Goal: Communication & Community: Answer question/provide support

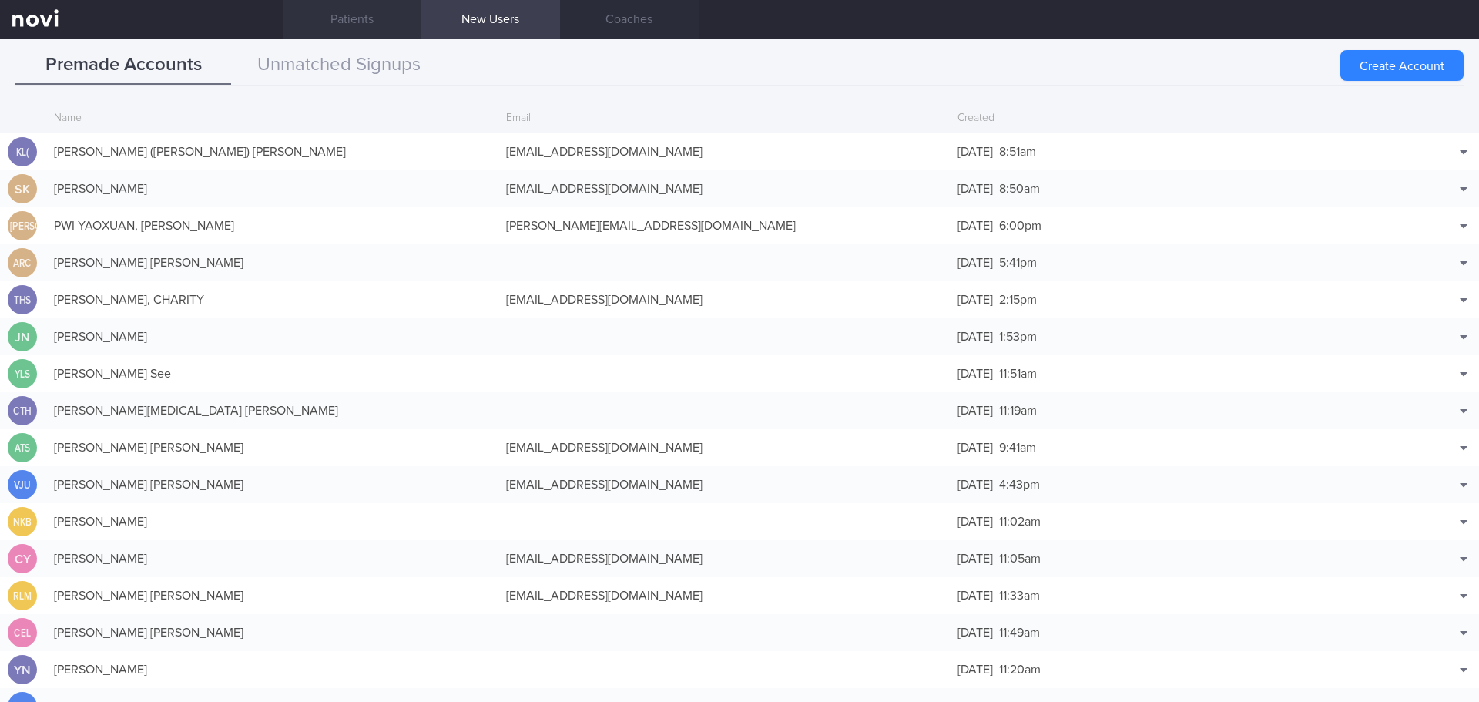
scroll to position [37, 0]
click at [335, 63] on button "Unmatched Signups" at bounding box center [339, 65] width 216 height 39
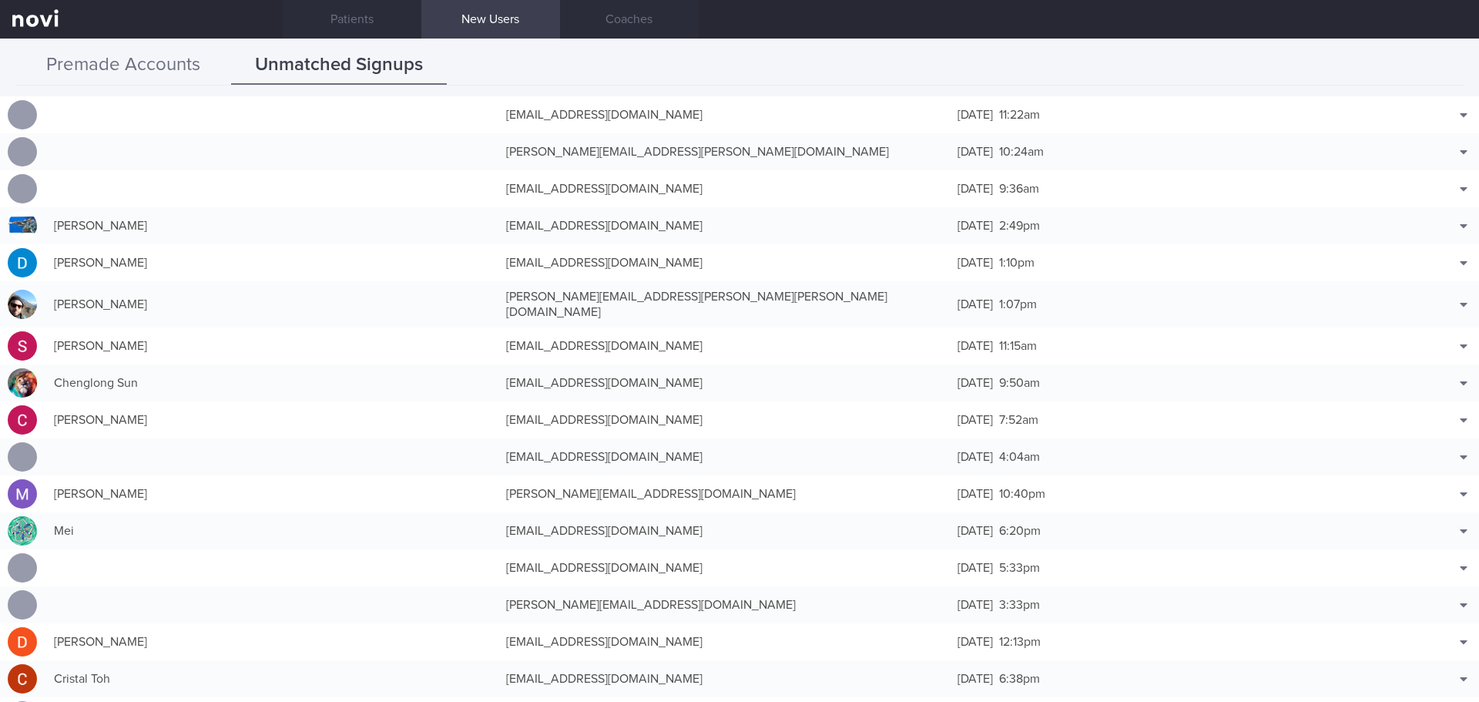
click at [153, 63] on button "Premade Accounts" at bounding box center [123, 65] width 216 height 39
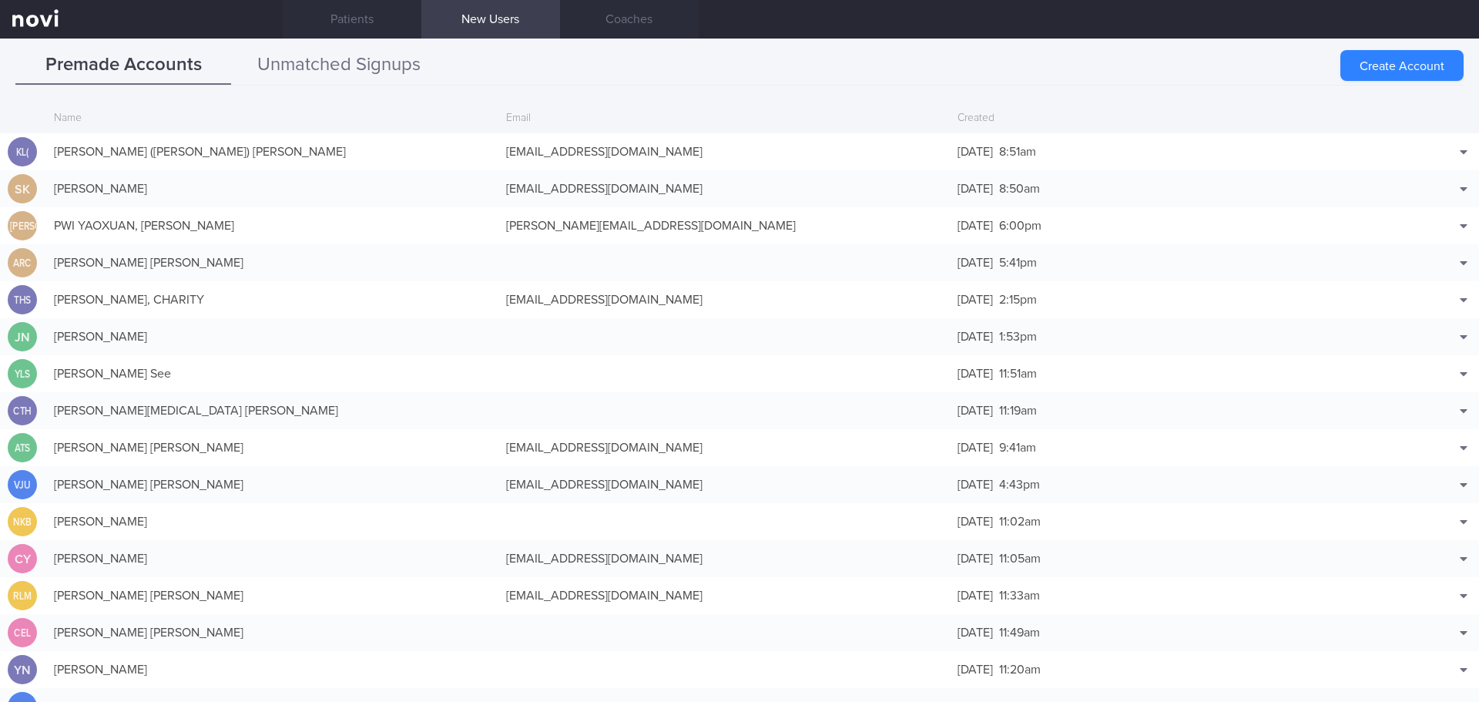
click at [394, 74] on button "Unmatched Signups" at bounding box center [339, 65] width 216 height 39
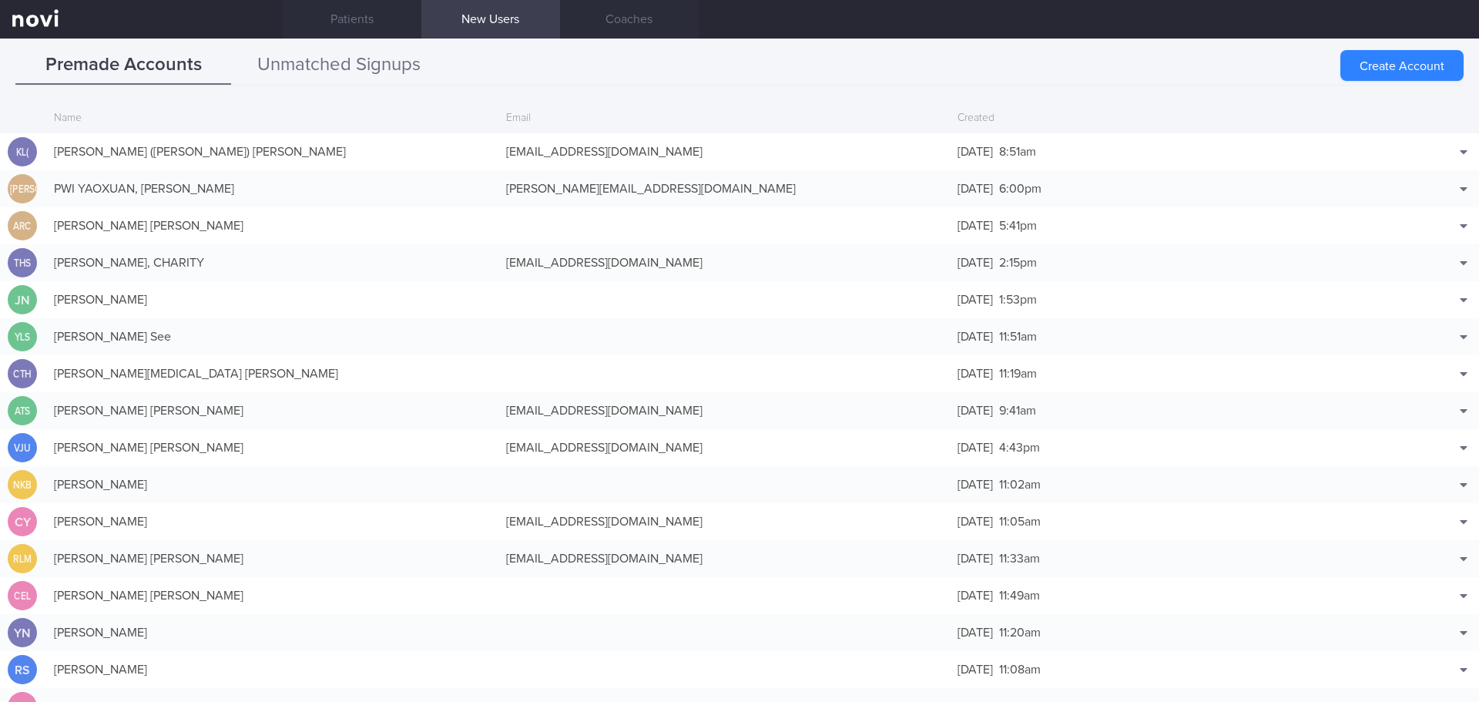
click at [338, 61] on button "Unmatched Signups" at bounding box center [339, 65] width 216 height 39
click at [385, 63] on button "Unmatched Signups" at bounding box center [339, 65] width 216 height 39
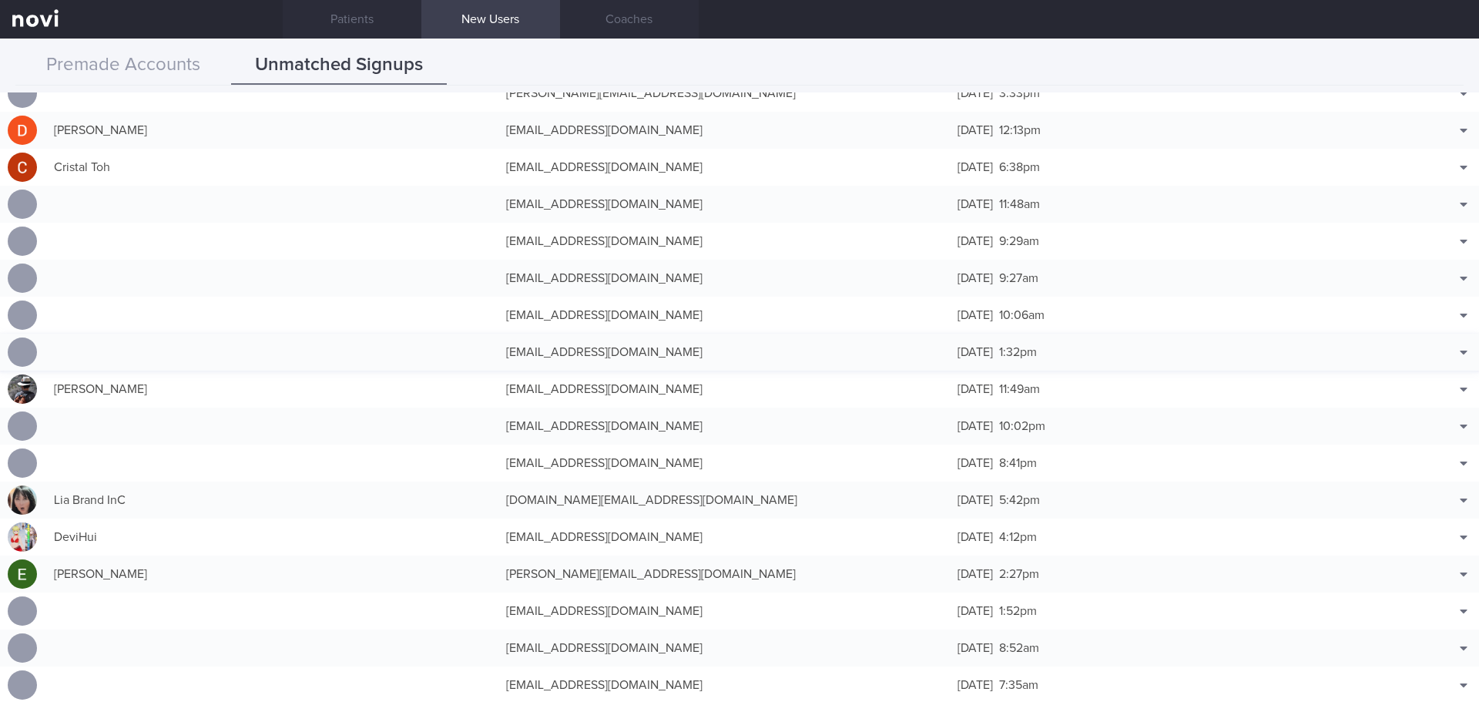
scroll to position [616, 0]
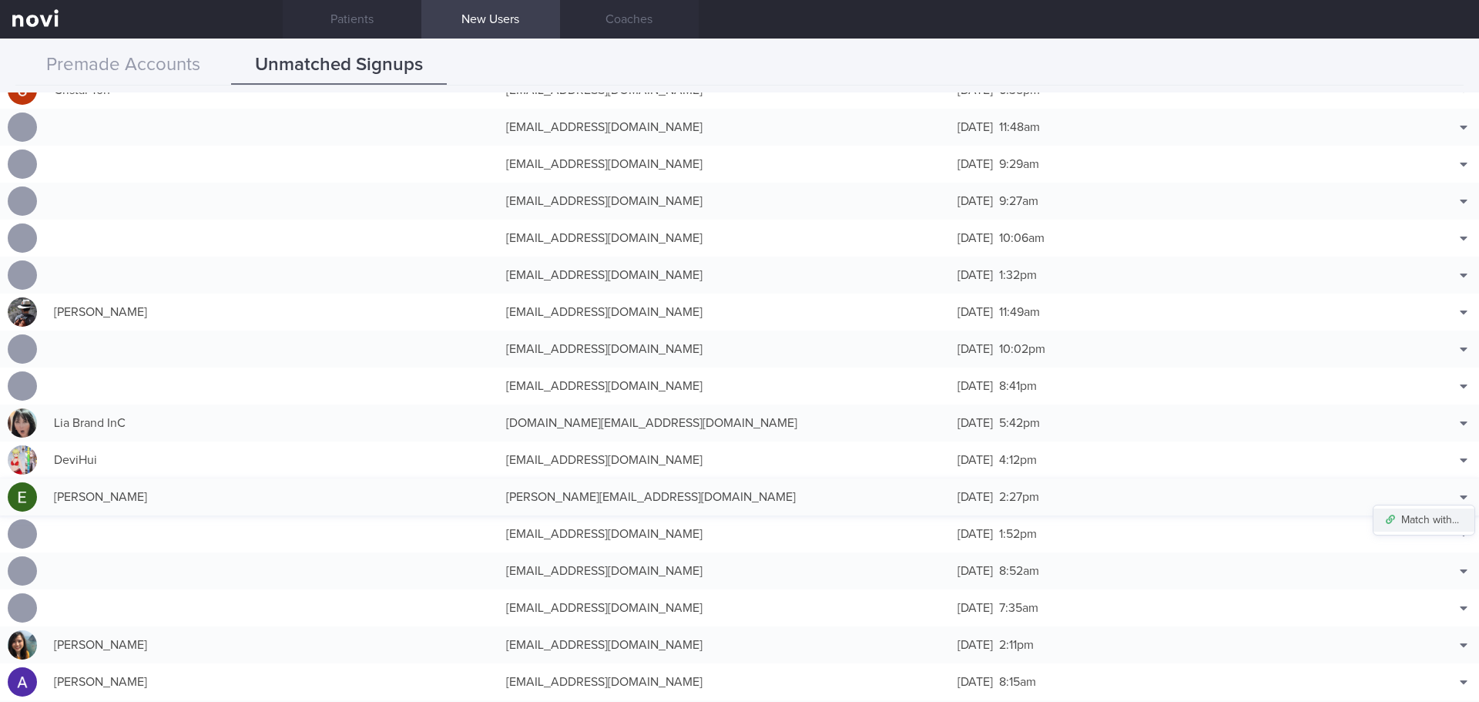
click at [1434, 521] on button "Match with..." at bounding box center [1423, 519] width 101 height 23
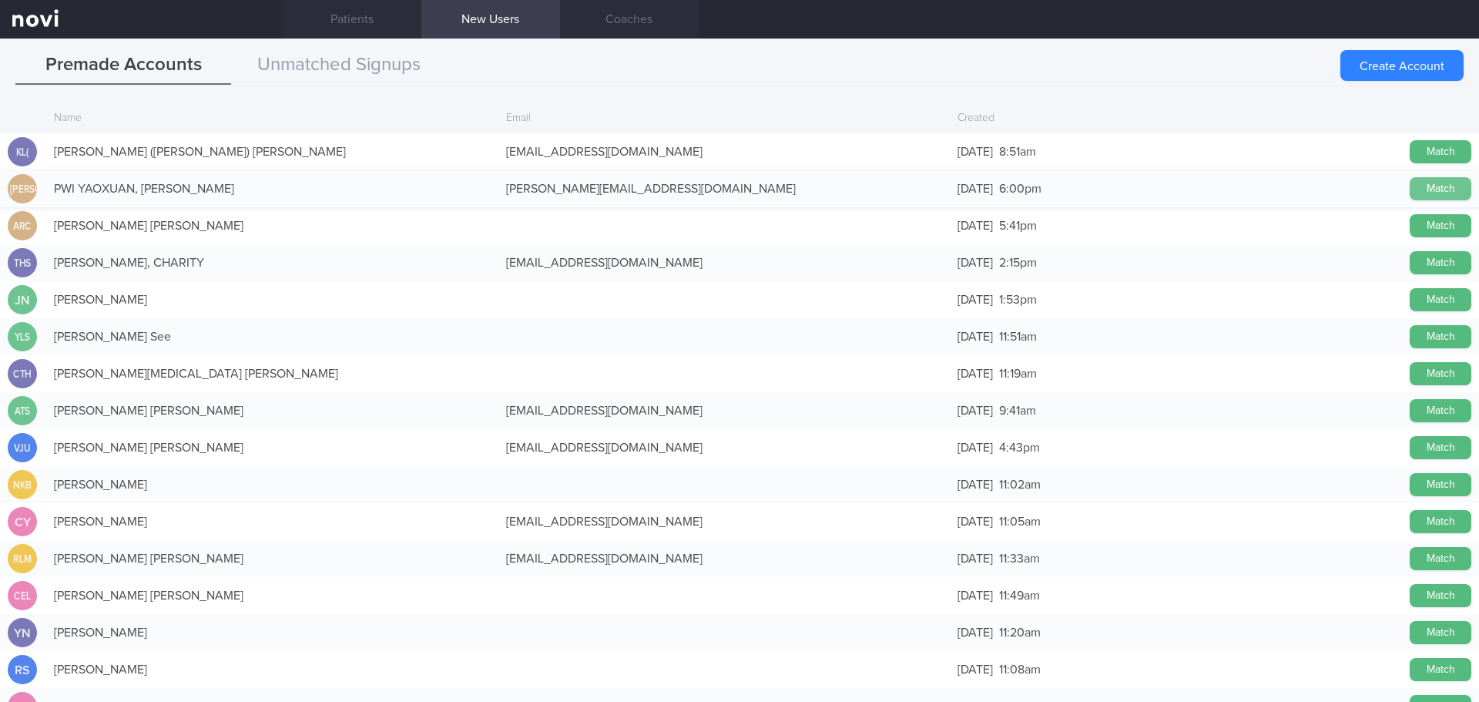
click at [1450, 192] on button "Match" at bounding box center [1440, 188] width 62 height 23
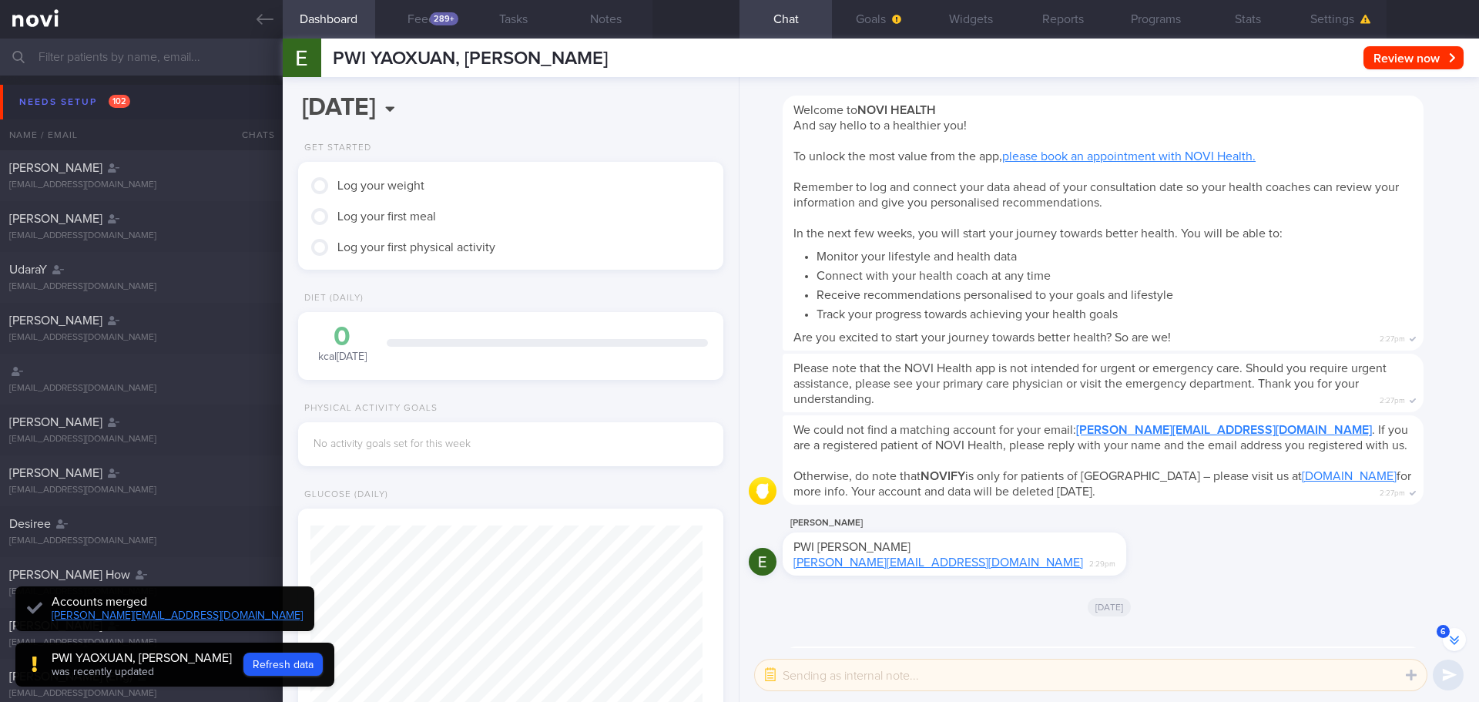
scroll to position [-176, 0]
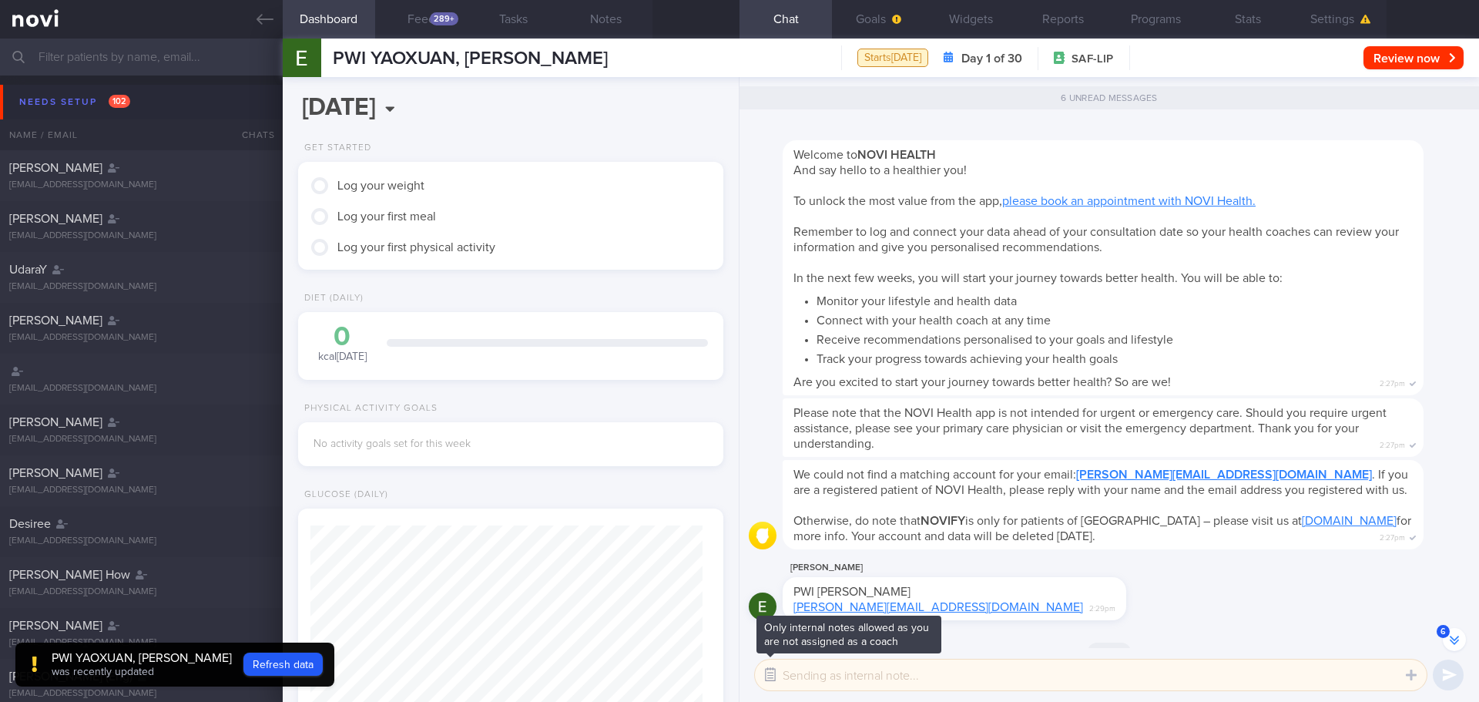
click at [772, 677] on button "button" at bounding box center [770, 675] width 28 height 28
click at [1335, 14] on button "Settings" at bounding box center [1340, 19] width 92 height 39
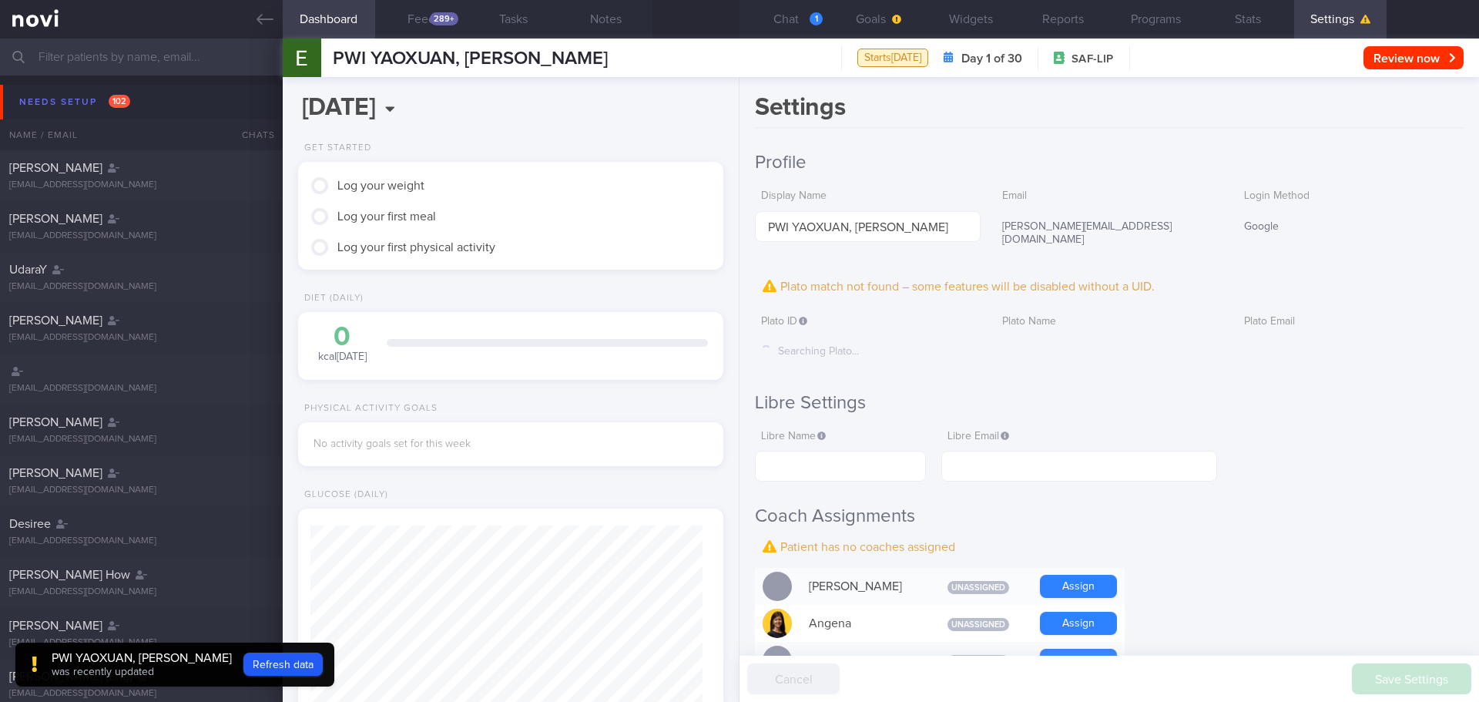
click at [799, 24] on button "Chat 1" at bounding box center [785, 19] width 92 height 39
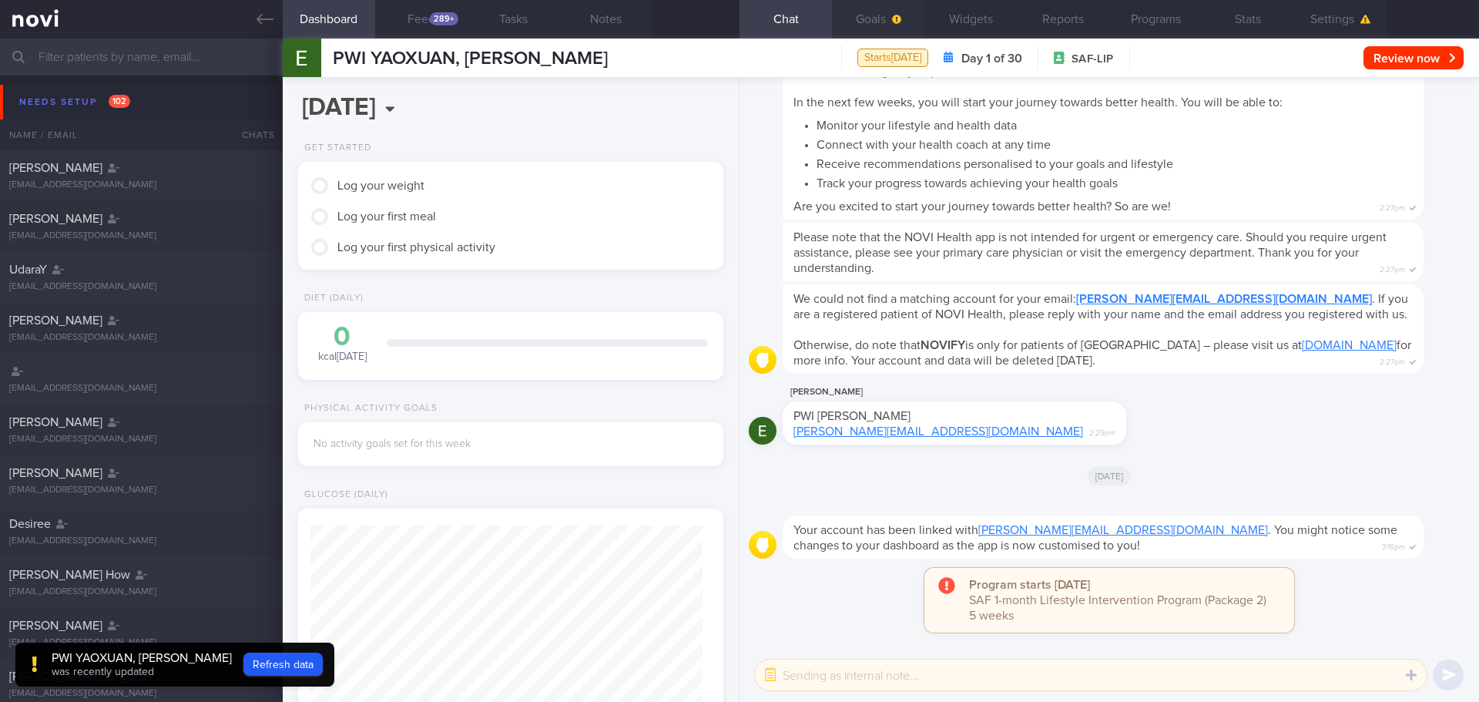
click at [894, 12] on button "Goals" at bounding box center [878, 19] width 92 height 39
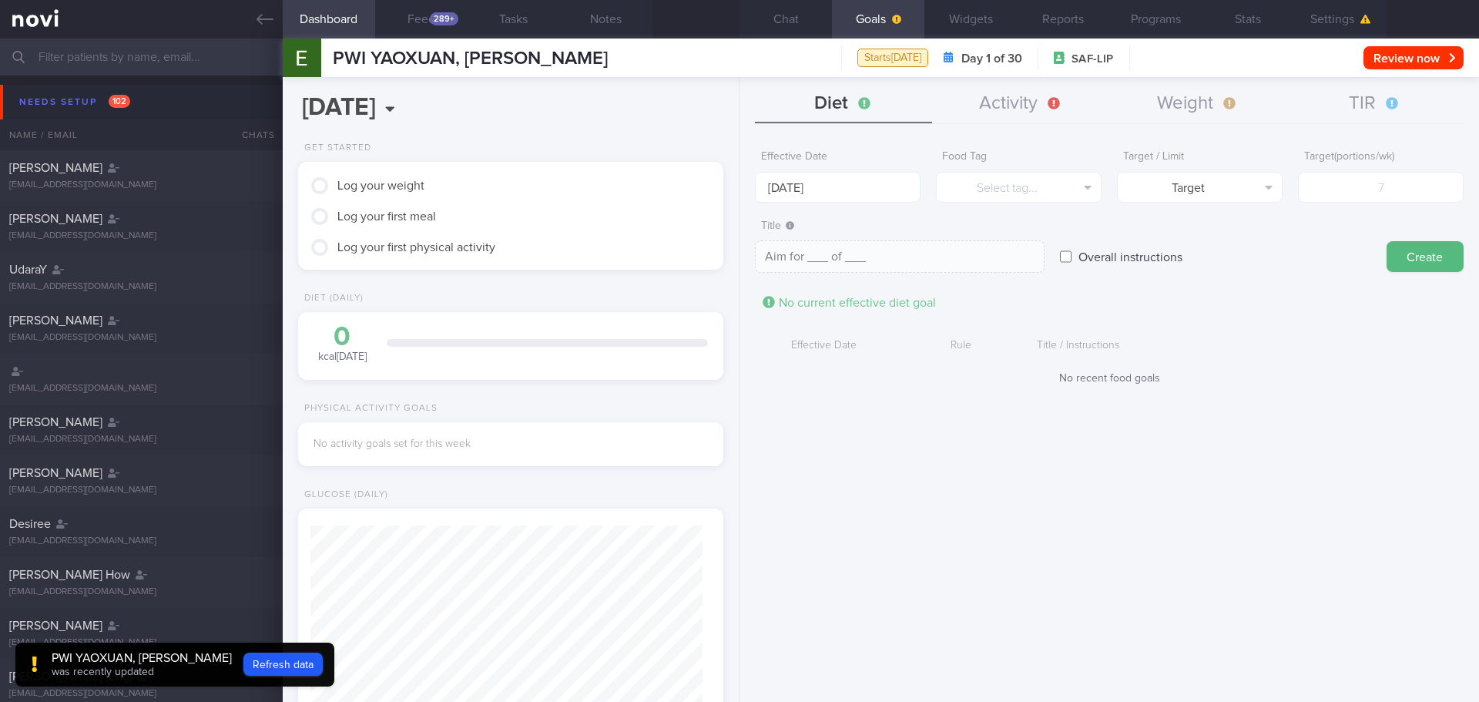
drag, startPoint x: 1346, startPoint y: 91, endPoint x: 1290, endPoint y: 148, distance: 80.0
click at [1346, 90] on button "TIR" at bounding box center [1374, 104] width 177 height 39
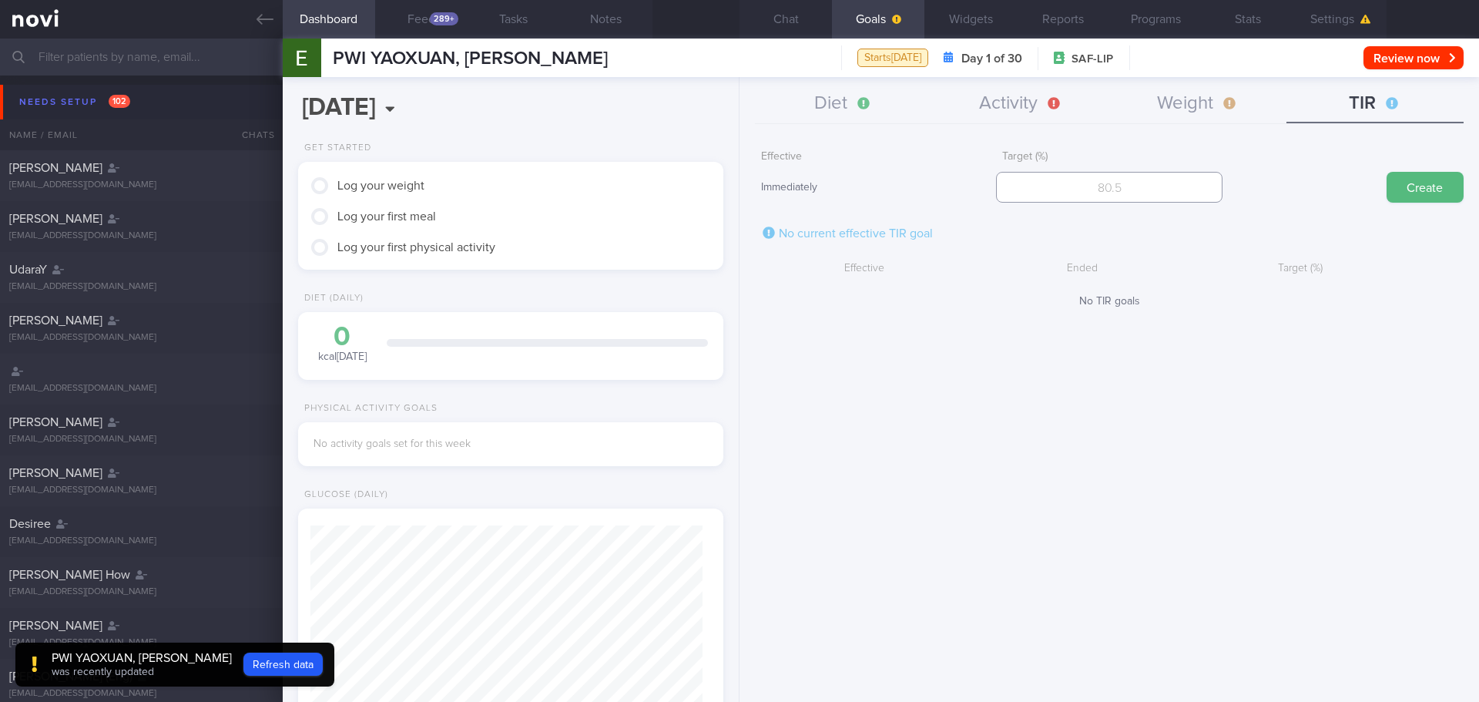
click at [1156, 188] on input "number" at bounding box center [1109, 187] width 226 height 31
type input "95"
click at [1424, 192] on button "Create" at bounding box center [1424, 187] width 77 height 31
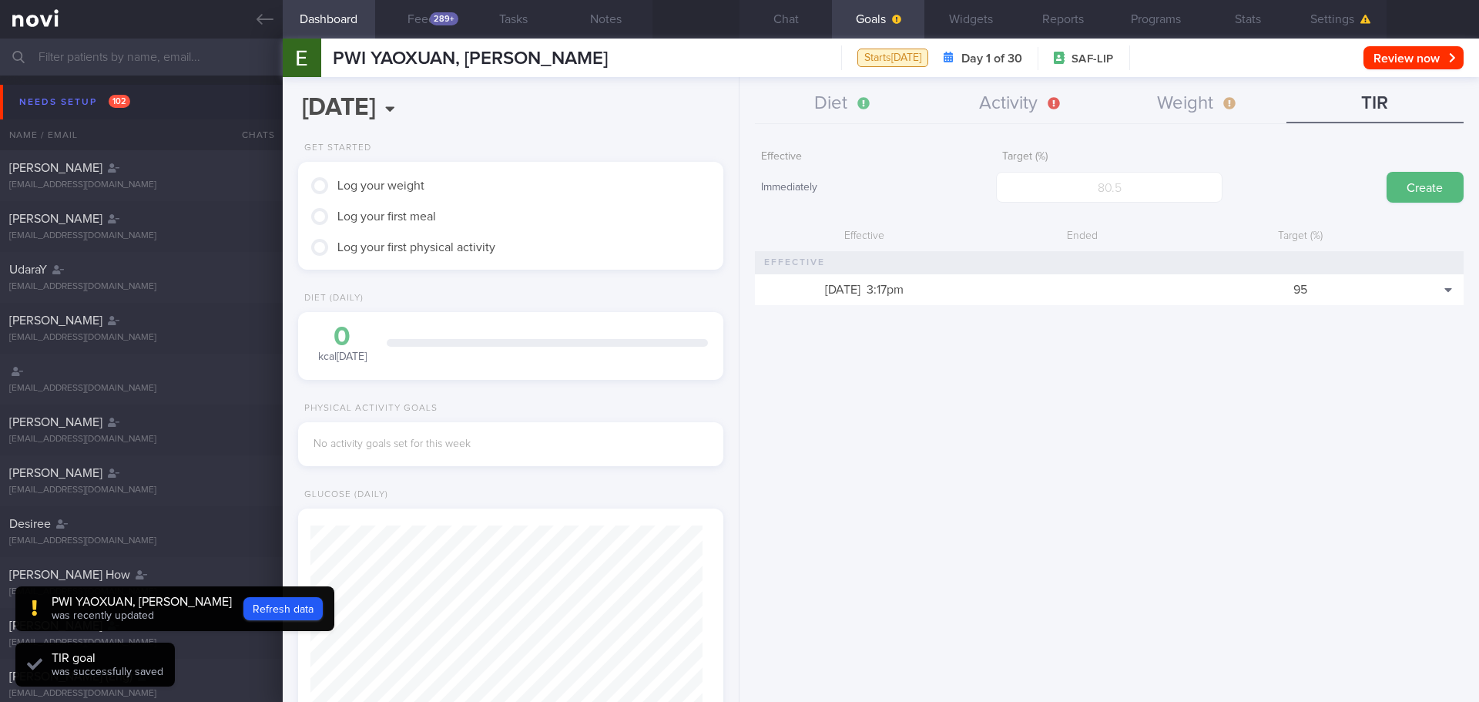
click at [549, 141] on div "2025-10-03 Fri, 3 Oct Get Started Log your weight Log your first meal Log your …" at bounding box center [511, 389] width 457 height 625
click at [402, 19] on button "Feed 289+" at bounding box center [421, 19] width 92 height 39
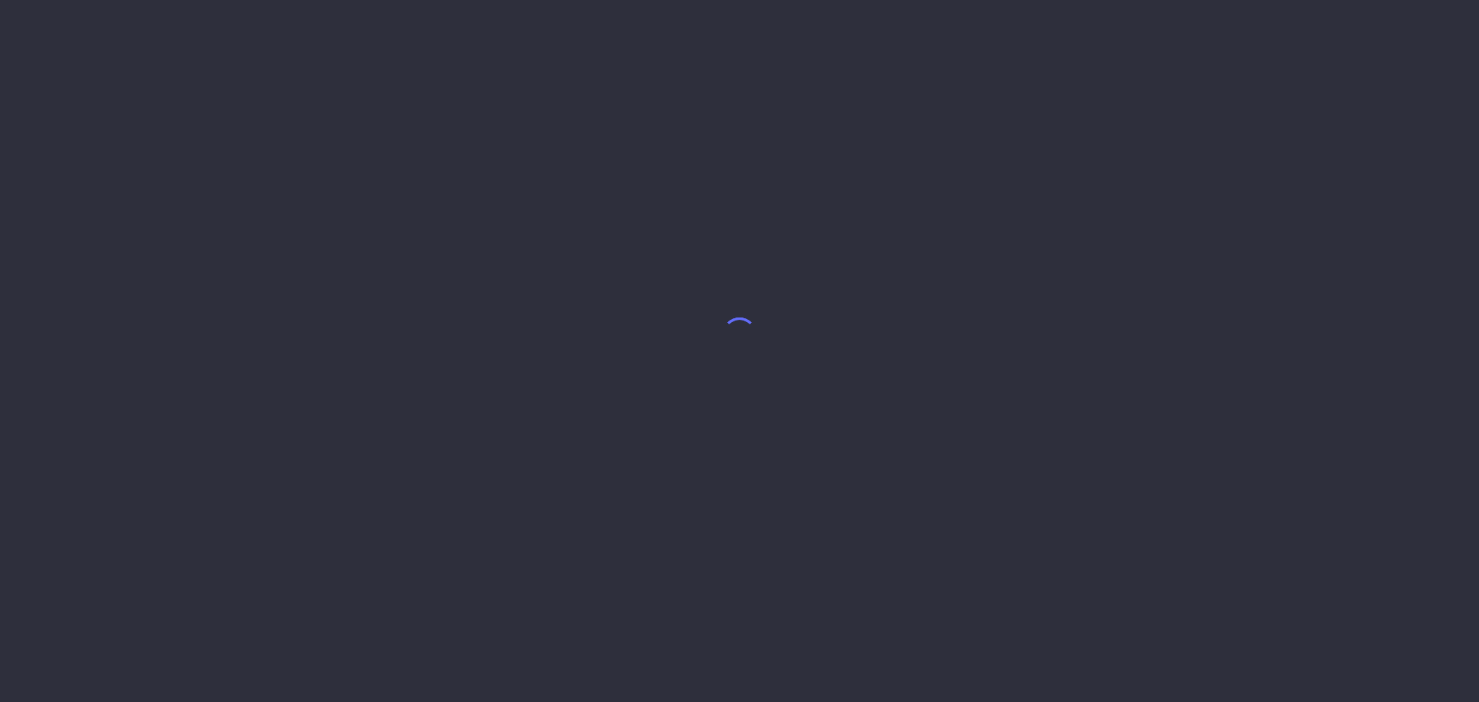
click at [601, 165] on body at bounding box center [739, 351] width 1479 height 702
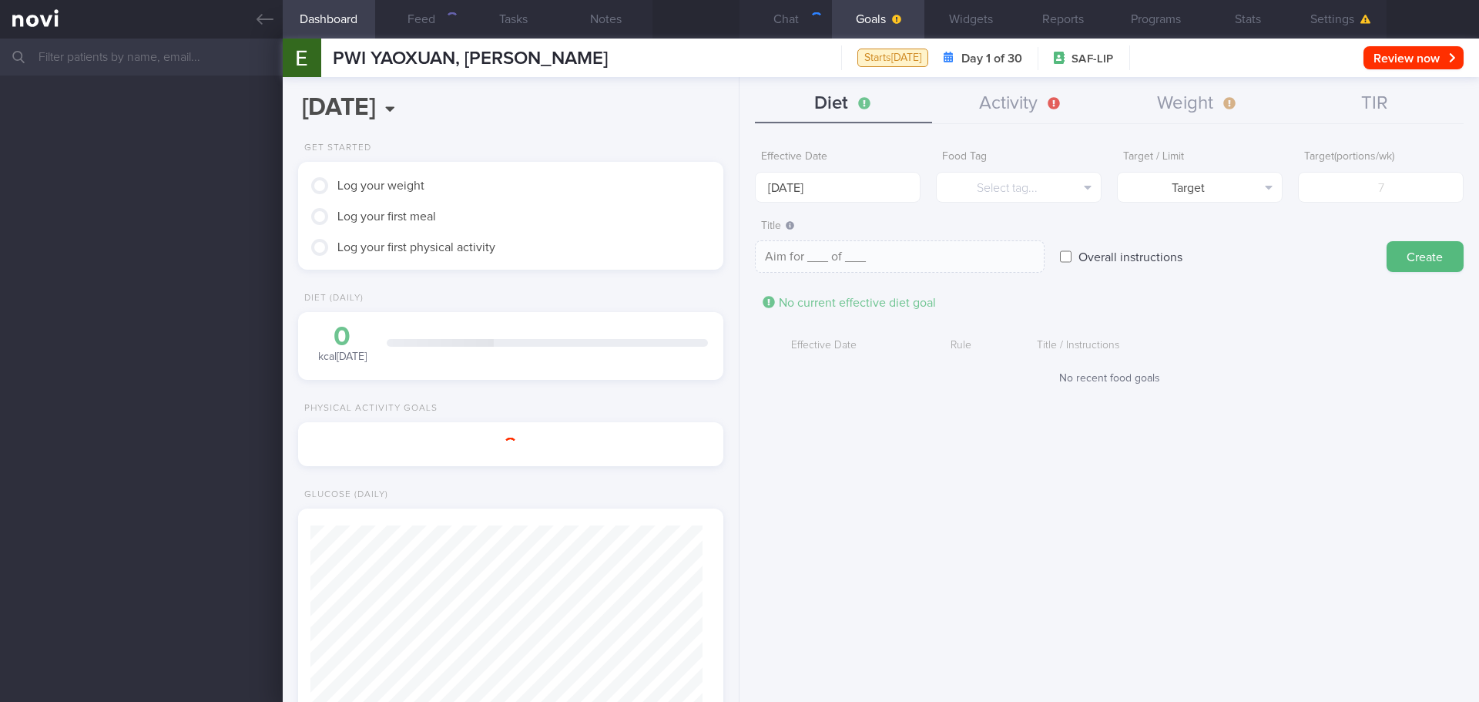
scroll to position [193, 387]
click at [639, 136] on div "2025-10-03 Fri, 3 Oct Get Started Log your weight Log your first meal Log your …" at bounding box center [511, 389] width 457 height 625
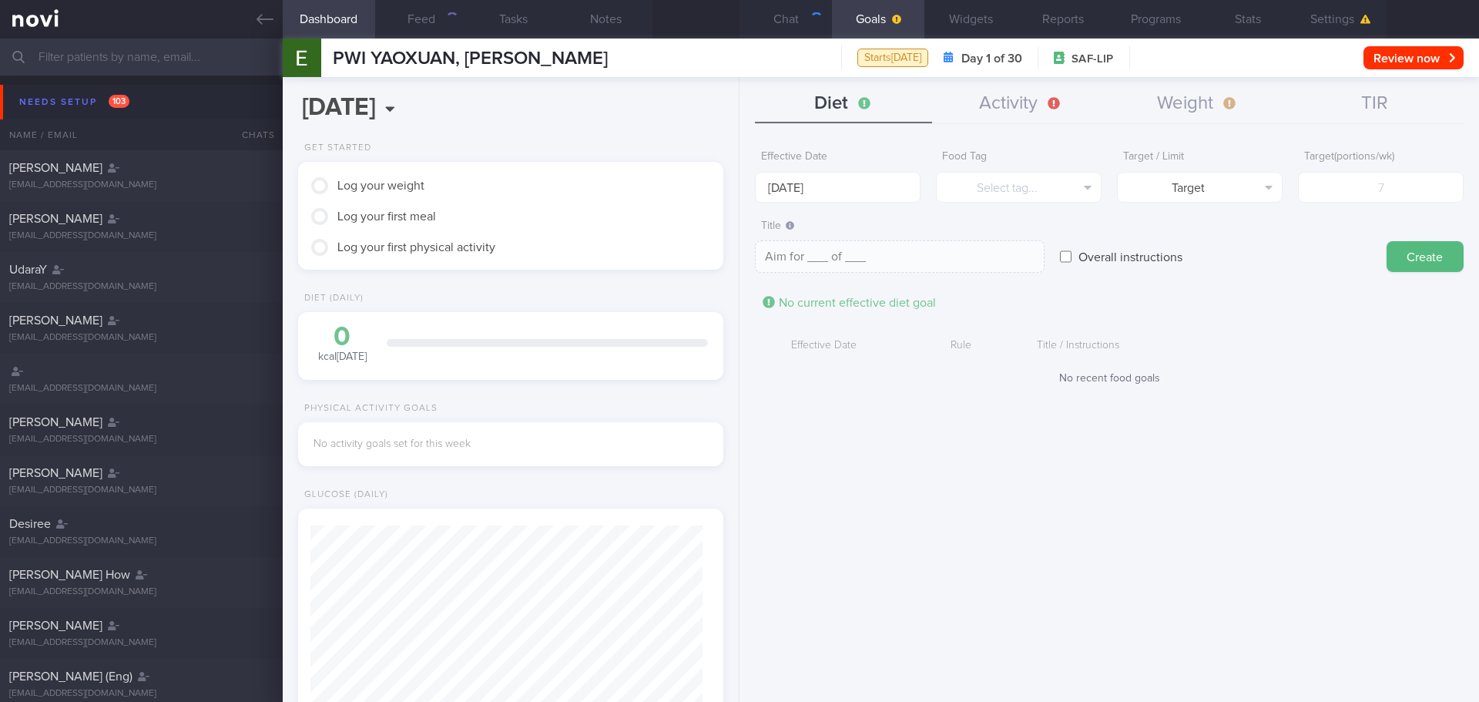
click at [639, 136] on div "2025-10-03 Fri, 3 Oct Get Started Log your weight Log your first meal Log your …" at bounding box center [511, 389] width 457 height 625
click at [638, 135] on div "2025-10-03 Fri, 3 Oct Get Started Log your weight Log your first meal Log your …" at bounding box center [511, 389] width 457 height 625
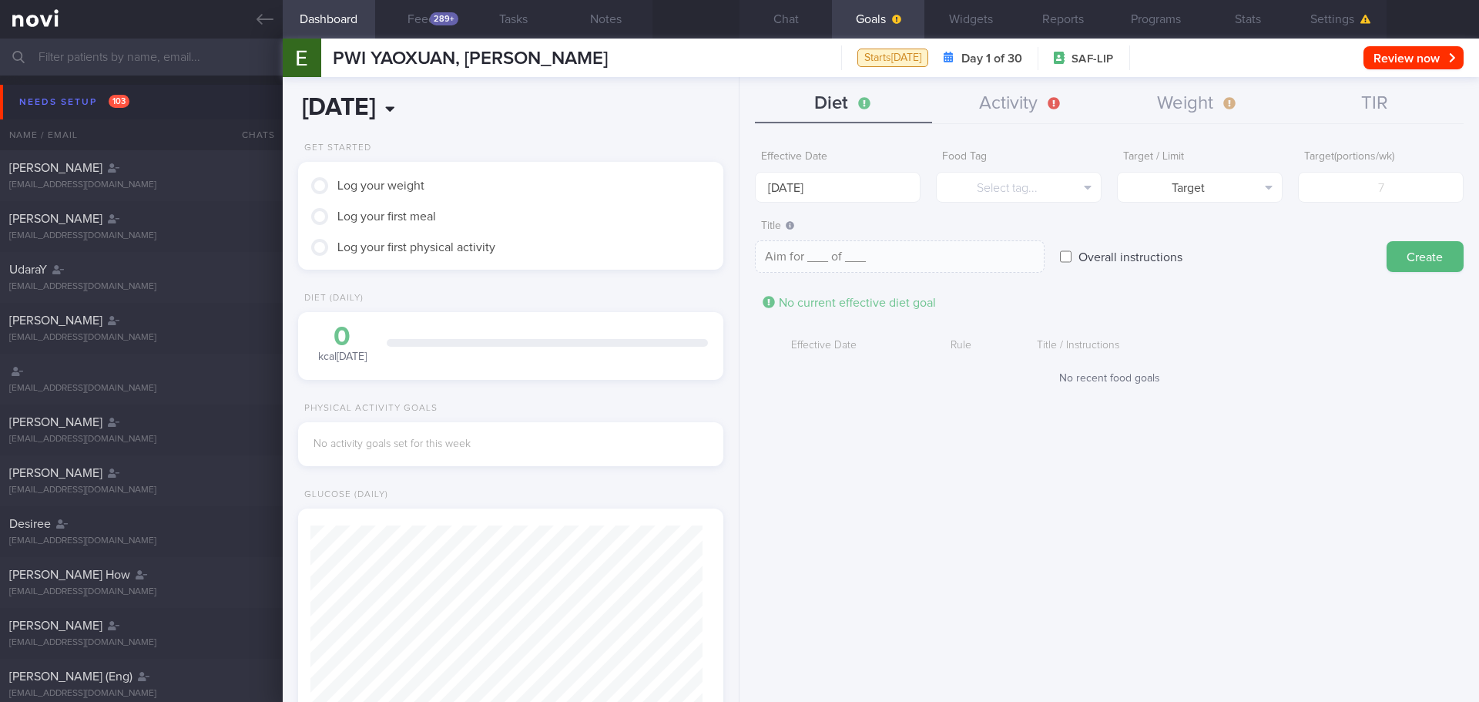
click at [549, 106] on input "[DATE]" at bounding box center [429, 108] width 263 height 39
click at [617, 96] on div "2025-10-03 Fri, 3 Oct Get Started Log your weight Log your first meal Log your …" at bounding box center [511, 389] width 457 height 625
click at [1301, 22] on button "Settings" at bounding box center [1340, 19] width 92 height 39
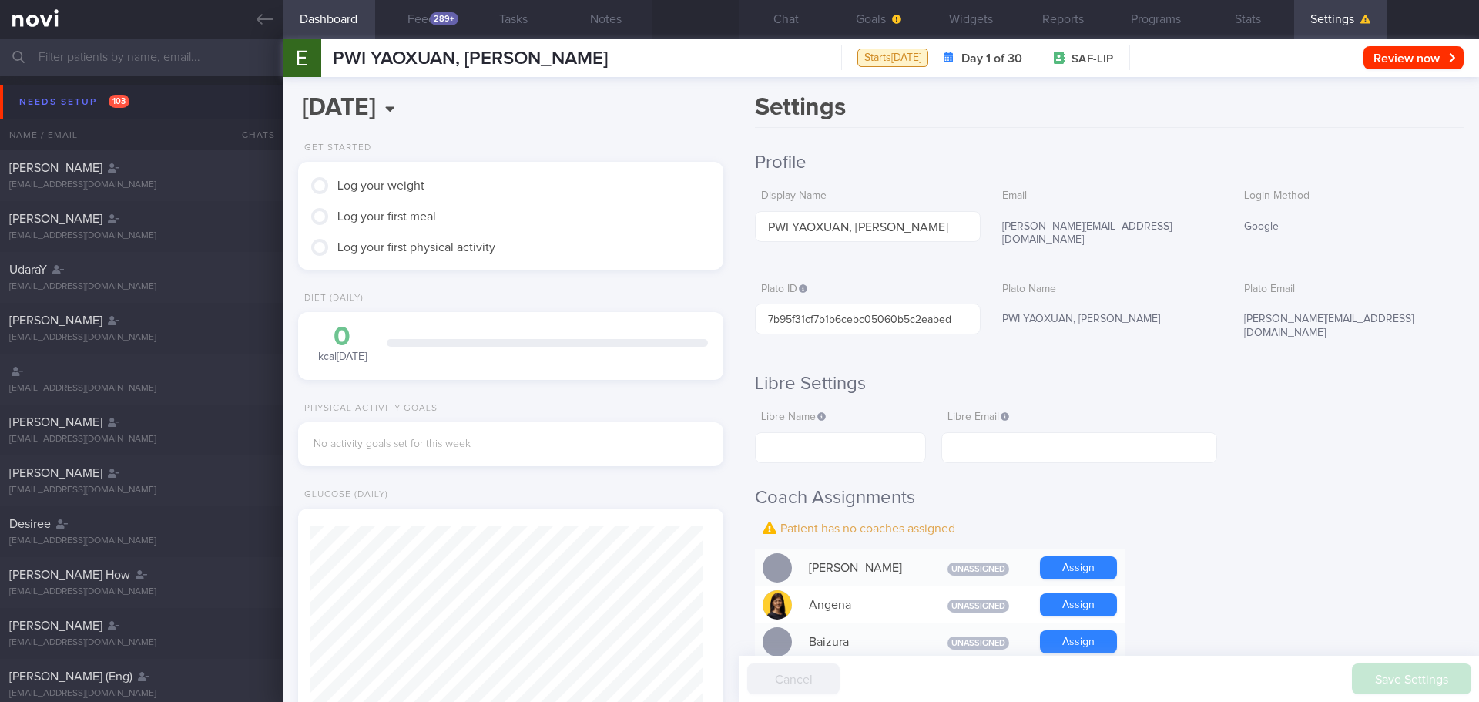
click at [1311, 372] on h2 "Libre Settings" at bounding box center [1109, 383] width 708 height 23
click at [786, 17] on button "Chat" at bounding box center [785, 19] width 92 height 39
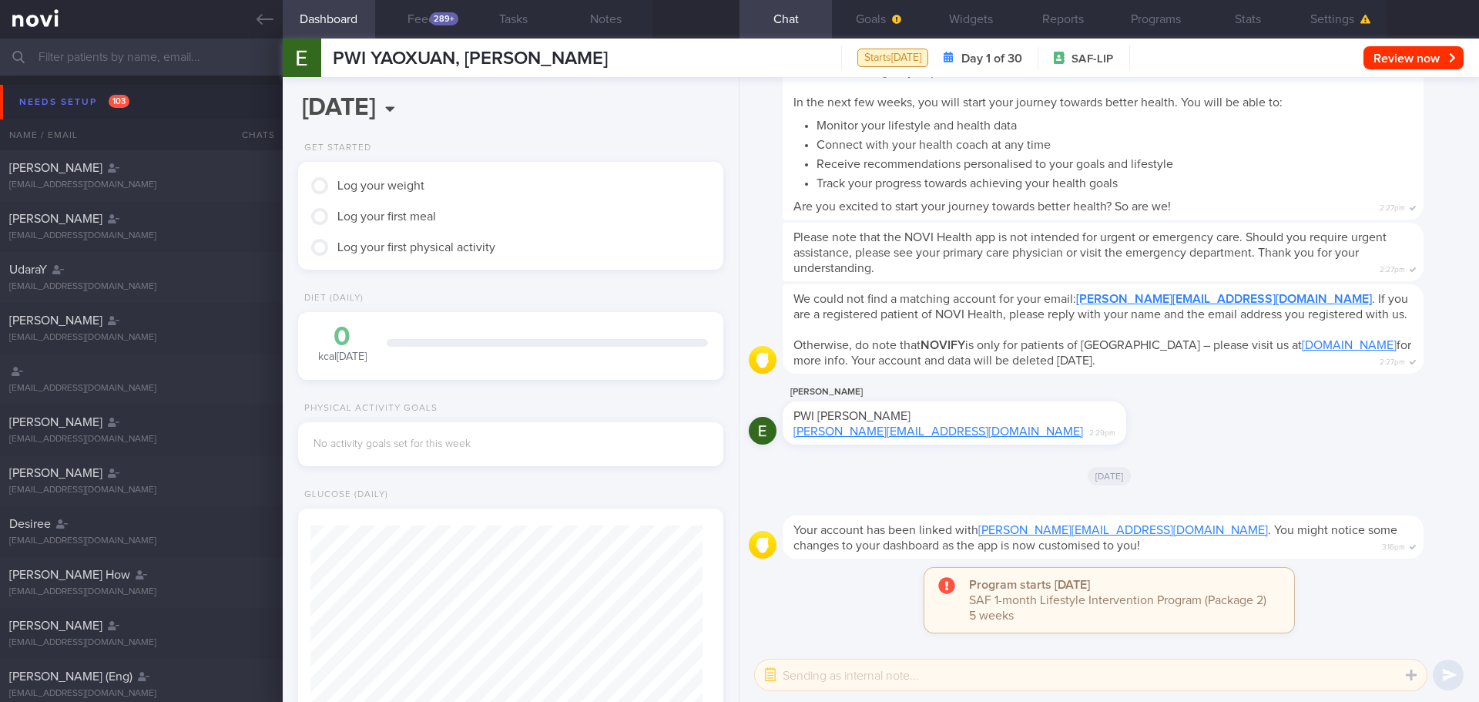
click at [615, 122] on div "2025-10-03 Fri, 3 Oct Get Started Log your weight Log your first meal Log your …" at bounding box center [511, 389] width 457 height 625
click at [443, 21] on div "289+" at bounding box center [444, 18] width 28 height 13
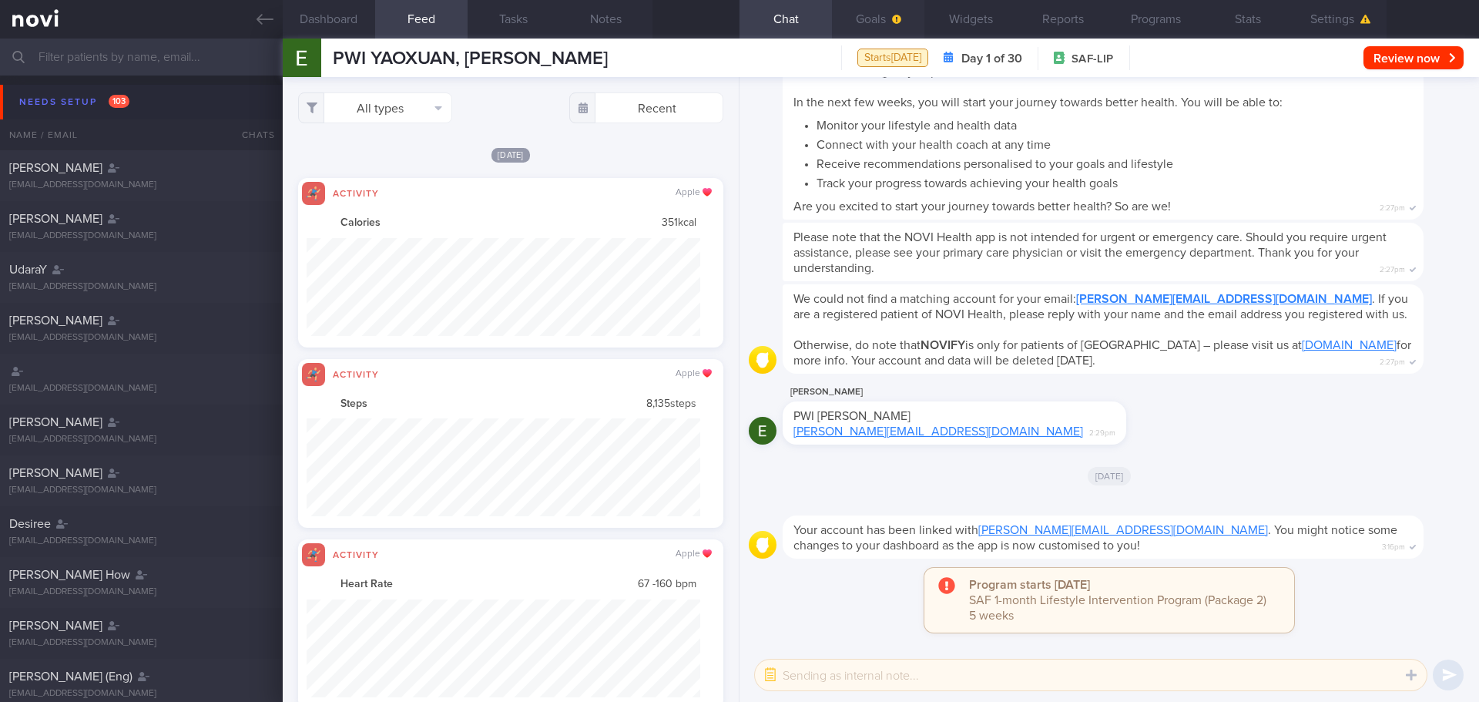
click at [883, 18] on button "Goals" at bounding box center [878, 19] width 92 height 39
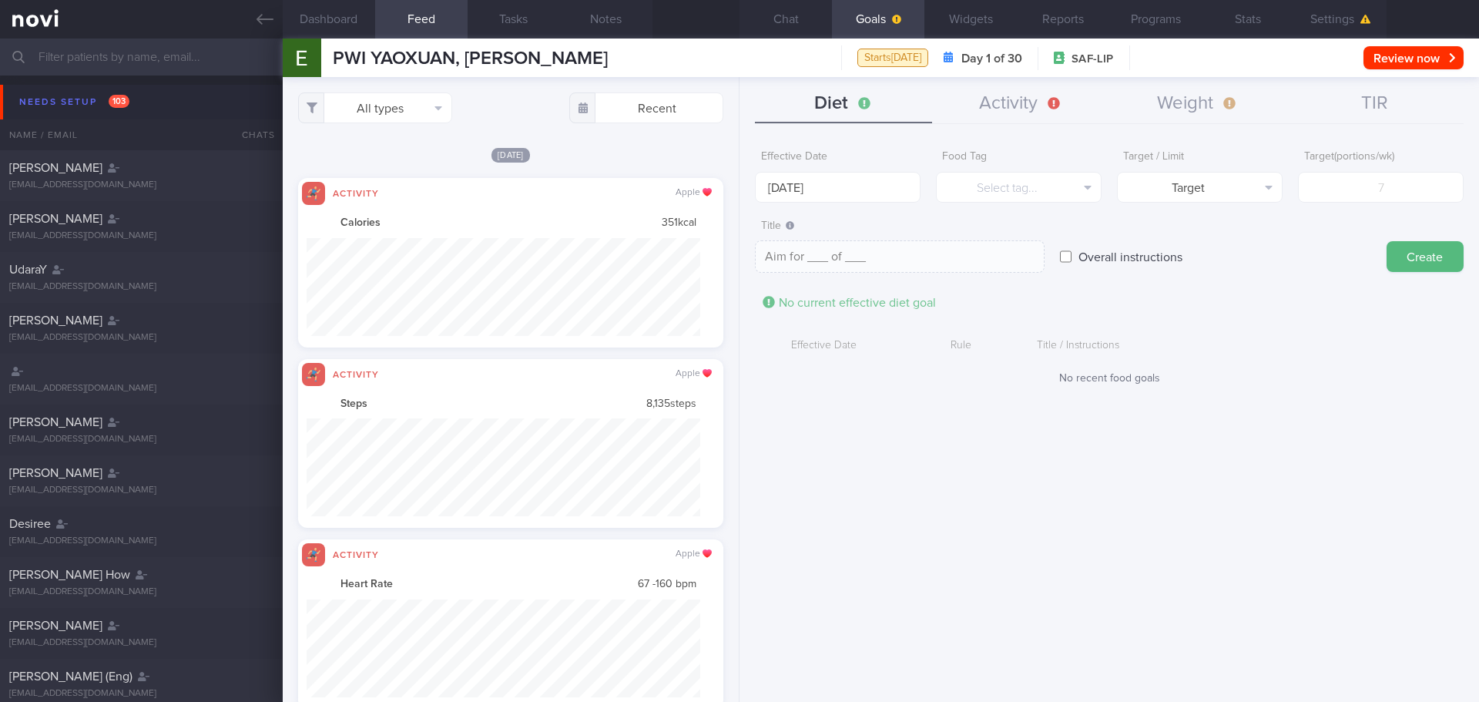
click at [1311, 126] on div "Diet Activity Weight TIR Effective Date 6 Oct 2025 Food Tag Select tag... Selec…" at bounding box center [1108, 389] width 739 height 625
click at [1321, 23] on button "Settings" at bounding box center [1340, 19] width 92 height 39
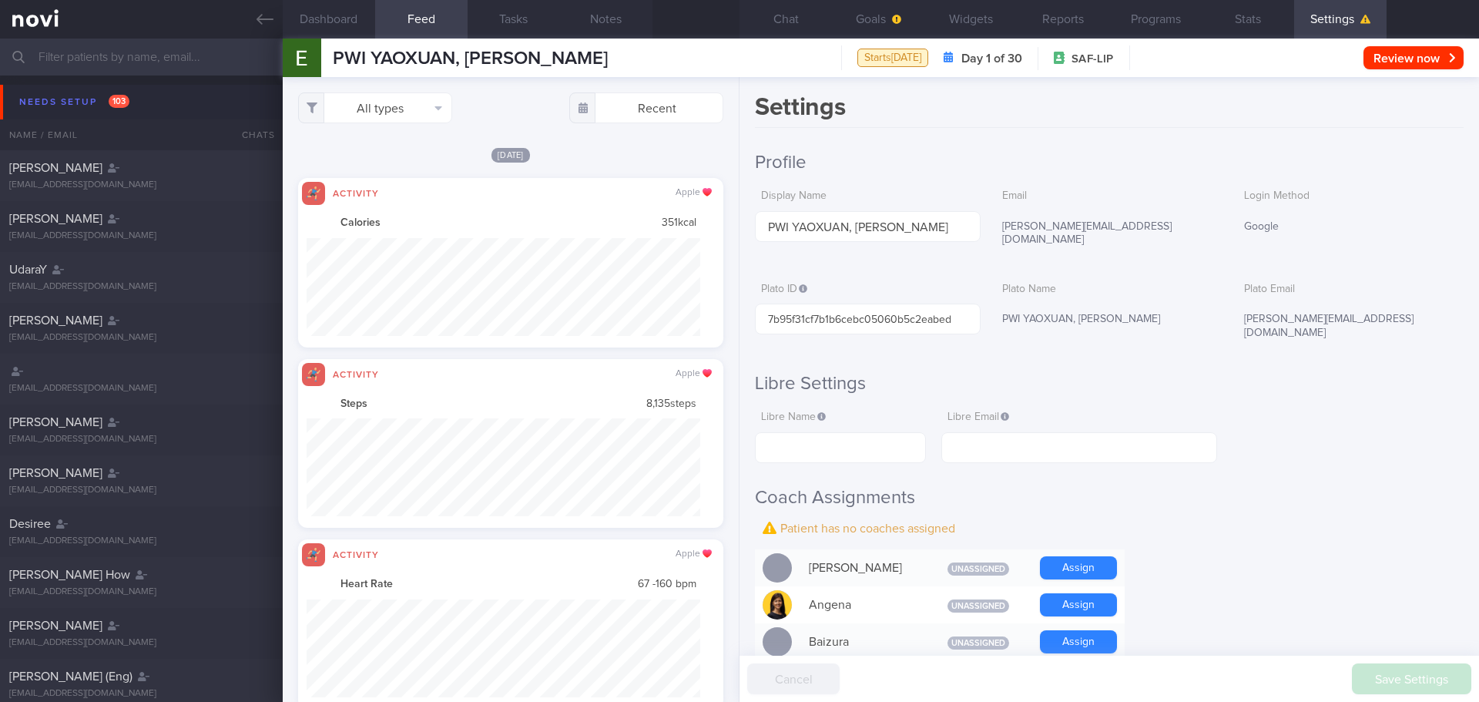
click at [1410, 187] on div "Login Method Google" at bounding box center [1351, 212] width 226 height 61
click at [1387, 320] on div "[PERSON_NAME][EMAIL_ADDRESS][DOMAIN_NAME]" at bounding box center [1351, 325] width 226 height 45
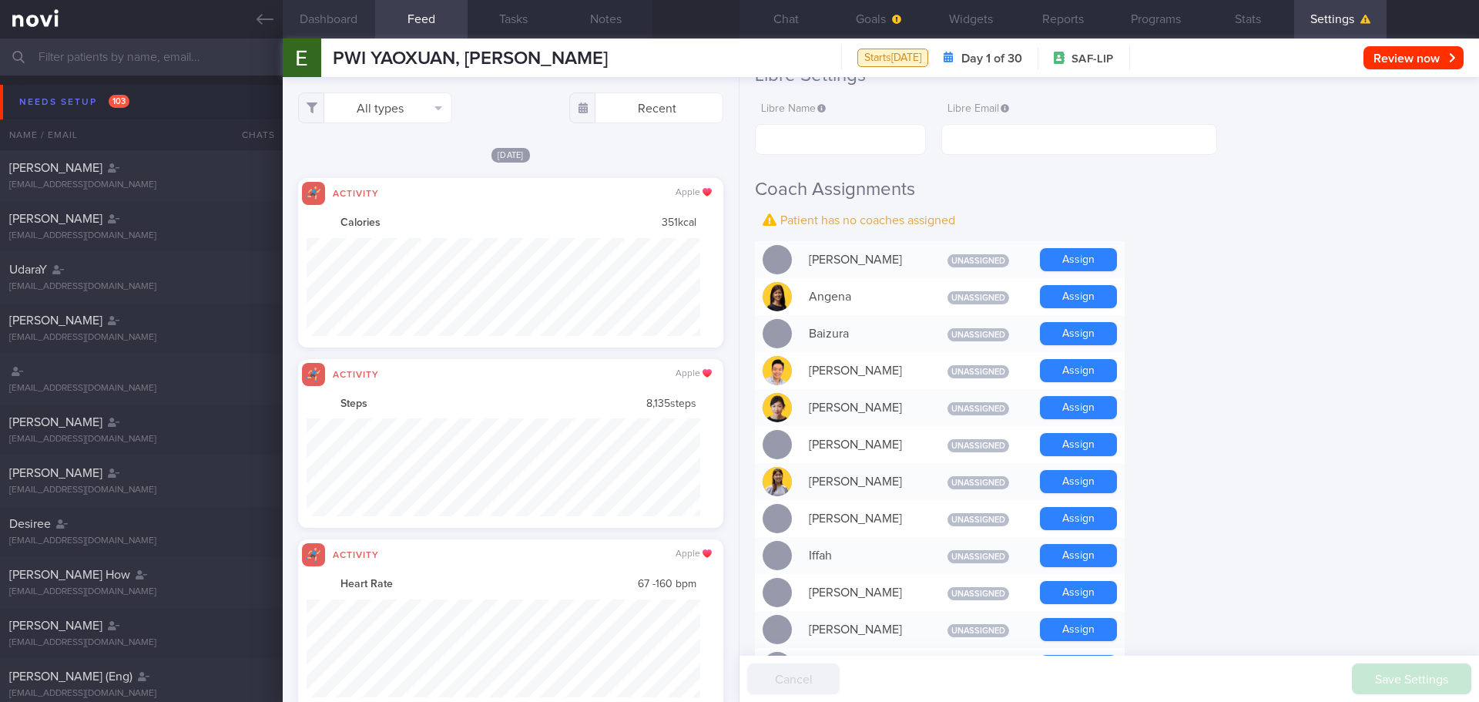
click at [313, 20] on button "Dashboard" at bounding box center [329, 19] width 92 height 39
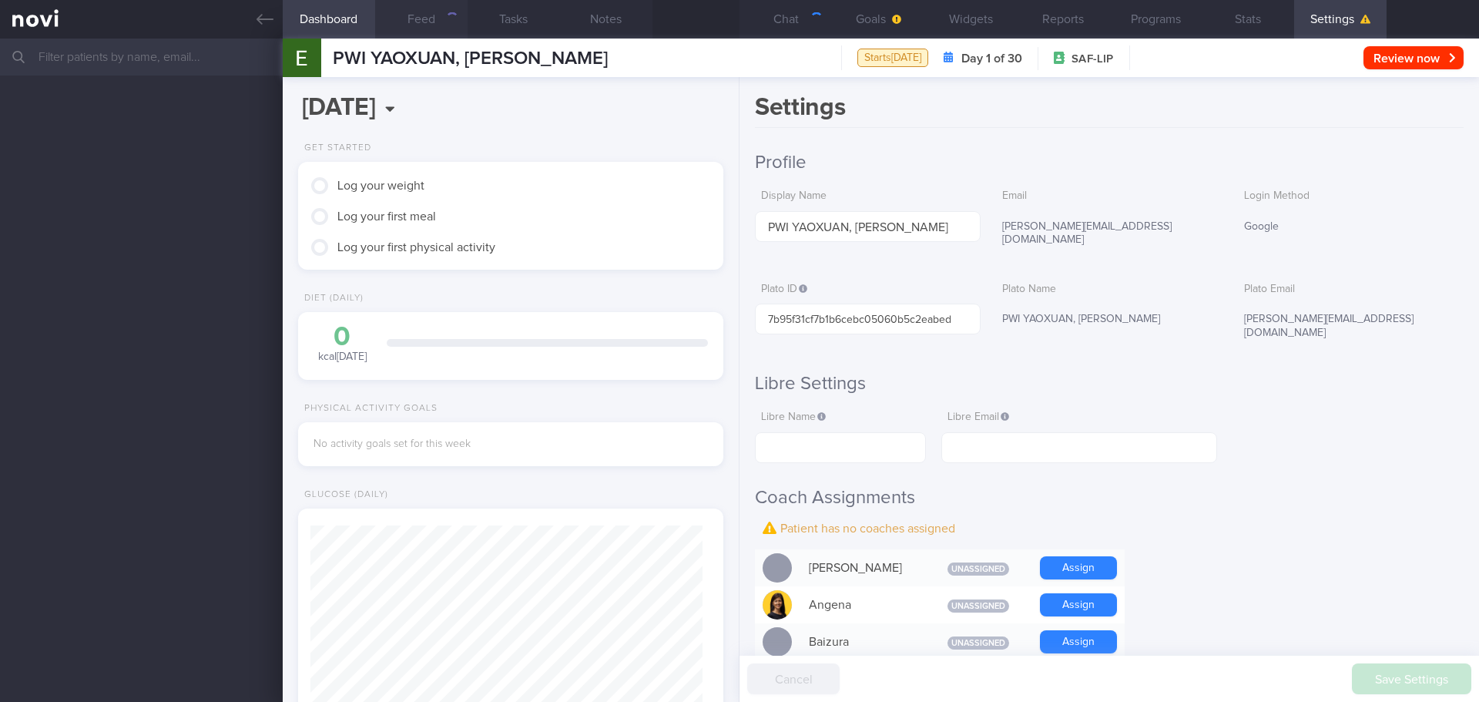
scroll to position [193, 387]
drag, startPoint x: 417, startPoint y: 20, endPoint x: 743, endPoint y: 62, distance: 328.5
click at [417, 20] on button "Feed" at bounding box center [421, 19] width 92 height 39
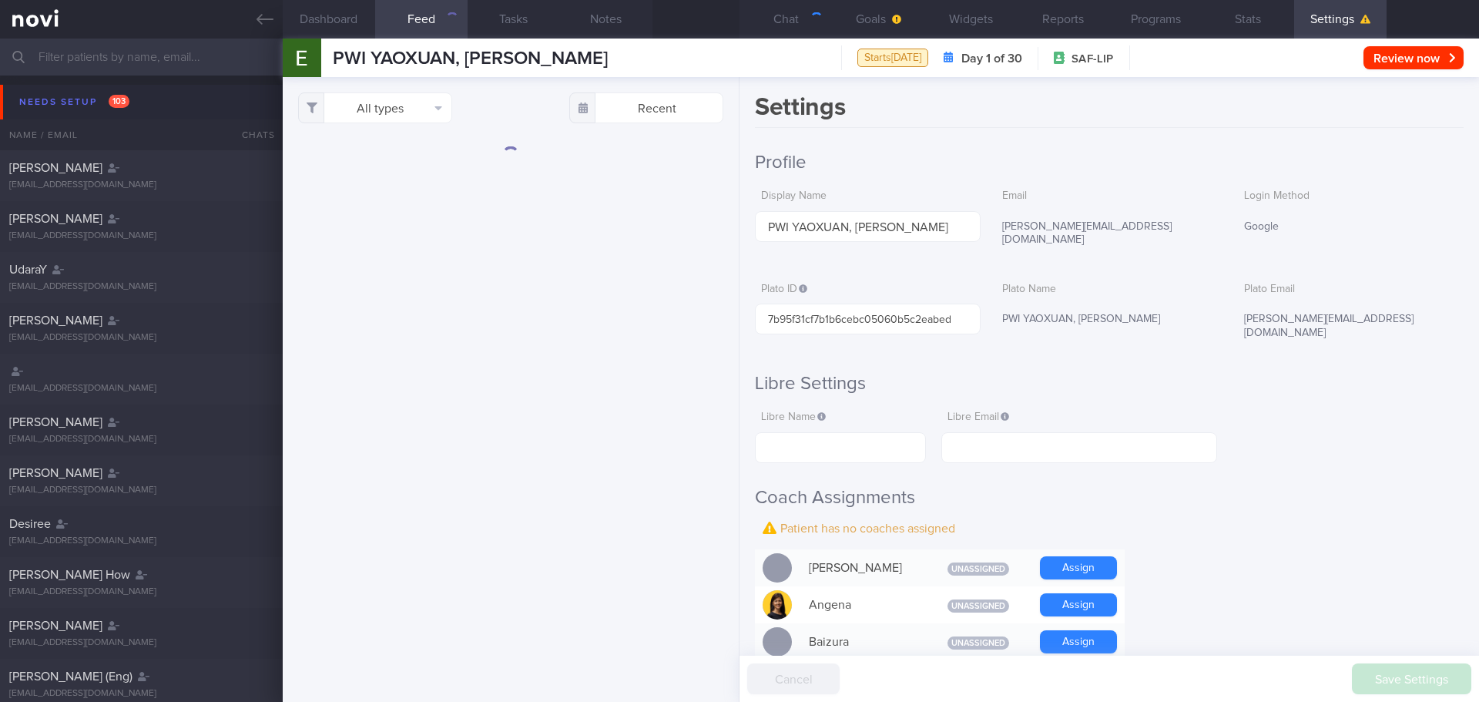
click at [1371, 372] on h2 "Libre Settings" at bounding box center [1109, 383] width 708 height 23
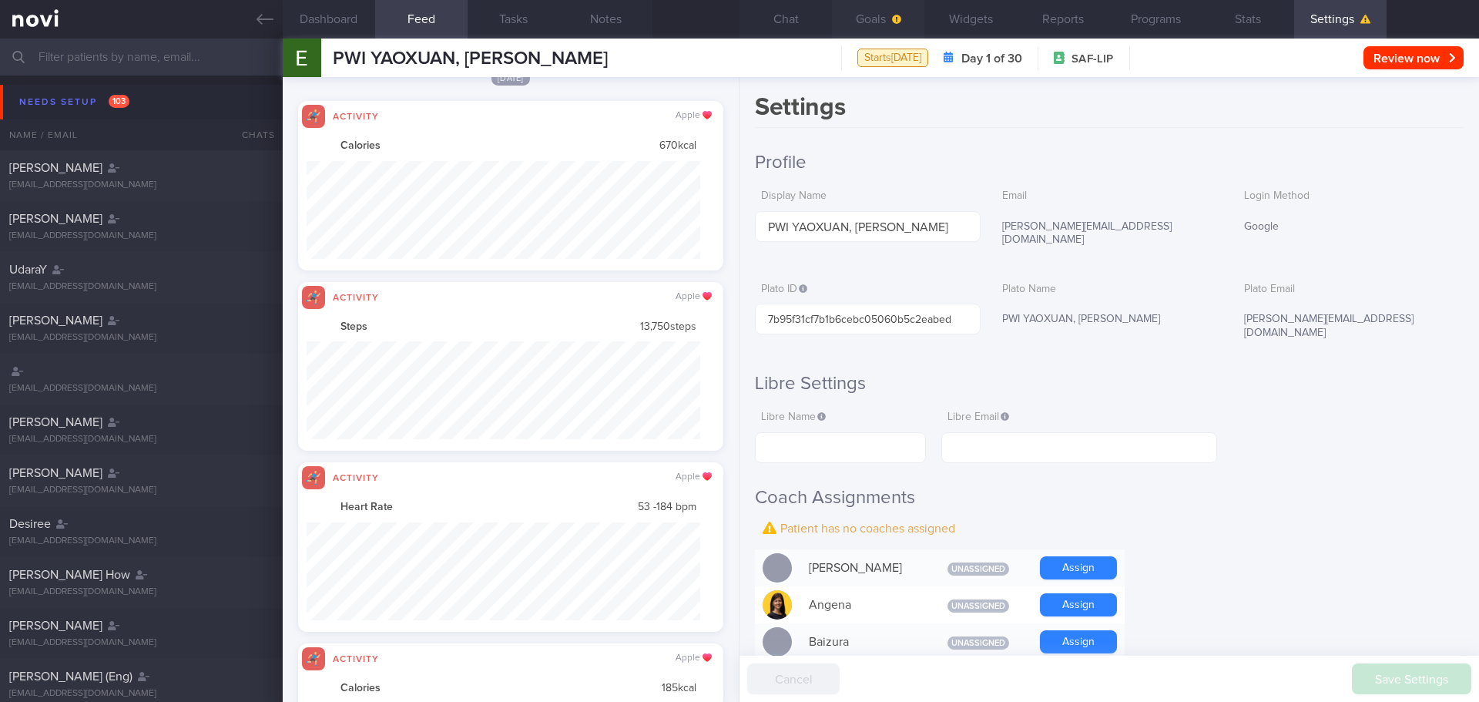
click at [879, 15] on button "Goals" at bounding box center [878, 19] width 92 height 39
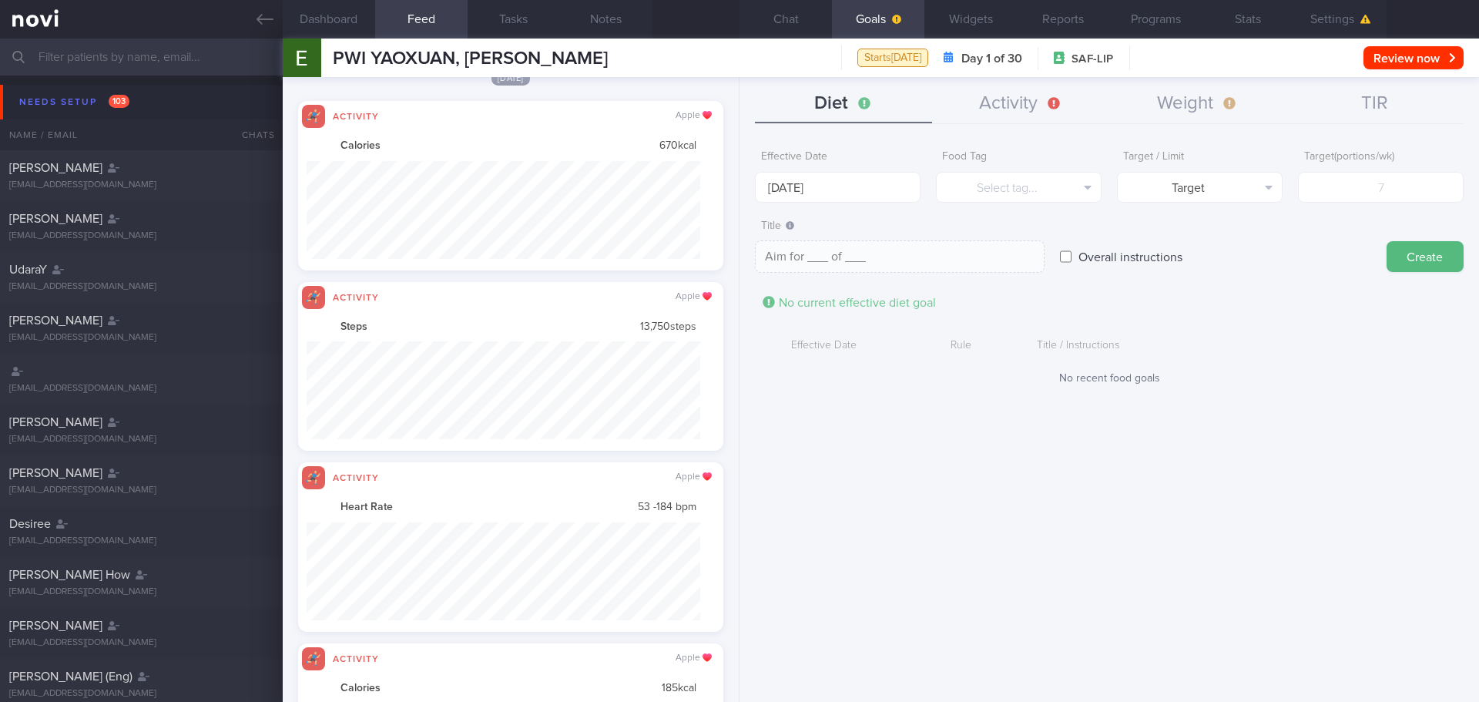
click at [1234, 347] on div "Title / Instructions" at bounding box center [1219, 345] width 380 height 29
click at [1240, 323] on form "Effective Date 6 Oct 2025 Food Tag Select tag... Select tag... Calories Carbs P…" at bounding box center [1109, 271] width 708 height 258
click at [1241, 322] on form "Effective Date 6 Oct 2025 Food Tag Select tag... Select tag... Calories Carbs P…" at bounding box center [1109, 271] width 708 height 258
click at [1248, 302] on form "Effective Date 6 Oct 2025 Food Tag Select tag... Select tag... Calories Carbs P…" at bounding box center [1109, 271] width 708 height 258
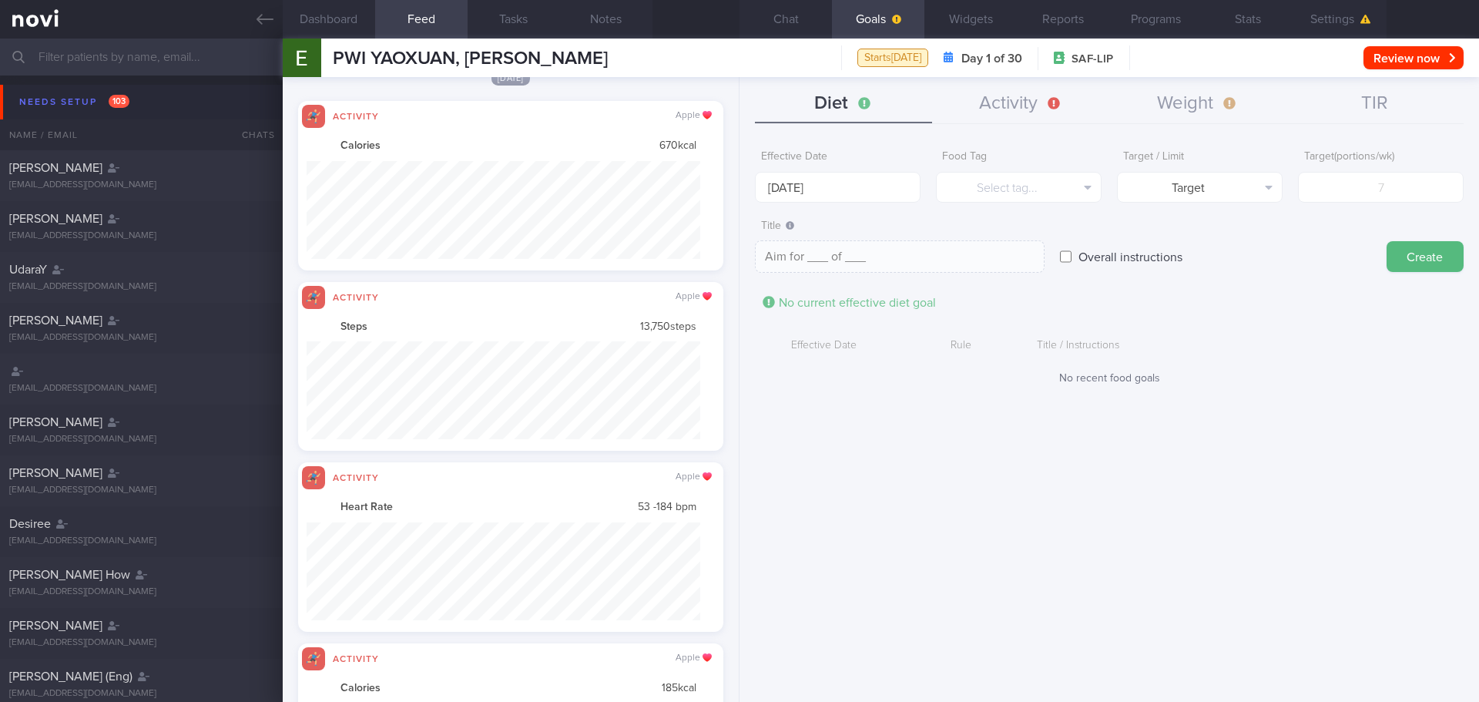
click at [1248, 302] on form "Effective Date 6 Oct 2025 Food Tag Select tag... Select tag... Calories Carbs P…" at bounding box center [1109, 271] width 708 height 258
click at [946, 16] on button "Widgets" at bounding box center [970, 19] width 92 height 39
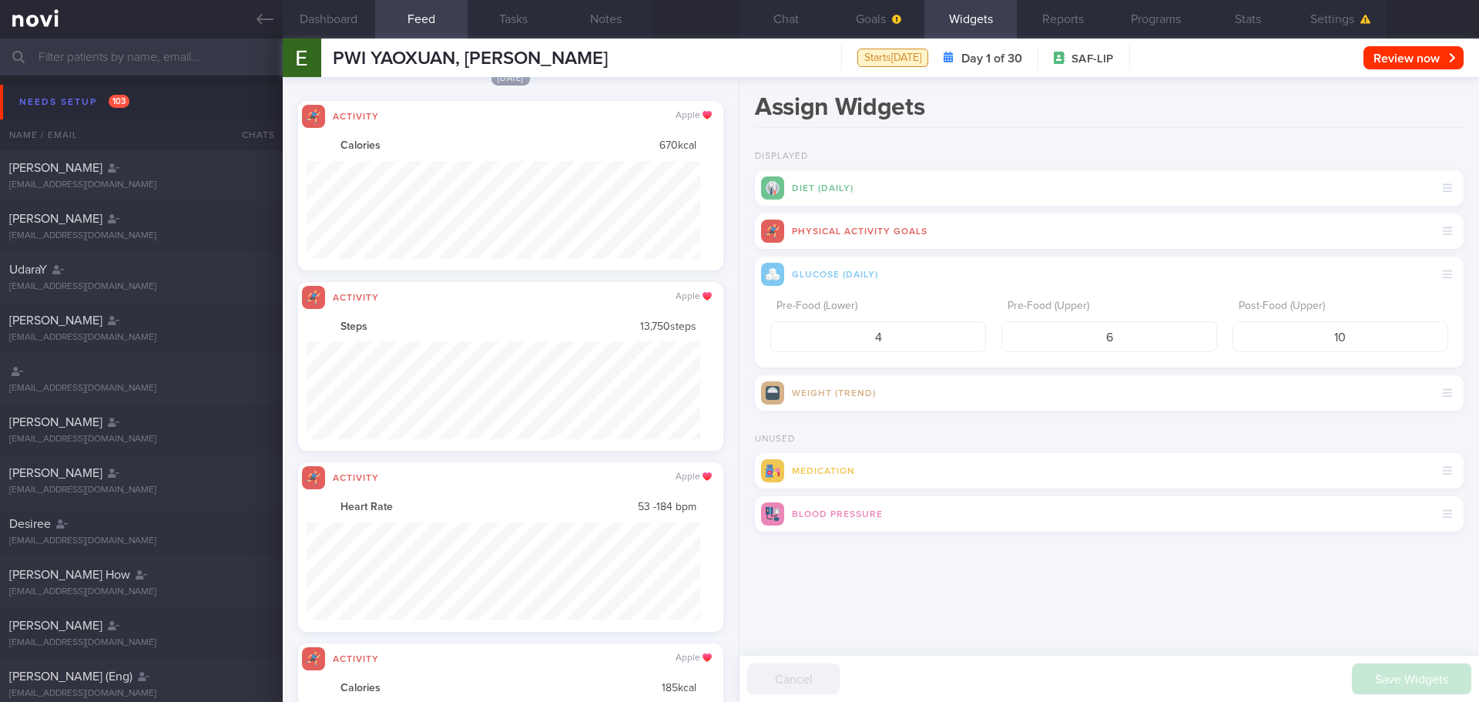
click at [1146, 147] on div "Assign Widgets Displayed Diet (Daily) Physical Activity Goals Glucose (Daily) P…" at bounding box center [1108, 389] width 739 height 625
click at [777, 23] on button "Chat" at bounding box center [785, 19] width 92 height 39
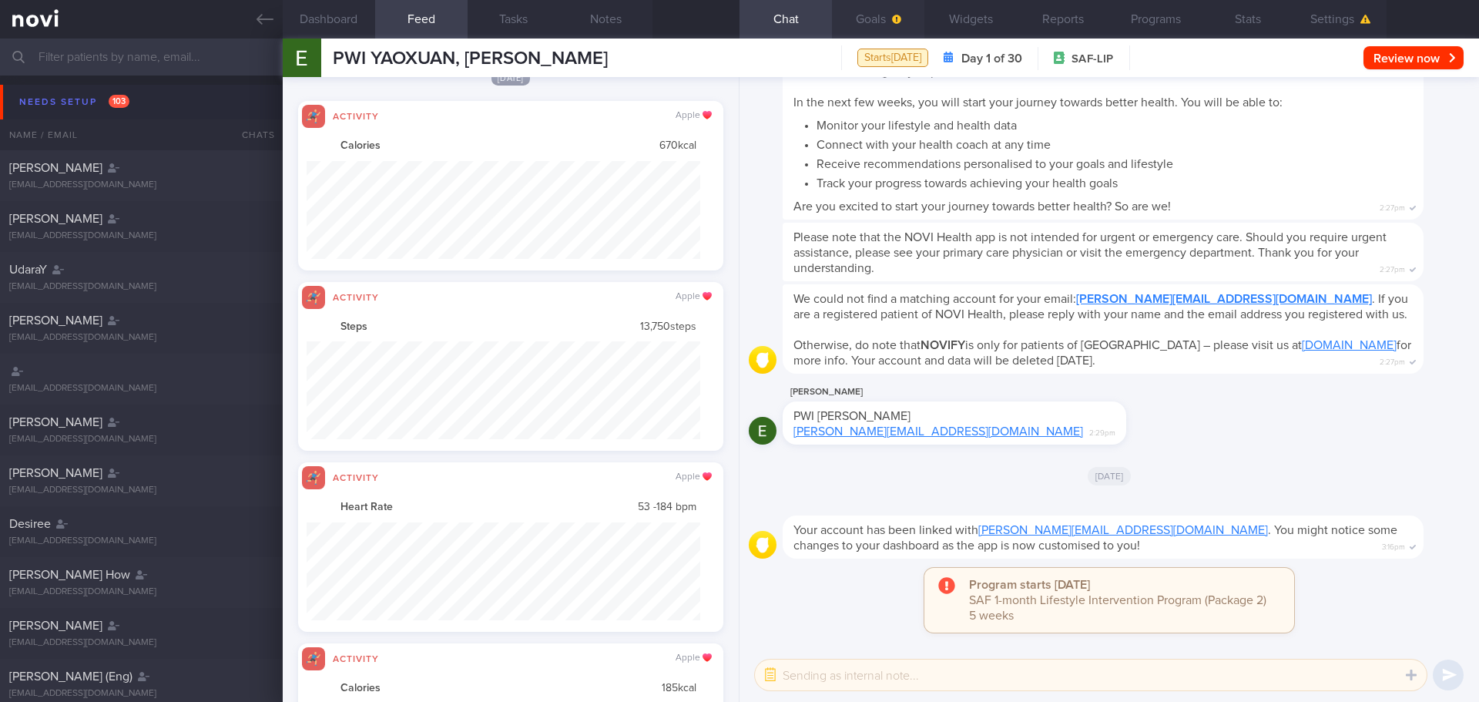
click at [866, 25] on button "Goals" at bounding box center [878, 19] width 92 height 39
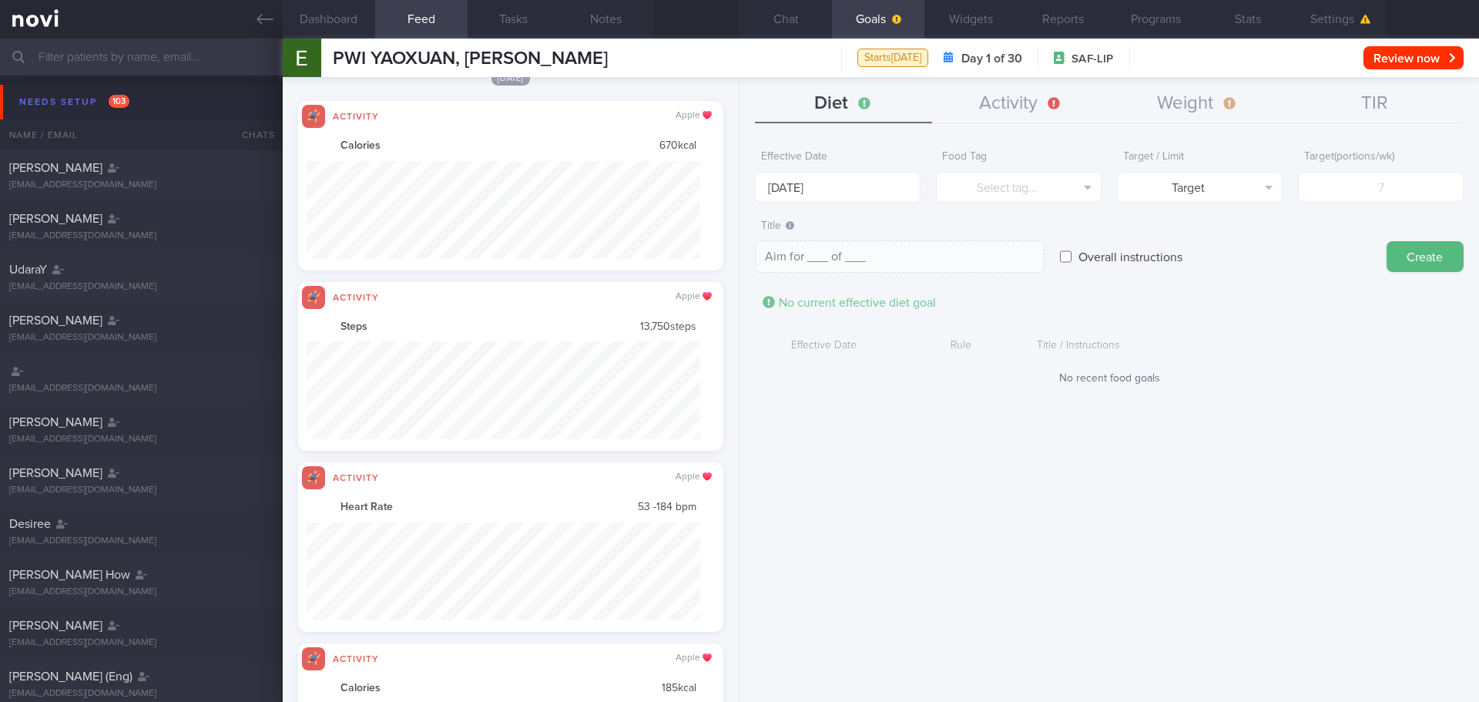
click at [1222, 346] on div "Title / Instructions" at bounding box center [1219, 345] width 380 height 29
click at [784, 9] on button "Chat" at bounding box center [785, 19] width 92 height 39
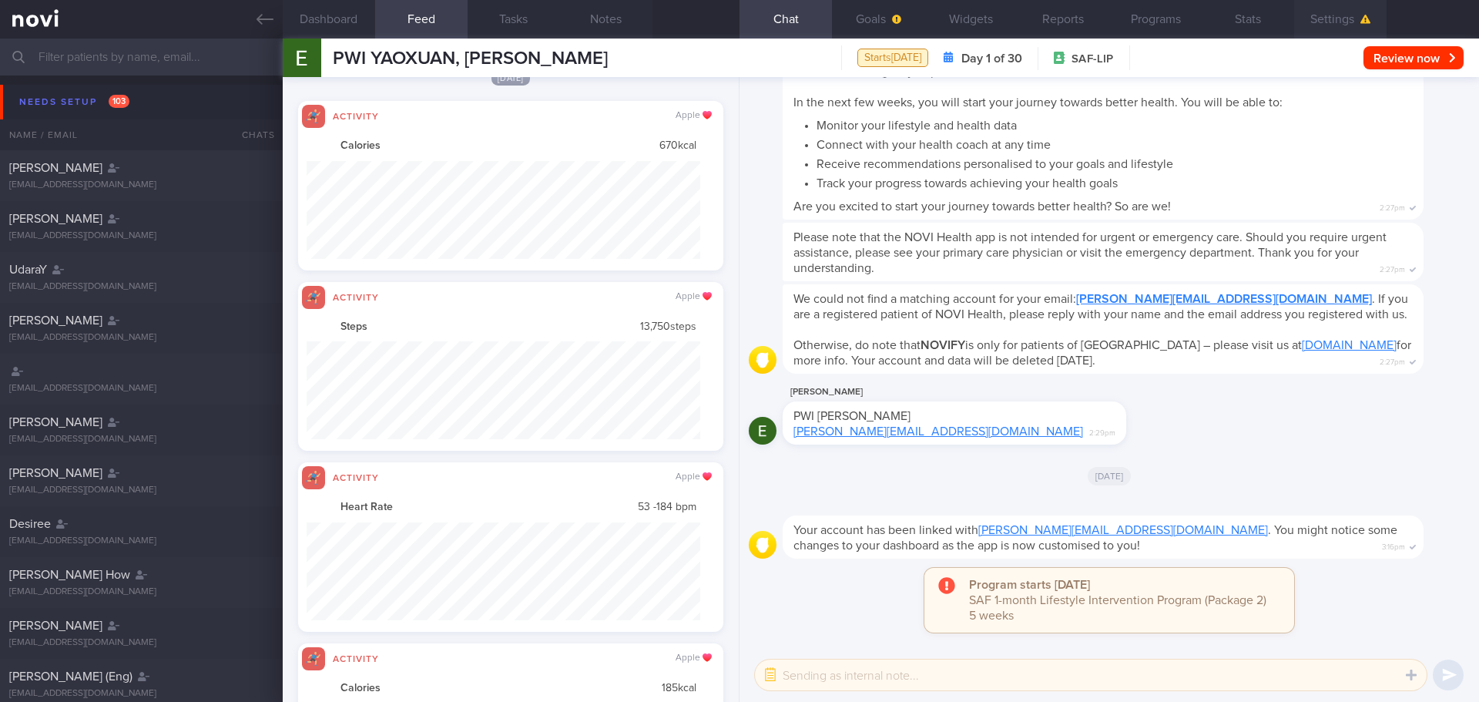
click at [1348, 8] on button "Settings" at bounding box center [1340, 19] width 92 height 39
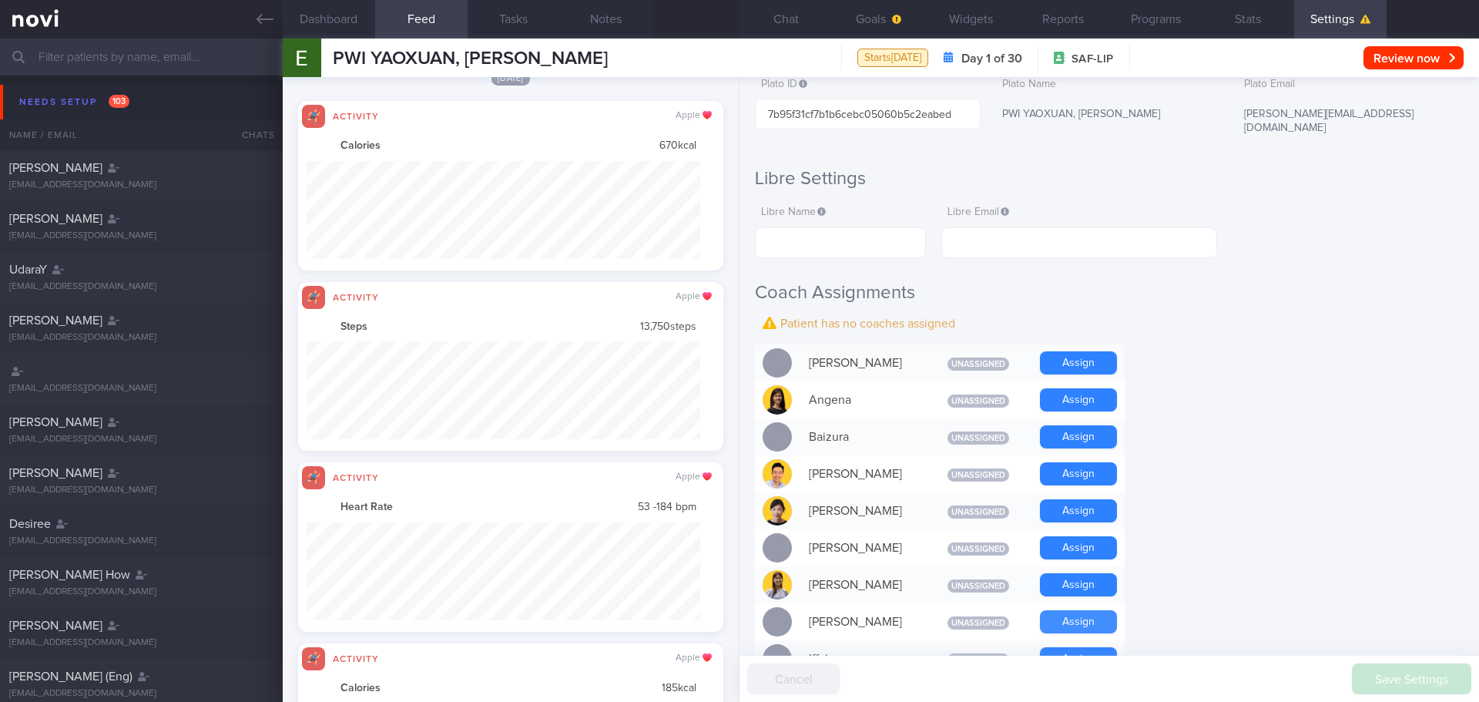
scroll to position [308, 0]
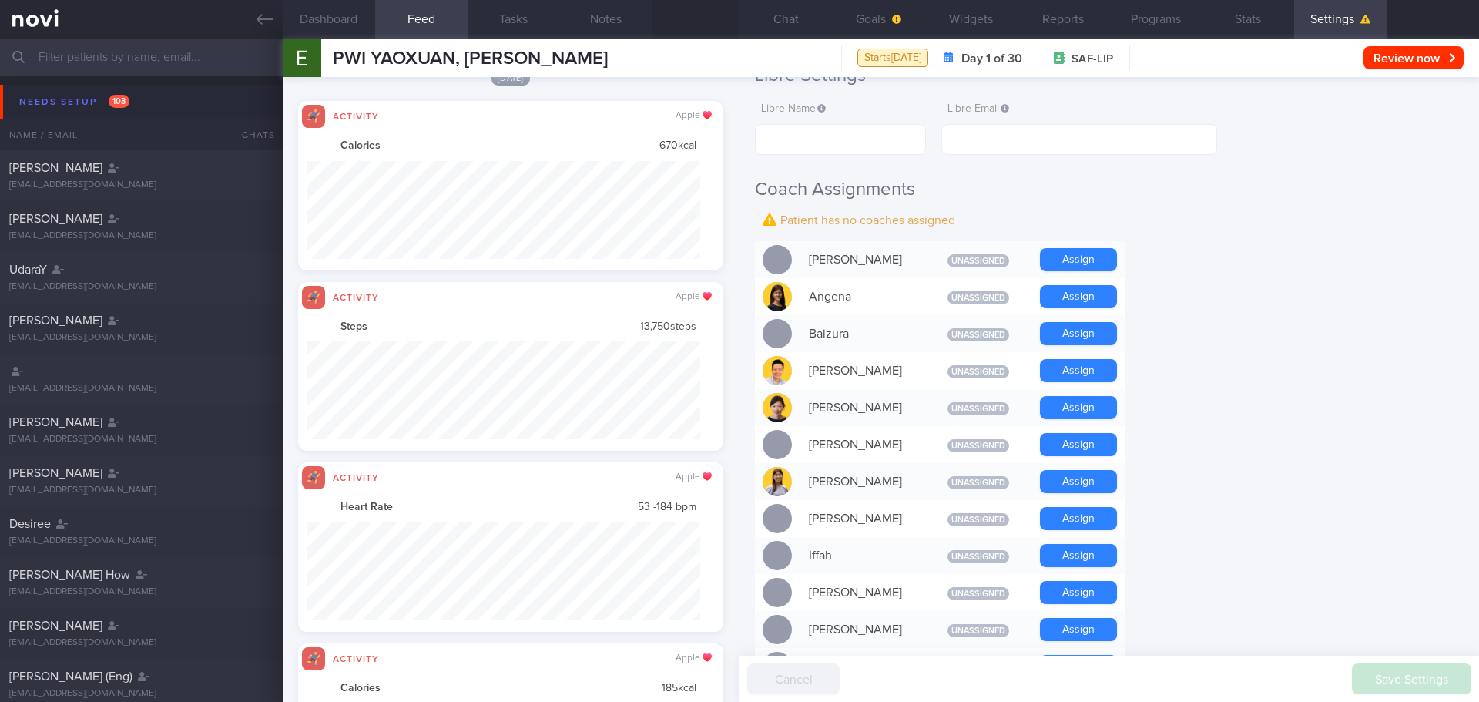
click at [1055, 470] on button "Assign" at bounding box center [1078, 481] width 77 height 23
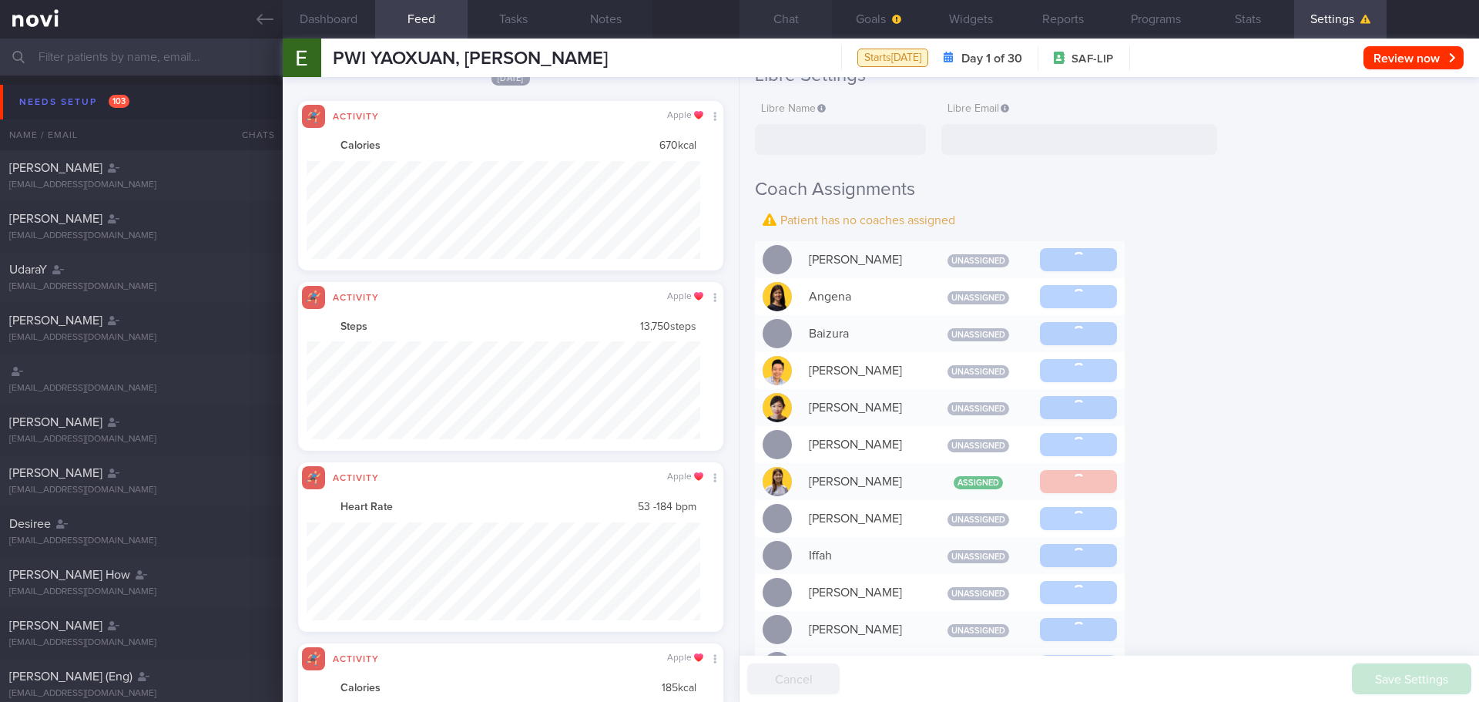
click at [789, 14] on button "Chat" at bounding box center [785, 19] width 92 height 39
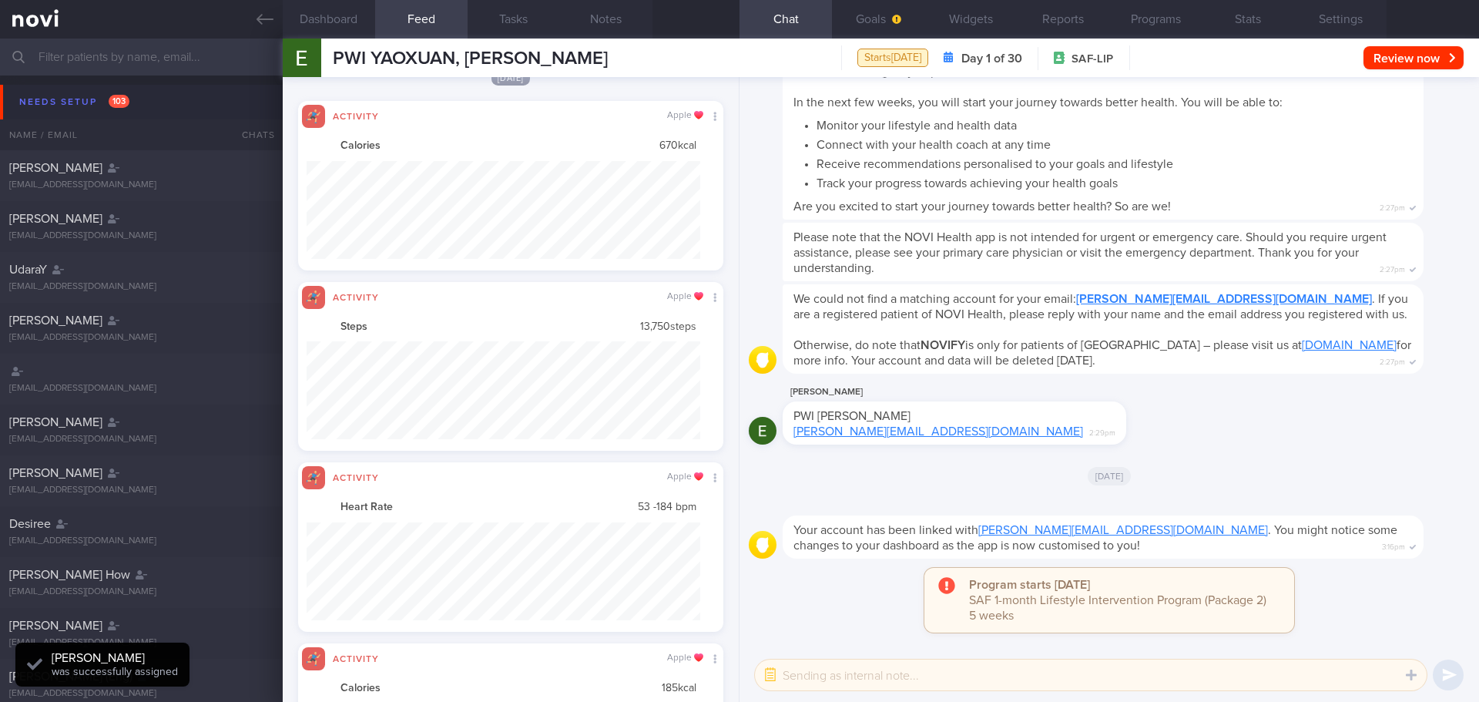
scroll to position [98, 394]
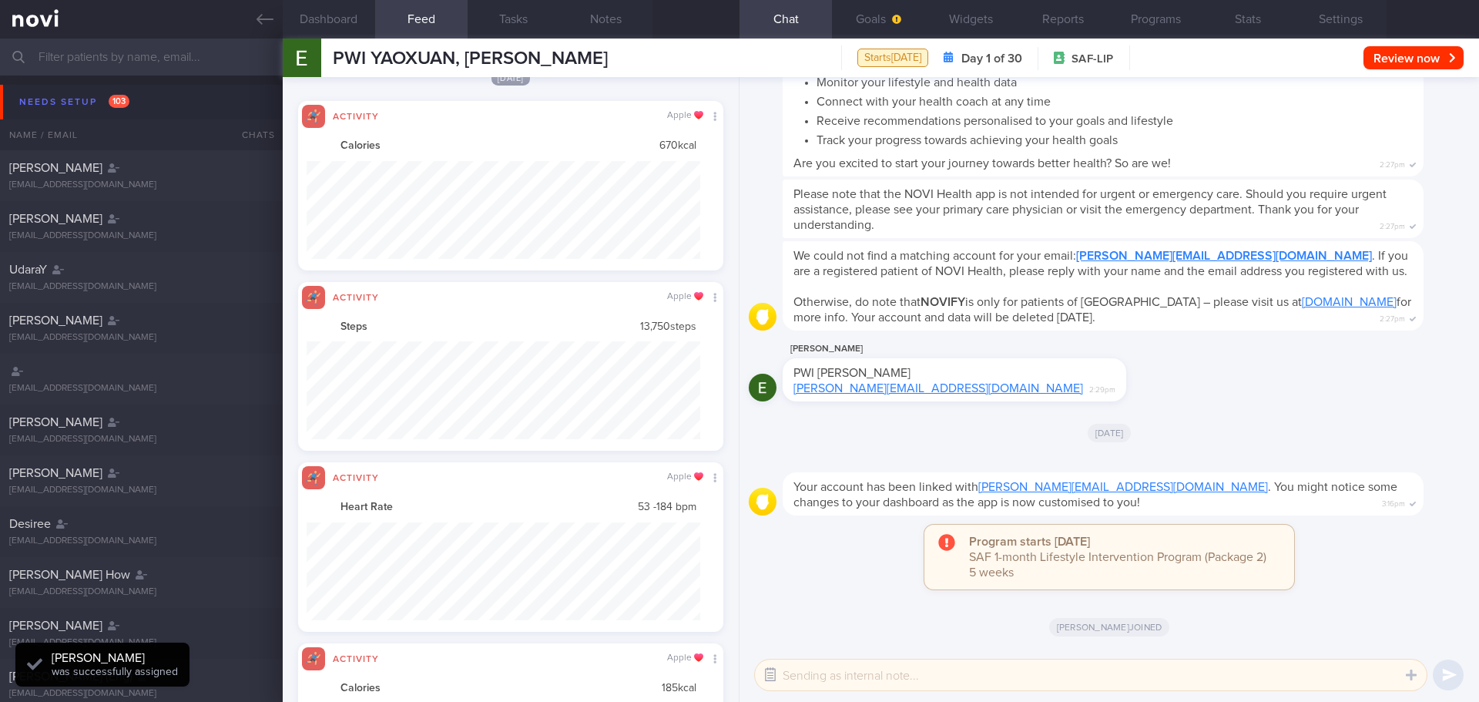
drag, startPoint x: 776, startPoint y: 680, endPoint x: 806, endPoint y: 678, distance: 29.4
click at [775, 680] on icon "button" at bounding box center [770, 674] width 14 height 14
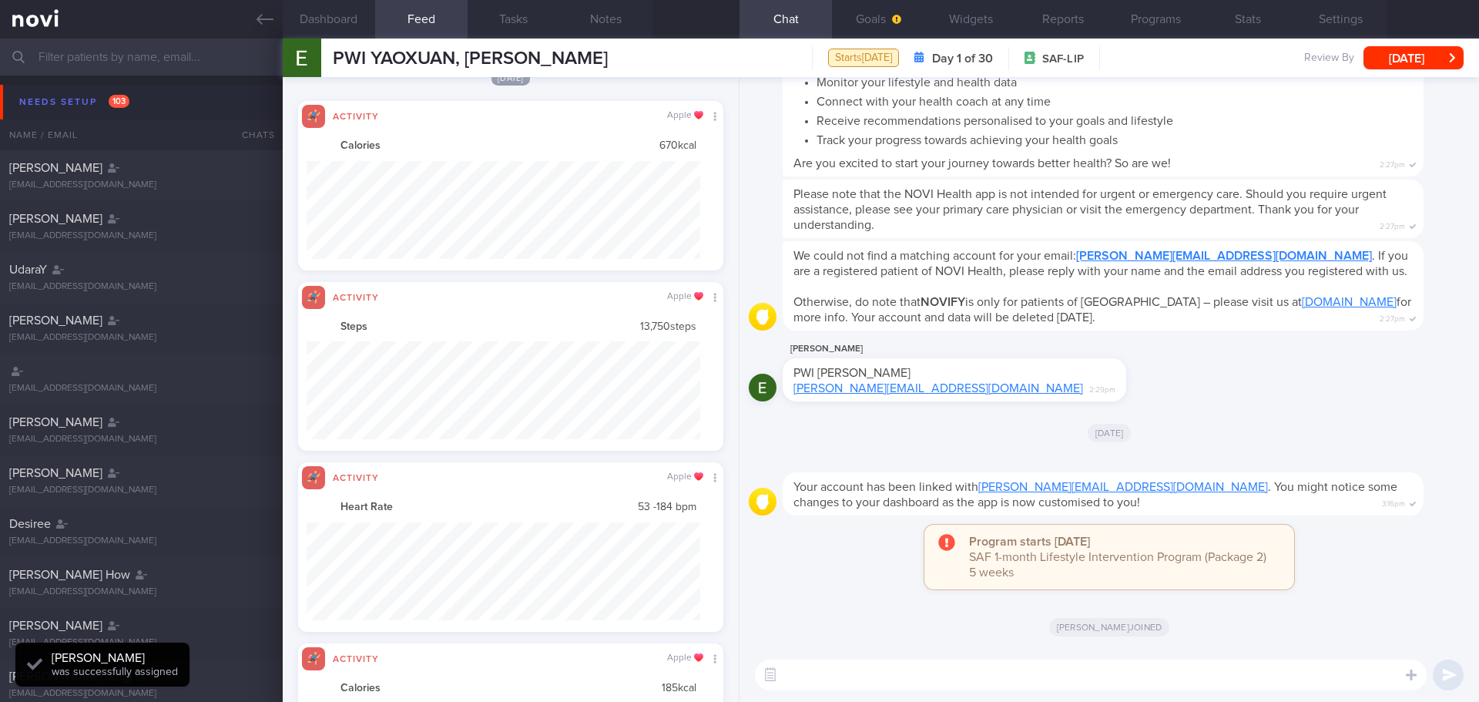
click at [806, 678] on textarea at bounding box center [1091, 674] width 672 height 31
type textarea "Hi Ernest"
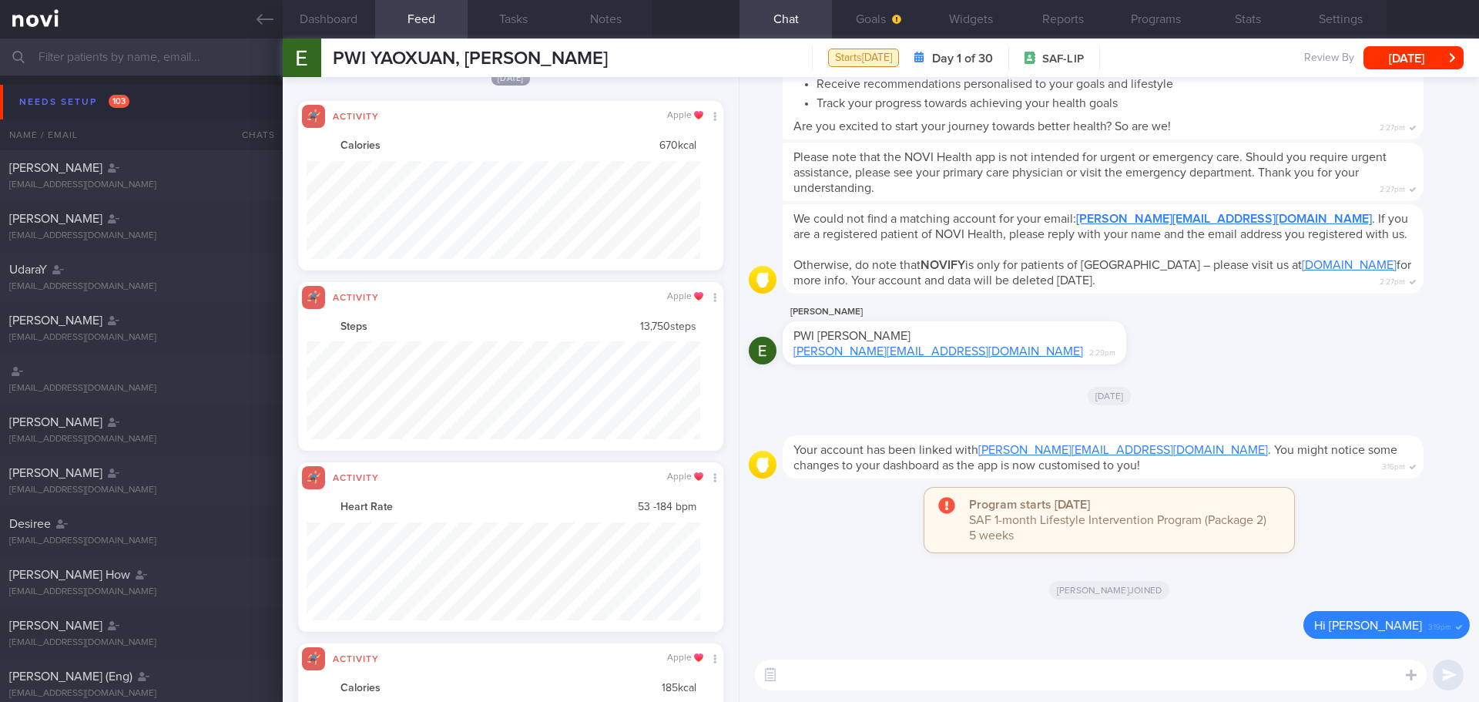
click at [814, 677] on textarea at bounding box center [1091, 674] width 672 height 31
type textarea "hi"
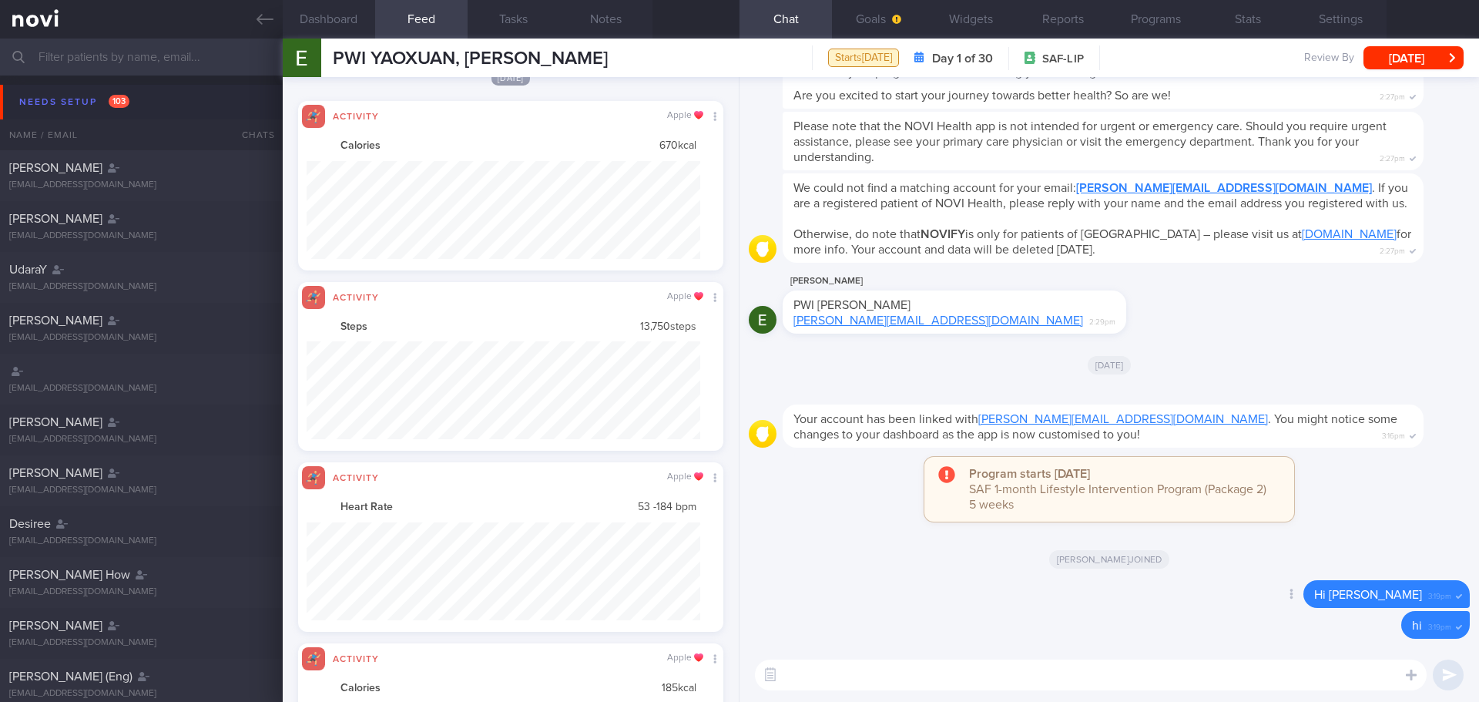
click at [1233, 587] on div "Delete Hi Ernest 3:19pm" at bounding box center [1109, 595] width 721 height 31
click at [1234, 587] on div "Delete Hi Ernest 3:19pm" at bounding box center [1109, 595] width 721 height 31
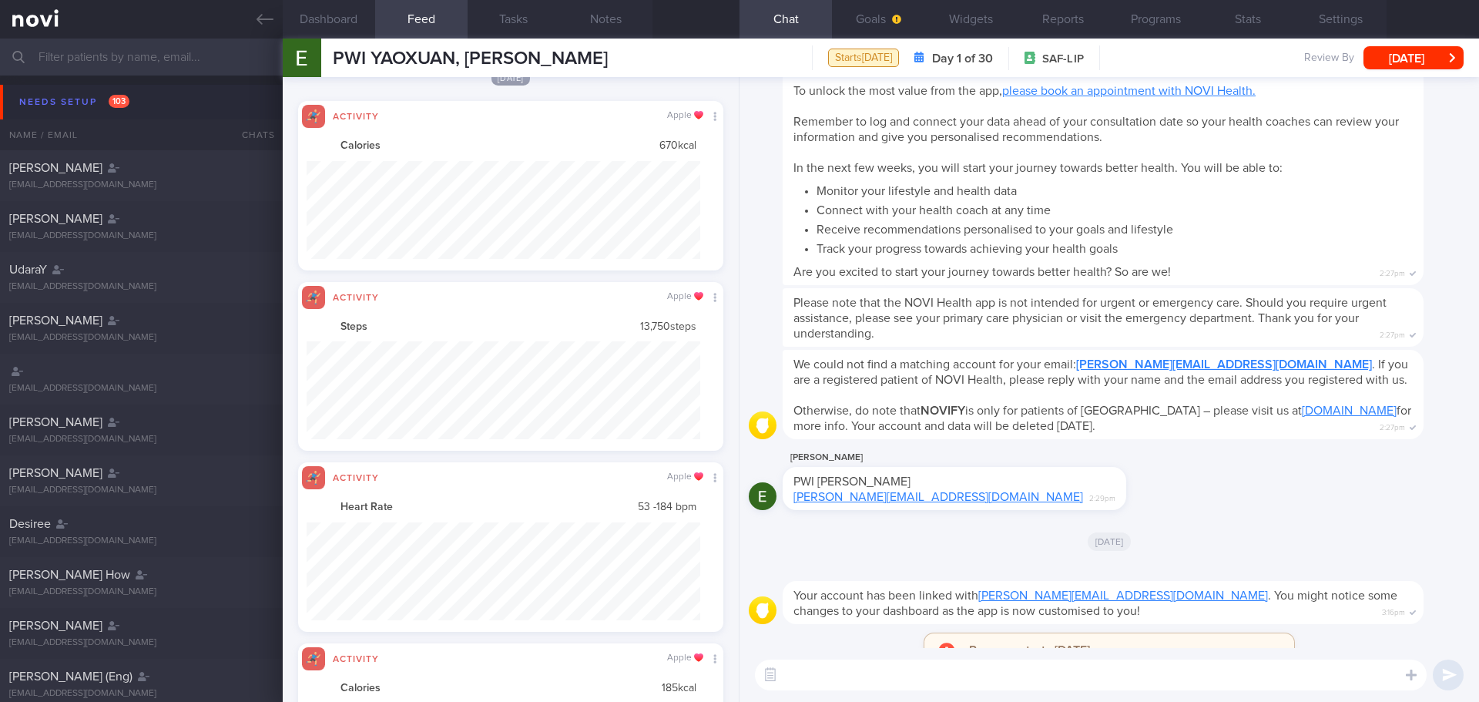
scroll to position [0, 0]
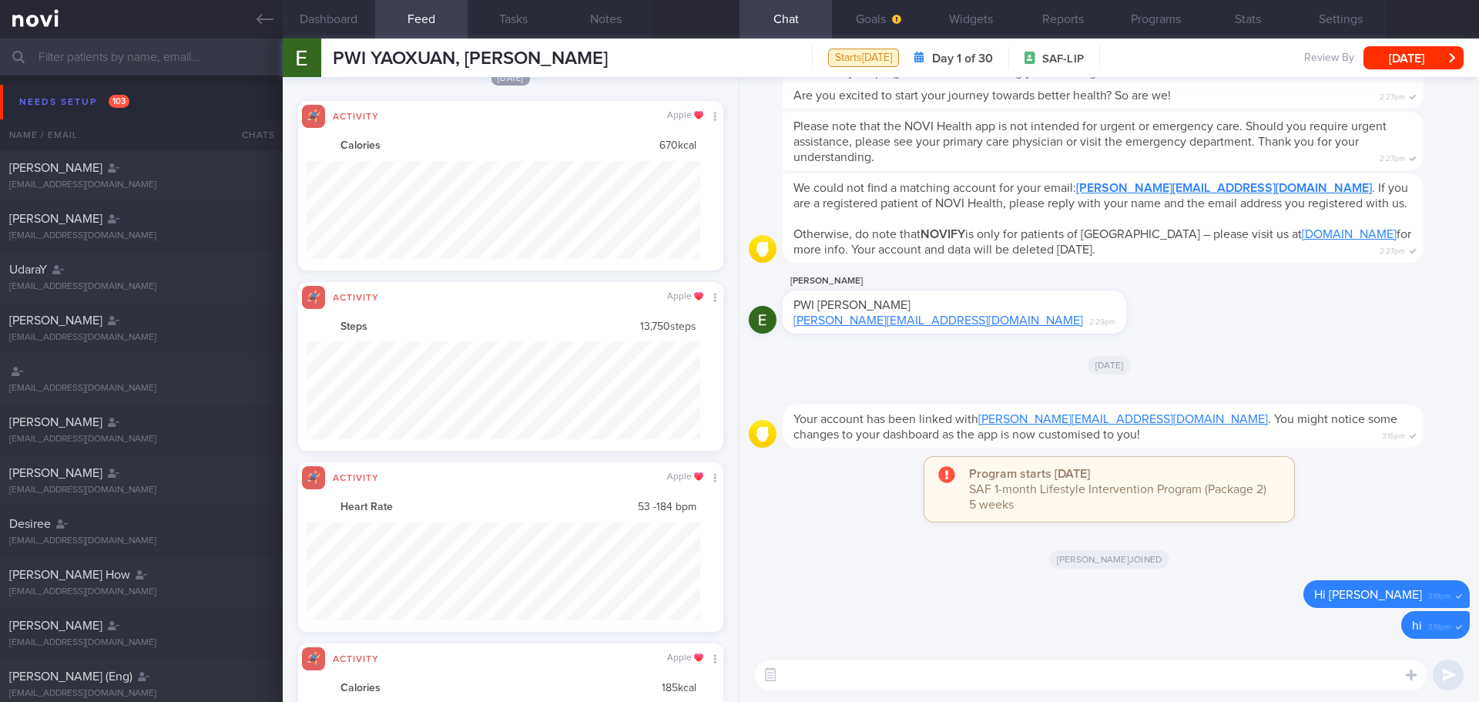
click at [901, 552] on div "Elizabeth joined" at bounding box center [1109, 558] width 721 height 43
click at [893, 561] on div "Elizabeth joined" at bounding box center [1109, 558] width 721 height 43
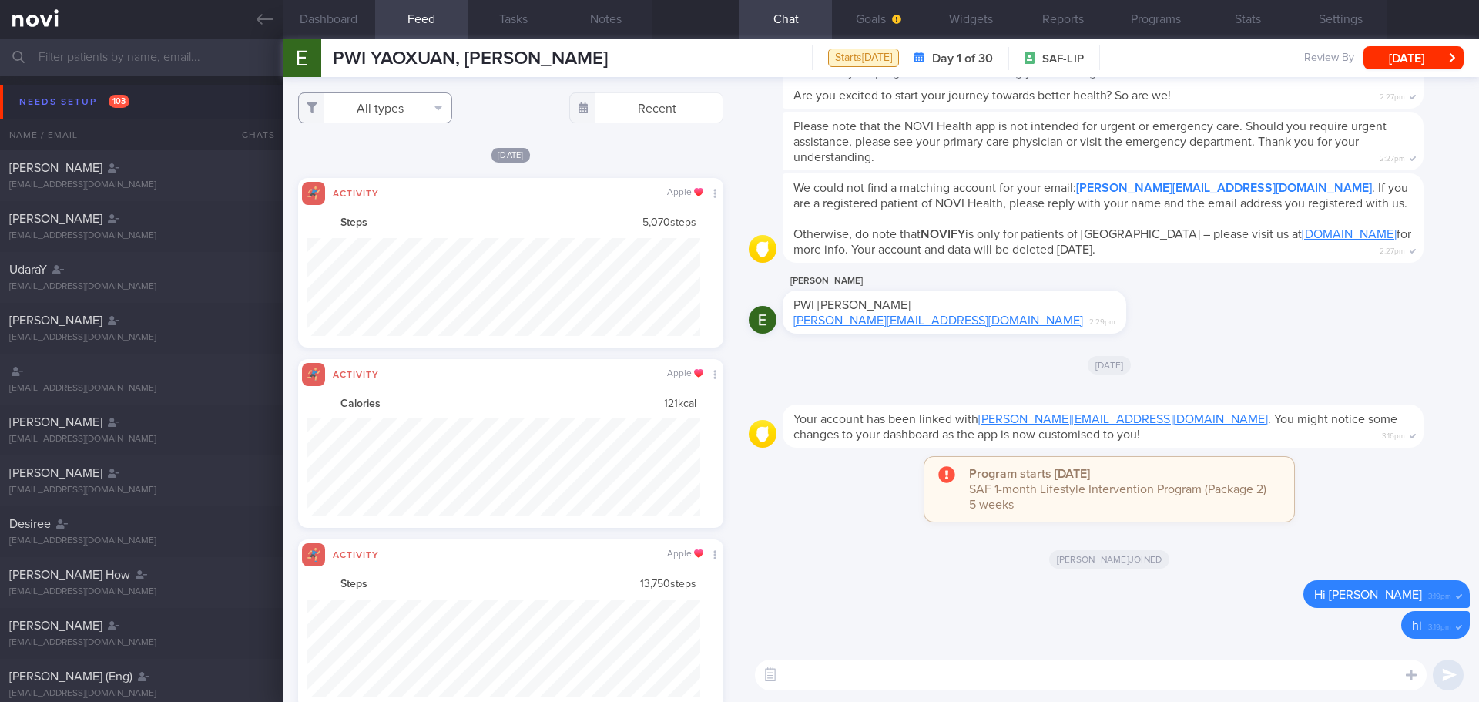
click at [430, 102] on button "All types" at bounding box center [375, 107] width 154 height 31
click at [413, 160] on button "Activity" at bounding box center [375, 160] width 152 height 23
checkbox input "false"
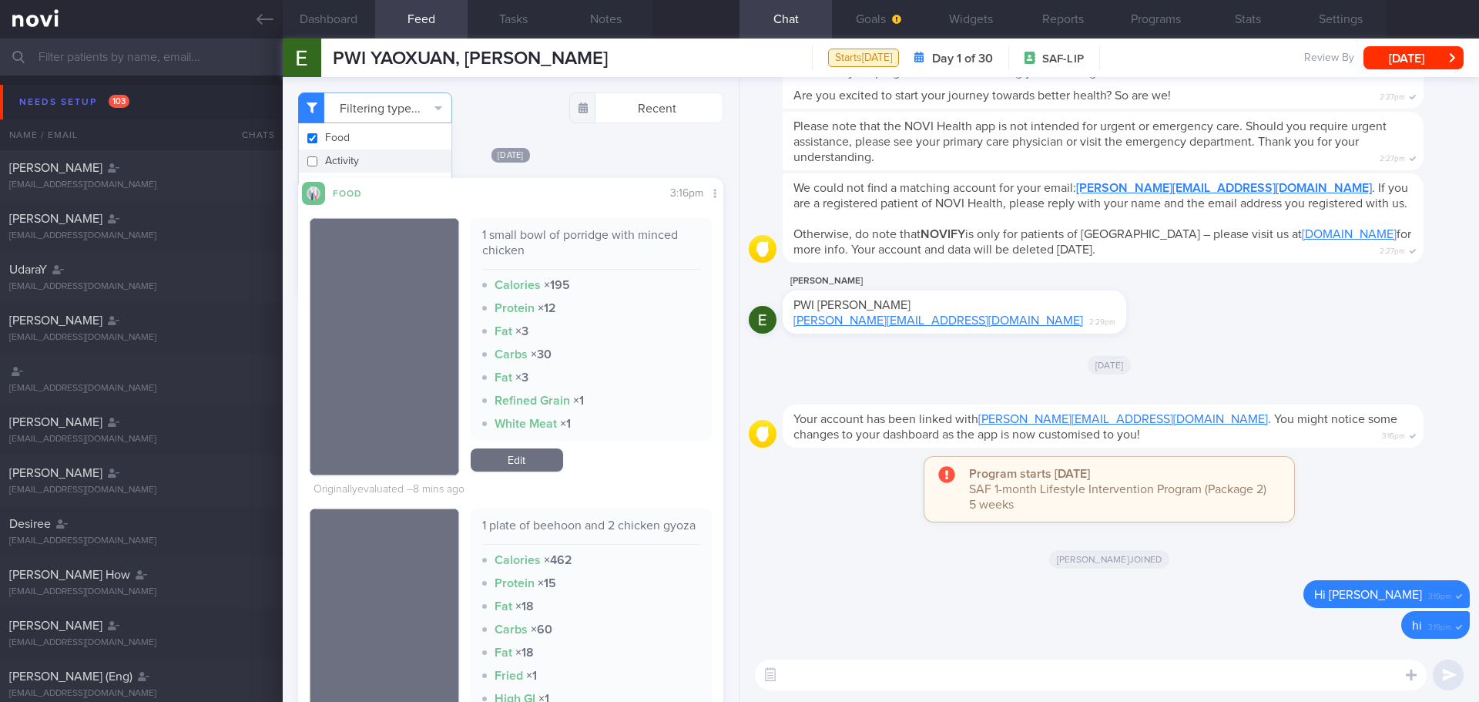
click at [615, 390] on div "1 small bowl of porridge with minced chicken Calories × 195 Protein × 12 Fat × …" at bounding box center [592, 329] width 242 height 223
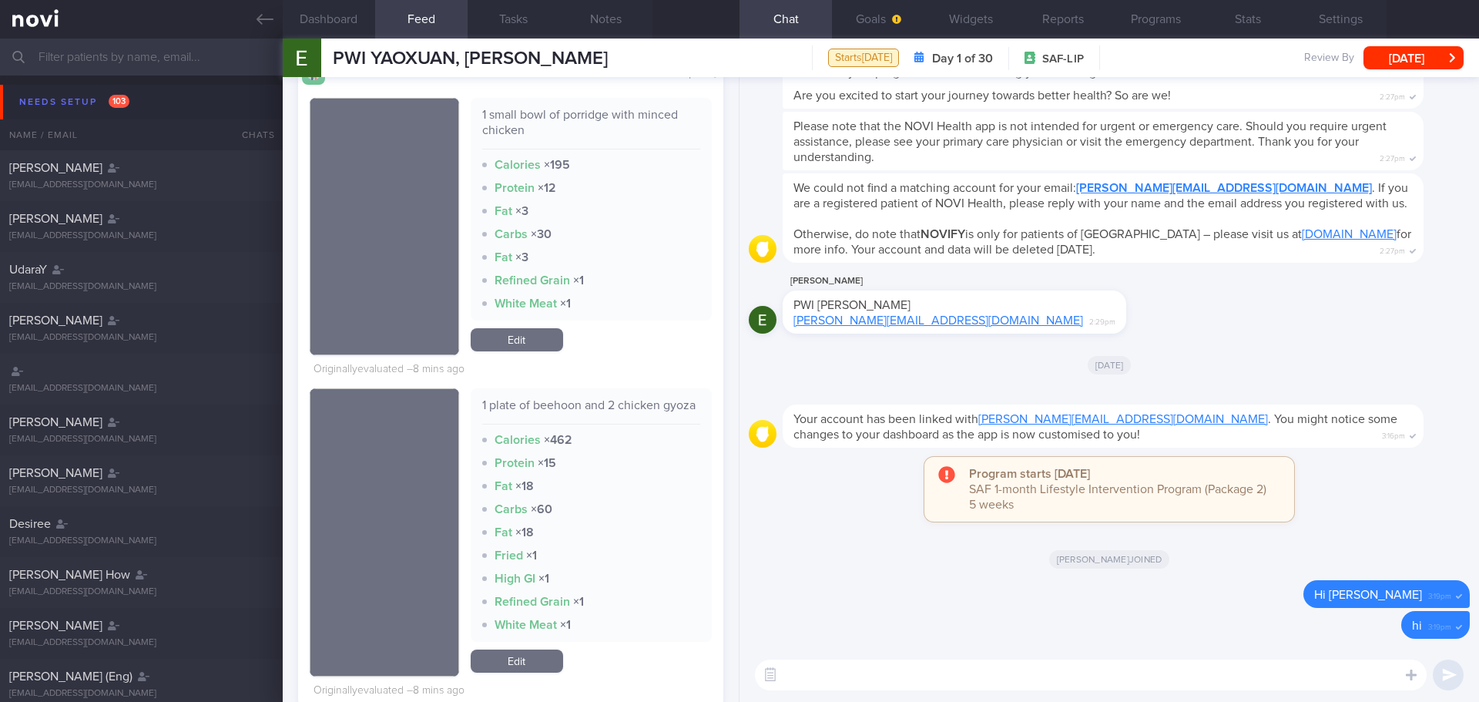
scroll to position [154, 0]
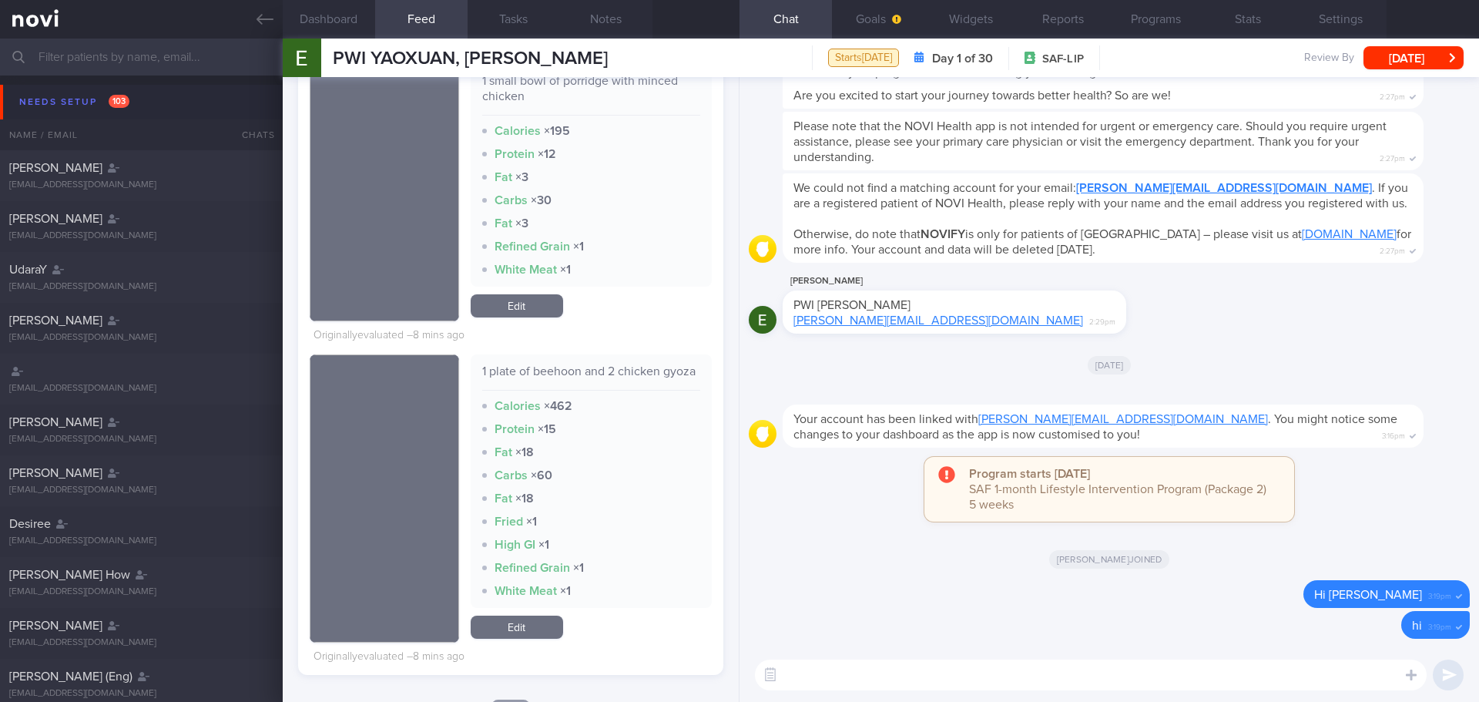
click at [615, 390] on div "1 plate of beehoon and 2 chicken gyoza" at bounding box center [591, 376] width 219 height 27
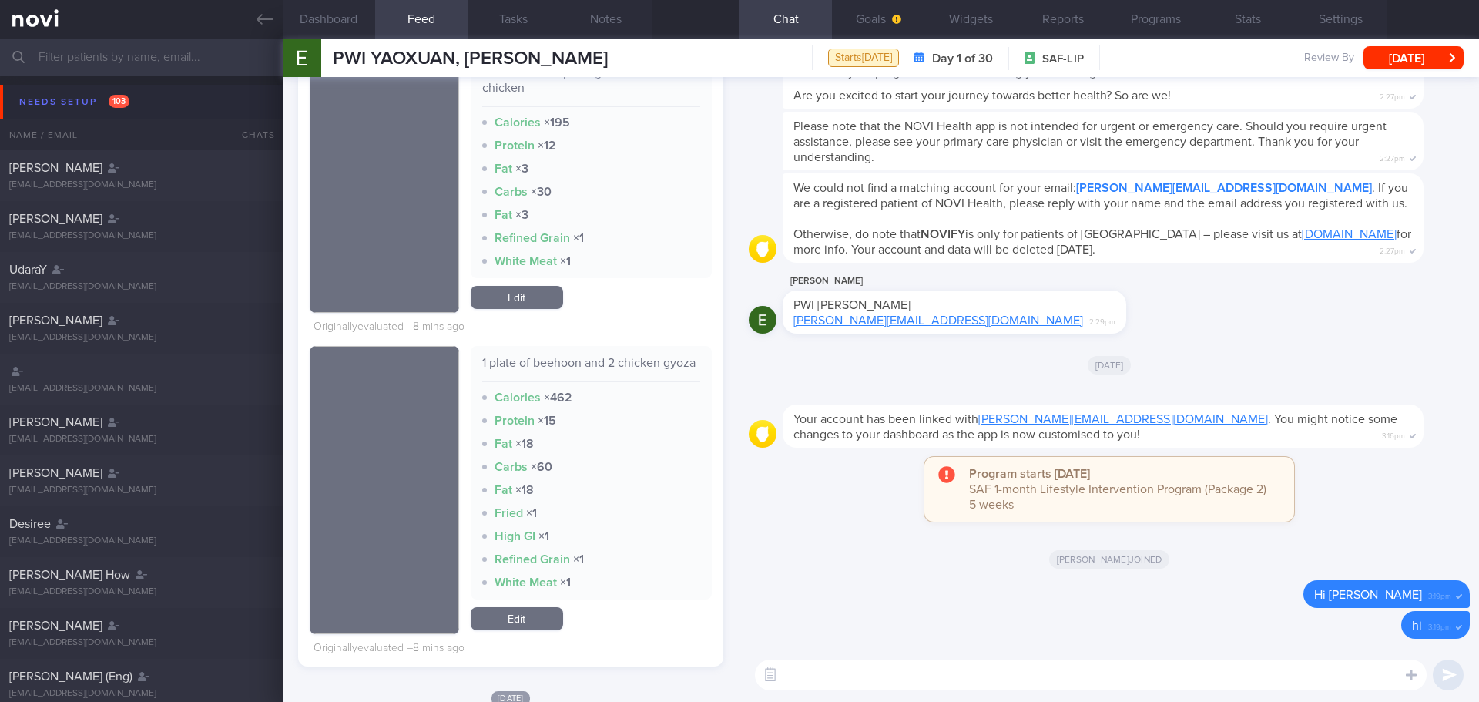
scroll to position [77, 0]
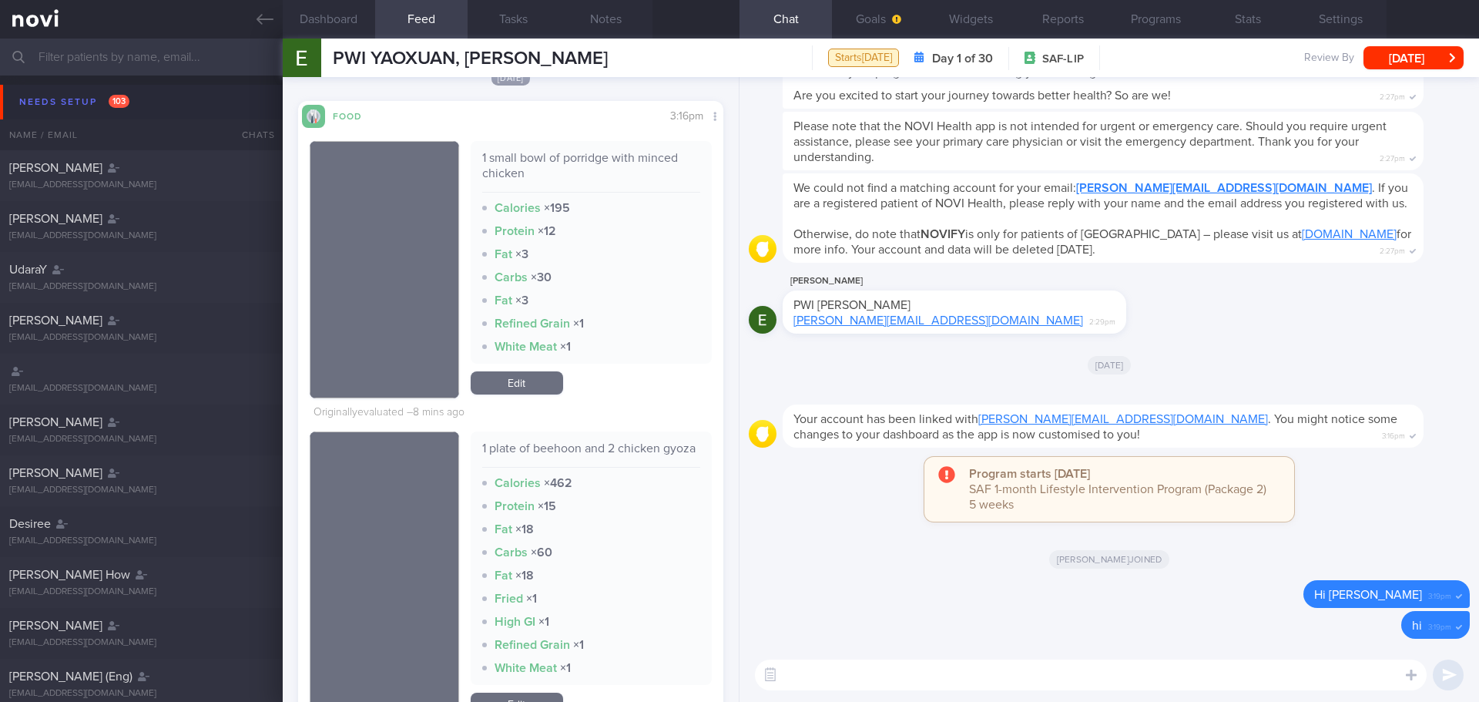
click at [536, 467] on div "1 plate of beehoon and 2 chicken gyoza" at bounding box center [591, 453] width 219 height 27
click at [578, 467] on div "1 plate of beehoon and 2 chicken gyoza" at bounding box center [591, 453] width 219 height 27
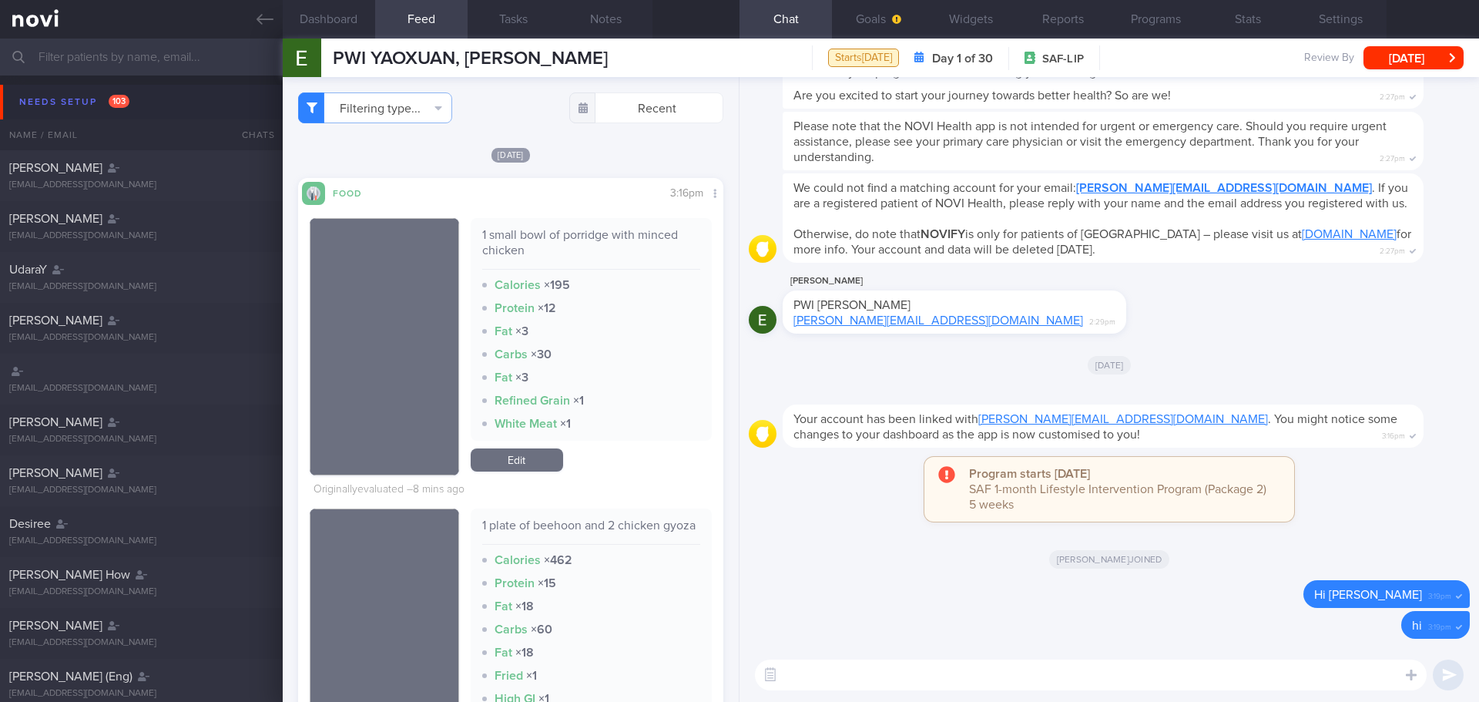
click at [579, 480] on div "1 small bowl of porridge with minced chicken Calories × 195 Protein × 12 Fat × …" at bounding box center [511, 513] width 402 height 616
drag, startPoint x: 826, startPoint y: 485, endPoint x: 816, endPoint y: 494, distance: 13.6
click at [826, 485] on div "Program starts [DATE] SAF 1-month Lifestyle Intervention Program (Package 2) 5 …" at bounding box center [1109, 497] width 721 height 80
click at [797, 478] on div "Program starts [DATE] SAF 1-month Lifestyle Intervention Program (Package 2) 5 …" at bounding box center [1109, 497] width 721 height 80
click at [101, 96] on div "Needs setup 103" at bounding box center [74, 102] width 118 height 21
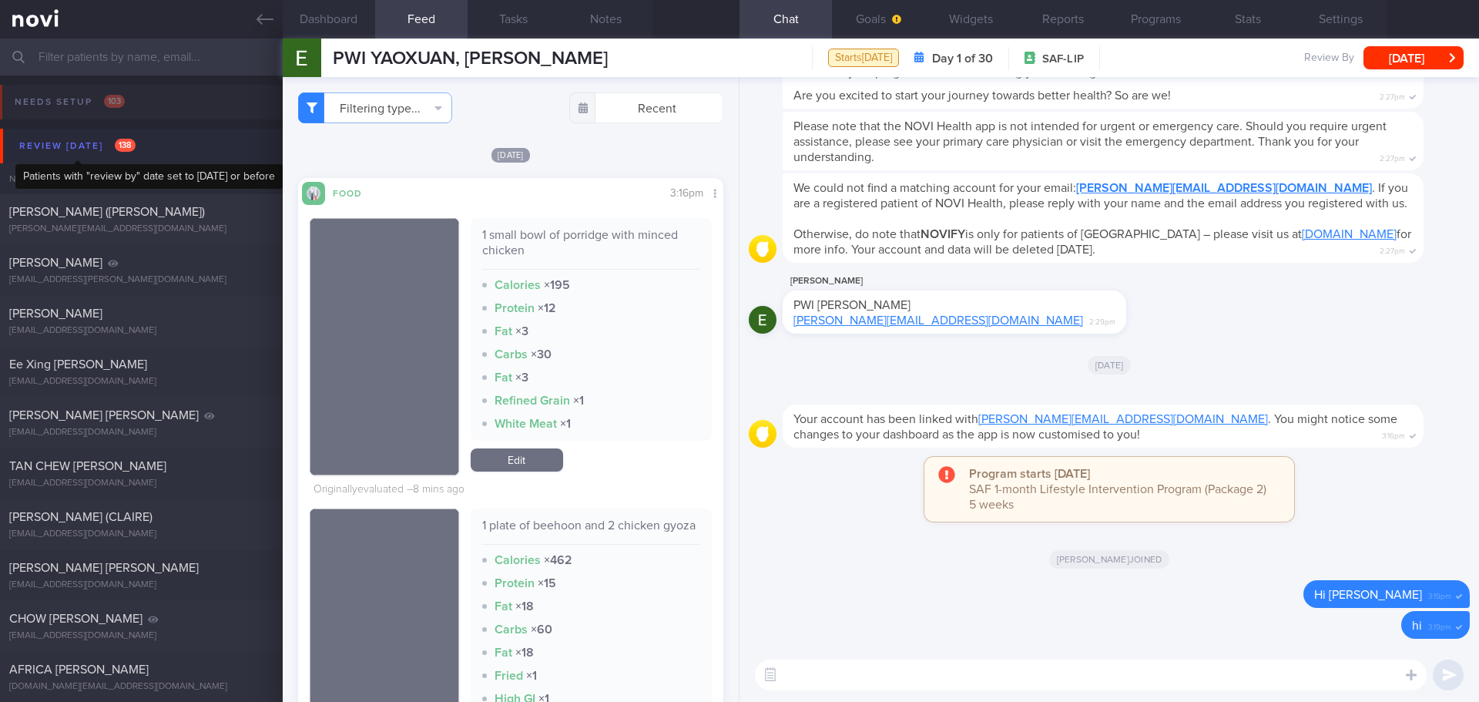
click at [80, 146] on div "Review [DATE] 138" at bounding box center [77, 146] width 124 height 21
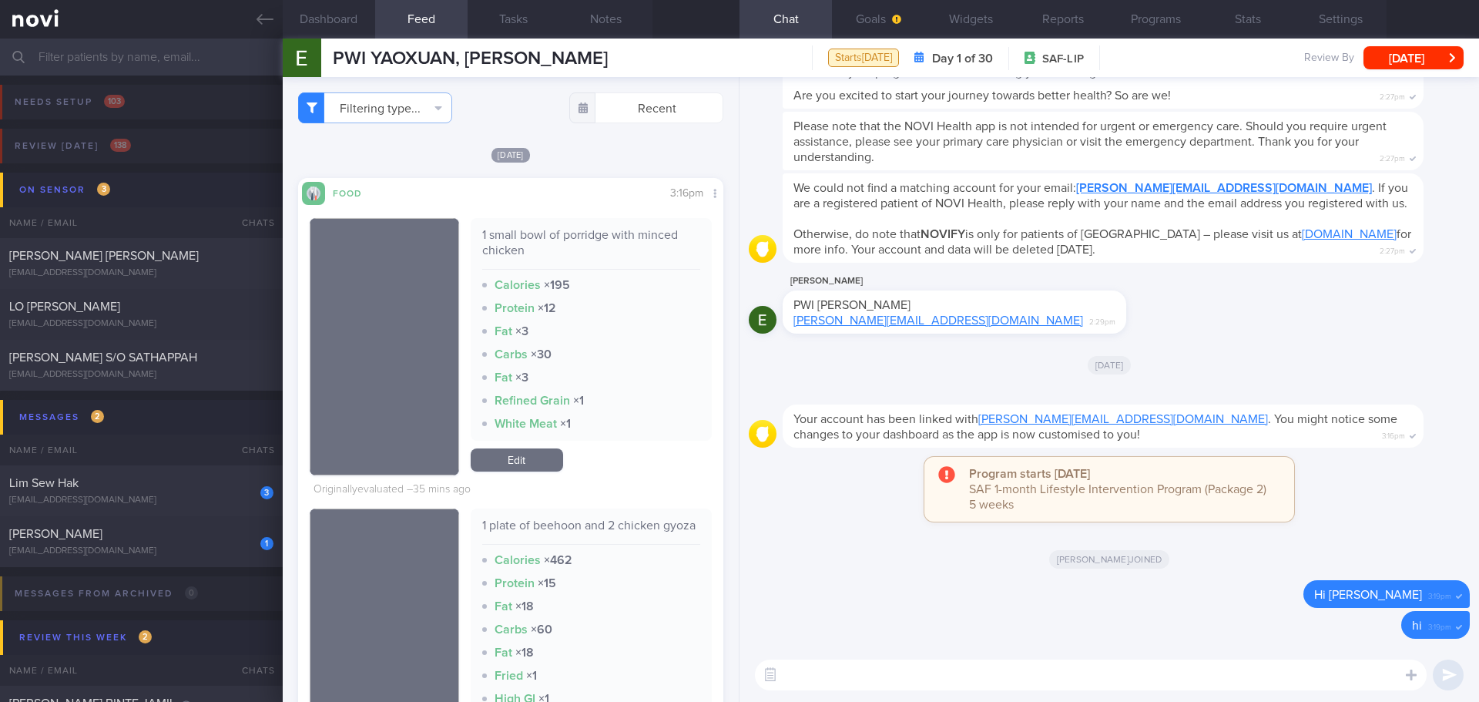
drag, startPoint x: 838, startPoint y: 520, endPoint x: 817, endPoint y: 517, distance: 21.0
click at [838, 520] on div "Program starts [DATE] SAF 1-month Lifestyle Intervention Program (Package 2) 5 …" at bounding box center [1109, 497] width 721 height 80
click at [178, 503] on div "[EMAIL_ADDRESS][DOMAIN_NAME]" at bounding box center [141, 500] width 264 height 12
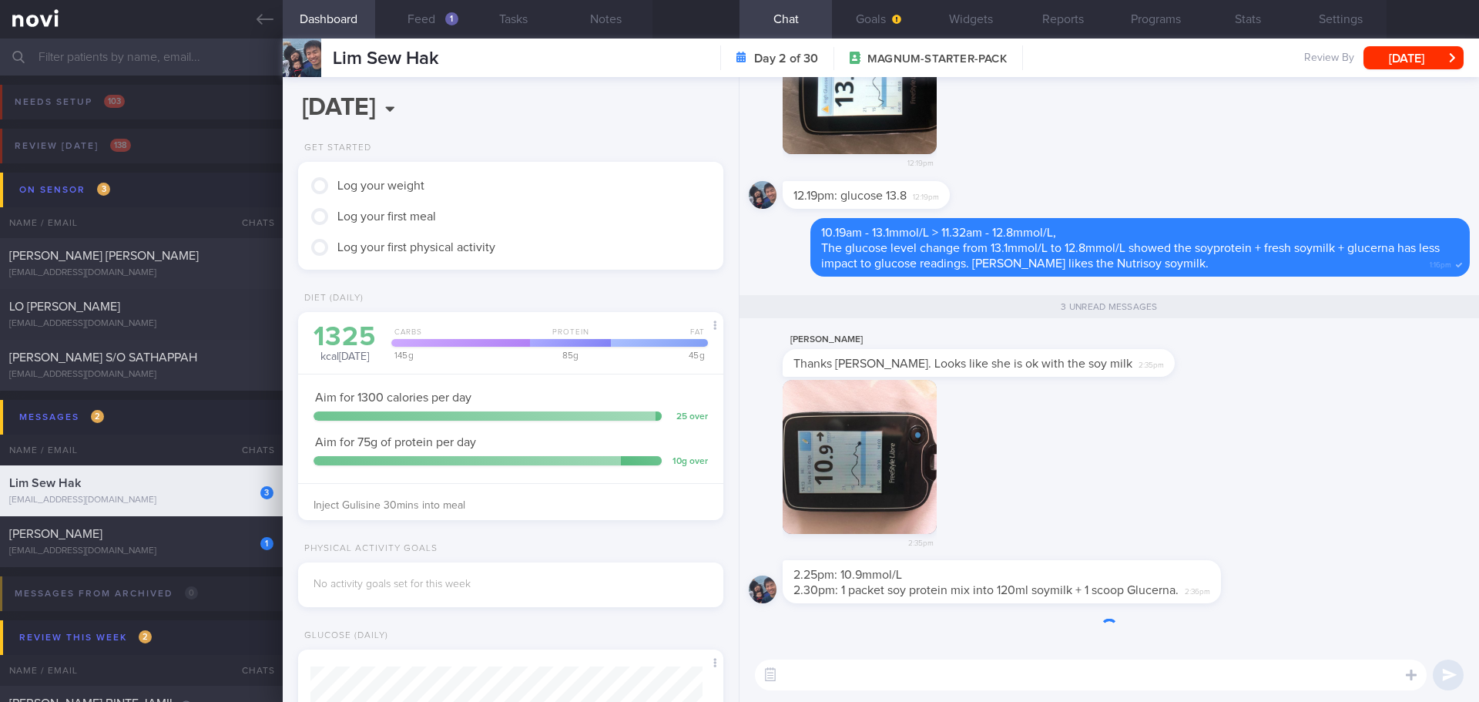
scroll to position [1, 0]
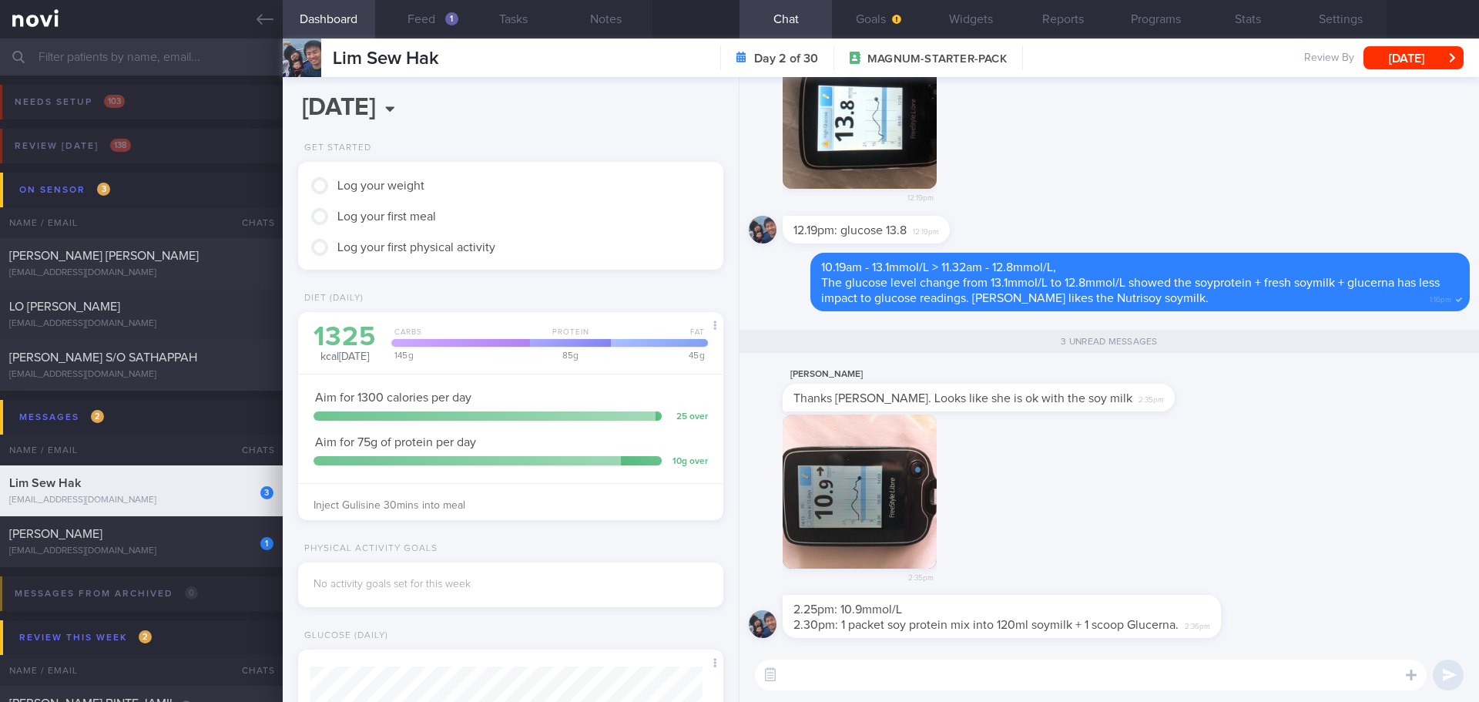
click at [1274, 412] on div "[PERSON_NAME] Thanks [PERSON_NAME]. Looks like she is ok with the soy milk 2:35…" at bounding box center [1109, 389] width 721 height 49
click at [1296, 414] on div "[PERSON_NAME] Thanks [PERSON_NAME]. Looks like she is ok with the soy milk 2:35…" at bounding box center [1109, 389] width 721 height 49
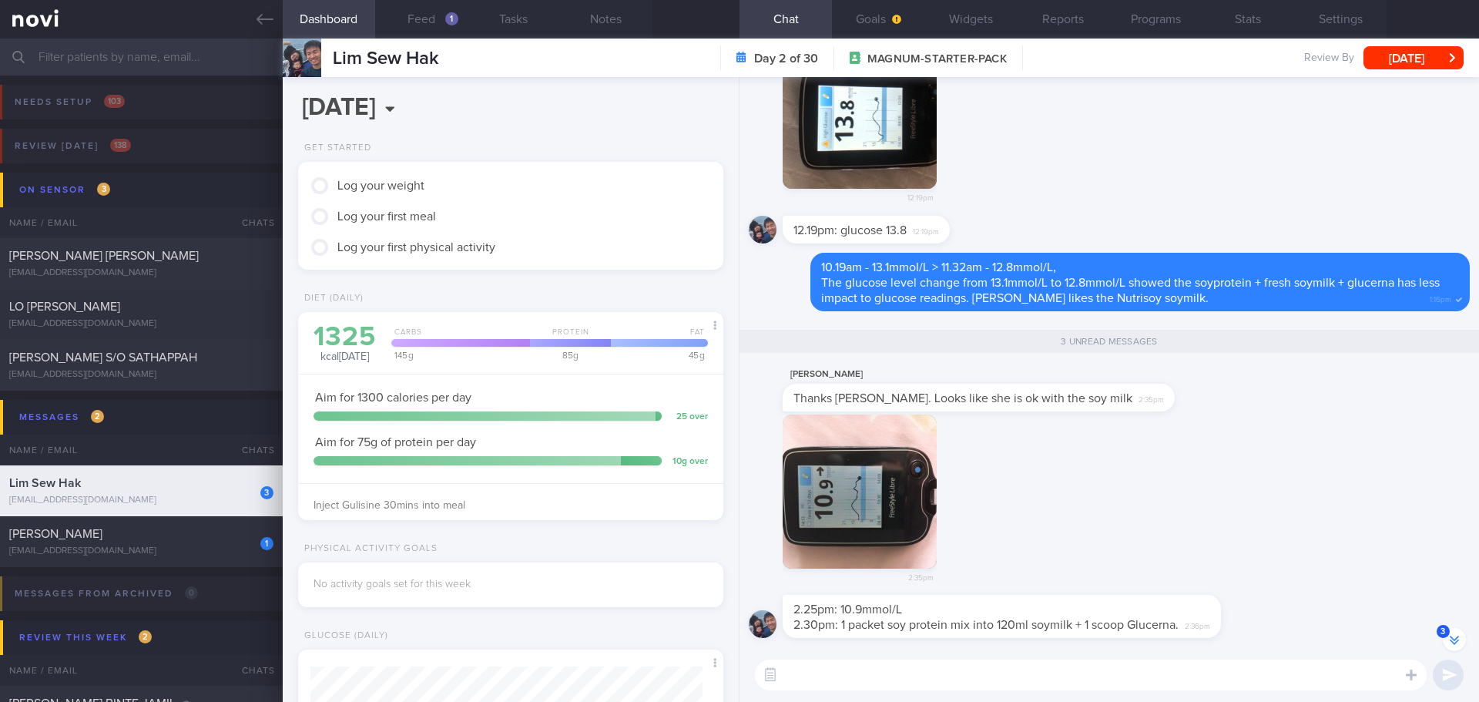
scroll to position [-76, 0]
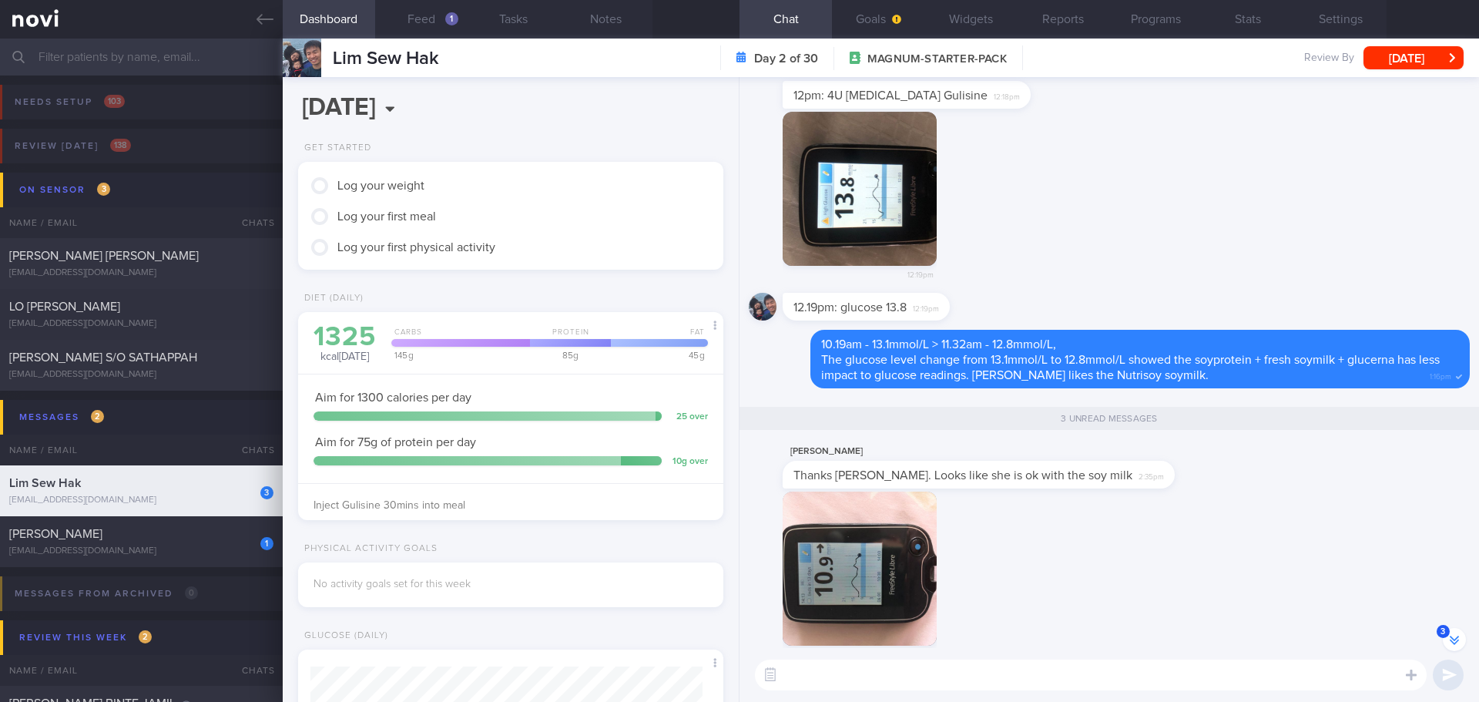
click at [1231, 579] on div "2:35pm" at bounding box center [1109, 581] width 721 height 181
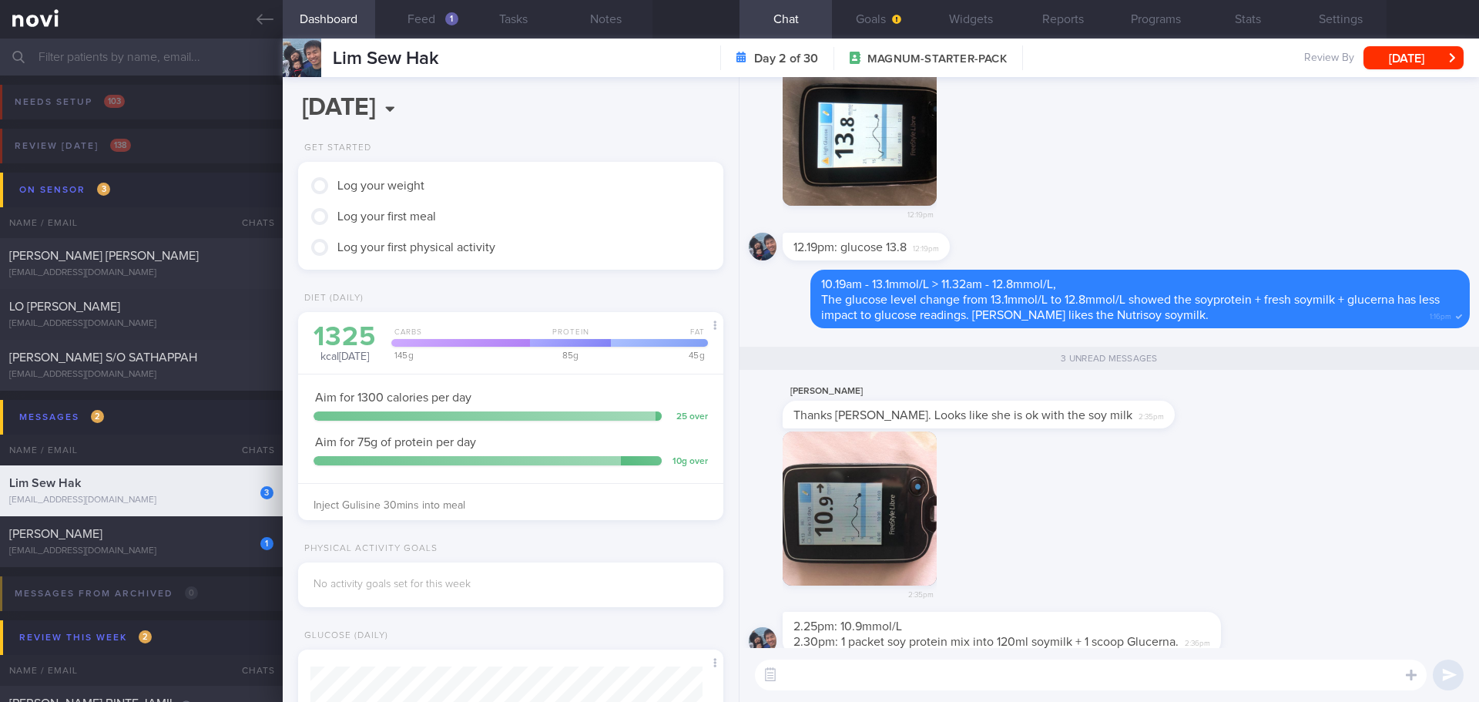
scroll to position [1, 0]
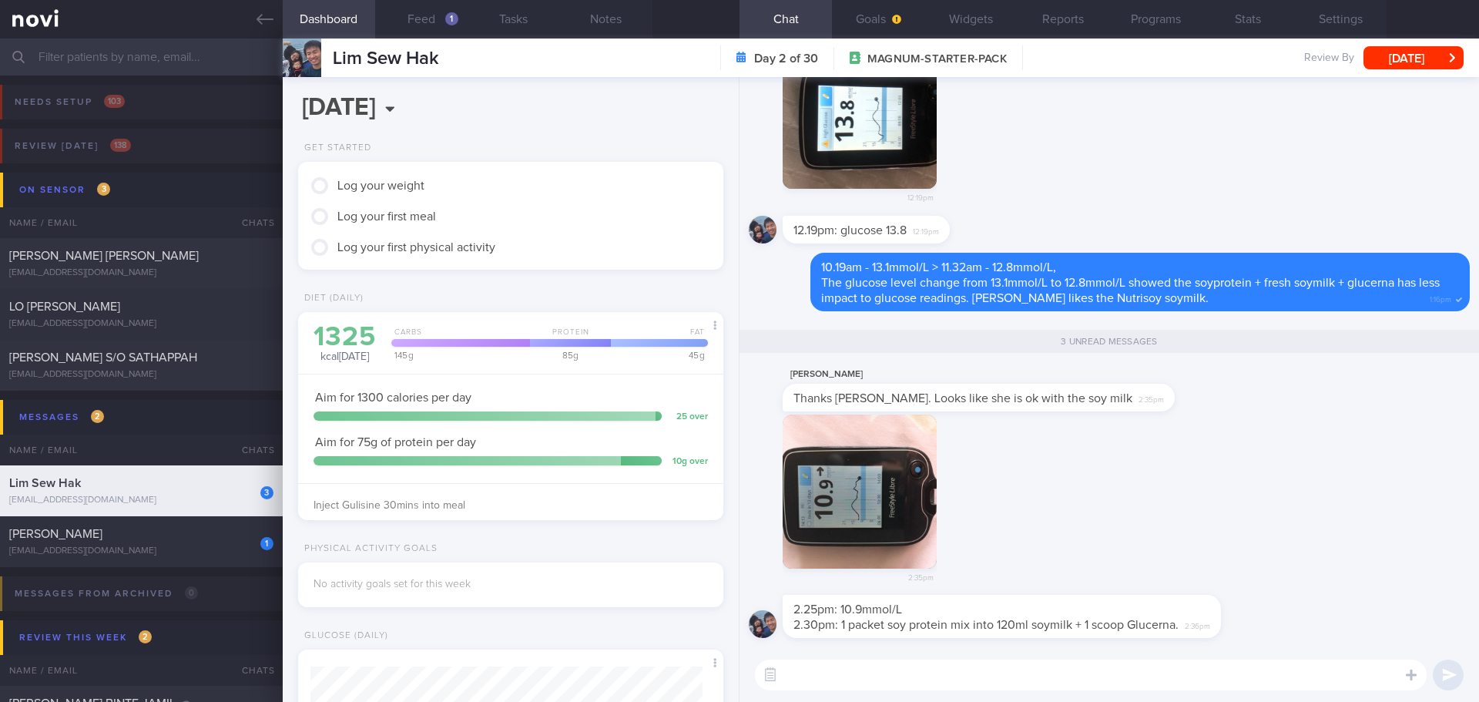
click at [1231, 579] on div "2:35pm" at bounding box center [1109, 504] width 721 height 181
click at [1329, 560] on div "2:35pm" at bounding box center [1109, 504] width 721 height 181
click at [1150, 566] on div "2:35pm" at bounding box center [1109, 504] width 721 height 181
click at [1151, 554] on div "2:35pm" at bounding box center [1109, 504] width 721 height 181
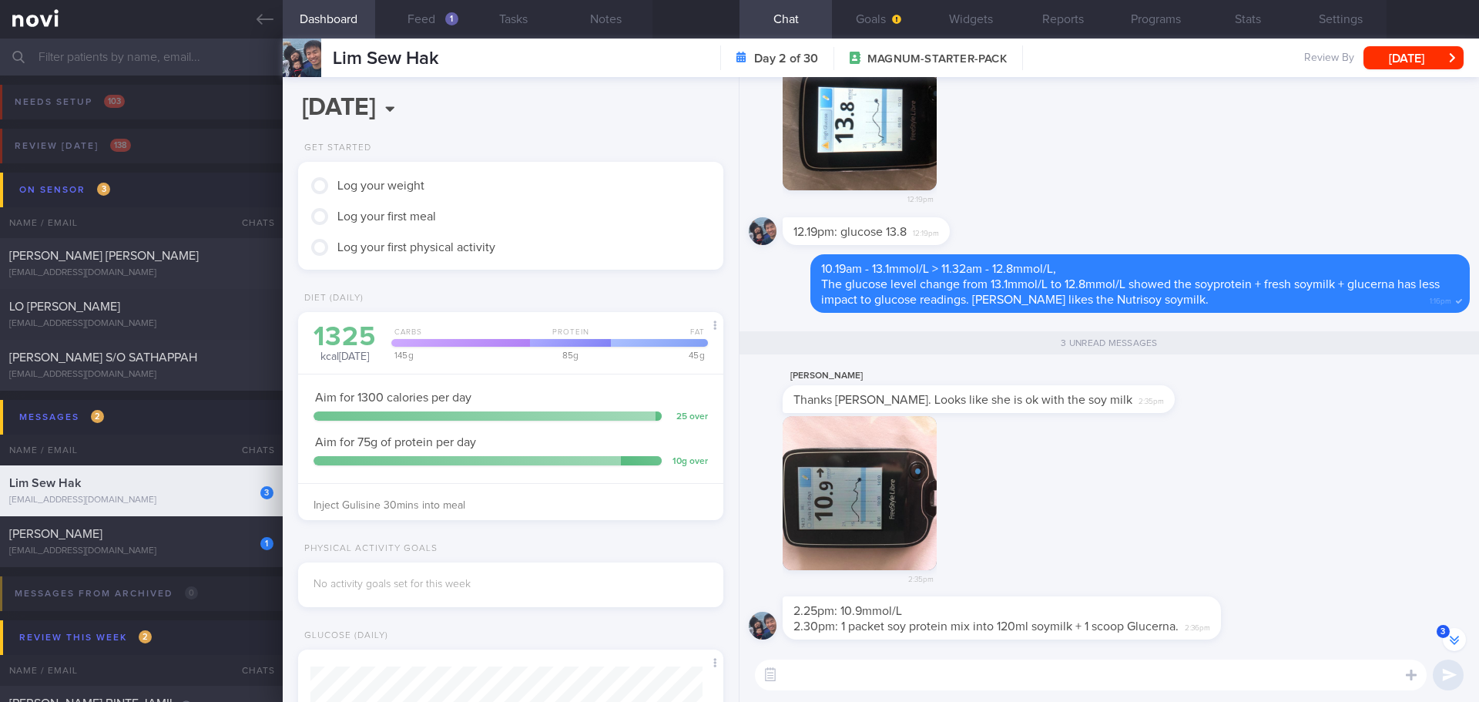
scroll to position [0, 0]
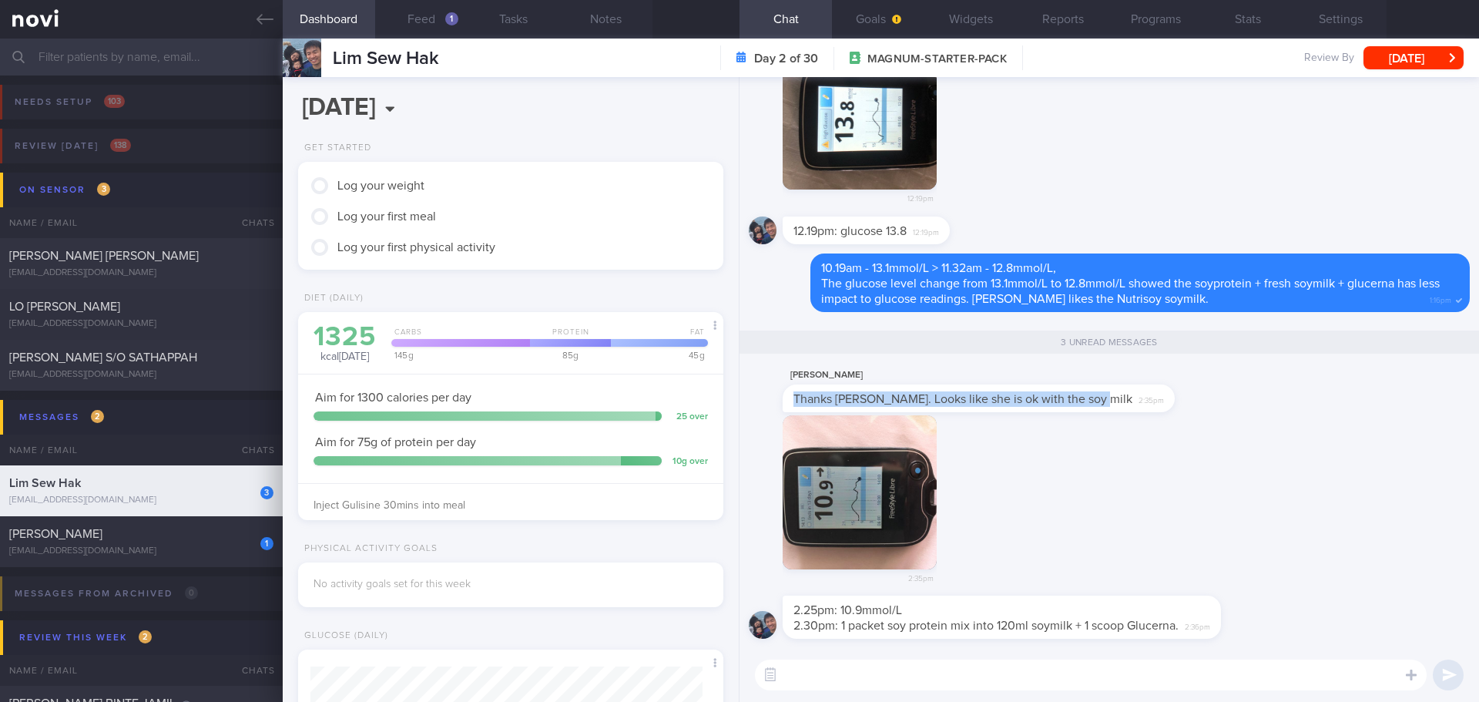
drag, startPoint x: 1090, startPoint y: 409, endPoint x: 1220, endPoint y: 407, distance: 129.4
click at [1220, 407] on div "CHIK HONG KUICK Thanks Elizabeth. Looks like she is ok with the soy milk 2:35pm" at bounding box center [1109, 390] width 721 height 49
click at [1180, 397] on div "CHIK HONG KUICK Thanks Elizabeth. Looks like she is ok with the soy milk 2:35pm" at bounding box center [1109, 390] width 721 height 49
drag, startPoint x: 1126, startPoint y: 401, endPoint x: 1289, endPoint y: 410, distance: 163.5
click at [1289, 410] on div "CHIK HONG KUICK Thanks Elizabeth. Looks like she is ok with the soy milk 2:35pm" at bounding box center [1109, 390] width 721 height 49
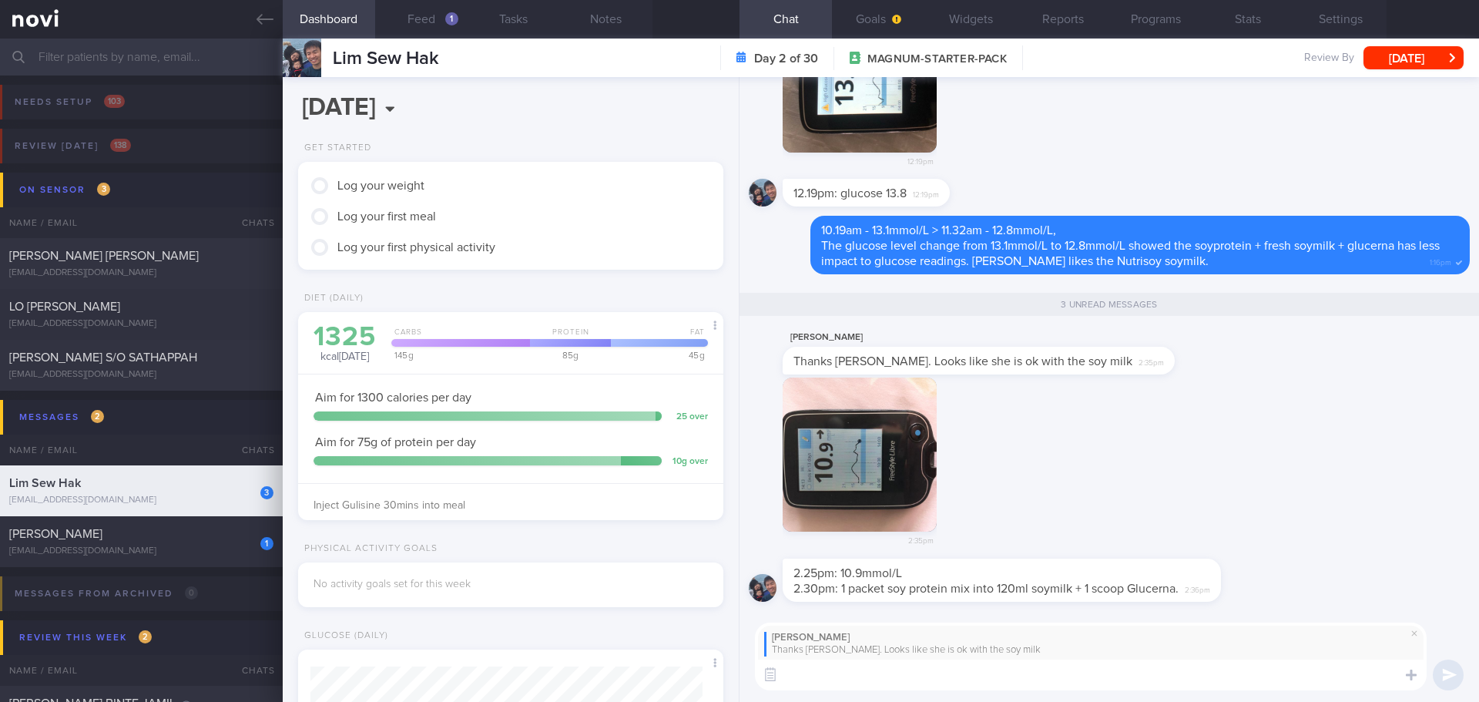
click at [912, 676] on textarea at bounding box center [1091, 674] width 672 height 31
type textarea "T"
type textarea "Glad to know that! 😃👍🏻"
click at [1441, 670] on button "submit" at bounding box center [1447, 674] width 31 height 31
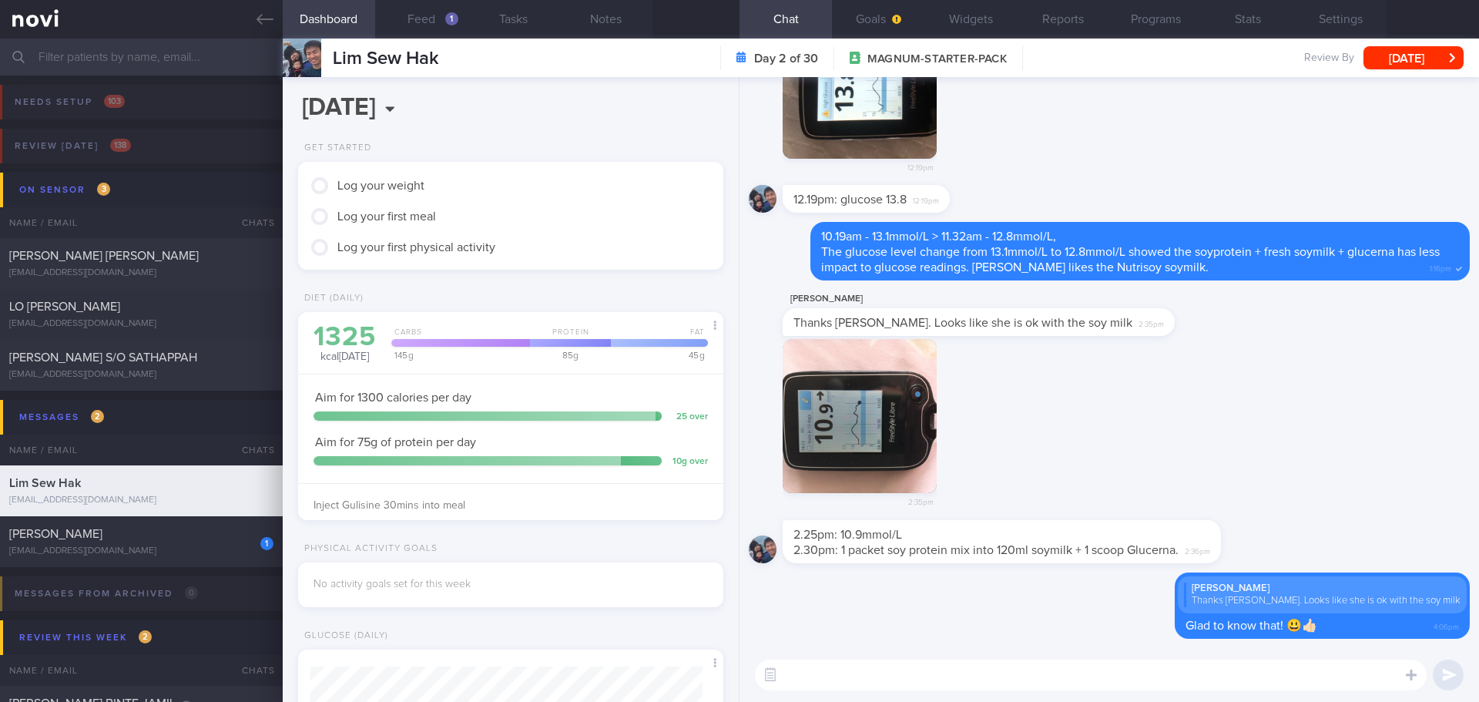
click at [1249, 496] on div "2:35pm" at bounding box center [1109, 429] width 721 height 181
click at [225, 536] on div "NURUL JANNAH BINTE SAIFULBAHRI" at bounding box center [139, 533] width 260 height 15
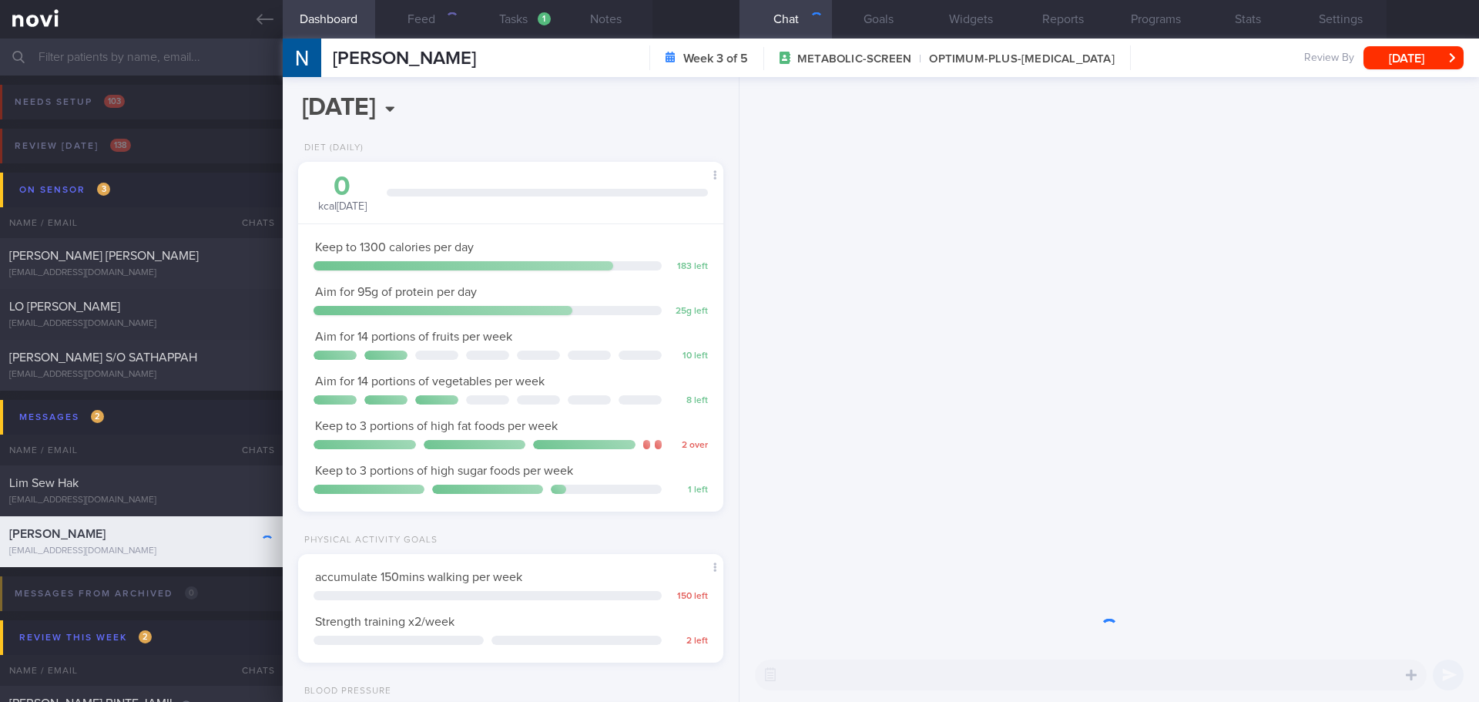
scroll to position [215, 387]
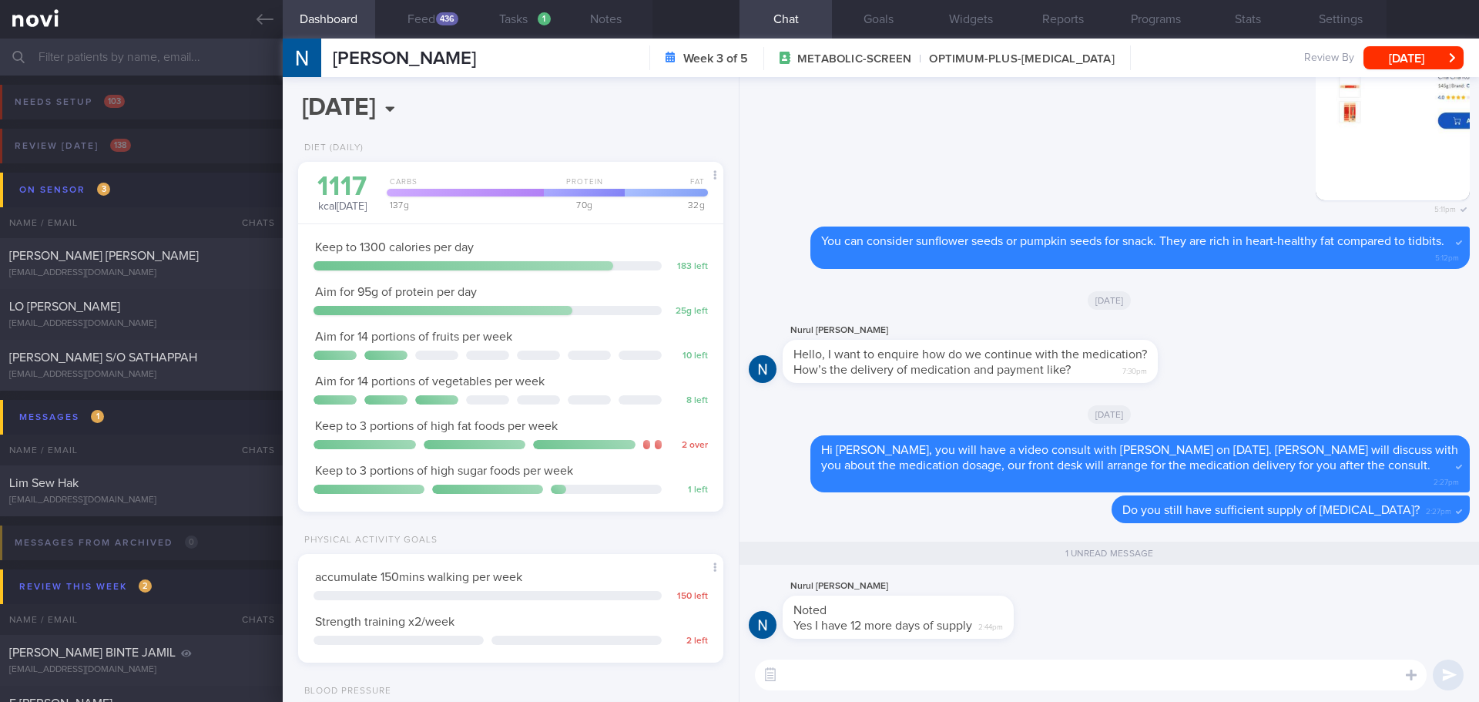
click at [1117, 623] on div "Nurul Jannah Saifulbahri Noted Yes I have 12 more days of supply 2:44pm" at bounding box center [1109, 612] width 721 height 71
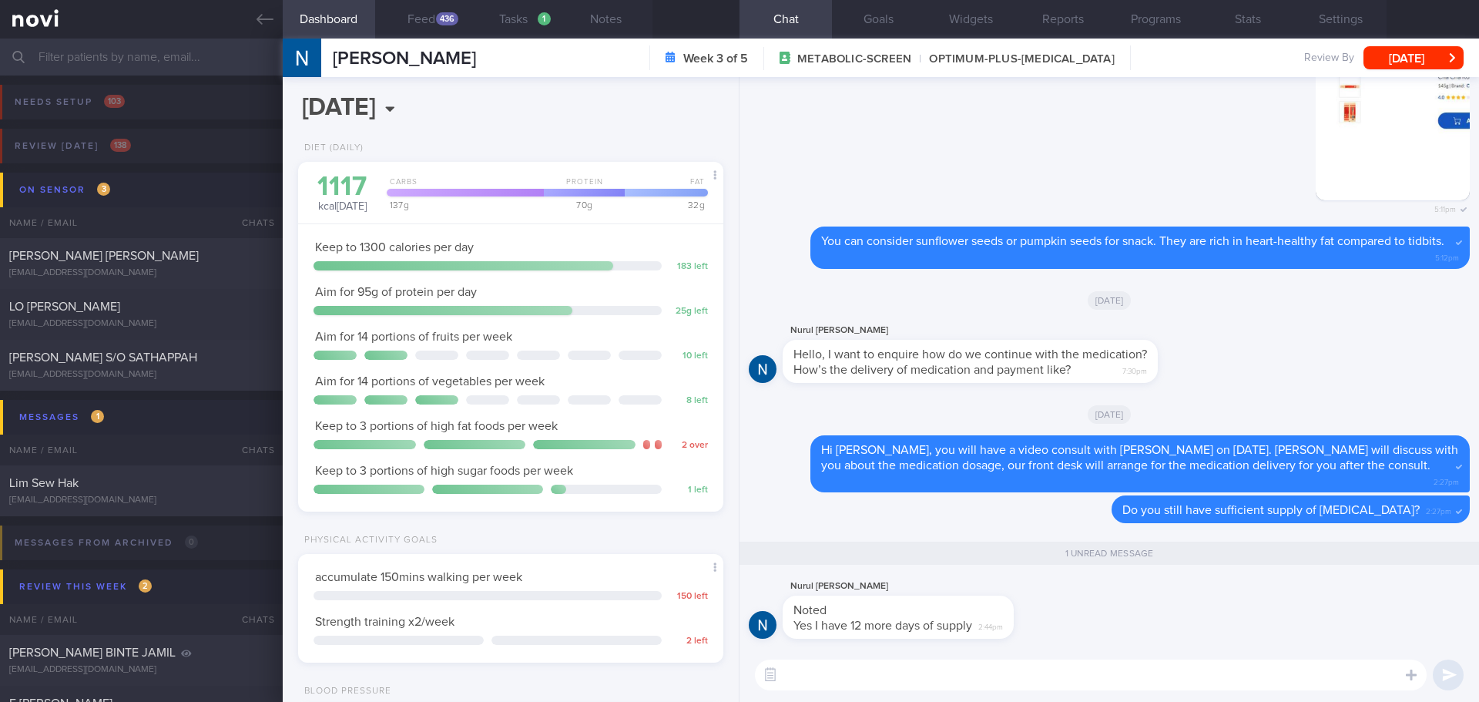
click at [1117, 623] on div "Nurul Jannah Saifulbahri Noted Yes I have 12 more days of supply 2:44pm" at bounding box center [1109, 612] width 721 height 71
click at [1084, 678] on textarea at bounding box center [1091, 674] width 672 height 31
click at [1078, 682] on textarea at bounding box center [1091, 674] width 672 height 31
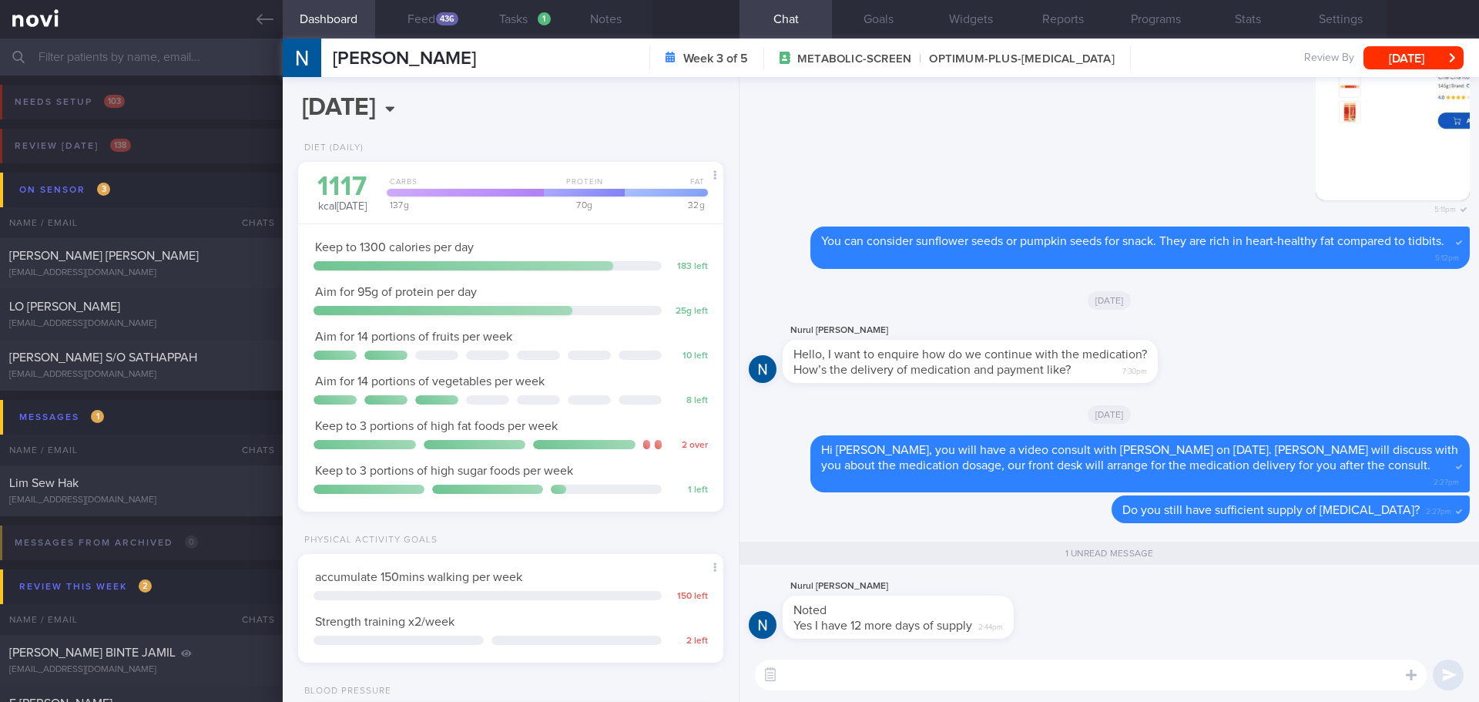
click at [1078, 682] on textarea at bounding box center [1091, 674] width 672 height 31
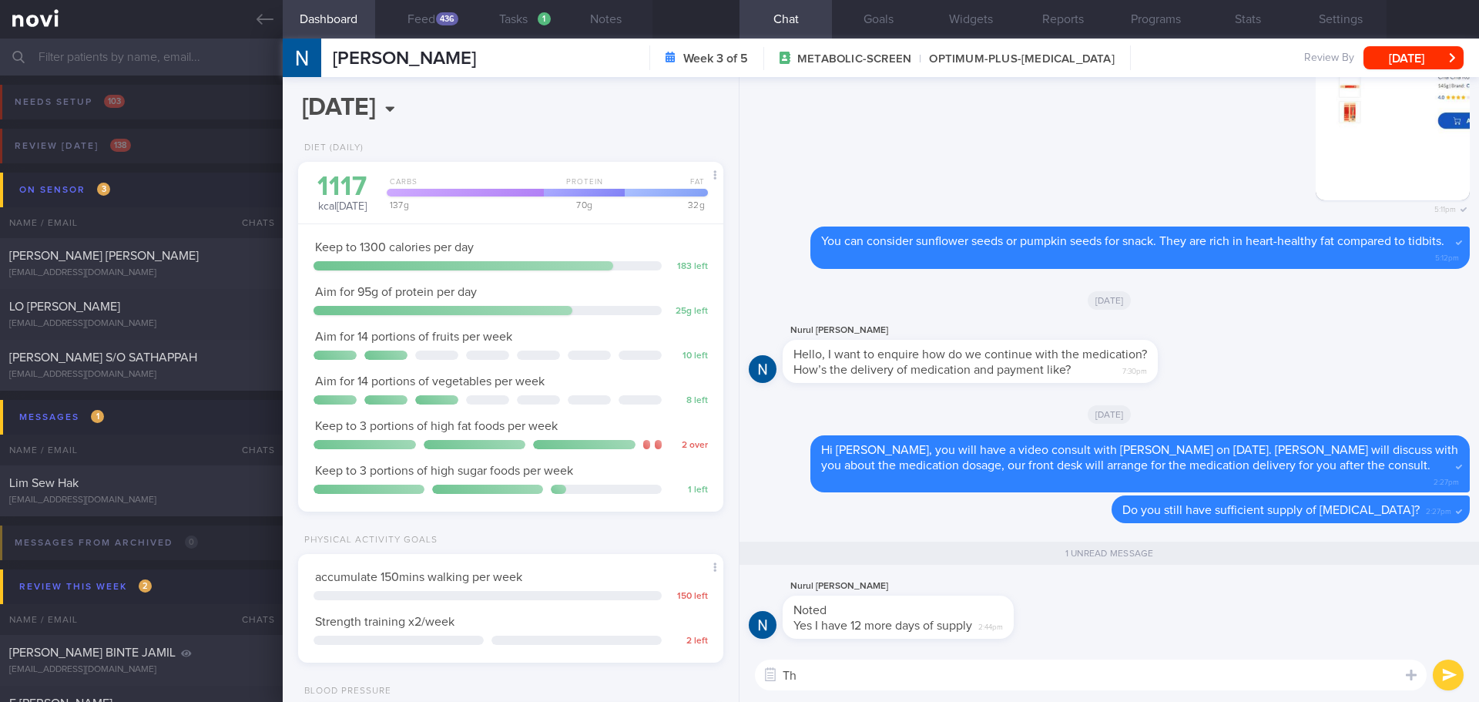
type textarea "T"
type textarea "G"
type textarea "N"
drag, startPoint x: 816, startPoint y: 672, endPoint x: 772, endPoint y: 680, distance: 43.9
click at [772, 680] on div "Chat Templates Admin CGM Weight Nutrition Physical Activity Infographics Articl…" at bounding box center [1108, 675] width 739 height 54
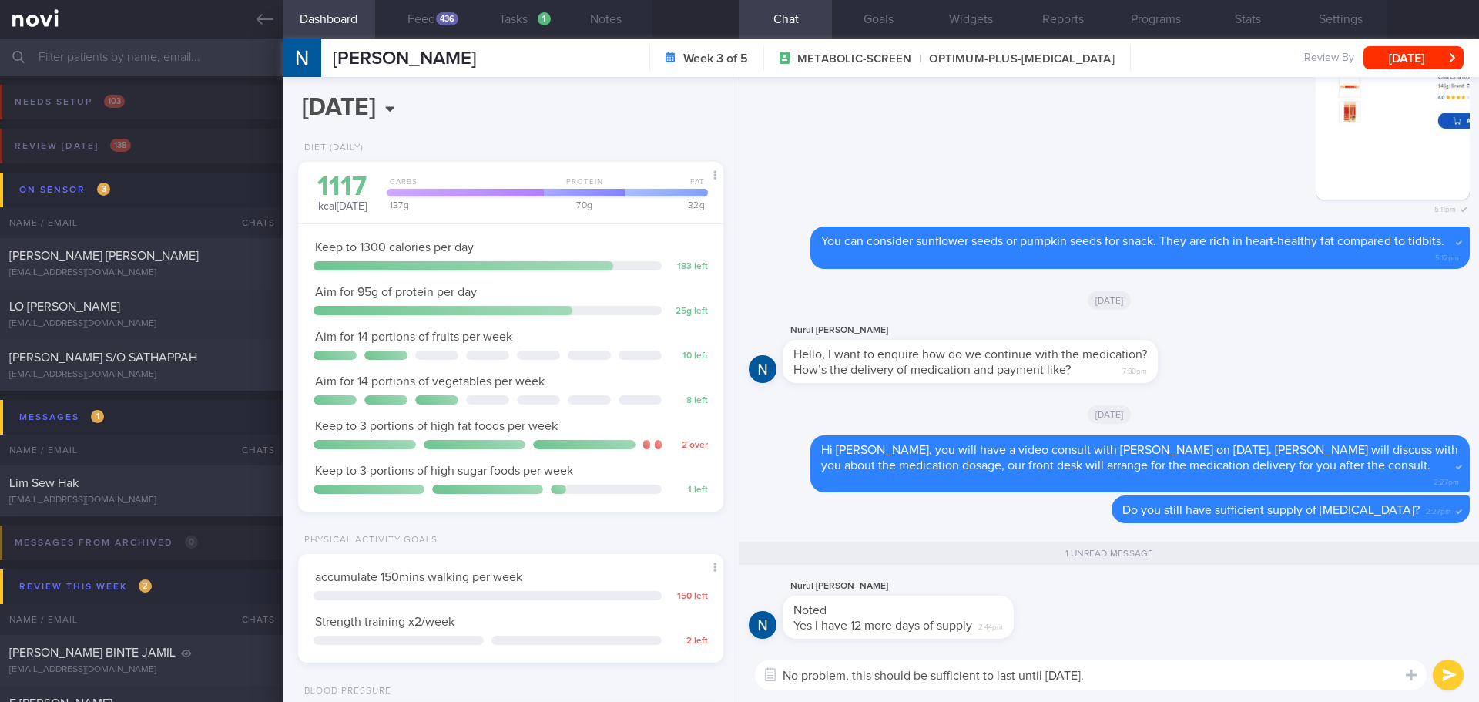
click at [1121, 660] on textarea "No problem, this should be sufficient to last until 13/10/25." at bounding box center [1091, 674] width 672 height 31
click at [1154, 672] on textarea "No problem, this should be sufficient to last until 13/10/25." at bounding box center [1091, 674] width 672 height 31
type textarea "No problem, this should be sufficient to last until 13/10/25."
click at [1455, 679] on button "submit" at bounding box center [1447, 674] width 31 height 31
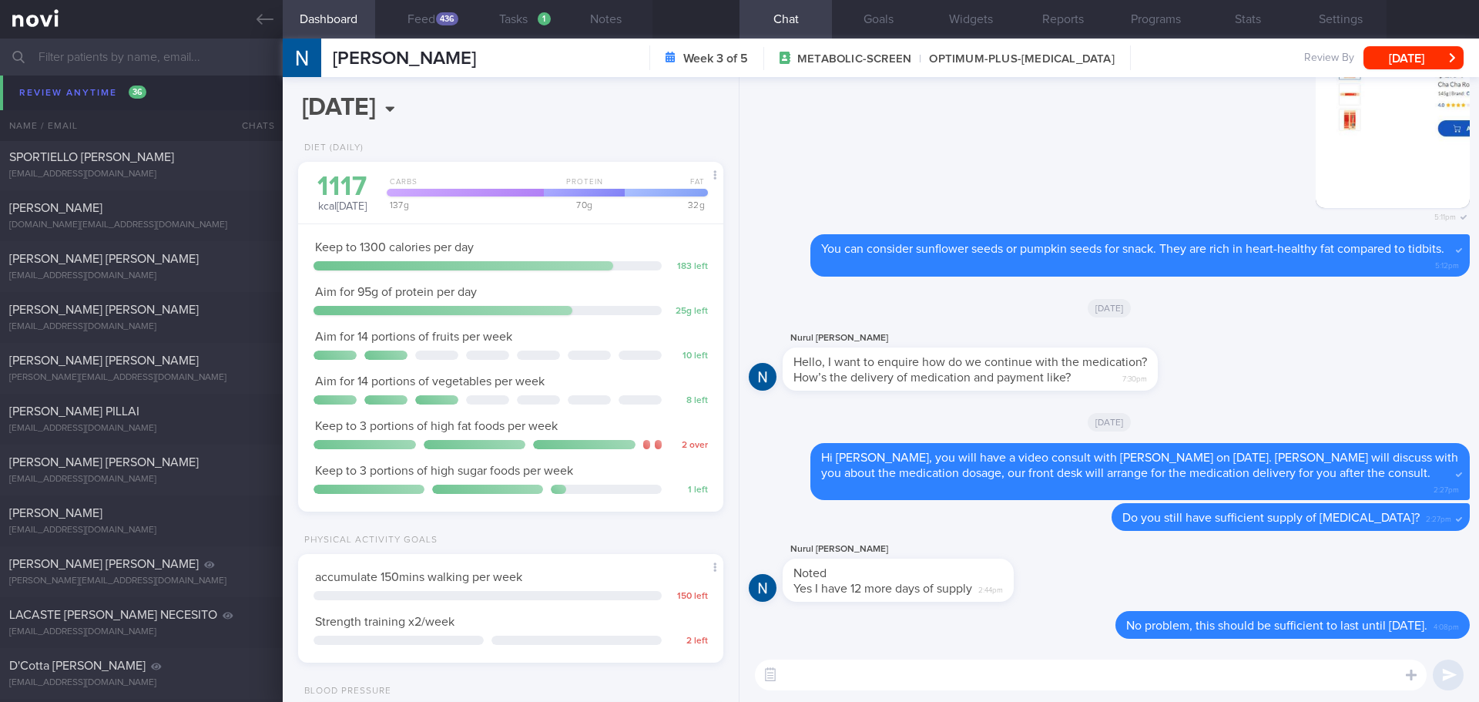
scroll to position [1463, 0]
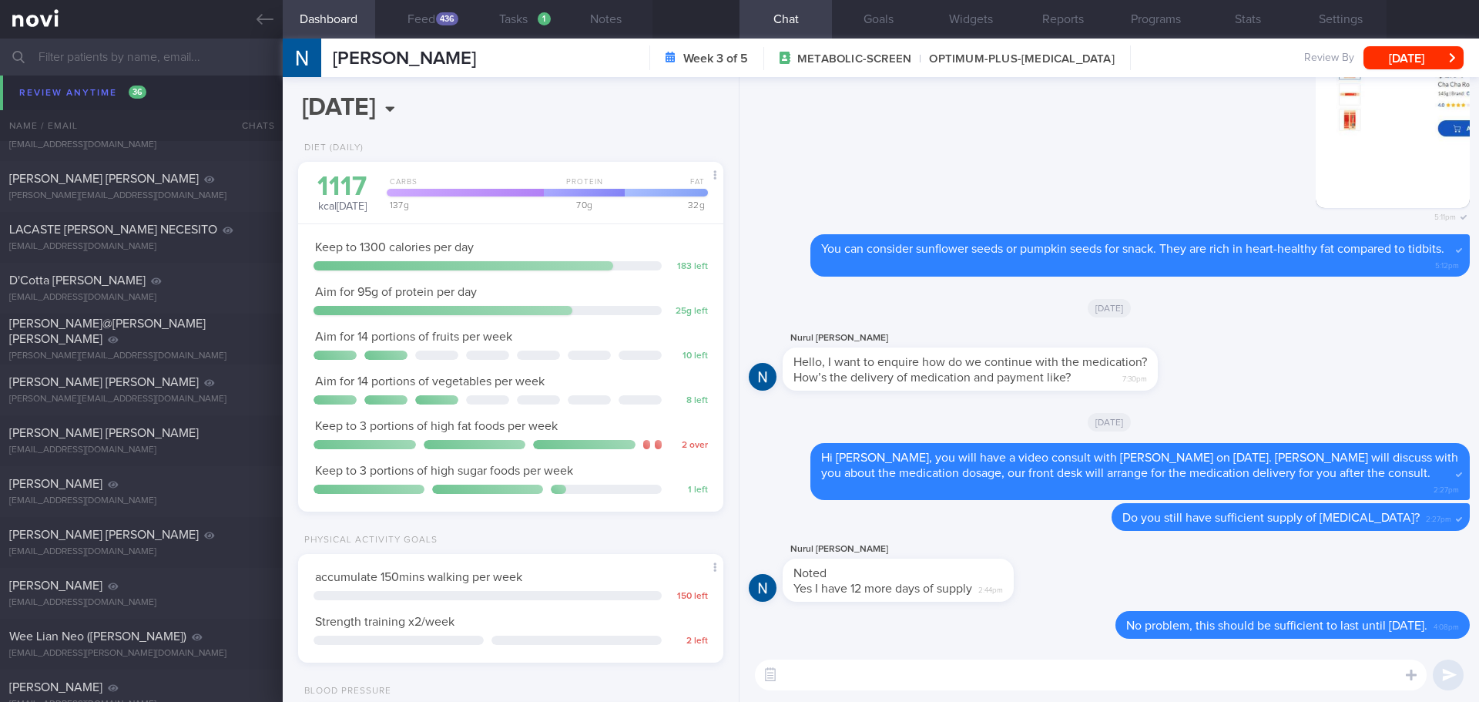
click at [142, 50] on input "text" at bounding box center [739, 57] width 1479 height 37
click at [143, 67] on input "text" at bounding box center [739, 57] width 1479 height 37
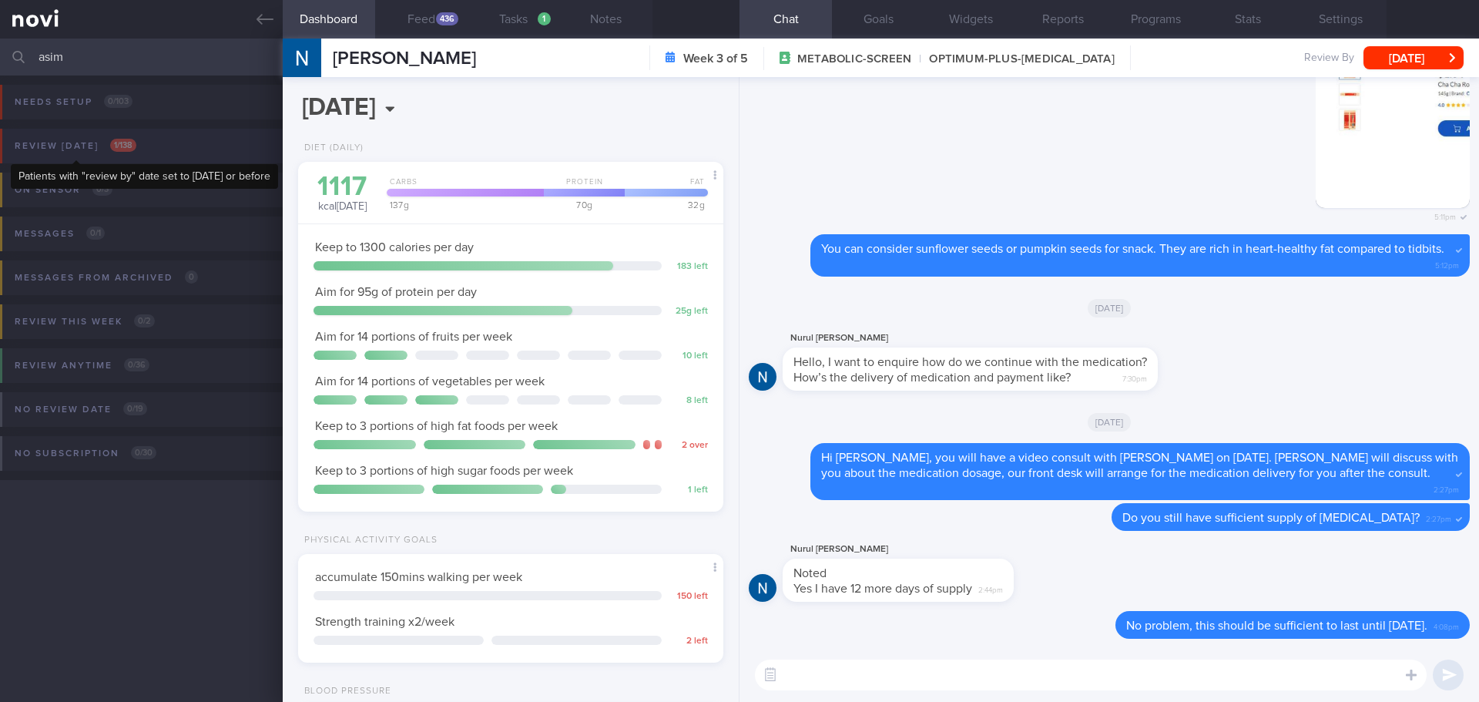
type input "asim"
click at [138, 136] on div "Review today 1 / 138" at bounding box center [75, 146] width 129 height 21
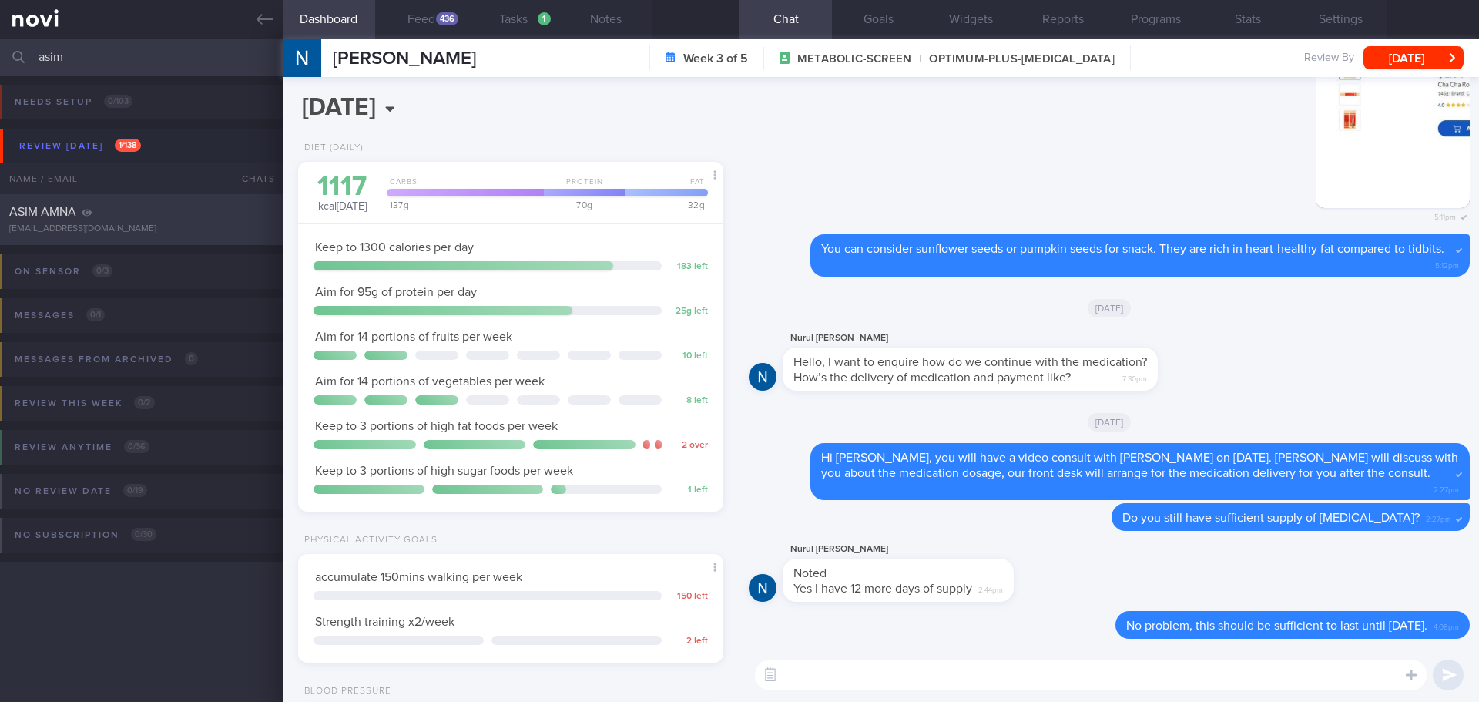
click at [185, 215] on div "ASIM AMNA" at bounding box center [139, 211] width 260 height 15
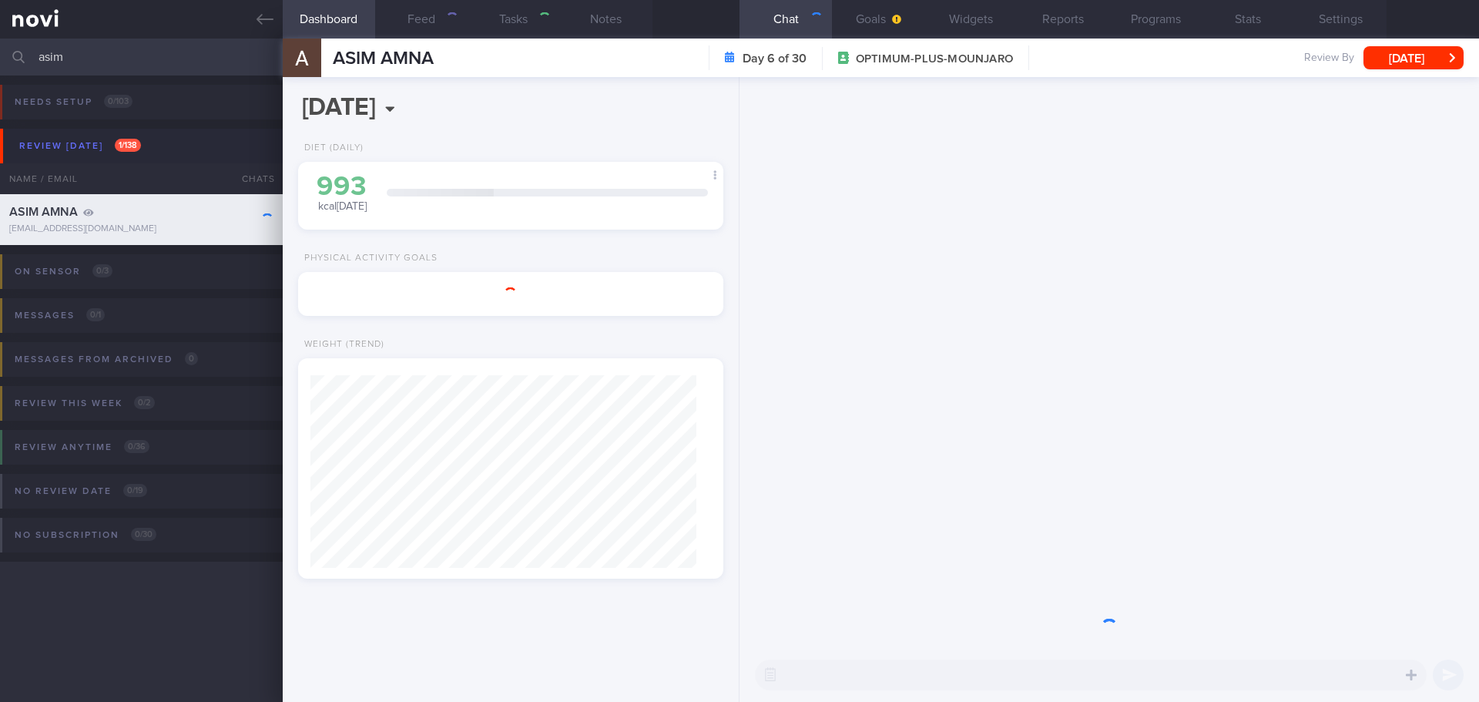
select select "8"
type input "[DATE]"
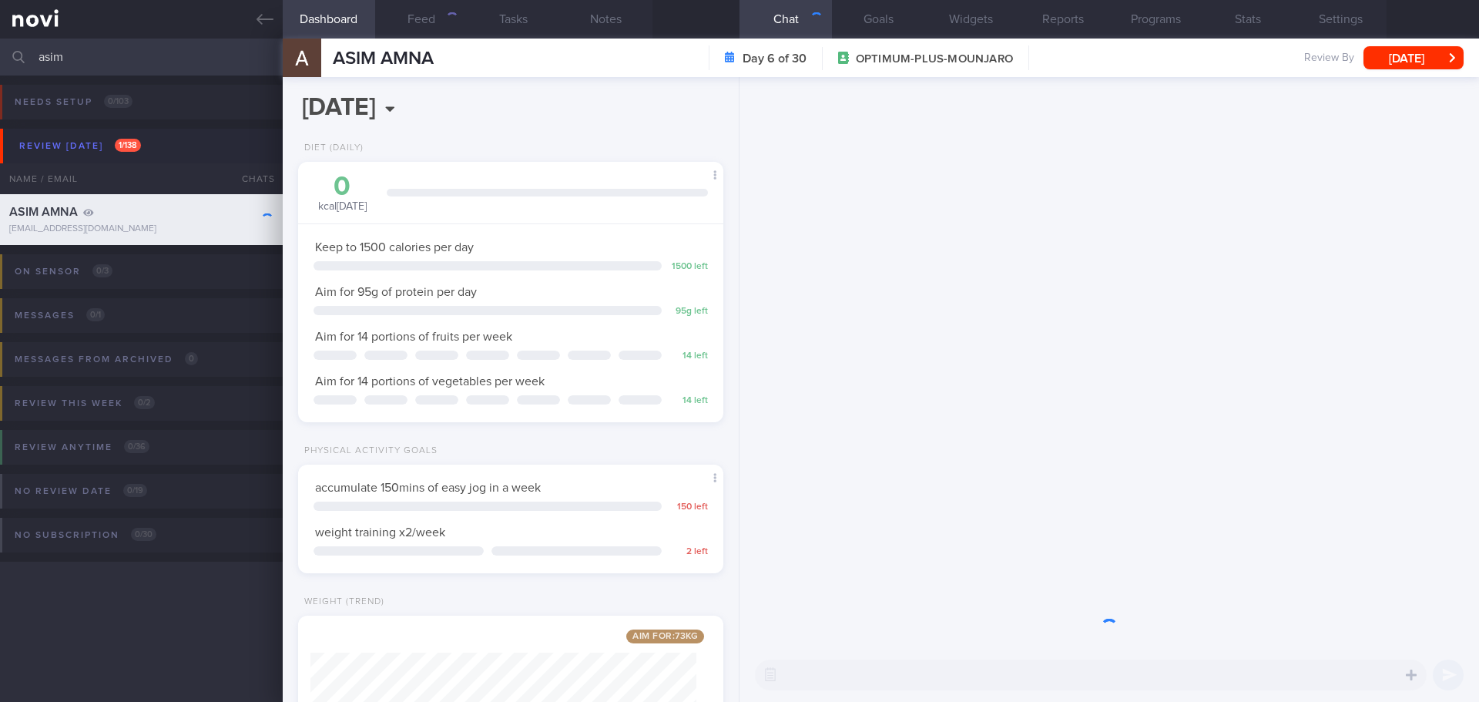
scroll to position [769872, 769701]
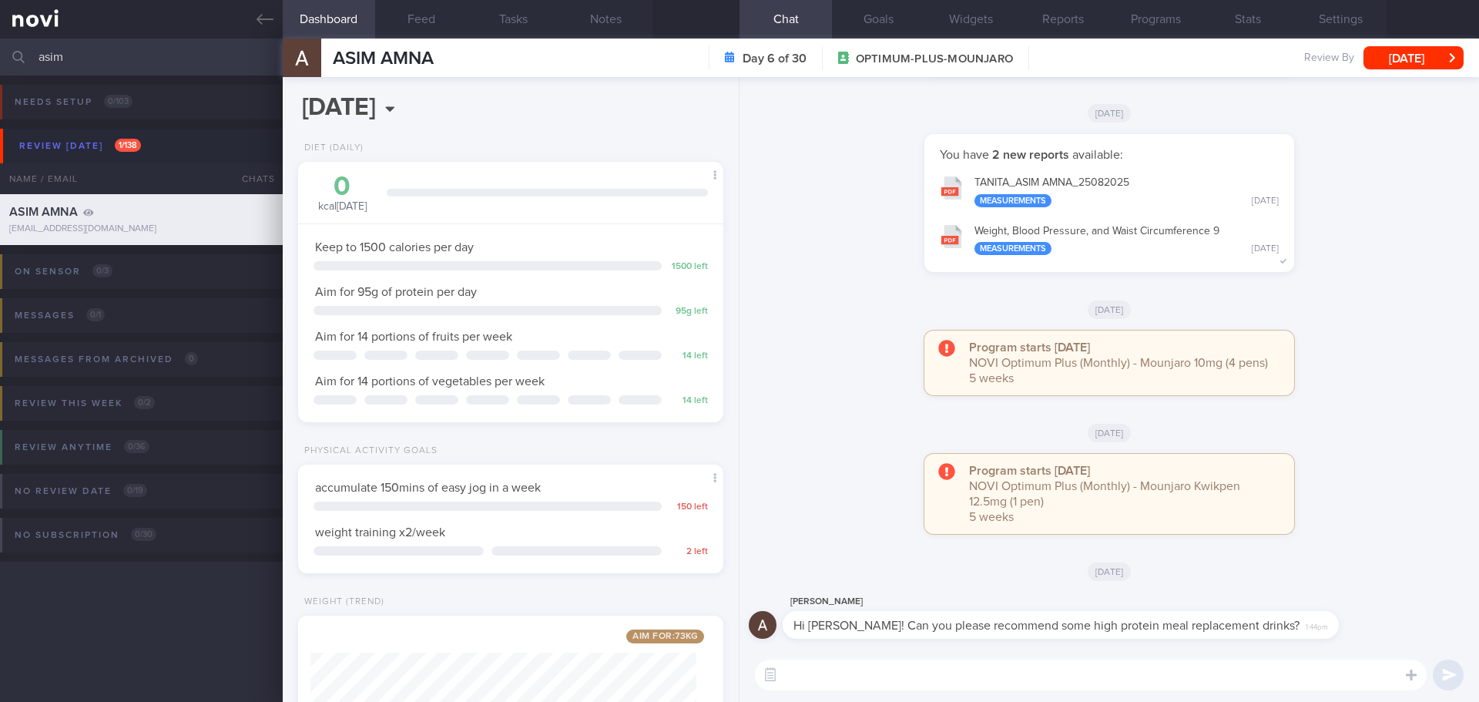
click at [954, 682] on textarea at bounding box center [1091, 674] width 672 height 31
click at [957, 673] on textarea at bounding box center [1091, 674] width 672 height 31
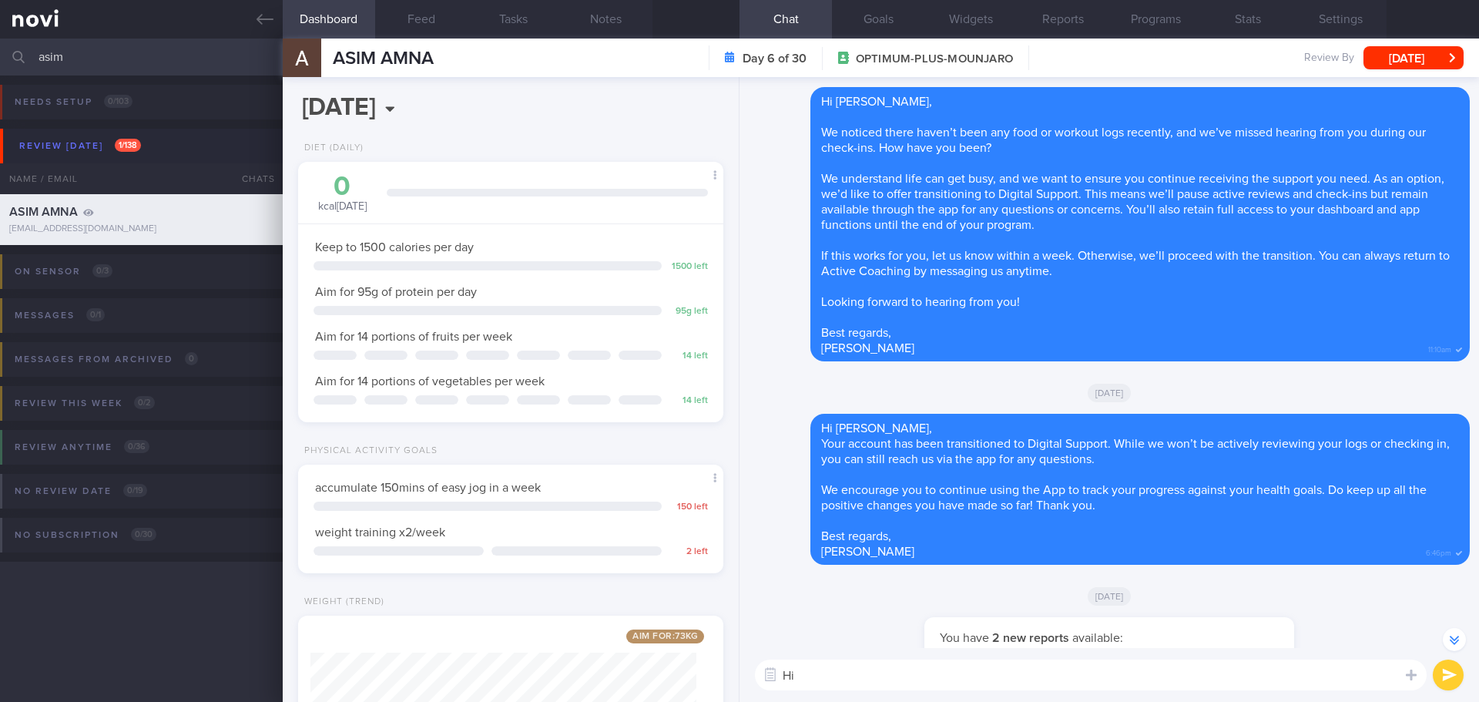
scroll to position [-1001, 0]
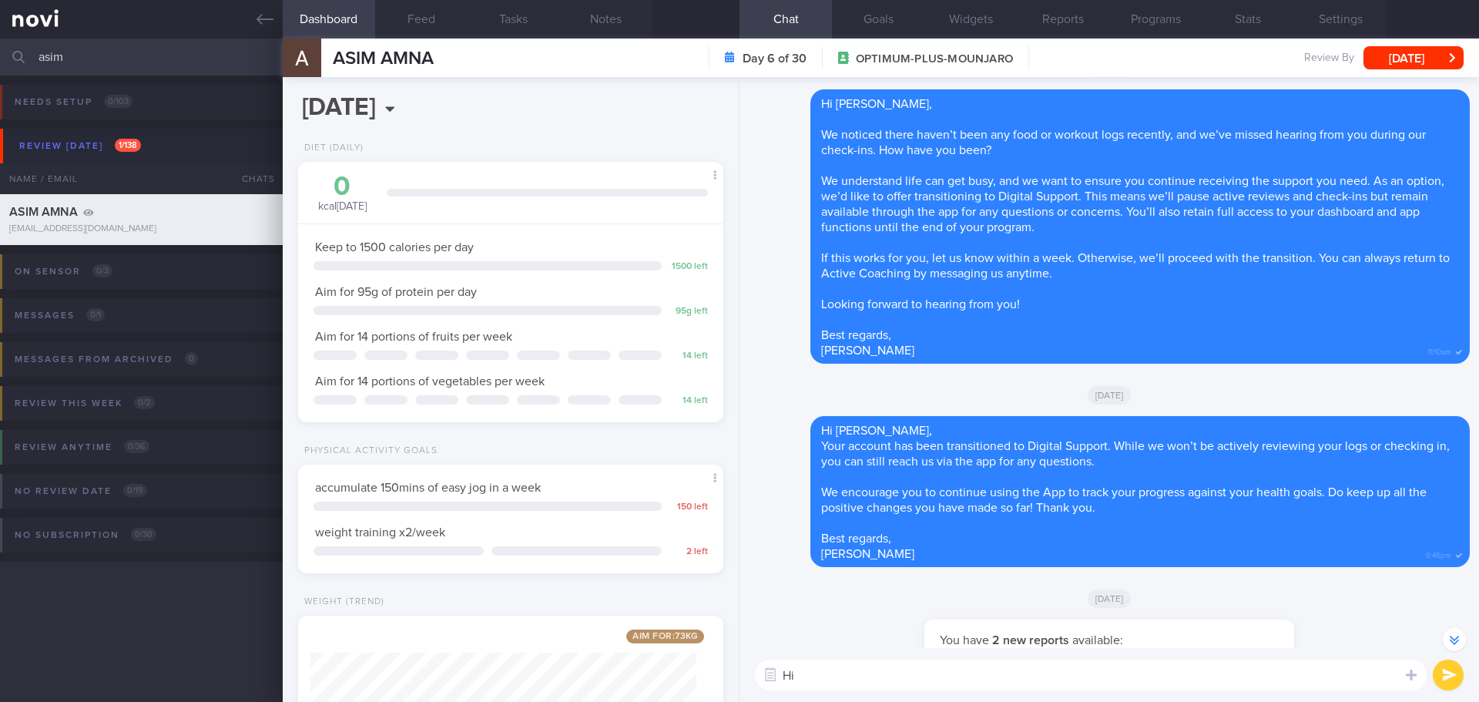
click at [864, 682] on textarea "Hi" at bounding box center [1091, 674] width 672 height 31
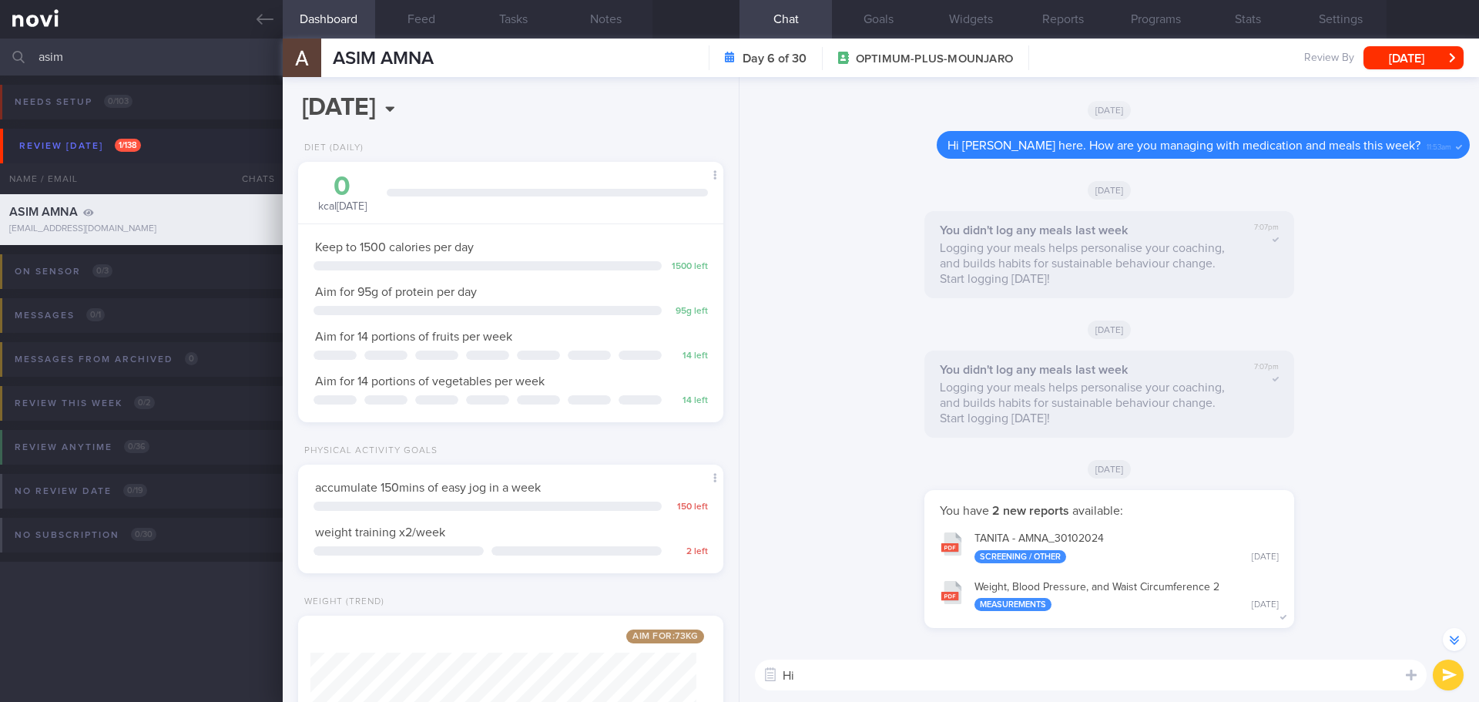
click at [869, 665] on textarea "Hi" at bounding box center [1091, 674] width 672 height 31
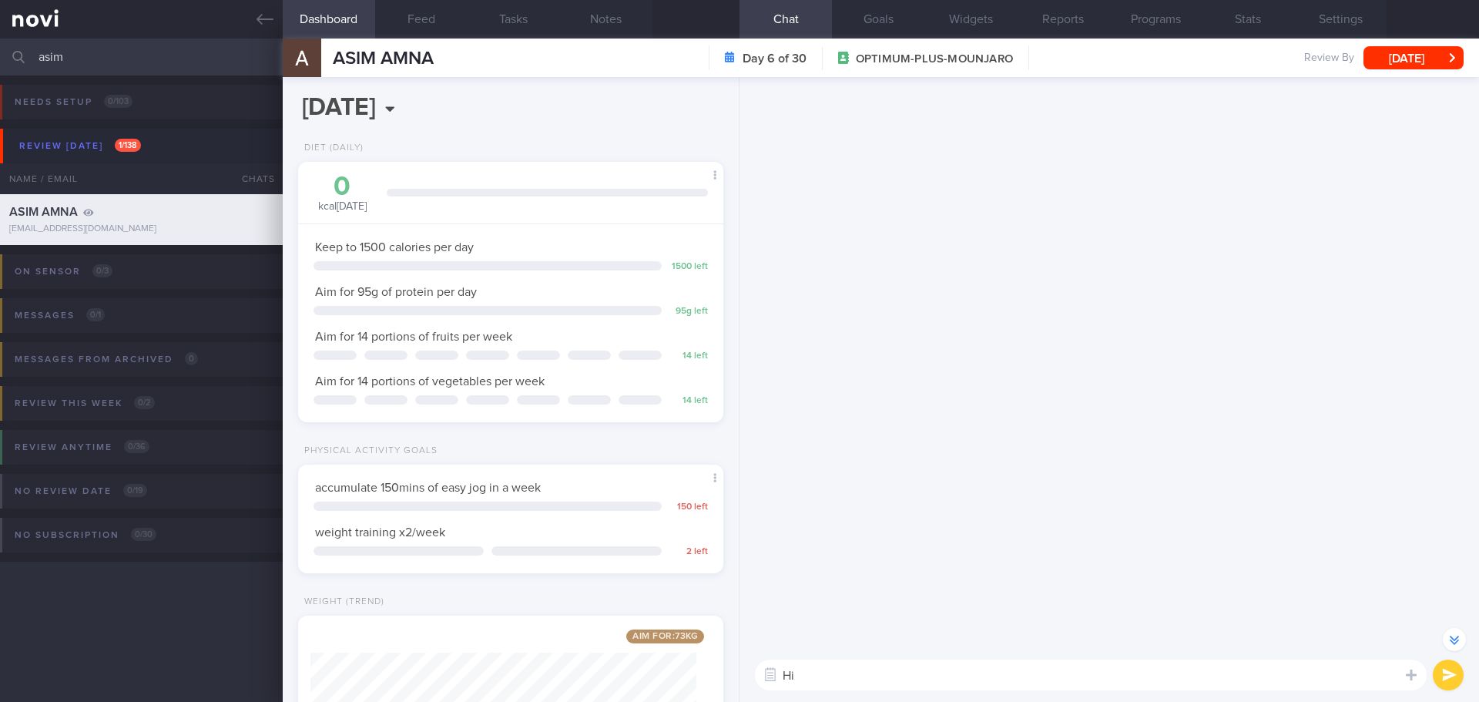
scroll to position [-9235, 0]
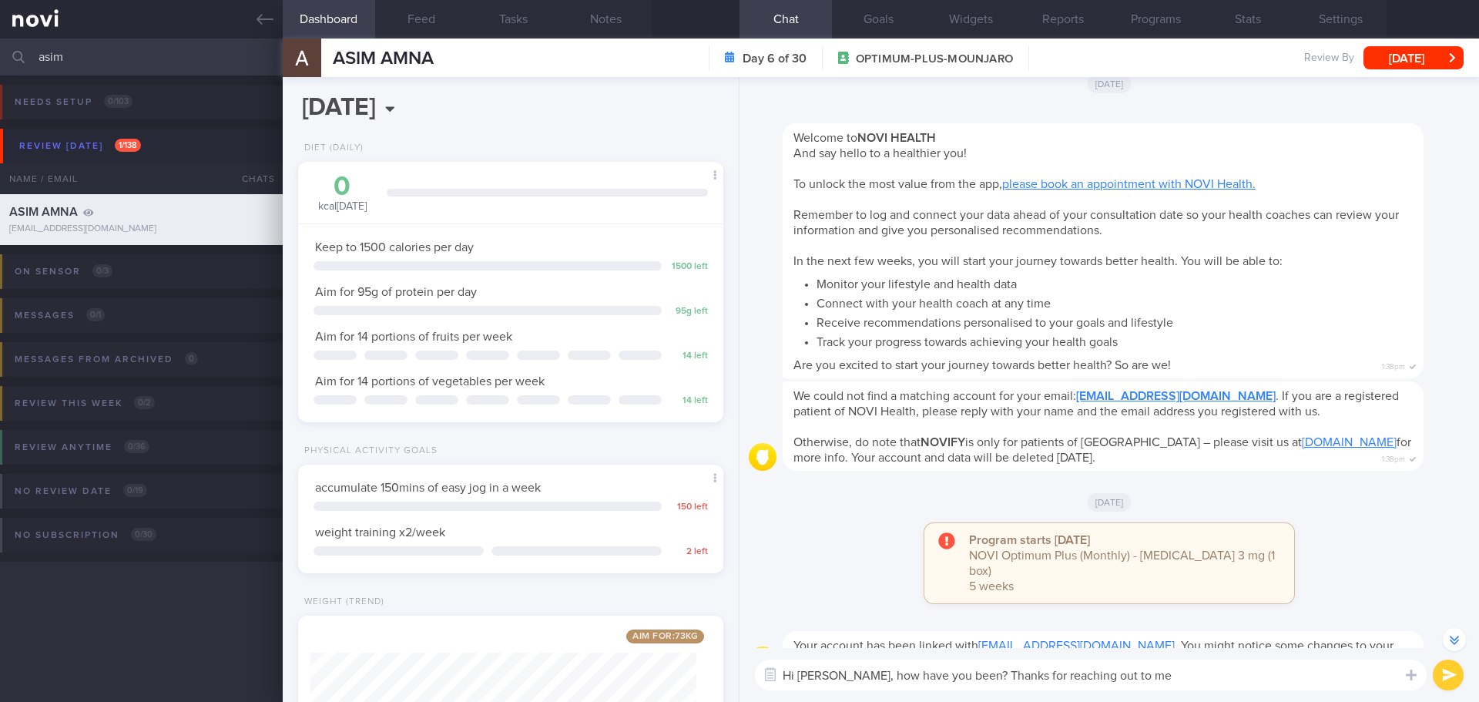
click at [1274, 665] on textarea "Hi Asim, how have you been? Thanks for reaching out to me" at bounding box center [1091, 674] width 672 height 31
type textarea "Hi Asim, how have you been? Thanks for reaching out to me 😀"
click at [1451, 681] on button "submit" at bounding box center [1447, 674] width 31 height 31
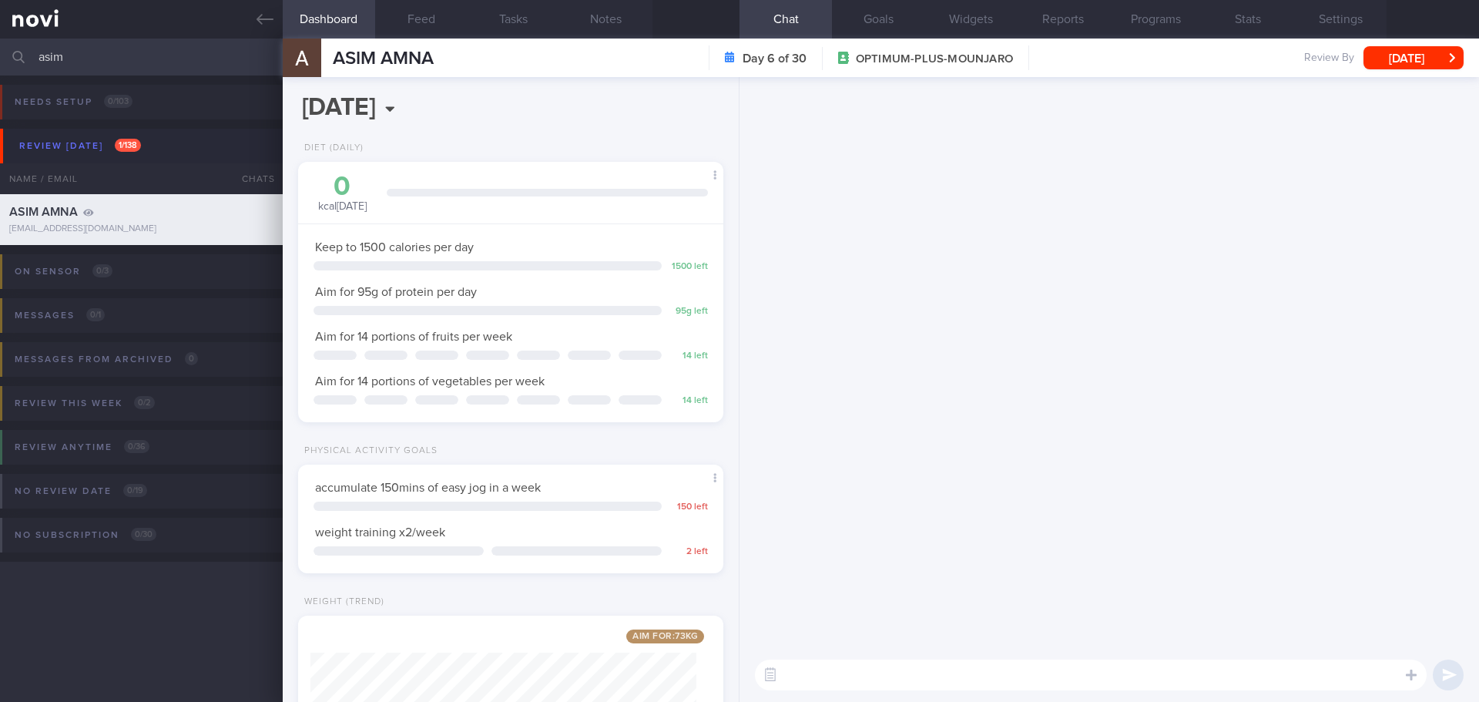
scroll to position [0, 0]
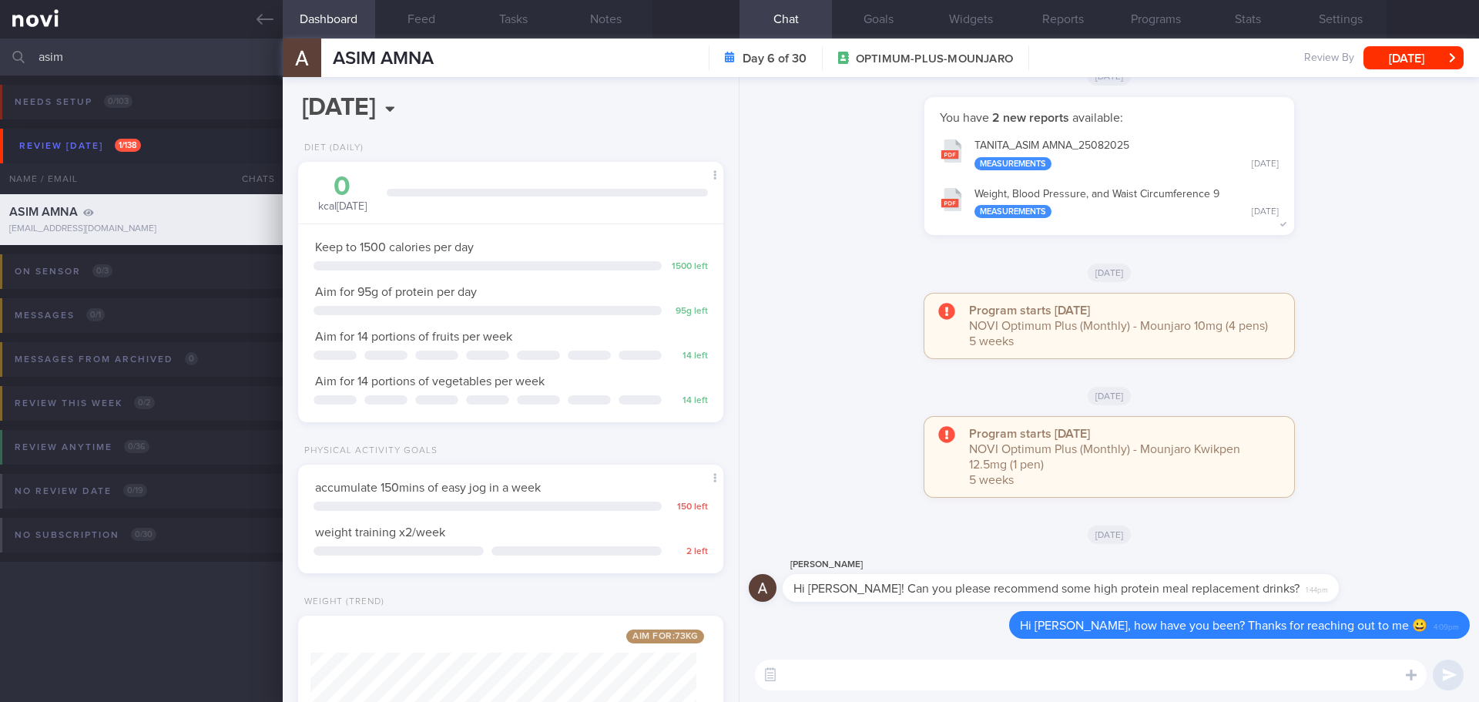
click at [1228, 670] on textarea at bounding box center [1091, 674] width 672 height 31
type textarea "H"
click at [1144, 683] on textarea at bounding box center [1091, 674] width 672 height 31
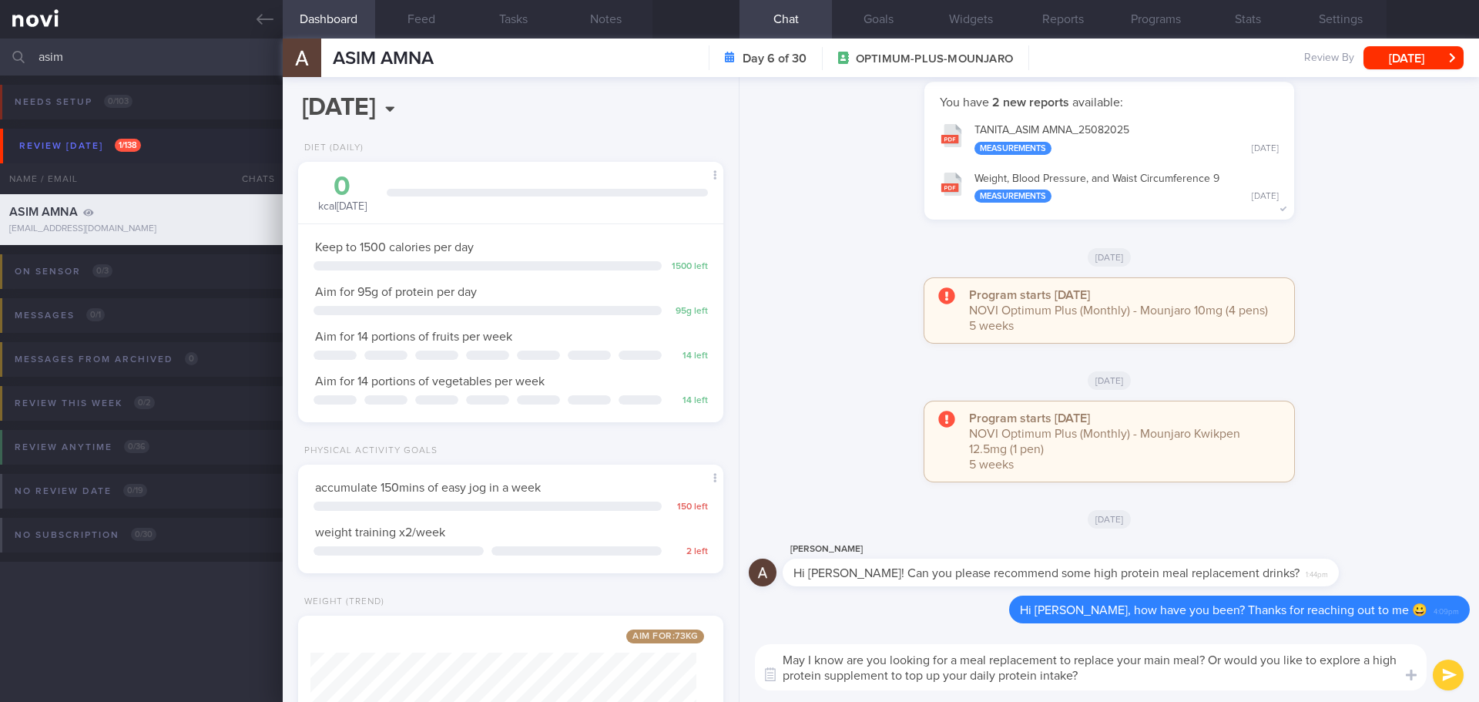
type textarea "May I know are you looking for a meal replacement to replace your main meal? Or…"
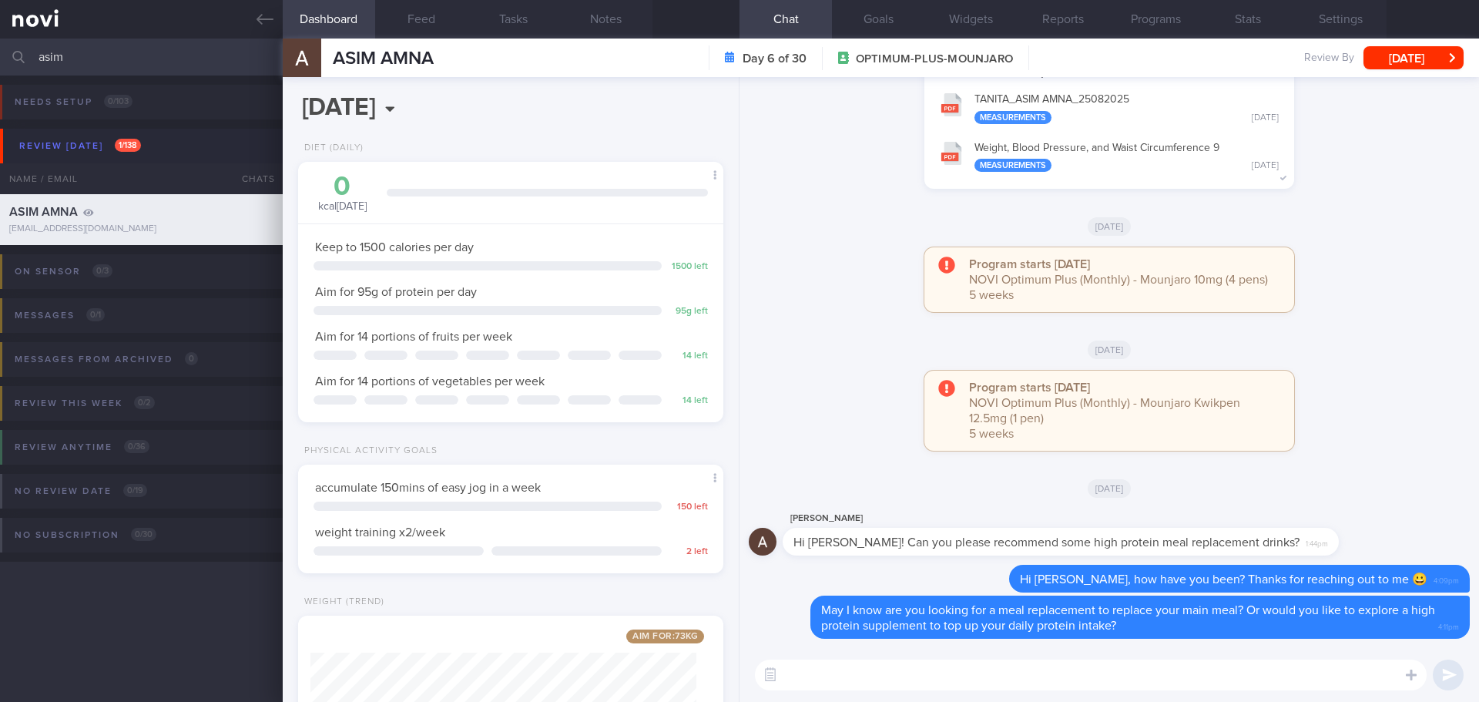
click at [1095, 163] on button "Weight, Blood Pressure, and Waist Circumference 9 Measurements Mon, 25 Aug" at bounding box center [1109, 156] width 354 height 49
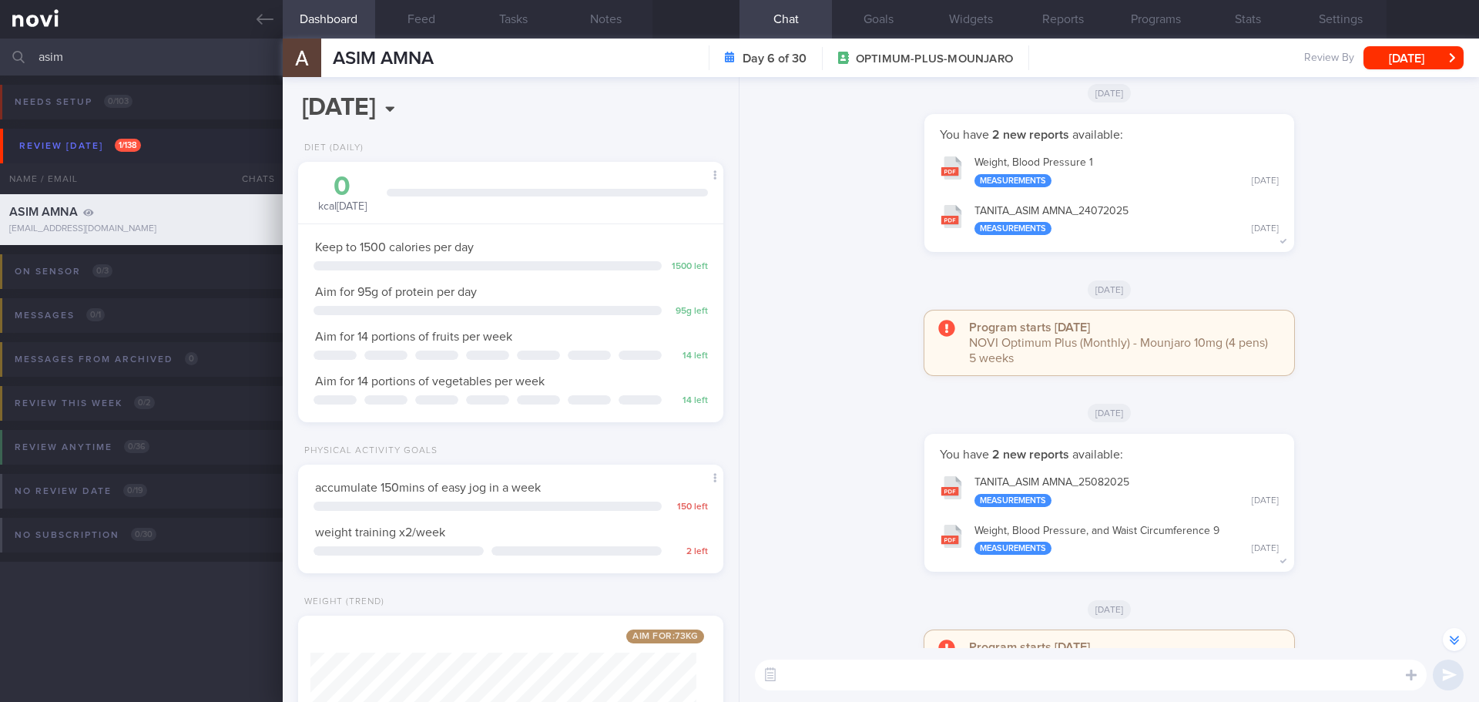
scroll to position [-387, 0]
click at [1143, 19] on button "Programs" at bounding box center [1155, 19] width 92 height 39
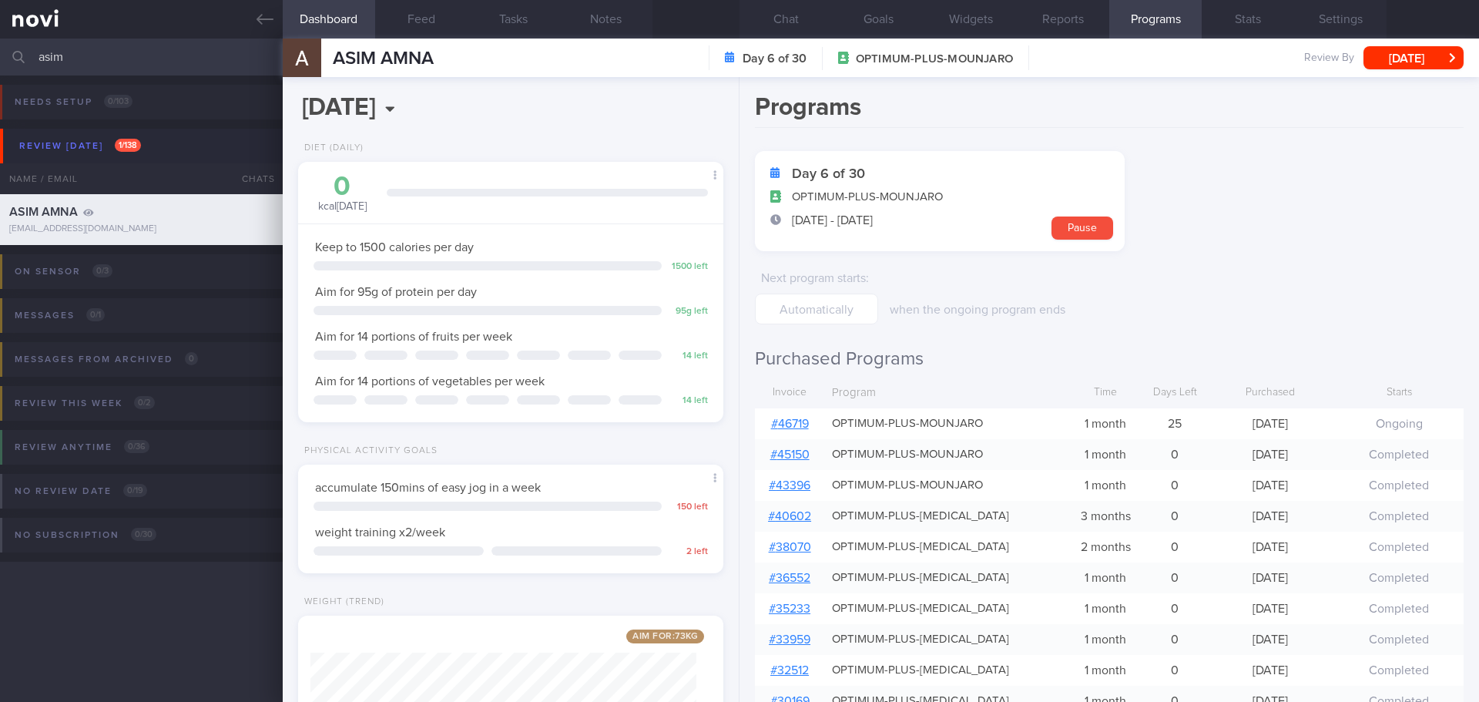
click at [795, 425] on link "# 46719" at bounding box center [790, 423] width 38 height 12
click at [808, 25] on button "Chat" at bounding box center [785, 19] width 92 height 39
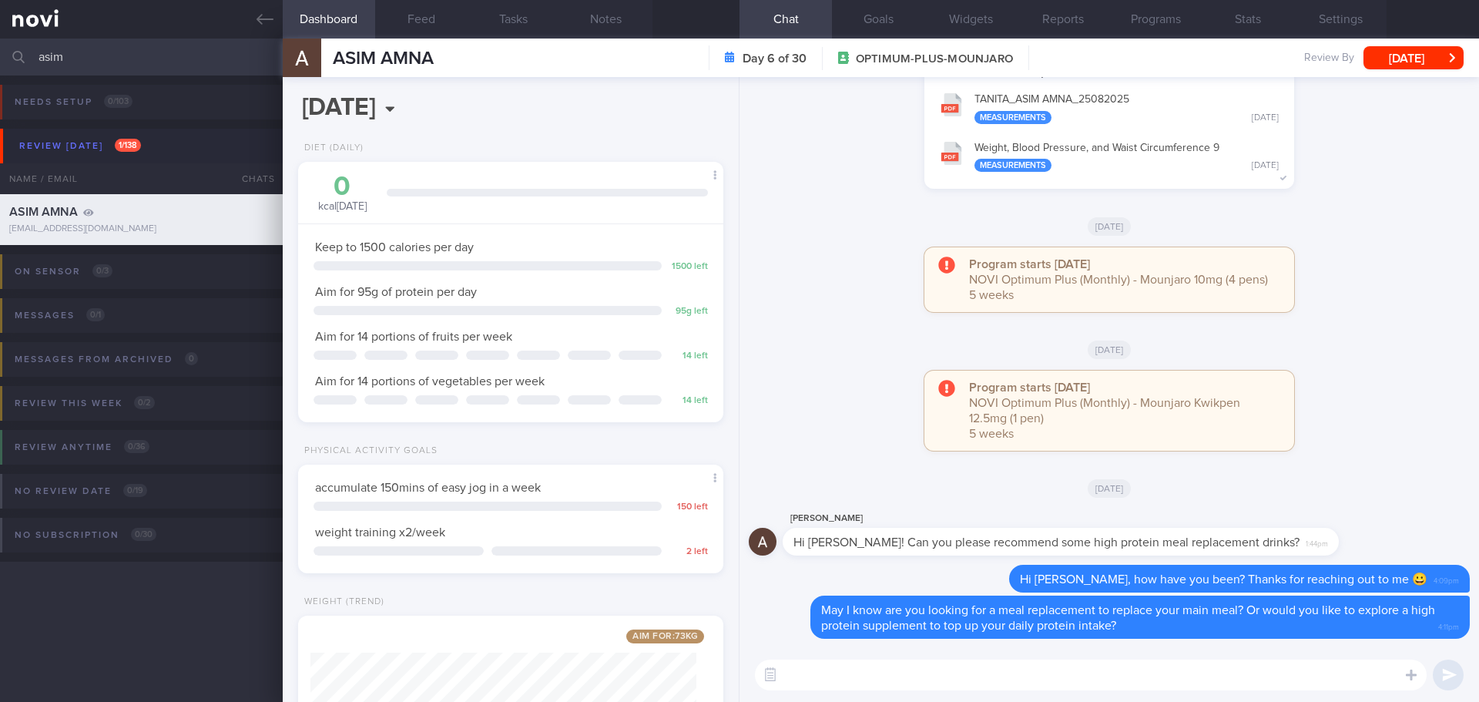
click at [1074, 682] on textarea at bounding box center [1091, 674] width 672 height 31
click at [1063, 685] on textarea "Noted from your body composition check," at bounding box center [1091, 674] width 672 height 31
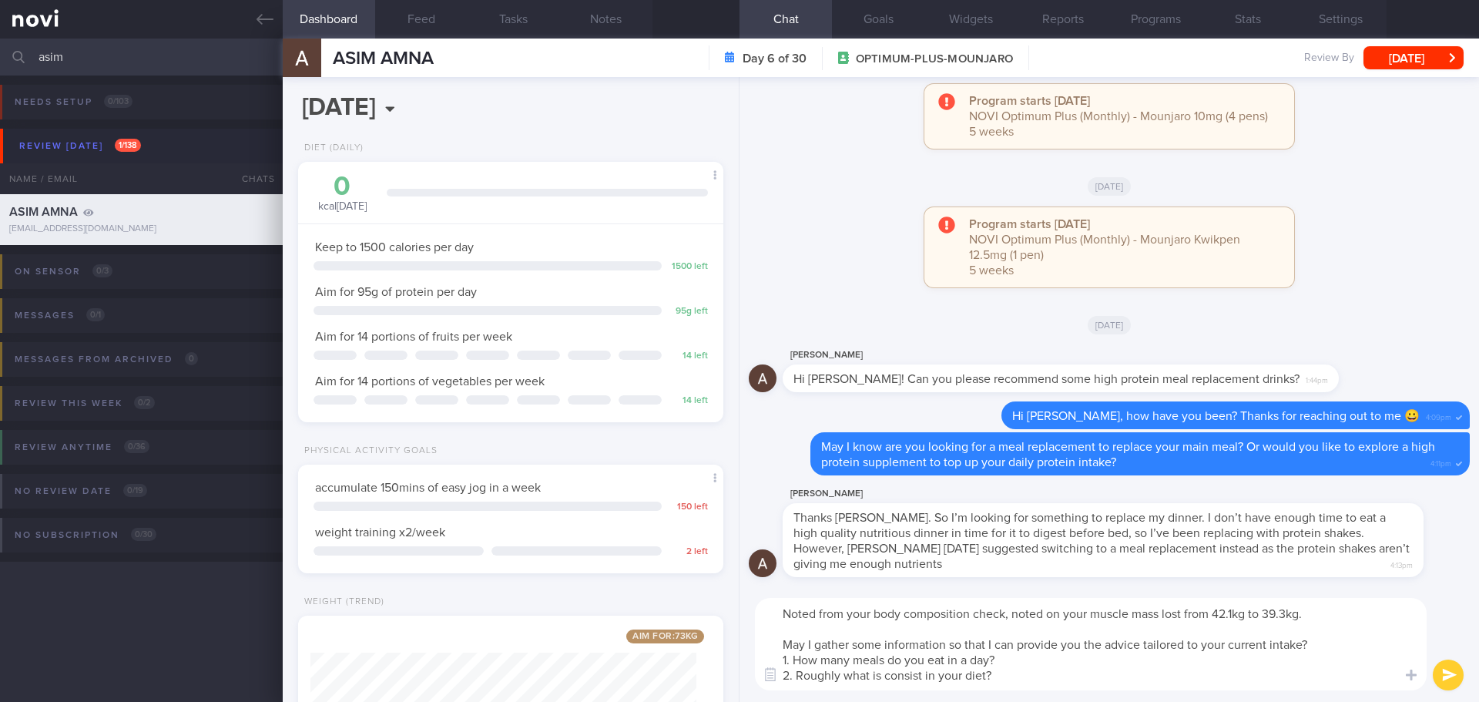
type textarea "Noted from your body composition check, noted on your muscle mass lost from 42.…"
drag, startPoint x: 1028, startPoint y: 677, endPoint x: 756, endPoint y: 596, distance: 283.6
click at [756, 596] on div "Noted from your body composition check, noted on your muscle mass lost from 42.…" at bounding box center [1108, 644] width 739 height 116
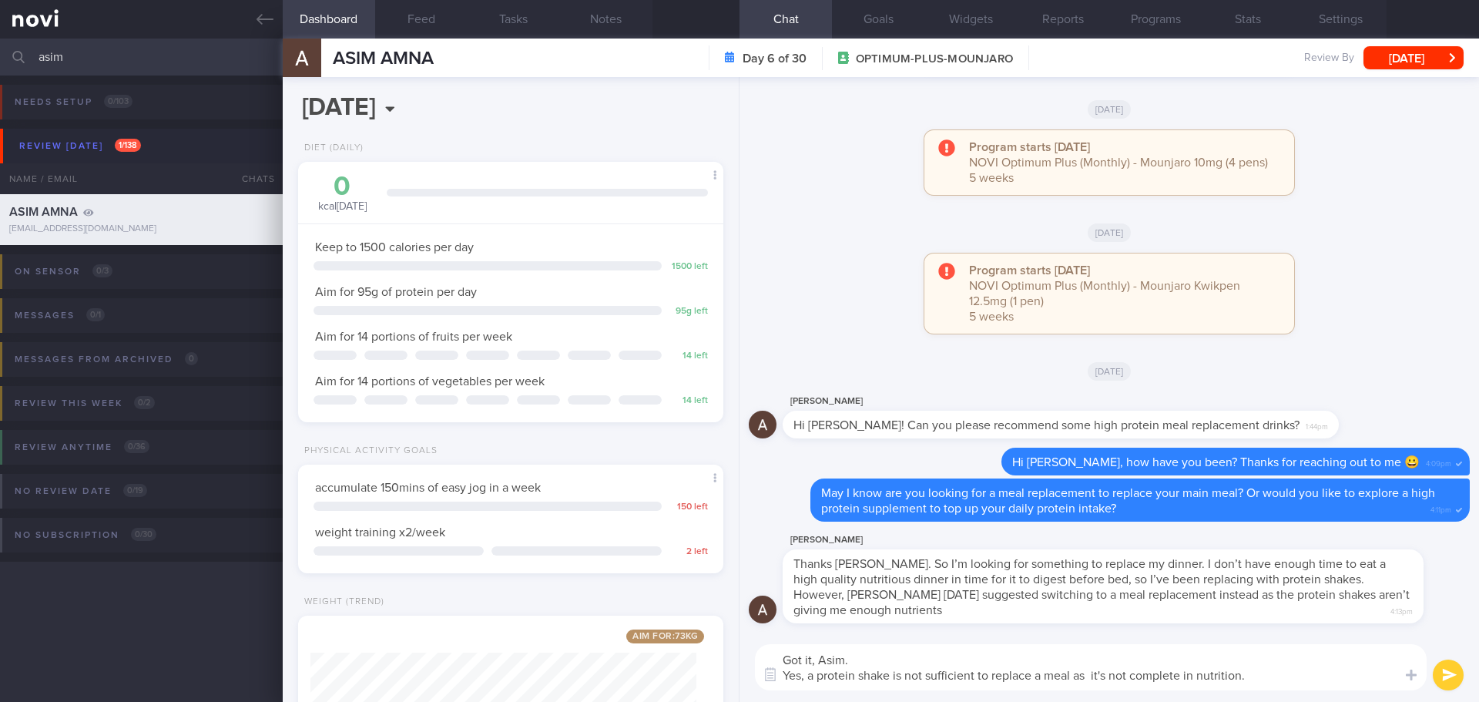
click at [863, 659] on textarea "Got it, Asim. Yes, a protein shake is not sufficient to replace a meal as it's …" at bounding box center [1091, 667] width 672 height 46
drag, startPoint x: 1070, startPoint y: 668, endPoint x: 1035, endPoint y: 675, distance: 36.1
click at [1035, 675] on textarea "Got it, Asim. Thanks for clarifying this. Yes, a protein shake is not sufficien…" at bounding box center [1091, 667] width 672 height 46
click at [1157, 674] on textarea "Got it, Asim. Thanks for clarifying this. Yes, a protein shake is not sufficien…" at bounding box center [1091, 667] width 672 height 46
click at [1335, 673] on textarea "Got it, Asim. Thanks for clarifying this. Yes, a protein shake is not sufficien…" at bounding box center [1091, 667] width 672 height 46
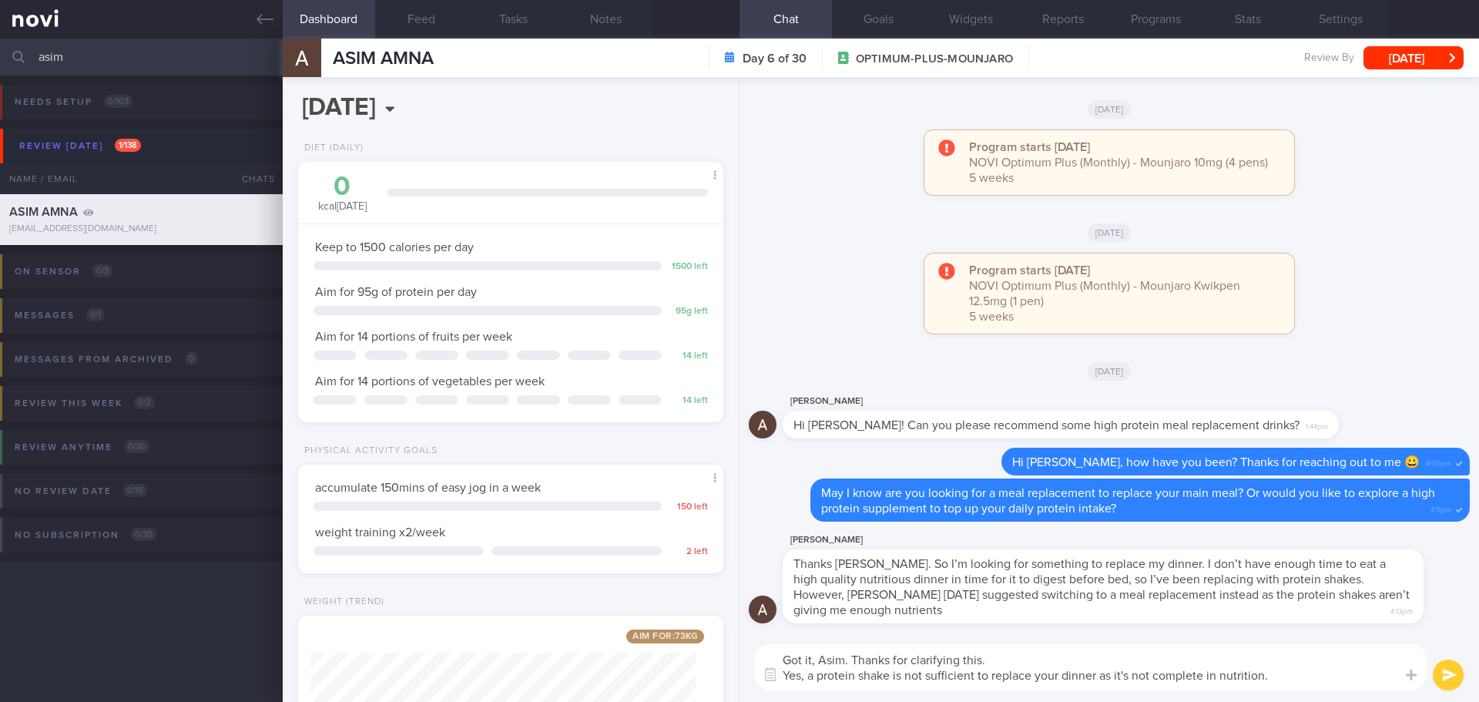
click at [1341, 684] on textarea "Got it, Asim. Thanks for clarifying this. Yes, a protein shake is not sufficien…" at bounding box center [1091, 667] width 672 height 46
type textarea "Got it, Asim. Thanks for clarifying this. Yes, a protein shake is not sufficien…"
click at [1451, 681] on button "submit" at bounding box center [1447, 674] width 31 height 31
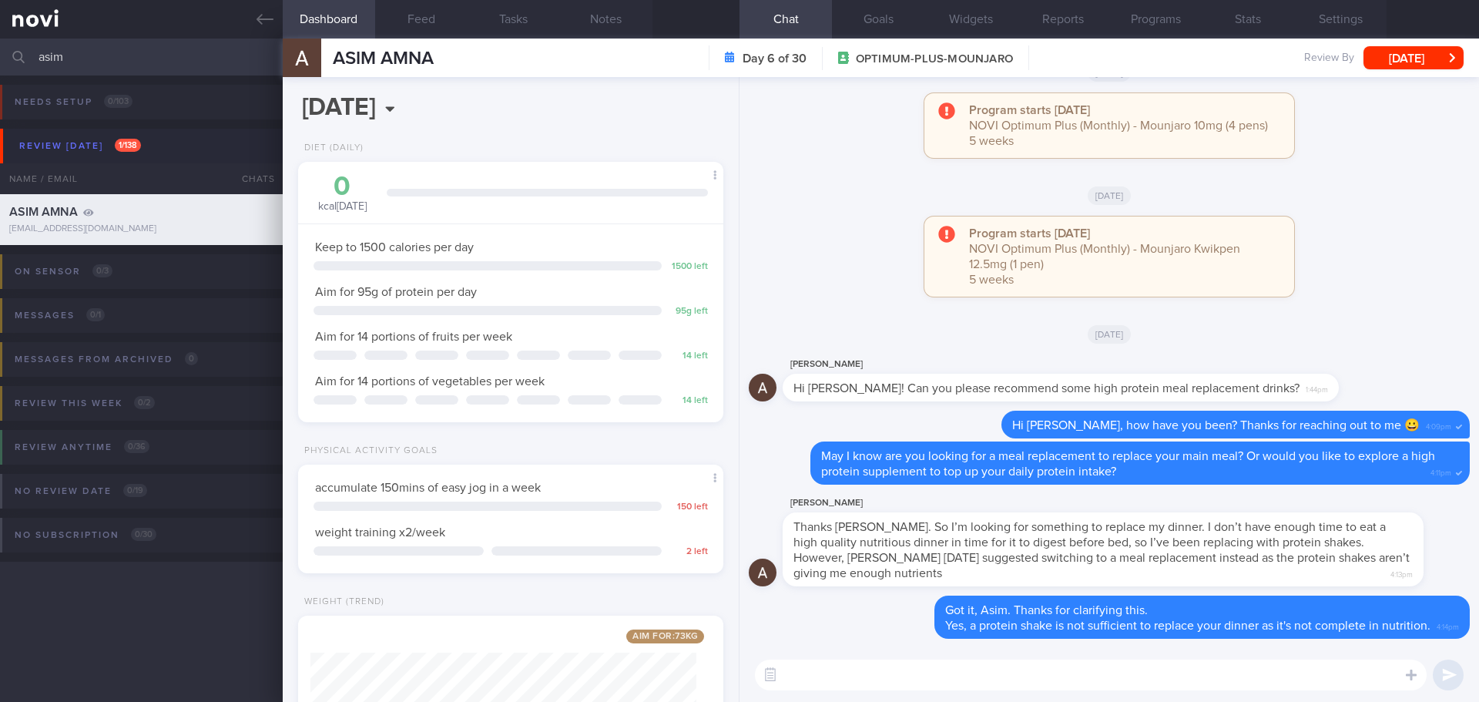
click at [1355, 134] on div "Program starts today NOVI Optimum Plus (Monthly) - Mounjaro 10mg (4 pens) 5 wee…" at bounding box center [1109, 133] width 721 height 80
click at [1403, 628] on label at bounding box center [1390, 628] width 31 height 31
click at [0, 0] on input "file" at bounding box center [0, 0] width 0 height 0
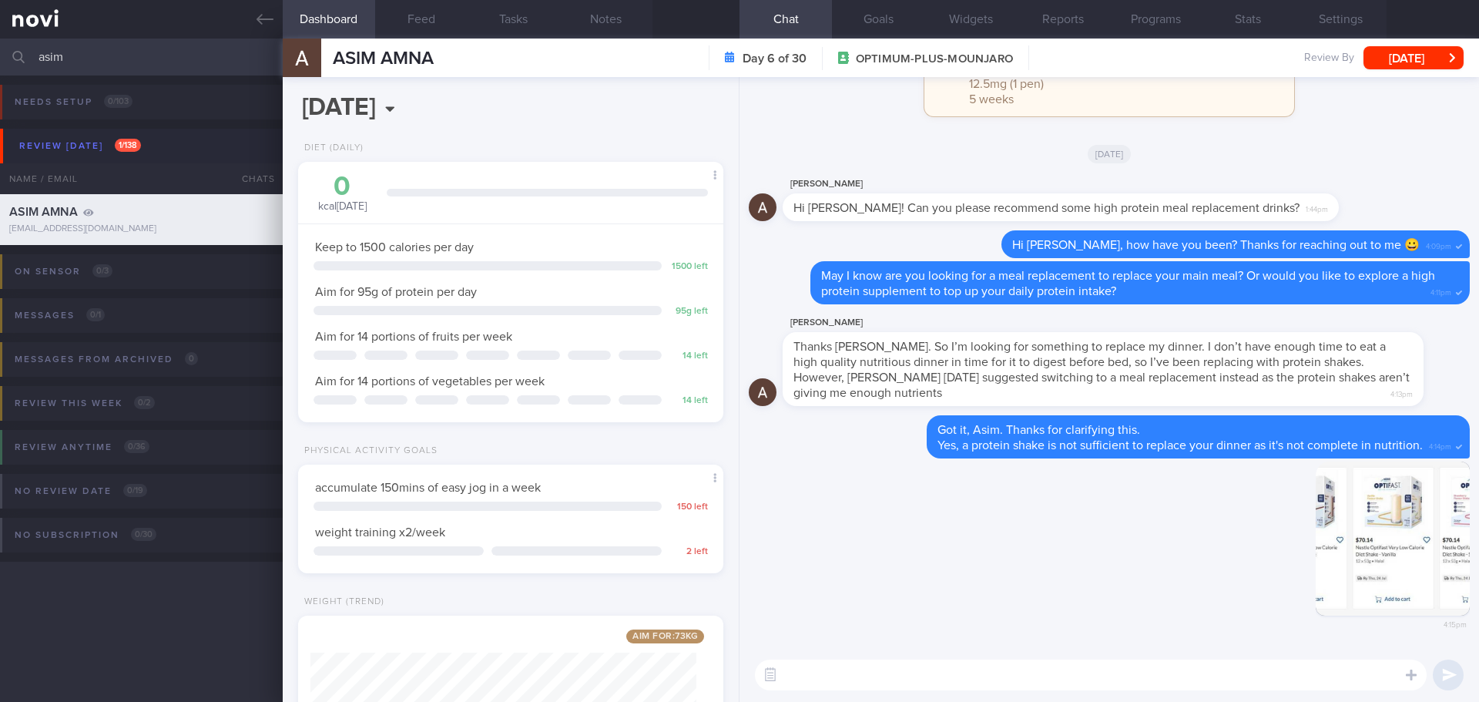
click at [1120, 676] on textarea at bounding box center [1091, 674] width 672 height 31
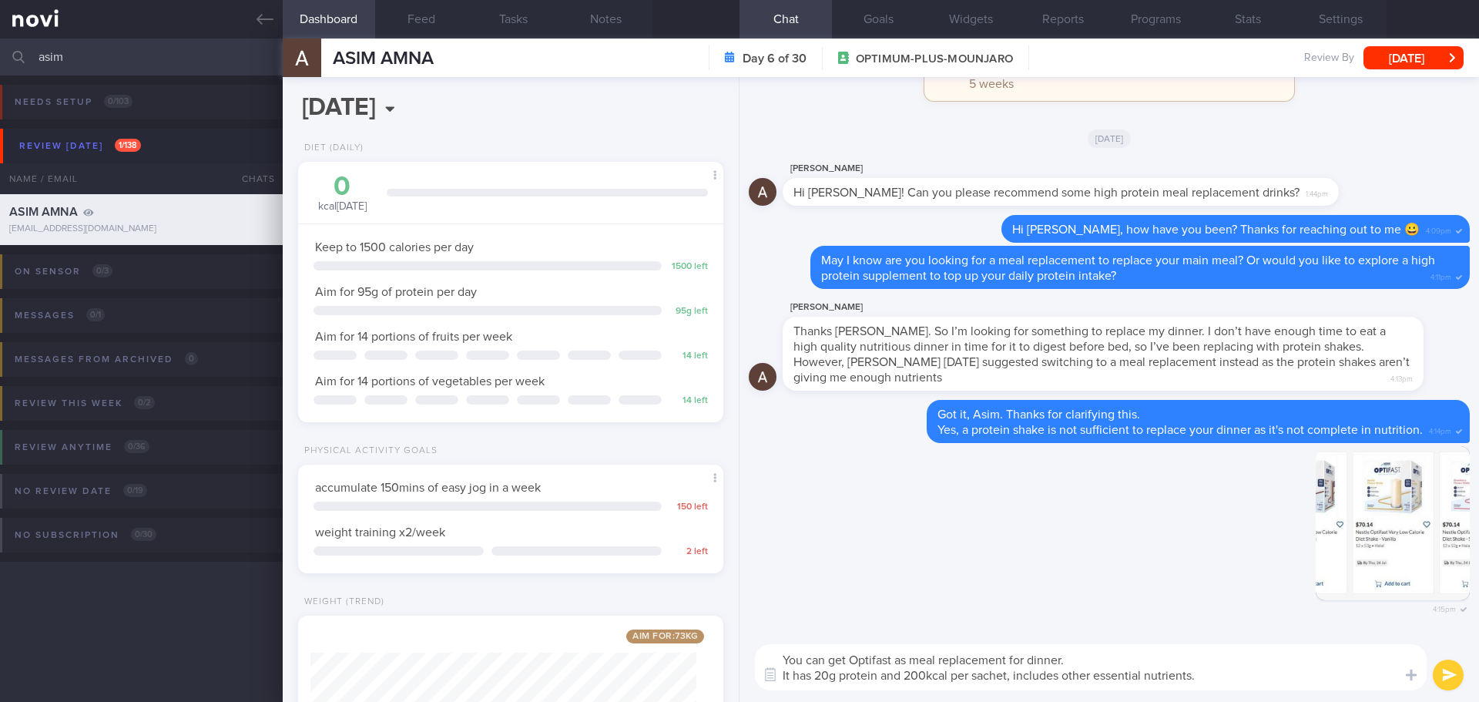
type textarea "You can get Optifast as meal replacement for dinner. It has 20g protein and 200…"
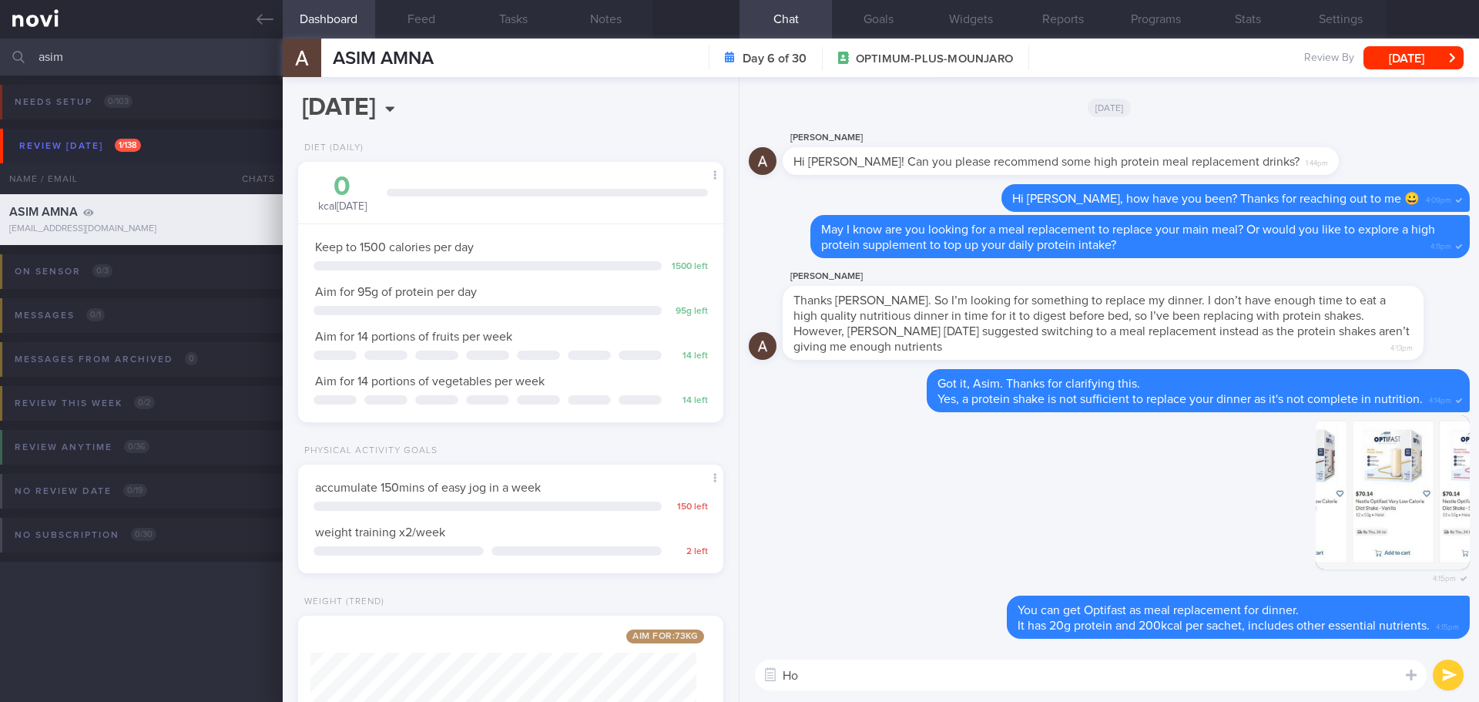
type textarea "H"
click at [443, 22] on button "Feed" at bounding box center [421, 19] width 92 height 39
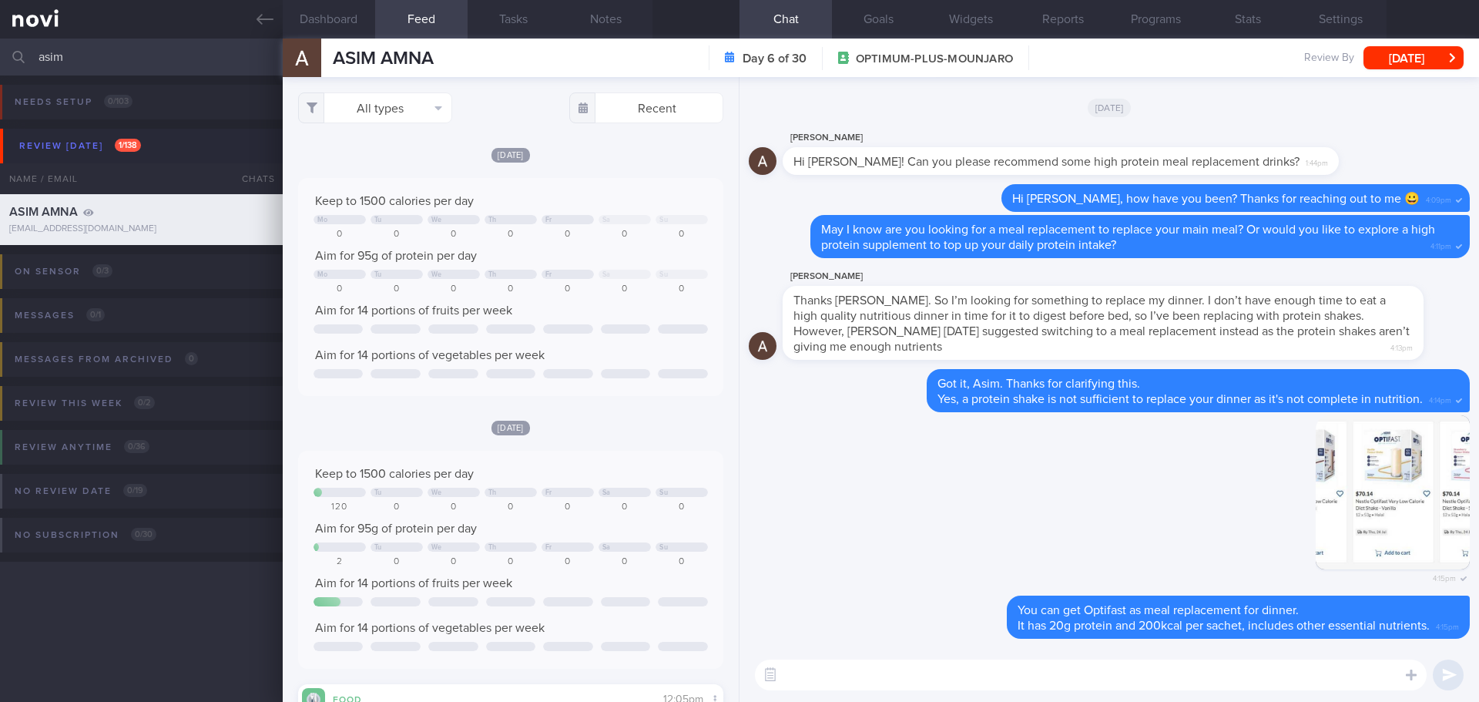
click at [609, 424] on div "Mon, 10 Mar" at bounding box center [510, 427] width 425 height 16
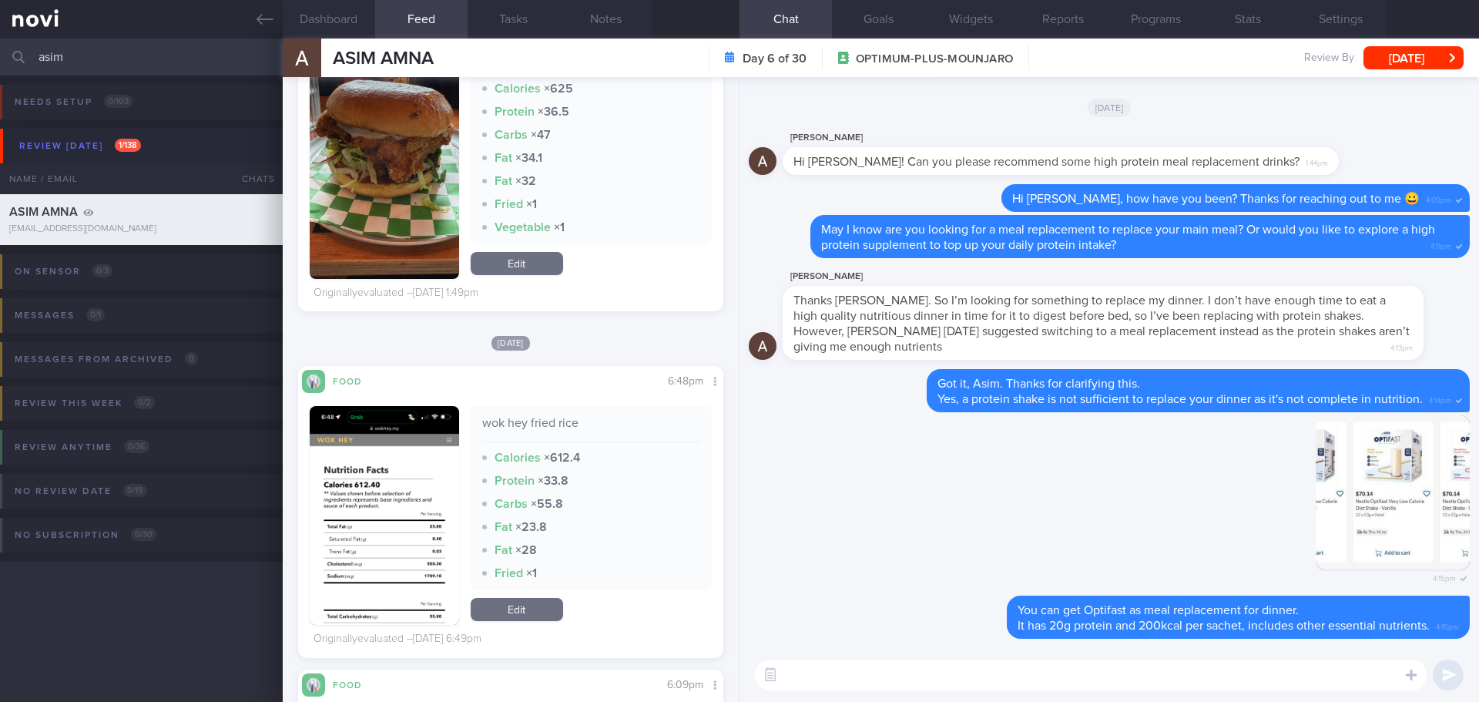
scroll to position [1540, 0]
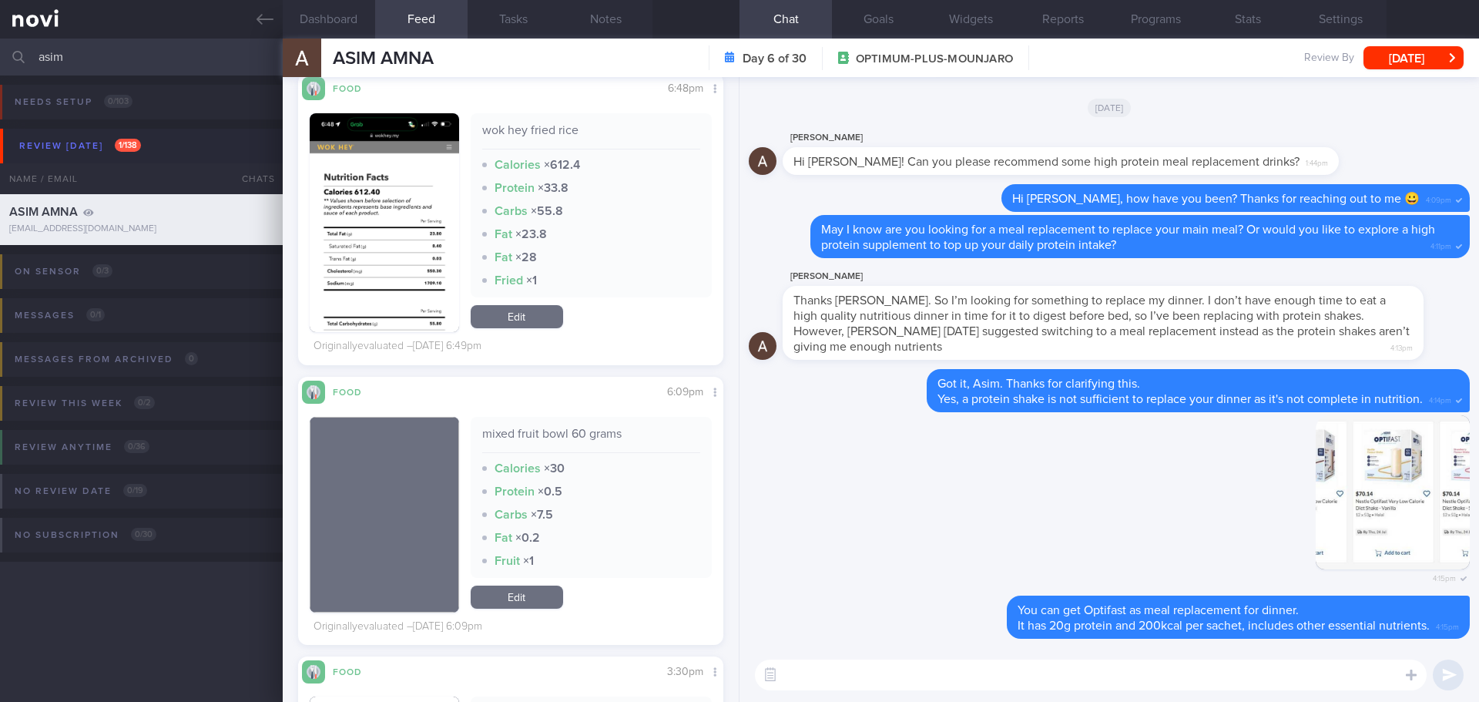
drag, startPoint x: 129, startPoint y: 58, endPoint x: -32, endPoint y: 69, distance: 161.4
click at [0, 69] on html "You are offline! Some functionality will be unavailable Patients New Users Coac…" at bounding box center [739, 351] width 1479 height 702
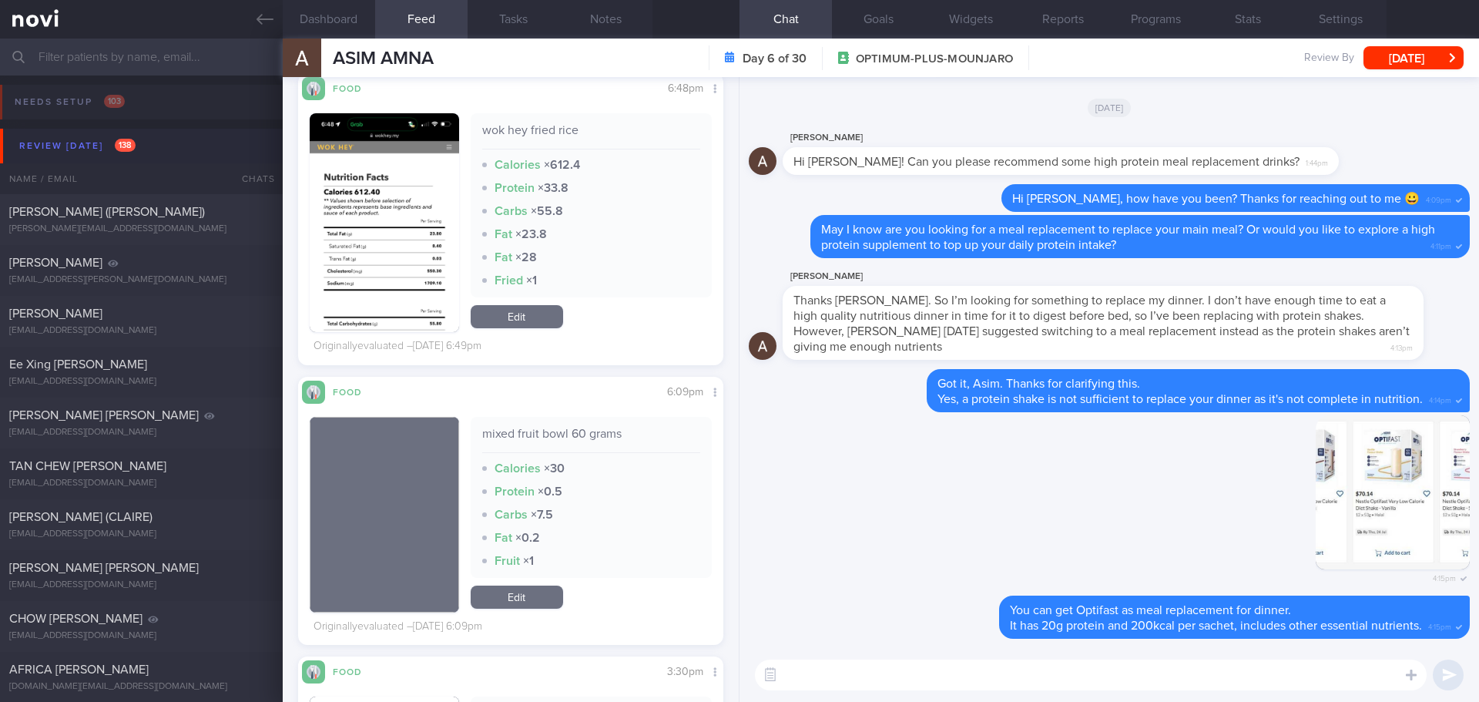
click at [88, 135] on button "Review today 138" at bounding box center [741, 146] width 1483 height 35
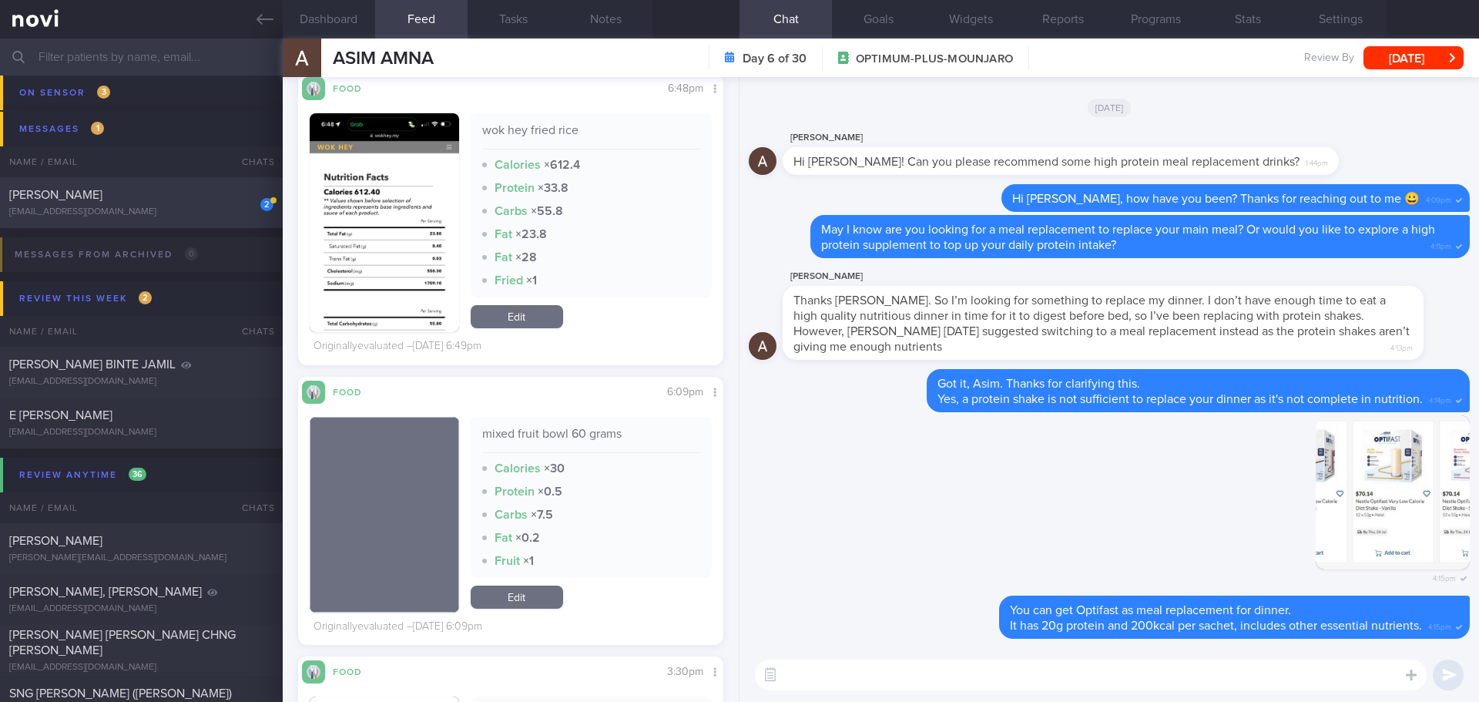
scroll to position [231, 0]
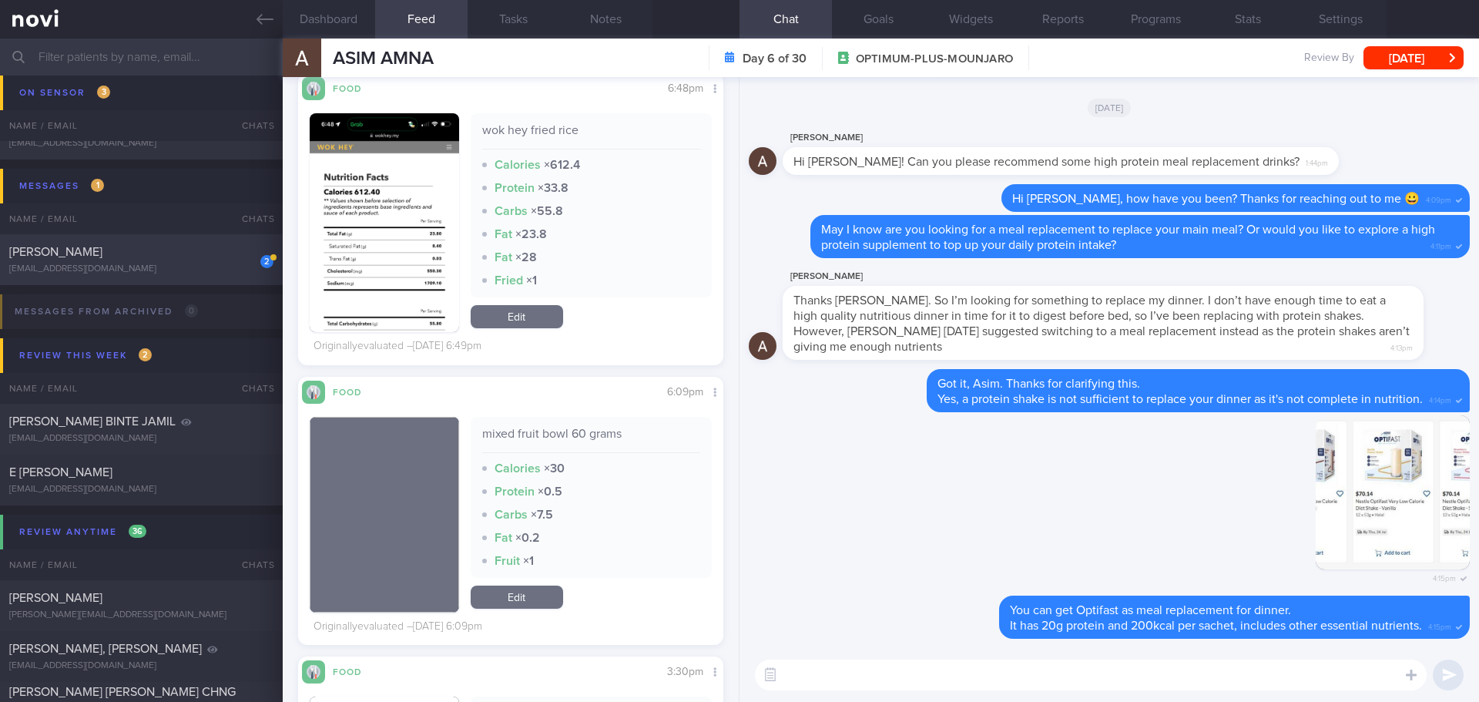
click at [201, 274] on div "janecbtay54@gmail.com" at bounding box center [141, 269] width 264 height 12
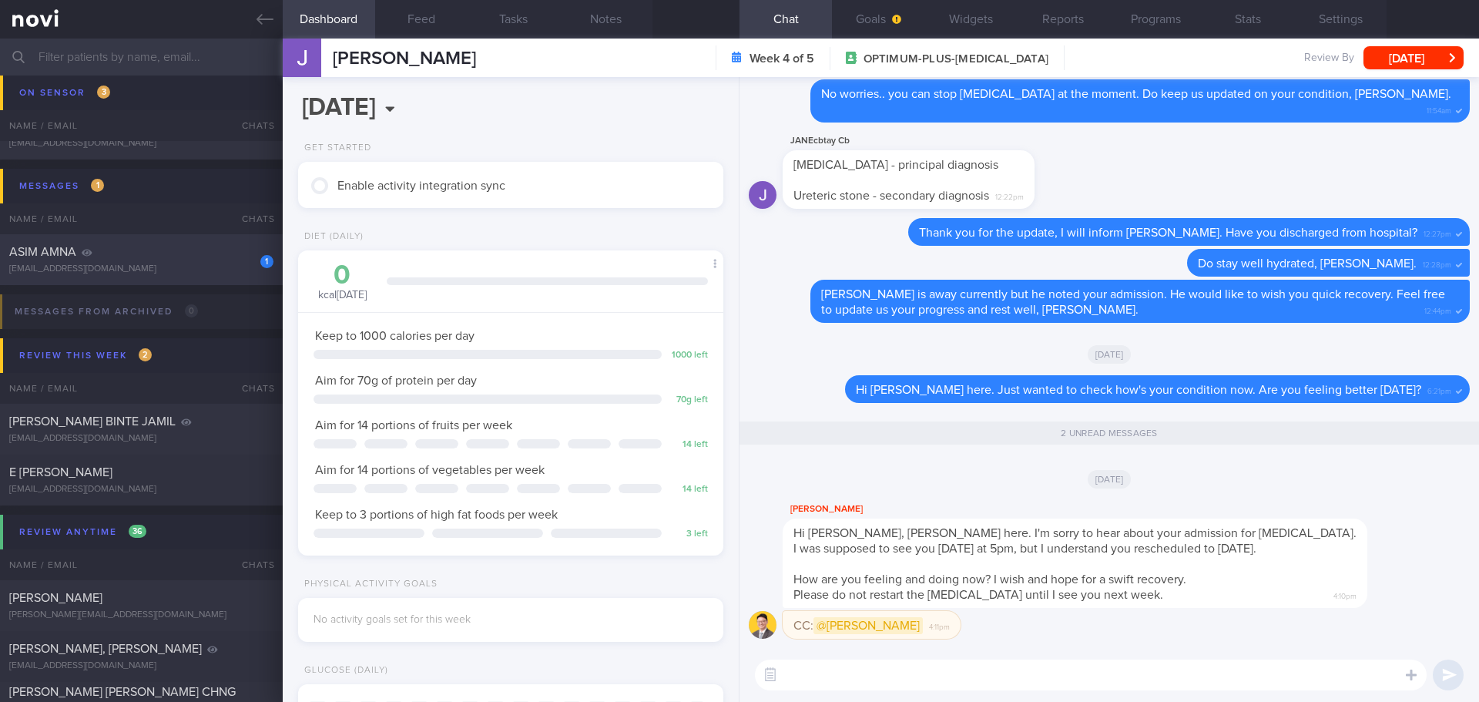
click at [187, 248] on div "ASIM AMNA" at bounding box center [139, 251] width 260 height 15
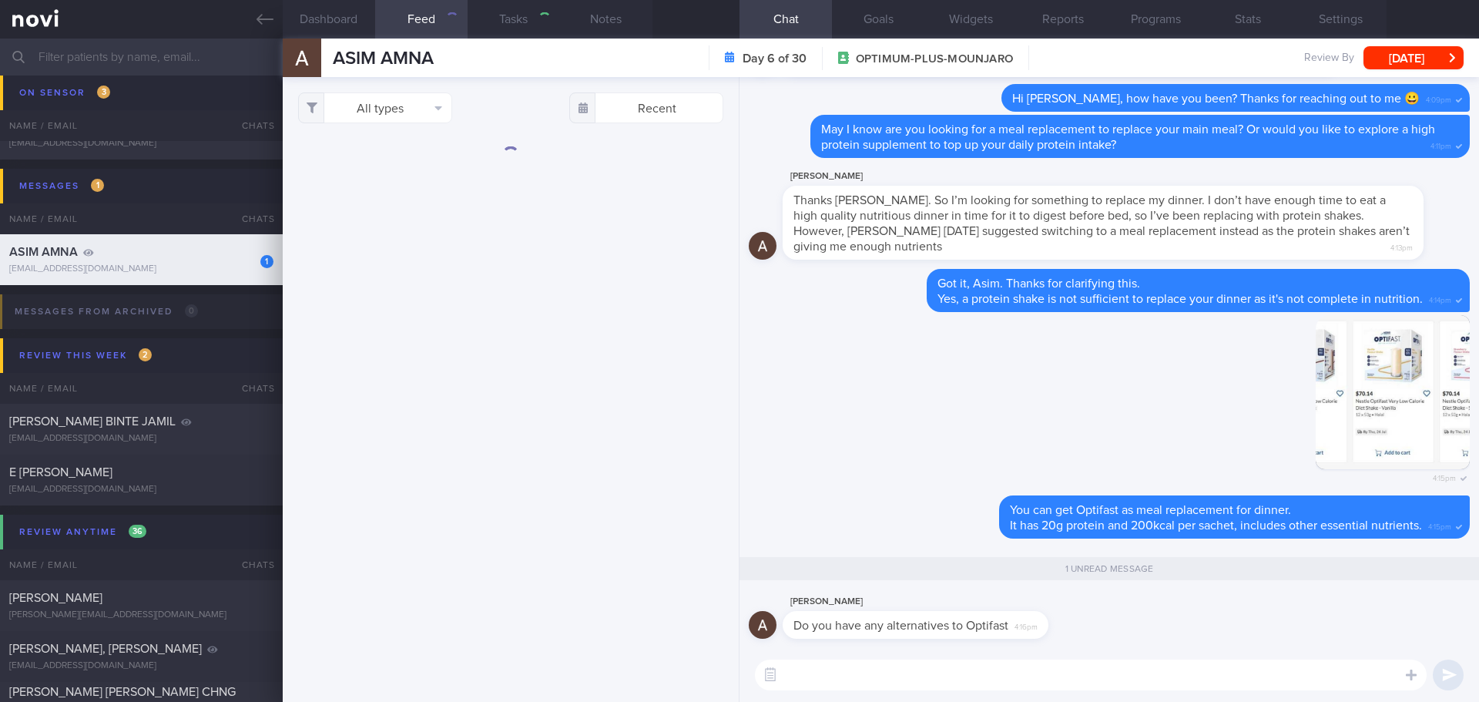
type input "[DATE]"
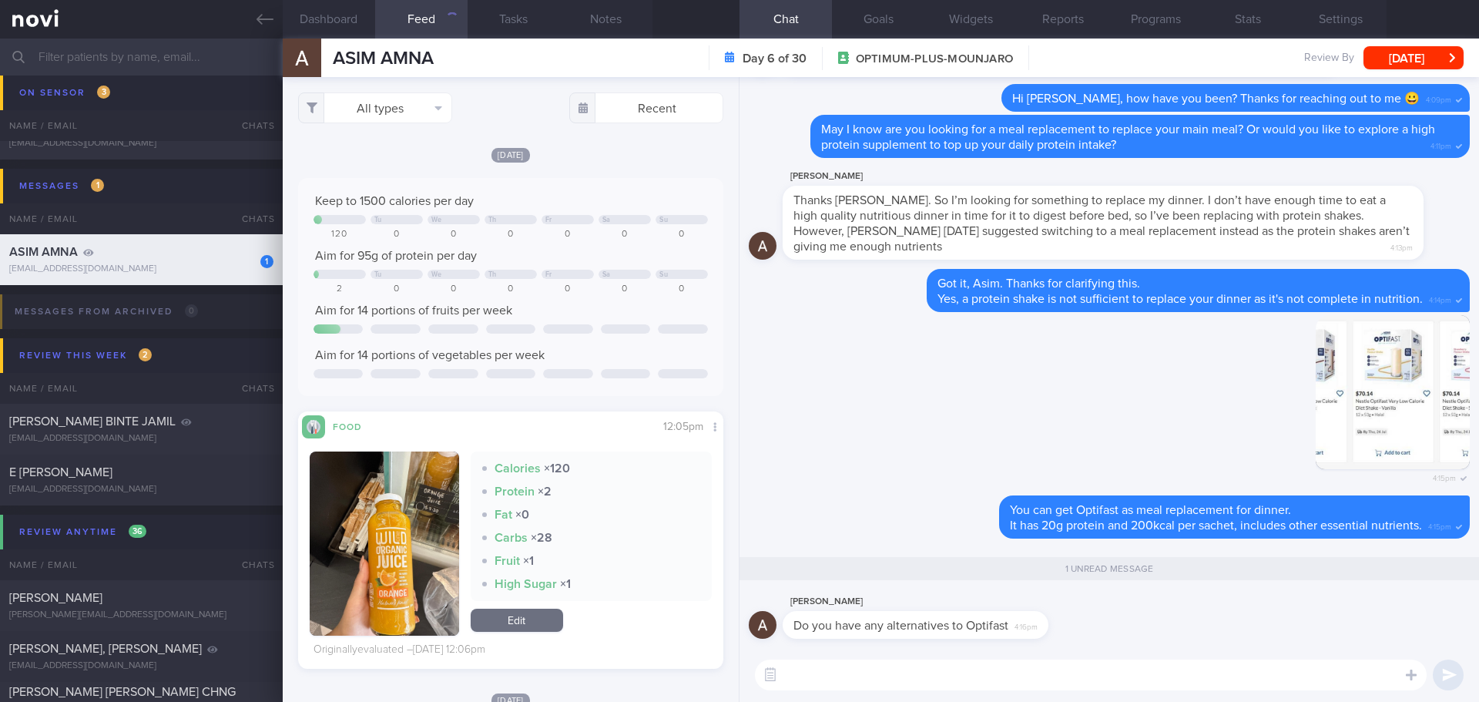
click at [1238, 630] on div "Amna Asim Do you have any alternatives to Optifast 4:16pm" at bounding box center [1109, 619] width 721 height 55
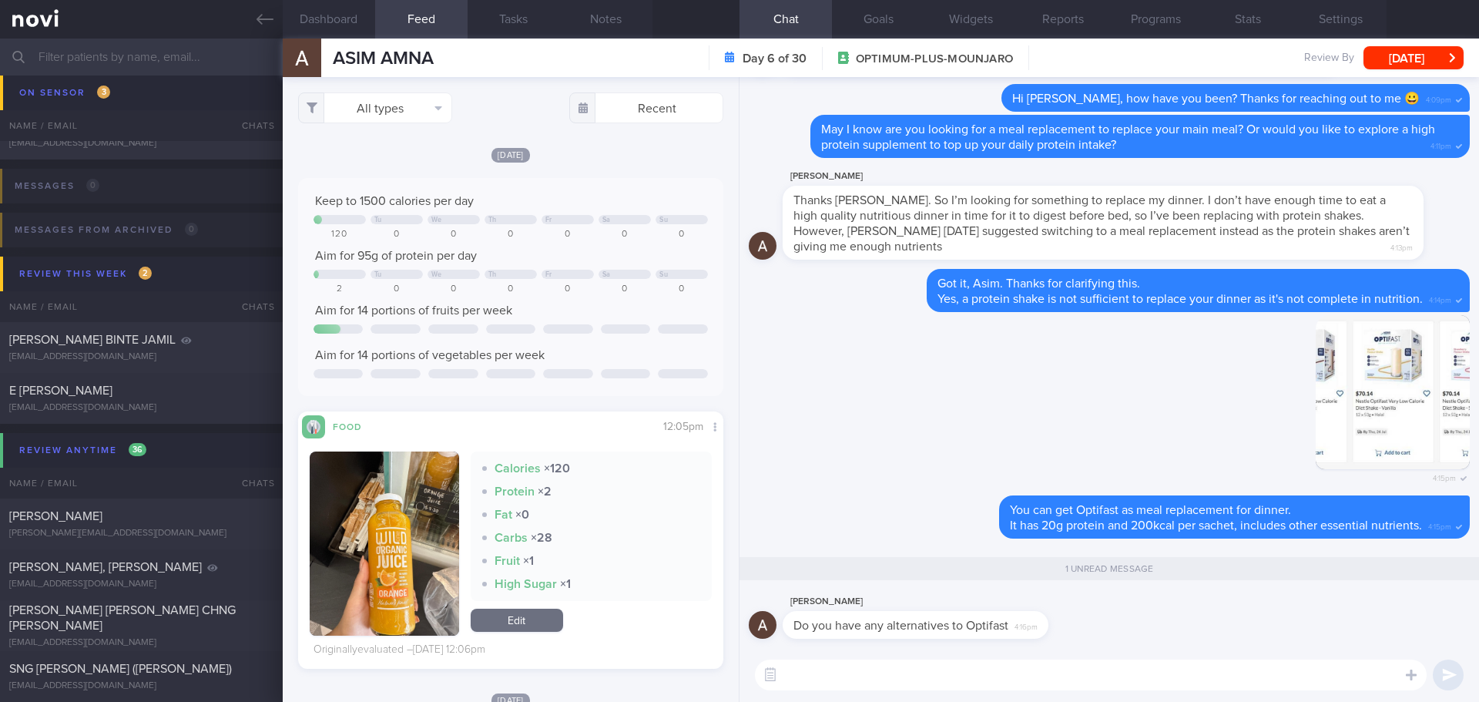
click at [1241, 629] on div "Amna Asim Do you have any alternatives to Optifast 4:16pm" at bounding box center [1109, 619] width 721 height 55
click at [893, 674] on textarea at bounding box center [1091, 674] width 672 height 31
type textarea "Sure!"
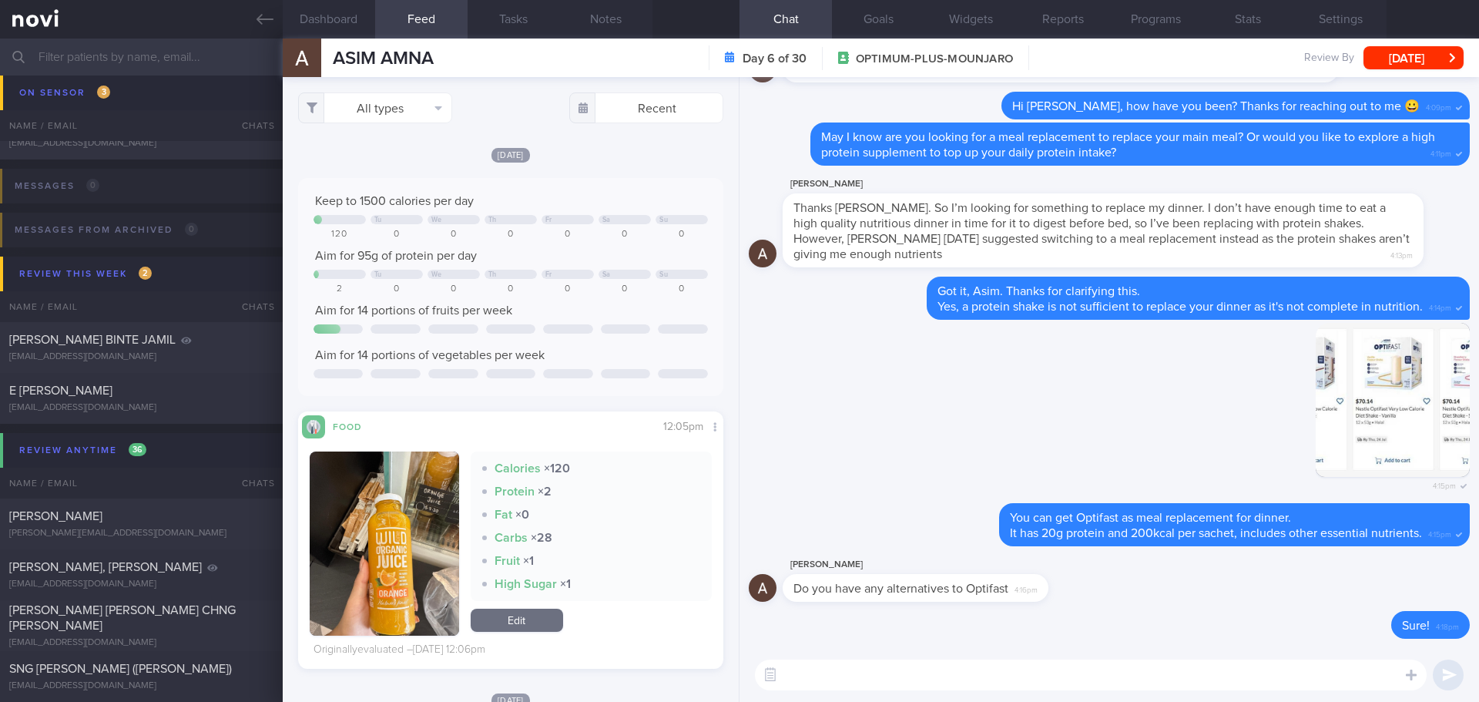
paste textarea "https://sustyfoods.com.sg/products/signature-shakes-bulk-pack-30-servings"
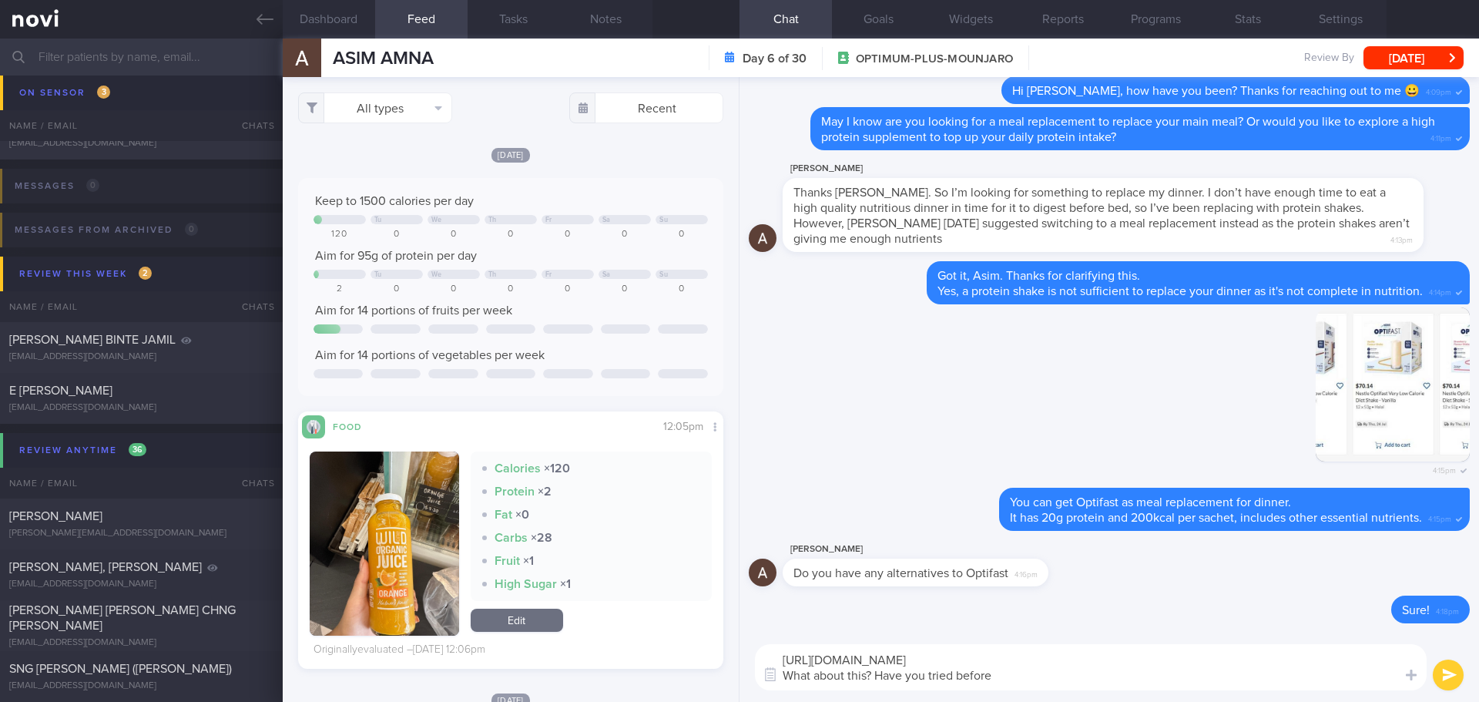
type textarea "https://sustyfoods.com.sg/products/signature-shakes-bulk-pack-30-servings What …"
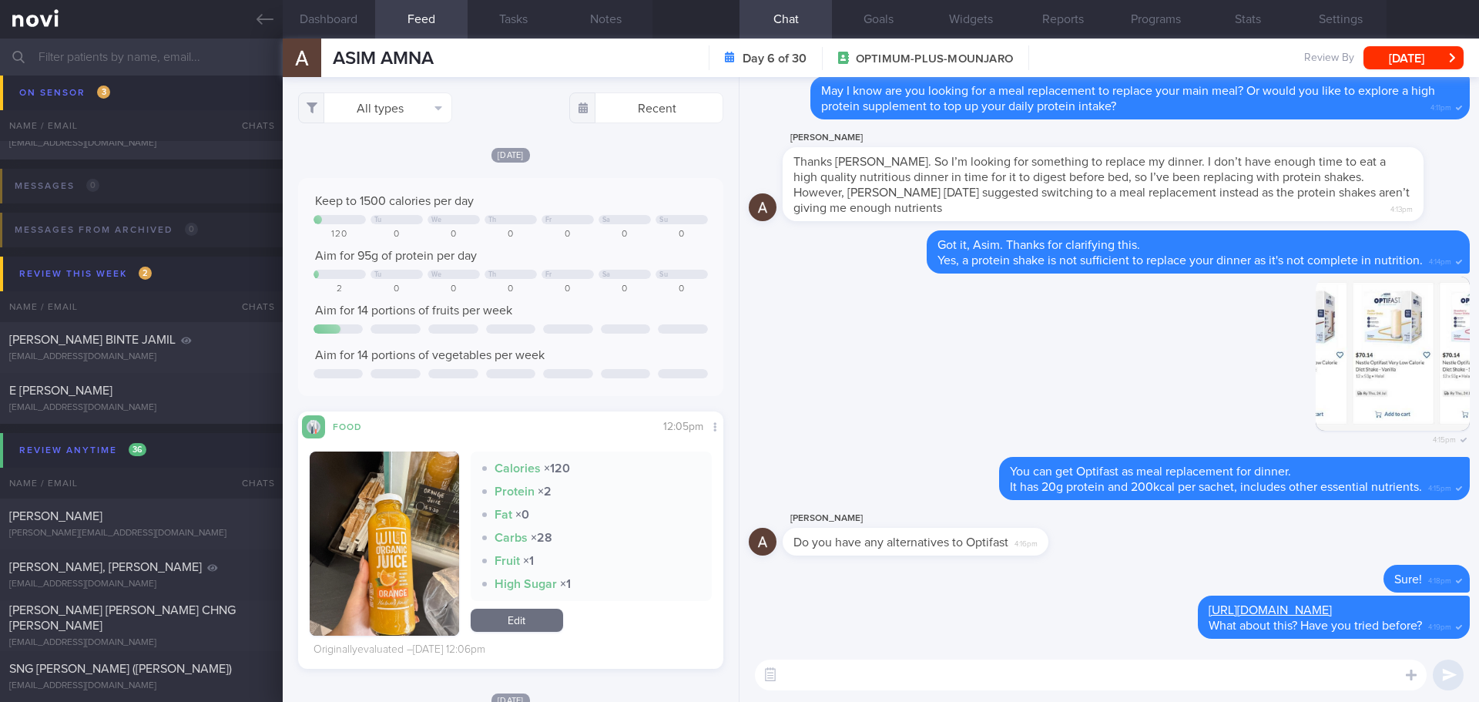
click at [1013, 667] on textarea at bounding box center [1091, 674] width 672 height 31
paste textarea "https://sustyfoods.com.sg/products/essential-shakes-bulk-pack-30-servings"
type textarea "https://sustyfoods.com.sg/products/essential-shakes-bulk-pack-30-servings"
drag, startPoint x: 1221, startPoint y: 675, endPoint x: 598, endPoint y: 686, distance: 623.1
click at [598, 686] on div "Dashboard Feed Tasks Notes Chat Goals Widgets Reports Programs Stats Settings A…" at bounding box center [881, 370] width 1196 height 663
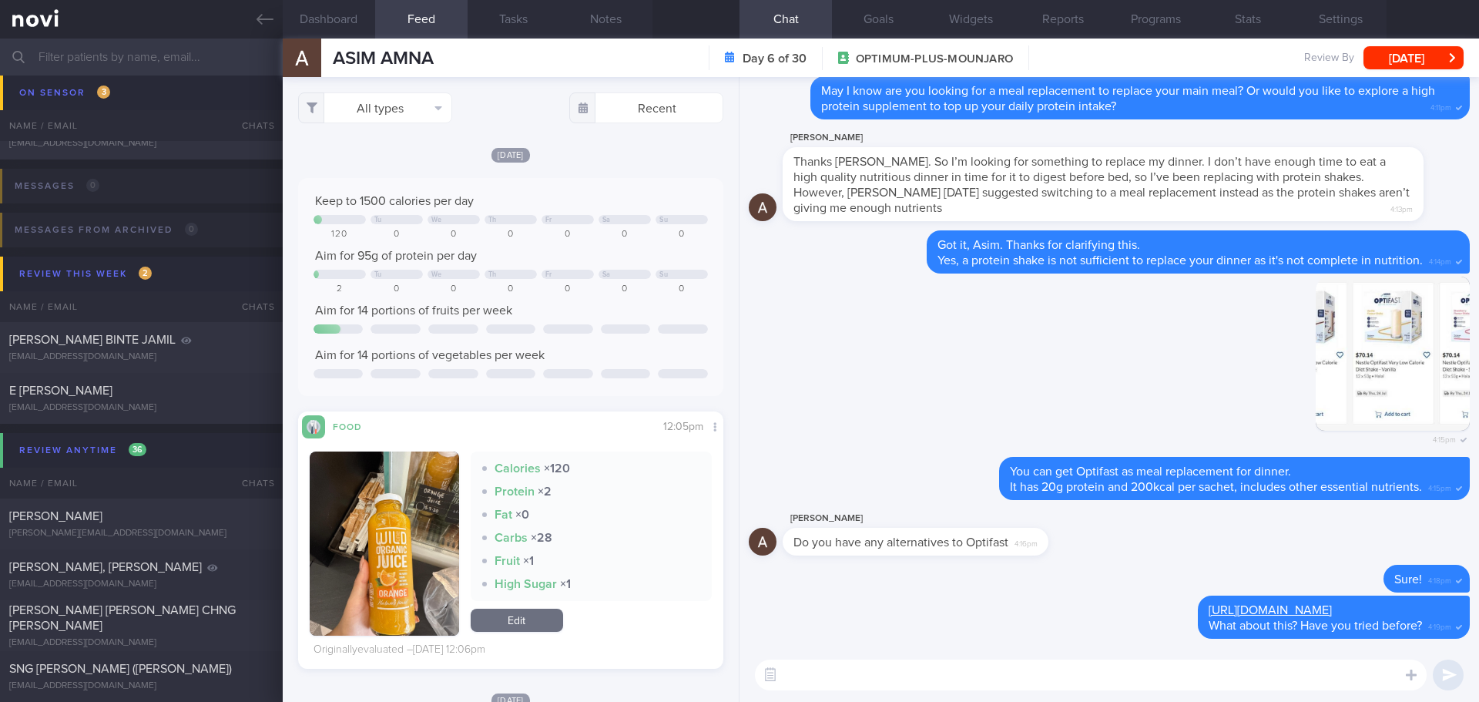
click at [1099, 679] on textarea at bounding box center [1091, 674] width 672 height 31
paste textarea "https://sustyfoods.com.sg/products/essential-shakes-bulk-pack-30-servings"
type textarea "https://sustyfoods.com.sg/products/essential-shakes-bulk-pack-30-servings"
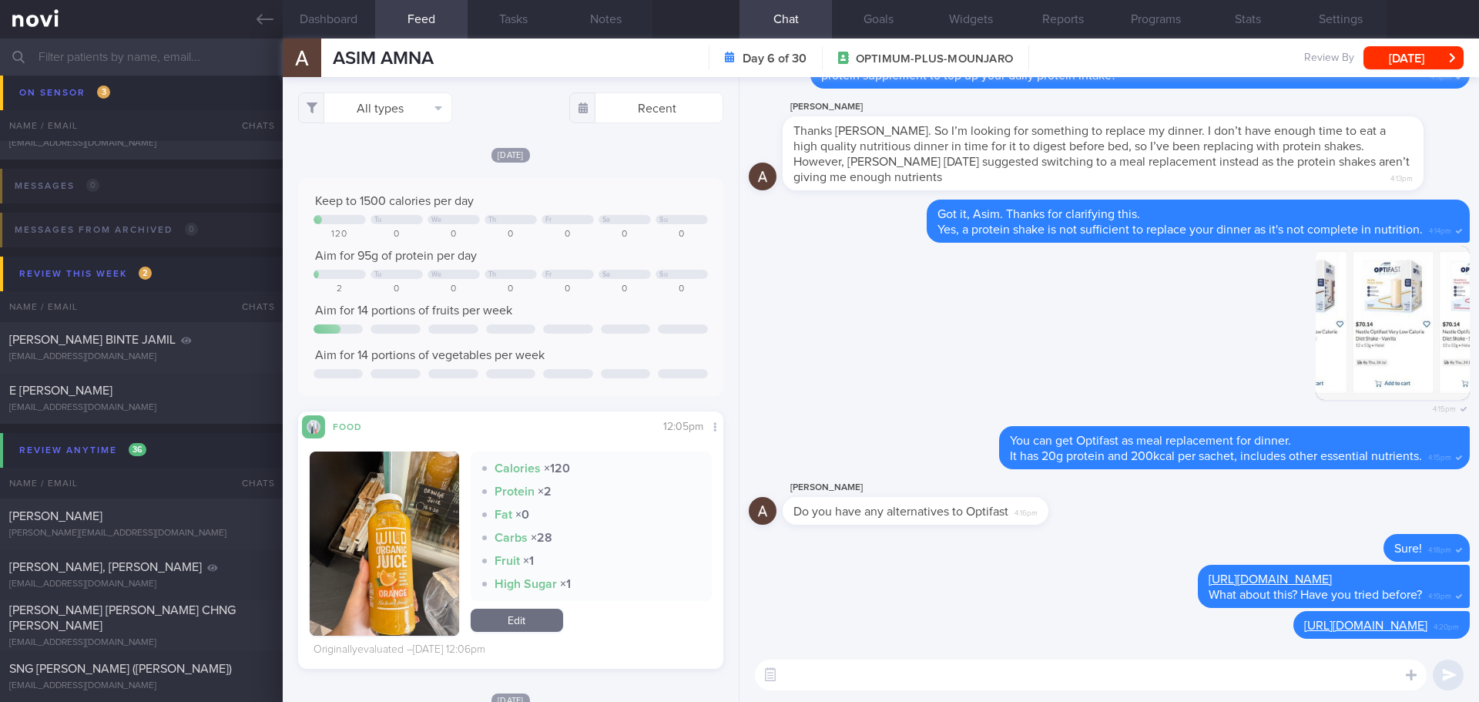
click at [171, 59] on input "text" at bounding box center [739, 57] width 1479 height 37
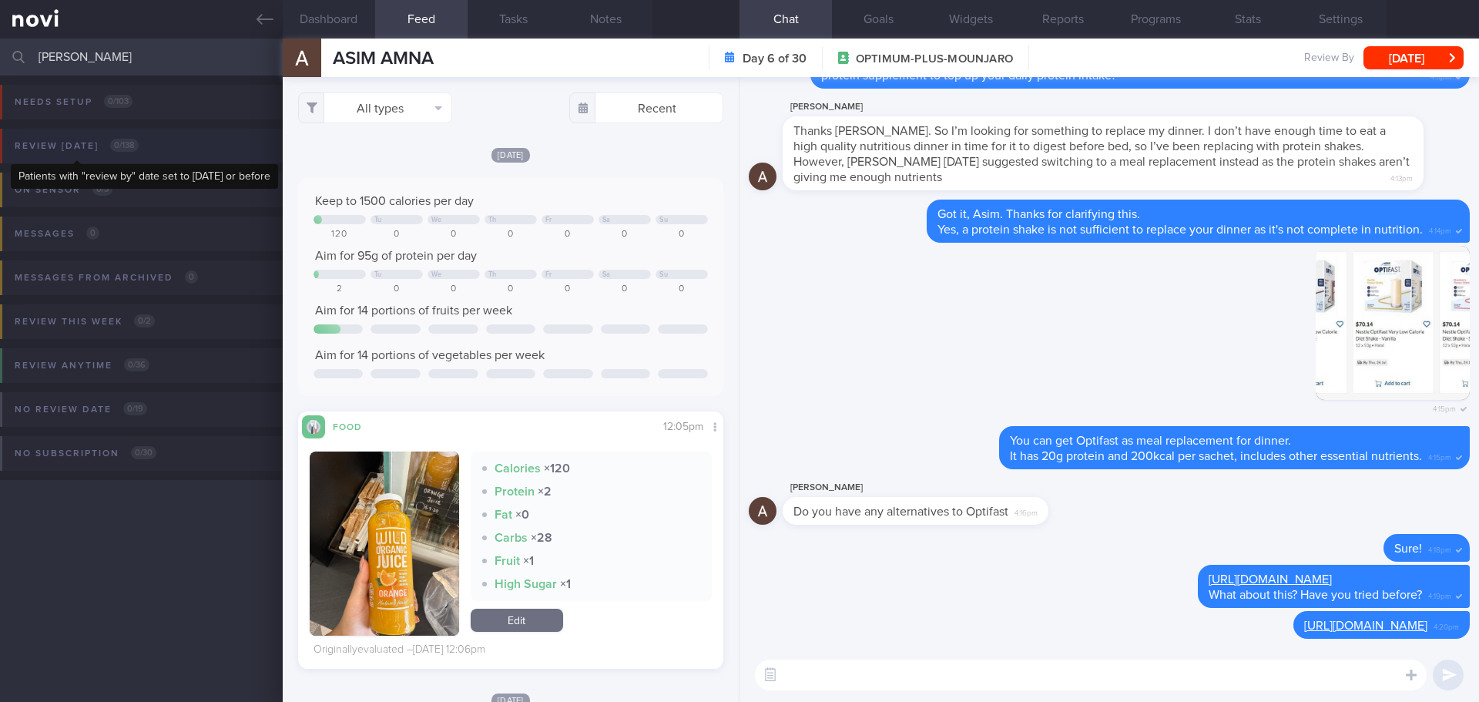
click at [100, 136] on div "Review today 0 / 138" at bounding box center [77, 146] width 132 height 21
click at [100, 67] on input "earnest" at bounding box center [739, 57] width 1479 height 37
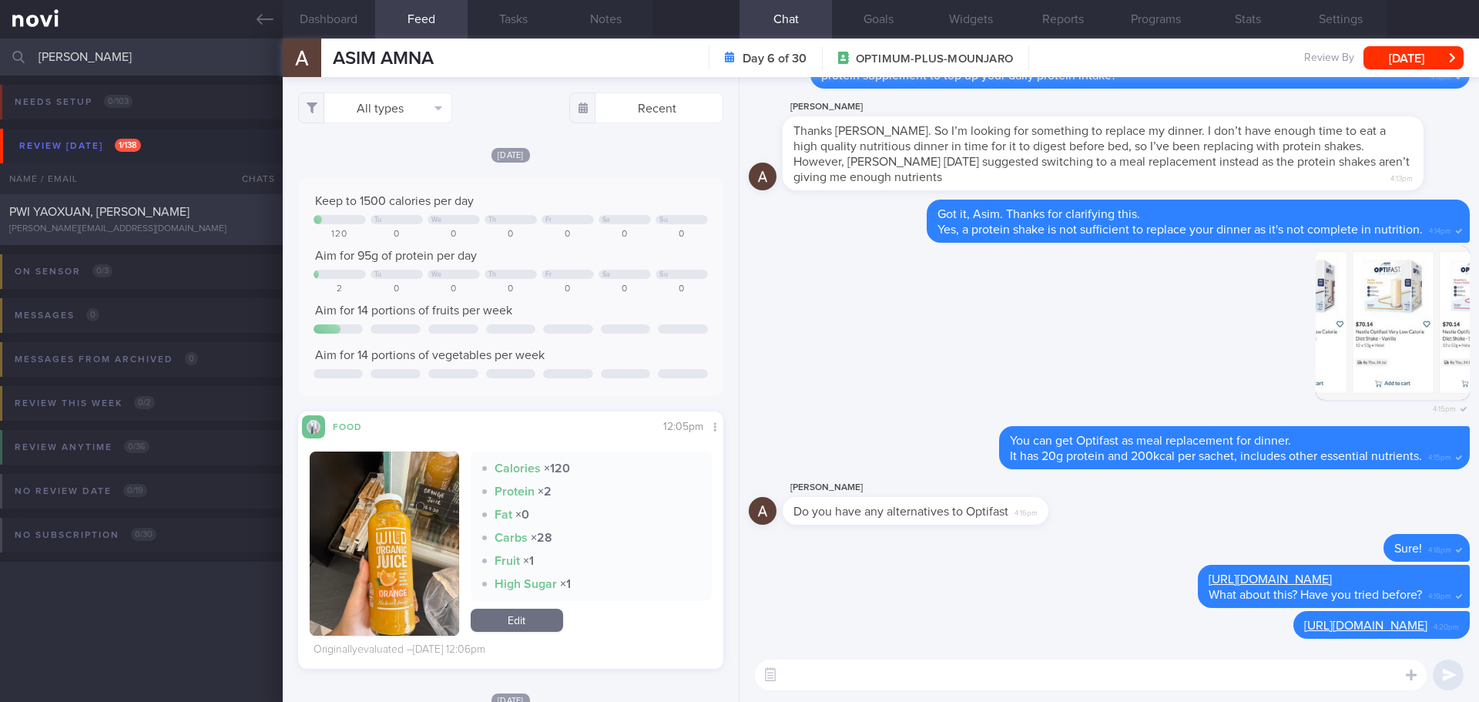
type input "ernest"
click at [138, 211] on span "PWI YAOXUAN, ERNEST" at bounding box center [99, 212] width 180 height 12
checkbox input "false"
select select "9"
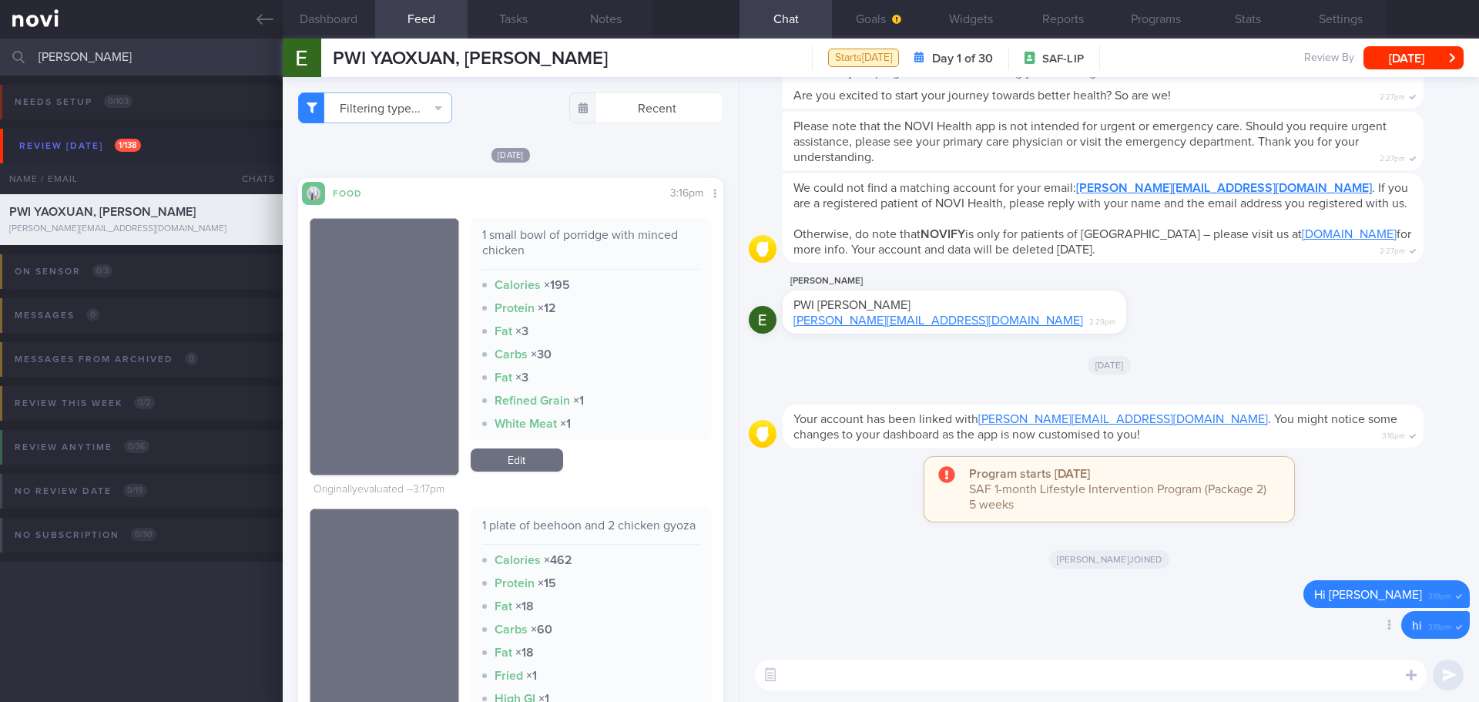
click at [1040, 629] on div "Delete hi 3:19pm" at bounding box center [1109, 629] width 721 height 37
click at [1040, 628] on div "Delete hi 3:19pm" at bounding box center [1109, 629] width 721 height 37
click at [1034, 631] on div "Delete hi 3:19pm" at bounding box center [1109, 629] width 721 height 37
click at [1059, 580] on div "Delete Hi Ernest 3:19pm" at bounding box center [1109, 595] width 721 height 31
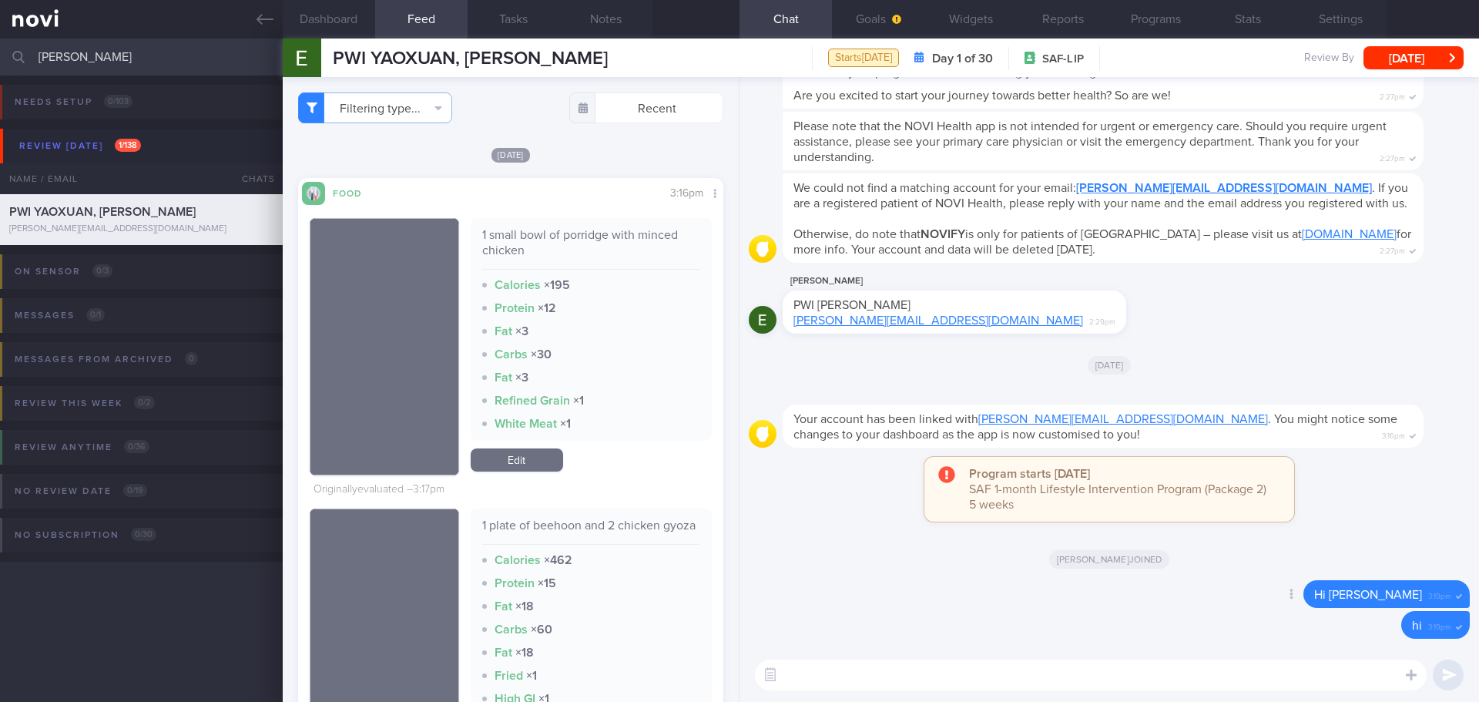
click at [1059, 580] on div "Delete Hi Ernest 3:19pm" at bounding box center [1109, 595] width 721 height 31
click at [805, 668] on textarea at bounding box center [1091, 674] width 672 height 31
paste textarea "Hi XX, Elizabeth here. It was nice speaking to you today. I will be in touch wi…"
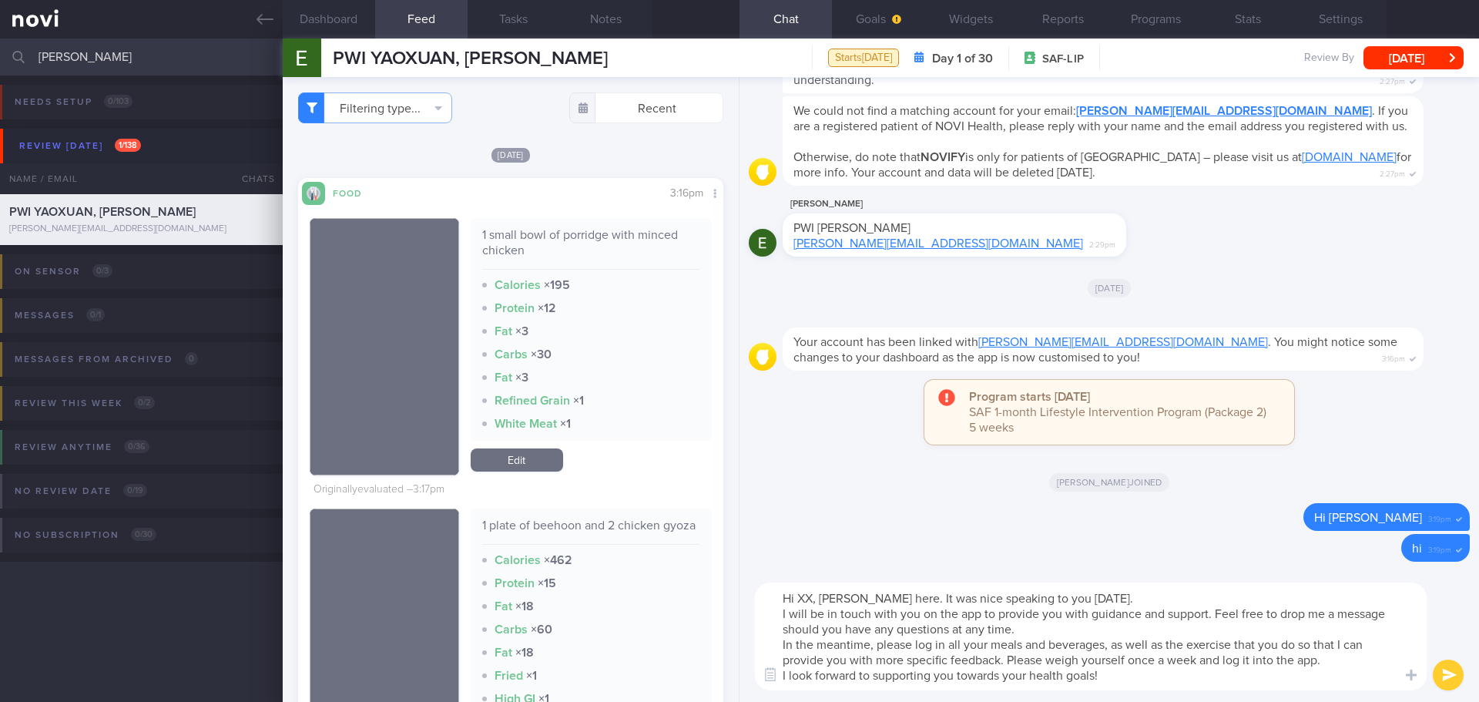
click at [812, 595] on textarea "Hi XX, Elizabeth here. It was nice speaking to you today. I will be in touch wi…" at bounding box center [1091, 636] width 672 height 108
click at [1155, 596] on textarea "Hi Ernest, Elizabeth here. It was nice speaking to you today. I will be in touc…" at bounding box center [1091, 636] width 672 height 108
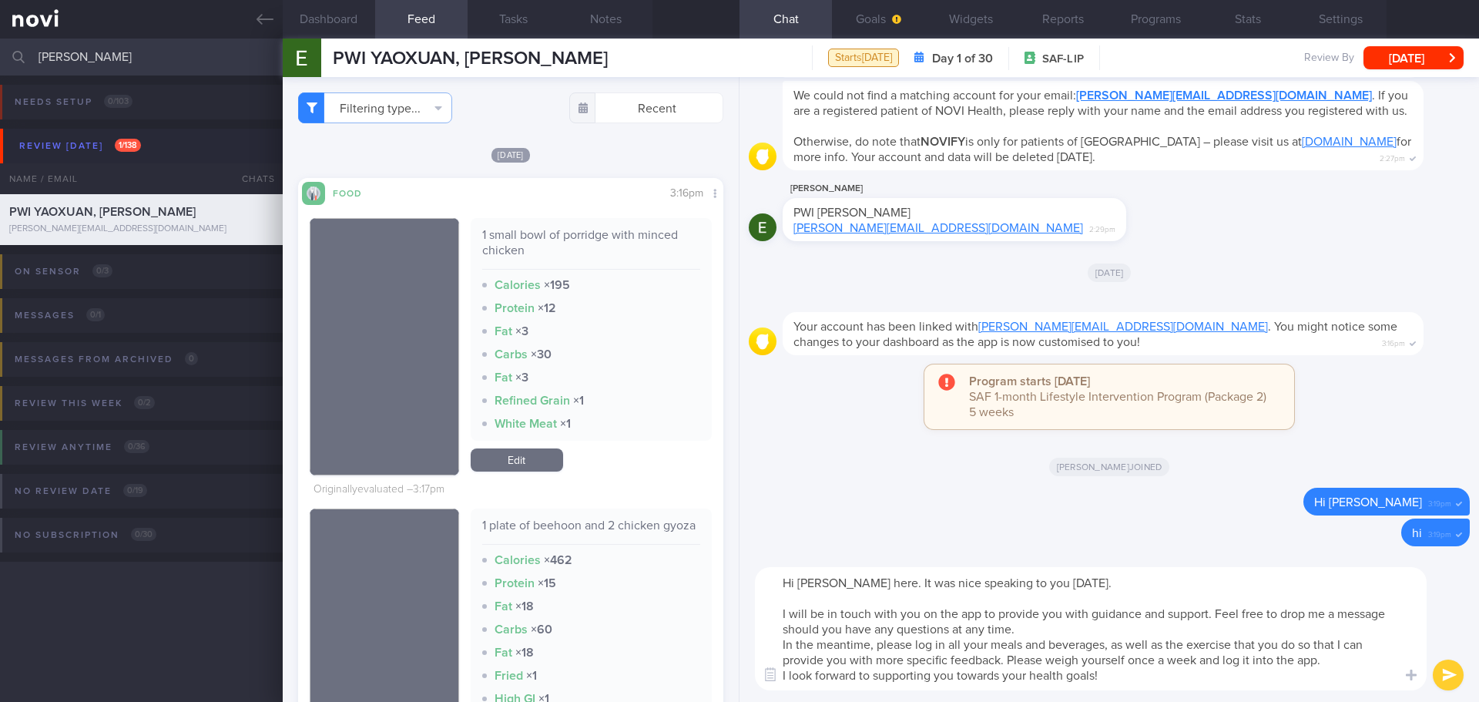
click at [1115, 623] on textarea "Hi Ernest, Elizabeth here. It was nice speaking to you today. I will be in touc…" at bounding box center [1091, 628] width 672 height 123
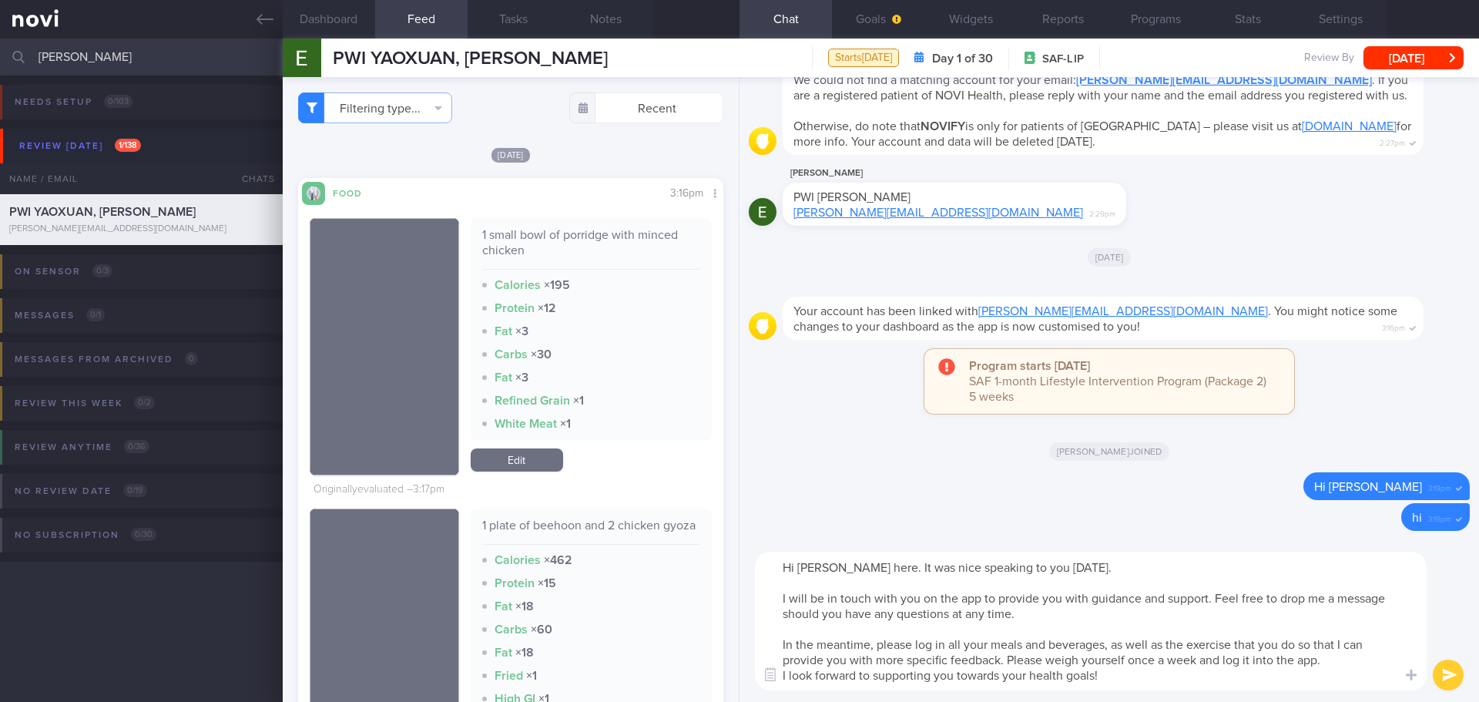
click at [1125, 621] on textarea "Hi Ernest, Elizabeth here. It was nice speaking to you today. I will be in touc…" at bounding box center [1091, 620] width 672 height 139
click at [1144, 627] on textarea "Hi Ernest, Elizabeth here. It was nice speaking to you today. I will be in touc…" at bounding box center [1091, 620] width 672 height 139
click at [1221, 631] on textarea "Hi Ernest, Elizabeth here. It was nice speaking to you today. I will be in touc…" at bounding box center [1091, 620] width 672 height 139
click at [1258, 623] on textarea "Hi Ernest, Elizabeth here. It was nice speaking to you today. I will be in touc…" at bounding box center [1091, 620] width 672 height 139
click at [1310, 651] on textarea "Hi Ernest, Elizabeth here. It was nice speaking to you today. I will be in touc…" at bounding box center [1091, 620] width 672 height 139
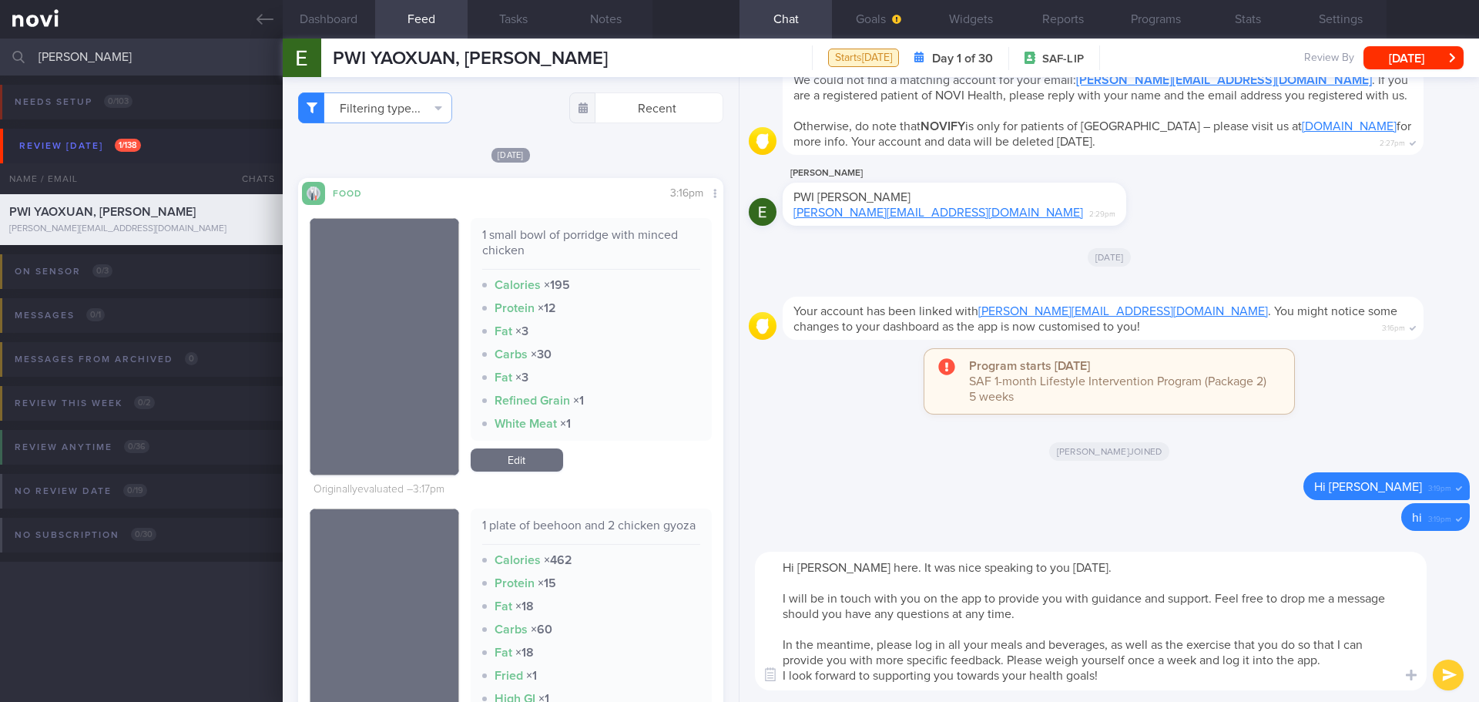
click at [1366, 655] on textarea "Hi Ernest, Elizabeth here. It was nice speaking to you today. I will be in touc…" at bounding box center [1091, 620] width 672 height 139
click at [1218, 676] on textarea "Hi Ernest, Elizabeth here. It was nice speaking to you today. I will be in touc…" at bounding box center [1091, 620] width 672 height 139
click at [1236, 658] on textarea "Hi Ernest, Elizabeth here. It was nice speaking to you today. I will be in touc…" at bounding box center [1091, 620] width 672 height 139
click at [1245, 681] on textarea "Hi Ernest, Elizabeth here. It was nice speaking to you today. I will be in touc…" at bounding box center [1091, 620] width 672 height 139
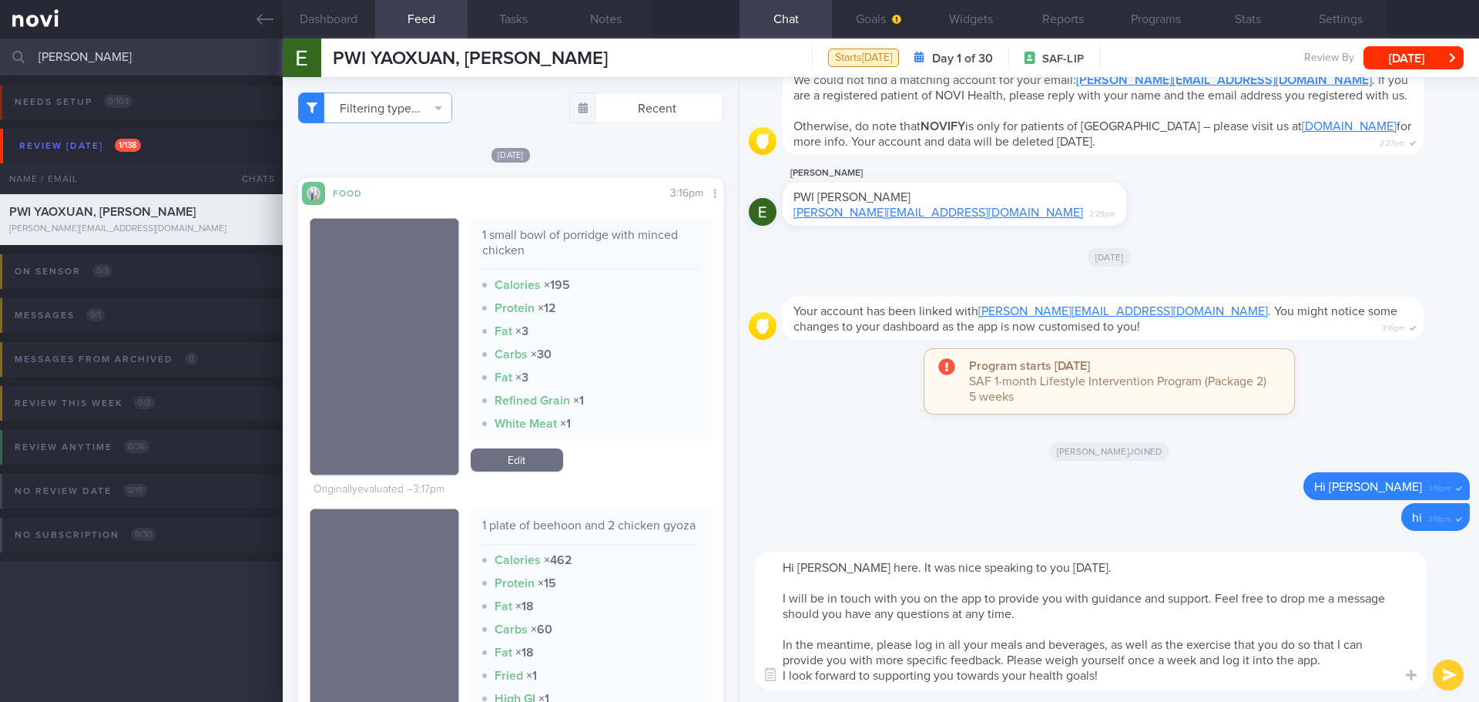
click at [1353, 660] on textarea "Hi Ernest, Elizabeth here. It was nice speaking to you today. I will be in touc…" at bounding box center [1091, 620] width 672 height 139
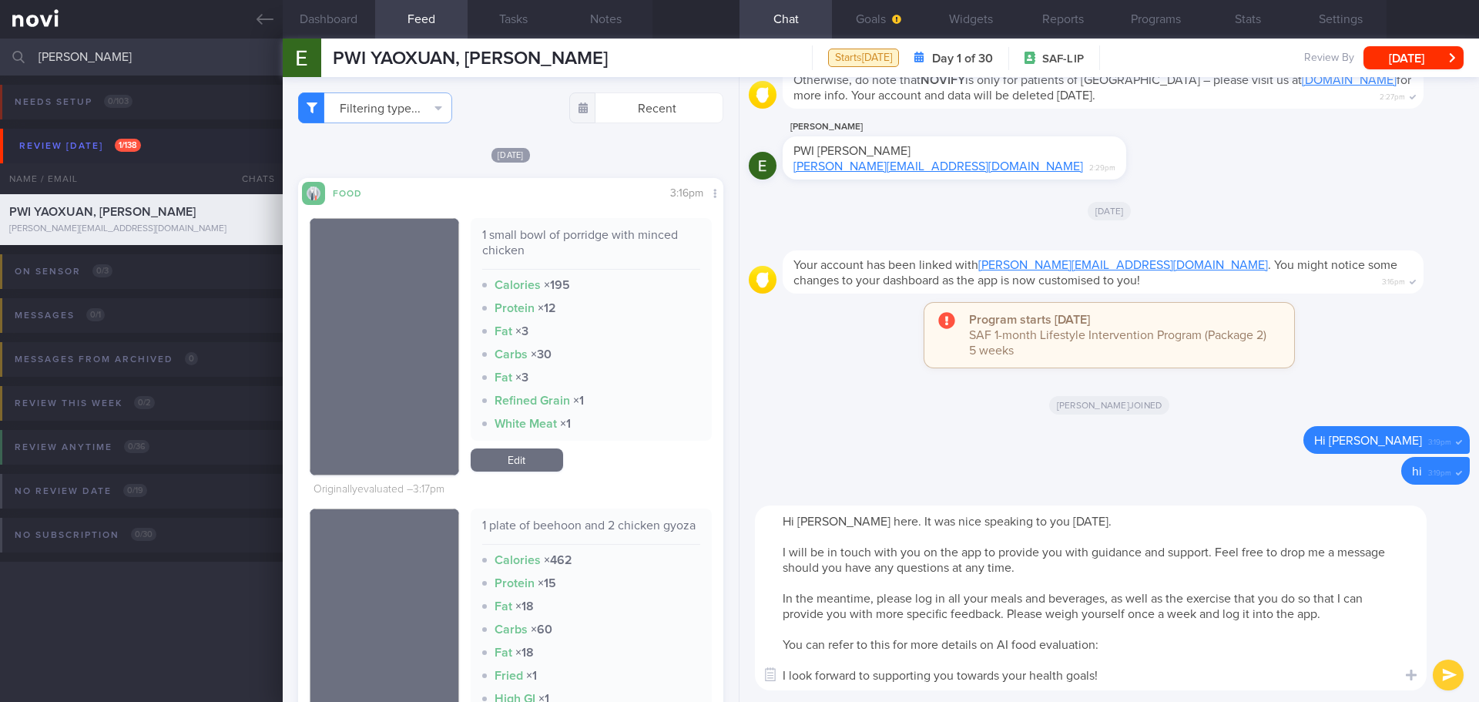
paste textarea "https://novi-health.notion.site/NOVI-Health-App-AI-Food-Logging-Guide-1273ed731…"
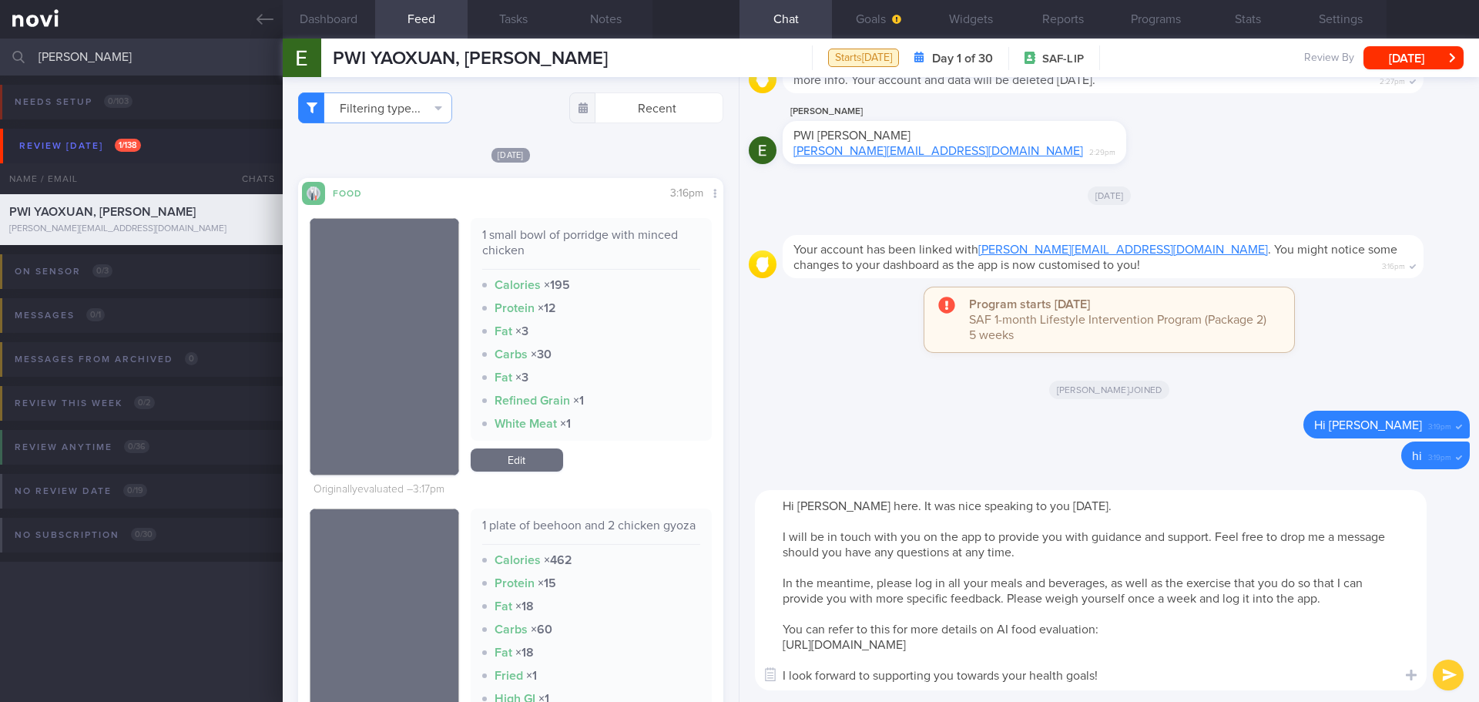
type textarea "Hi Ernest, Elizabeth here. It was nice speaking to you today. I will be in touc…"
click at [1453, 671] on button "submit" at bounding box center [1447, 674] width 31 height 31
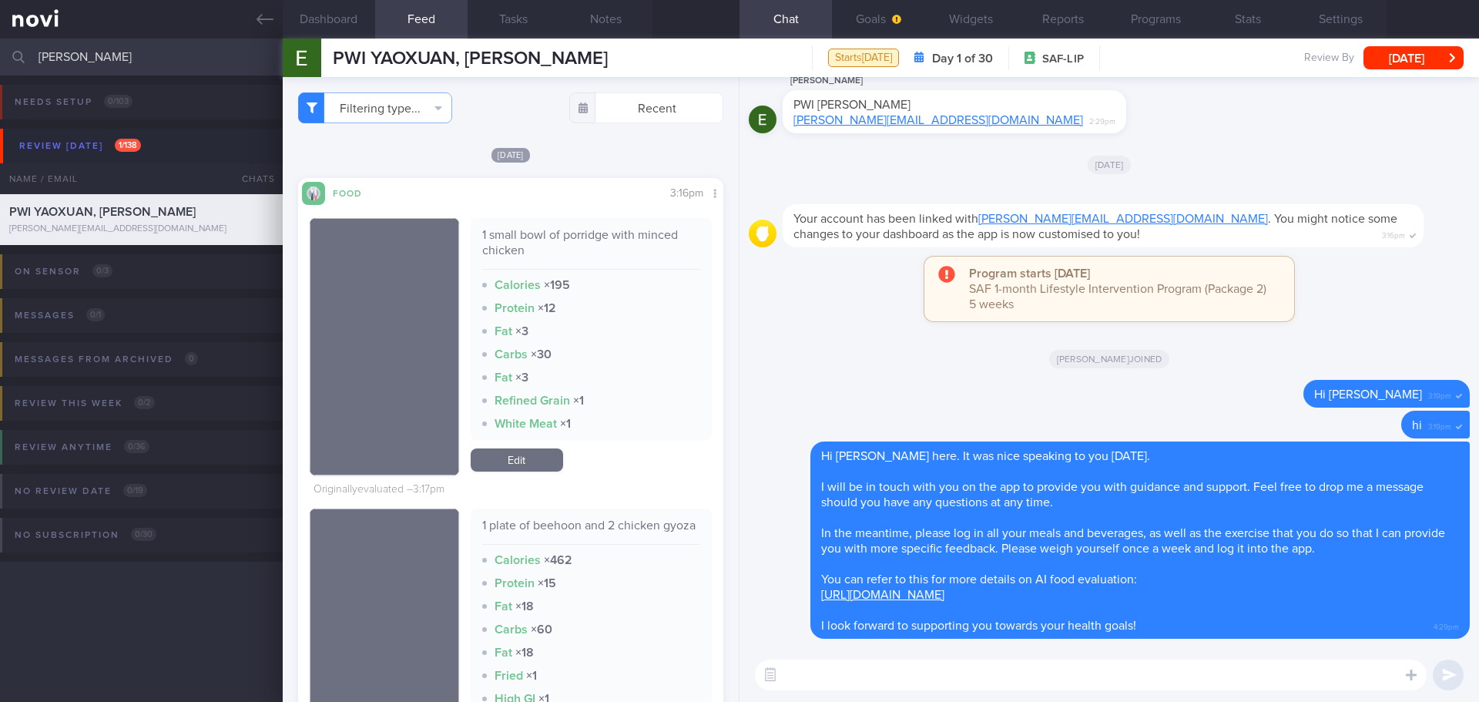
click at [1219, 377] on div "Elizabeth joined" at bounding box center [1109, 358] width 721 height 43
click at [1221, 369] on div "Elizabeth joined" at bounding box center [1109, 358] width 721 height 43
click at [1138, 15] on button "Programs" at bounding box center [1155, 19] width 92 height 39
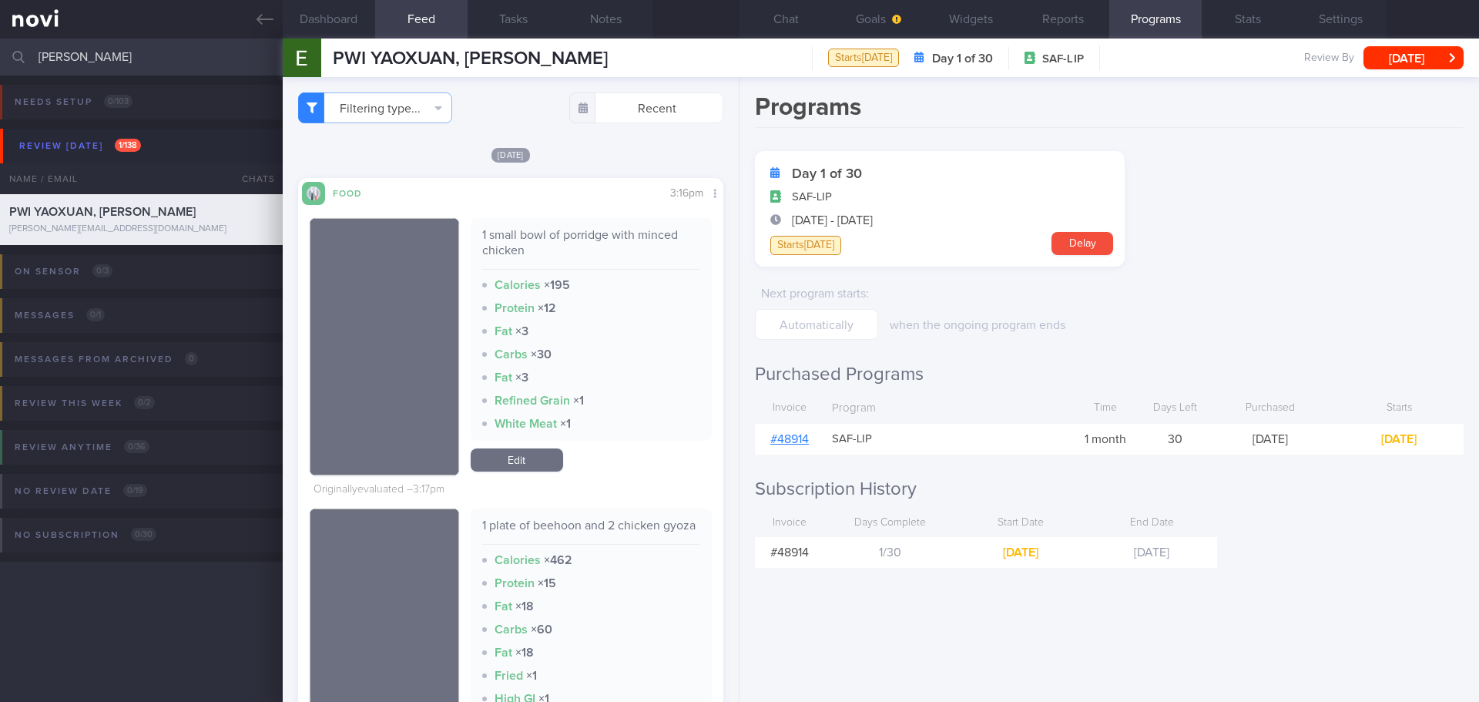
click at [792, 438] on link "# 48914" at bounding box center [789, 439] width 39 height 12
click at [1157, 106] on h1 "Programs" at bounding box center [1109, 109] width 708 height 35
click at [1328, 12] on button "Settings" at bounding box center [1340, 19] width 92 height 39
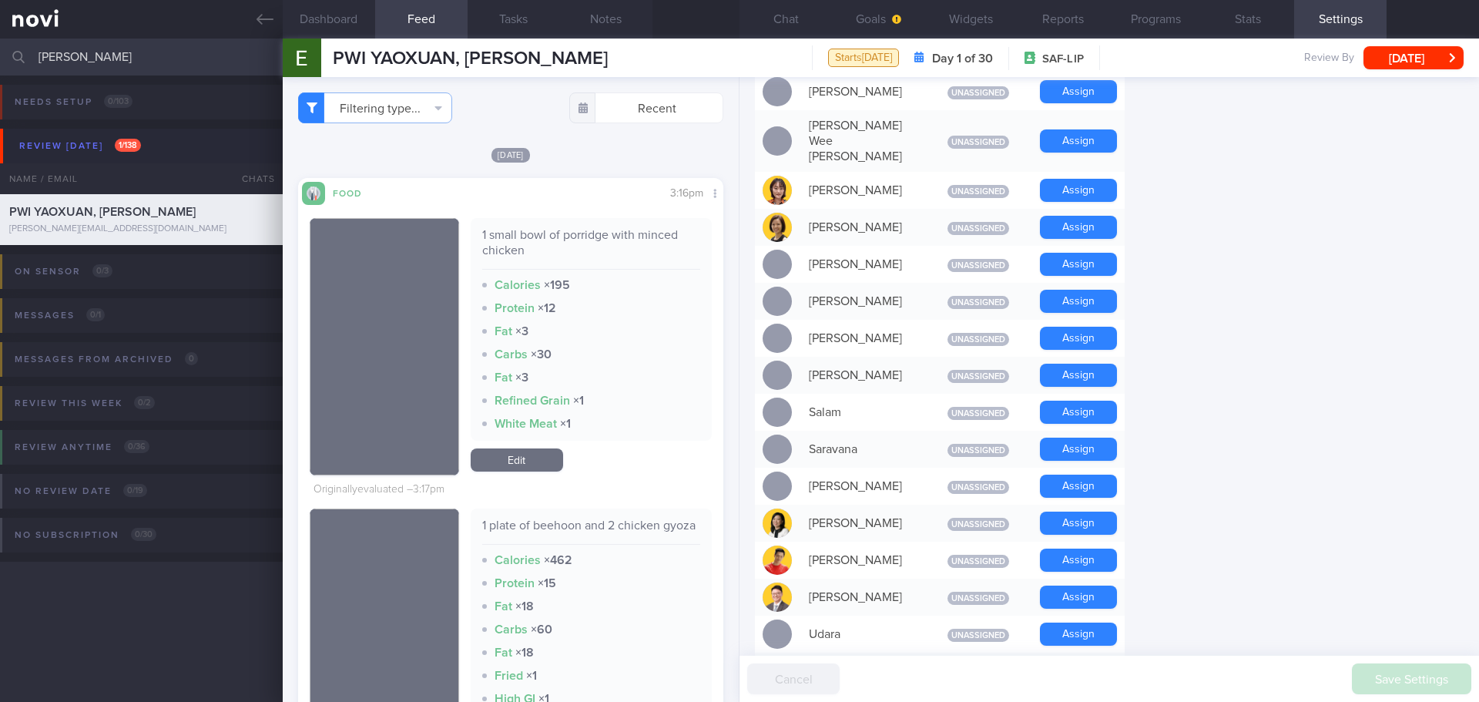
scroll to position [1001, 0]
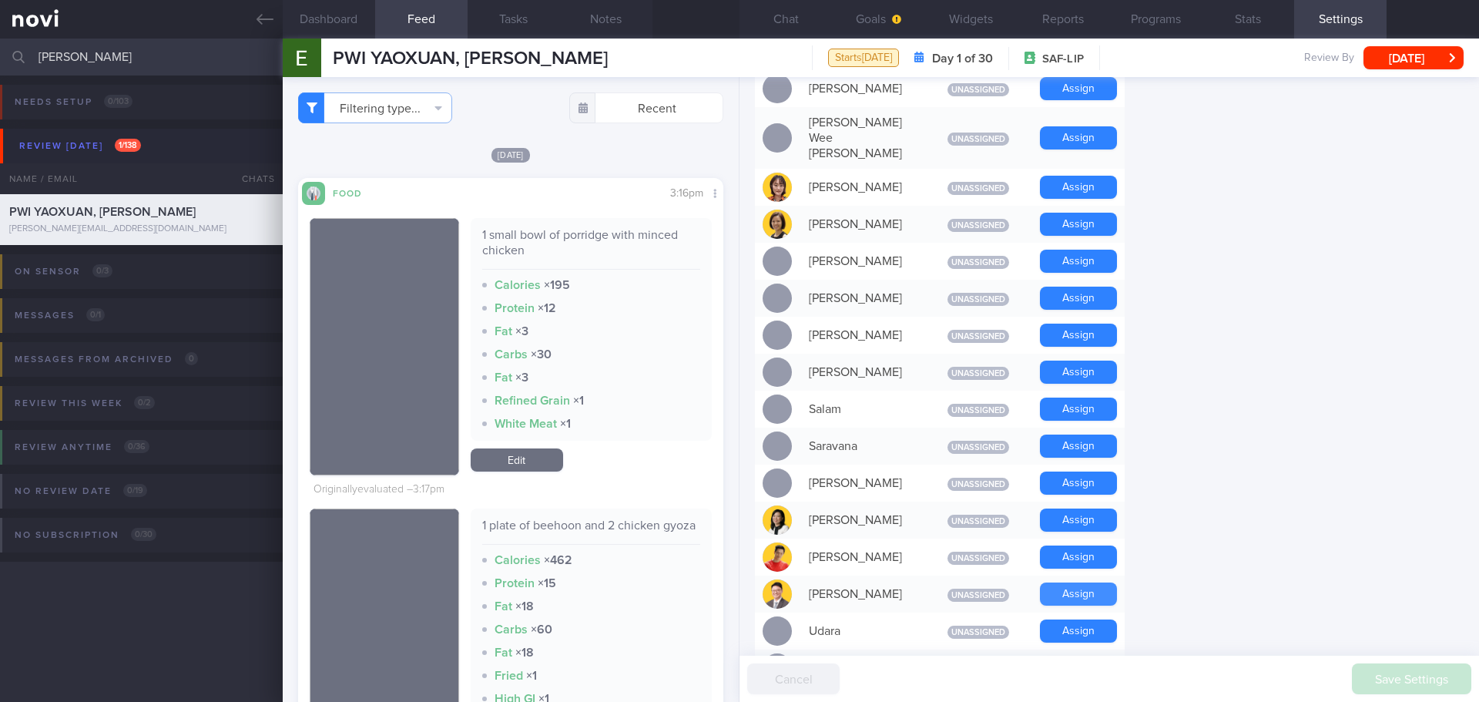
click at [1056, 582] on button "Assign" at bounding box center [1078, 593] width 77 height 23
click at [1218, 505] on form "Profile Display Name PWI YAOXUAN, ERNEST Email ernest.pwi@gmail.com Login Metho…" at bounding box center [1109, 82] width 708 height 1865
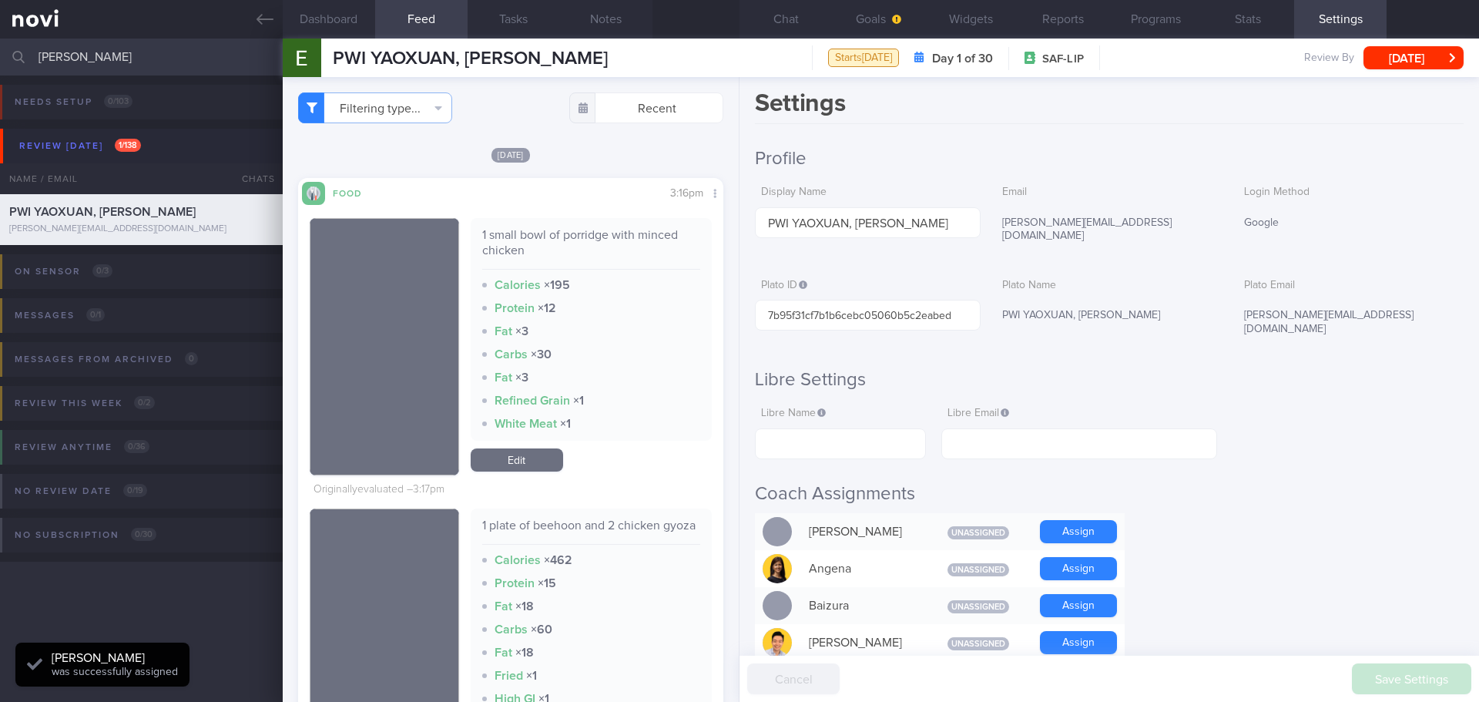
scroll to position [0, 0]
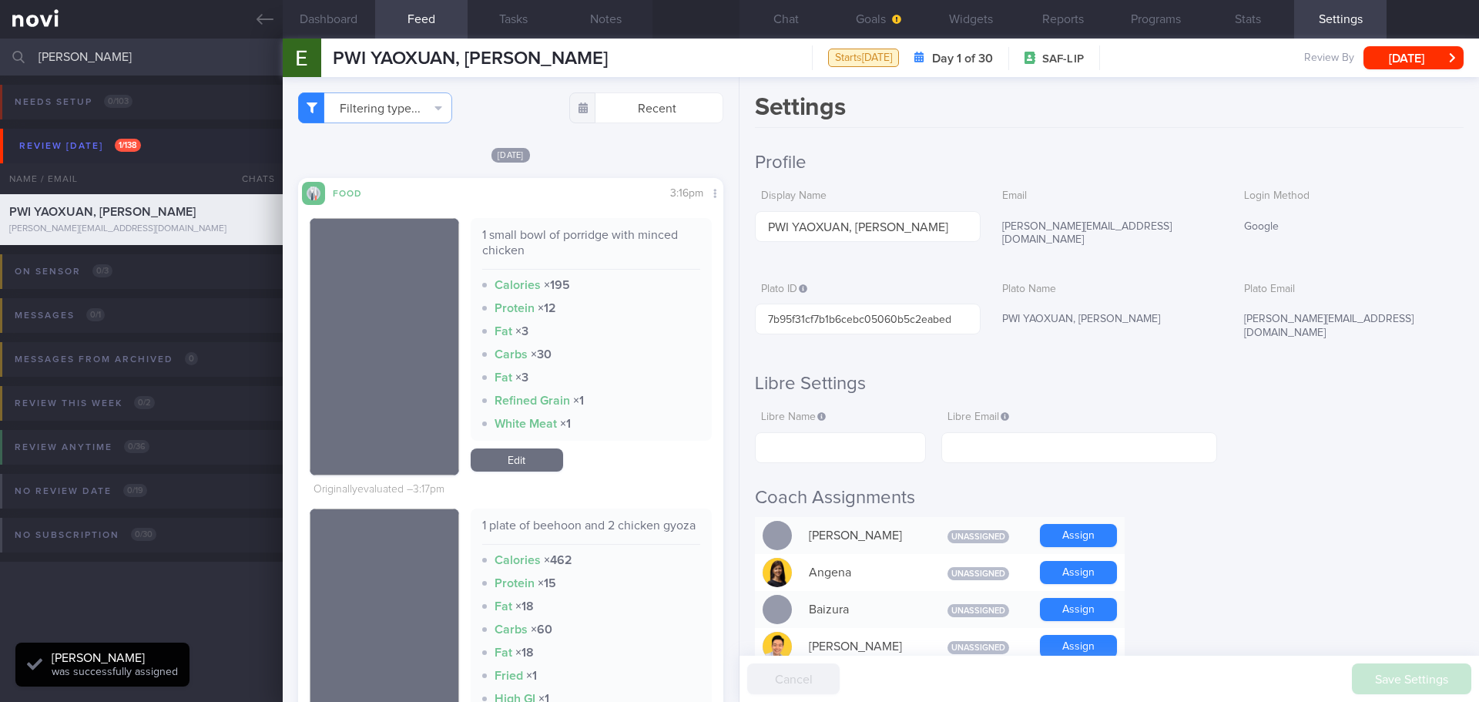
click at [852, 12] on button "Goals" at bounding box center [878, 19] width 92 height 39
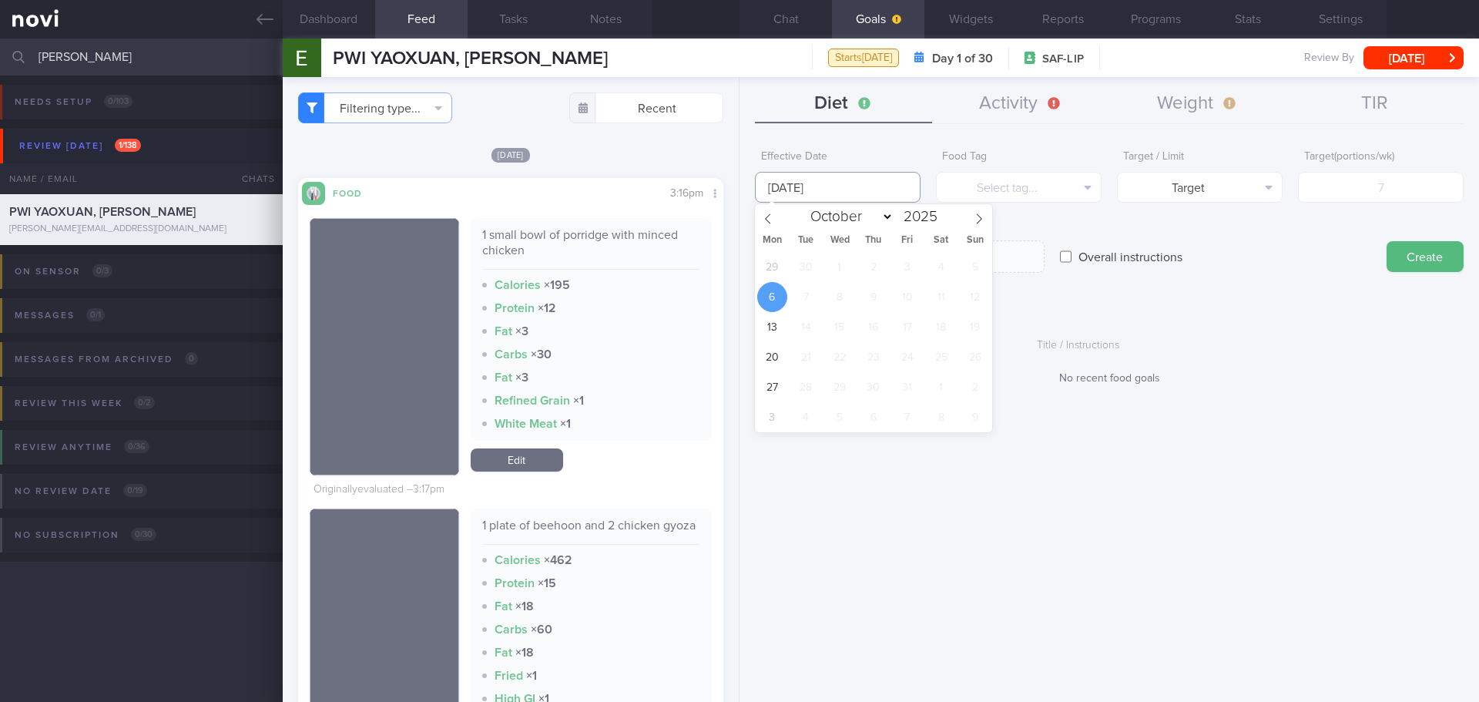
click at [862, 184] on input "6 Oct 2025" at bounding box center [838, 187] width 166 height 31
drag, startPoint x: 774, startPoint y: 274, endPoint x: 970, endPoint y: 206, distance: 208.0
click at [774, 273] on span "29" at bounding box center [772, 267] width 30 height 30
type input "29 Sep 2025"
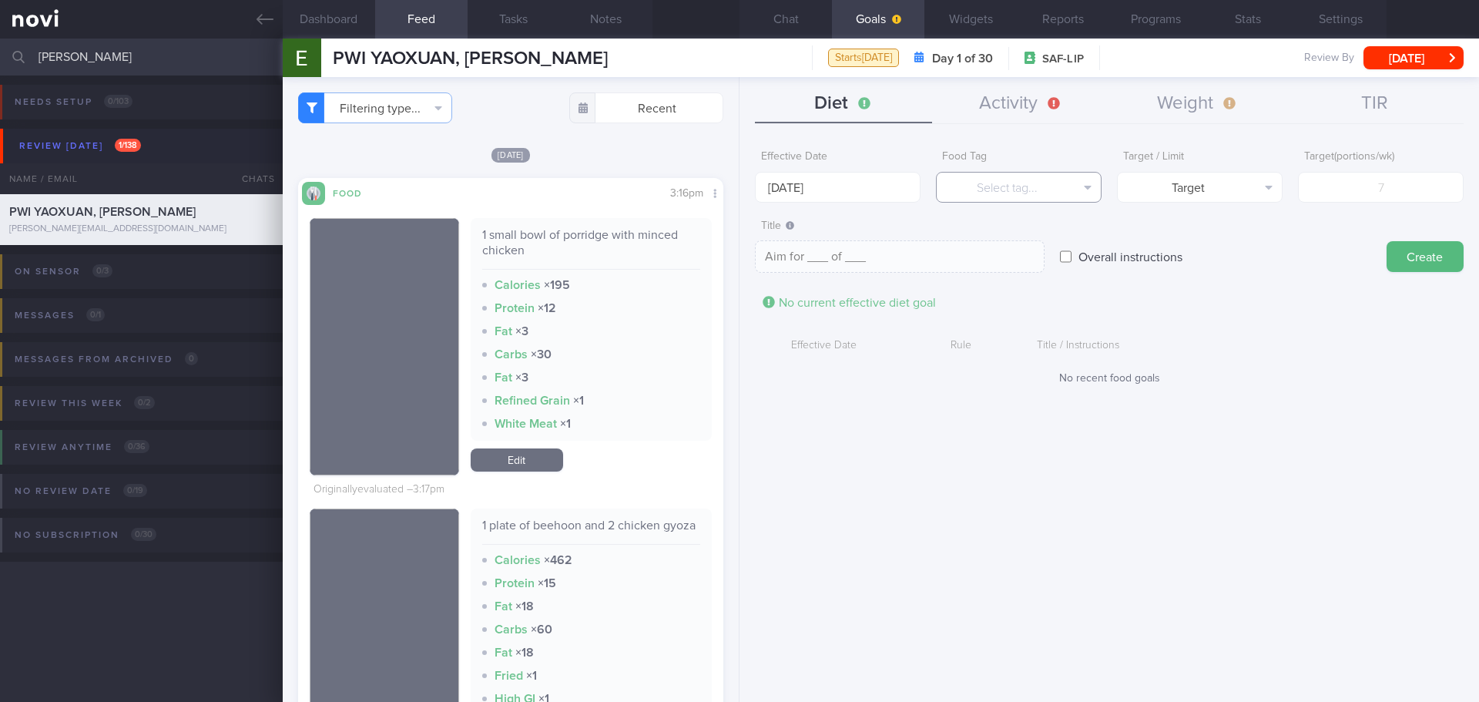
click at [1024, 192] on button "Select tag..." at bounding box center [1019, 187] width 166 height 31
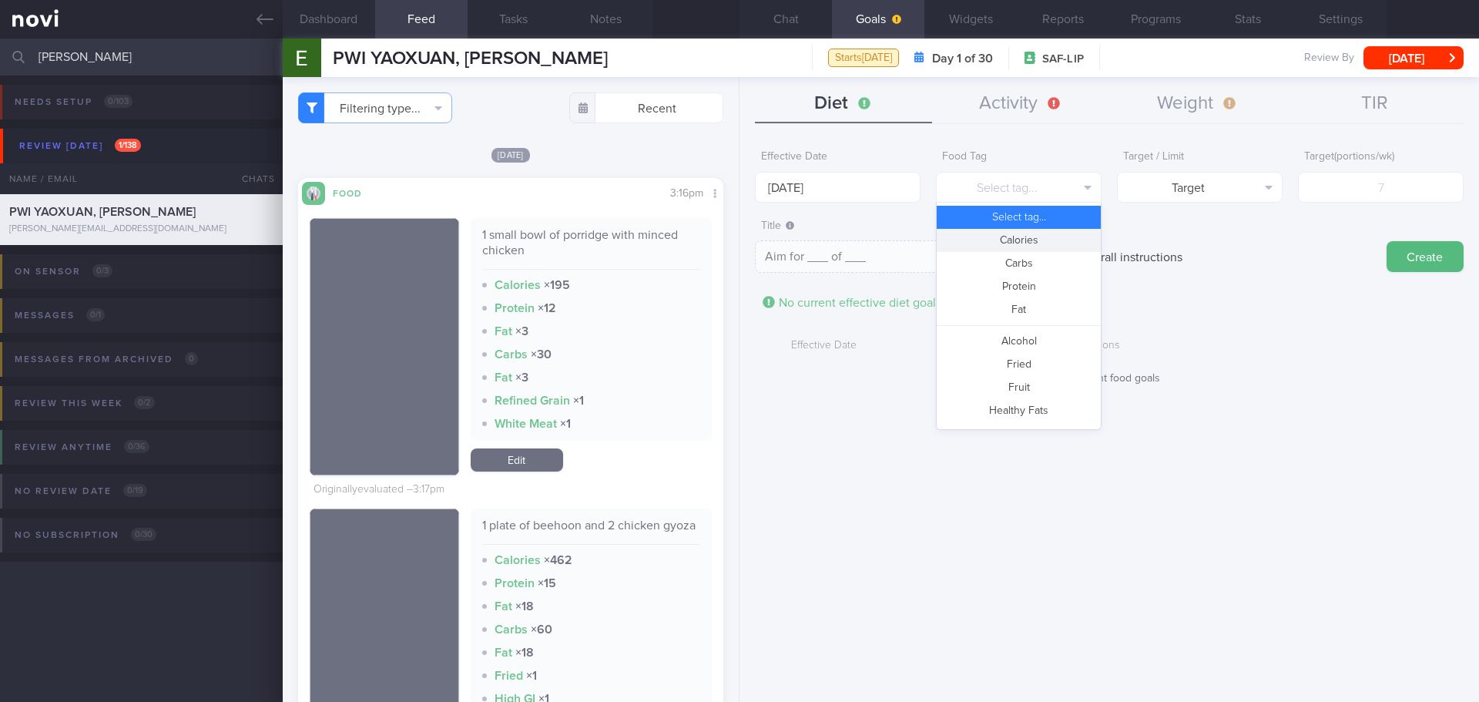
click at [1040, 236] on button "Calories" at bounding box center [1018, 240] width 164 height 23
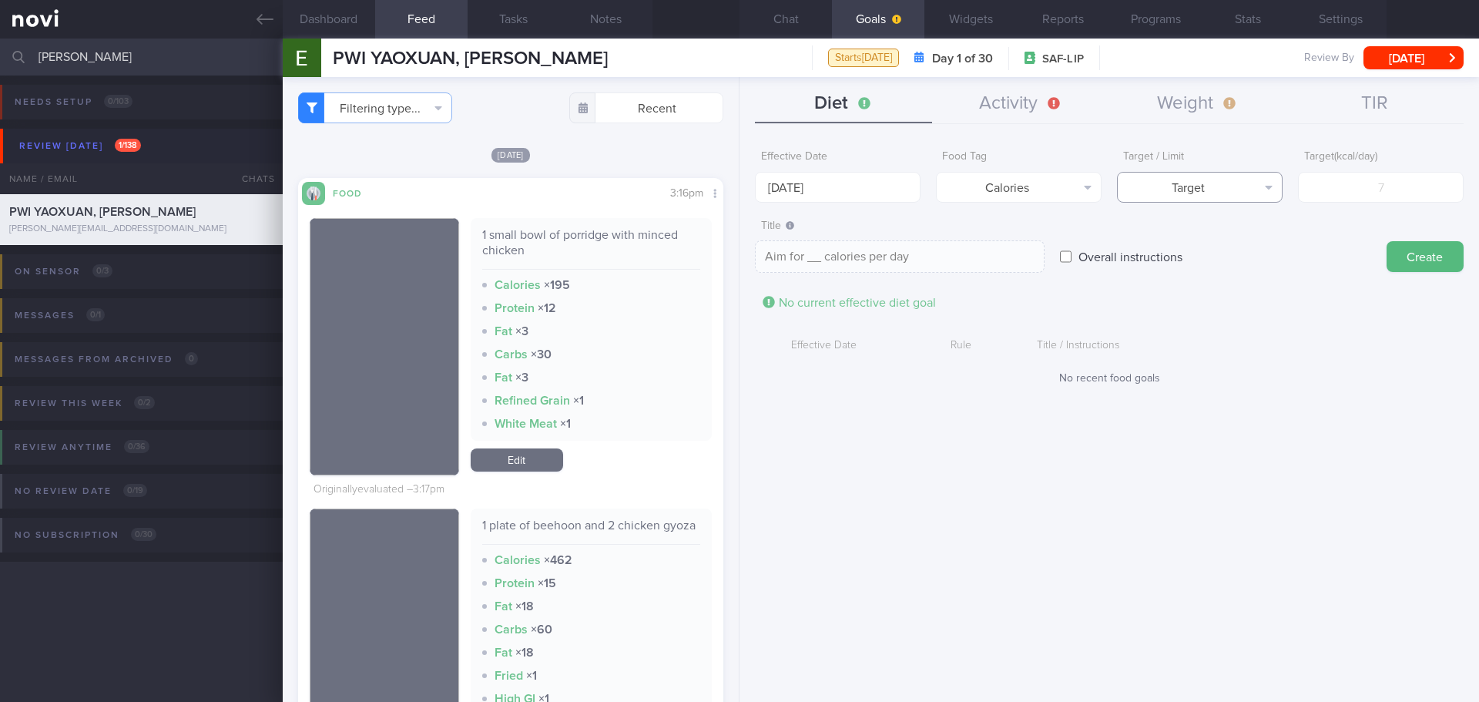
click at [1200, 197] on button "Target" at bounding box center [1200, 187] width 166 height 31
click at [1215, 239] on button "Limit" at bounding box center [1199, 240] width 164 height 23
type textarea "Keep to __ calories per day"
click at [1358, 195] on input "number" at bounding box center [1381, 187] width 166 height 31
type input "1"
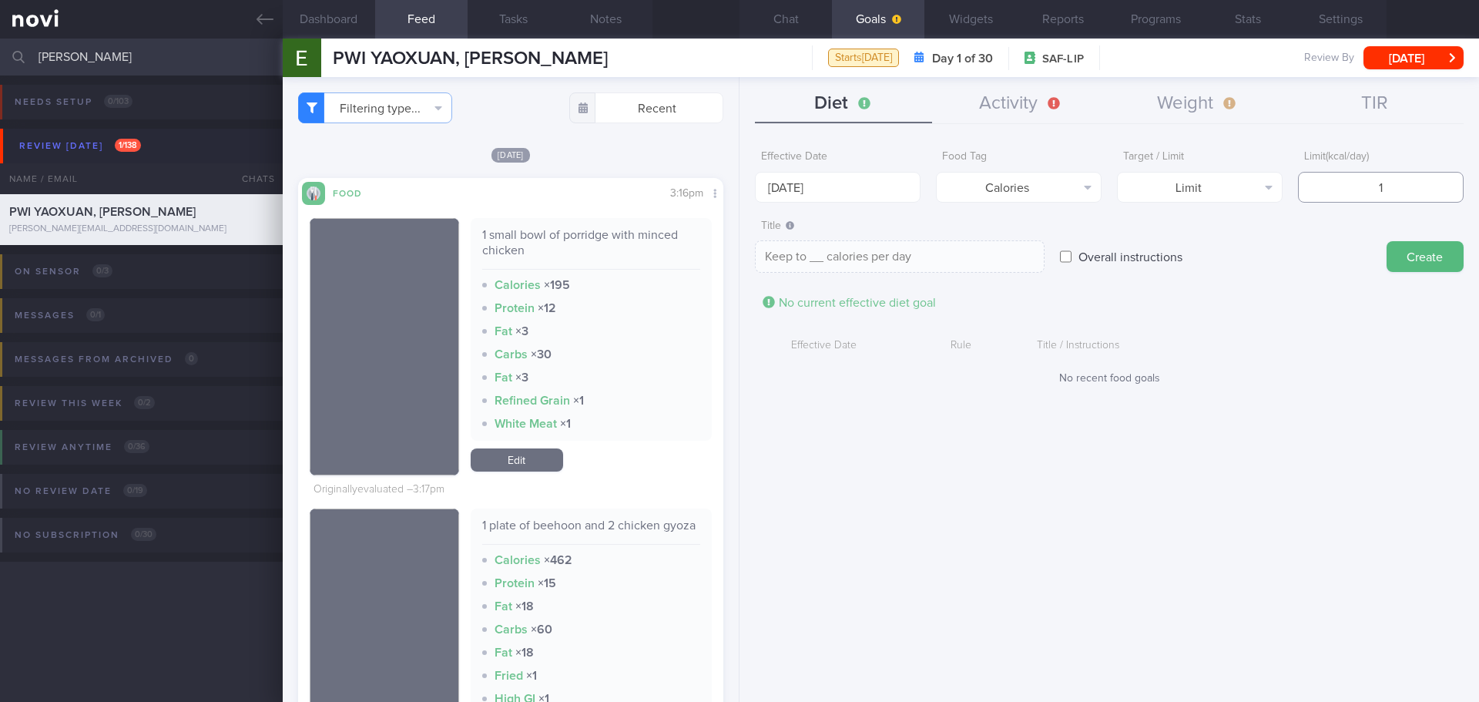
type textarea "Keep to 1 calories per day"
type input "16"
type textarea "Keep to 16 calories per day"
type input "160"
type textarea "Keep to 160 calories per day"
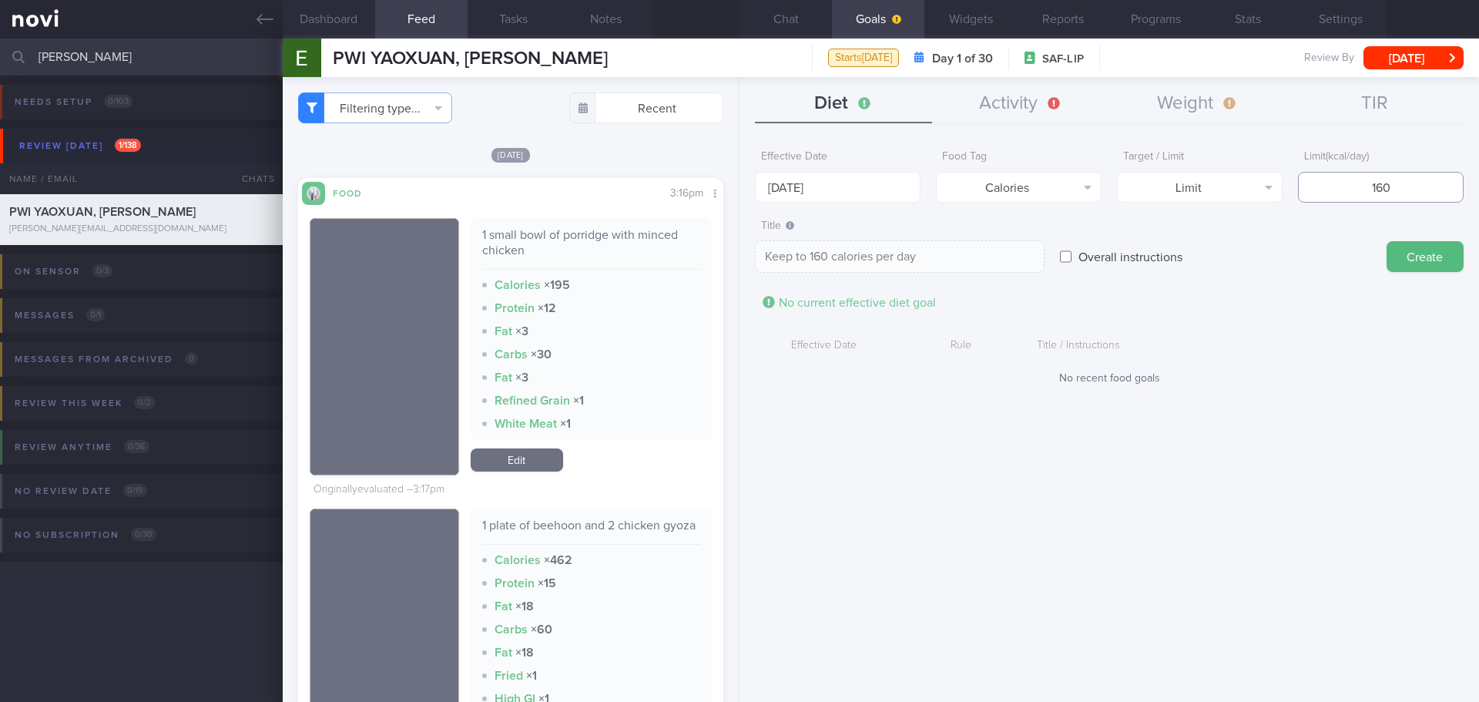
type input "1600"
type textarea "Keep to 1600 calories per day"
type input "1600"
click at [809, 252] on textarea "Keep to 1600 calories per day" at bounding box center [900, 256] width 290 height 32
type textarea "Keep to 1500-1600 calories per day"
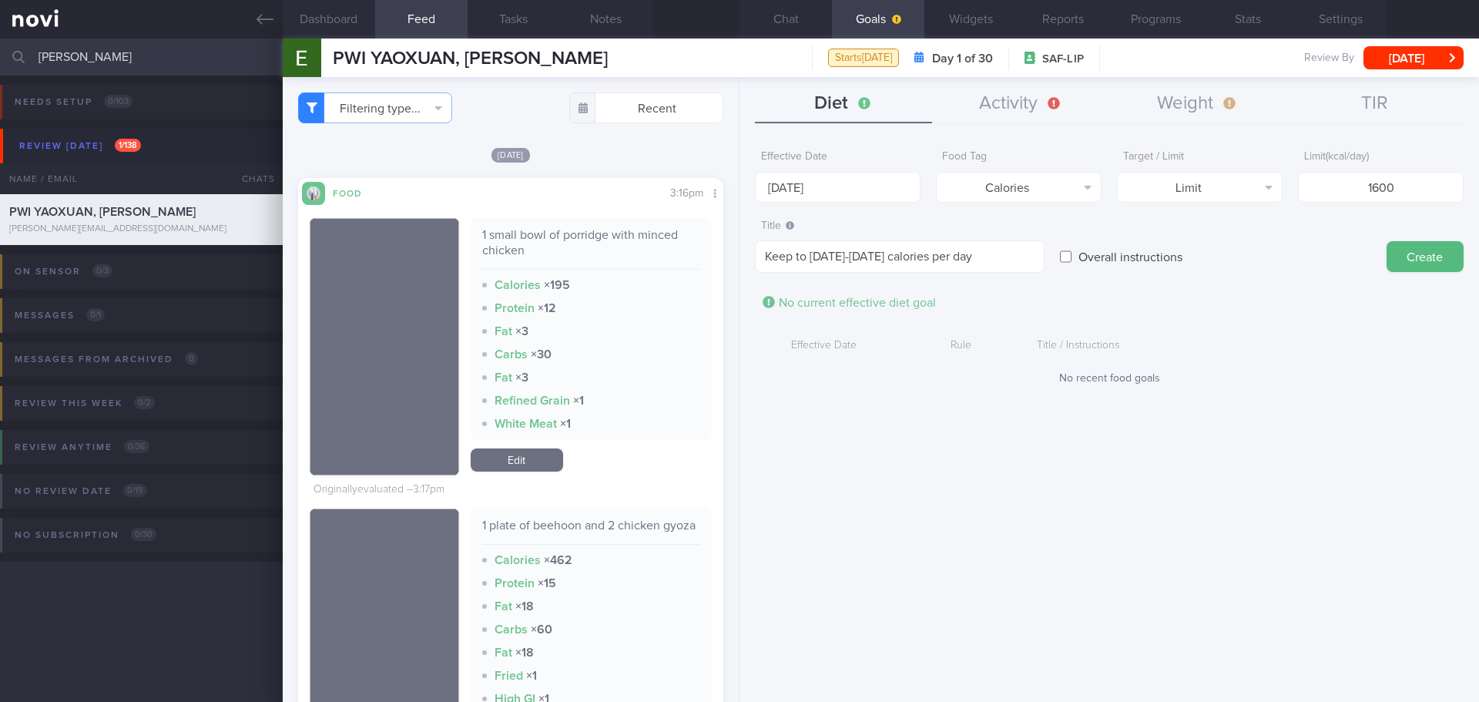
drag, startPoint x: 1310, startPoint y: 371, endPoint x: 1326, endPoint y: 357, distance: 21.3
click at [1314, 367] on div "Effective Date Rule Title / Instructions No recent food goals" at bounding box center [1109, 358] width 708 height 54
click at [1406, 255] on button "Create" at bounding box center [1424, 256] width 77 height 31
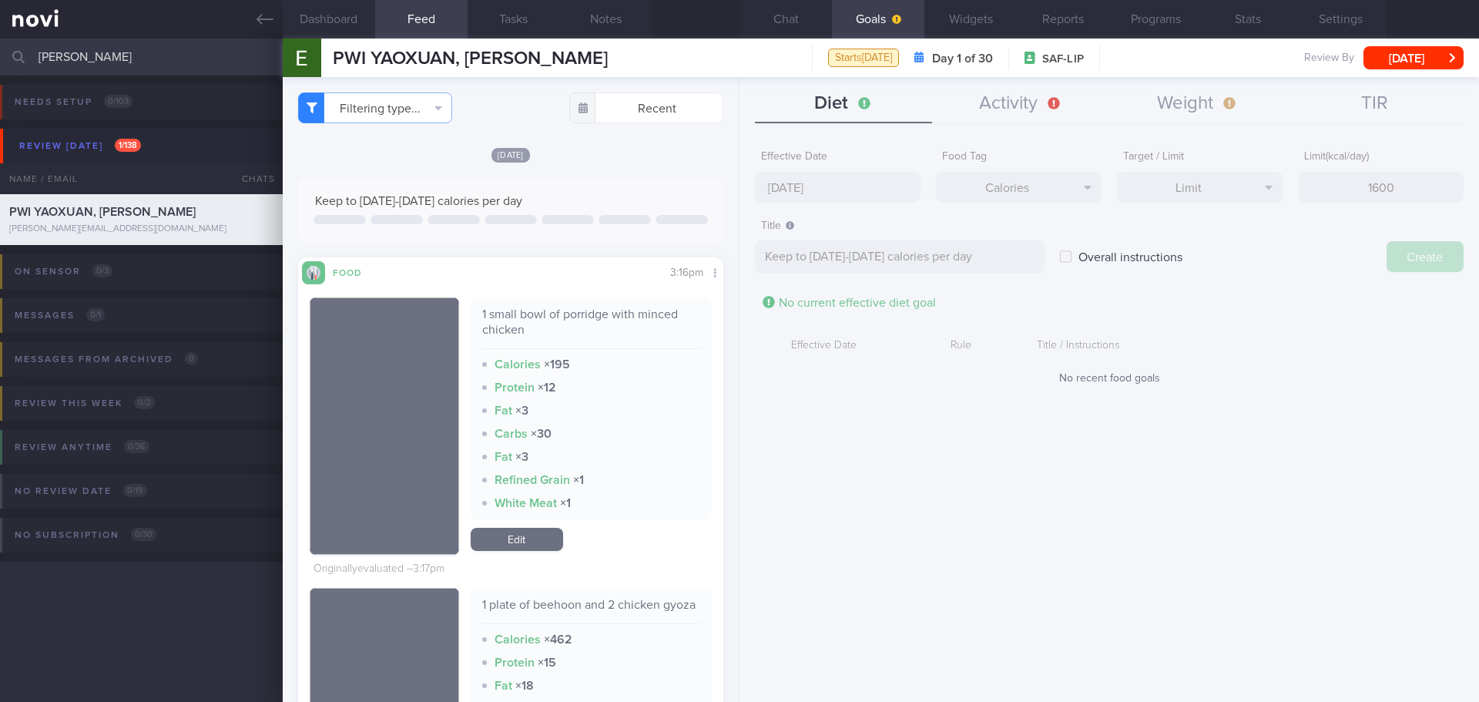
type input "6 Oct 2025"
type textarea "Aim for ___ of ___"
select select "9"
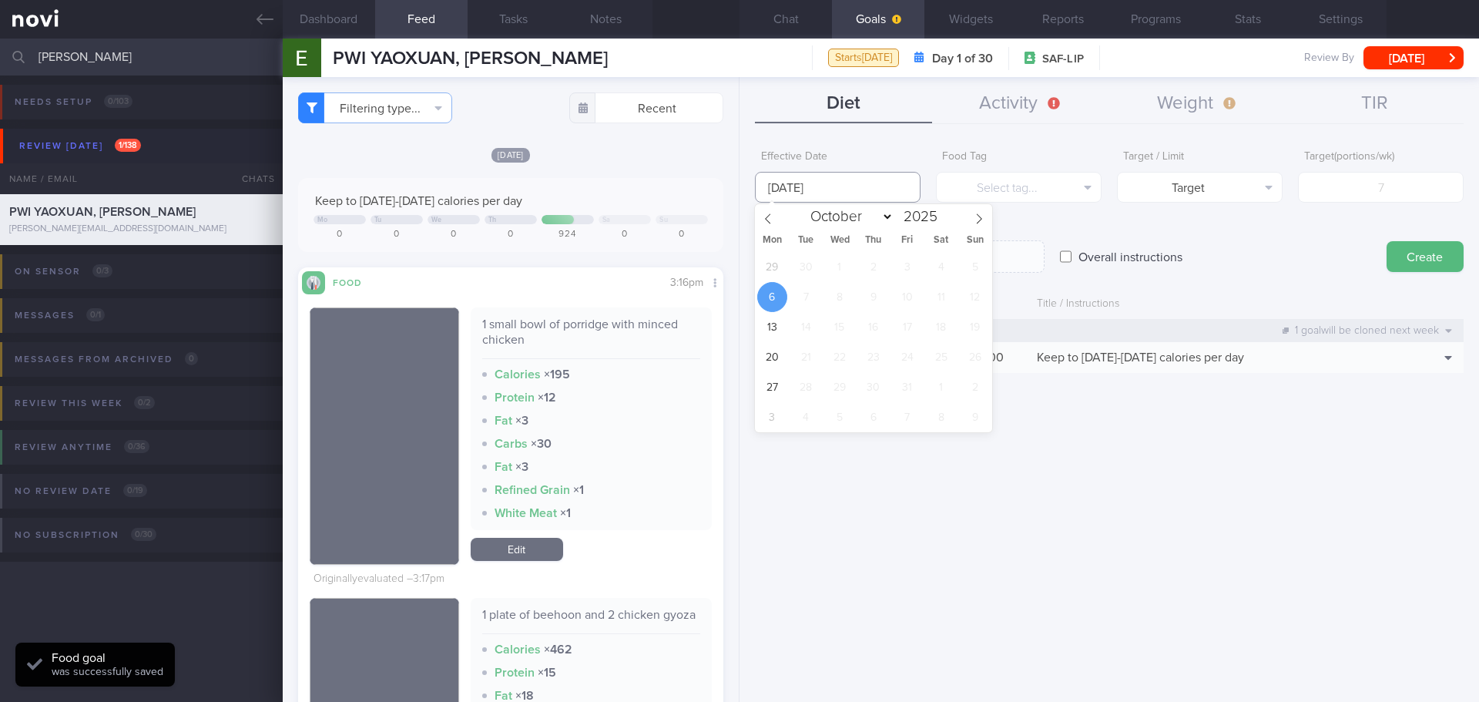
click at [789, 189] on input "6 Oct 2025" at bounding box center [838, 187] width 166 height 31
click at [775, 266] on span "29" at bounding box center [772, 267] width 30 height 30
type input "29 Sep 2025"
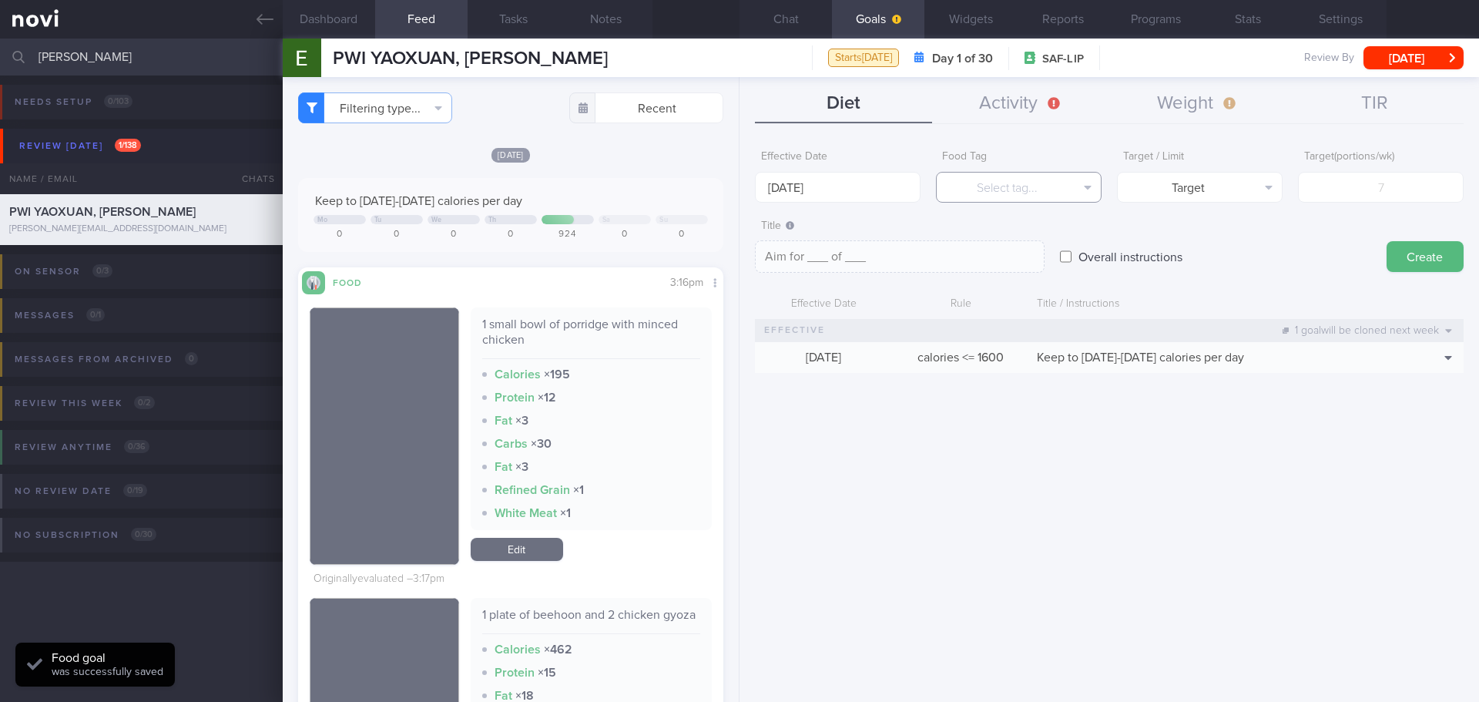
click at [980, 193] on button "Select tag..." at bounding box center [1019, 187] width 166 height 31
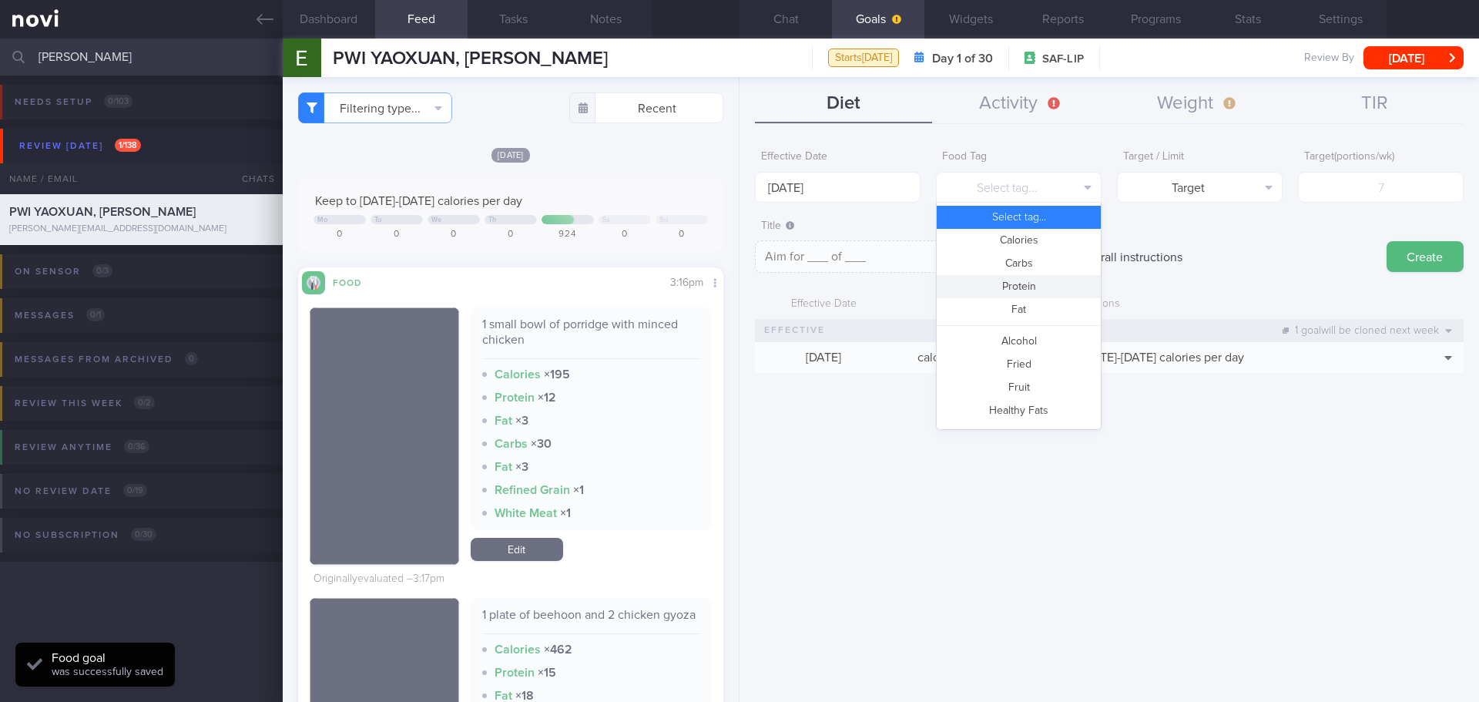
click at [1013, 286] on button "Protein" at bounding box center [1018, 286] width 164 height 23
type textarea "Aim for __g of protein per day"
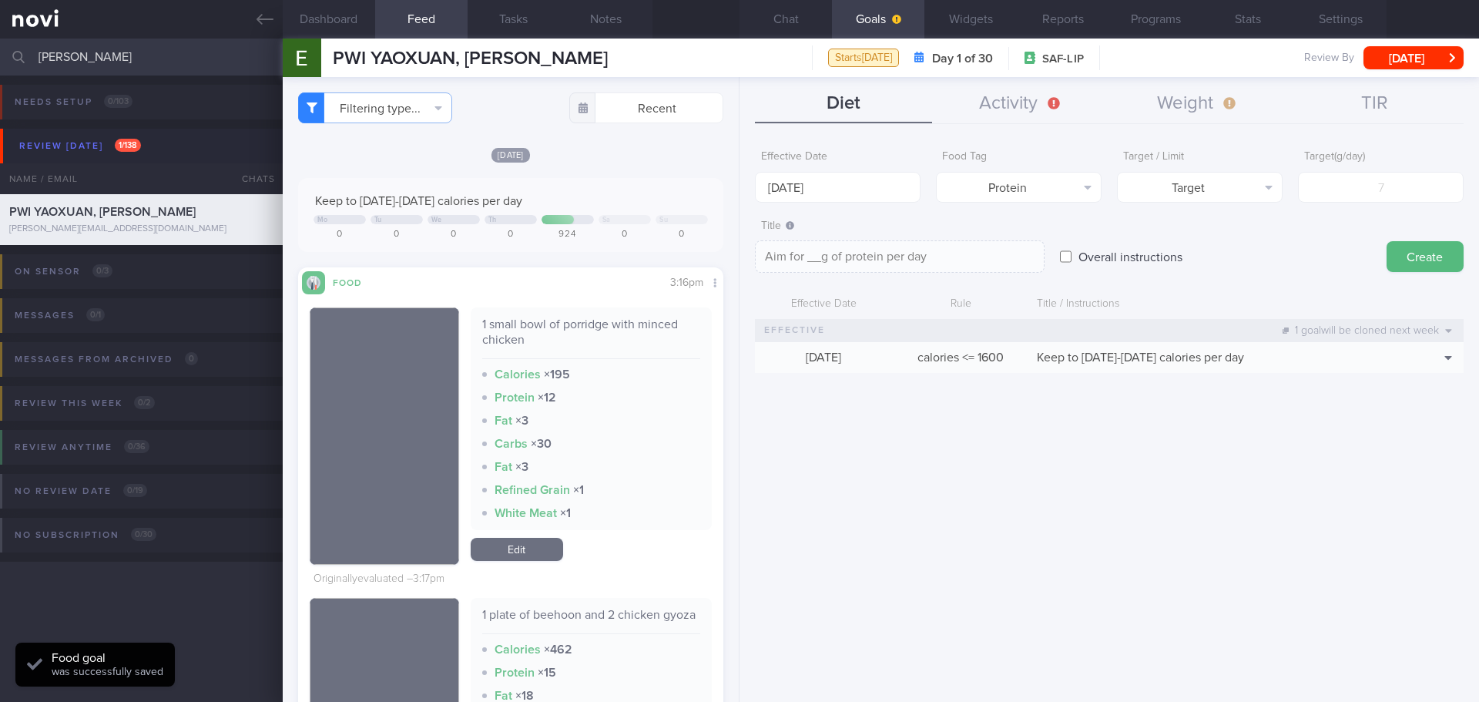
click at [1342, 205] on form "Effective Date 29 Sep 2025 Food Tag Protein Select tag... Calories Carbs Protei…" at bounding box center [1109, 265] width 708 height 246
click at [1349, 194] on input "number" at bounding box center [1381, 187] width 166 height 31
type input "1"
type textarea "Aim for 1g of protein per day"
type input "10"
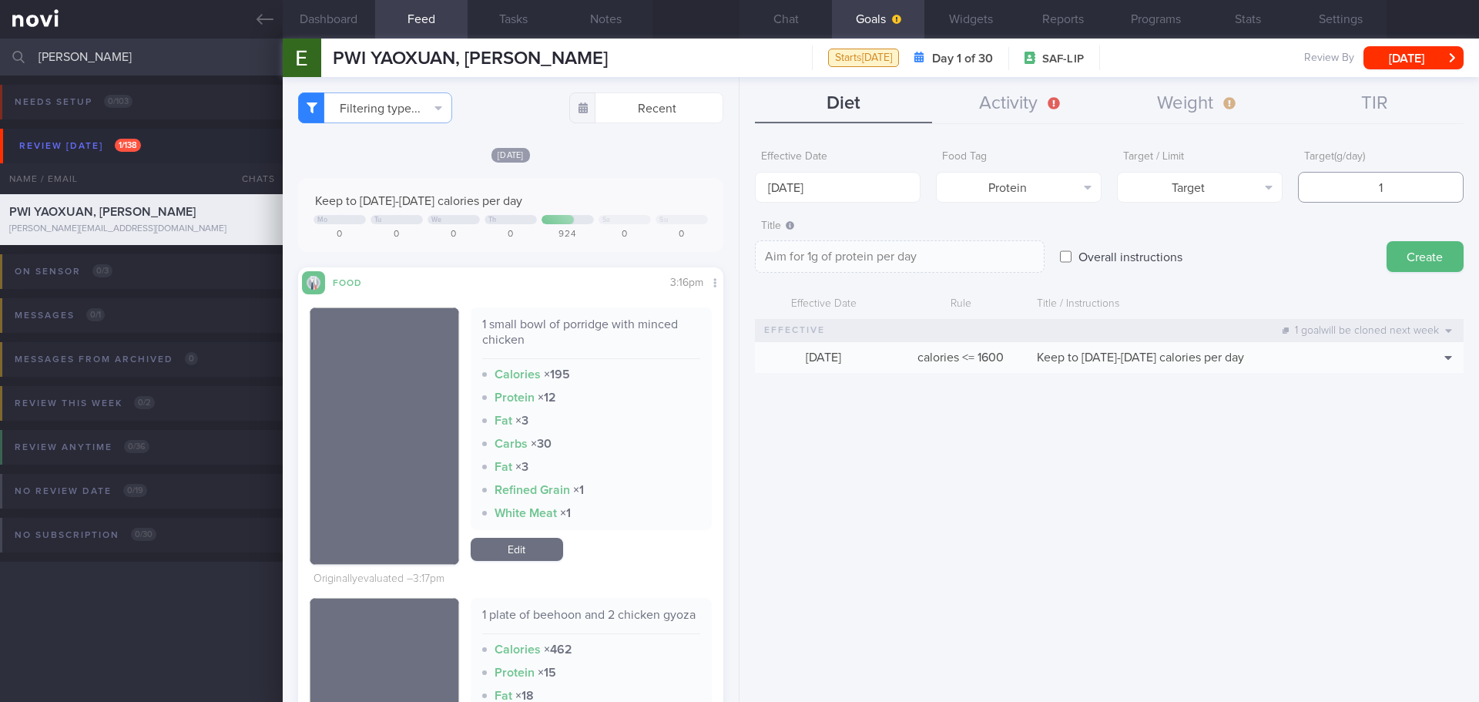
type textarea "Aim for 10g of protein per day"
type input "100"
type textarea "Aim for 100g of protein per day"
type input "100"
click at [827, 257] on textarea "Aim for 100g of protein per day" at bounding box center [900, 256] width 290 height 32
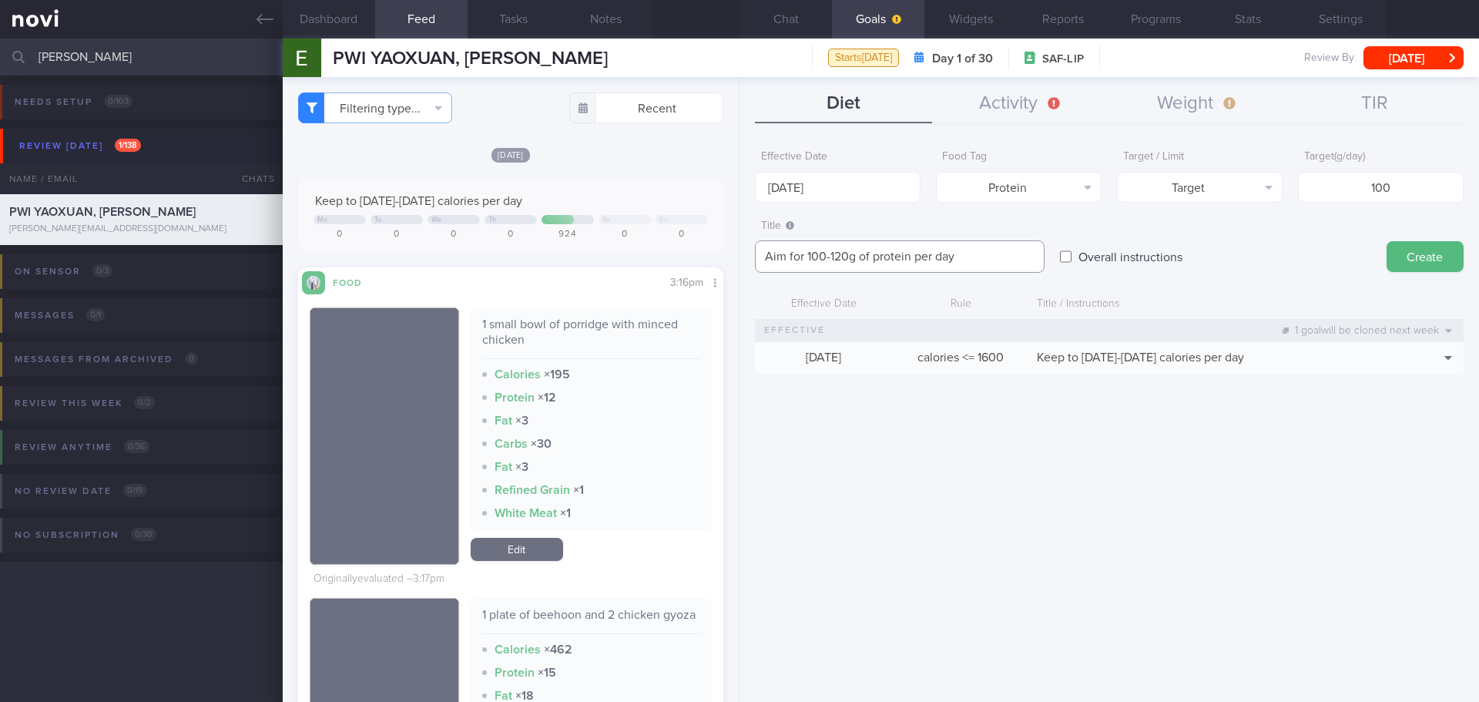
type textarea "Aim for 100-120g of protein per day"
click at [1315, 275] on form "Effective Date 29 Sep 2025 Food Tag Protein Select tag... Calories Carbs Protei…" at bounding box center [1109, 265] width 708 height 246
click at [1406, 260] on button "Create" at bounding box center [1424, 256] width 77 height 31
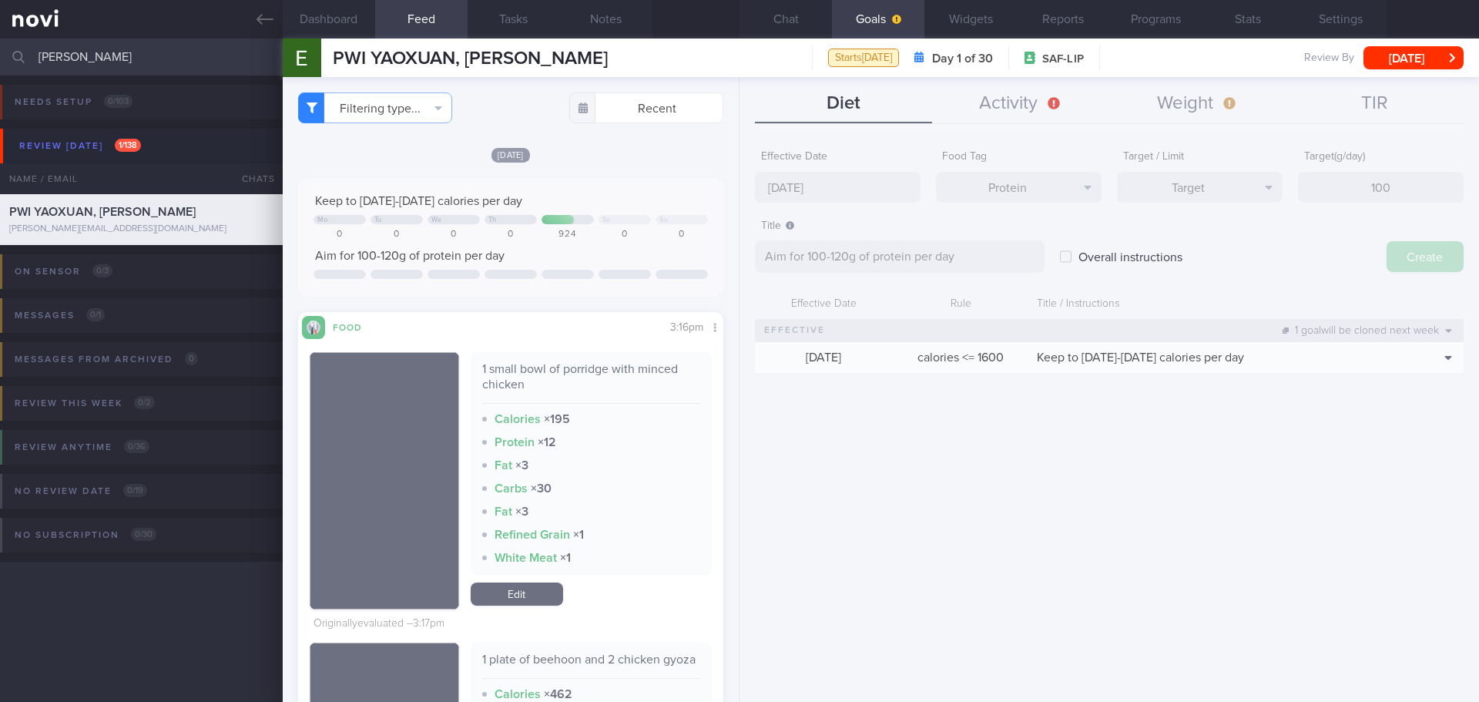
type input "6 Oct 2025"
type textarea "Aim for ___ of ___"
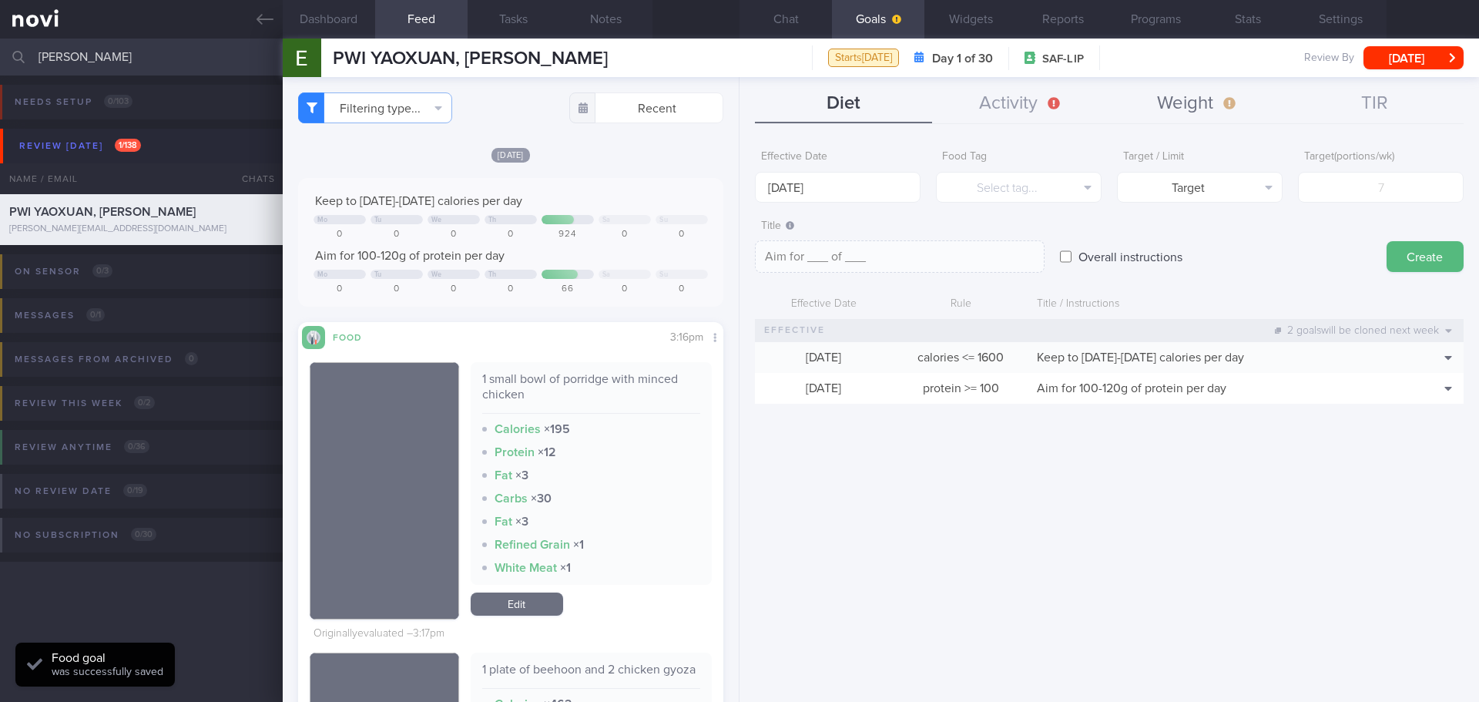
click at [1199, 95] on button "Weight" at bounding box center [1197, 104] width 177 height 39
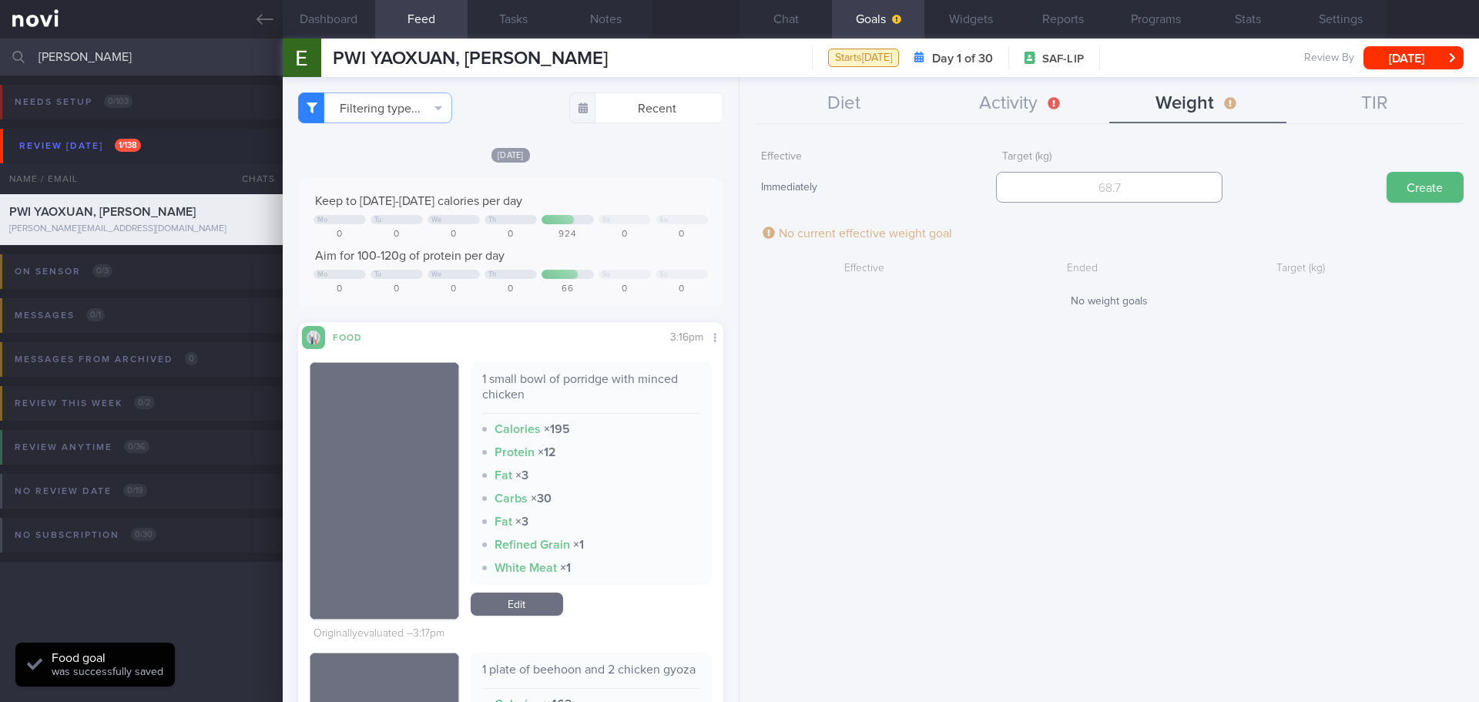
click at [1140, 190] on input "number" at bounding box center [1109, 187] width 226 height 31
type input "70"
click at [1409, 194] on button "Create" at bounding box center [1424, 187] width 77 height 31
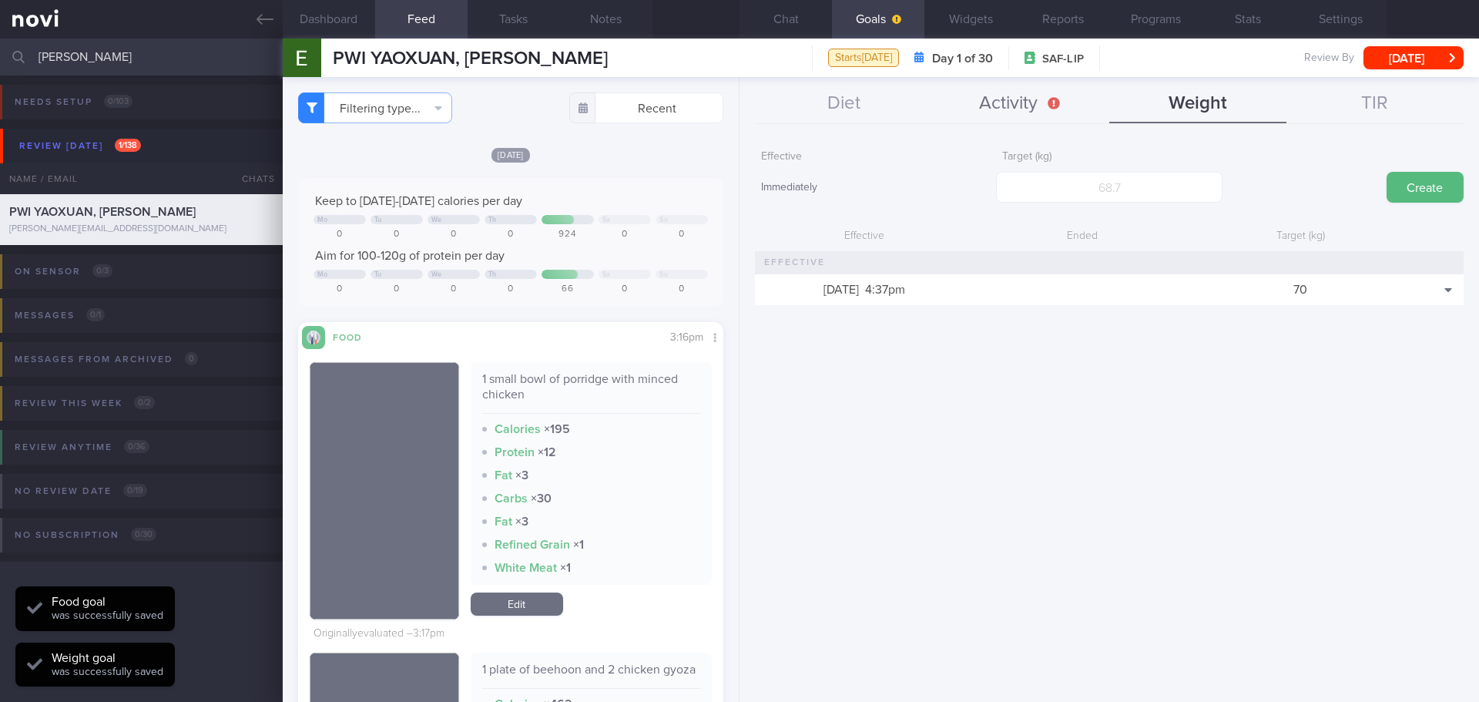
click at [1035, 101] on button "Activity" at bounding box center [1020, 104] width 177 height 39
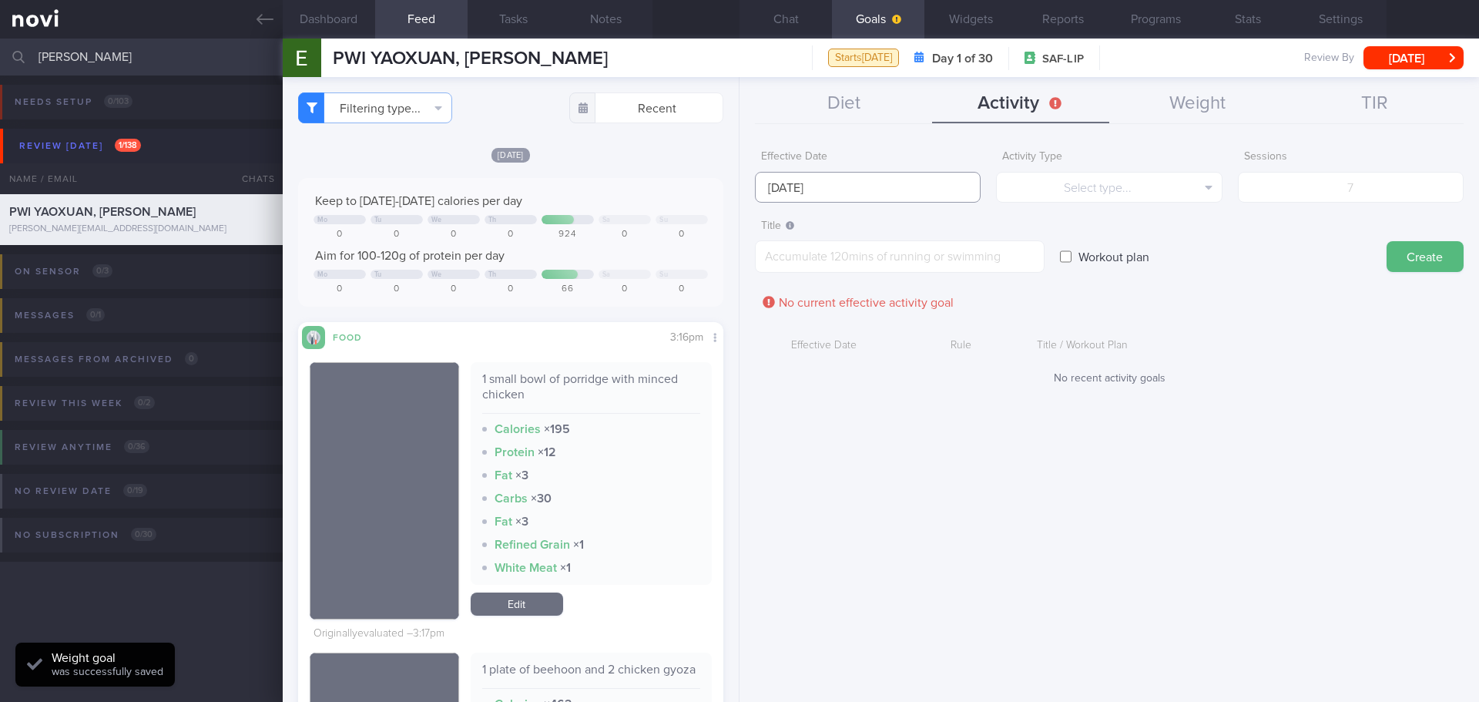
click at [860, 189] on input "6 Oct 2025" at bounding box center [868, 187] width 226 height 31
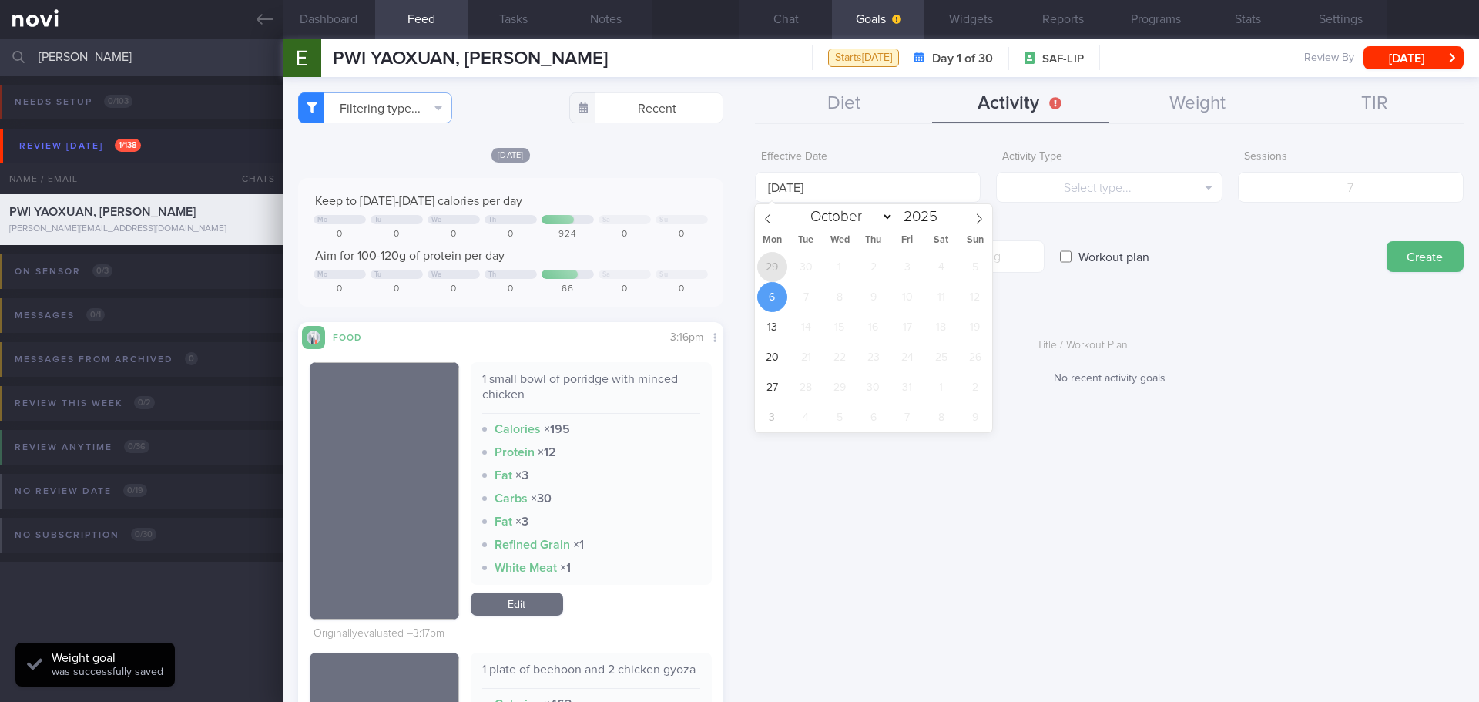
click at [775, 270] on span "29" at bounding box center [772, 267] width 30 height 30
type input "29 Sep 2025"
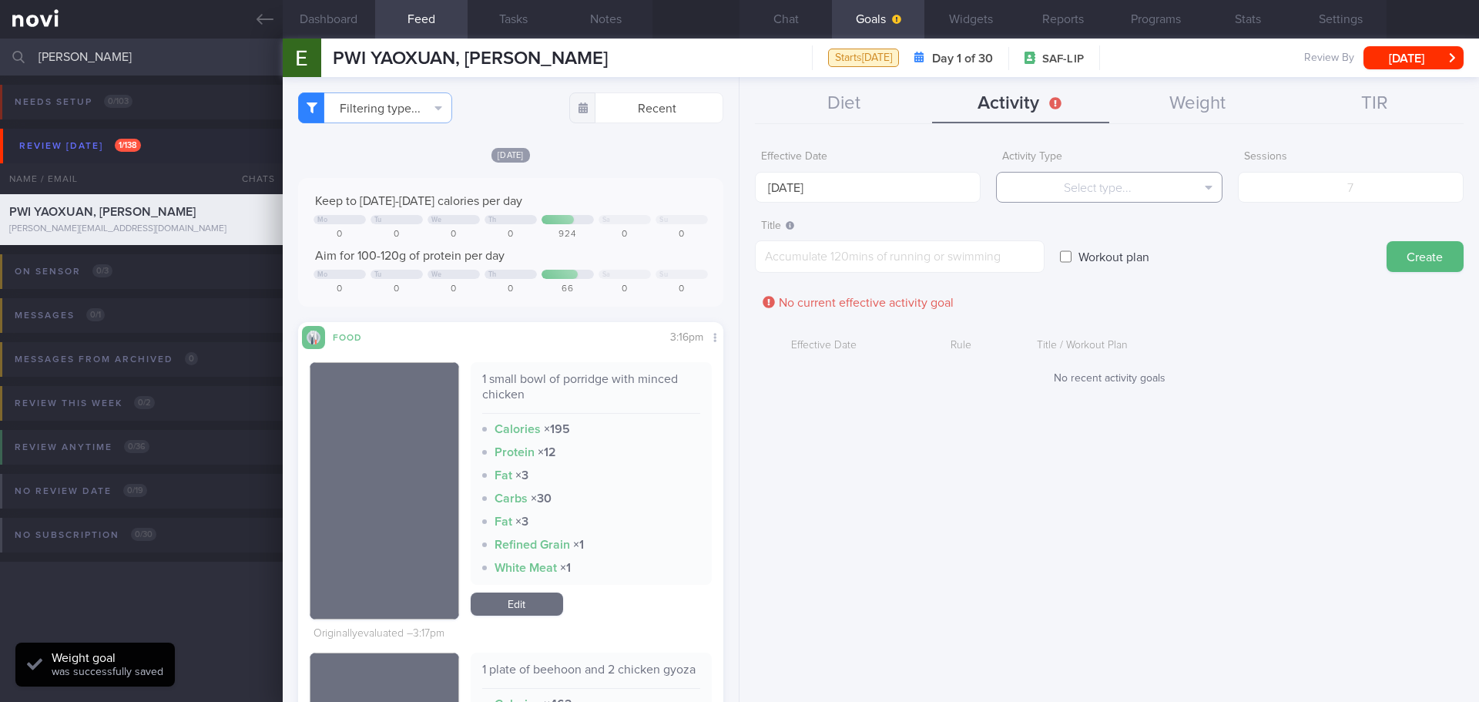
click at [1060, 183] on button "Select type..." at bounding box center [1109, 187] width 226 height 31
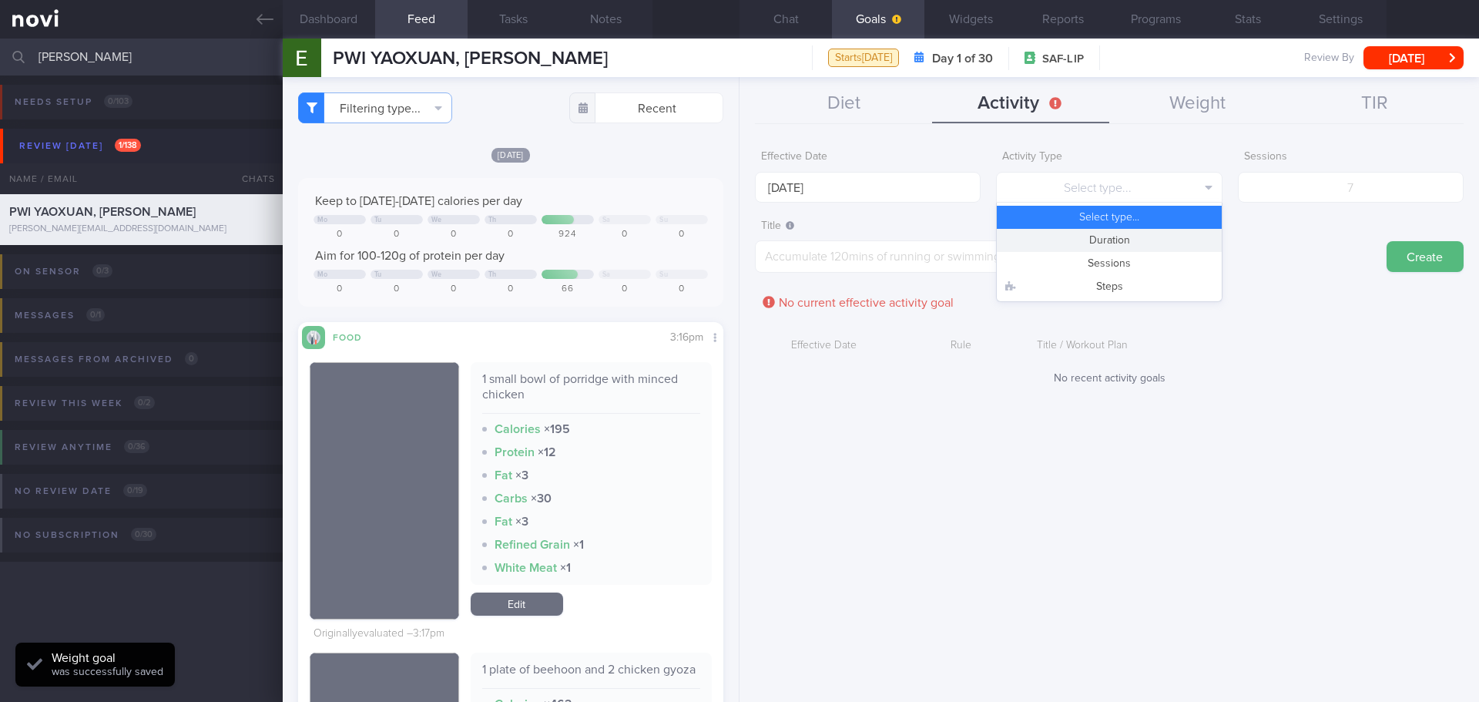
click at [1167, 240] on button "Duration" at bounding box center [1108, 240] width 224 height 23
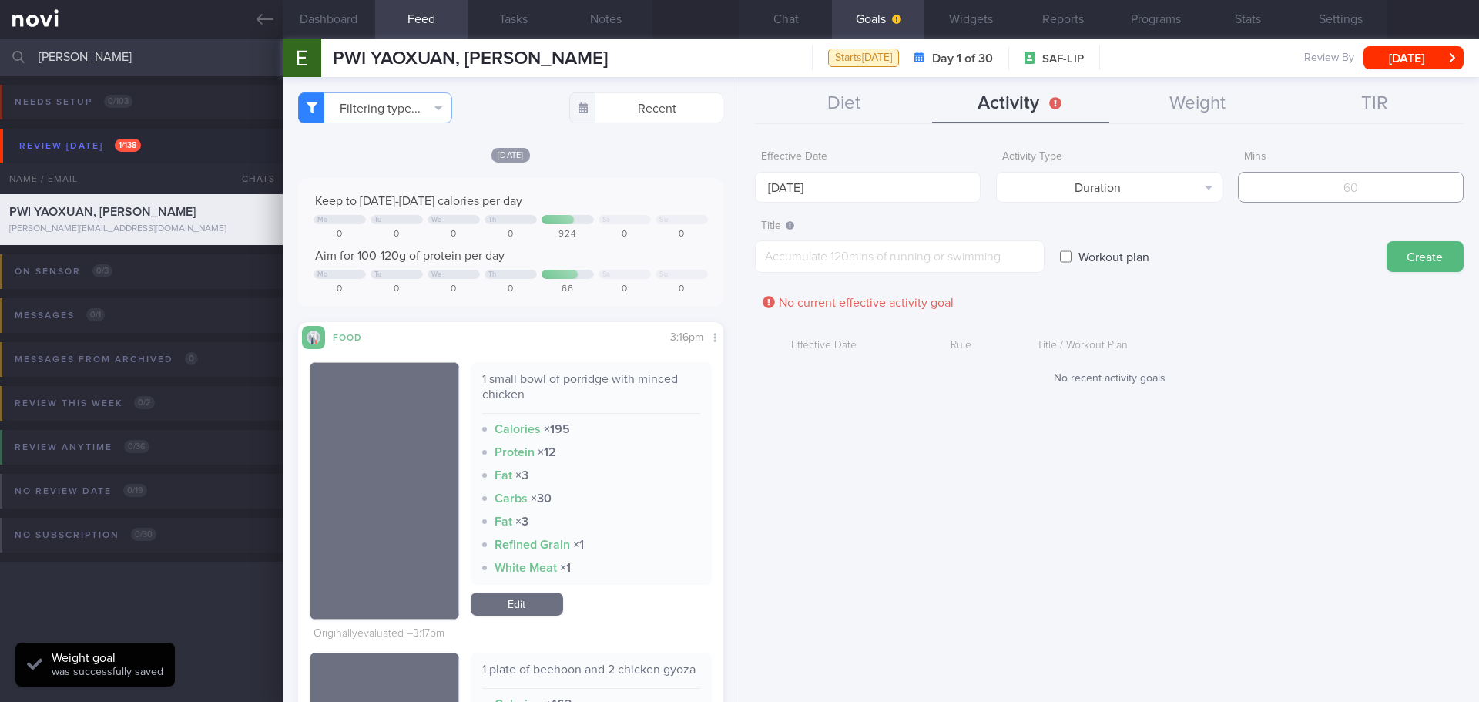
click at [1326, 199] on input "number" at bounding box center [1351, 187] width 226 height 31
type input "4"
click at [801, 245] on textarea at bounding box center [900, 256] width 290 height 32
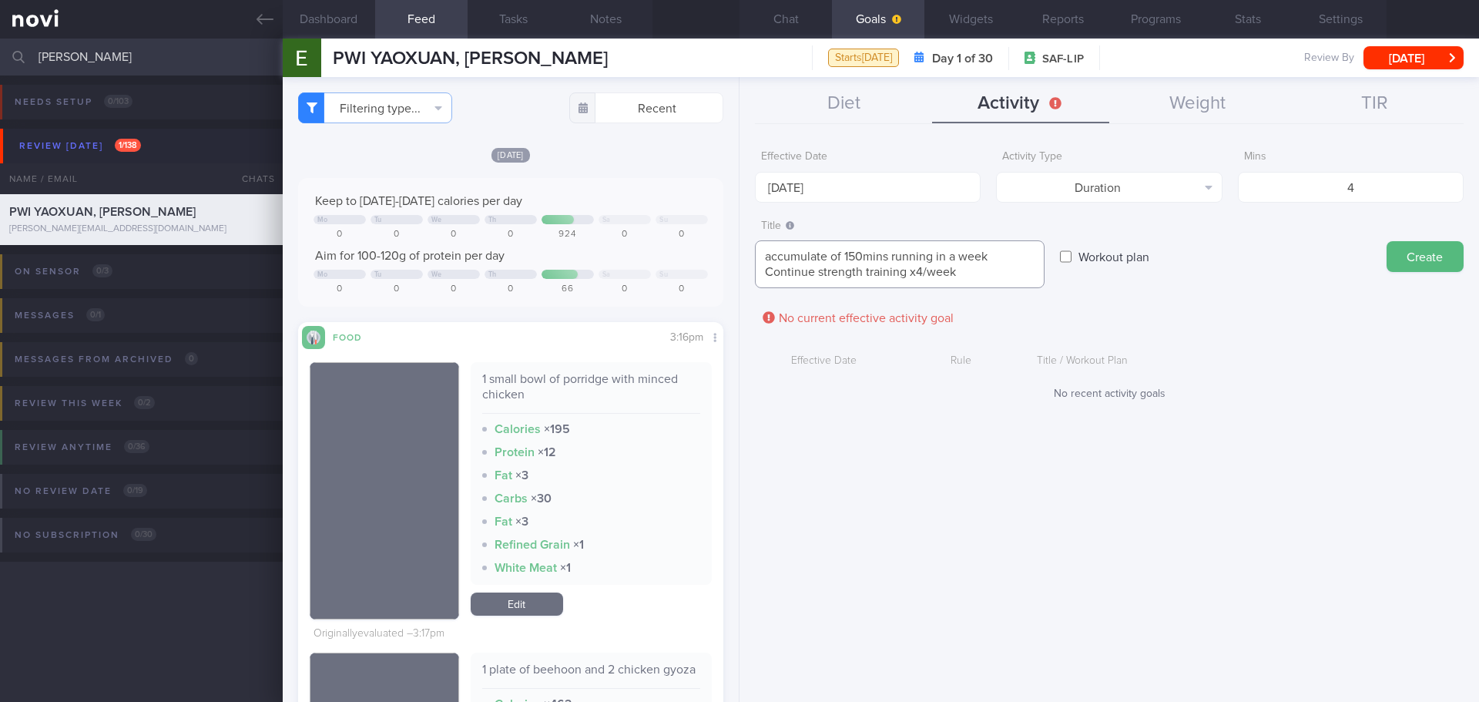
type textarea "accumulate of 150mins running in a week Continue strength training x4/week"
click at [1213, 333] on form "Effective Date 29 Sep 2025 Activity Type Duration Select type... Duration Sessi…" at bounding box center [1109, 278] width 708 height 273
click at [1409, 247] on button "Create" at bounding box center [1424, 256] width 77 height 31
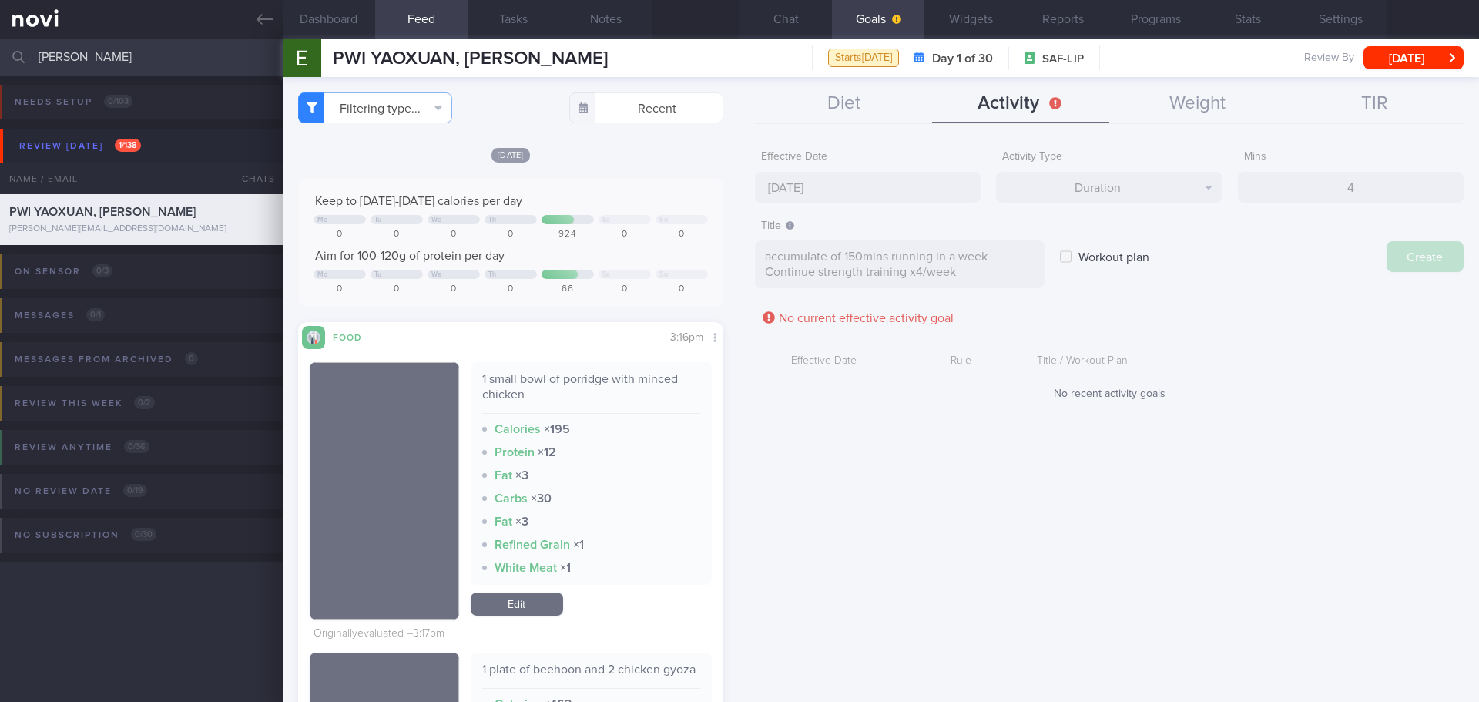
type input "6 Oct 2025"
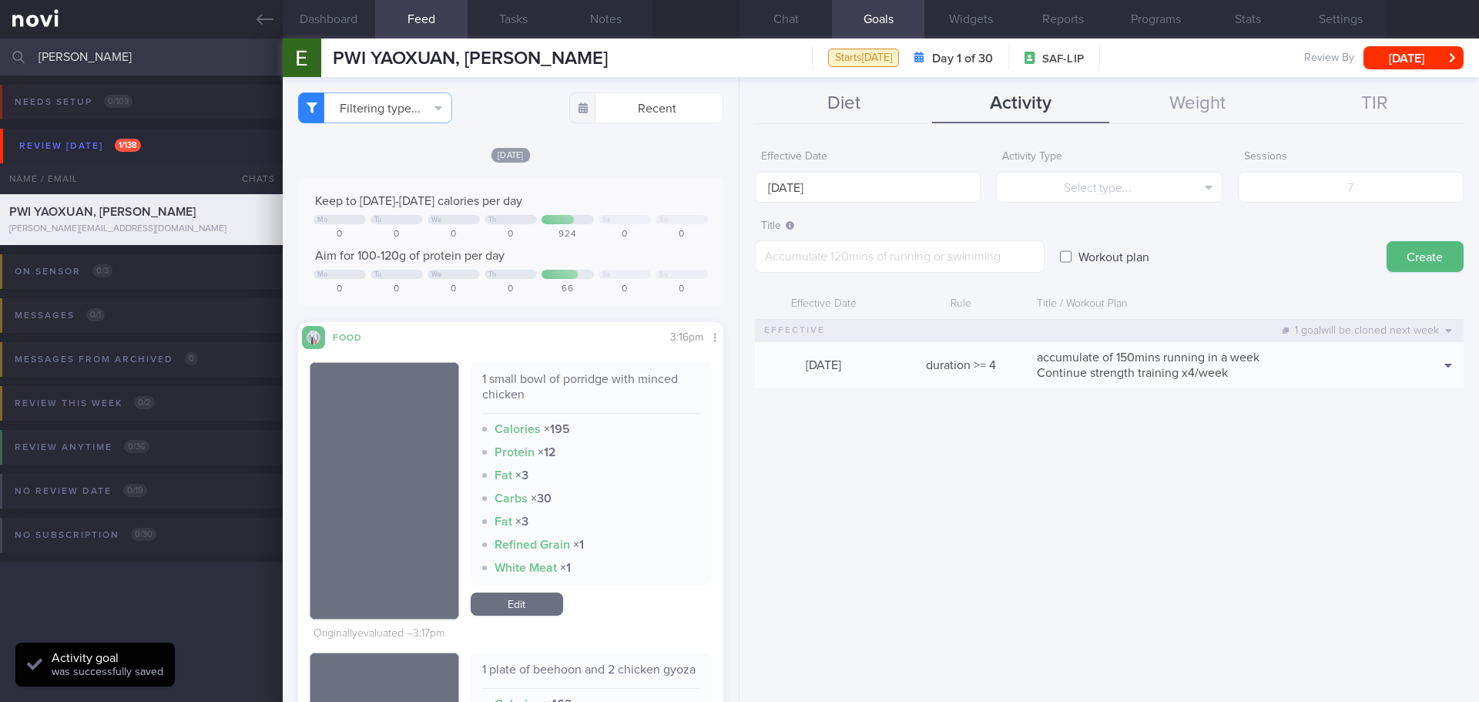
click at [828, 104] on button "Diet" at bounding box center [843, 104] width 177 height 39
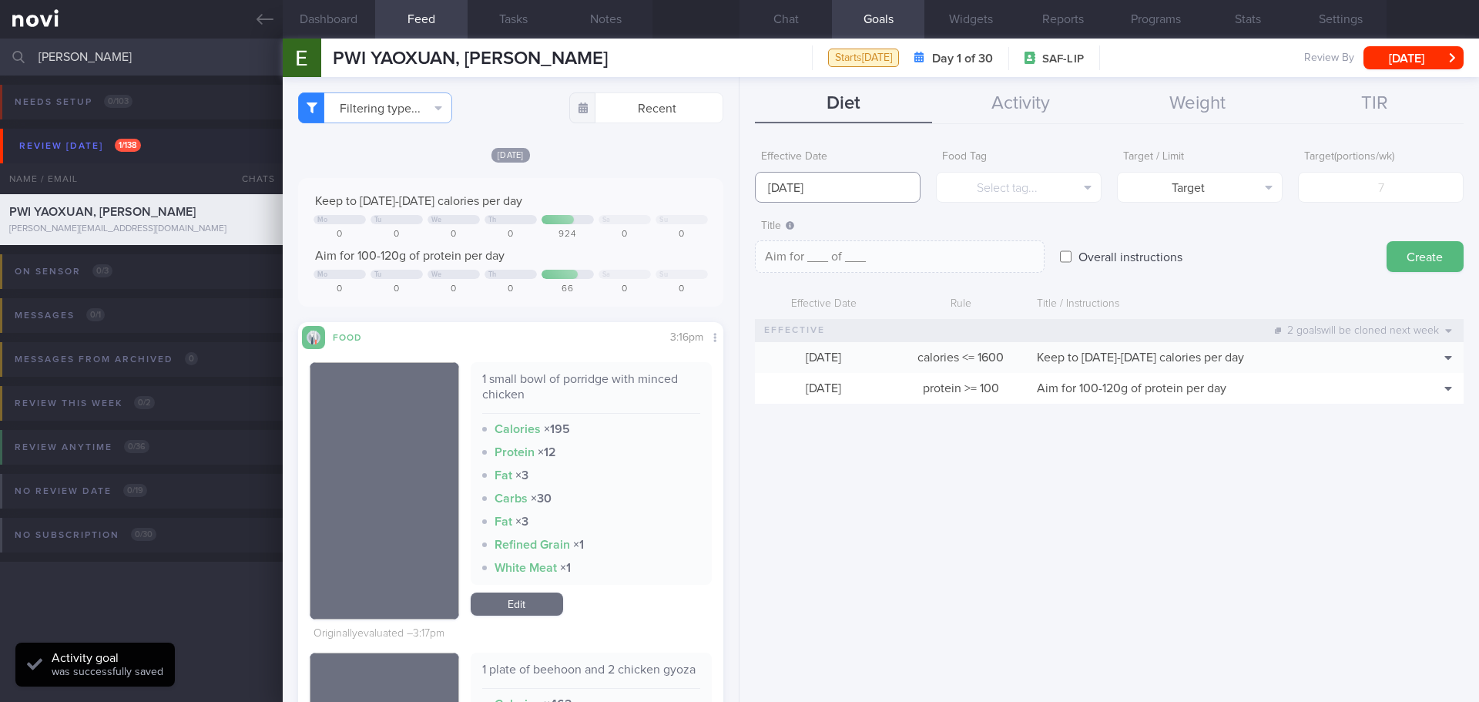
click at [836, 185] on input "6 Oct 2025" at bounding box center [838, 187] width 166 height 31
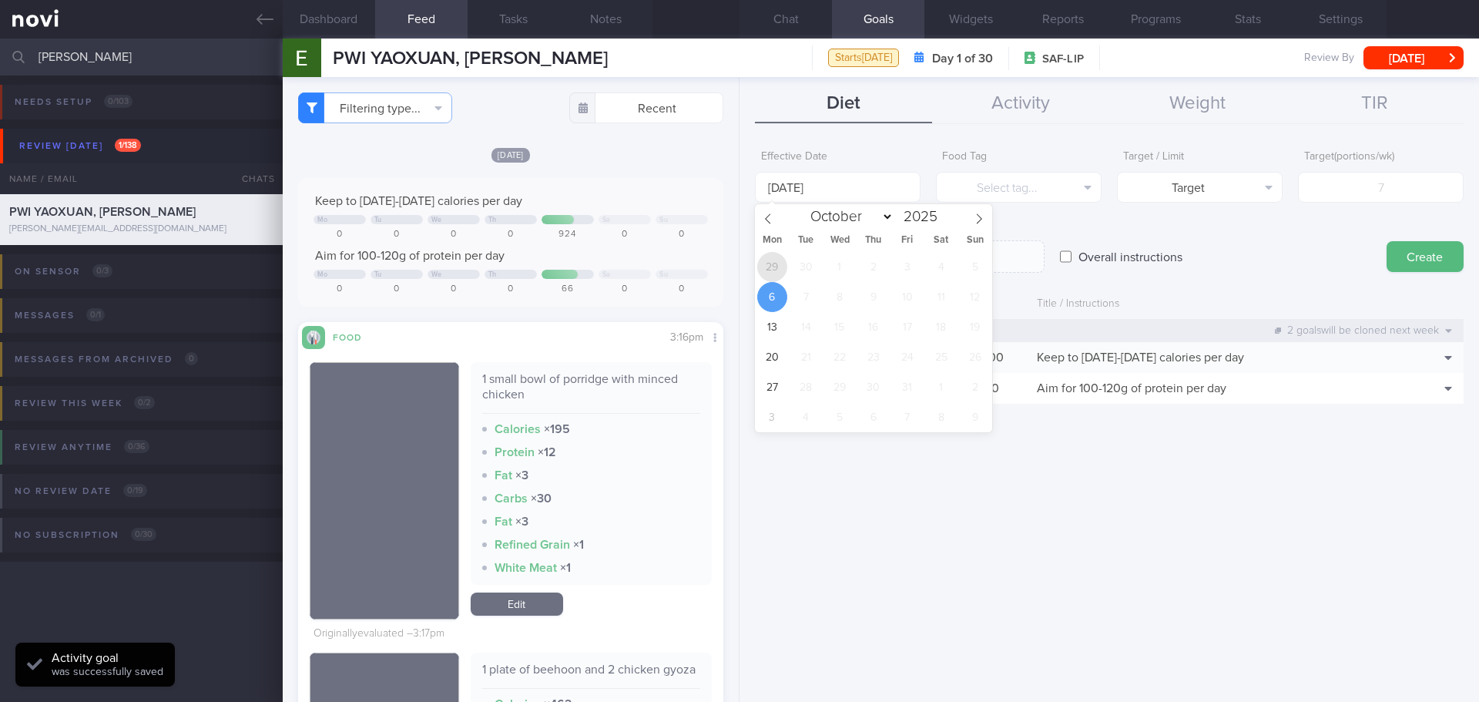
click at [767, 263] on span "29" at bounding box center [772, 267] width 30 height 30
type input "29 Sep 2025"
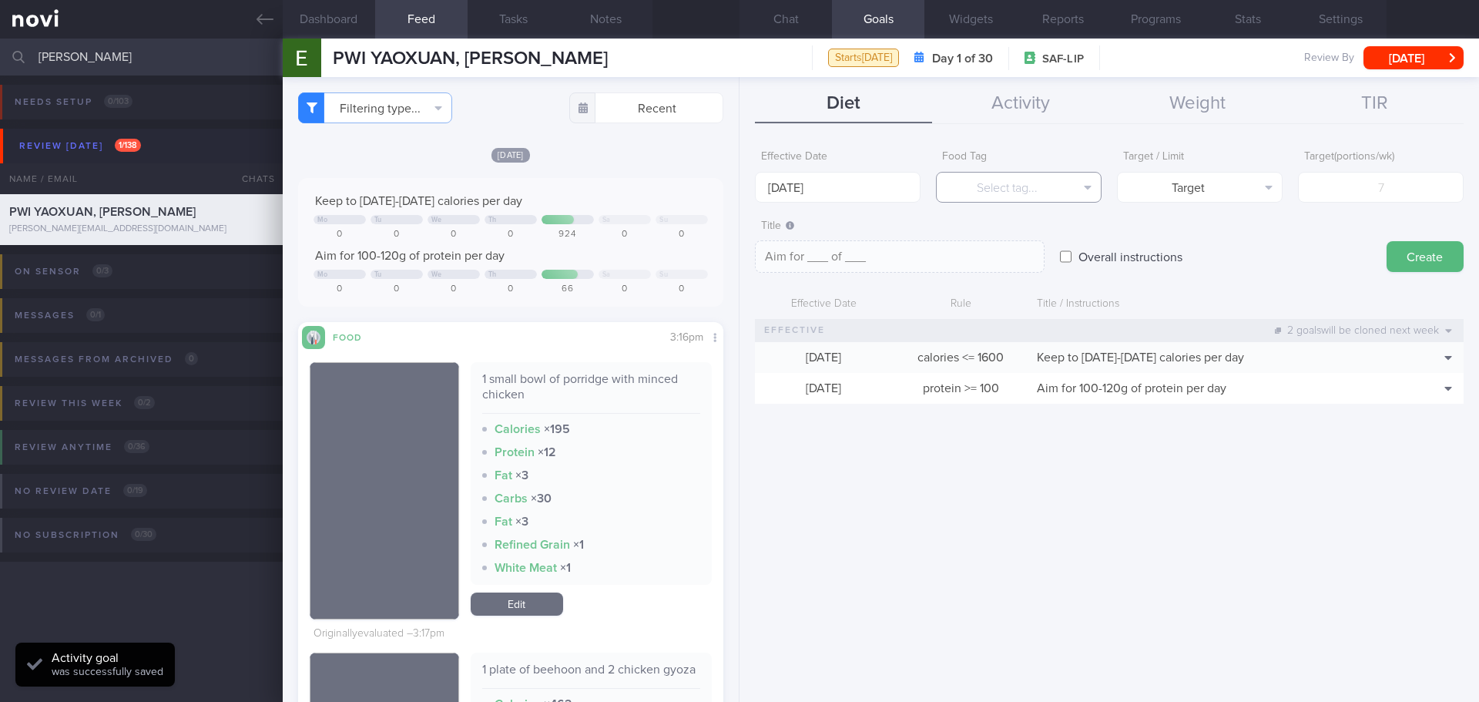
click at [1041, 179] on button "Select tag..." at bounding box center [1019, 187] width 166 height 31
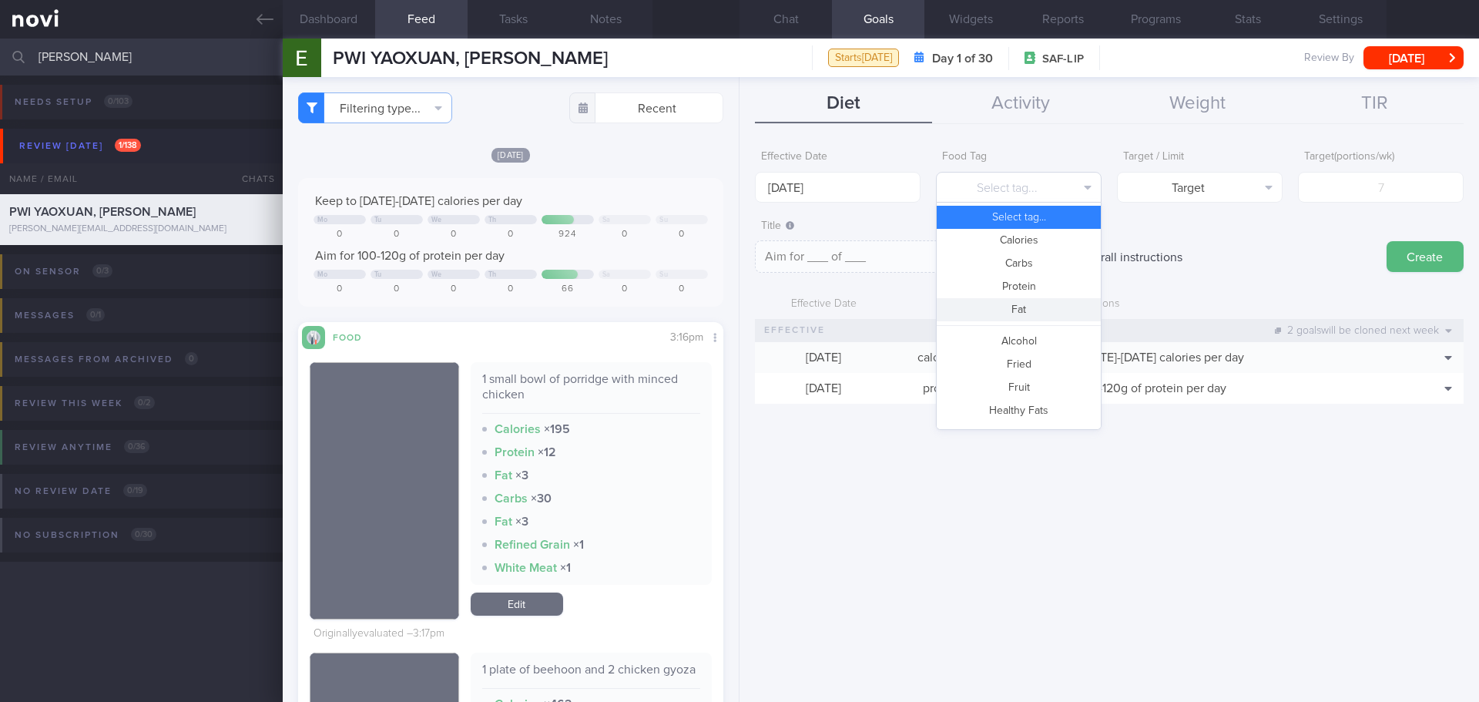
scroll to position [154, 0]
click at [1040, 326] on button "High Fat" at bounding box center [1018, 325] width 164 height 23
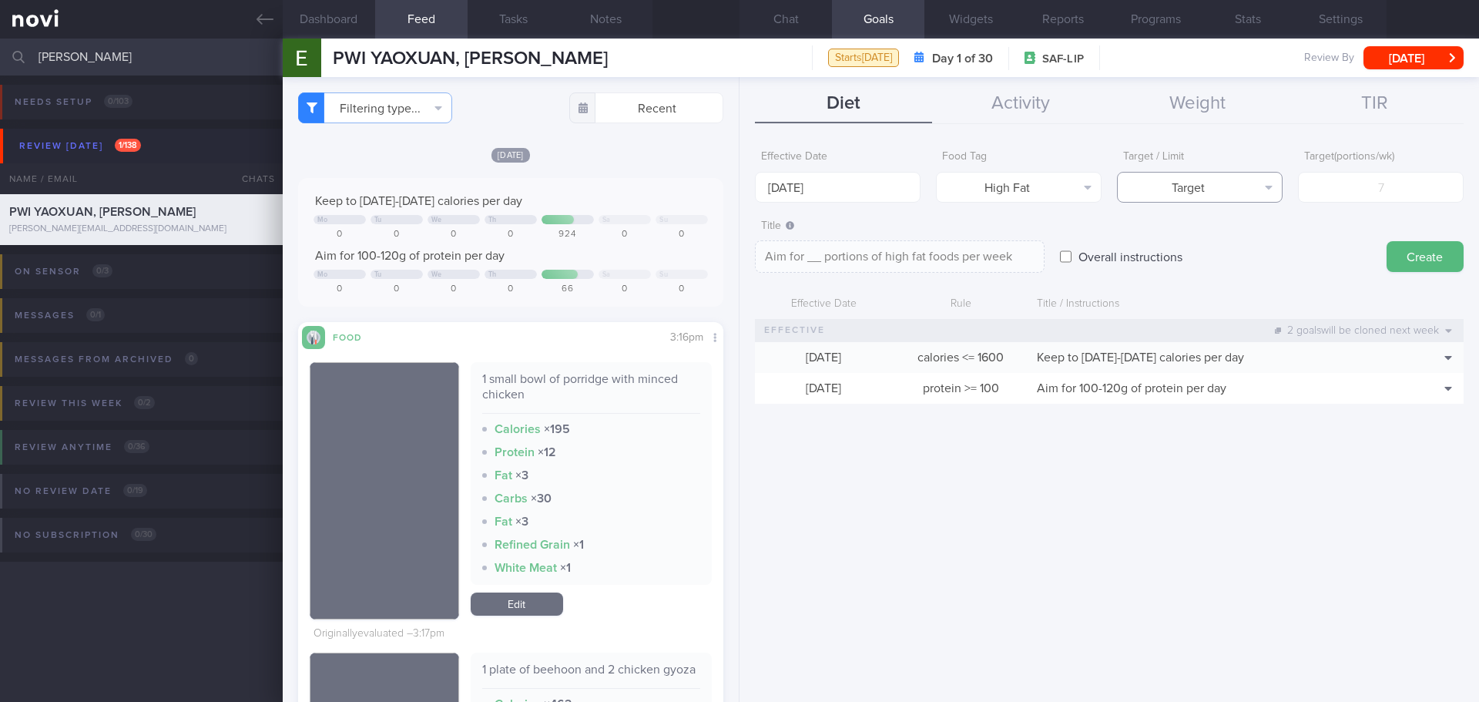
click at [1224, 183] on button "Target" at bounding box center [1200, 187] width 166 height 31
click at [1216, 250] on button "Limit" at bounding box center [1199, 240] width 164 height 23
type textarea "Keep to __ portions of high fat foods per week"
click at [1334, 181] on input "number" at bounding box center [1381, 187] width 166 height 31
type input "3"
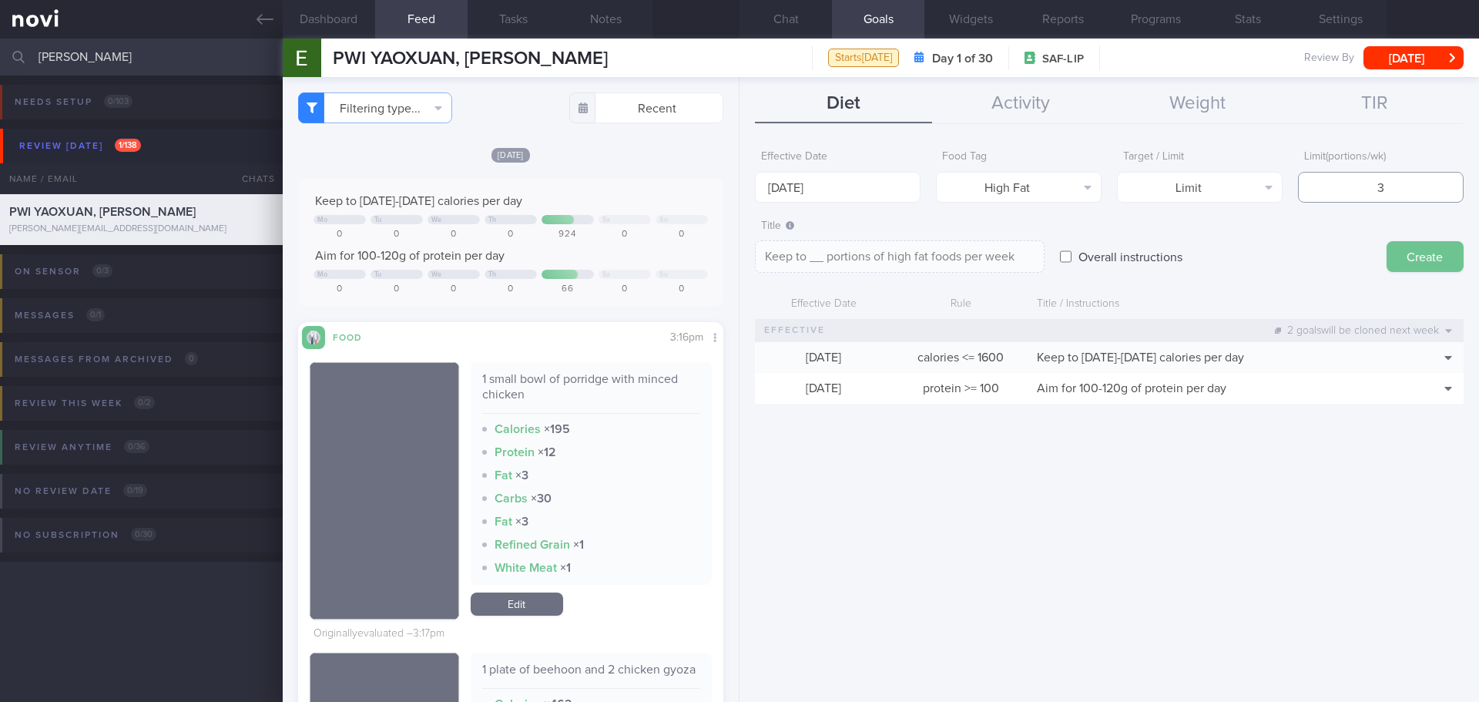
type textarea "Keep to 3 portions of high fat foods per week"
type input "3"
click at [1445, 257] on button "Create" at bounding box center [1424, 256] width 77 height 31
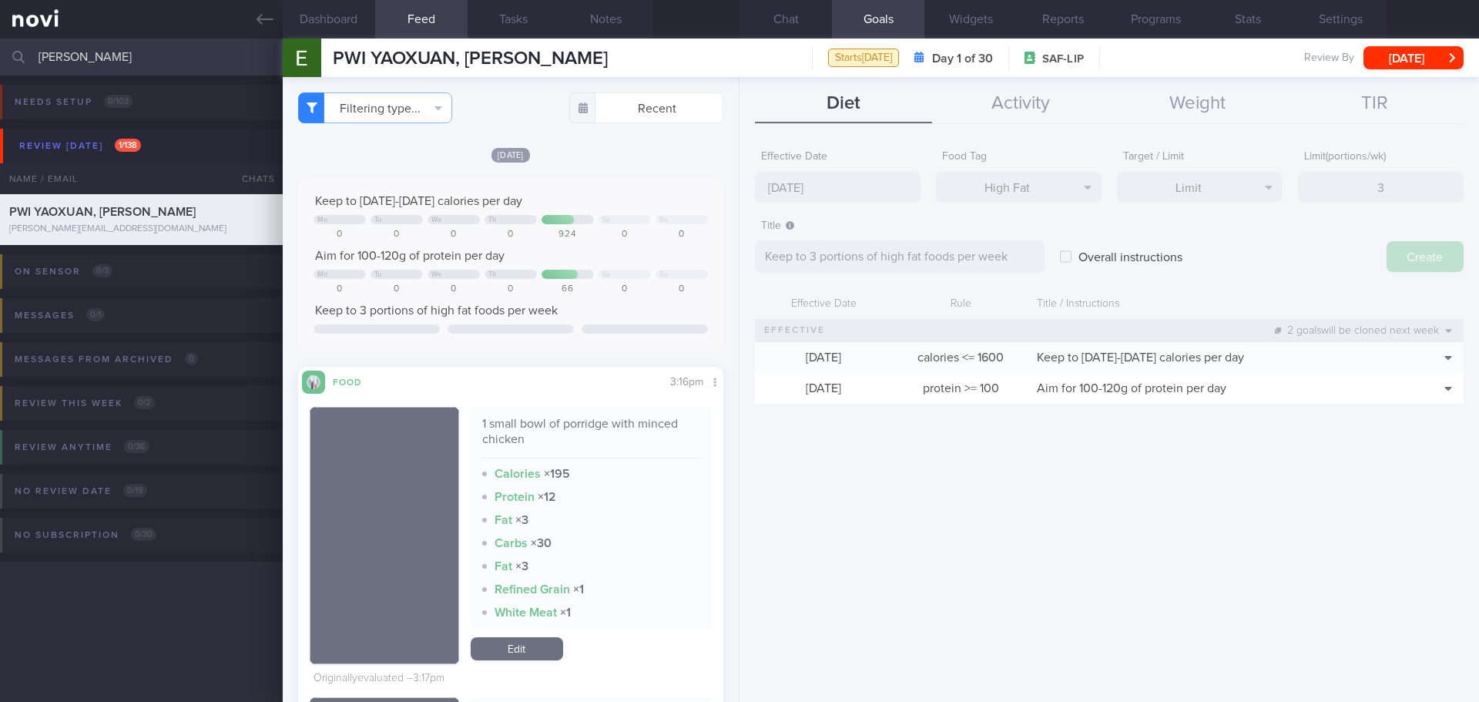
type input "6 Oct 2025"
type textarea "Aim for ___ of ___"
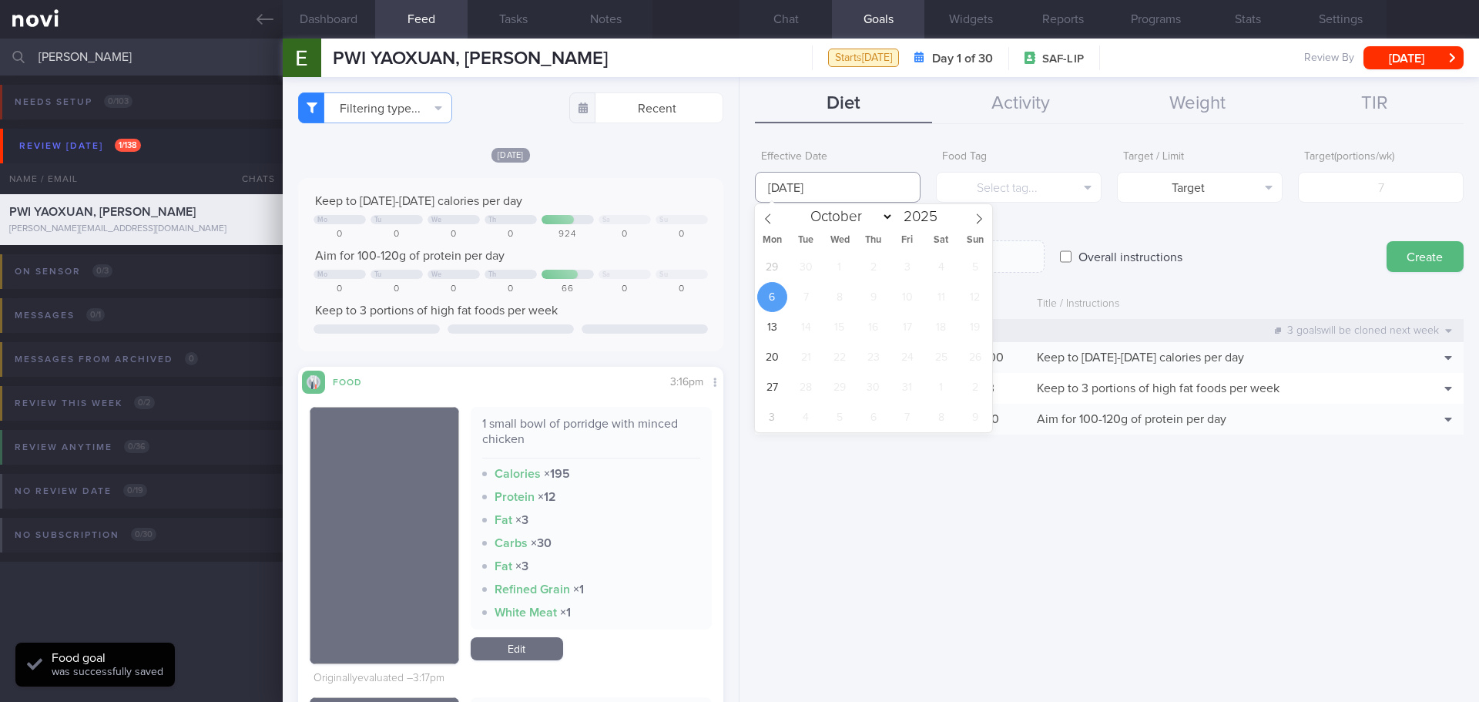
click at [815, 201] on body "You are offline! Some functionality will be unavailable Patients New Users Coac…" at bounding box center [739, 351] width 1479 height 702
click at [772, 270] on span "29" at bounding box center [772, 267] width 30 height 30
type input "29 Sep 2025"
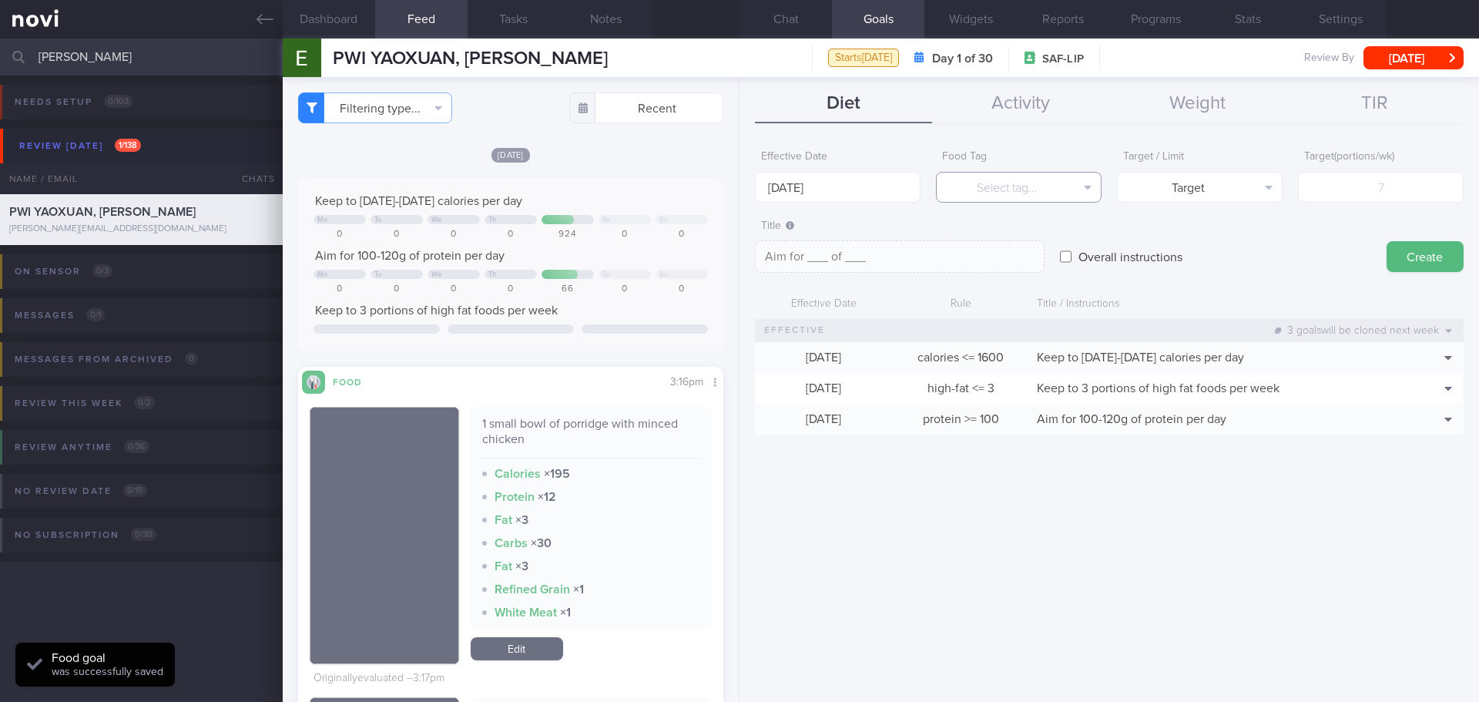
click at [995, 188] on button "Select tag..." at bounding box center [1019, 187] width 166 height 31
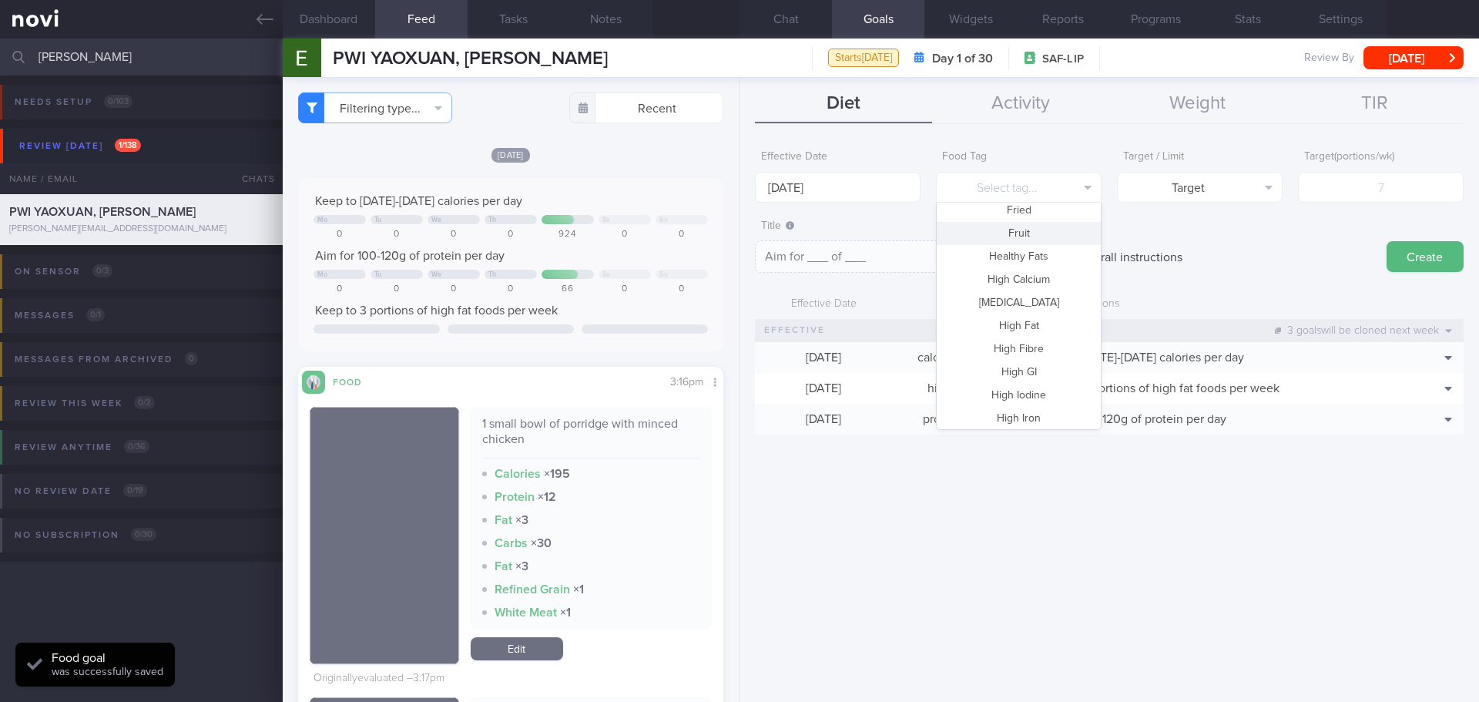
click at [1013, 231] on button "Fruit" at bounding box center [1018, 233] width 164 height 23
type textarea "Aim for __ portions of fruits per week"
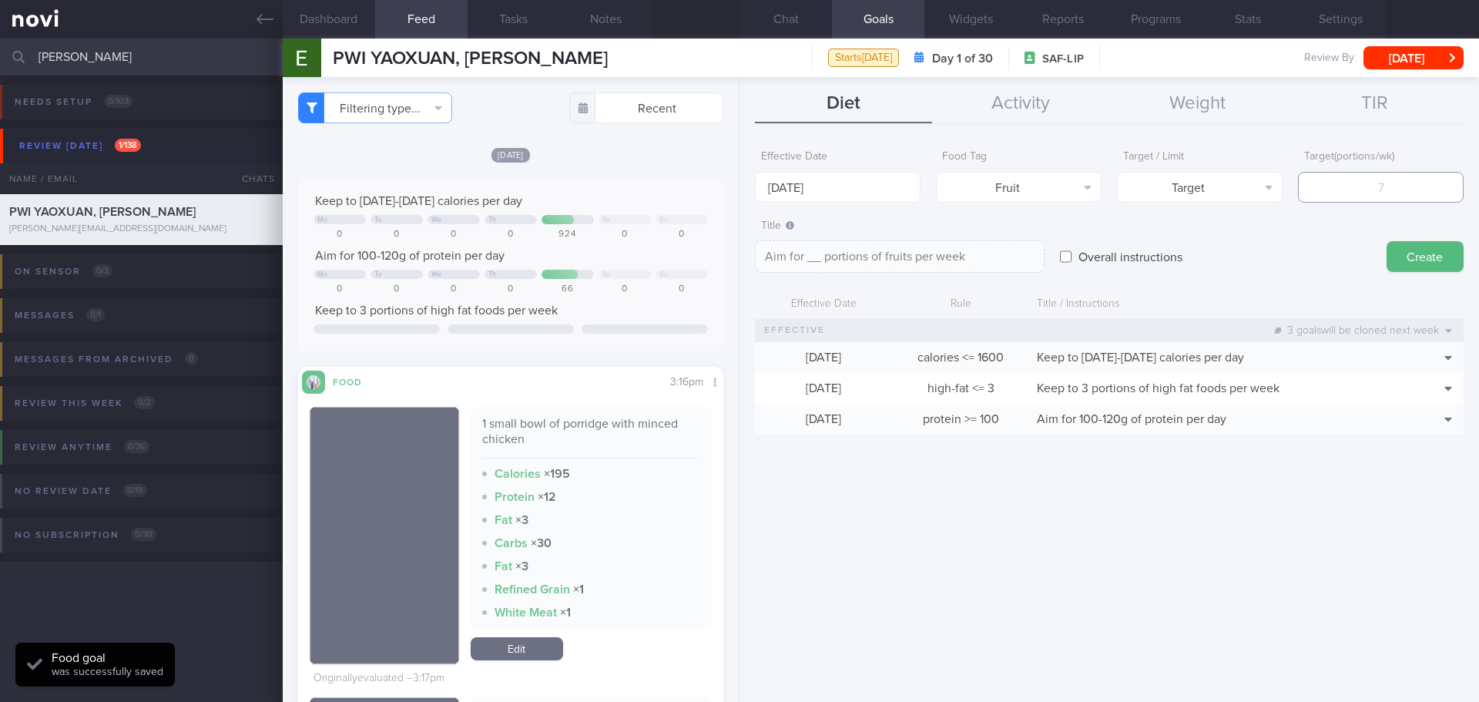
click at [1338, 192] on input "number" at bounding box center [1381, 187] width 166 height 31
type input "1"
type textarea "Aim for 1 portions of fruits per week"
type input "14"
type textarea "Aim for 14 portions of fruits per week"
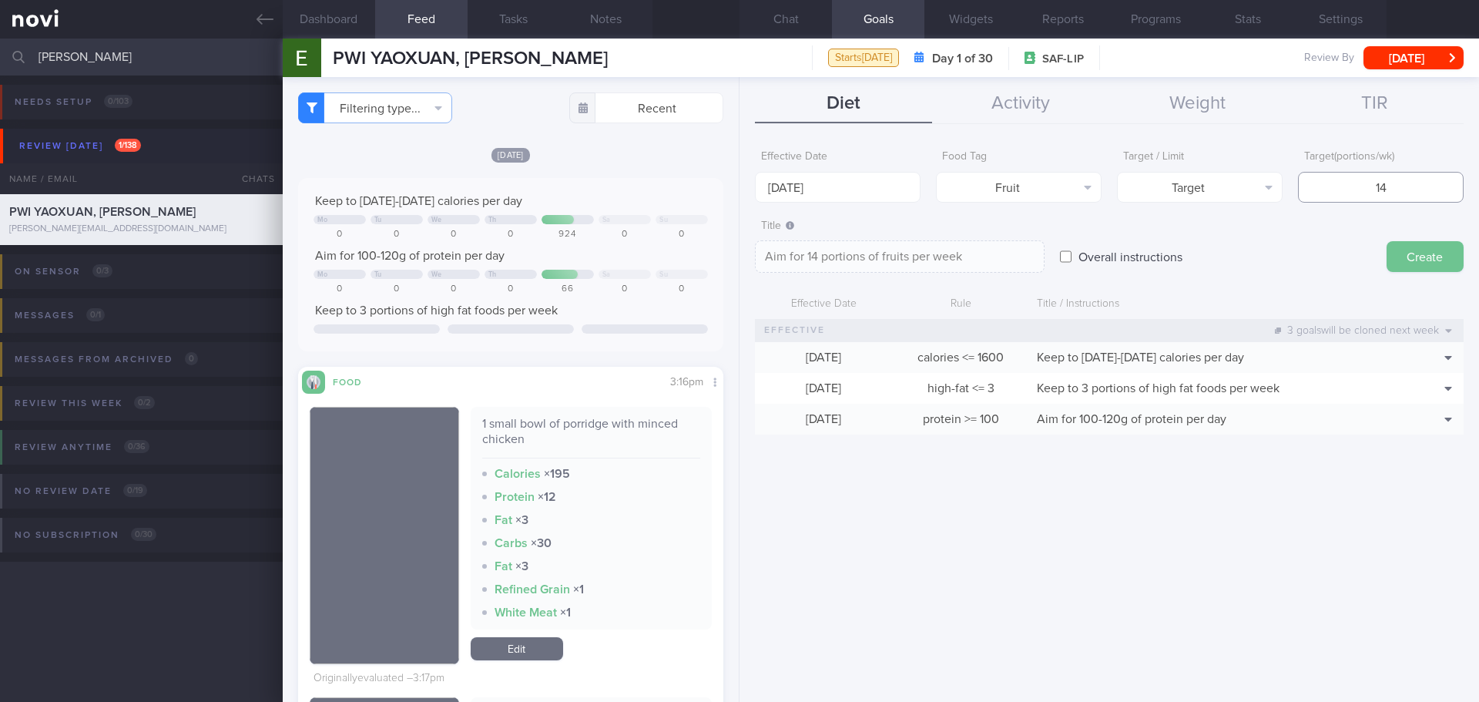
type input "14"
click at [1432, 251] on button "Create" at bounding box center [1424, 256] width 77 height 31
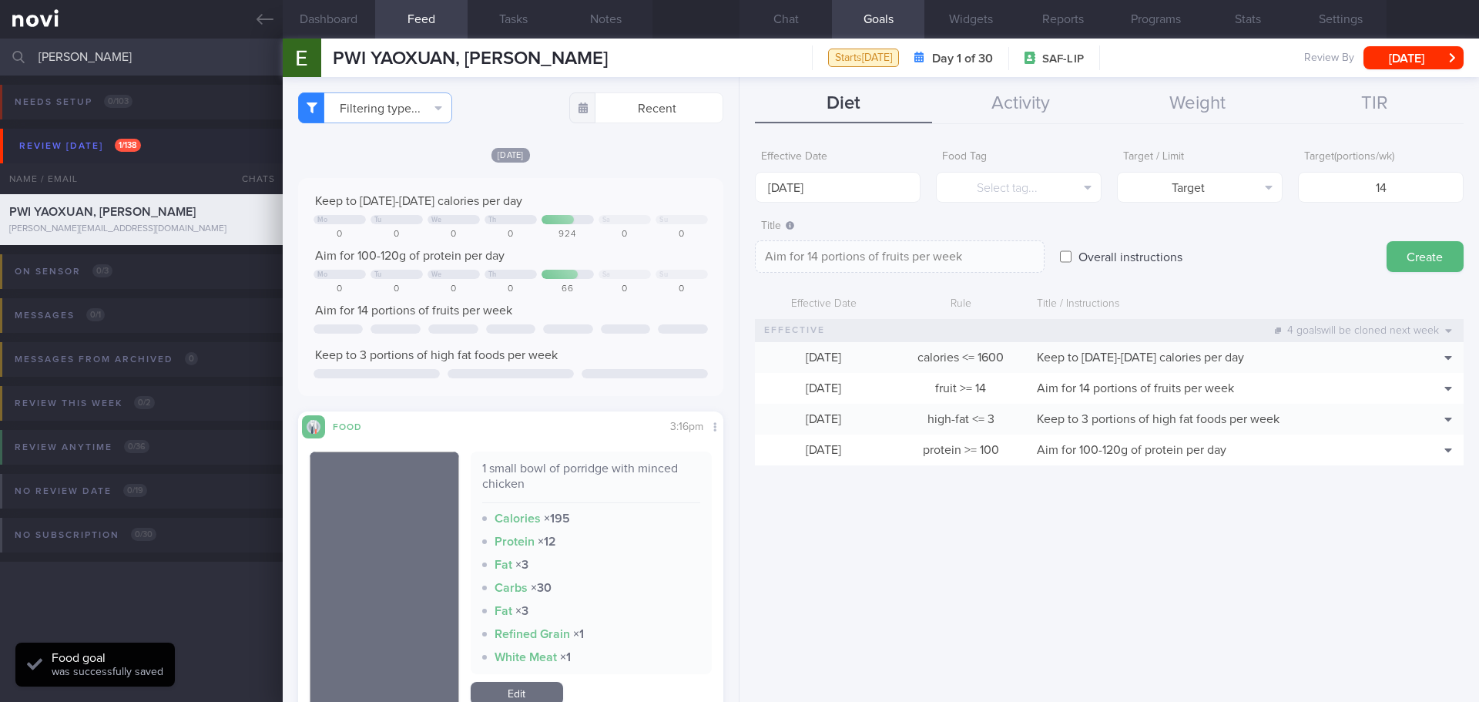
type input "6 Oct 2025"
type textarea "Aim for ___ of ___"
click at [856, 189] on input "6 Oct 2025" at bounding box center [838, 187] width 166 height 31
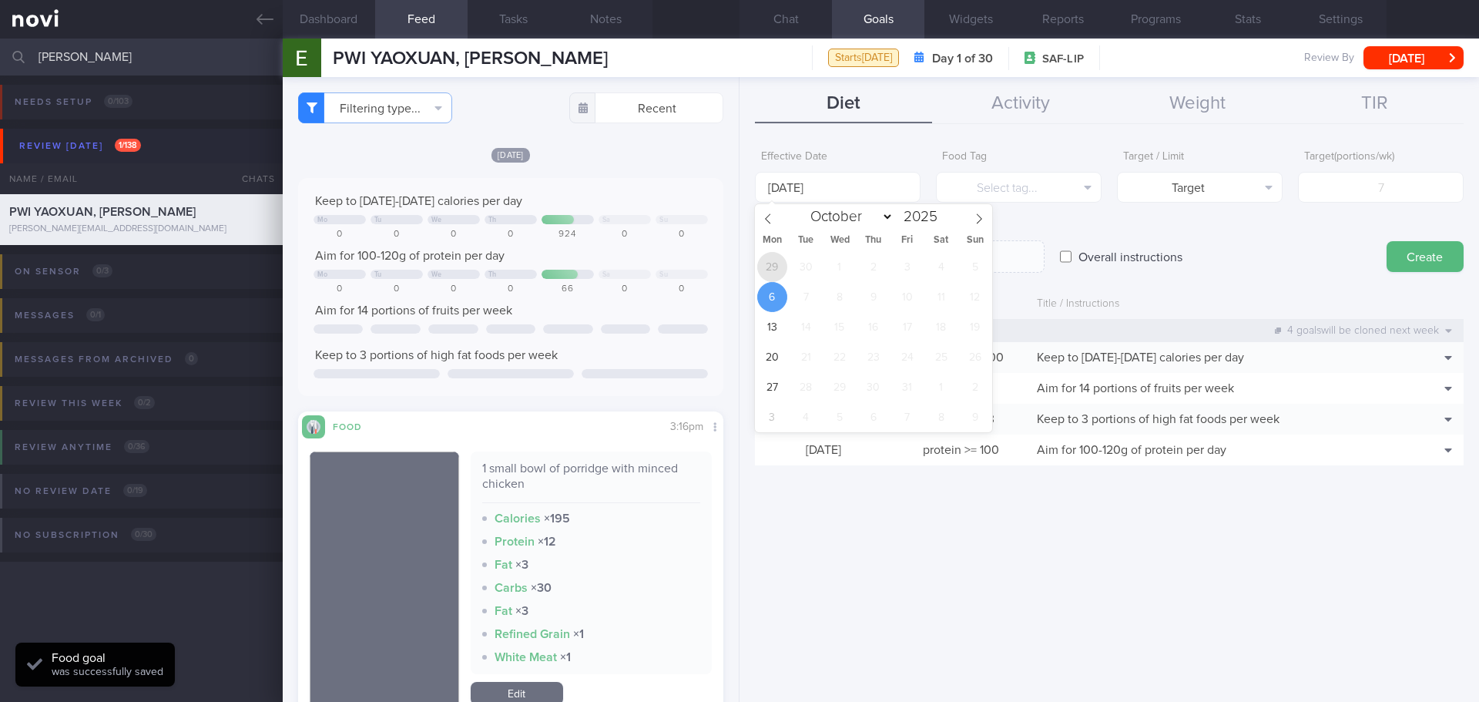
click at [772, 263] on span "29" at bounding box center [772, 267] width 30 height 30
type input "29 Sep 2025"
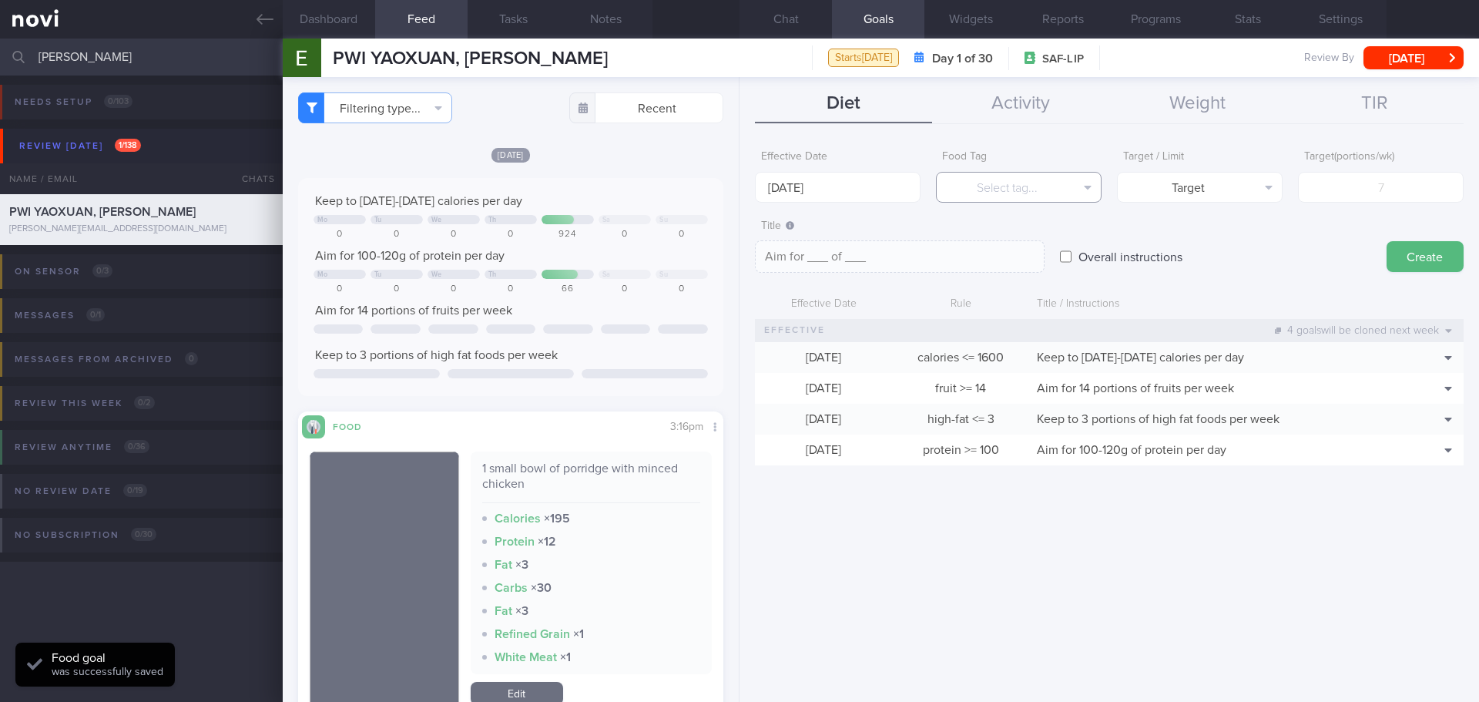
click at [980, 194] on button "Select tag..." at bounding box center [1019, 187] width 166 height 31
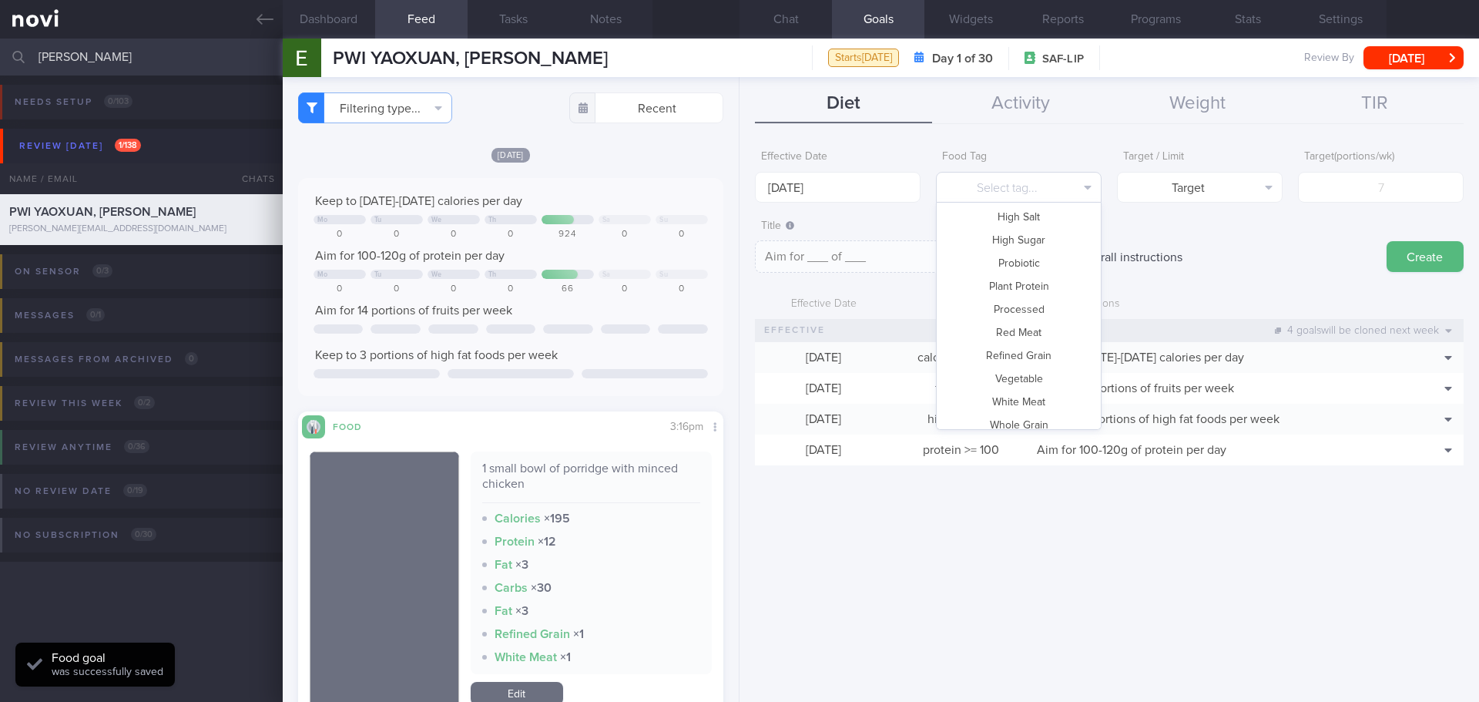
scroll to position [458, 0]
click at [1017, 360] on button "Vegetable" at bounding box center [1018, 368] width 164 height 23
type textarea "Aim for __ portions of vegetables per week"
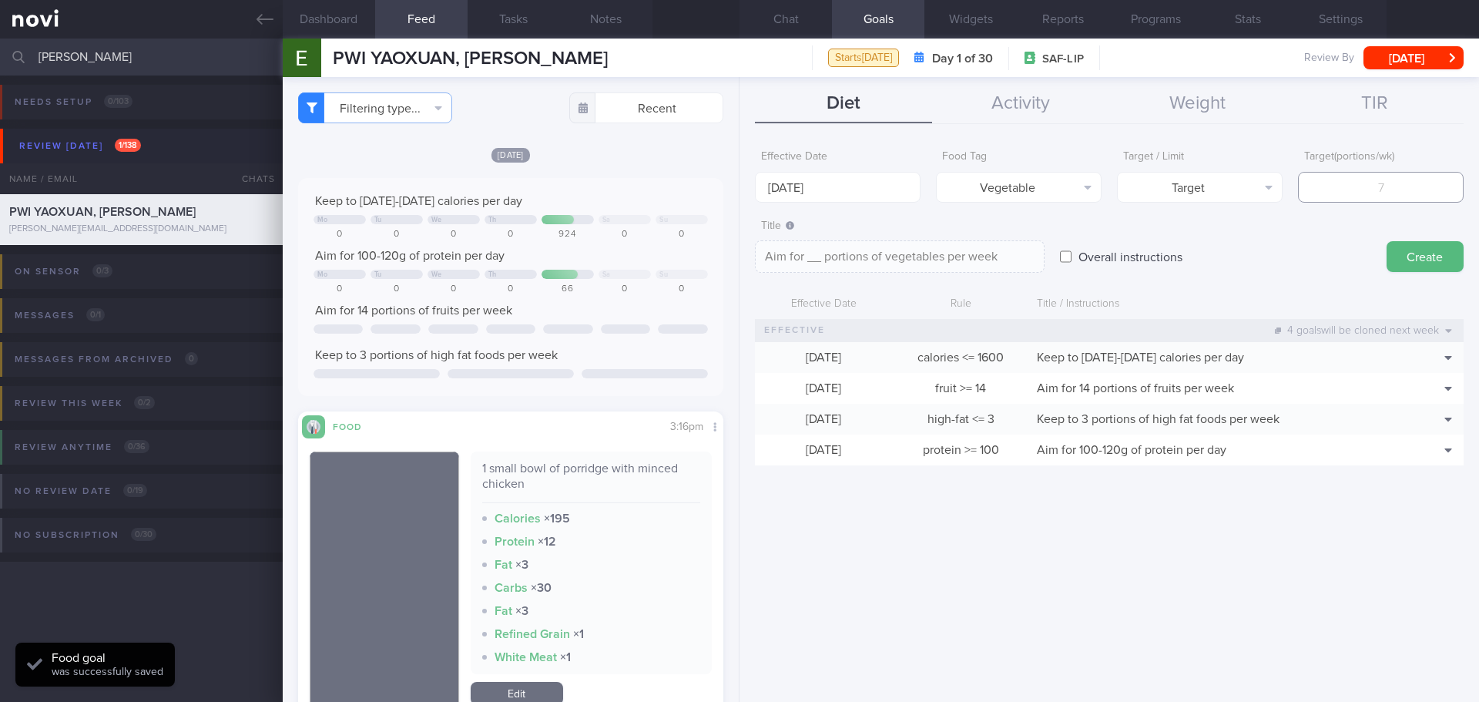
click at [1364, 193] on input "number" at bounding box center [1381, 187] width 166 height 31
type input "14"
type textarea "Aim for 14 portions of vegetables per week"
type input "14"
click at [1400, 248] on button "Create" at bounding box center [1424, 256] width 77 height 31
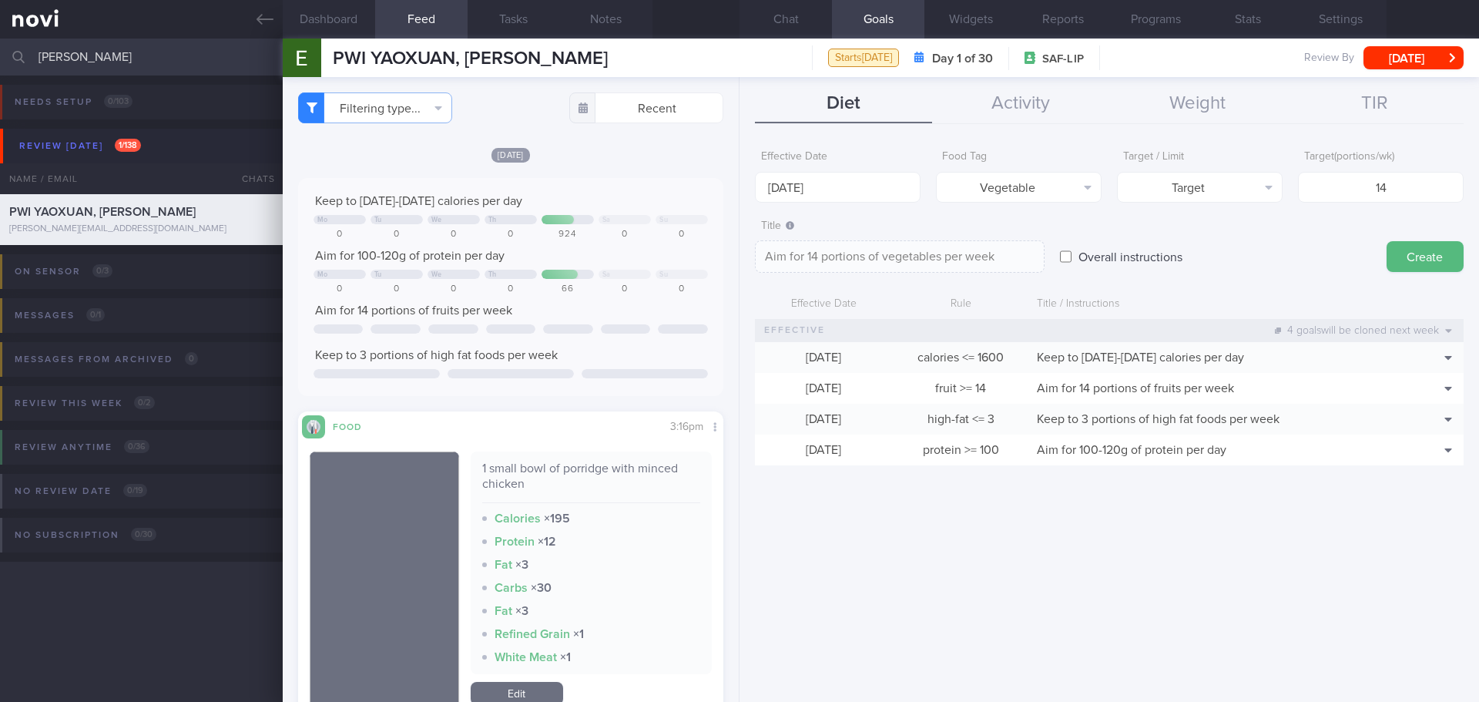
type input "6 Oct 2025"
type textarea "Aim for ___ of ___"
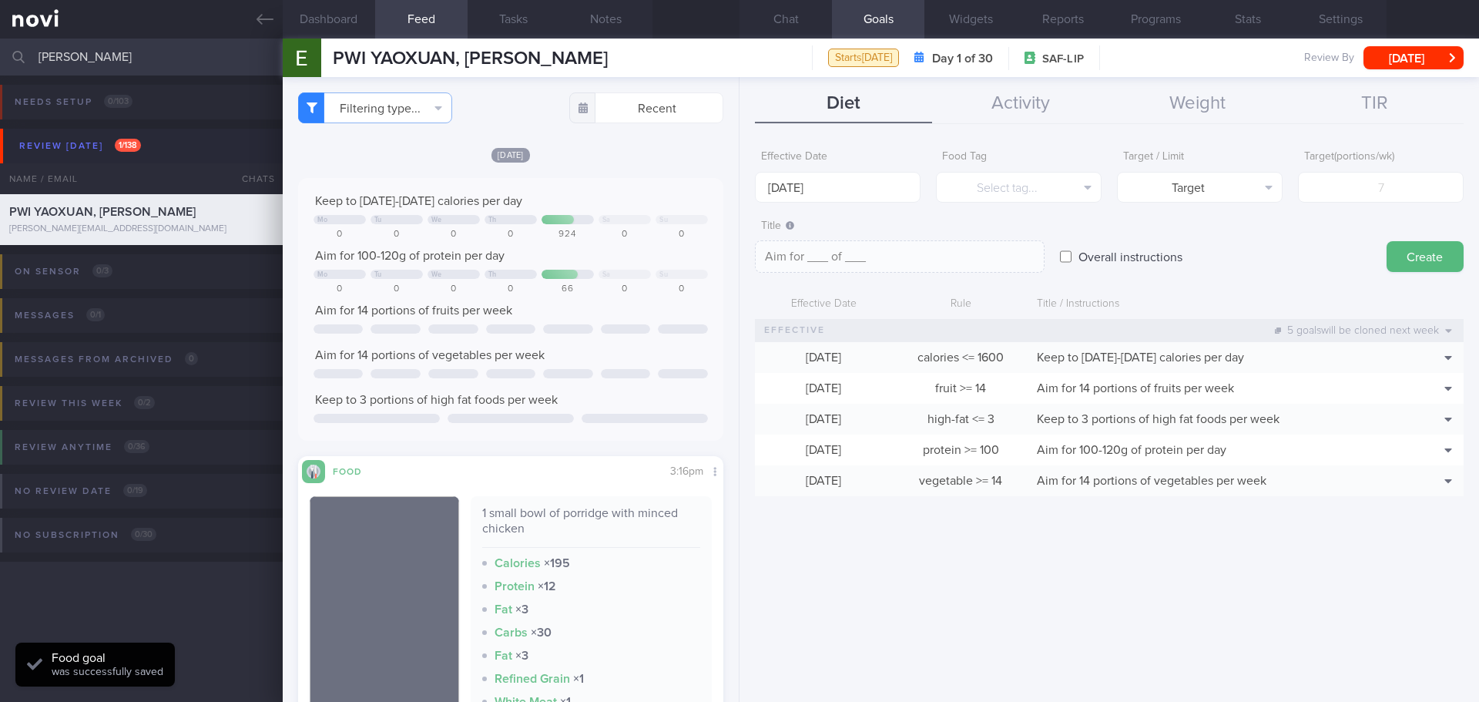
click at [1330, 256] on div "Overall instructions" at bounding box center [1215, 242] width 311 height 60
click at [788, 28] on button "Chat" at bounding box center [785, 19] width 92 height 39
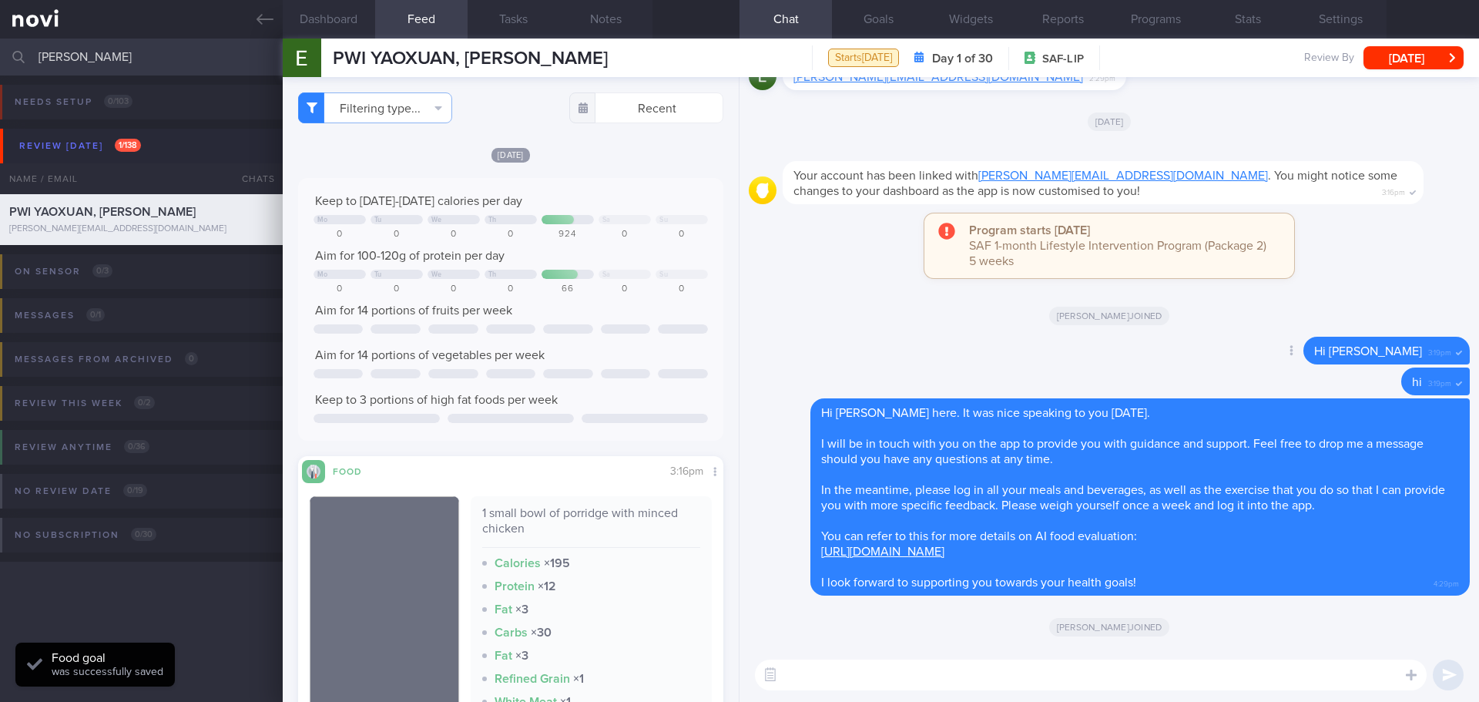
click at [1240, 339] on div "Delete Hi Ernest 3:19pm" at bounding box center [1109, 352] width 721 height 31
click at [852, 675] on textarea at bounding box center [1091, 674] width 672 height 31
paste textarea "Focus on cutting down hidden fats as fats is calorie dense, 1g = 9kcal - remove…"
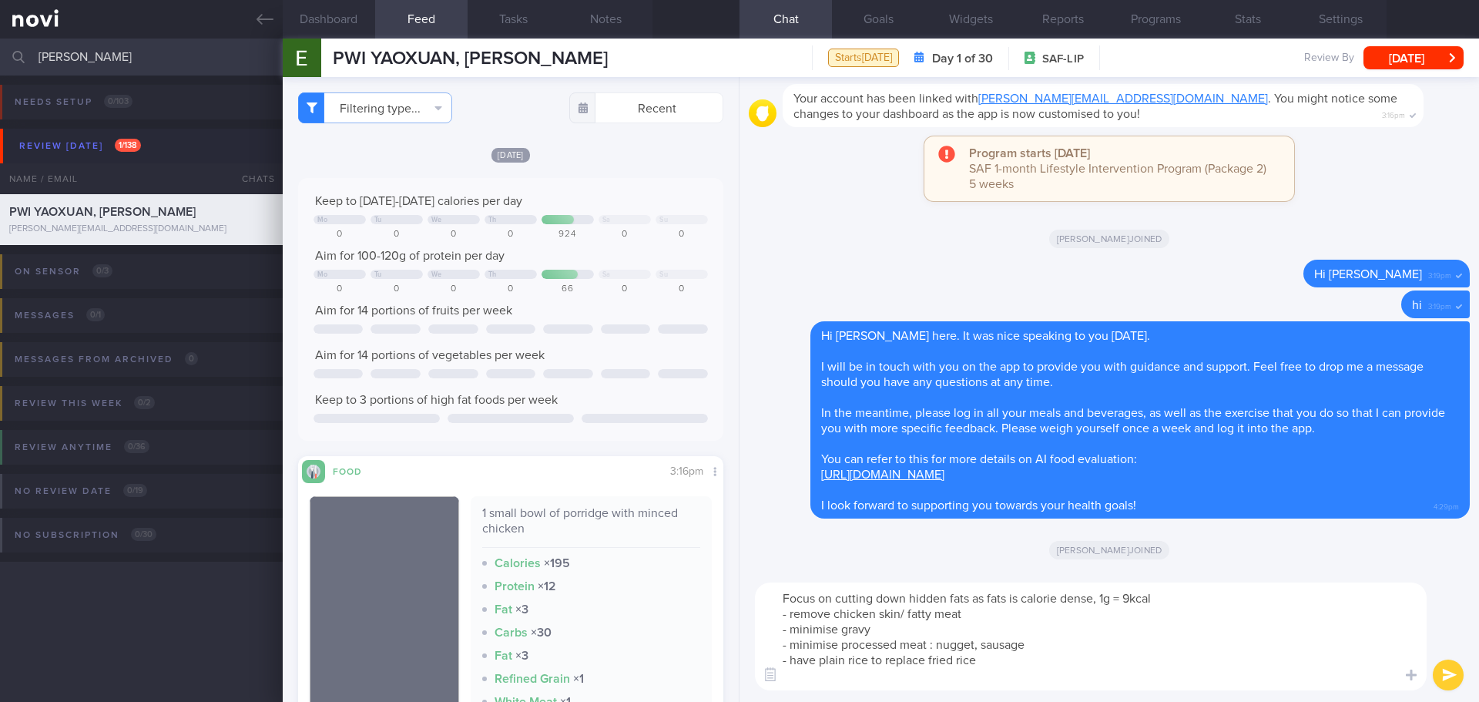
click at [1084, 633] on textarea "Focus on cutting down hidden fats as fats is calorie dense, 1g = 9kcal - remove…" at bounding box center [1091, 636] width 672 height 108
click at [1075, 622] on textarea "Focus on cutting down hidden fats as fats is calorie dense, 1g = 9kcal - remove…" at bounding box center [1091, 636] width 672 height 108
click at [972, 596] on textarea "Focus on cutting down hidden fats as fats is calorie dense, 1g = 9kcal - remove…" at bounding box center [1091, 636] width 672 height 108
click at [1034, 603] on textarea "Focus on cutting down hidden fat in diet as fats is calorie dense, 1g = 9kcal -…" at bounding box center [1091, 636] width 672 height 108
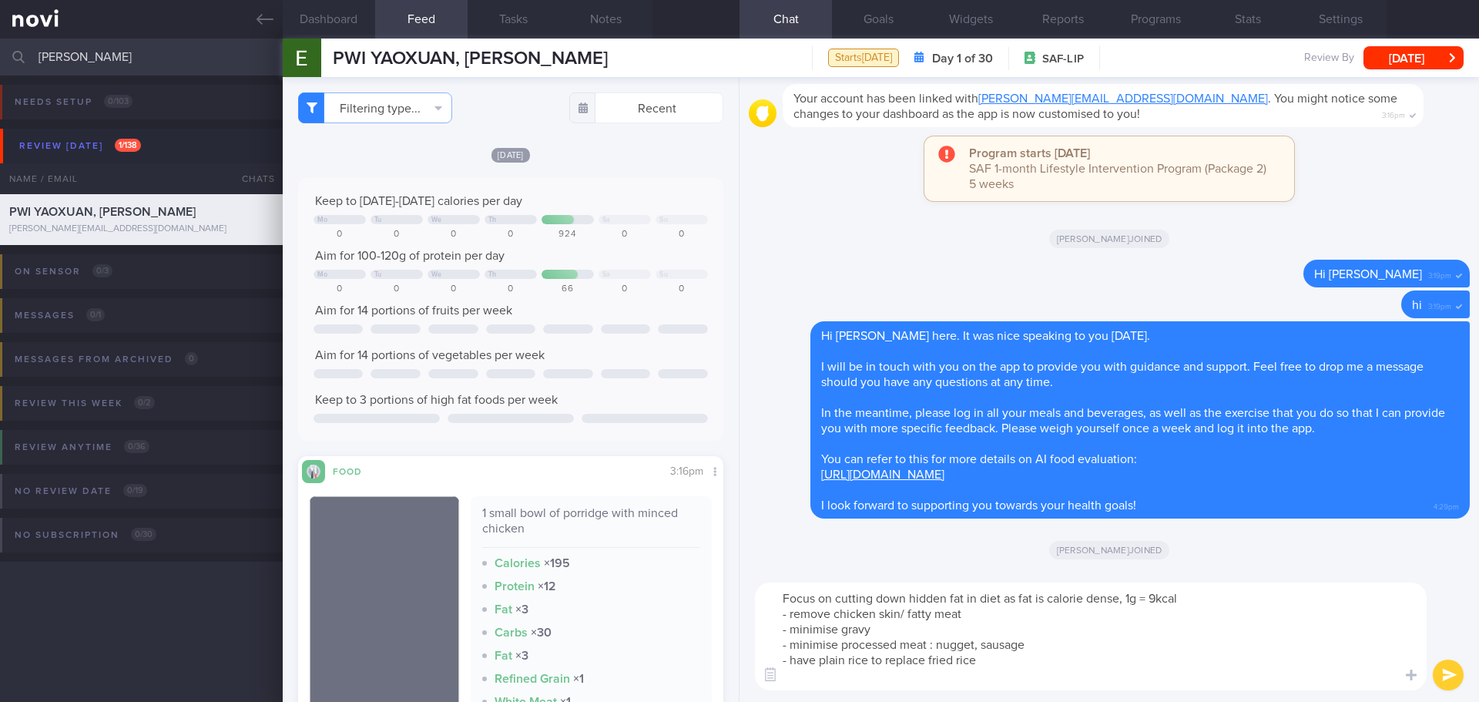
click at [1175, 645] on textarea "Focus on cutting down hidden fat in diet as fat is calorie dense, 1g = 9kcal - …" at bounding box center [1091, 636] width 672 height 108
click at [1200, 621] on textarea "Focus on cutting down hidden fat in diet as fat is calorie dense, 1g = 9kcal - …" at bounding box center [1091, 636] width 672 height 108
click at [1224, 596] on textarea "Focus on cutting down hidden fat in diet as fat is calorie dense, 1g = 9kcal - …" at bounding box center [1091, 636] width 672 height 108
click at [1120, 628] on textarea "Focus on cutting down hidden fat in diet as fat is calorie dense, 1g = 9kcal - …" at bounding box center [1091, 636] width 672 height 108
click at [1023, 626] on textarea "Focus on cutting down hidden fat in diet as fat is calorie dense, 1g = 9kcal - …" at bounding box center [1091, 636] width 672 height 108
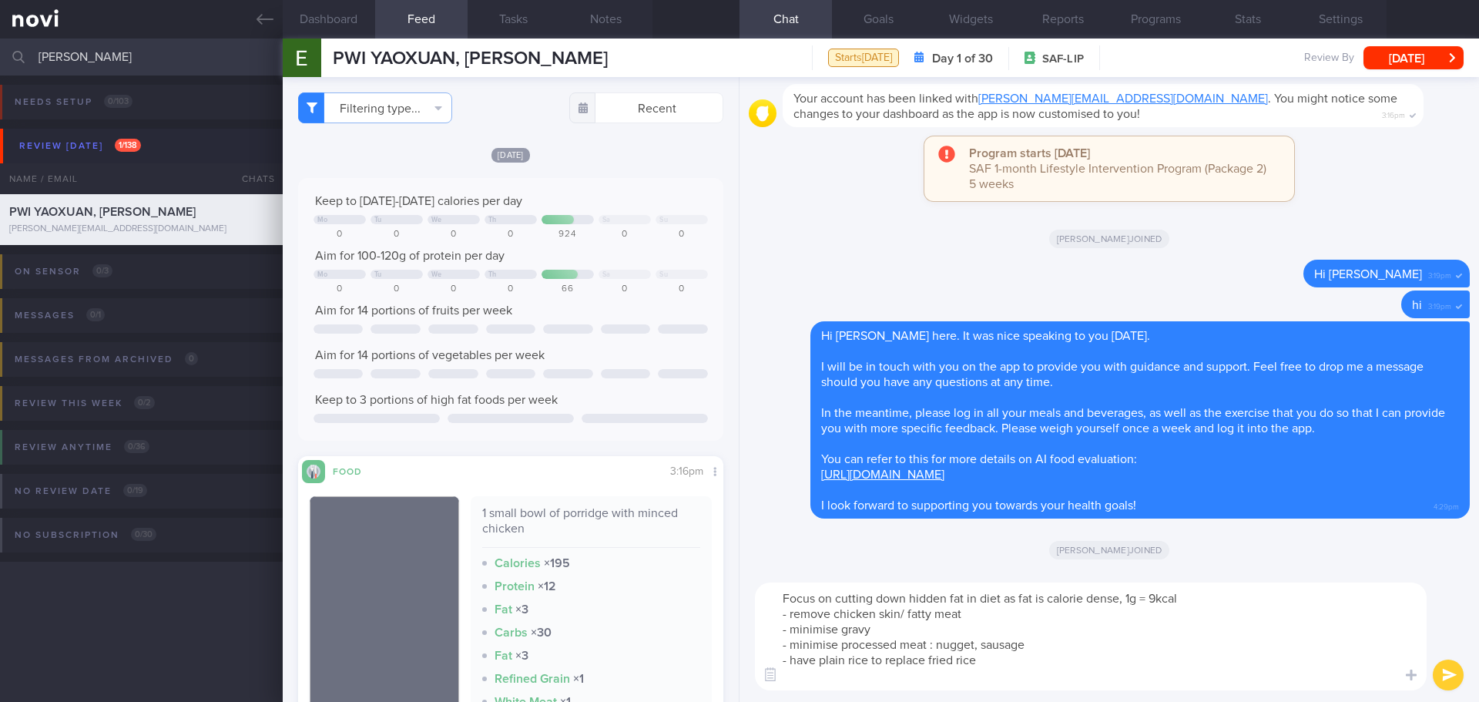
click at [1015, 605] on textarea "Focus on cutting down hidden fat in diet as fat is calorie dense, 1g = 9kcal - …" at bounding box center [1091, 636] width 672 height 108
click at [1008, 614] on textarea "Focus on cutting down hidden fat in diet as fat is calorie dense, 1g = 9kcal - …" at bounding box center [1091, 636] width 672 height 108
click at [1043, 648] on textarea "Focus on cutting down hidden fat in diet as fat is calorie dense, 1g = 9kcal - …" at bounding box center [1091, 636] width 672 height 108
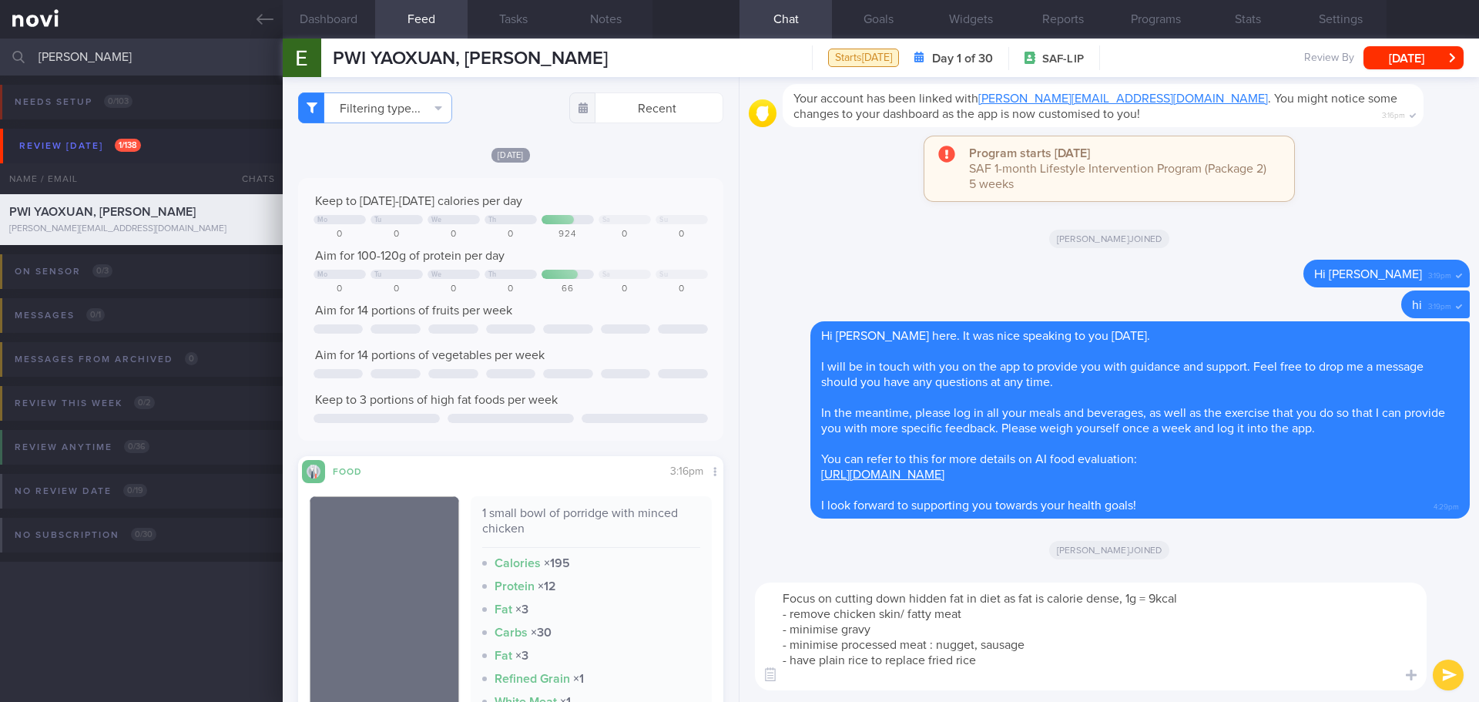
click at [1043, 648] on textarea "Focus on cutting down hidden fat in diet as fat is calorie dense, 1g = 9kcal - …" at bounding box center [1091, 636] width 672 height 108
click at [960, 626] on textarea "Focus on cutting down hidden fat in diet as fat is calorie dense, 1g = 9kcal - …" at bounding box center [1091, 636] width 672 height 108
click at [1000, 655] on textarea "Focus on cutting down hidden fat in diet as fat is calorie dense, 1g = 9kcal - …" at bounding box center [1091, 636] width 672 height 108
click at [1007, 664] on textarea "Focus on cutting down hidden fat in diet as fat is calorie dense, 1g = 9kcal - …" at bounding box center [1091, 636] width 672 height 108
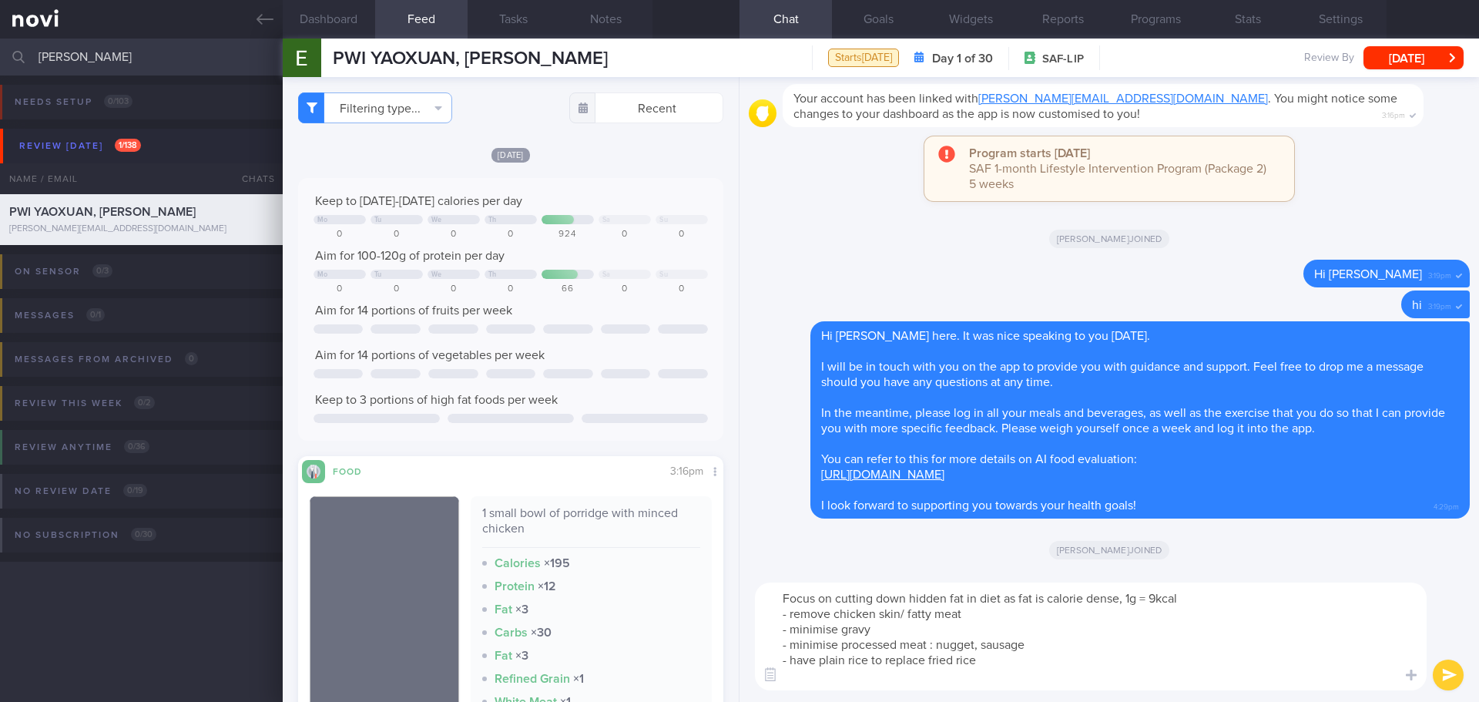
click at [976, 673] on textarea "Focus on cutting down hidden fat in diet as fat is calorie dense, 1g = 9kcal - …" at bounding box center [1091, 636] width 672 height 108
click at [1305, 671] on textarea "Focus on cutting down hidden fat in diet as fat is calorie dense, 1g = 9kcal - …" at bounding box center [1091, 636] width 672 height 108
click at [1291, 685] on textarea "Focus on cutting down hidden fat in diet as fat is calorie dense, 1g = 9kcal - …" at bounding box center [1091, 636] width 672 height 108
click at [1055, 675] on textarea "Focus on cutting down hidden fat in diet as fat is calorie dense, 1g = 9kcal - …" at bounding box center [1091, 636] width 672 height 108
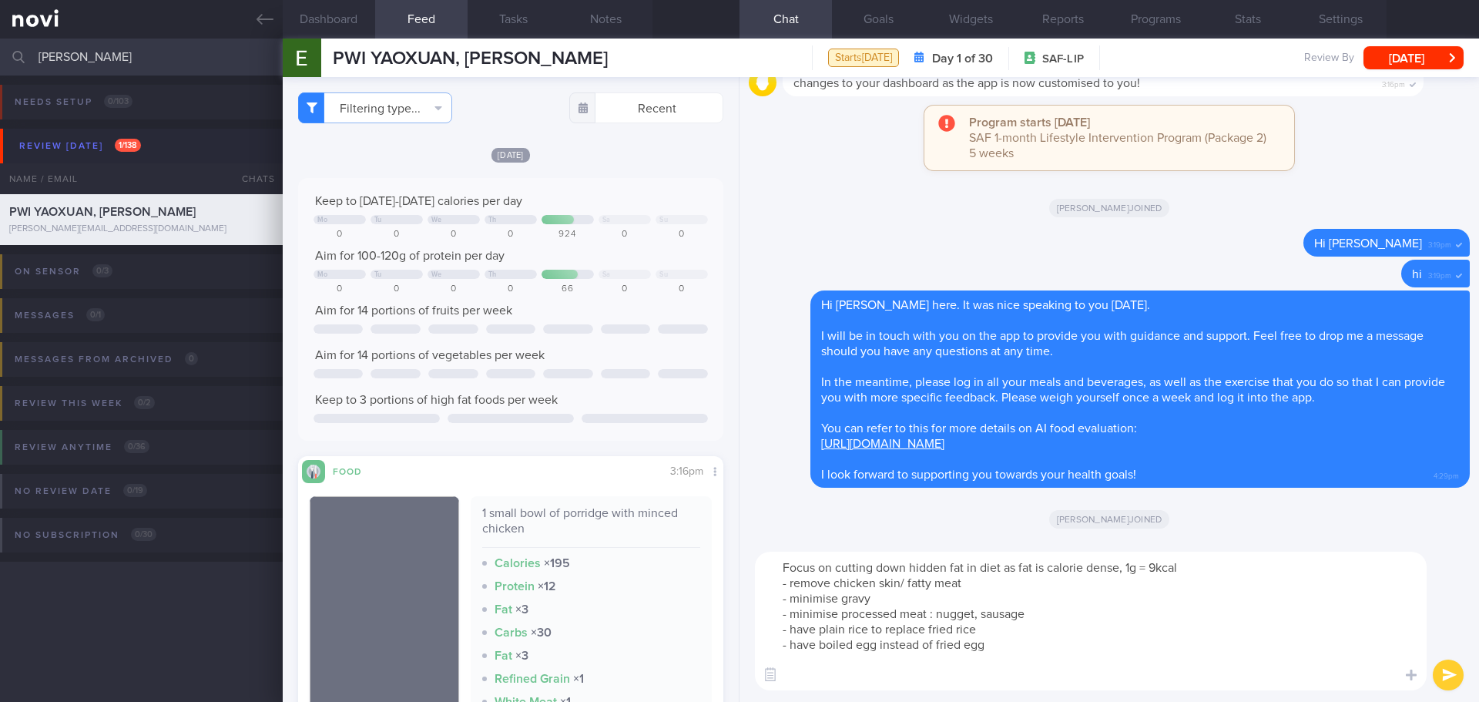
click at [1013, 679] on textarea "Focus on cutting down hidden fat in diet as fat is calorie dense, 1g = 9kcal - …" at bounding box center [1091, 620] width 672 height 139
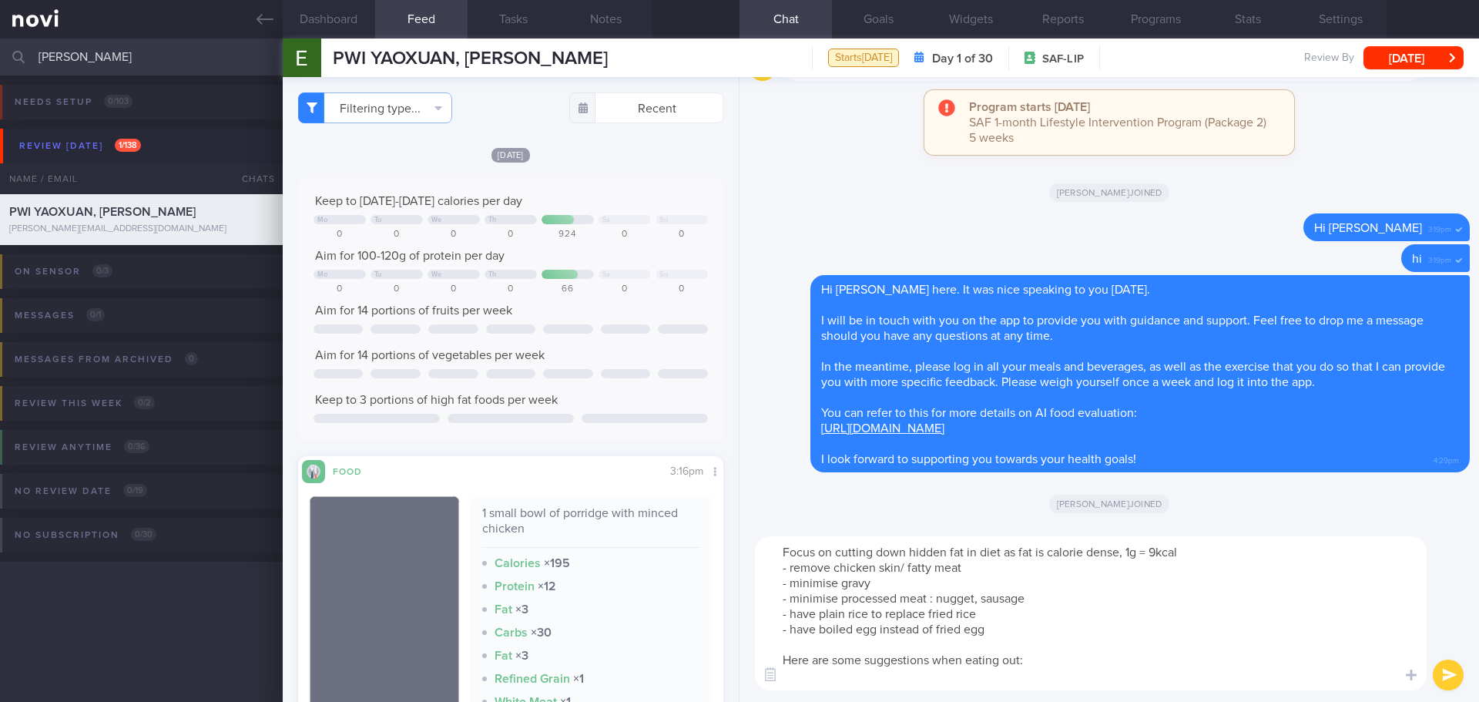
click at [811, 680] on textarea "Focus on cutting down hidden fat in diet as fat is calorie dense, 1g = 9kcal - …" at bounding box center [1091, 613] width 672 height 154
paste textarea "- Sliced fish soup (ask for more fish + vegetables) + rice or noodles - Chicken…"
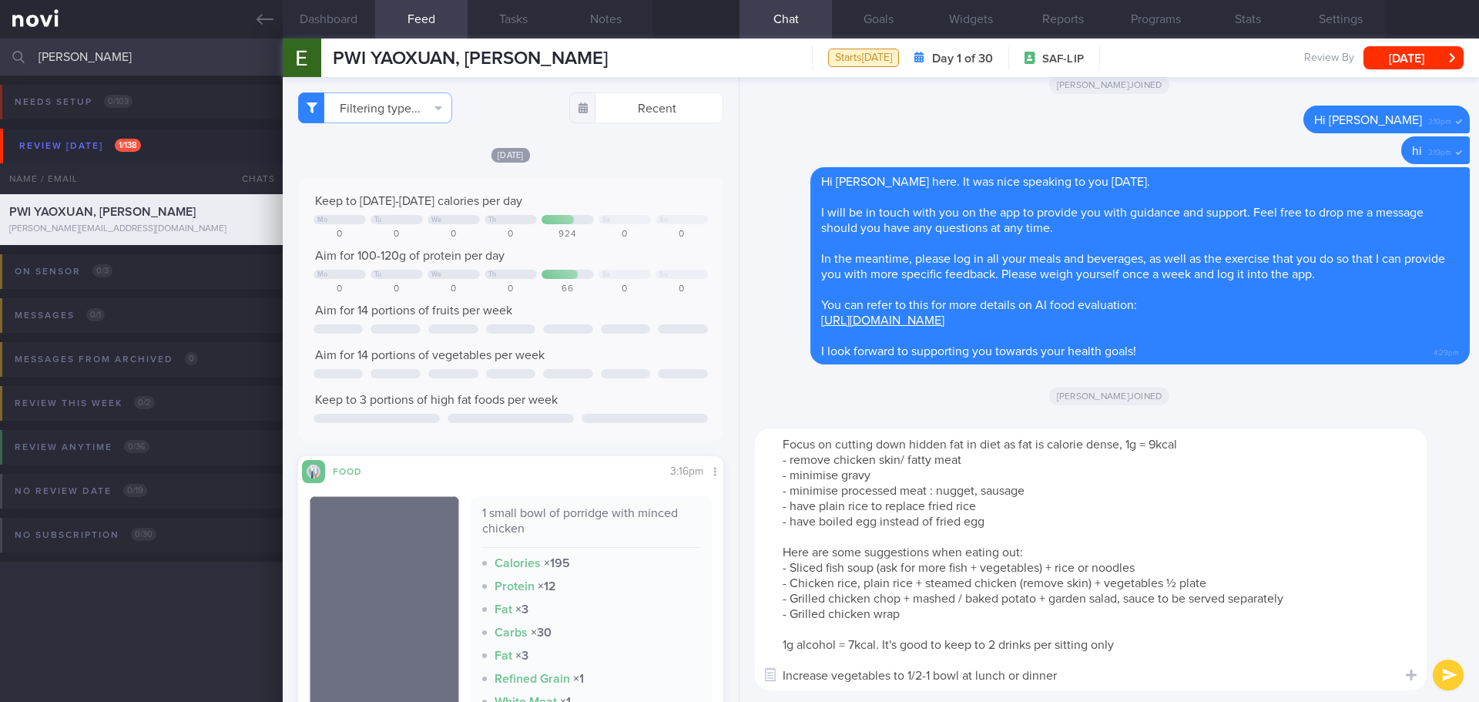
drag, startPoint x: 1201, startPoint y: 685, endPoint x: 1287, endPoint y: 658, distance: 90.4
click at [1203, 685] on textarea "Focus on cutting down hidden fat in diet as fat is calorie dense, 1g = 9kcal - …" at bounding box center [1091, 559] width 672 height 262
click at [1297, 655] on textarea "Focus on cutting down hidden fat in diet as fat is calorie dense, 1g = 9kcal - …" at bounding box center [1091, 559] width 672 height 262
type textarea "Focus on cutting down hidden fat in diet as fat is calorie dense, 1g = 9kcal - …"
click at [1457, 683] on button "submit" at bounding box center [1447, 674] width 31 height 31
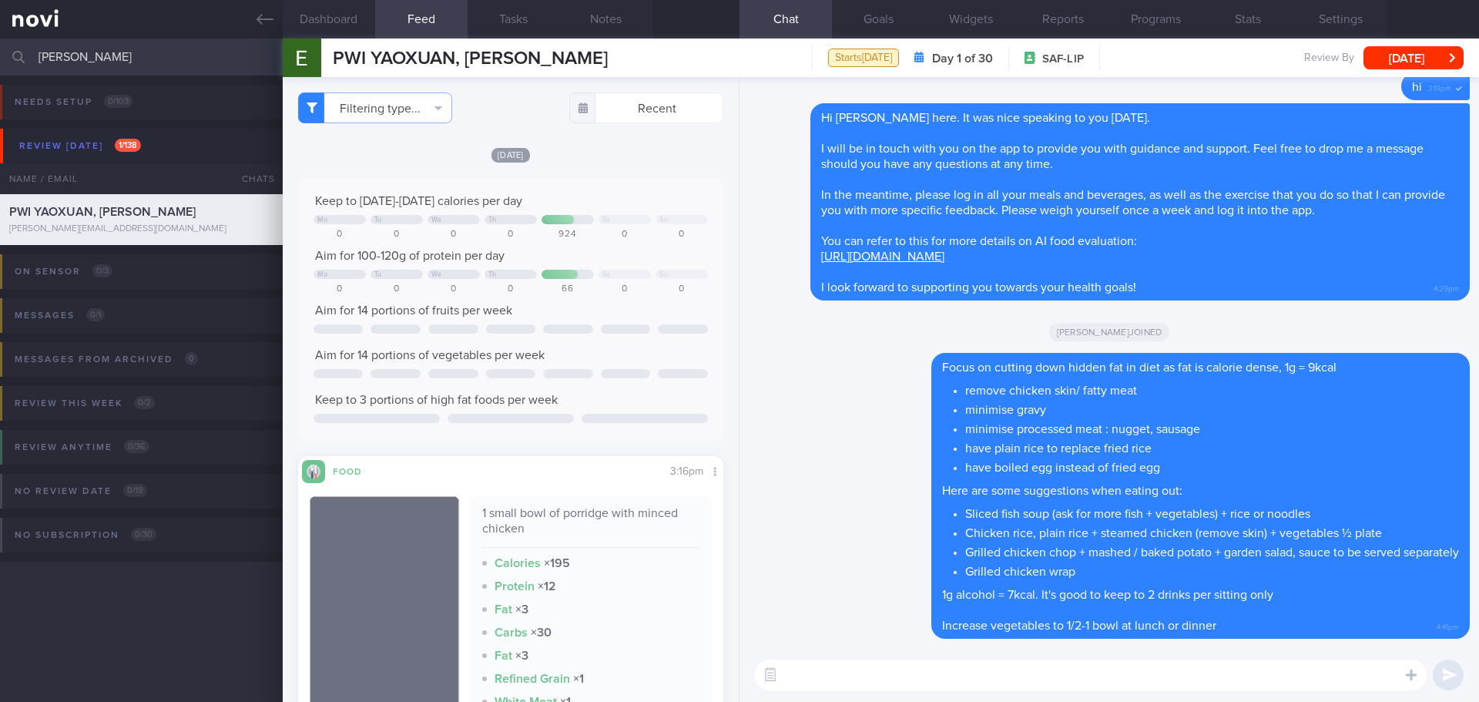
drag, startPoint x: 114, startPoint y: 46, endPoint x: -116, endPoint y: 76, distance: 232.2
click at [0, 76] on html "You are offline! Some functionality will be unavailable Patients New Users Coac…" at bounding box center [739, 351] width 1479 height 702
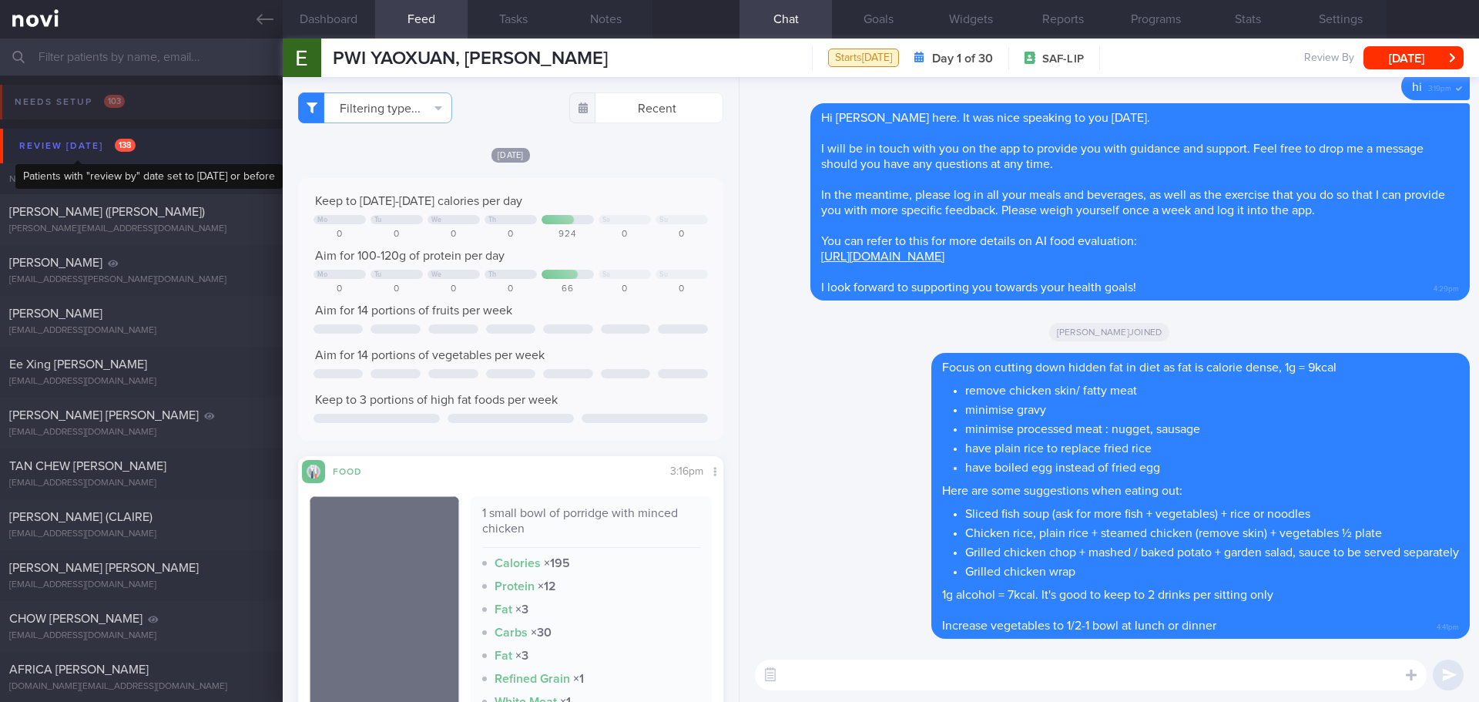
click at [89, 146] on div "Review today 138" at bounding box center [77, 146] width 124 height 21
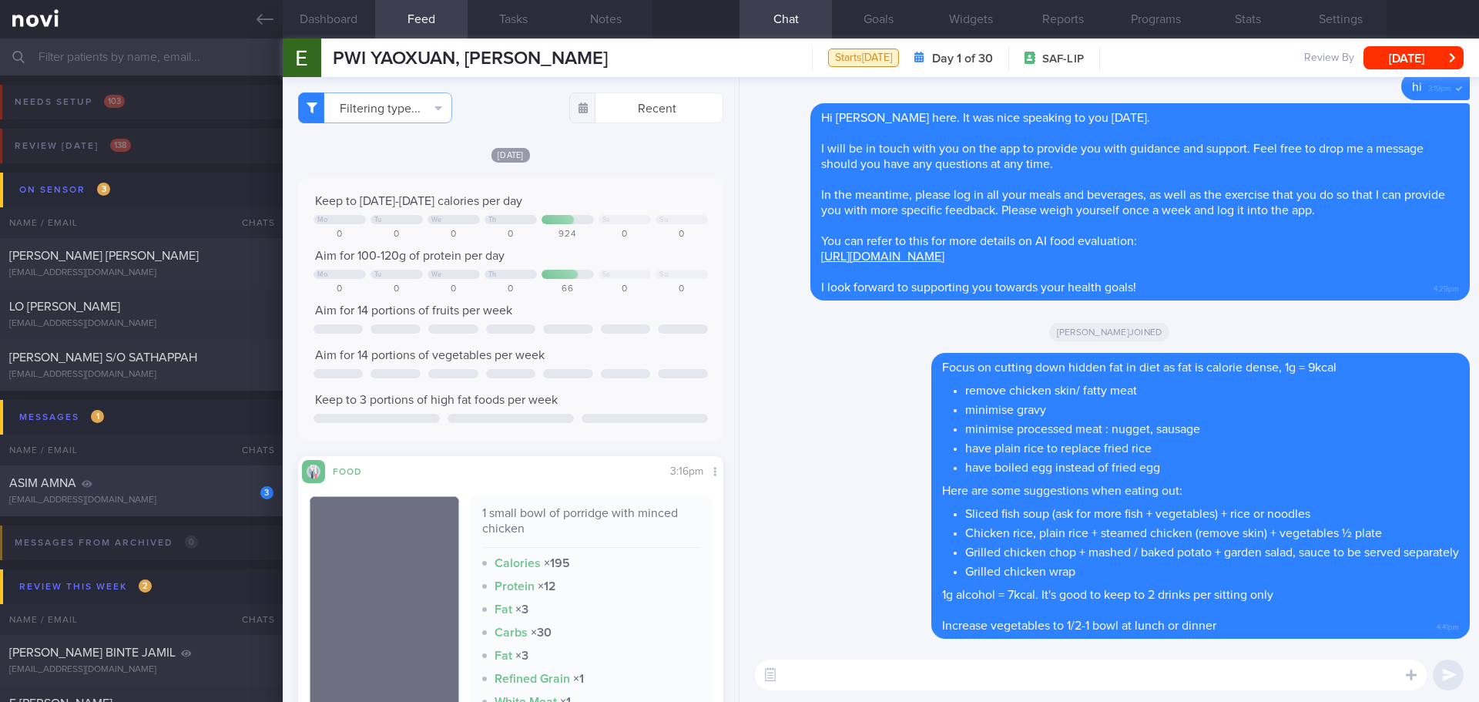
click at [143, 494] on div "amnasim90@gmail.com" at bounding box center [141, 500] width 264 height 12
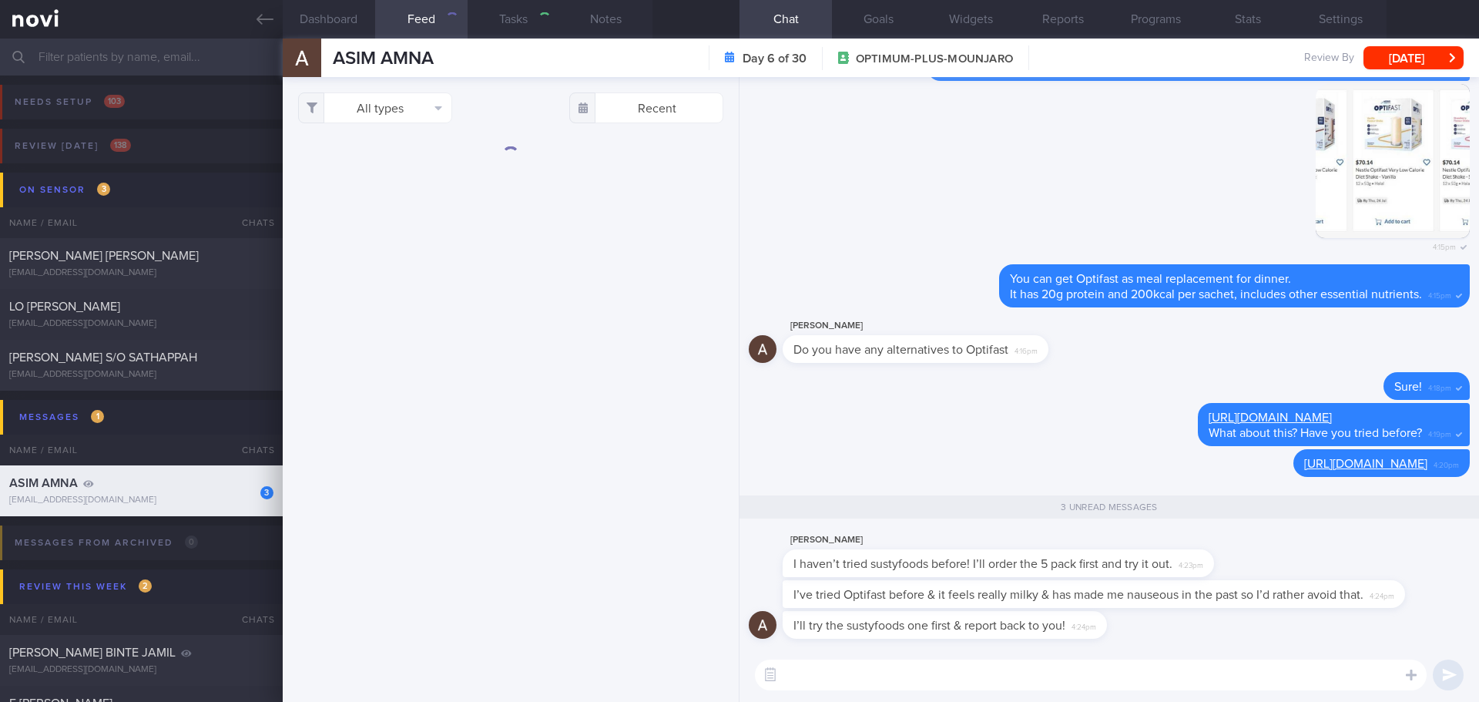
select select "8"
type input "[DATE]"
checkbox input "true"
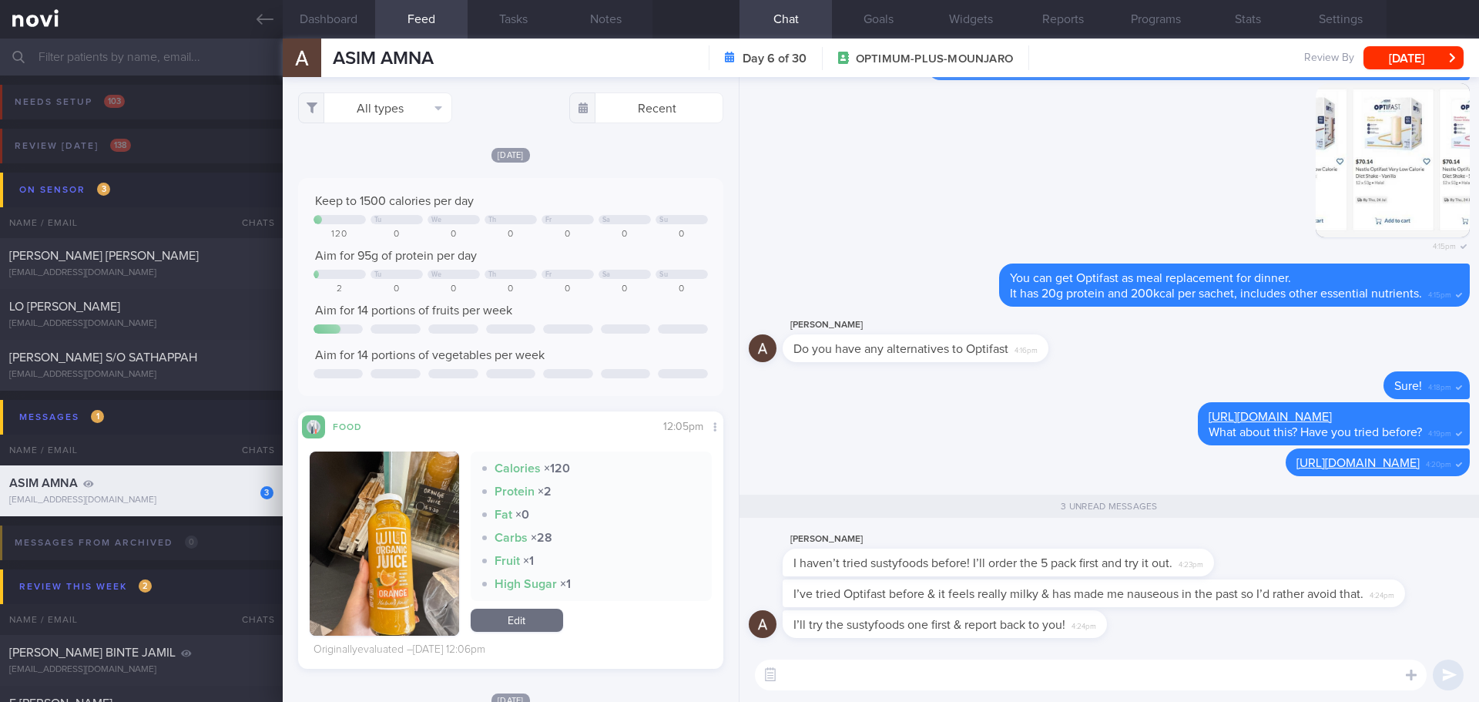
click at [1361, 549] on div "Amna Asim I haven’t tried sustyfoods before! I’ll order the 5 pack first and tr…" at bounding box center [1109, 554] width 721 height 49
click at [1187, 668] on textarea at bounding box center [1091, 674] width 672 height 31
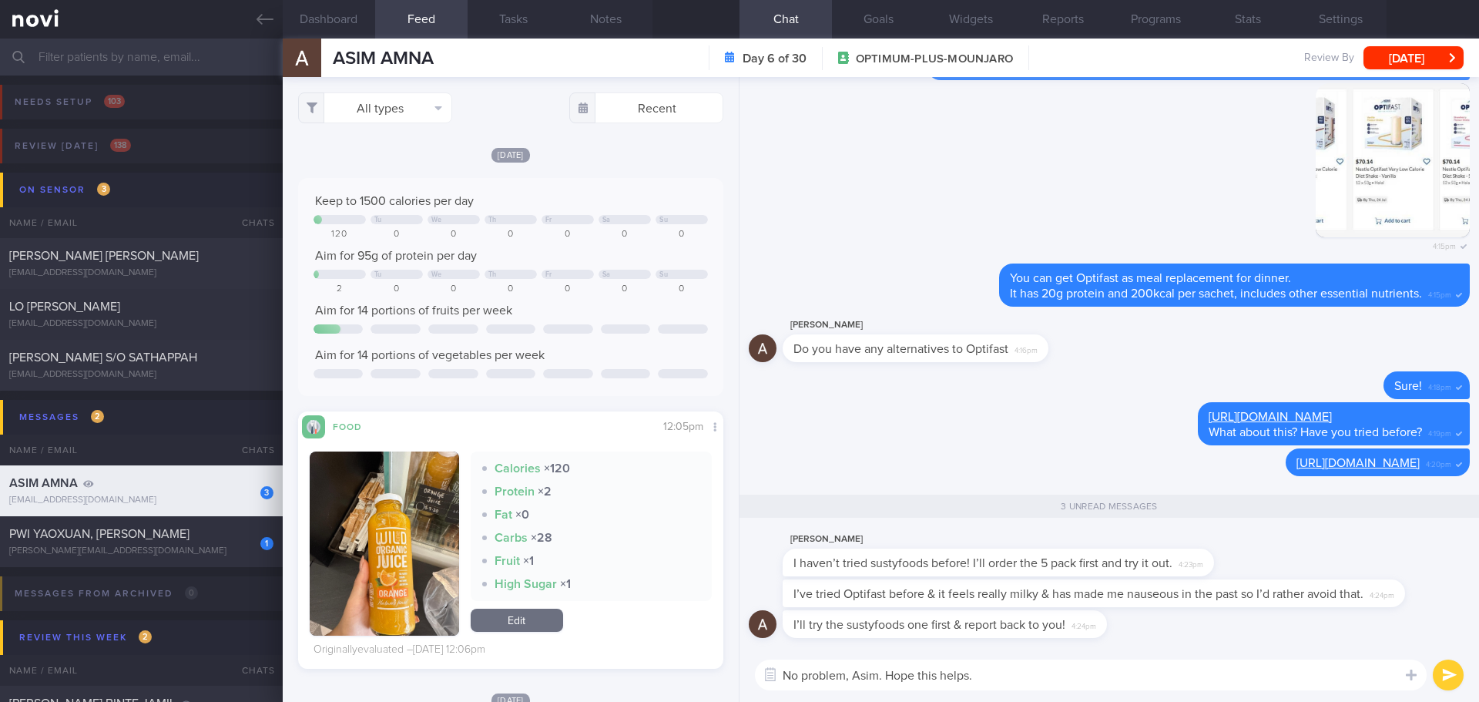
type textarea "No problem, Asim. Hope this helps."
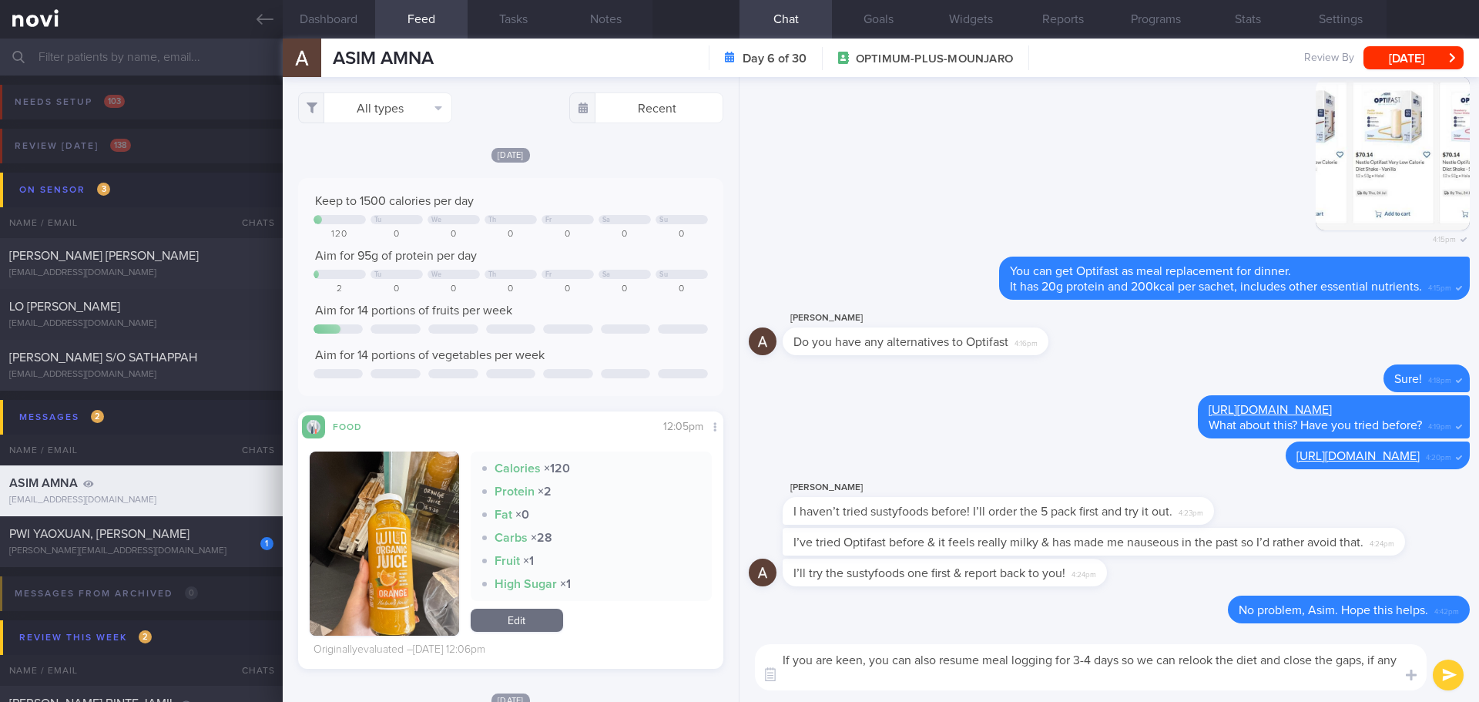
scroll to position [0, 0]
type textarea "If you are keen, you can also resume meal logging for 3-4 days so we can relook…"
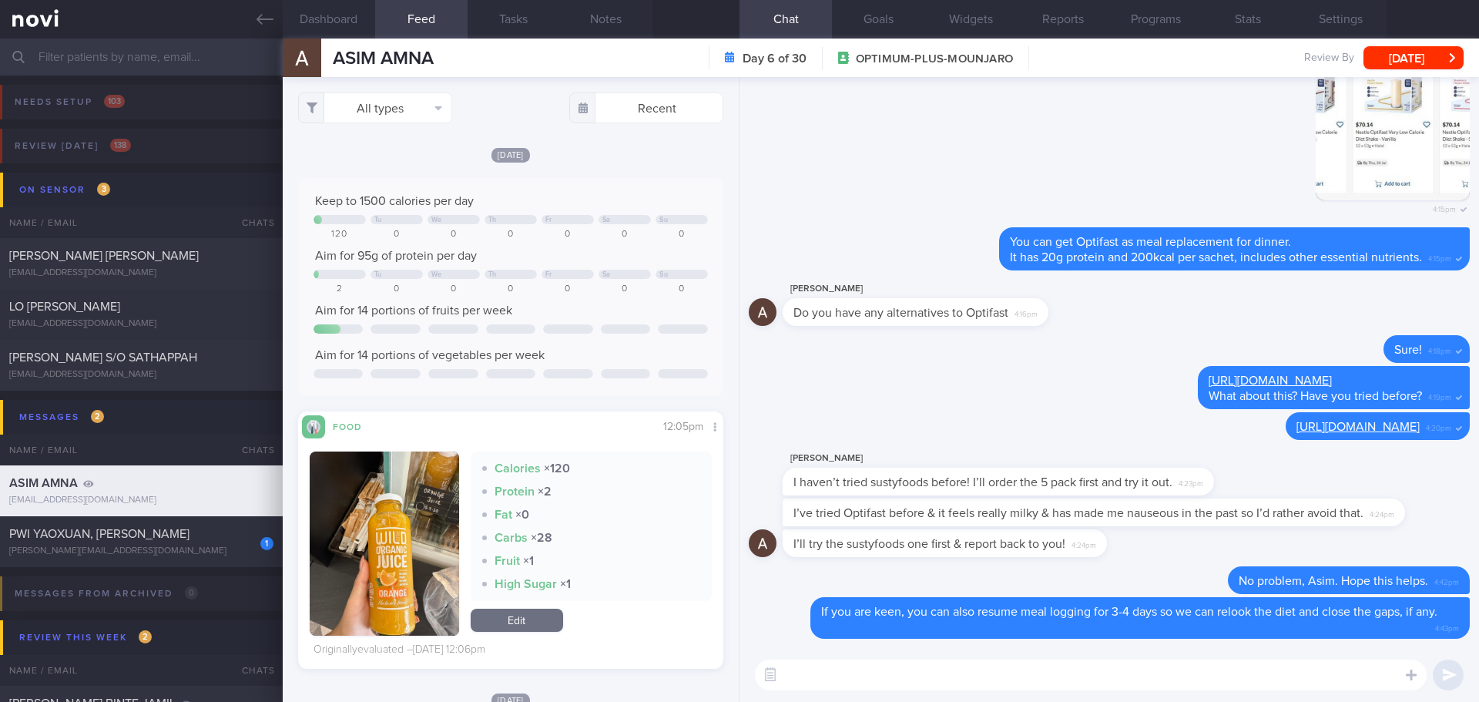
type textarea "L"
type textarea "F"
click at [1187, 675] on textarea "Do let me know if you start logging your meals here 😃" at bounding box center [1091, 674] width 672 height 31
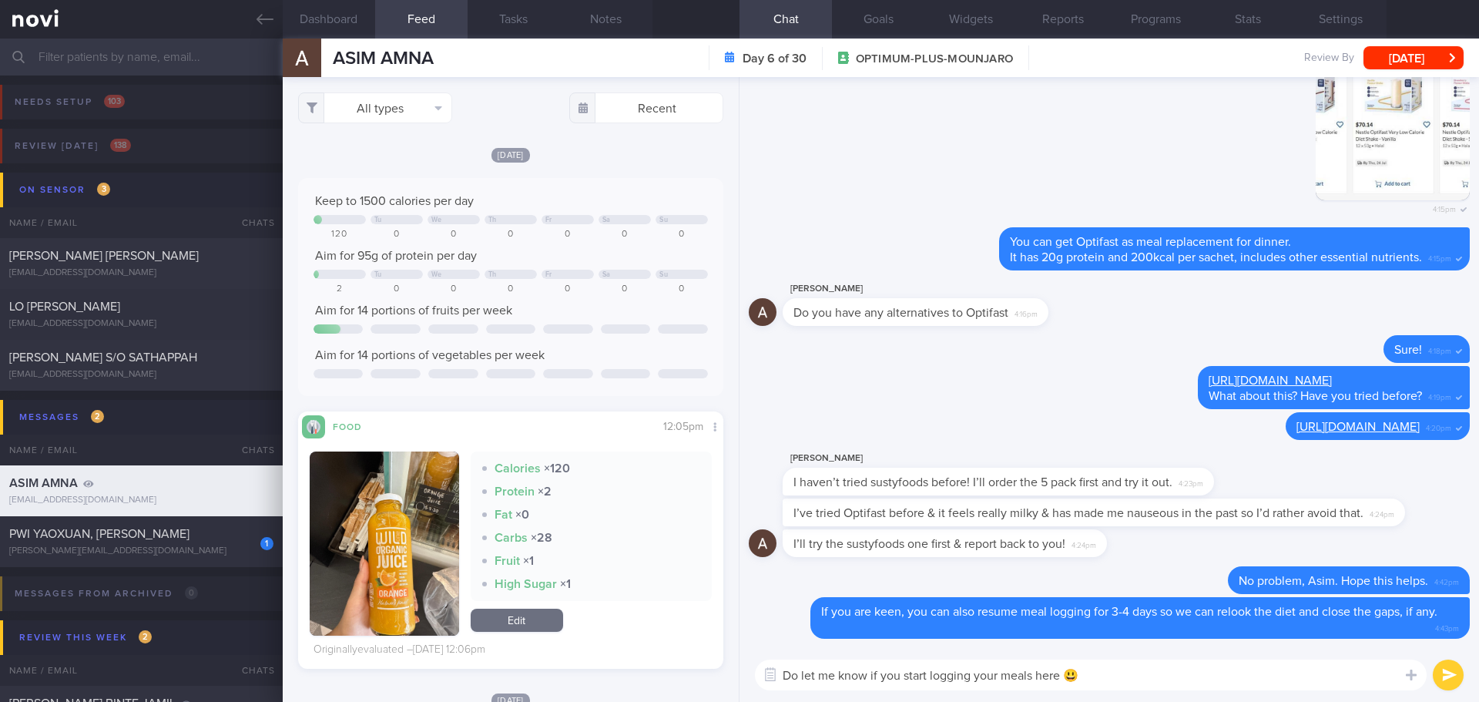
drag, startPoint x: 904, startPoint y: 673, endPoint x: 881, endPoint y: 675, distance: 23.2
click at [881, 675] on textarea "Do let me know if you start logging your meals here 😃" at bounding box center [1091, 674] width 672 height 31
drag, startPoint x: 1082, startPoint y: 681, endPoint x: 1021, endPoint y: 671, distance: 61.7
click at [1021, 671] on textarea "Do let me know if you resume meal logging your meals here 😃" at bounding box center [1091, 674] width 672 height 31
type textarea "Do let me know if you resume meal logging here 😃"
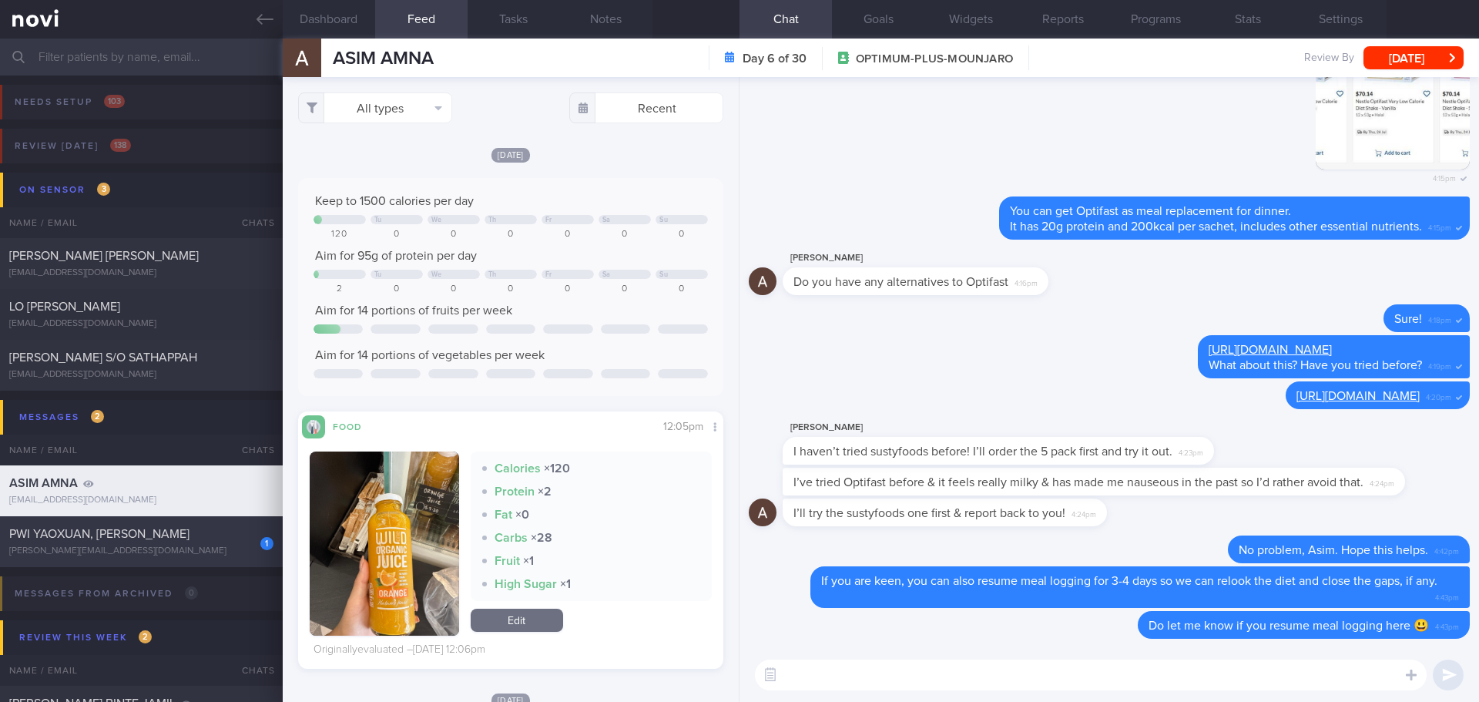
click at [178, 536] on div "PWI YAOXUAN, ERNEST" at bounding box center [139, 533] width 260 height 15
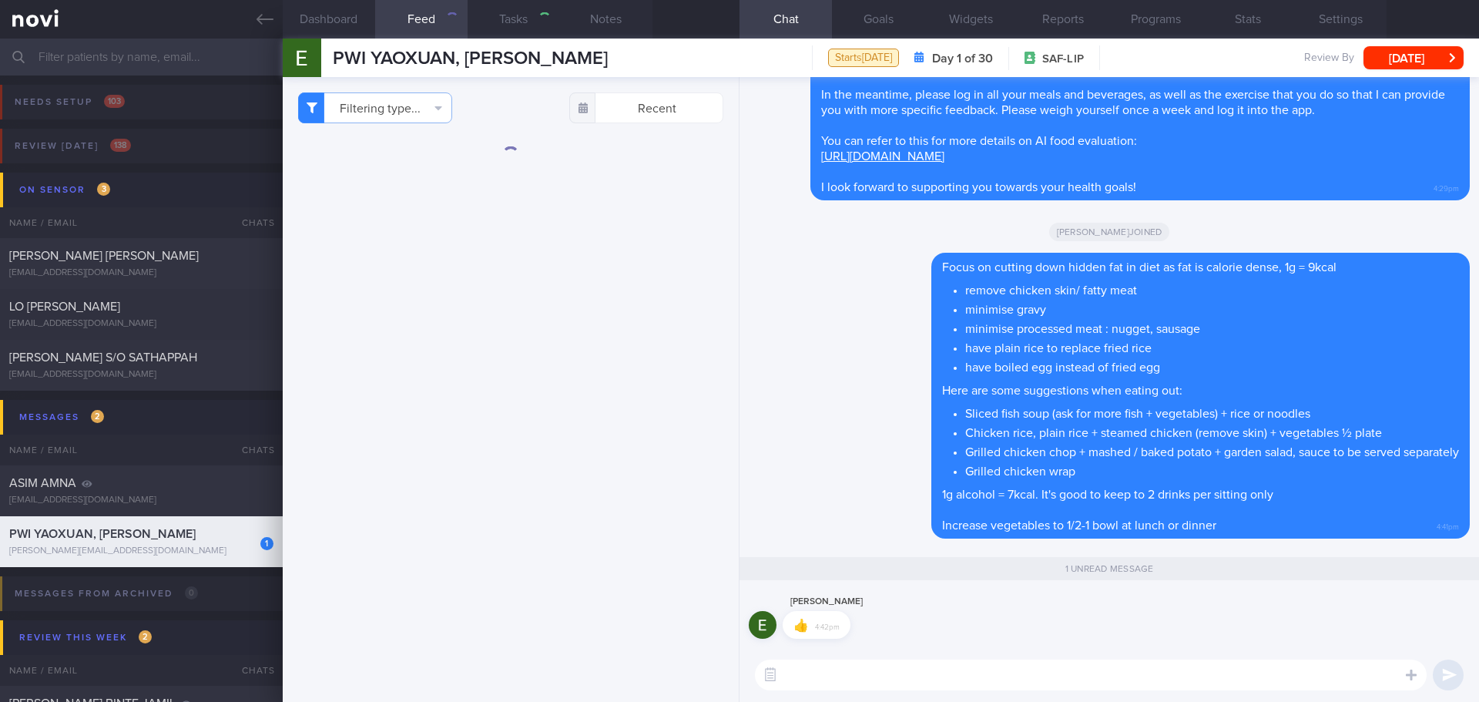
select select "9"
checkbox input "false"
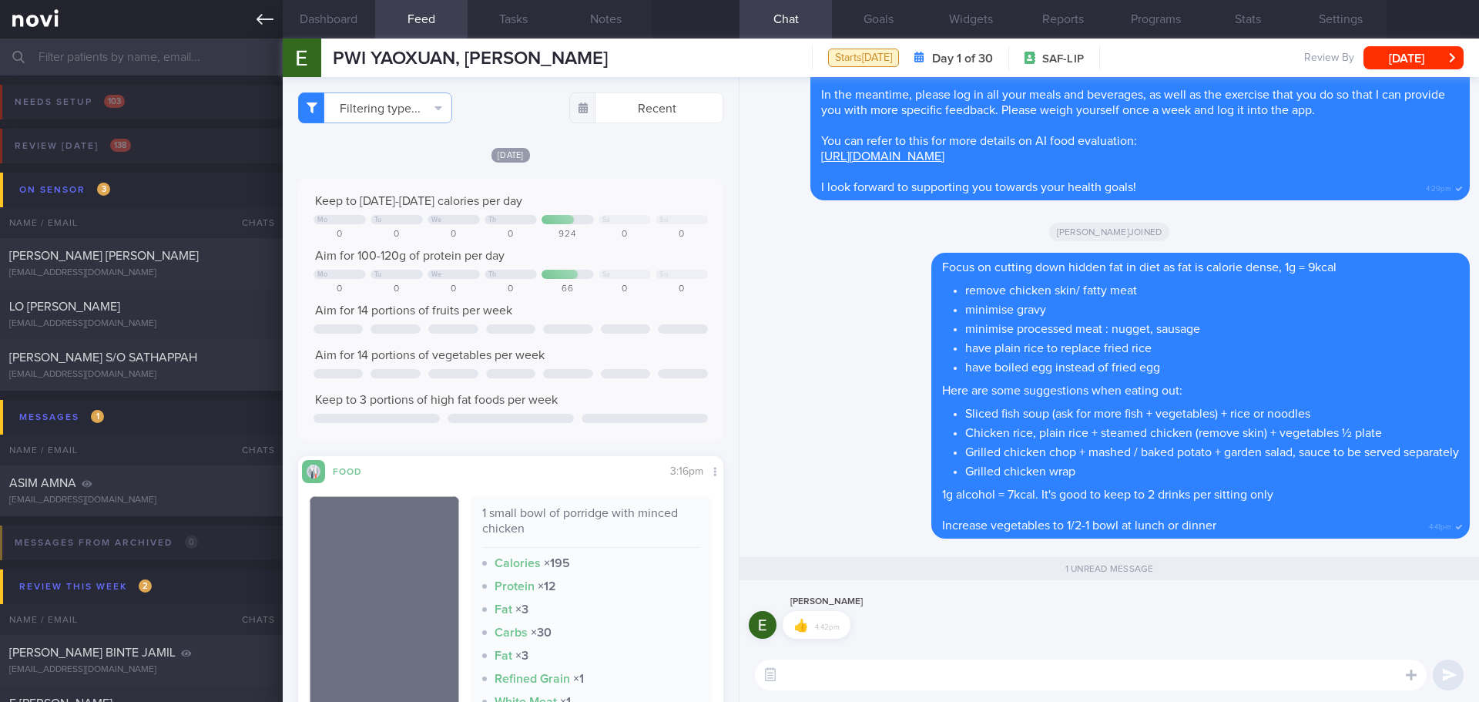
click at [189, 38] on link at bounding box center [141, 19] width 283 height 39
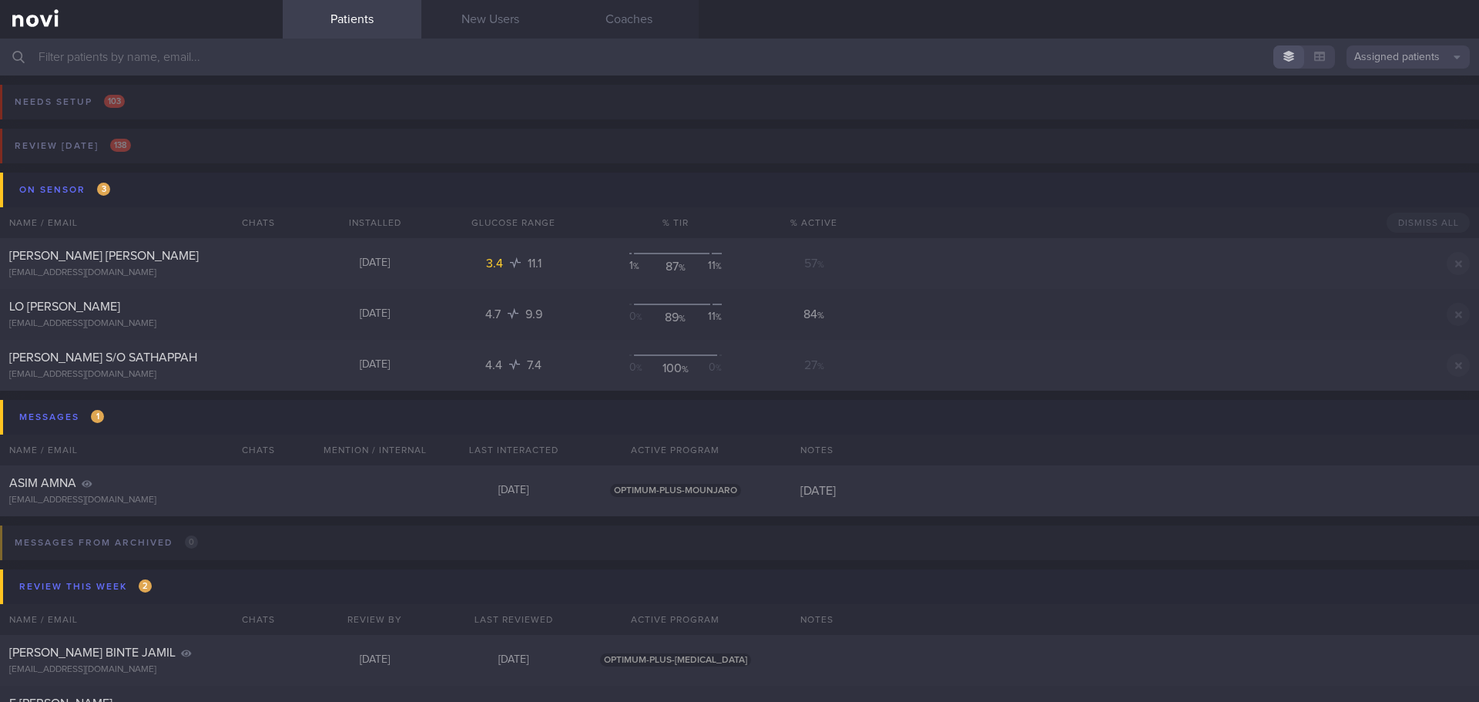
click at [702, 61] on input "text" at bounding box center [739, 57] width 1479 height 37
type input "d"
type input "s"
click at [352, 61] on input "text" at bounding box center [739, 57] width 1479 height 37
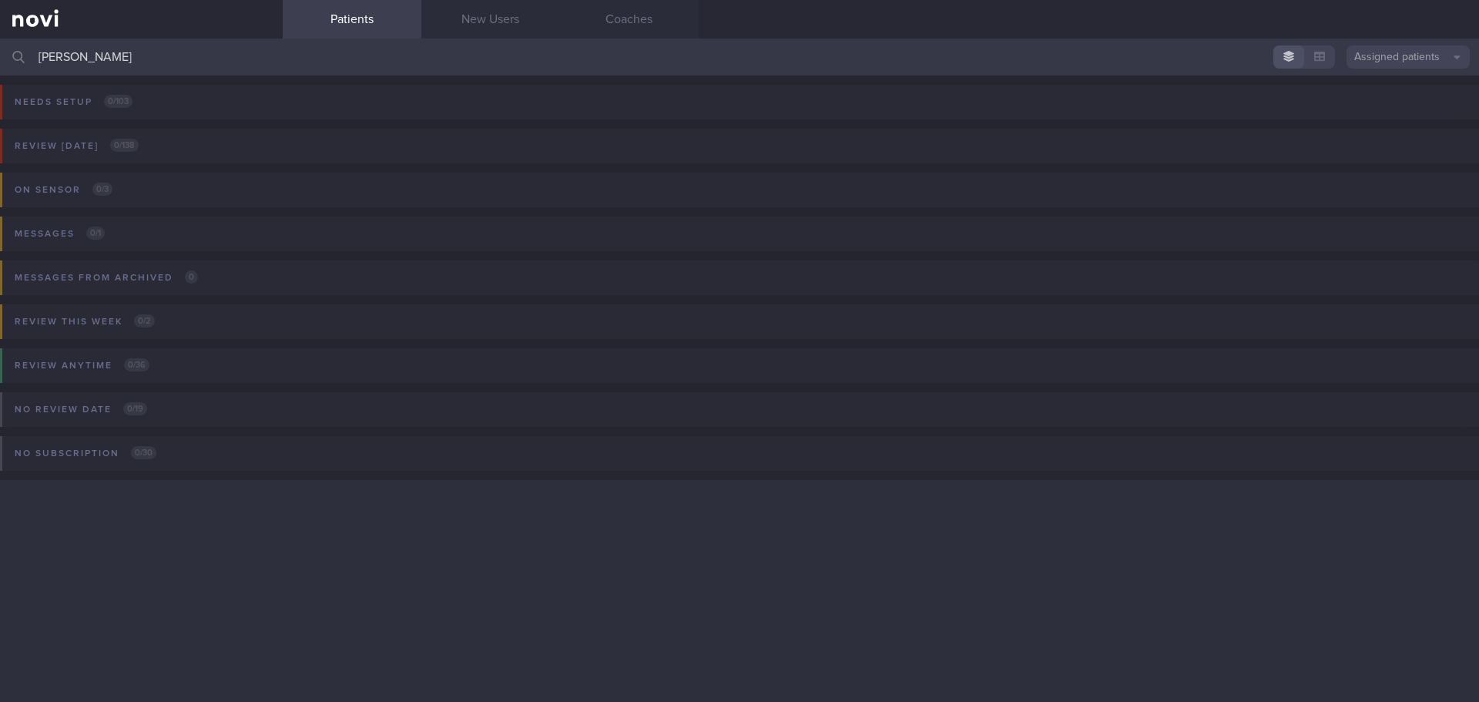
click at [205, 156] on div "Review today 0 / 138 Name / Email Chats Review By Last Reviewed Active Program …" at bounding box center [739, 156] width 1479 height 75
click at [113, 136] on div "Review today 0 / 138" at bounding box center [77, 146] width 132 height 21
click at [101, 62] on input "malcom" at bounding box center [739, 57] width 1479 height 37
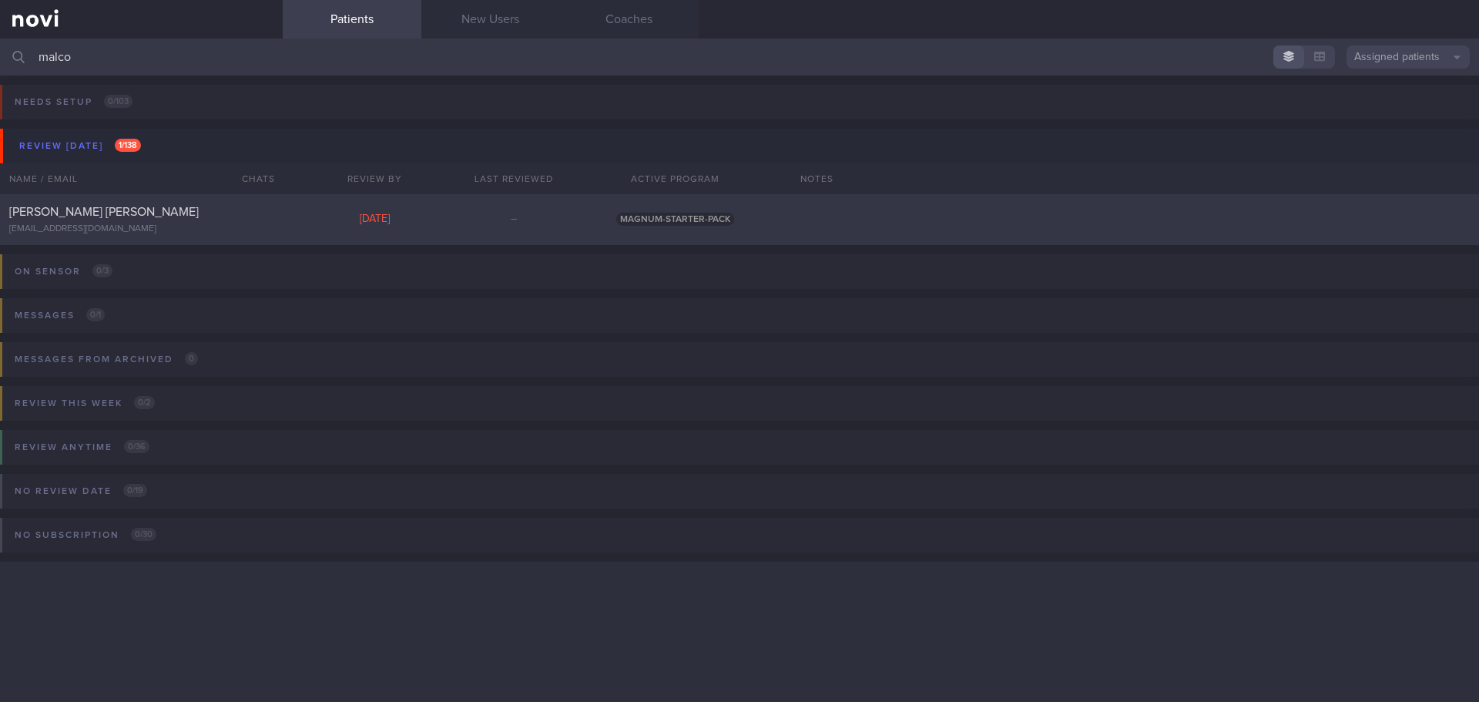
type input "malco"
click at [136, 223] on div "fktvxvqzh5@privaterelay.appleid.com" at bounding box center [141, 229] width 264 height 12
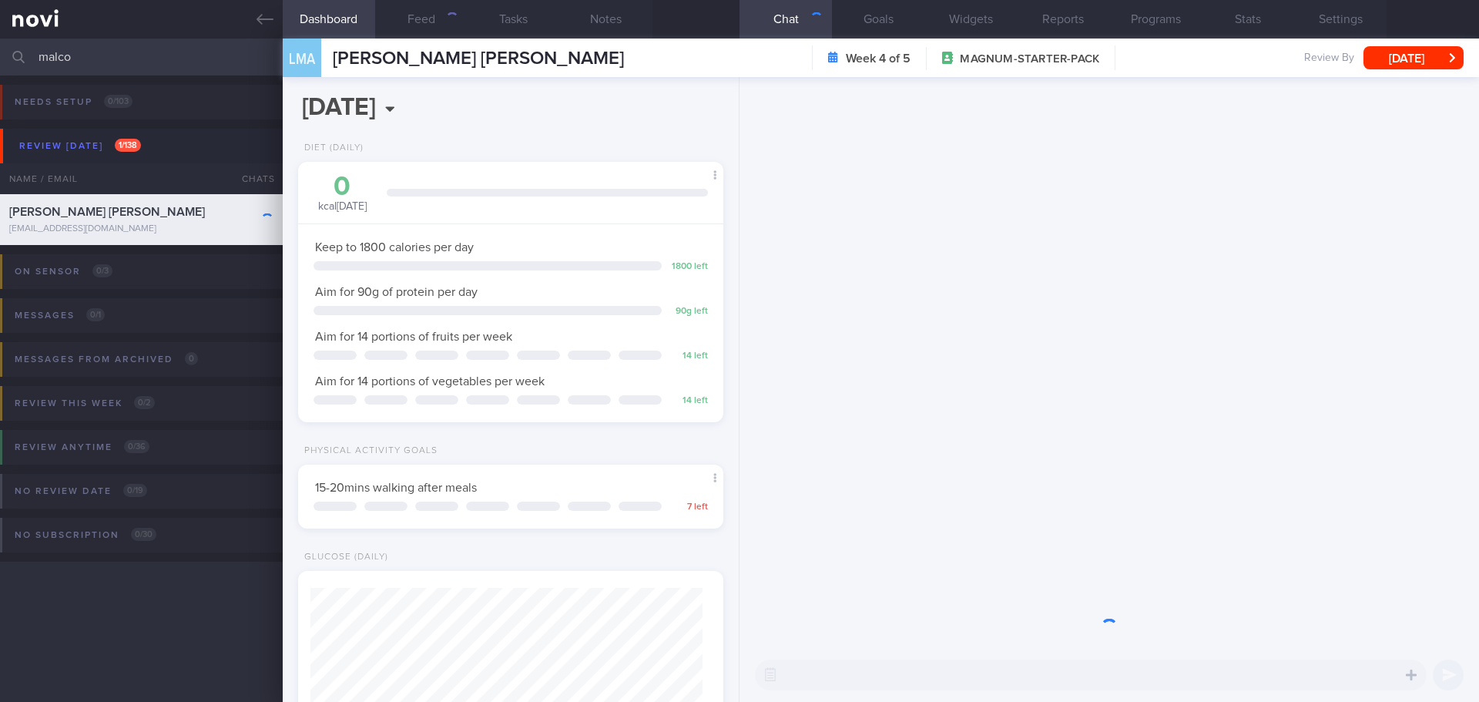
scroll to position [215, 387]
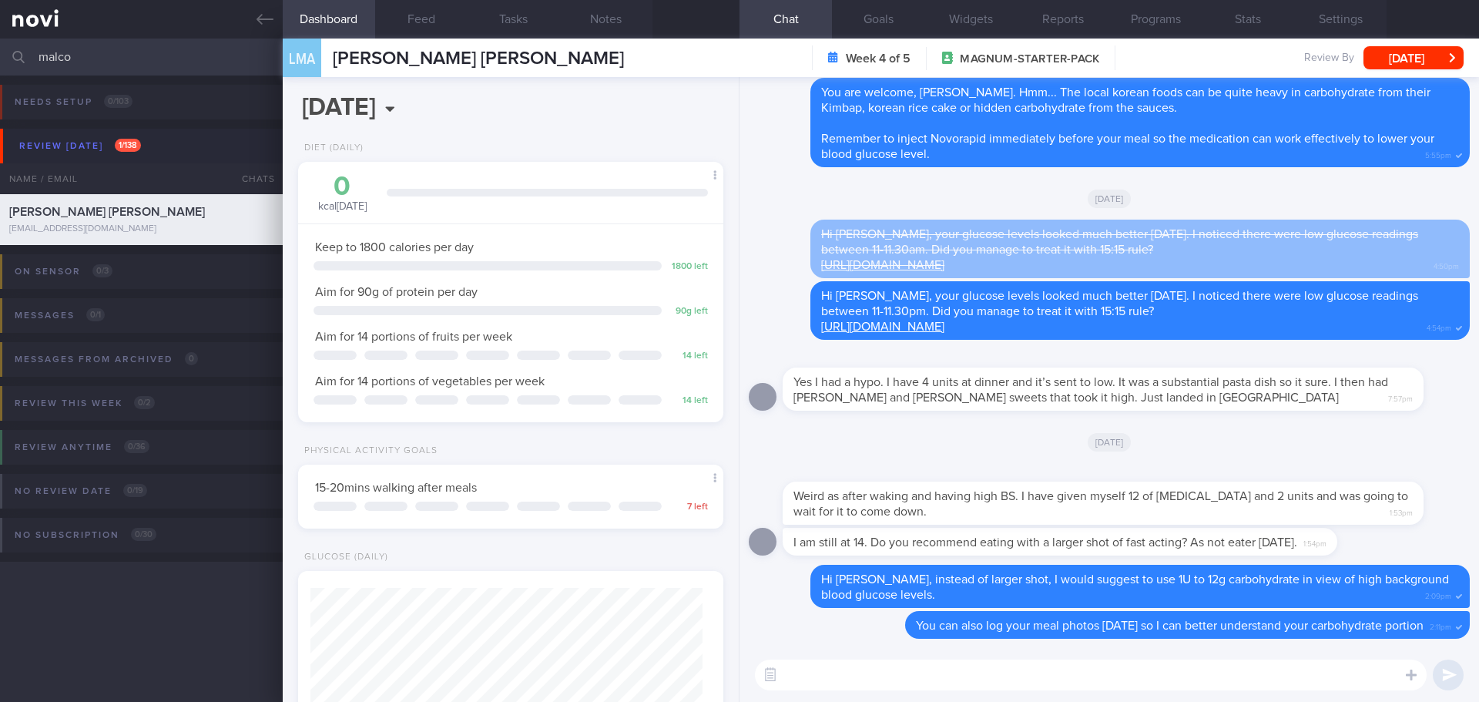
click at [1222, 452] on div "Today" at bounding box center [1109, 441] width 721 height 43
click at [1288, 443] on div "Today" at bounding box center [1109, 441] width 721 height 43
click at [428, 18] on button "Feed" at bounding box center [421, 19] width 92 height 39
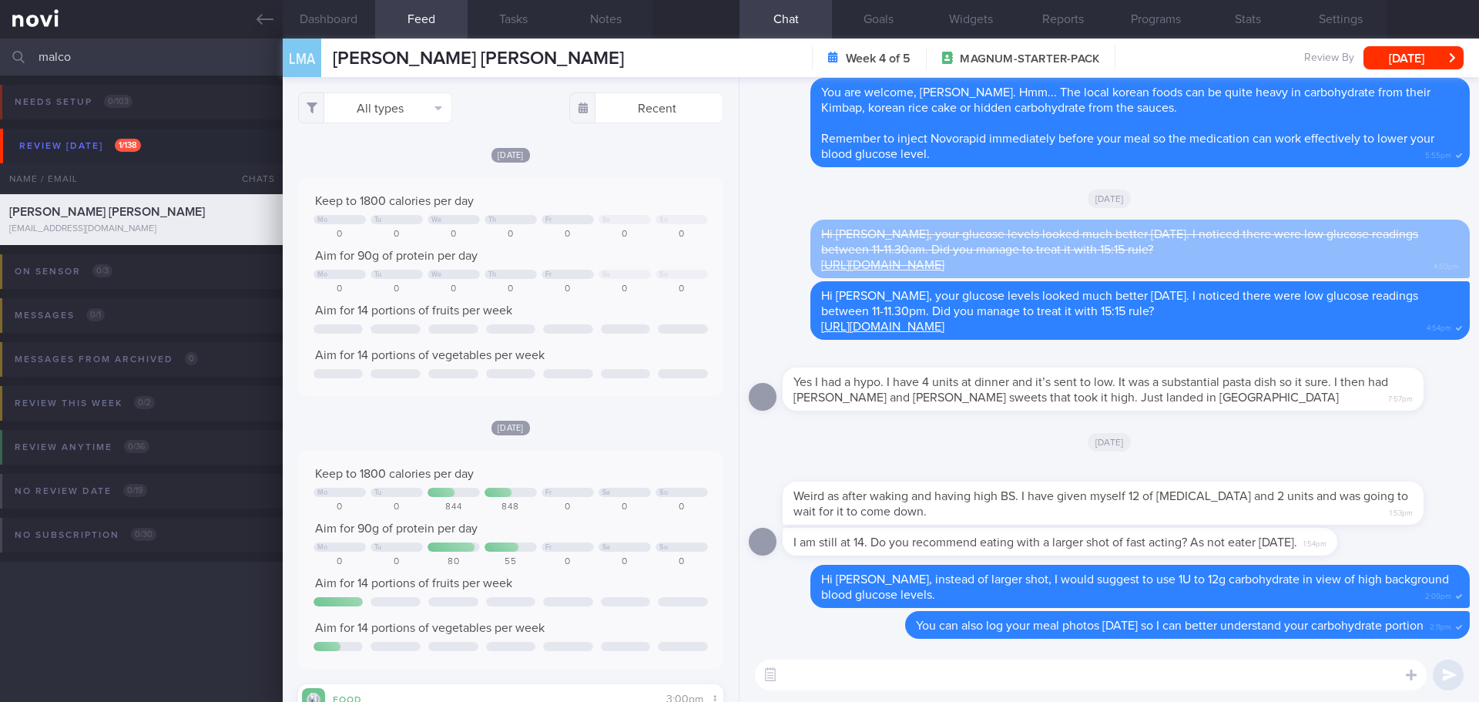
drag, startPoint x: 130, startPoint y: 49, endPoint x: -52, endPoint y: 64, distance: 182.3
click at [0, 64] on html "You are offline! Some functionality will be unavailable Patients New Users Coac…" at bounding box center [739, 351] width 1479 height 702
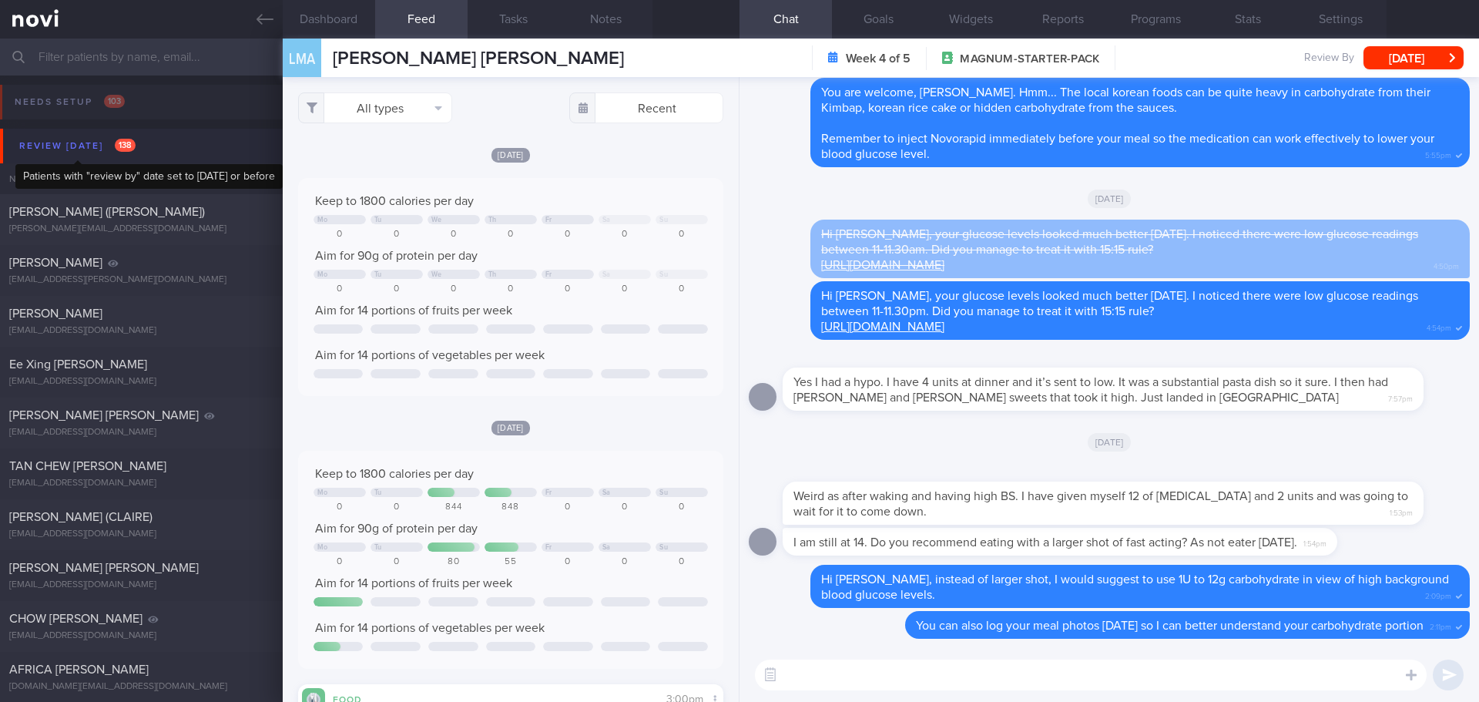
click at [119, 148] on span "138" at bounding box center [125, 145] width 21 height 13
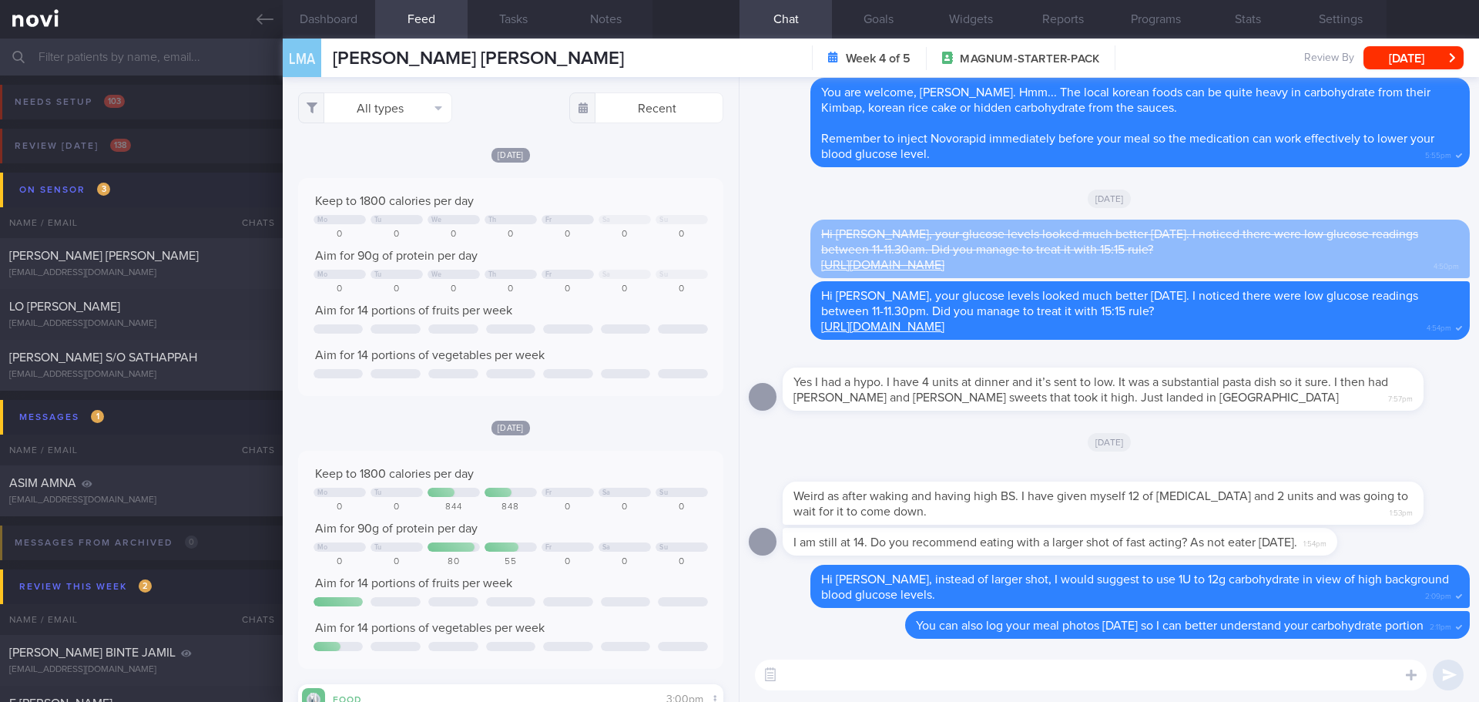
click at [95, 193] on div "On sensor 3" at bounding box center [64, 189] width 99 height 21
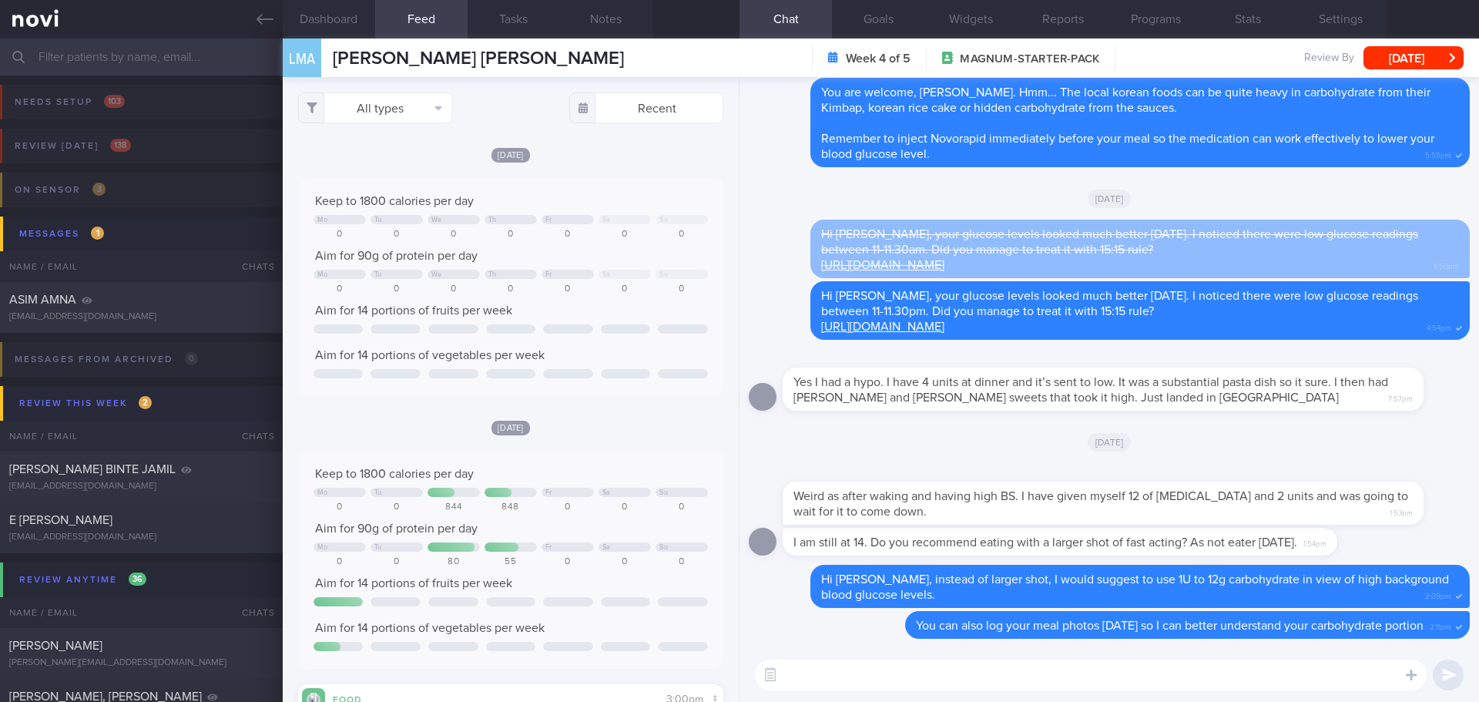
click at [120, 389] on button "Review this week 2" at bounding box center [741, 403] width 1483 height 35
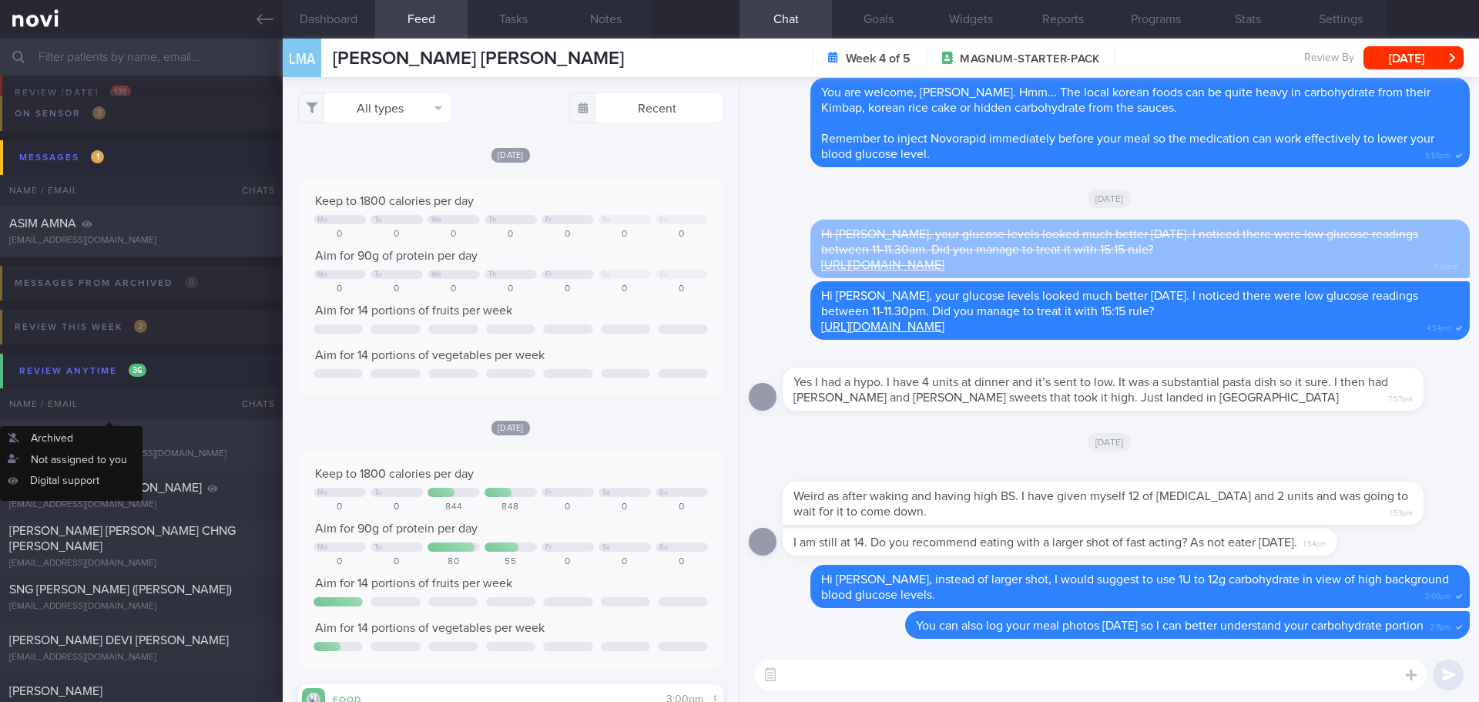
scroll to position [77, 0]
click at [1235, 441] on div "Today" at bounding box center [1109, 441] width 721 height 43
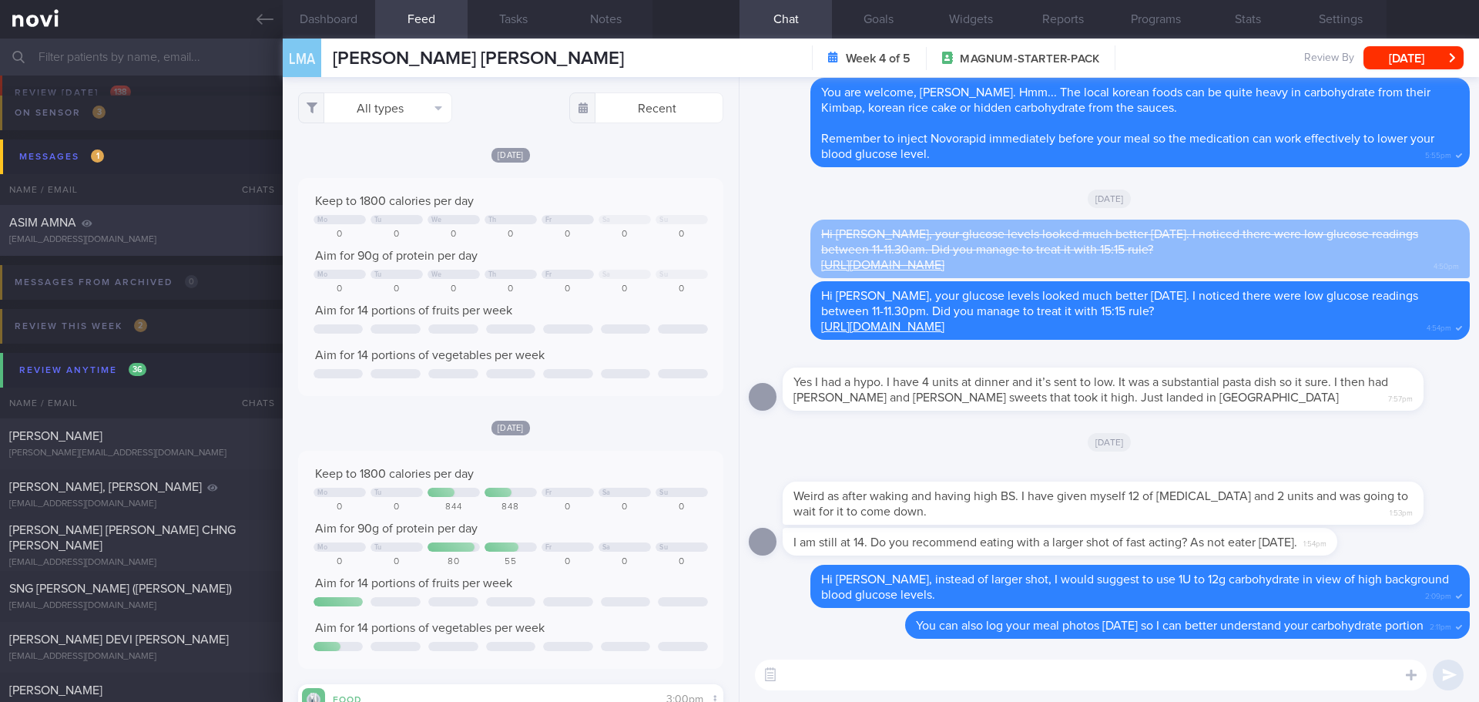
click at [62, 224] on span "ASIM AMNA" at bounding box center [42, 222] width 67 height 12
type input "[DATE]"
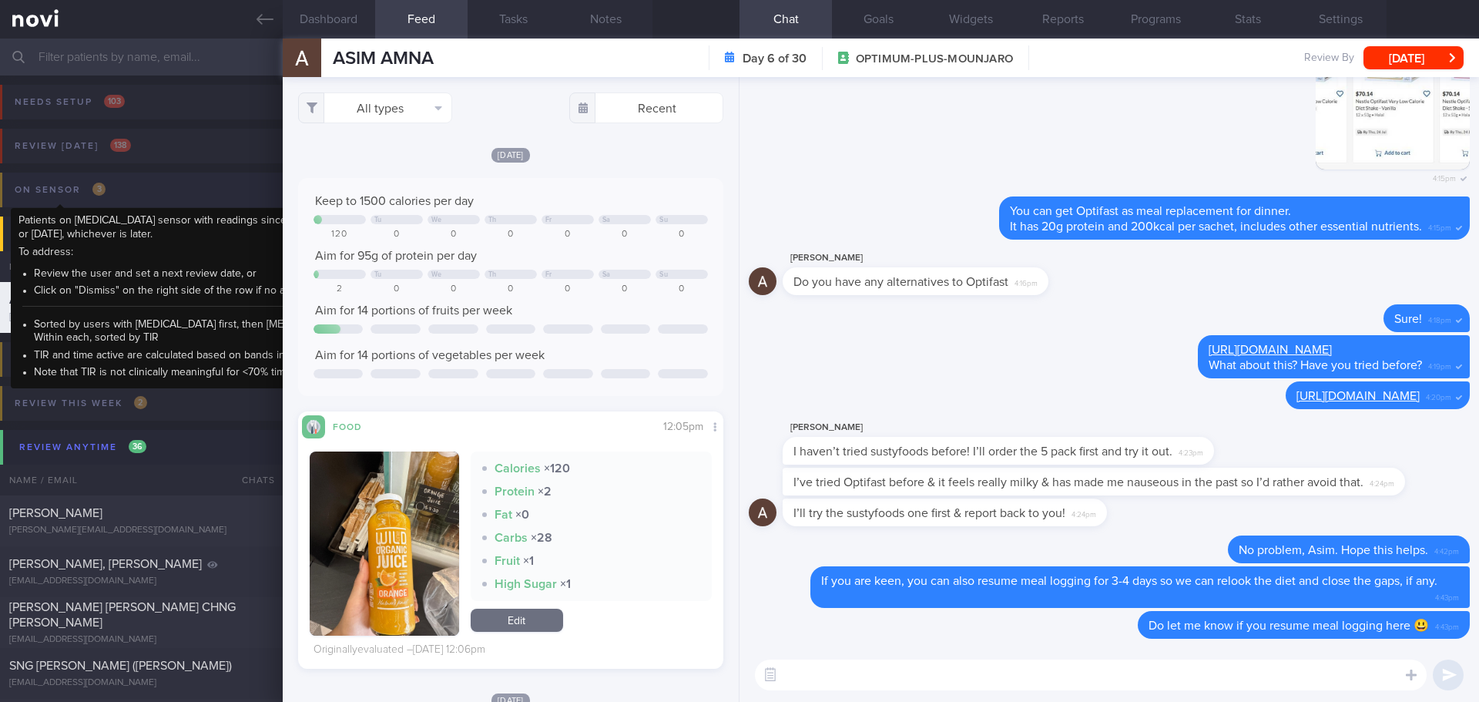
click at [88, 188] on div "On sensor 3" at bounding box center [60, 189] width 99 height 21
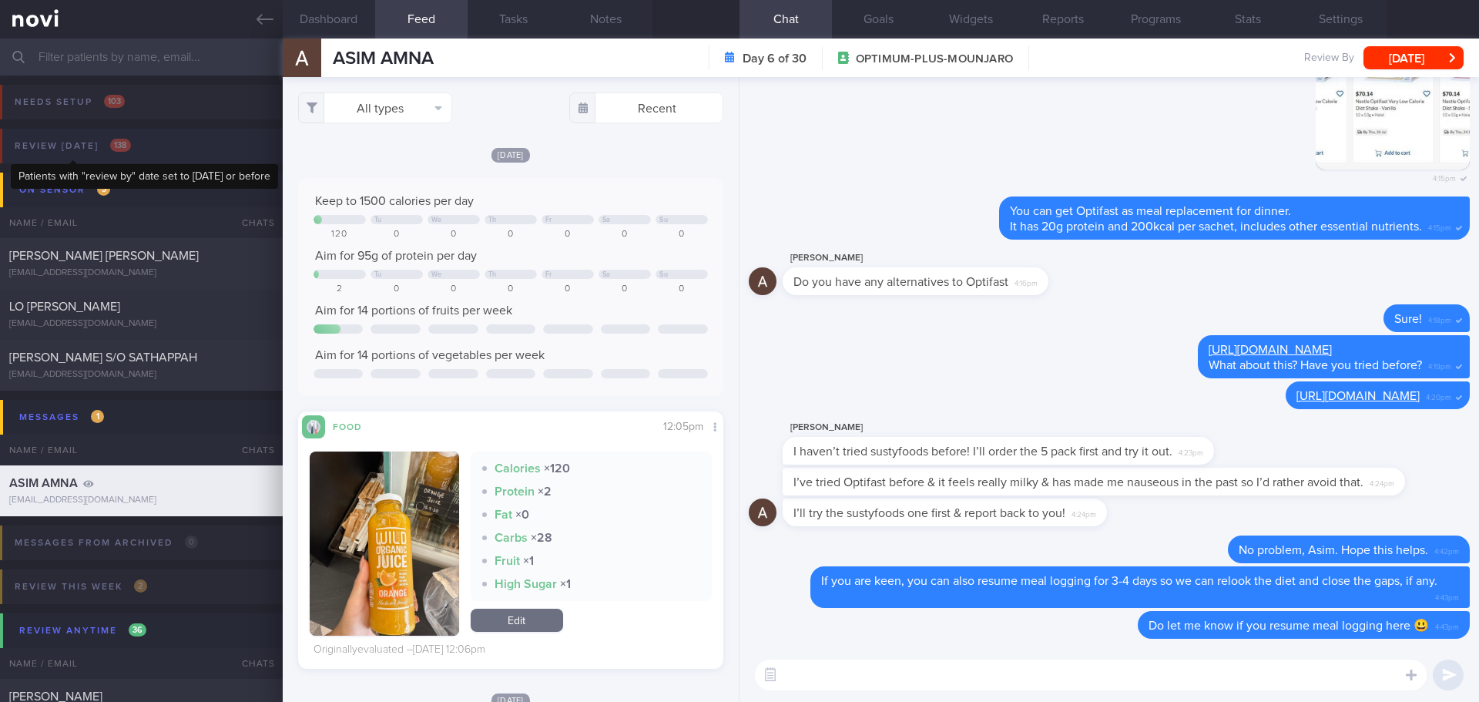
click at [132, 142] on div "Review today 138" at bounding box center [73, 146] width 124 height 21
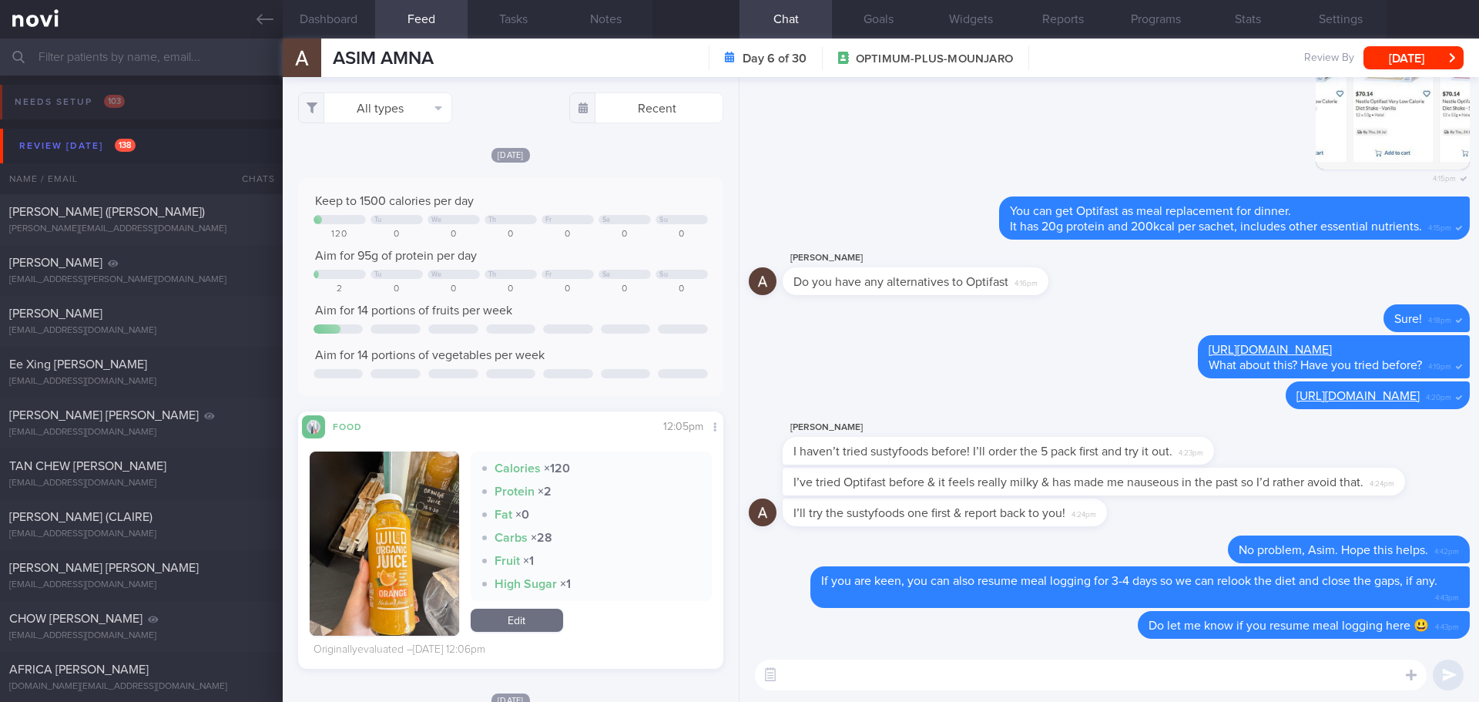
click at [169, 51] on input "text" at bounding box center [739, 57] width 1479 height 37
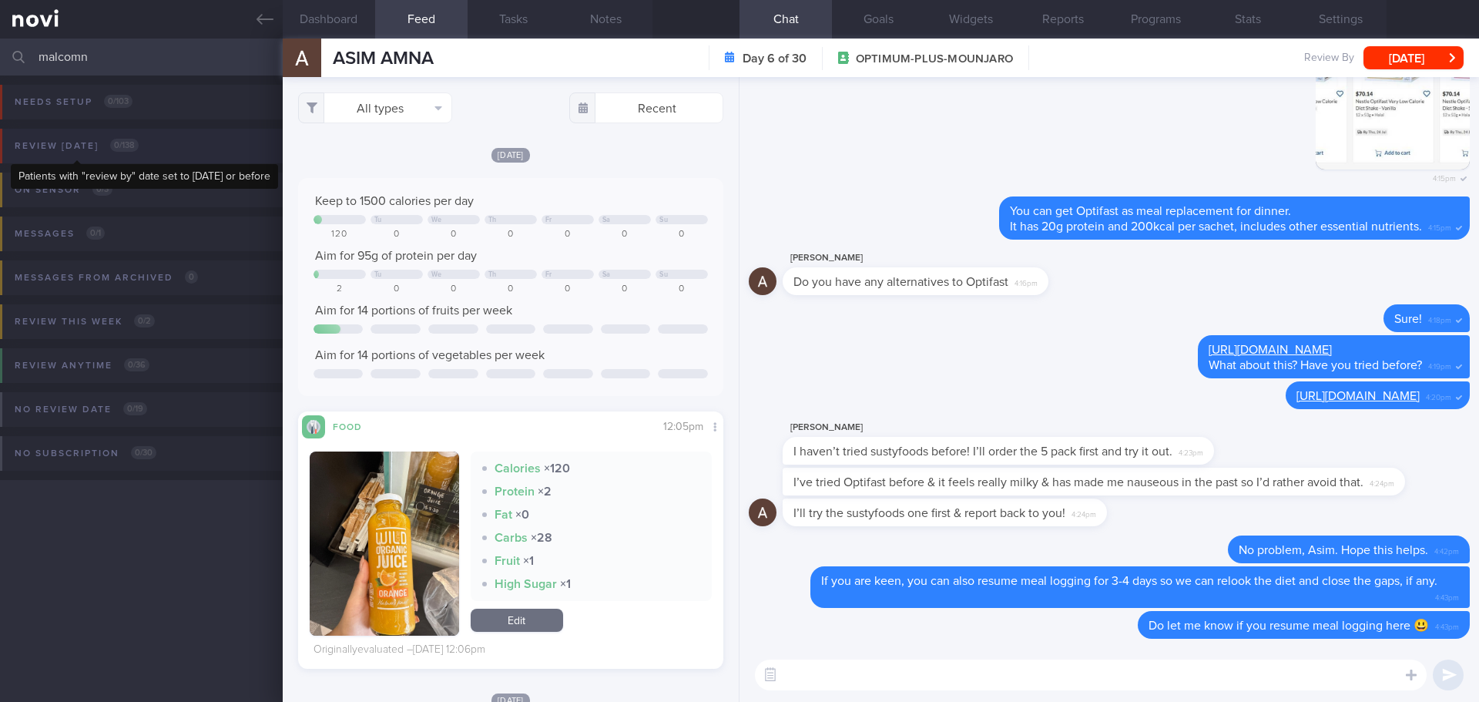
click at [85, 143] on div "Review today 0 / 138" at bounding box center [77, 146] width 132 height 21
click at [106, 40] on input "malcomn" at bounding box center [739, 57] width 1479 height 37
type input "malco"
click at [97, 133] on button "Review today 1 / 138" at bounding box center [736, 151] width 1483 height 44
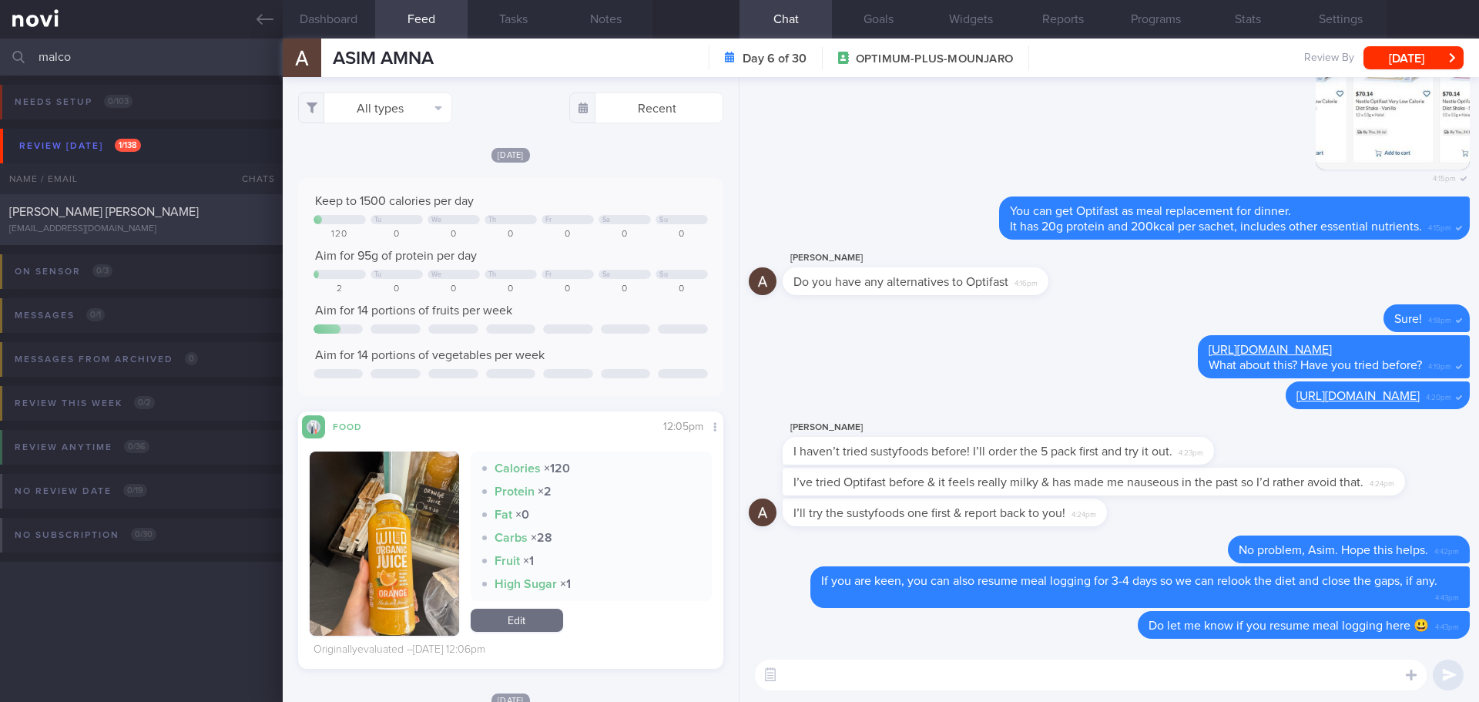
click at [172, 210] on div "Lee Malcolm Anstiss" at bounding box center [139, 211] width 260 height 15
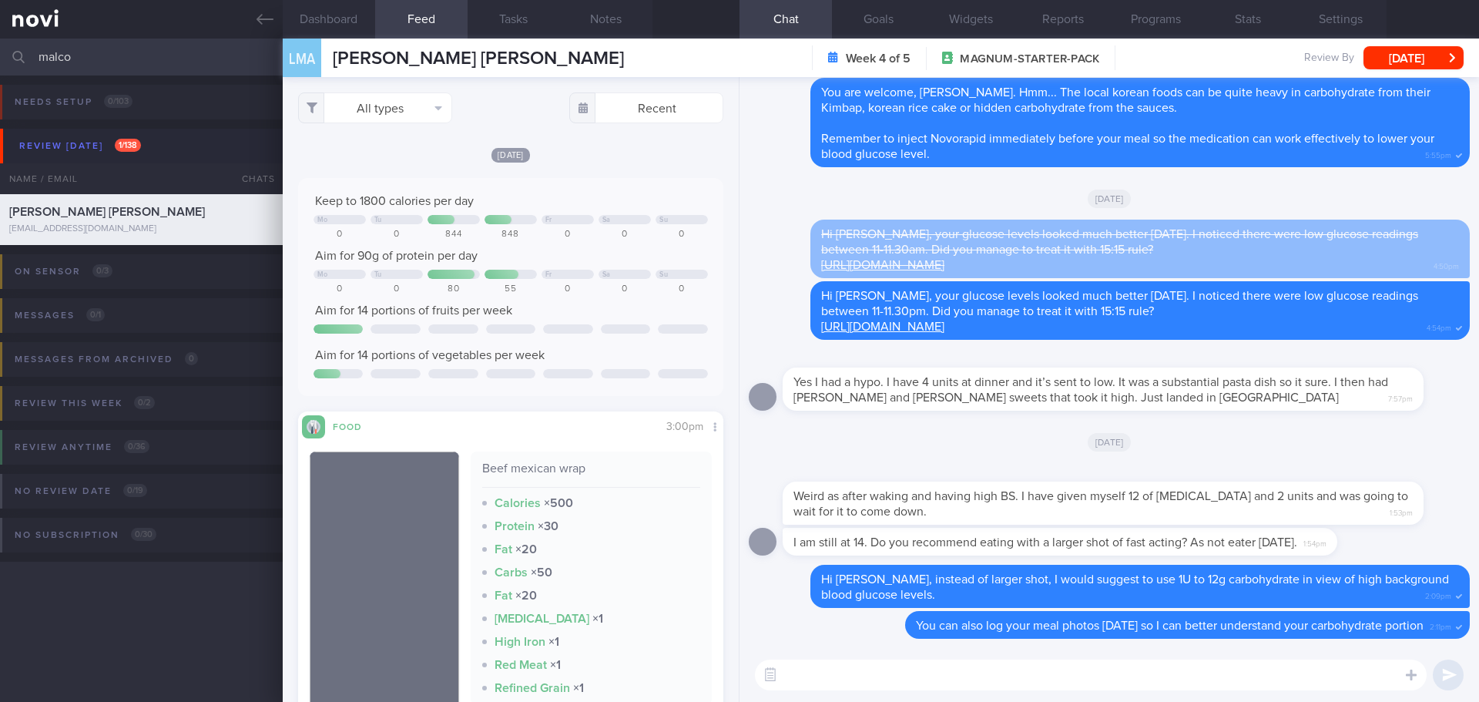
click at [1075, 674] on textarea at bounding box center [1091, 674] width 672 height 31
click at [840, 668] on textarea "Hi Mr Lee, have you eaten anything yet" at bounding box center [1091, 674] width 672 height 31
click at [1158, 679] on textarea "Hi Mr Lee, just would like to follow up, have you eaten anything yet" at bounding box center [1091, 674] width 672 height 31
type textarea "Hi Mr Lee, just would like to follow up, have you eaten anything yet?"
click at [1190, 681] on textarea "Hi Mr Lee, just would like to follow up, have you eaten anything yet?" at bounding box center [1091, 674] width 672 height 31
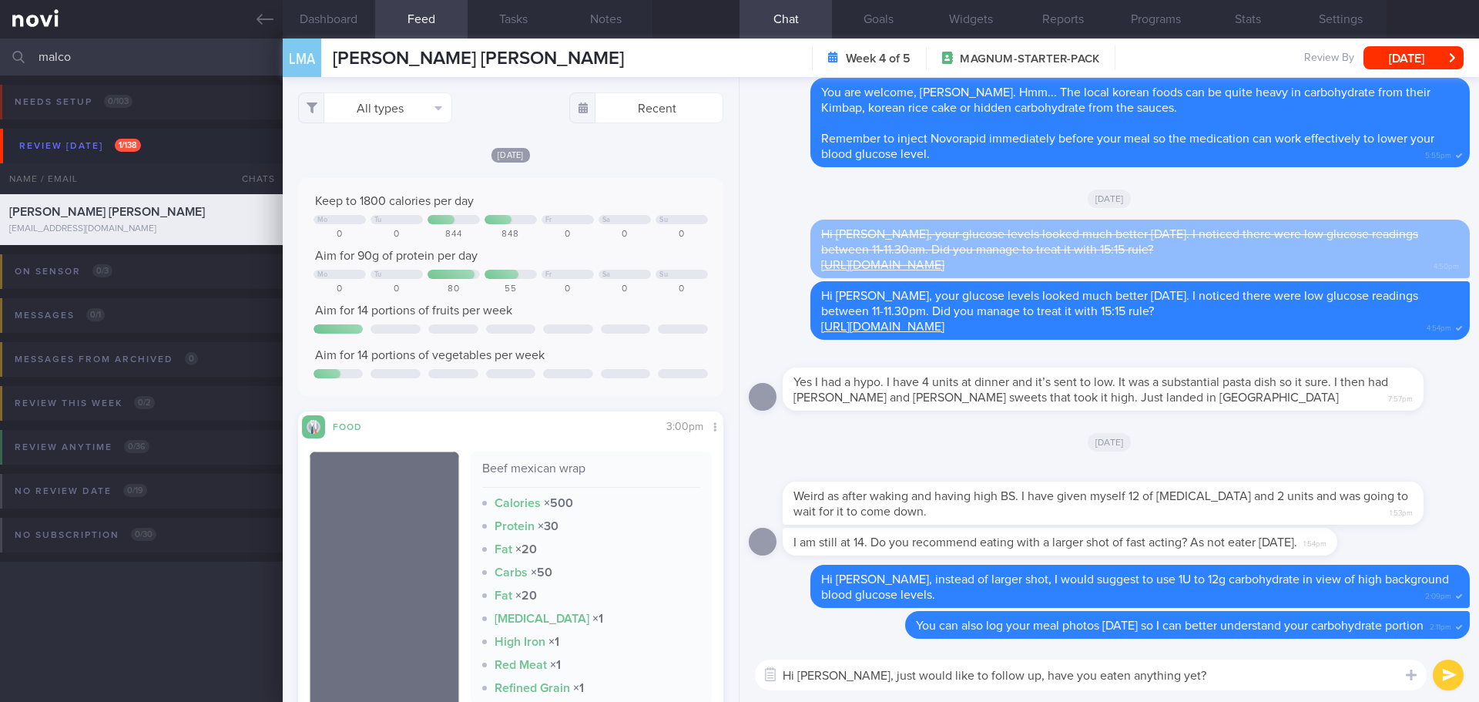
click at [1190, 681] on textarea "Hi Mr Lee, just would like to follow up, have you eaten anything yet?" at bounding box center [1091, 674] width 672 height 31
click at [1216, 681] on textarea "Hi Mr Lee, just would like to follow up, have you eaten anything yet?" at bounding box center [1091, 674] width 672 height 31
click at [1445, 673] on button "submit" at bounding box center [1447, 674] width 31 height 31
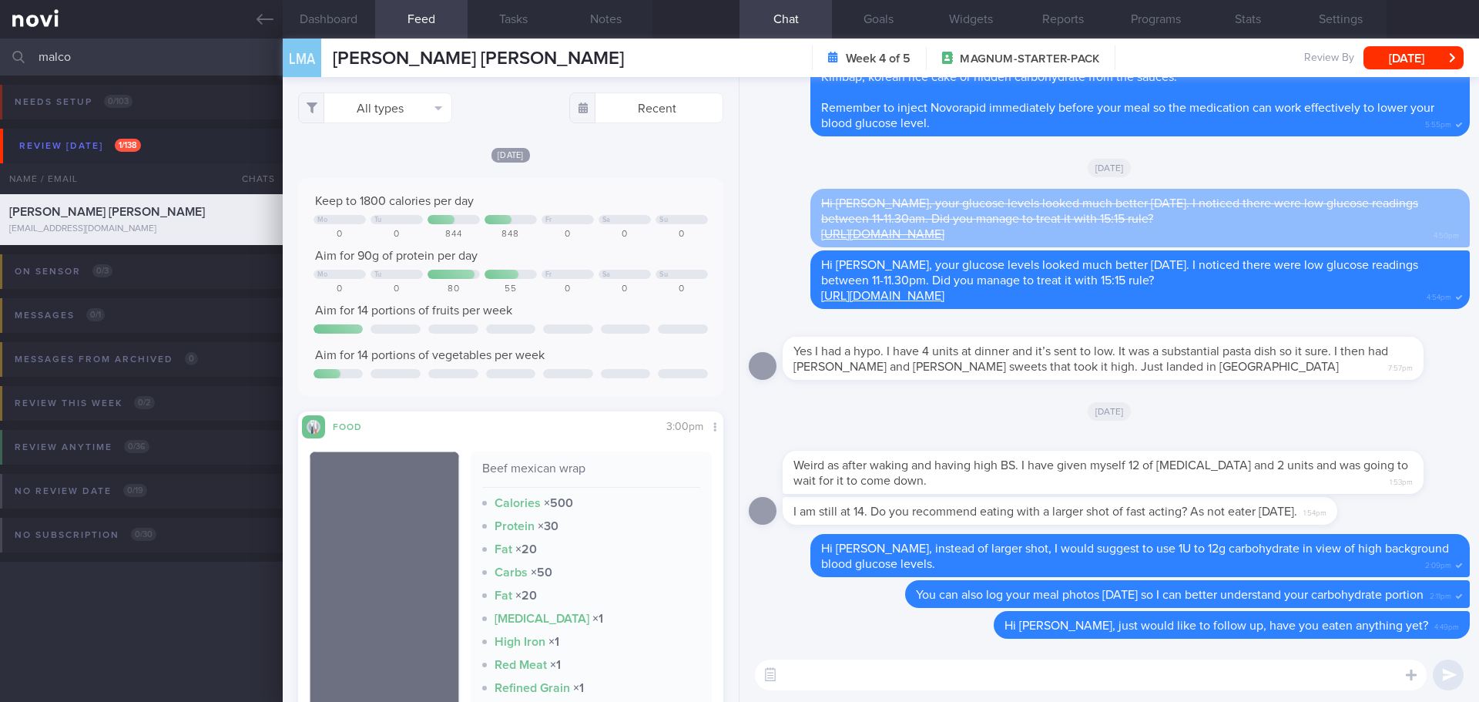
click at [1407, 522] on div "I am still at 14. Do you recommend eating with a larger shot of fast acting? As…" at bounding box center [1109, 515] width 721 height 37
drag, startPoint x: 85, startPoint y: 59, endPoint x: 4, endPoint y: 65, distance: 81.1
click at [4, 65] on div "malco Assigned patients Assigned patients All active patients Archived patients" at bounding box center [739, 57] width 1479 height 37
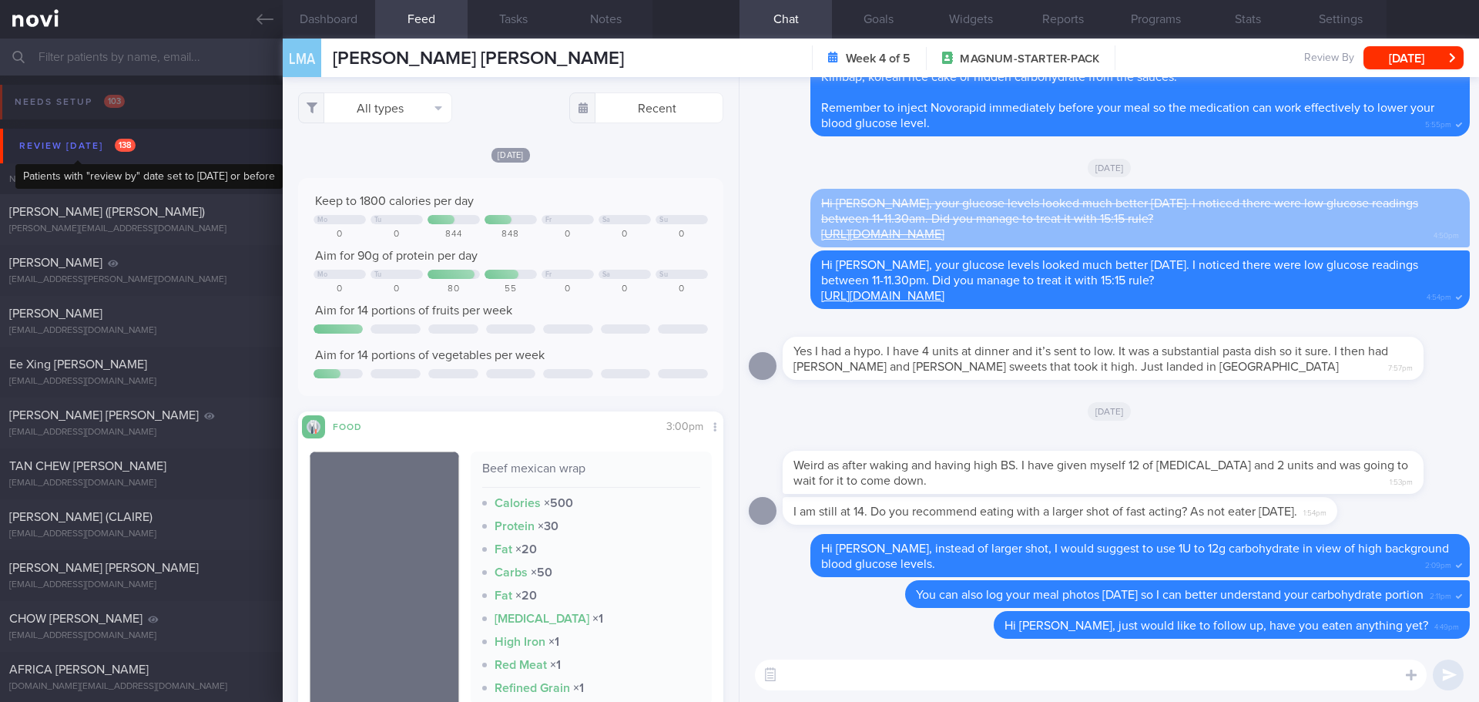
click at [86, 150] on div "Review today 138" at bounding box center [77, 146] width 124 height 21
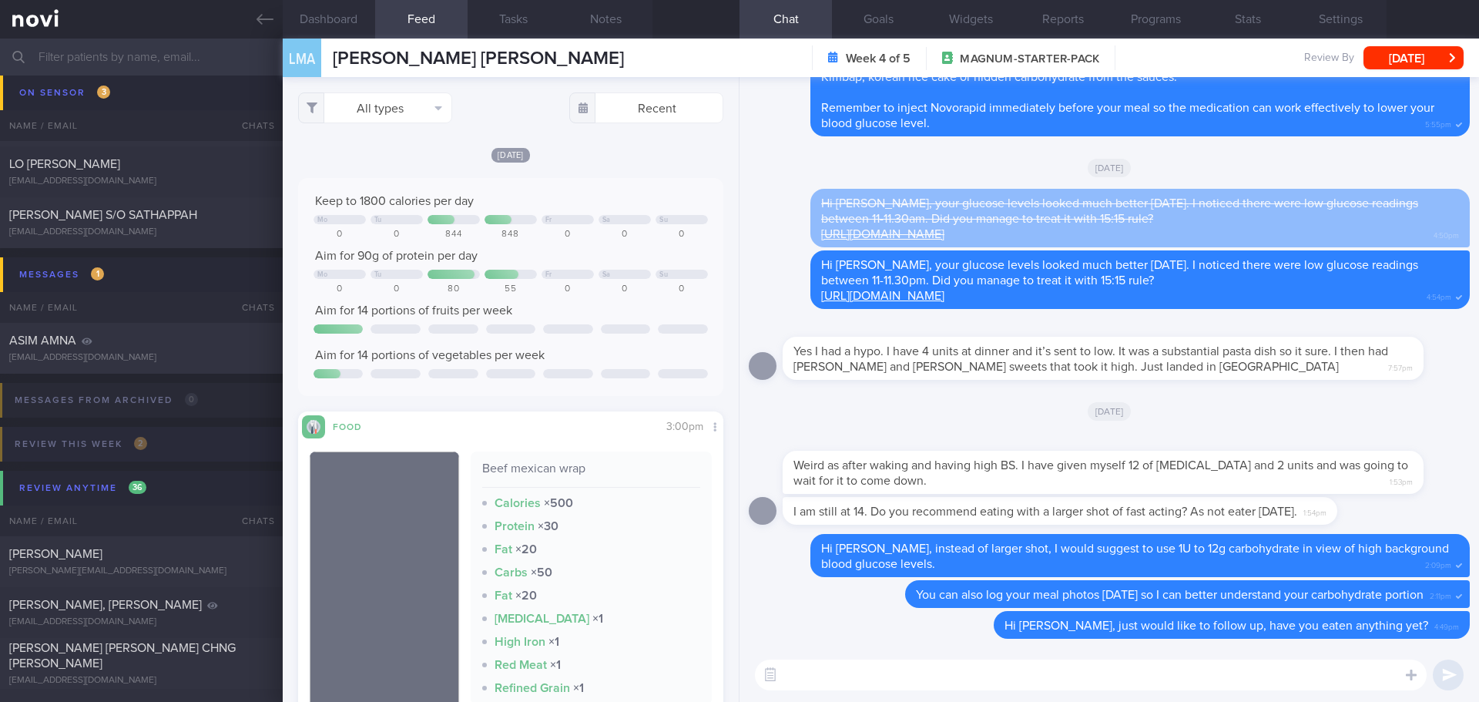
scroll to position [308, 0]
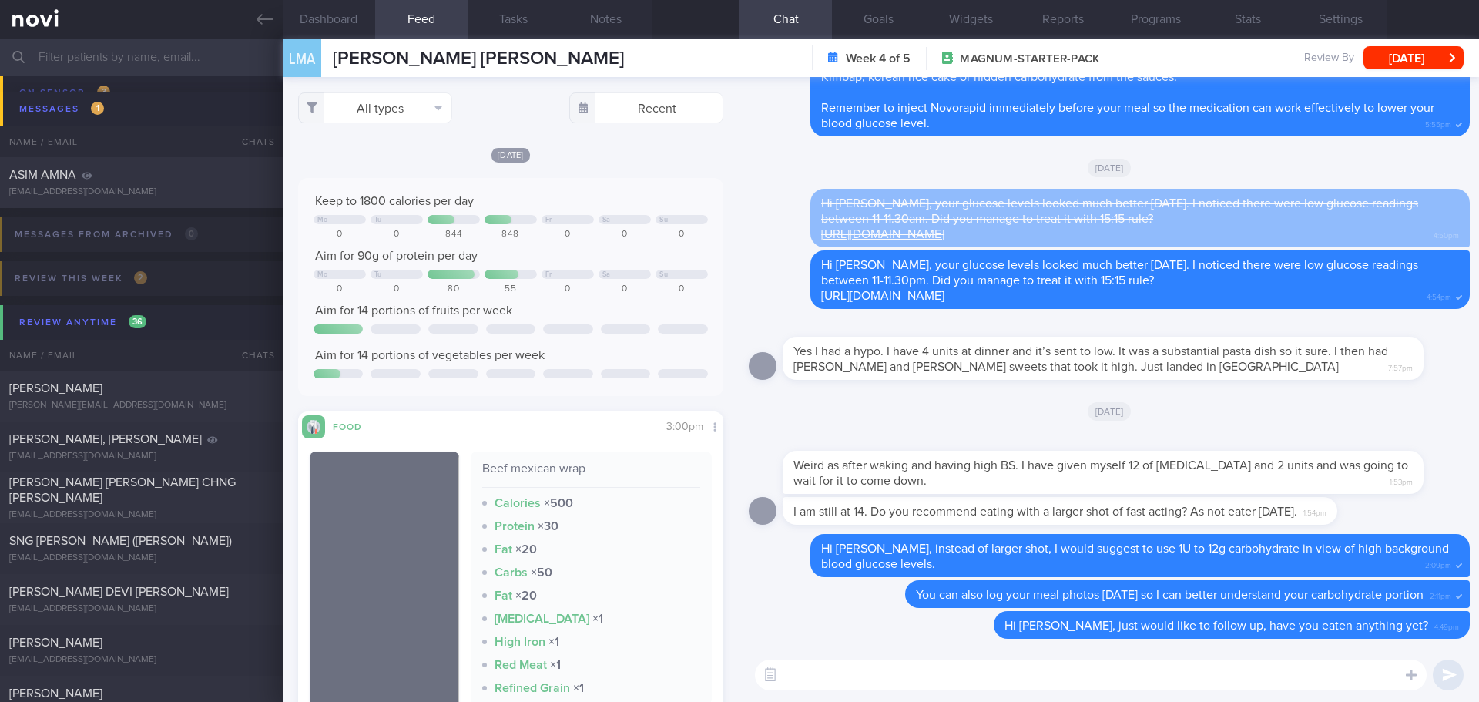
click at [1297, 379] on div "Yes I had a hypo. I have 4 units at dinner and it’s sent to low. It was a subst…" at bounding box center [1102, 358] width 641 height 43
click at [256, 21] on link at bounding box center [141, 19] width 283 height 39
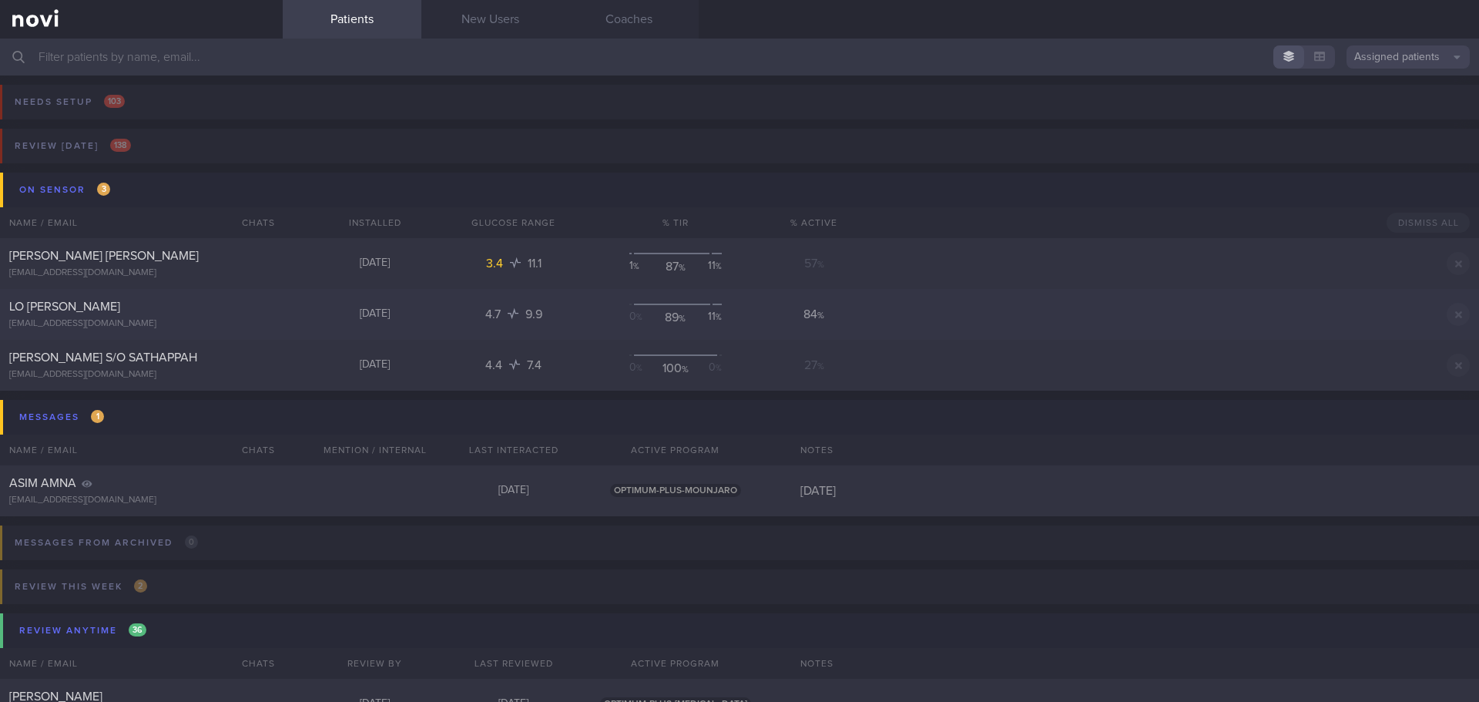
click at [179, 313] on div "LO [PERSON_NAME]" at bounding box center [139, 306] width 260 height 15
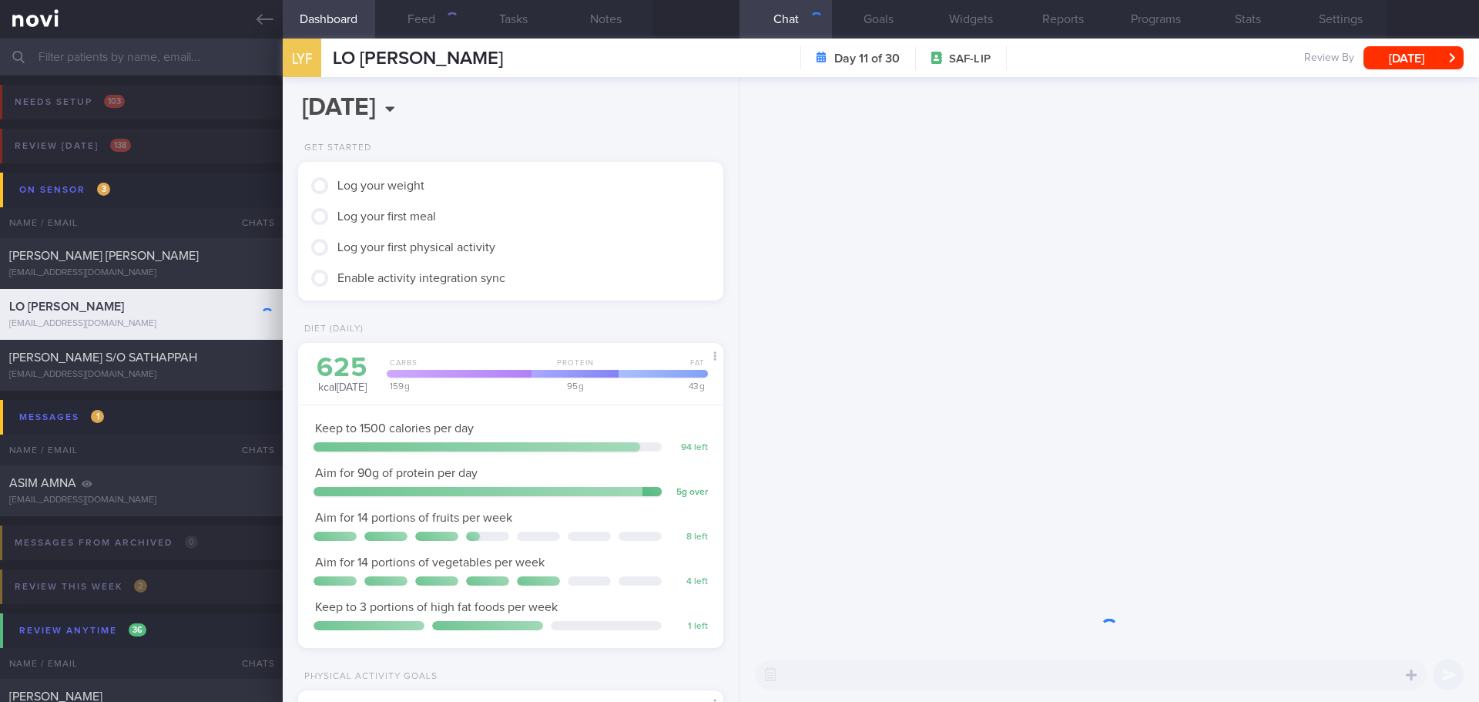
scroll to position [196, 393]
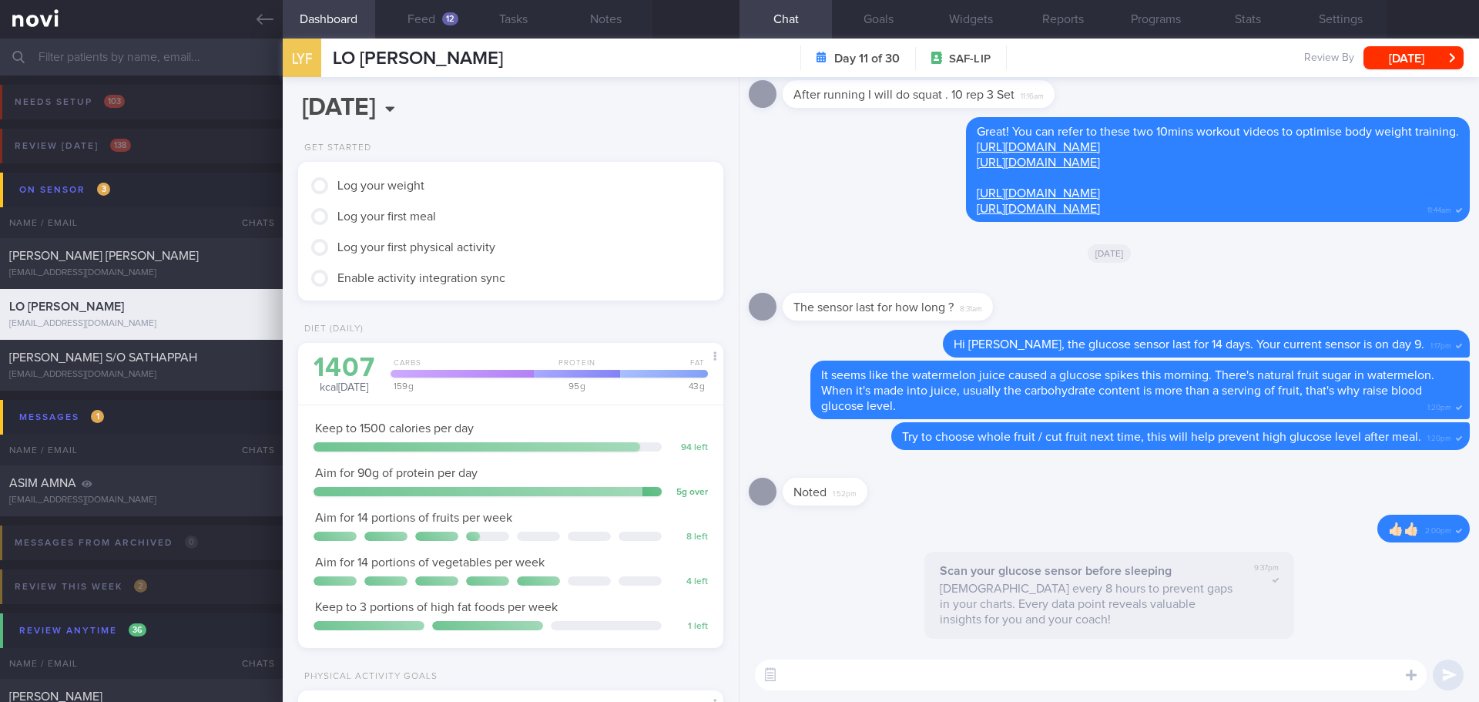
click at [981, 497] on div "Noted 1:52pm" at bounding box center [1109, 486] width 721 height 55
click at [981, 495] on div "Noted 1:52pm" at bounding box center [1109, 486] width 721 height 55
click at [400, 5] on button "Feed 12" at bounding box center [421, 19] width 92 height 39
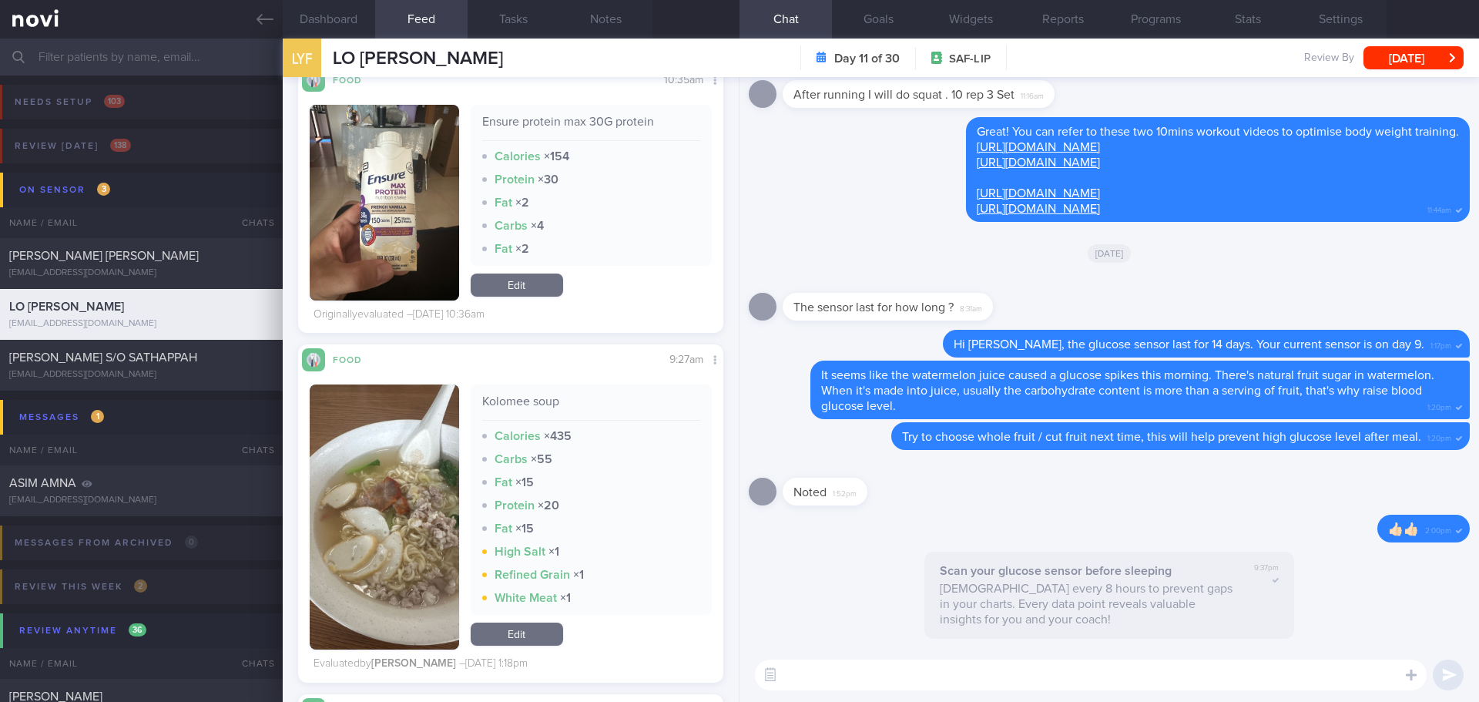
scroll to position [252, 400]
click at [134, 62] on input "text" at bounding box center [739, 57] width 1479 height 37
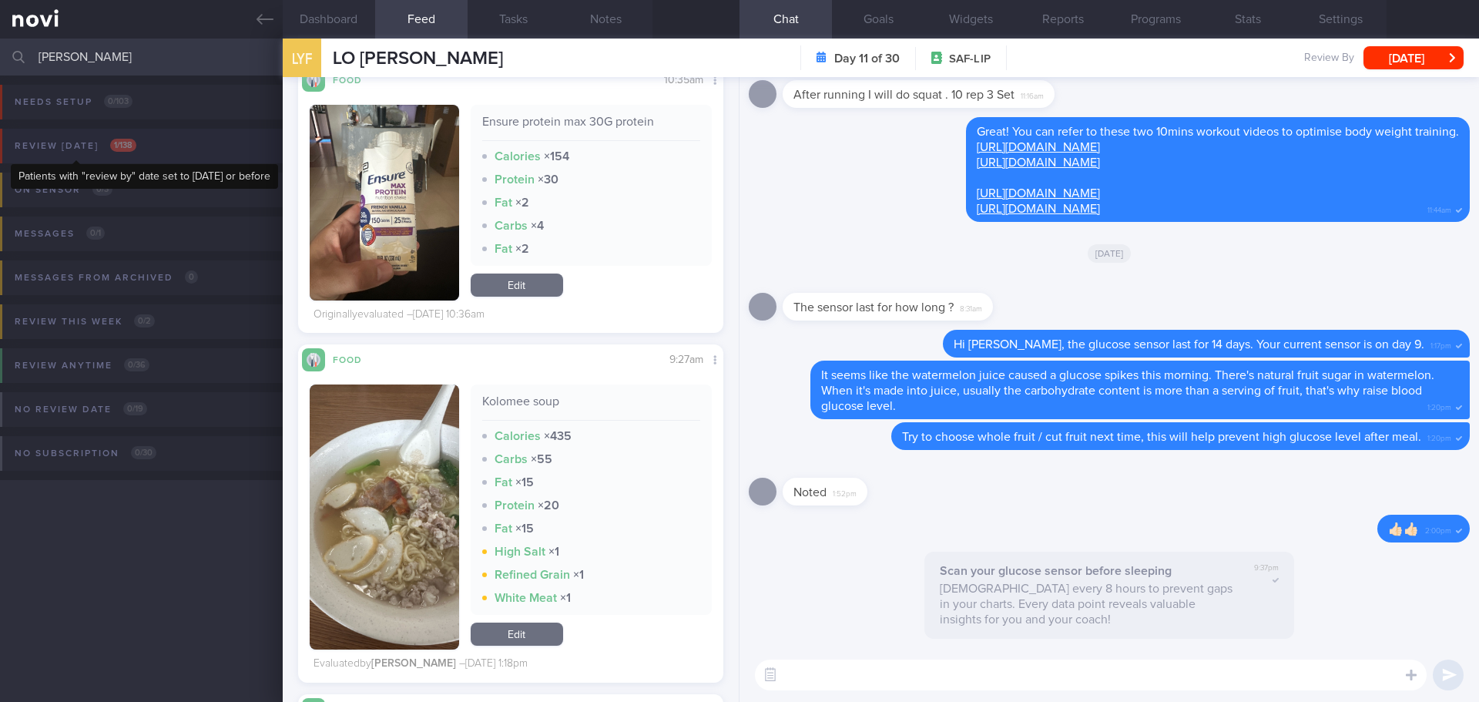
type input "ernest"
click at [137, 142] on div "Review today 1 / 138" at bounding box center [75, 146] width 129 height 21
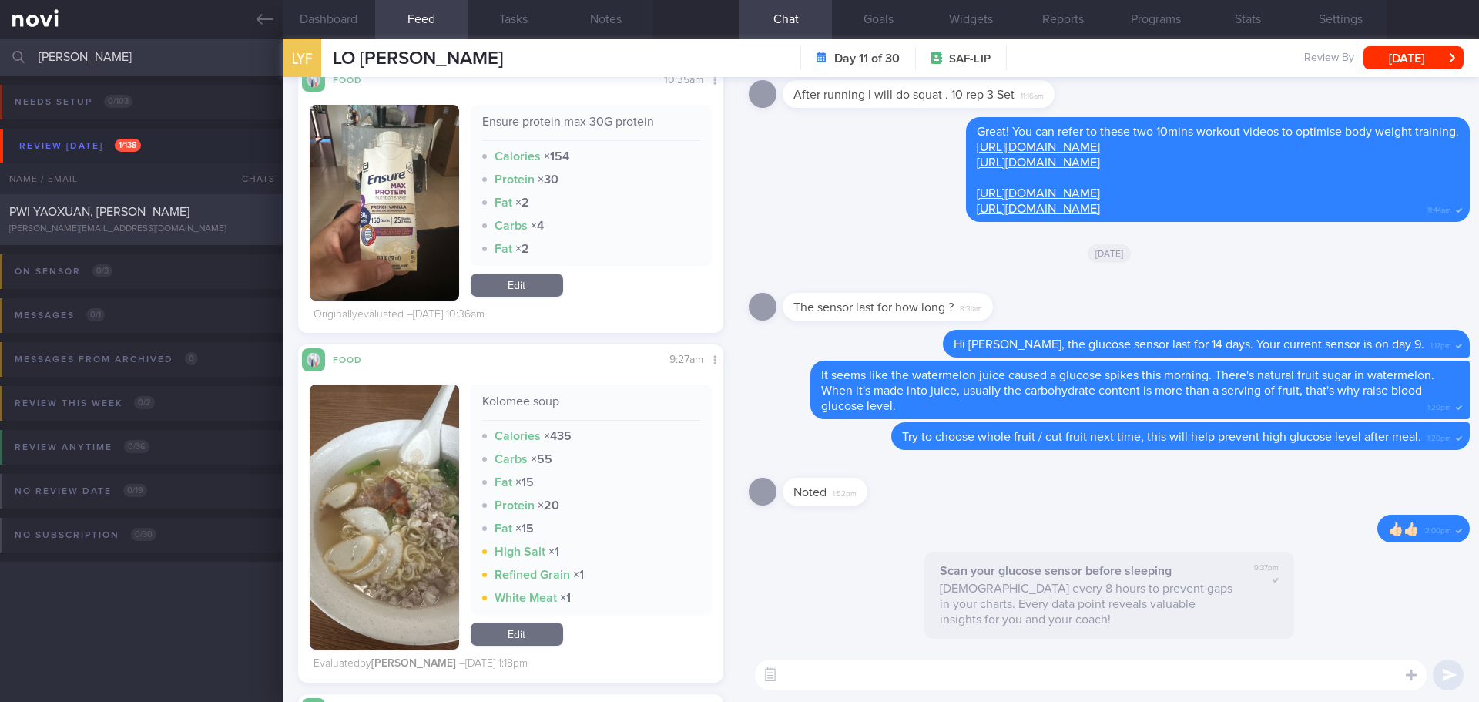
click at [154, 223] on div "PWI YAOXUAN, ERNEST ernest.pwi@gmail.com" at bounding box center [141, 219] width 283 height 31
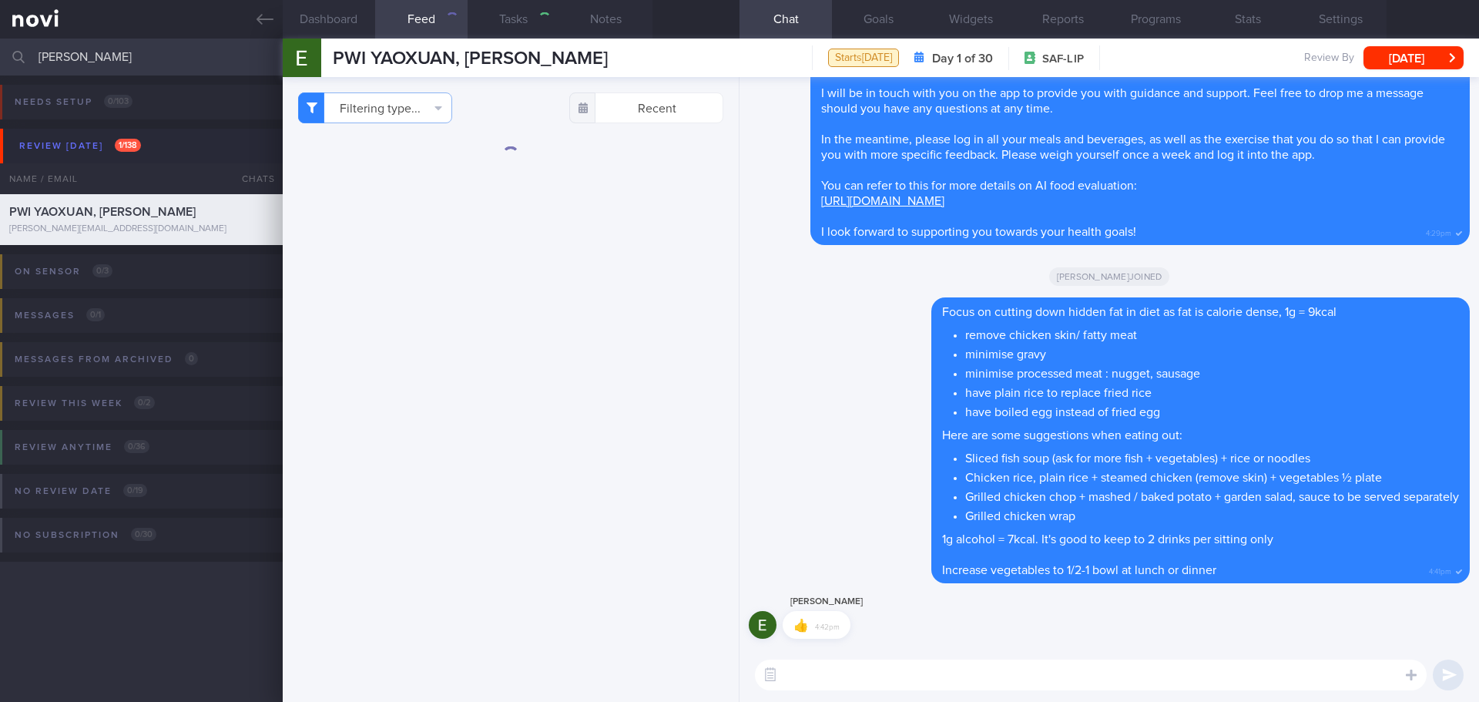
select select "9"
checkbox input "false"
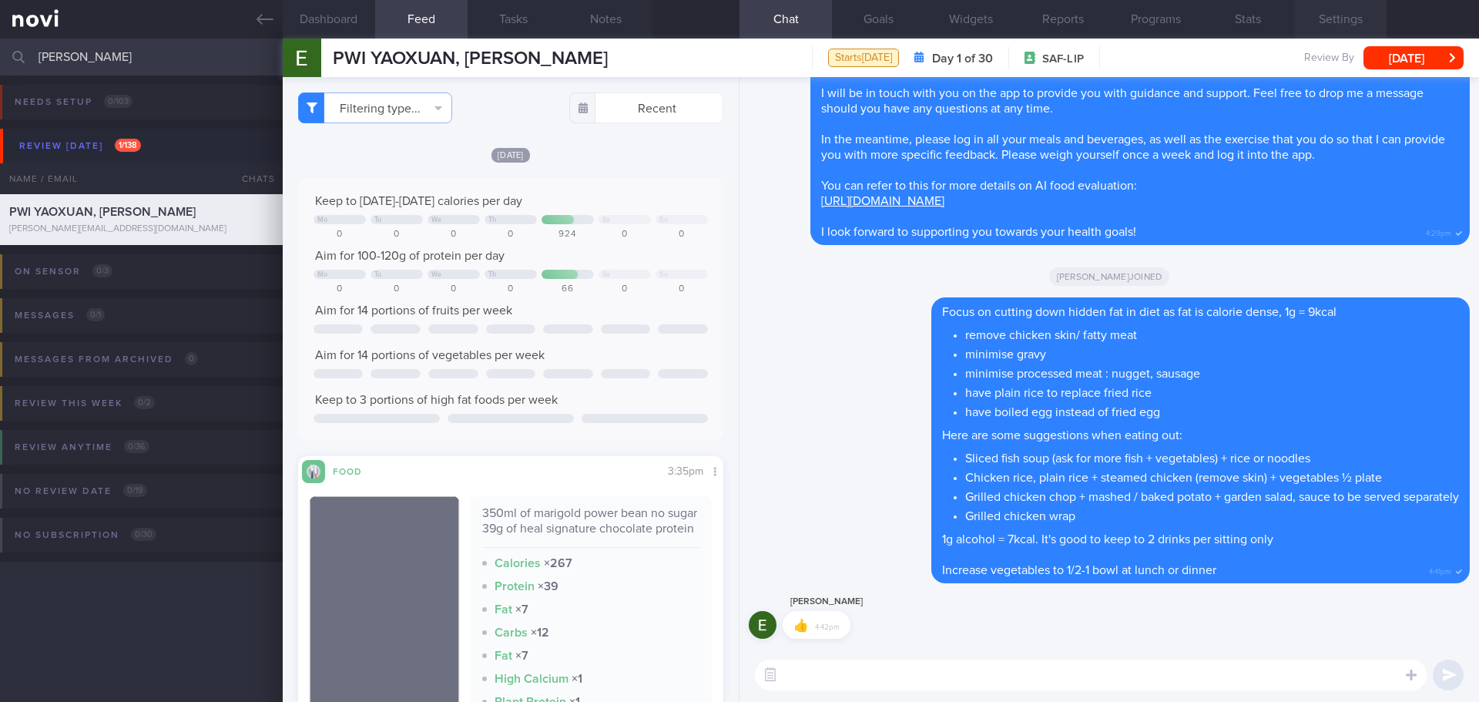
click at [1331, 20] on button "Settings" at bounding box center [1340, 19] width 92 height 39
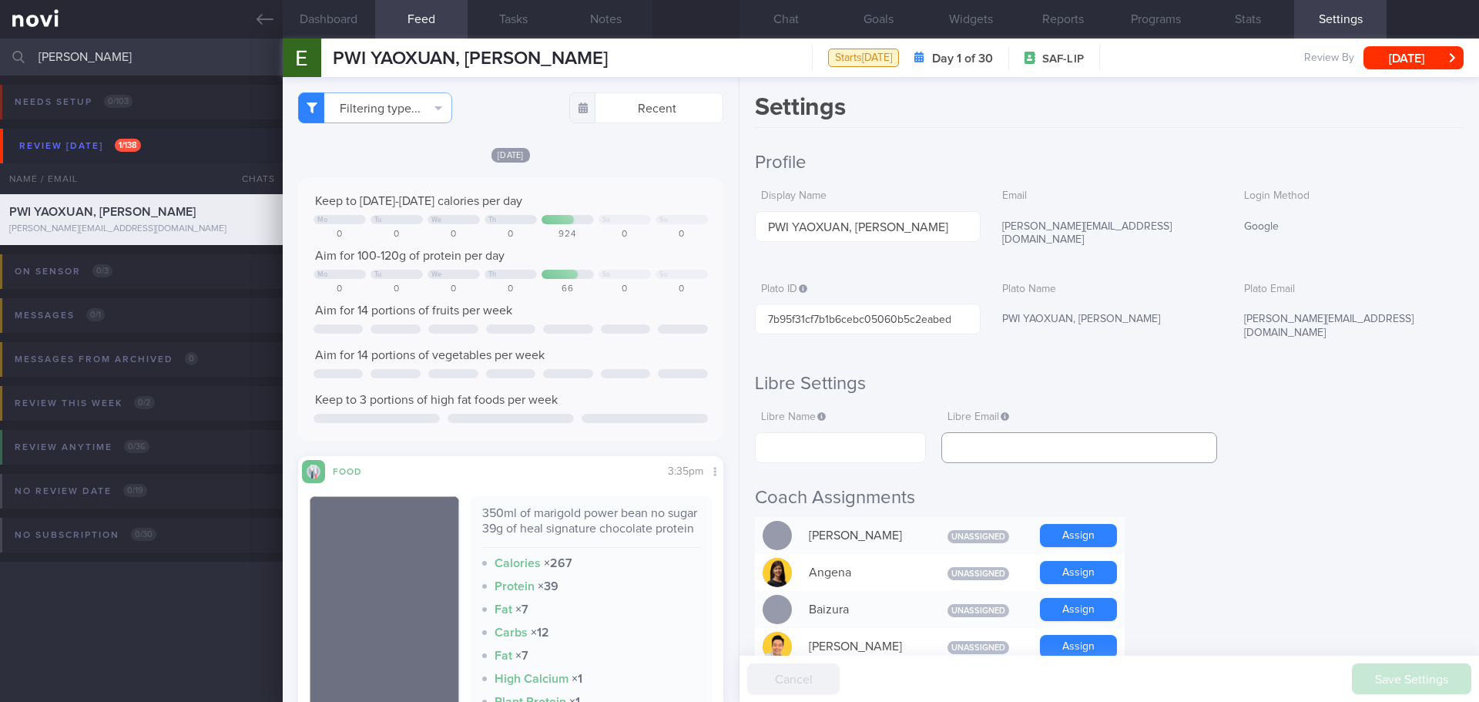
click at [1050, 432] on input "text" at bounding box center [1079, 447] width 276 height 31
paste input "ernestwongky@gmail.com"
type input "ernestwongky@gmail.com"
click at [859, 432] on input "text" at bounding box center [840, 447] width 171 height 31
paste input "Ernest Wong"
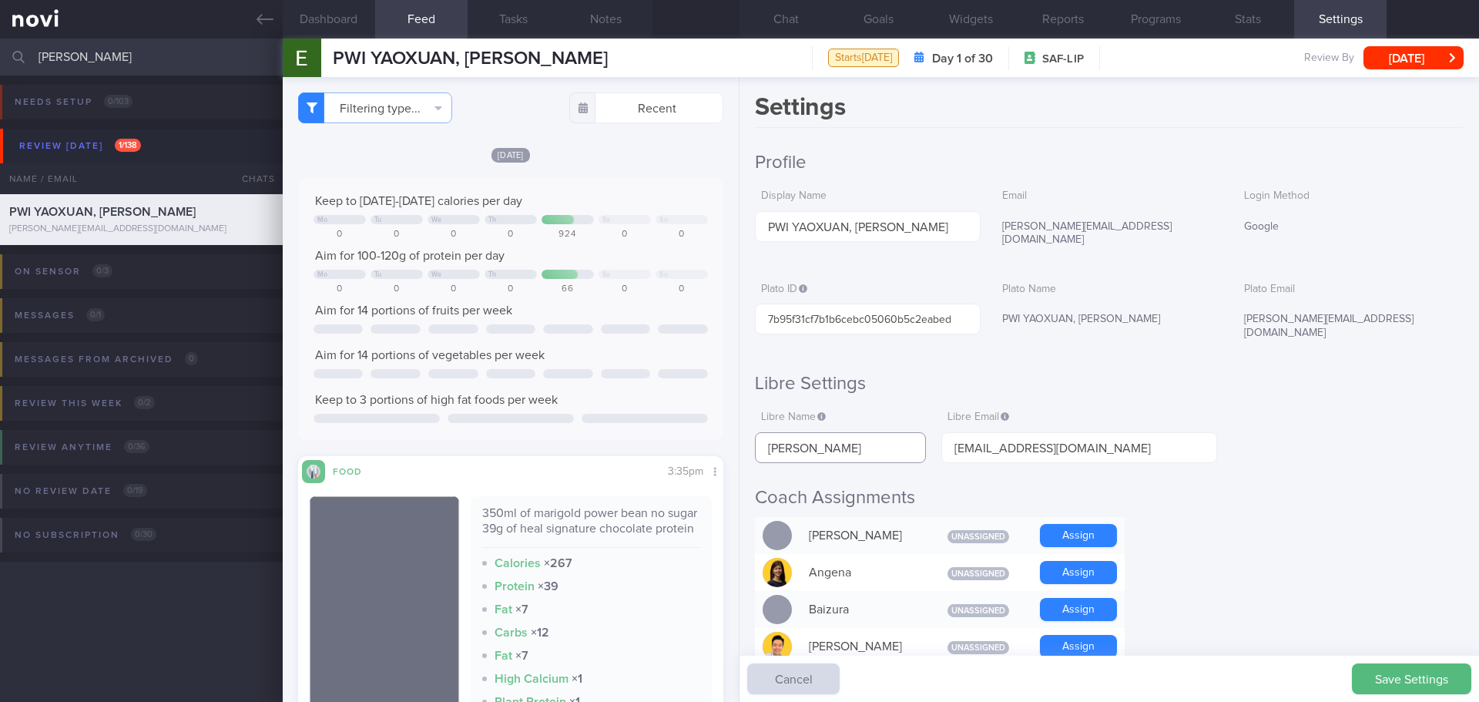
type input "Ernest Wong"
click at [1264, 486] on h2 "Coach Assignments" at bounding box center [1109, 497] width 708 height 23
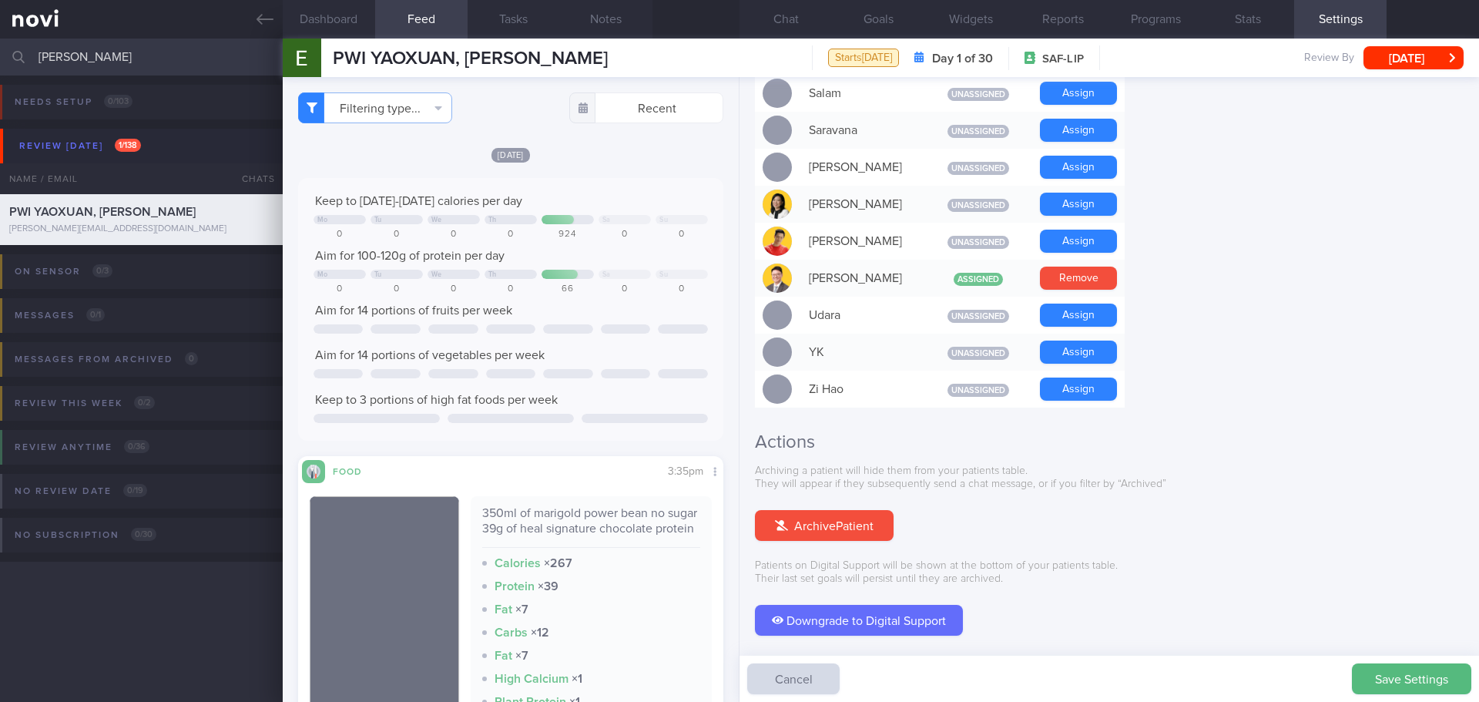
scroll to position [1325, 0]
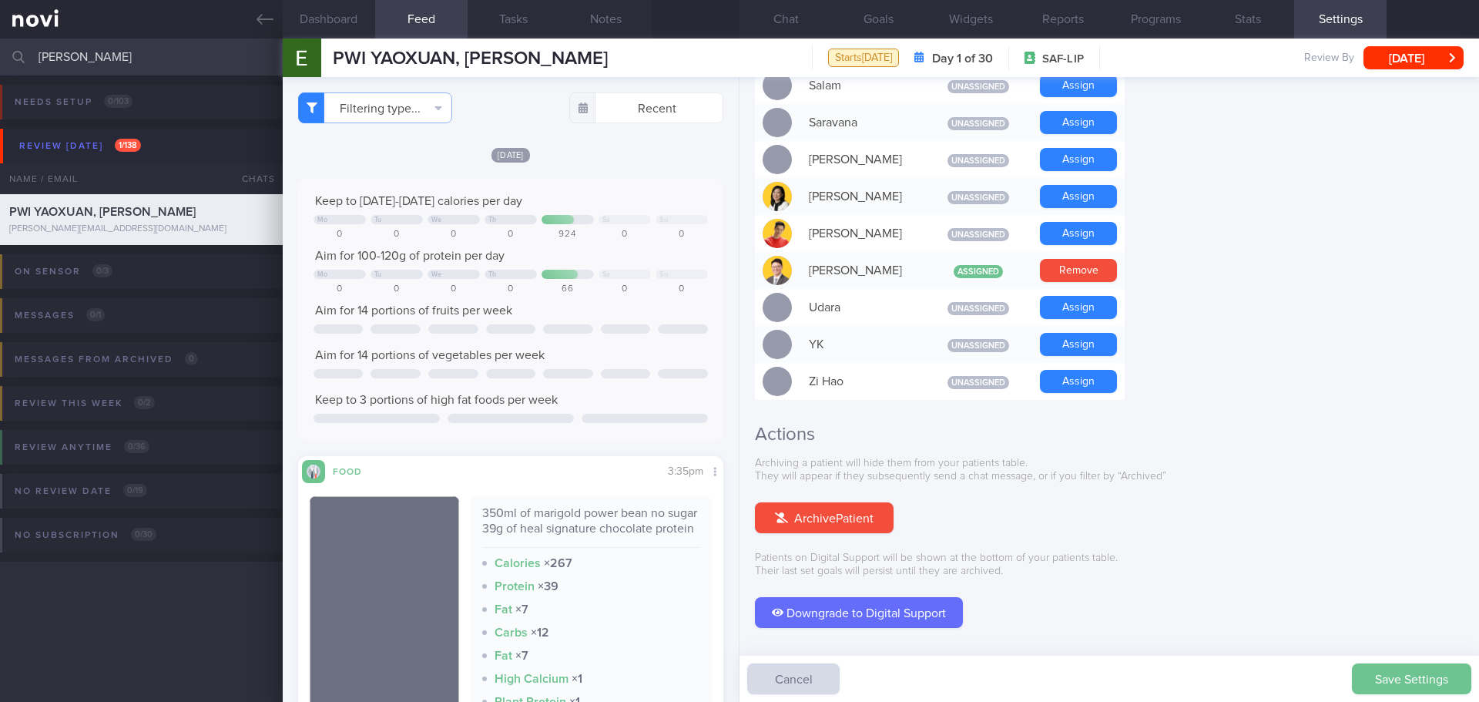
click at [1396, 672] on button "Save Settings" at bounding box center [1411, 678] width 119 height 31
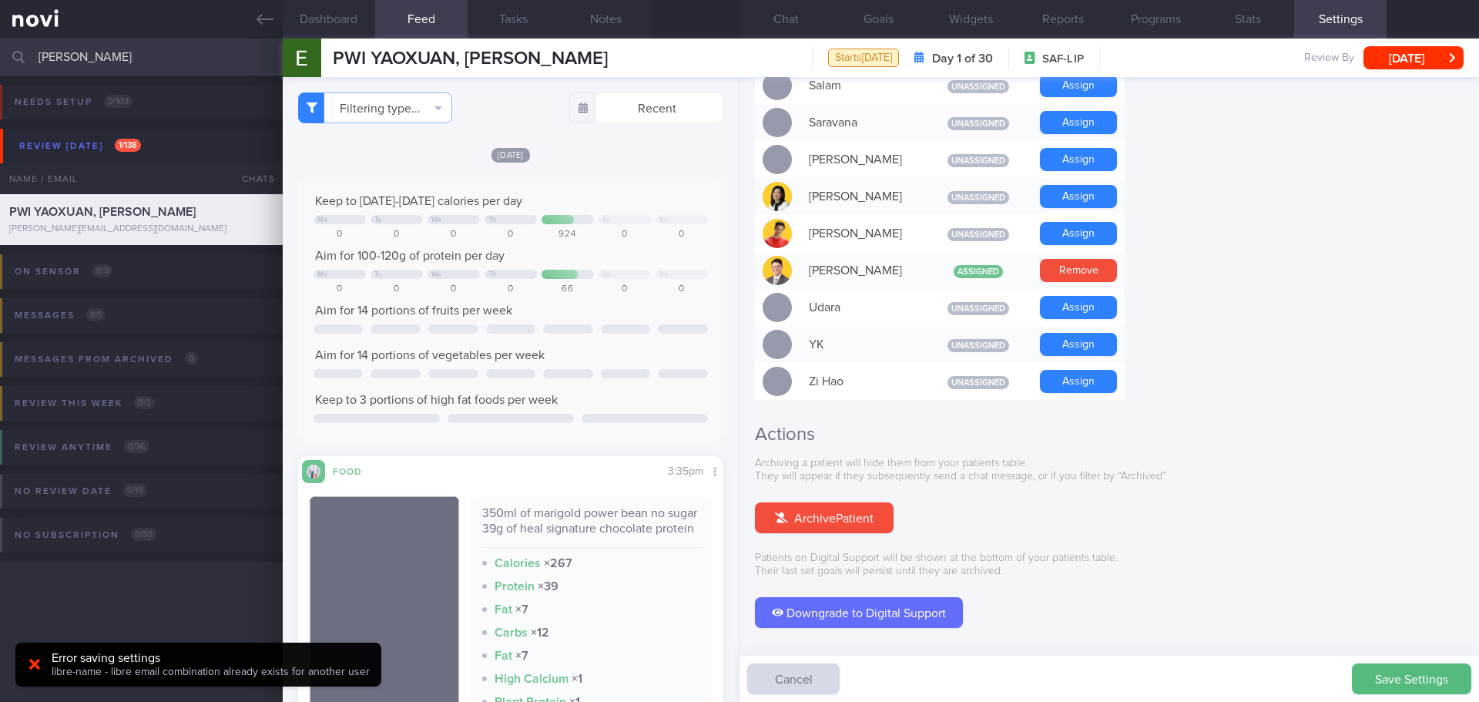
click at [1336, 597] on div "Downgrade to Digital Support" at bounding box center [1109, 612] width 708 height 31
drag, startPoint x: 109, startPoint y: 54, endPoint x: 6, endPoint y: 77, distance: 105.0
click at [6, 77] on div "ernest Assigned patients Assigned patients All active patients Archived patient…" at bounding box center [739, 370] width 1479 height 663
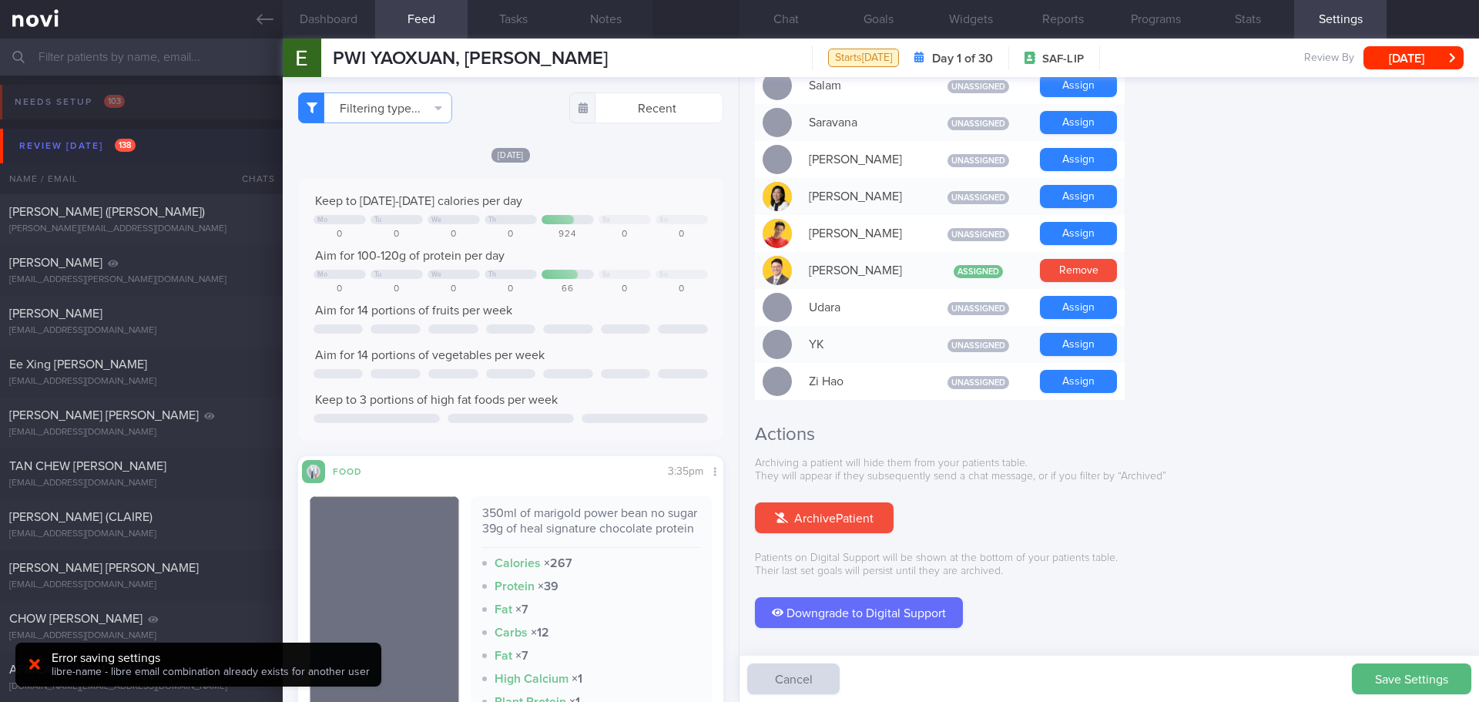
click at [73, 159] on button "Review today 138" at bounding box center [741, 146] width 1483 height 35
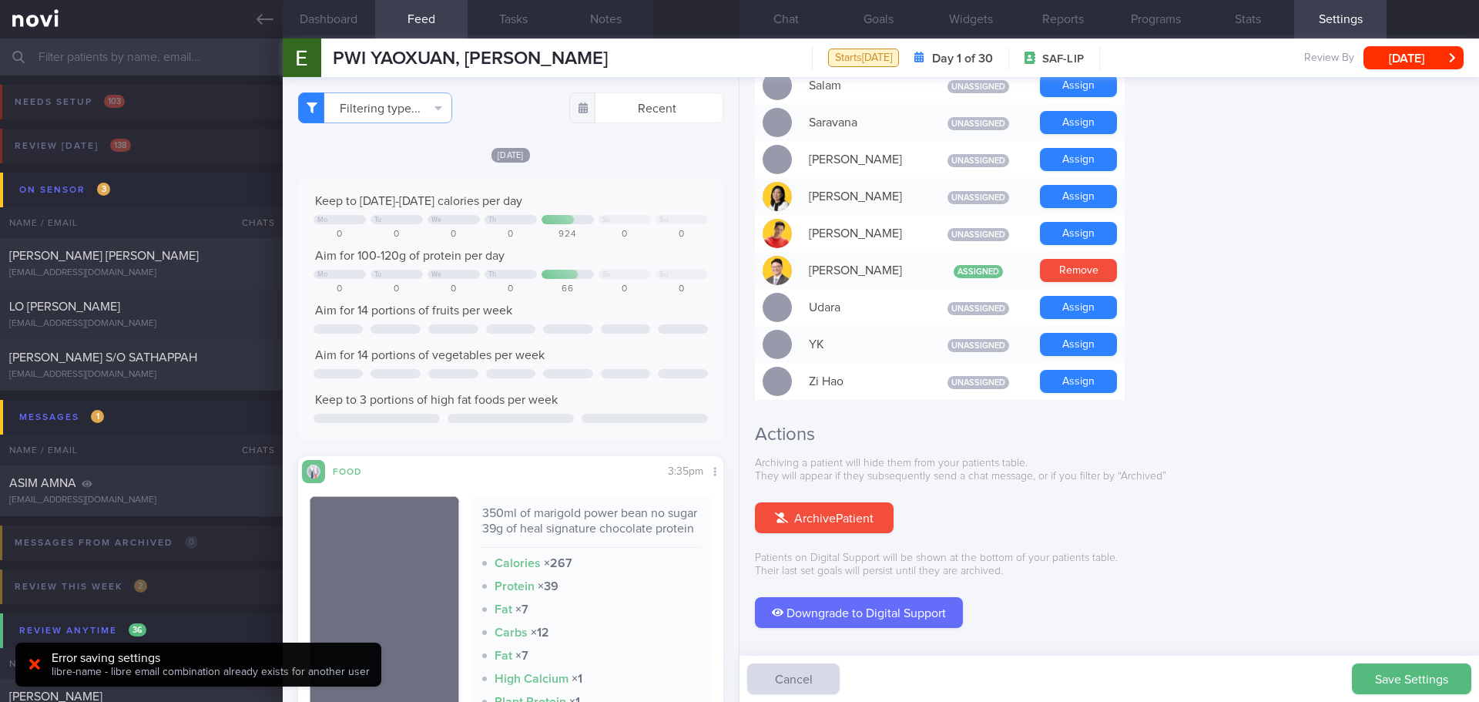
click at [1274, 457] on p "Archiving a patient will hide them from your patients table. They will appear i…" at bounding box center [1109, 470] width 708 height 27
drag, startPoint x: 1387, startPoint y: 672, endPoint x: 1386, endPoint y: 652, distance: 20.0
click at [1387, 673] on button "Save Settings" at bounding box center [1411, 678] width 119 height 31
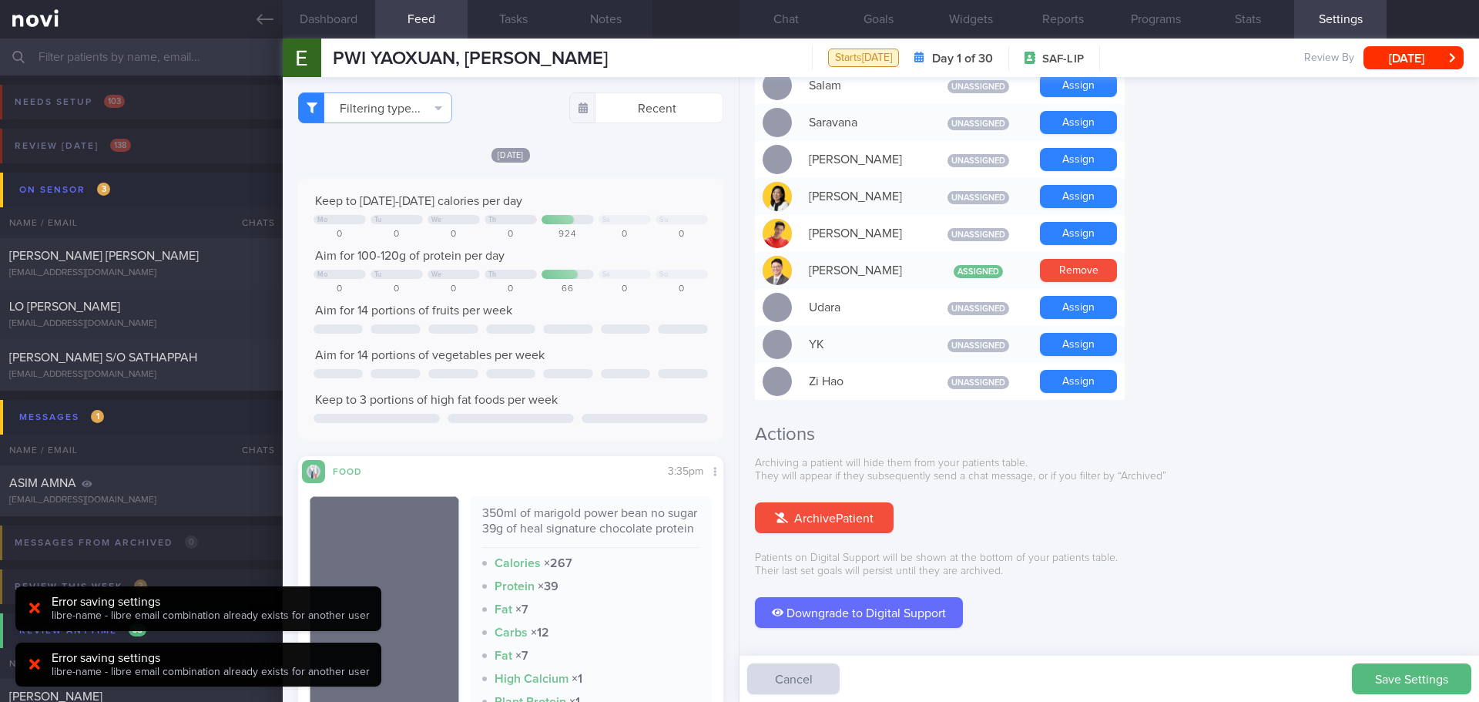
click at [1332, 491] on div "Archiving a patient will hide them from your patients table. They will appear i…" at bounding box center [1109, 542] width 708 height 171
drag, startPoint x: 150, startPoint y: 487, endPoint x: 883, endPoint y: 84, distance: 836.2
click at [150, 487] on div "LIAO CHENBIN, ALEX" at bounding box center [139, 482] width 260 height 15
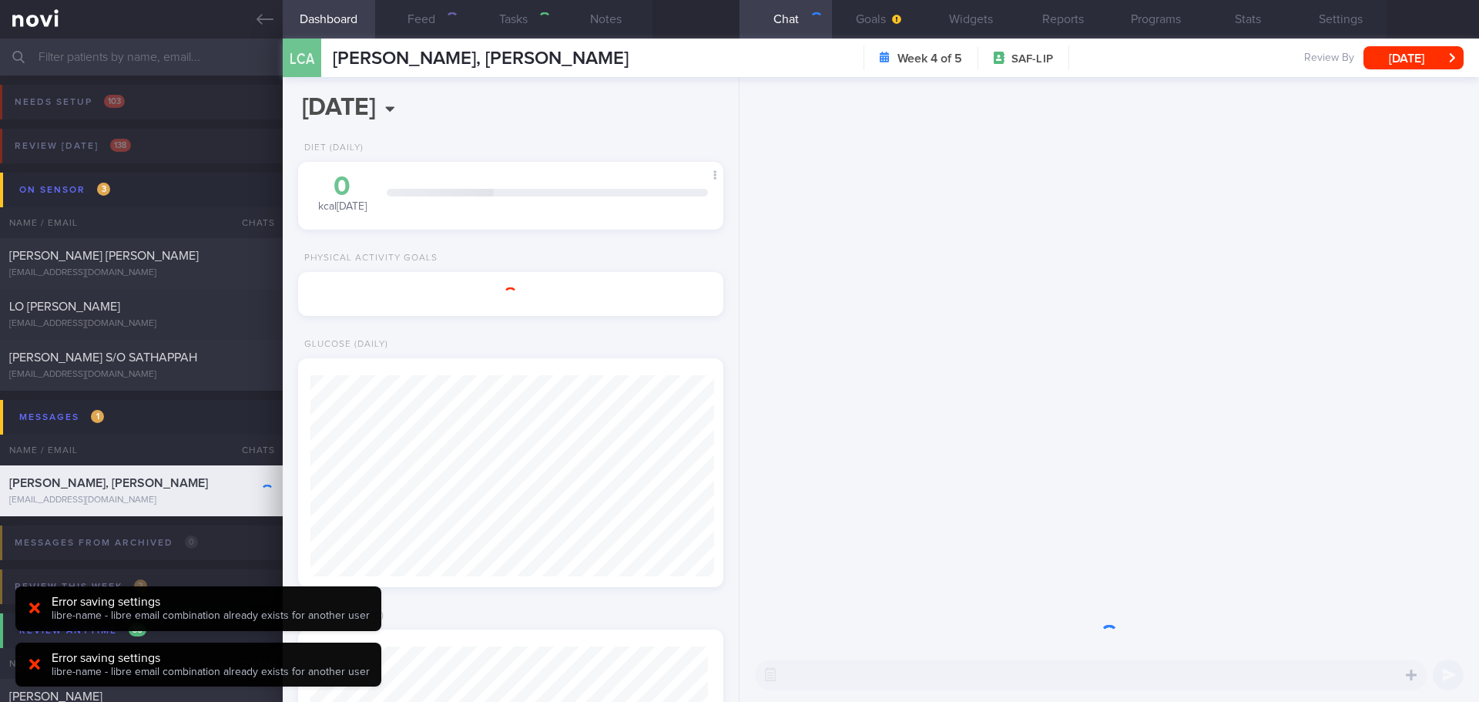
select select "8"
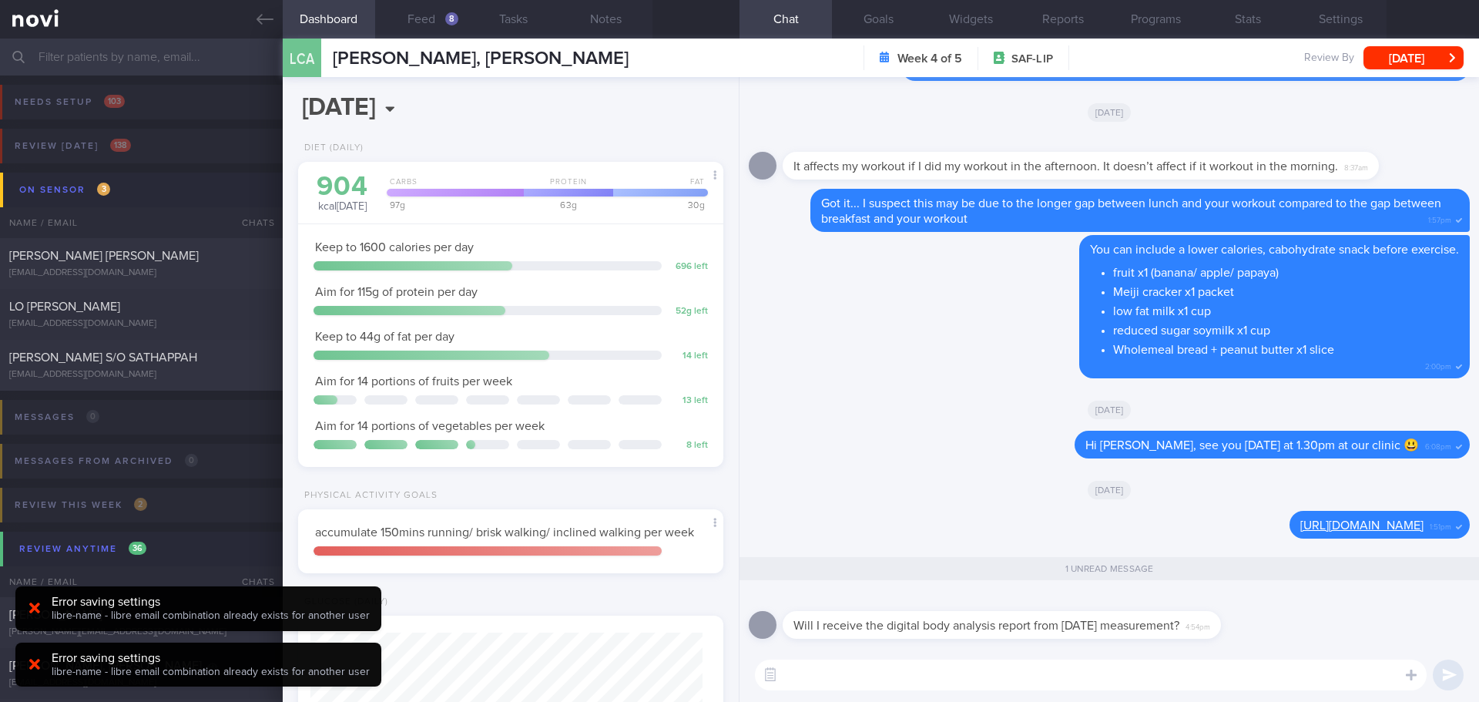
scroll to position [196, 393]
click at [903, 679] on textarea at bounding box center [1091, 674] width 672 height 31
type textarea "Hi Alex, yes, it will be uploaded to your Novi app, you should be able to view …"
click at [1278, 648] on div "Hi Alex, yes, it will be uploaded to your Novi app, you should be able to view …" at bounding box center [1108, 675] width 739 height 54
click at [1301, 665] on textarea "Hi Alex, yes, it will be uploaded to your Novi app, you should be able to view …" at bounding box center [1091, 674] width 672 height 31
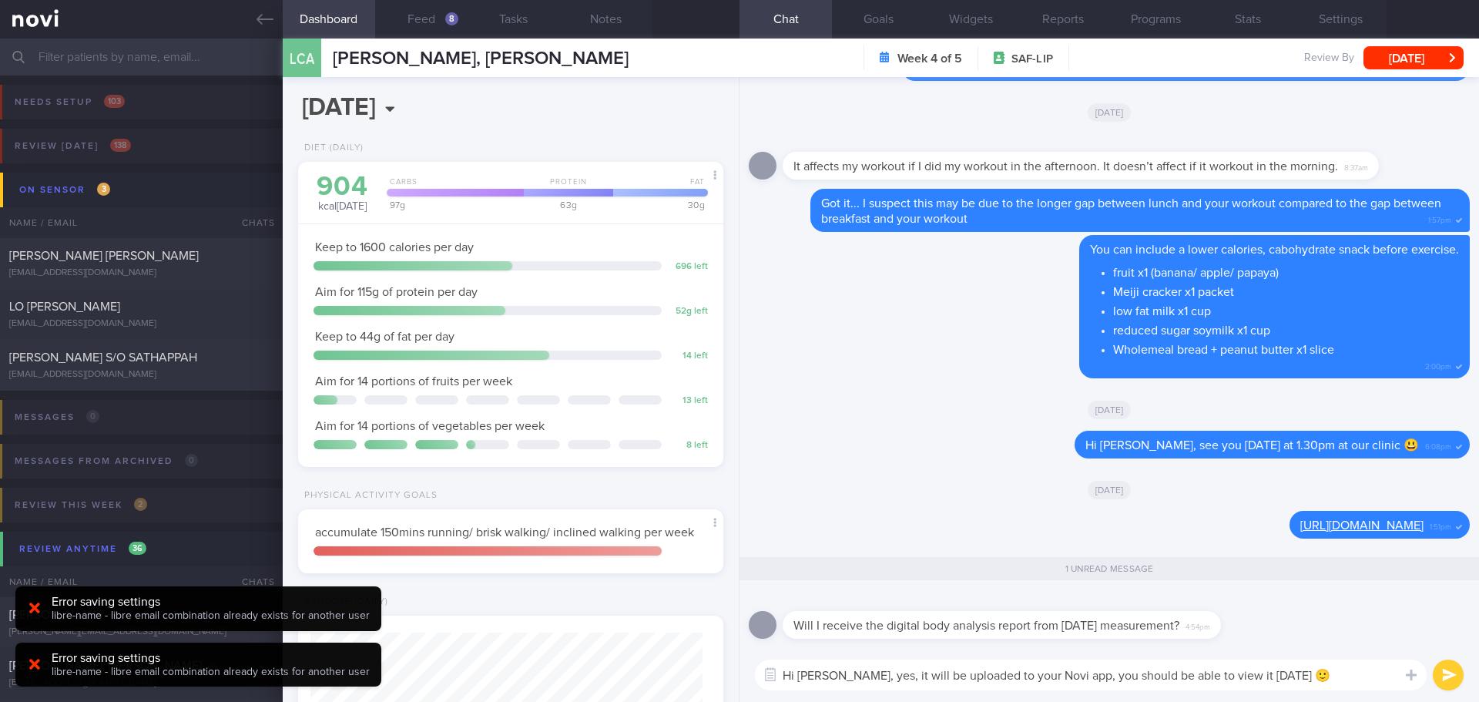
click at [1350, 674] on textarea "Hi Alex, yes, it will be uploaded to your Novi app, you should be able to view …" at bounding box center [1091, 674] width 672 height 31
click at [1432, 673] on button "submit" at bounding box center [1447, 674] width 31 height 31
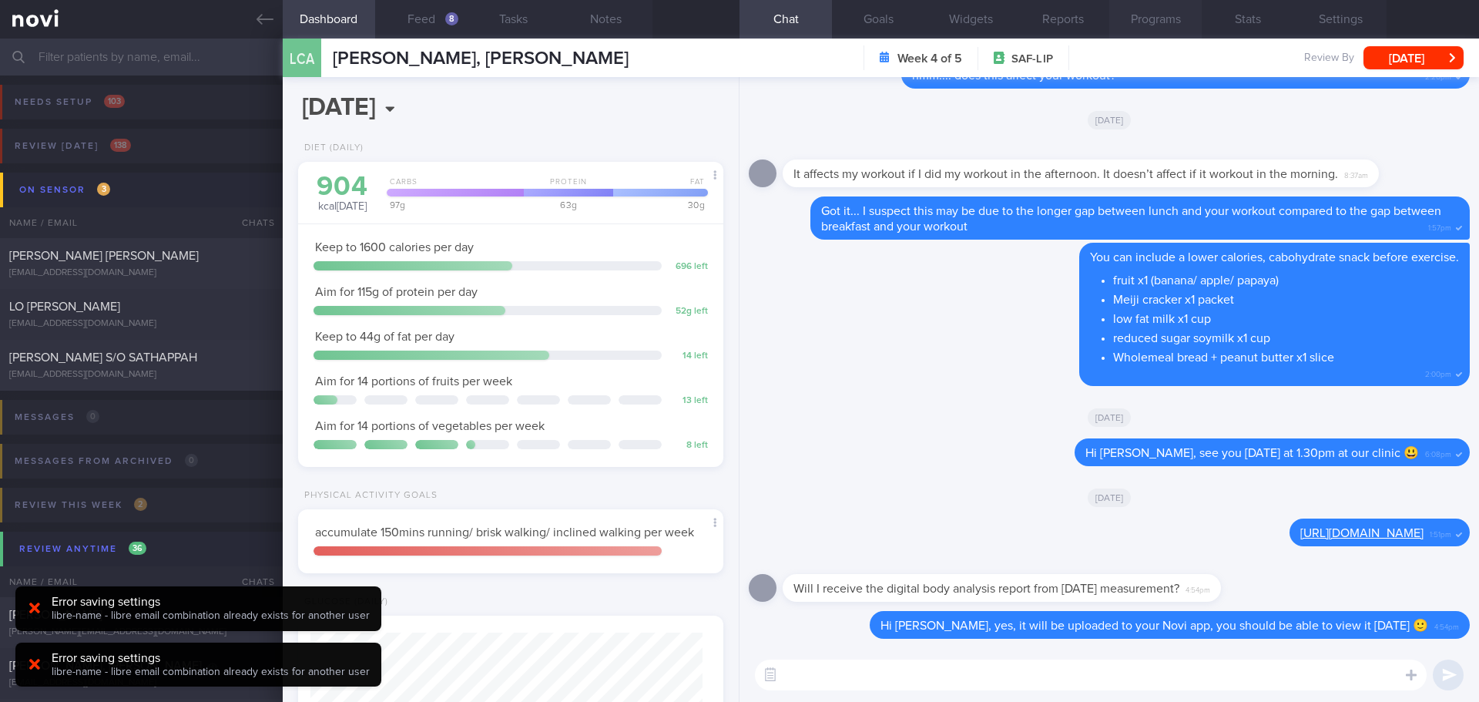
click at [1146, 15] on button "Programs" at bounding box center [1155, 19] width 92 height 39
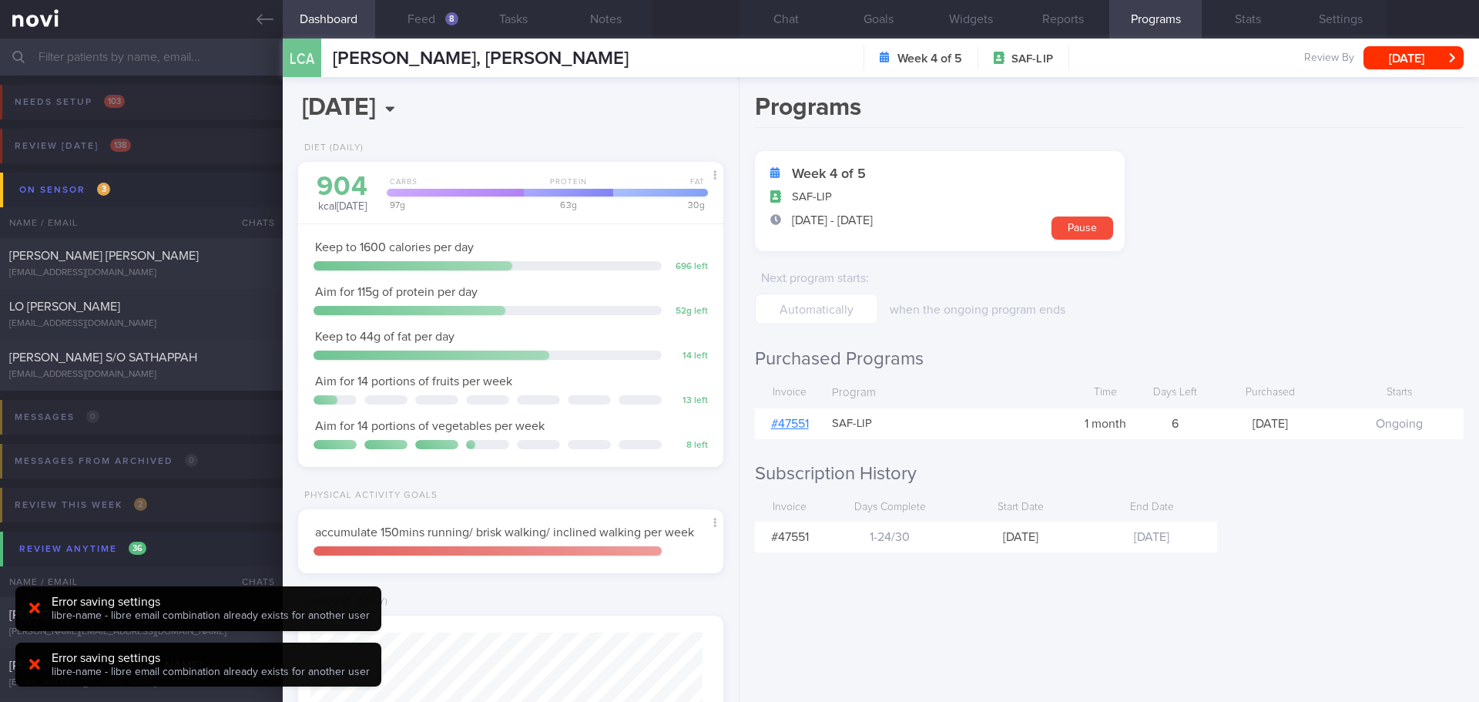
click at [792, 424] on link "# 47551" at bounding box center [790, 423] width 38 height 12
click at [805, 23] on button "Chat 1" at bounding box center [785, 19] width 92 height 39
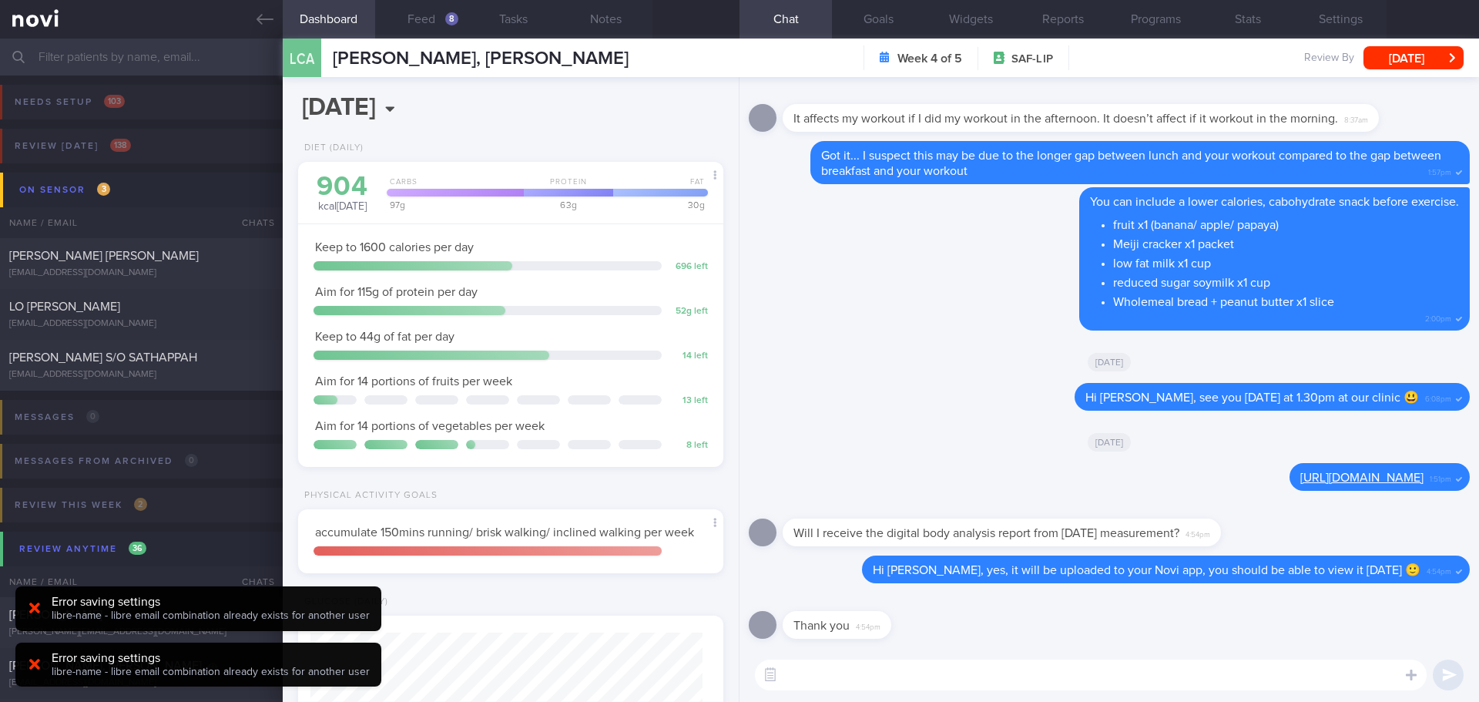
click at [1027, 605] on div "Thank you 4:54pm" at bounding box center [1109, 619] width 721 height 55
click at [836, 670] on textarea at bounding box center [1091, 674] width 672 height 31
type textarea "Most welcome!"
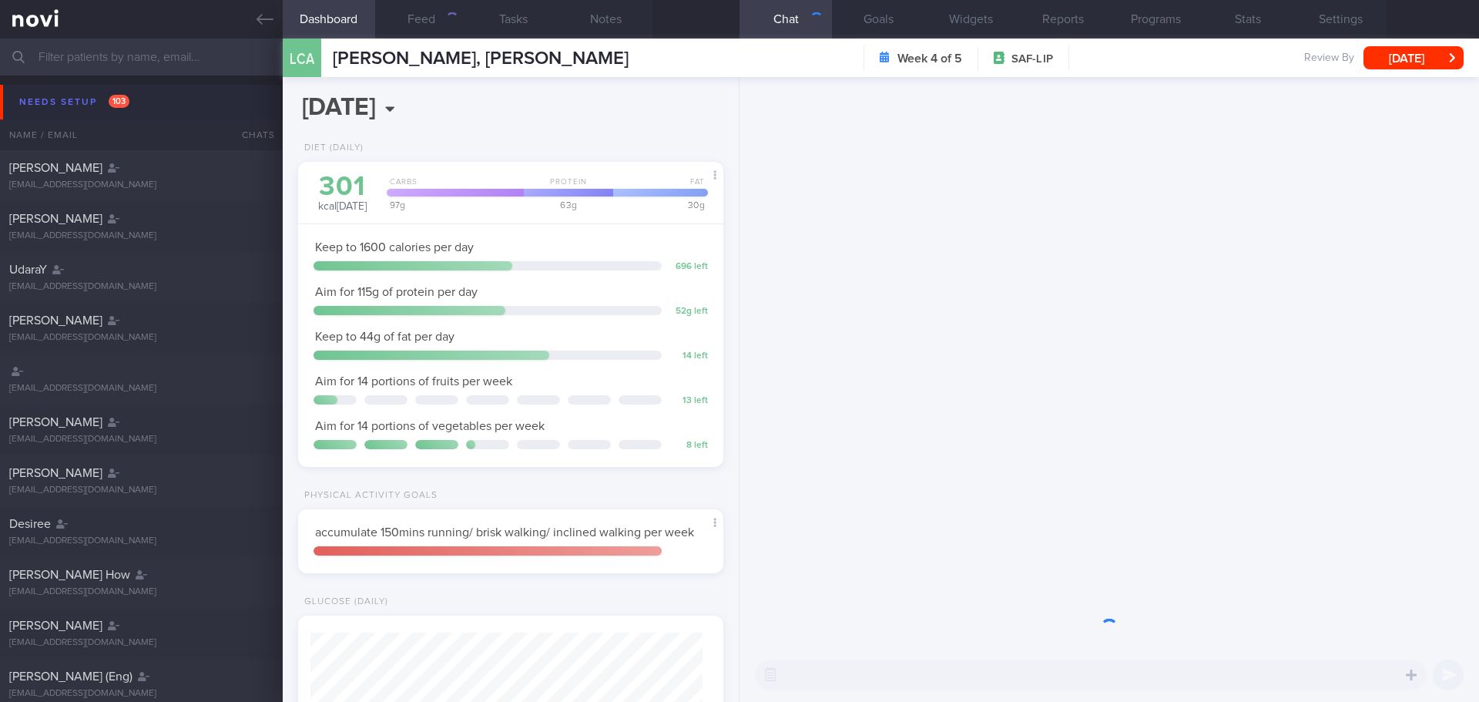
scroll to position [196, 393]
click at [70, 96] on div "Needs setup 103" at bounding box center [74, 102] width 118 height 21
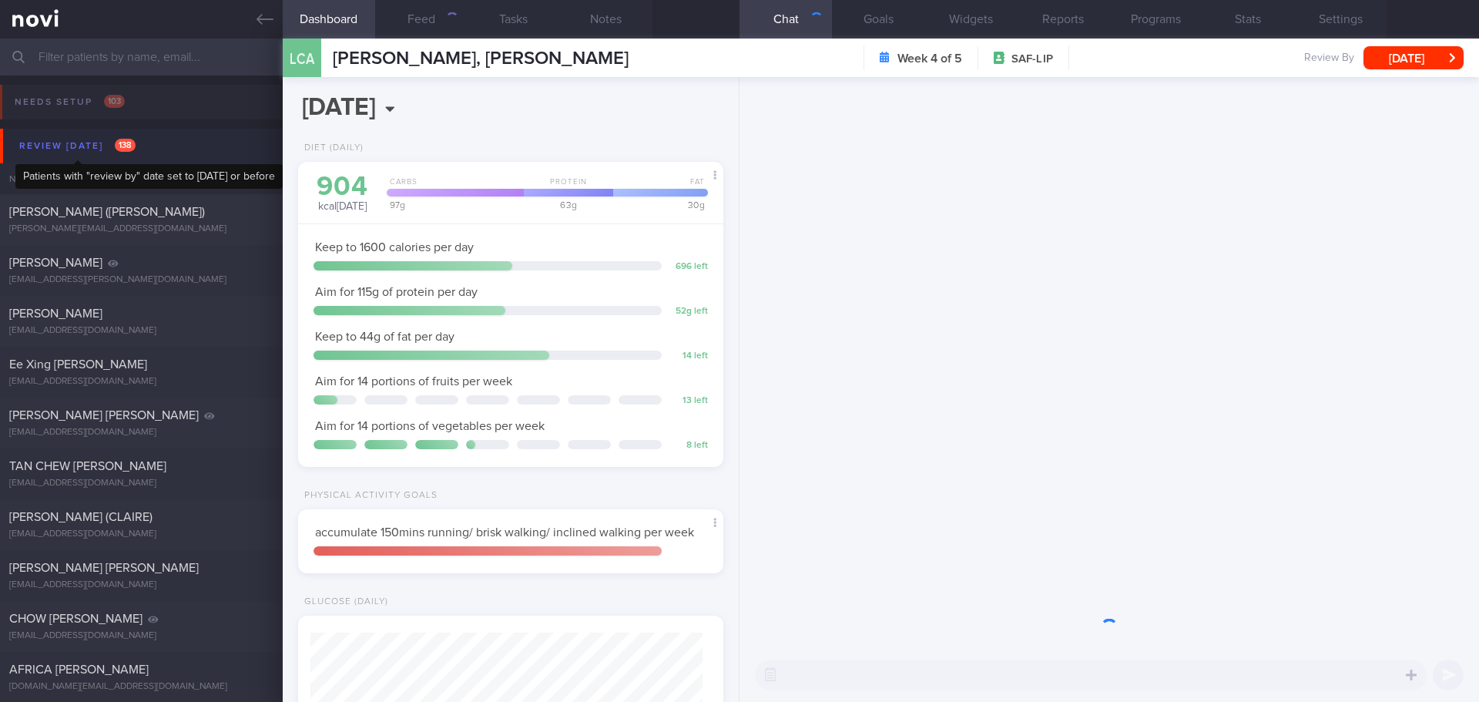
click at [61, 153] on div "Review today 138" at bounding box center [77, 146] width 124 height 21
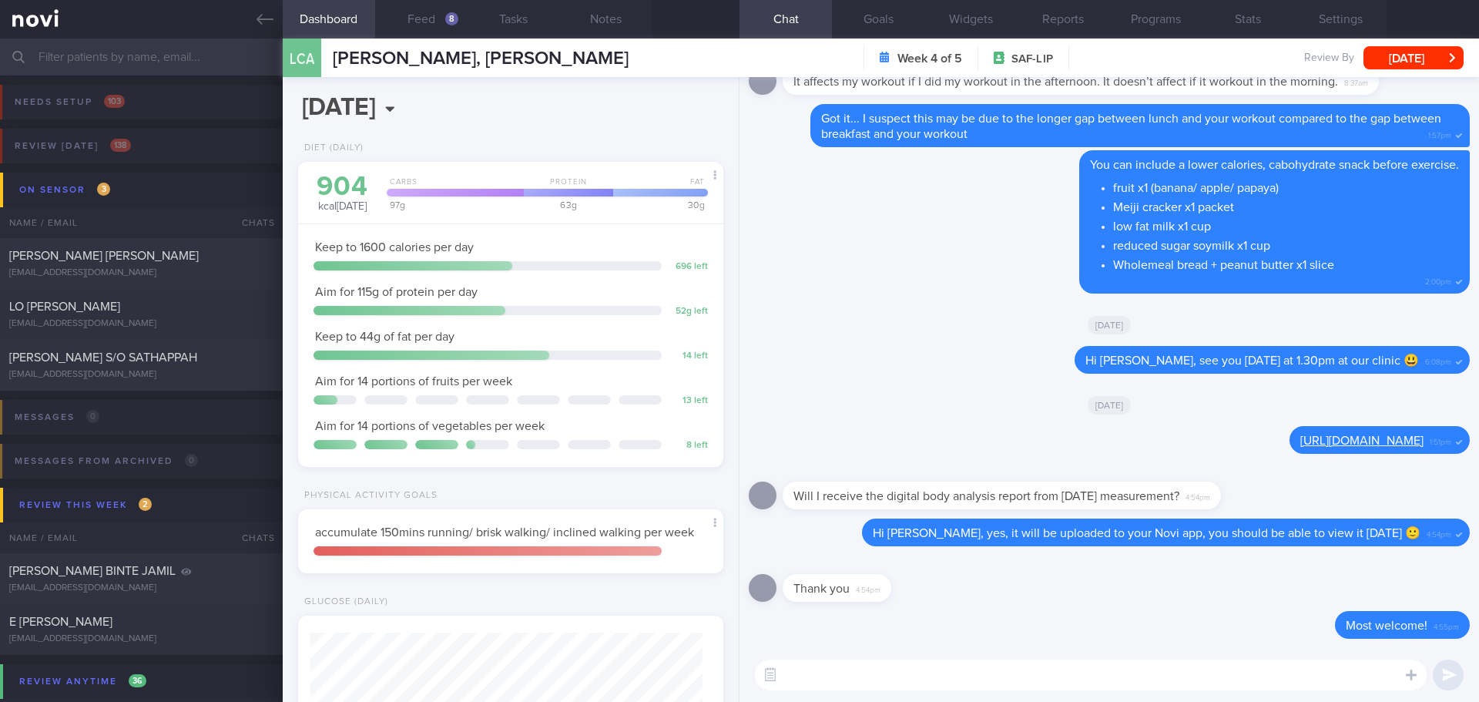
click at [883, 682] on textarea at bounding box center [1091, 674] width 672 height 31
click at [825, 675] on textarea at bounding box center [1091, 674] width 672 height 31
type textarea "E"
type textarea "Have a wonderful trip to Hong Kong 😃"
click at [1451, 683] on button "submit" at bounding box center [1447, 674] width 31 height 31
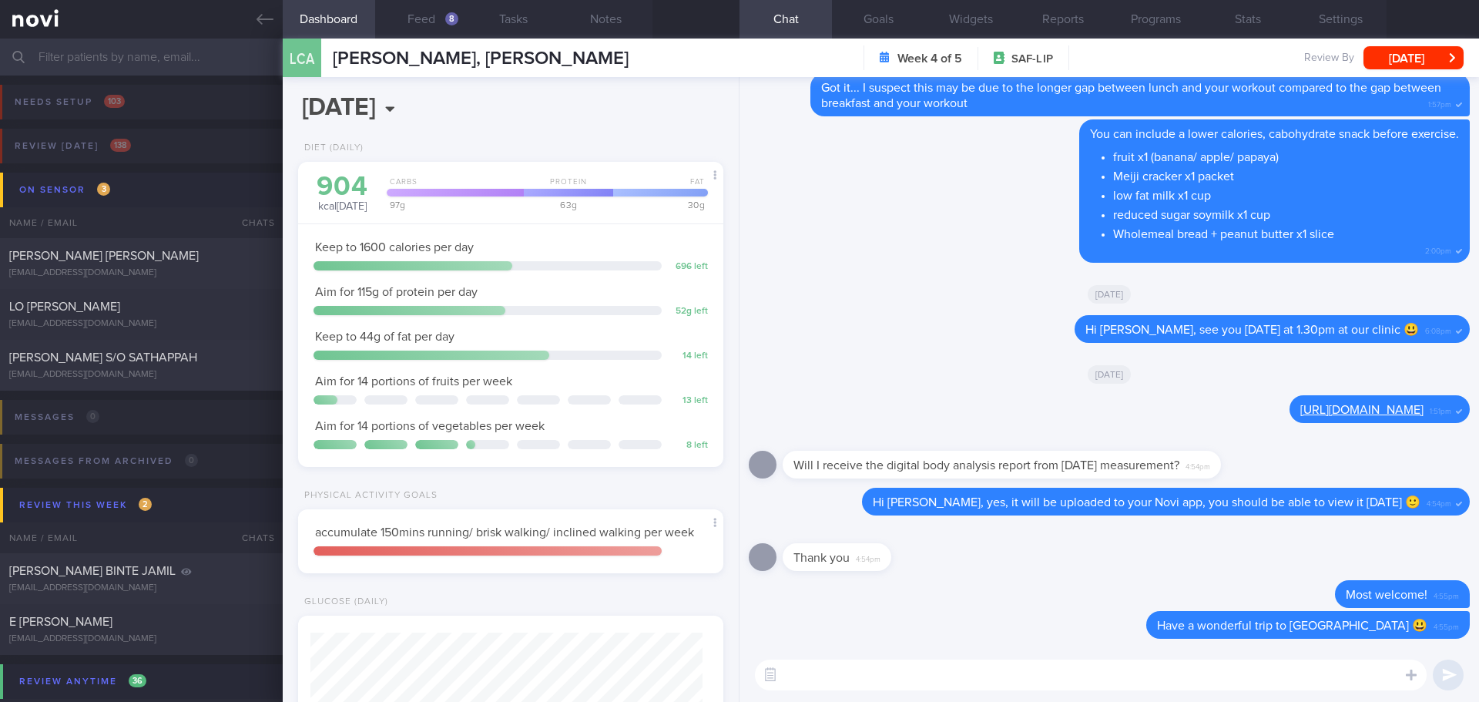
click at [206, 56] on input "text" at bounding box center [739, 57] width 1479 height 37
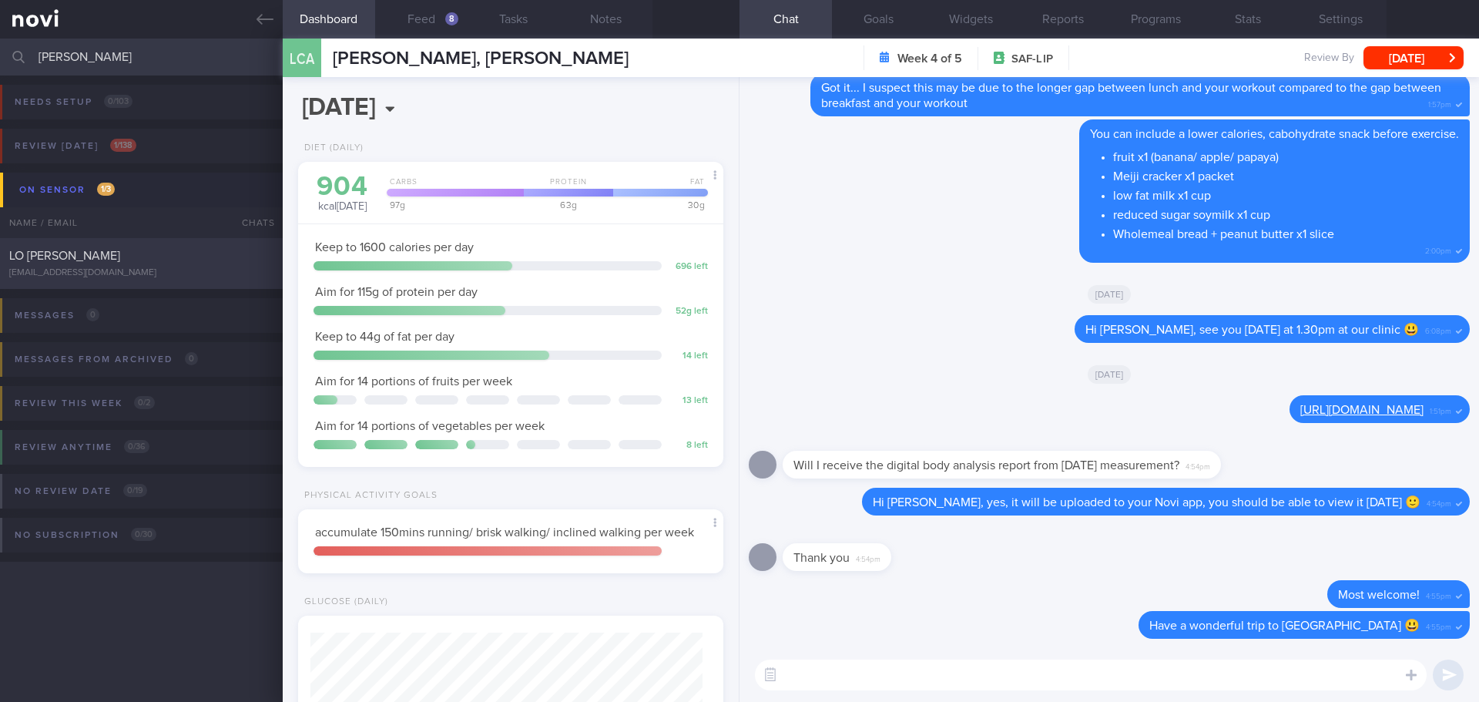
type input "lance"
click at [186, 263] on div "LO [PERSON_NAME]" at bounding box center [139, 255] width 260 height 15
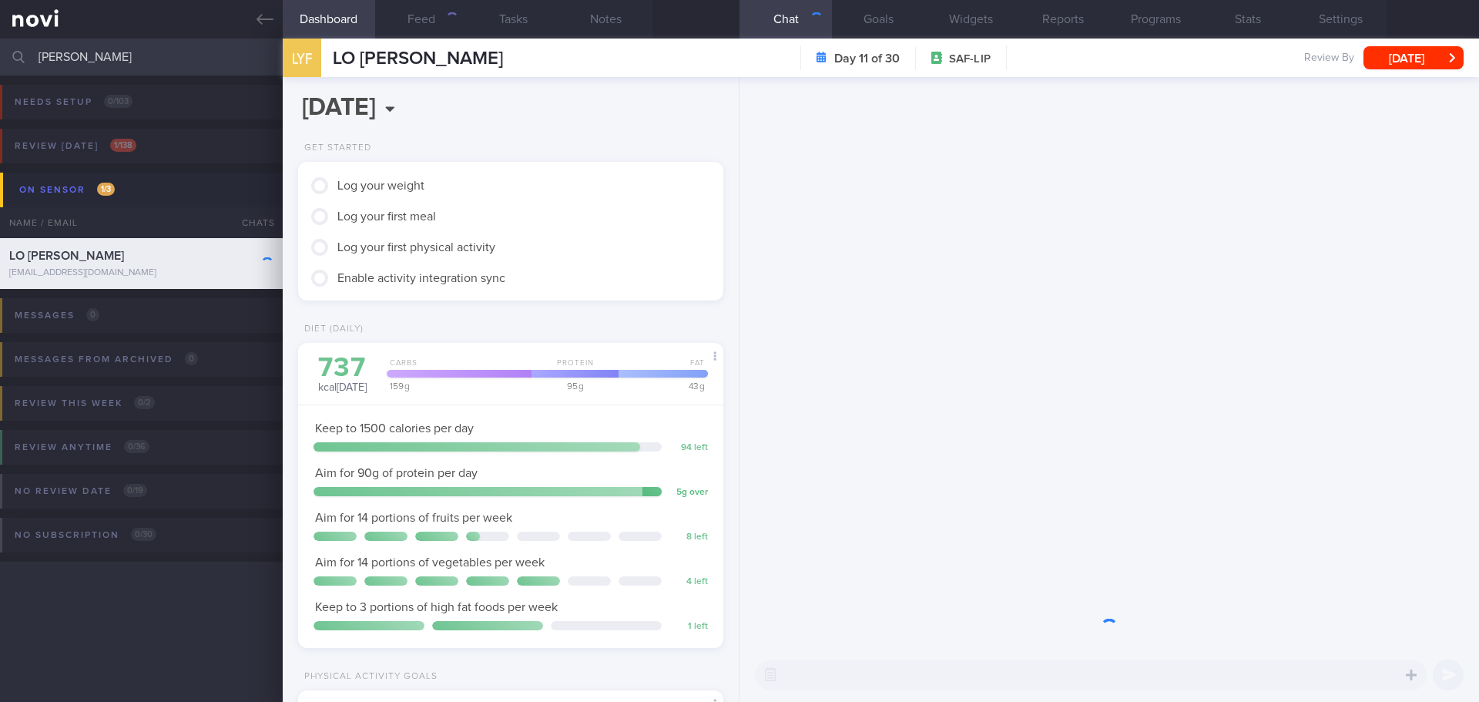
scroll to position [196, 393]
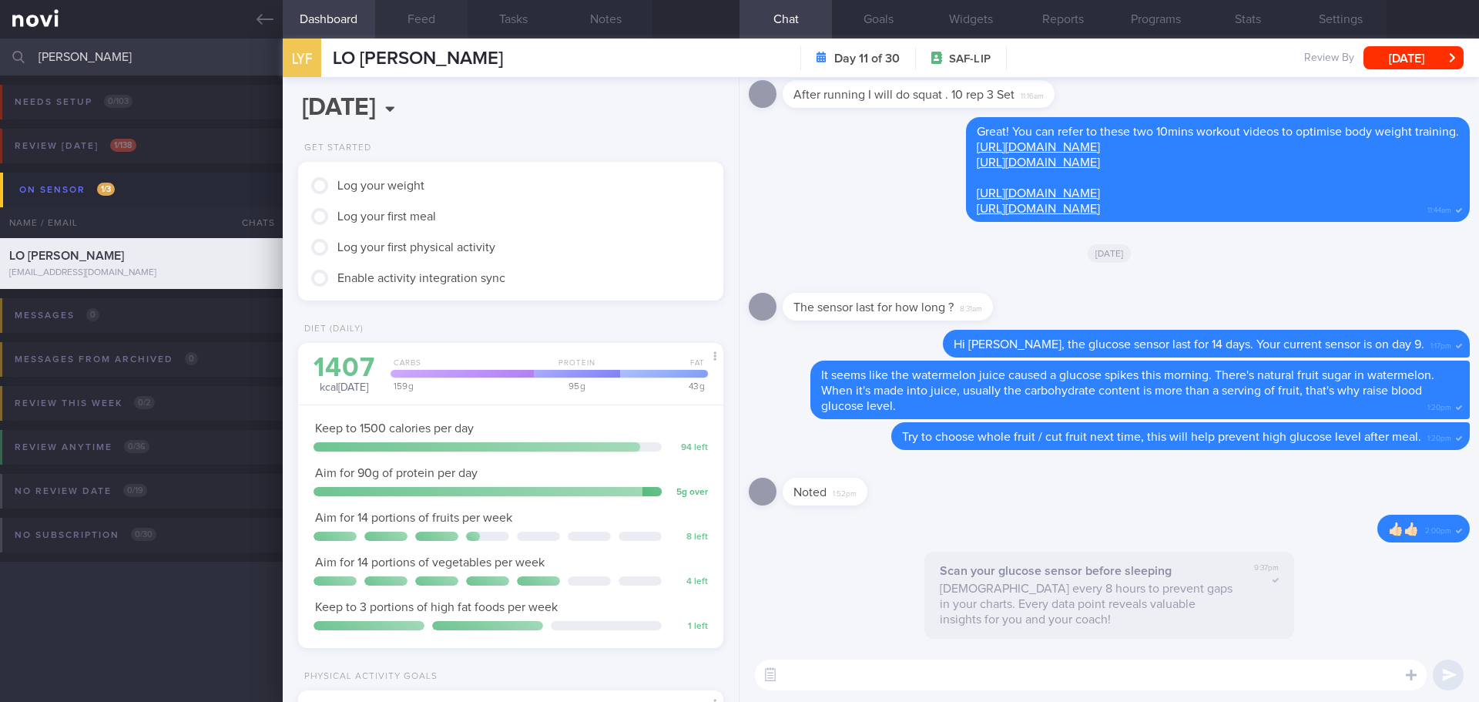
click at [404, 22] on button "Feed" at bounding box center [421, 19] width 92 height 39
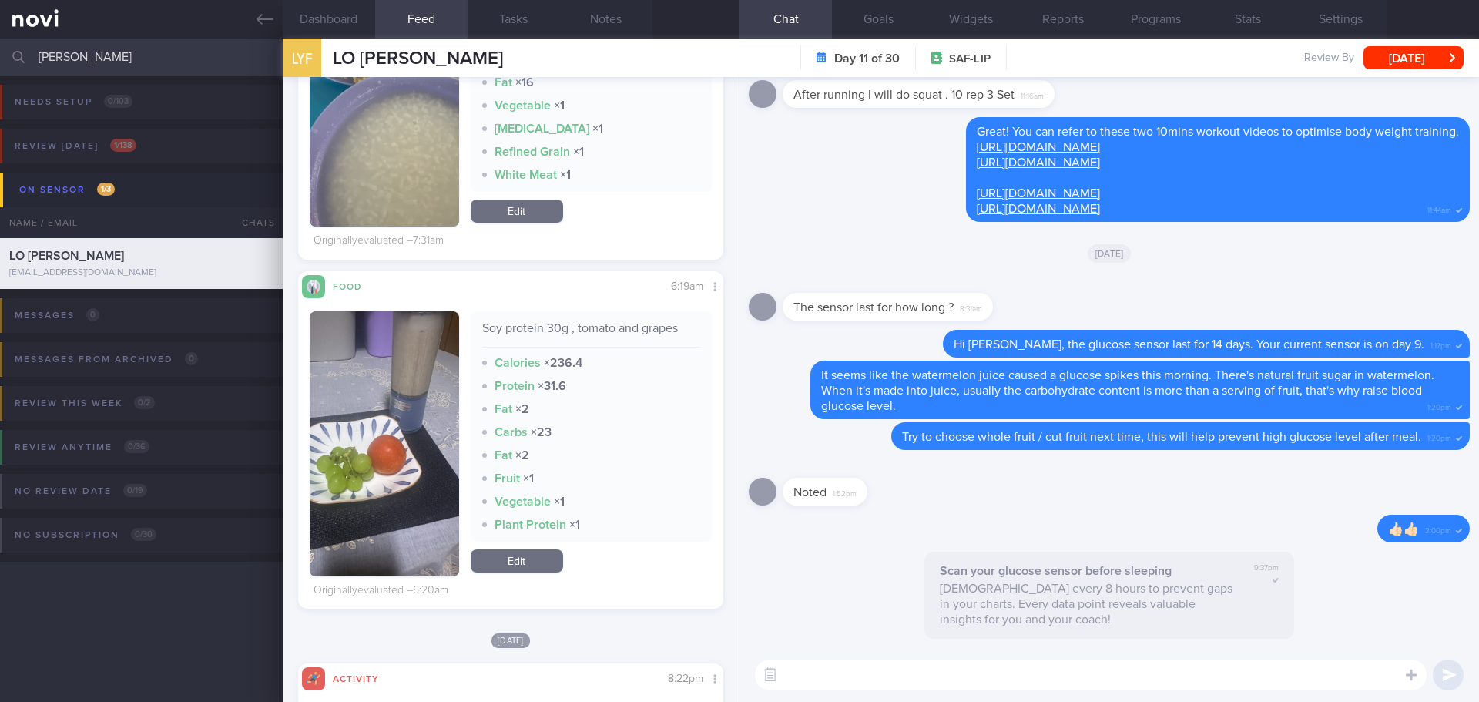
scroll to position [1155, 0]
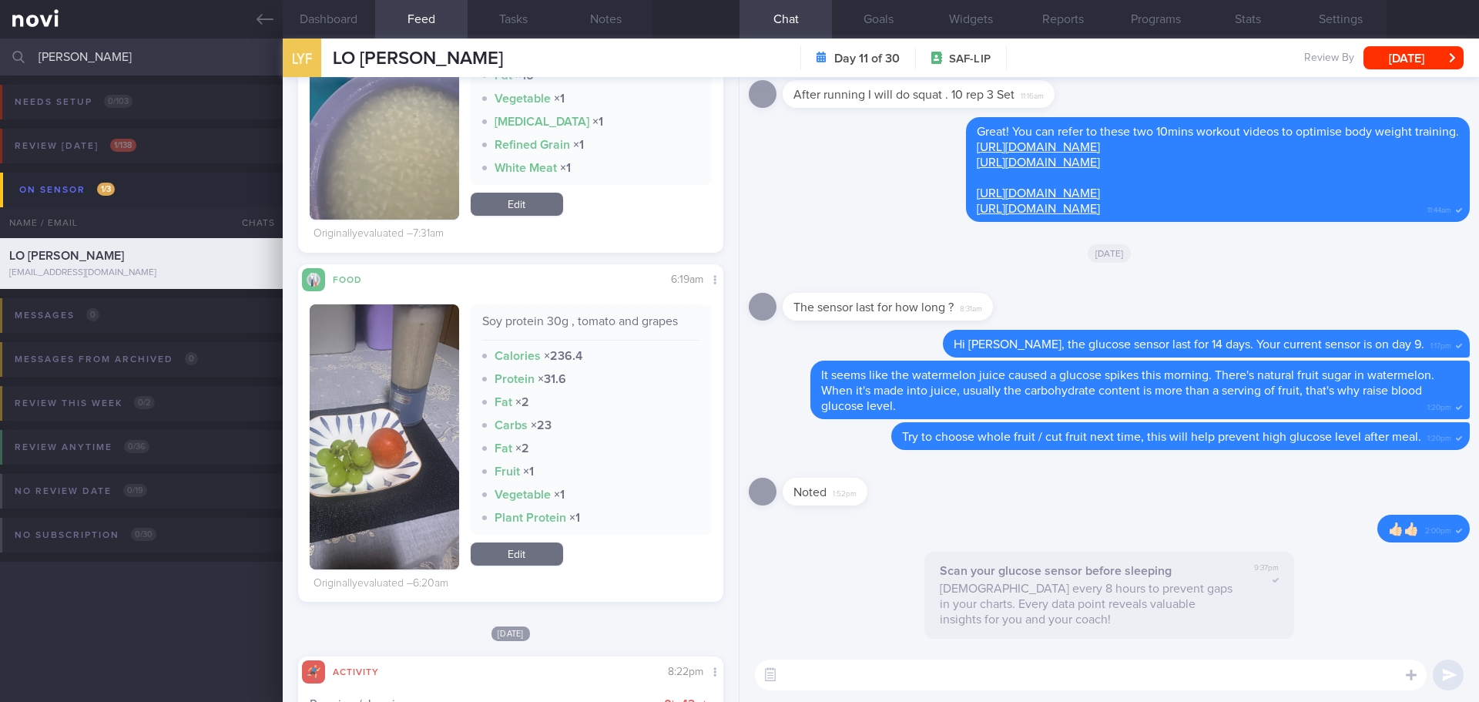
click at [379, 376] on button "button" at bounding box center [384, 436] width 149 height 265
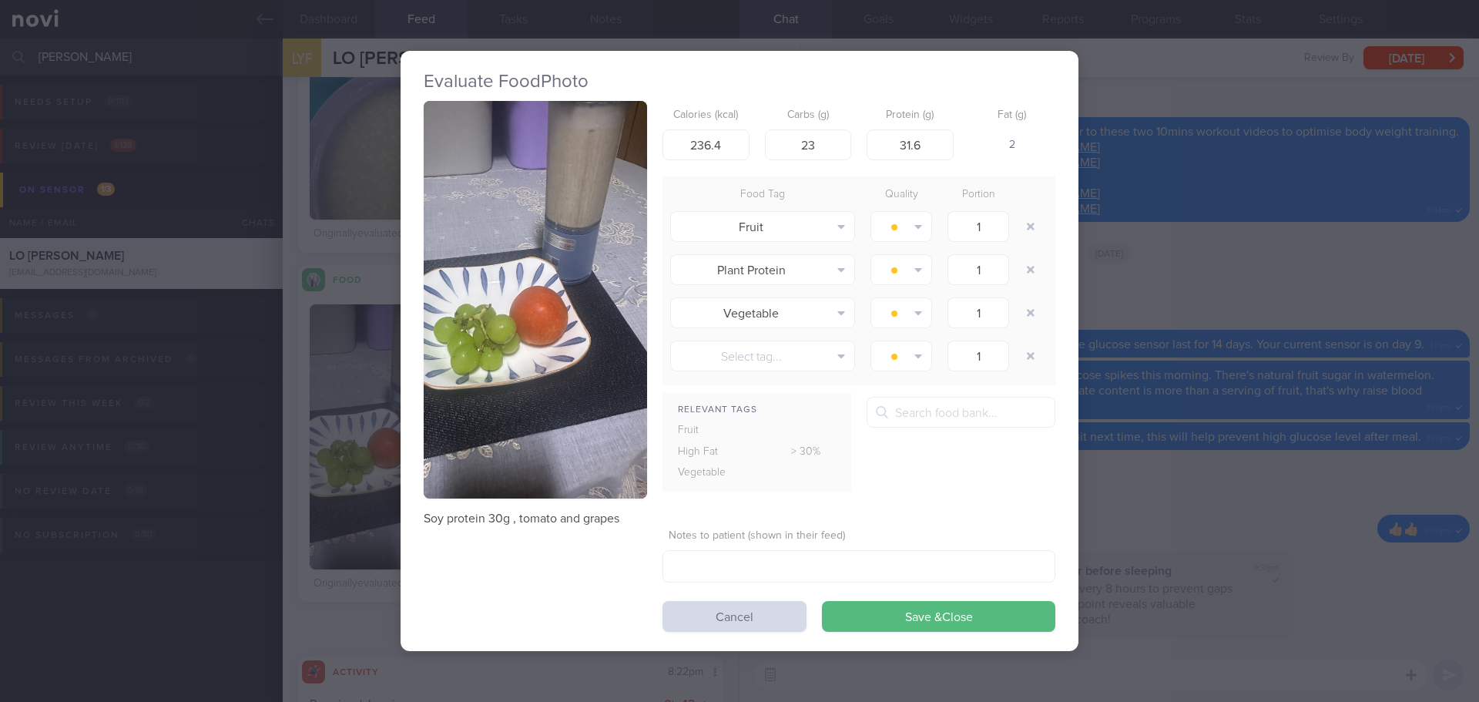
click at [512, 216] on button "button" at bounding box center [535, 299] width 223 height 397
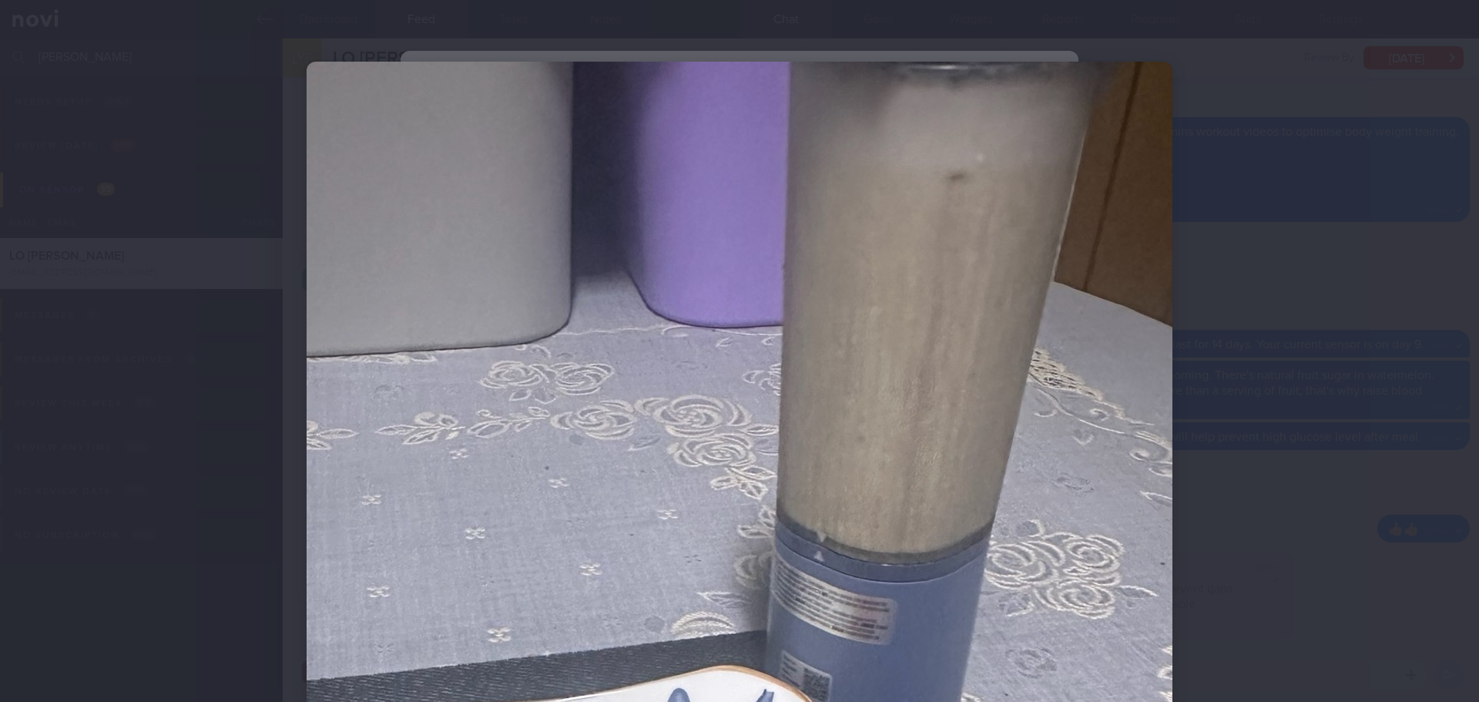
click at [1236, 381] on div at bounding box center [739, 351] width 1479 height 702
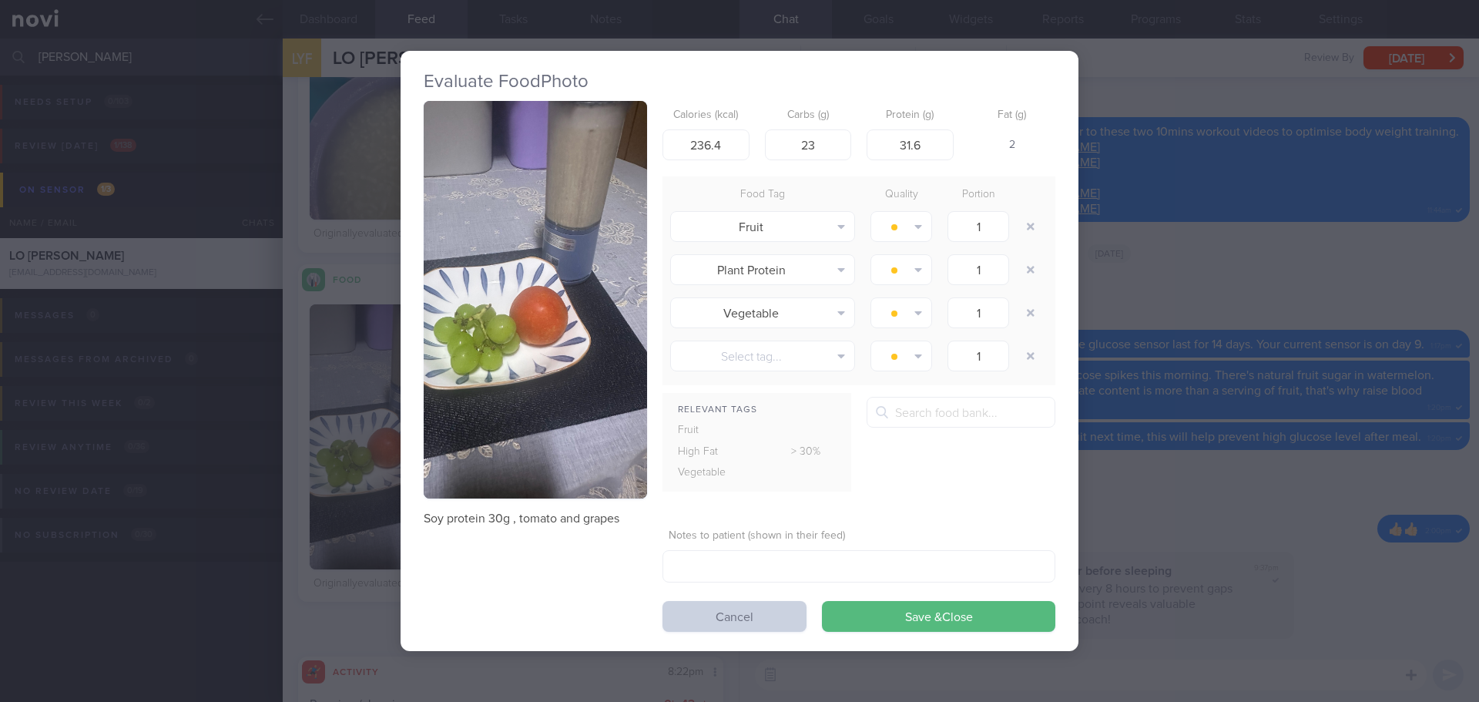
click at [684, 618] on button "Cancel" at bounding box center [734, 616] width 144 height 31
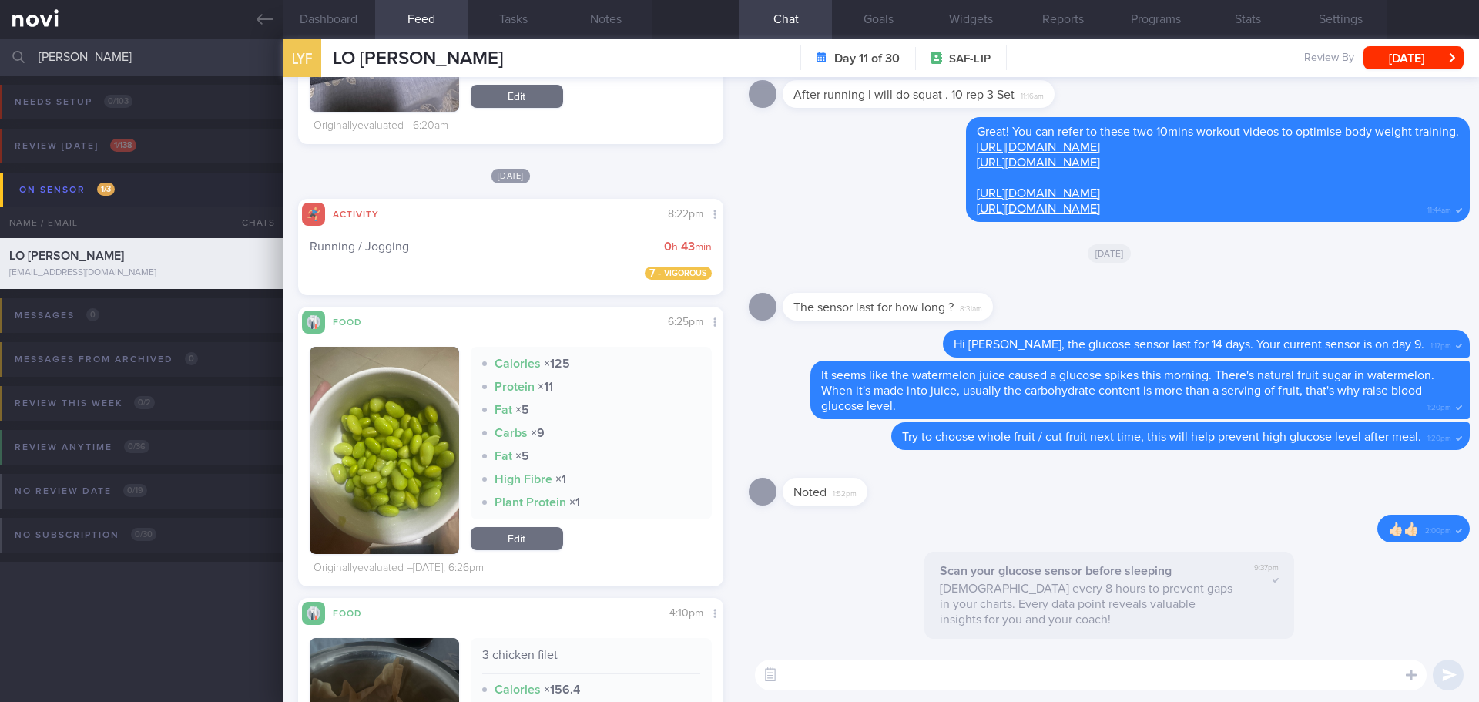
scroll to position [1848, 0]
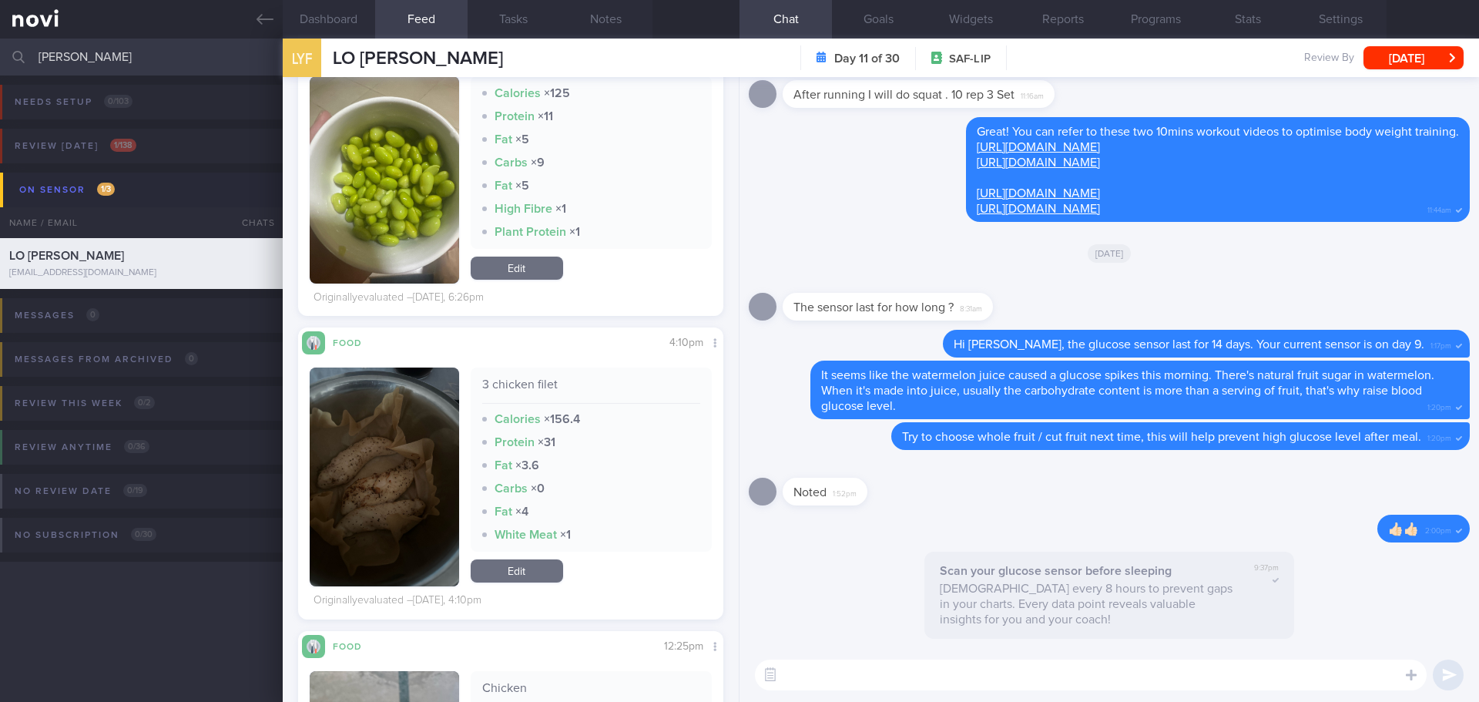
click at [449, 467] on button "button" at bounding box center [384, 476] width 149 height 219
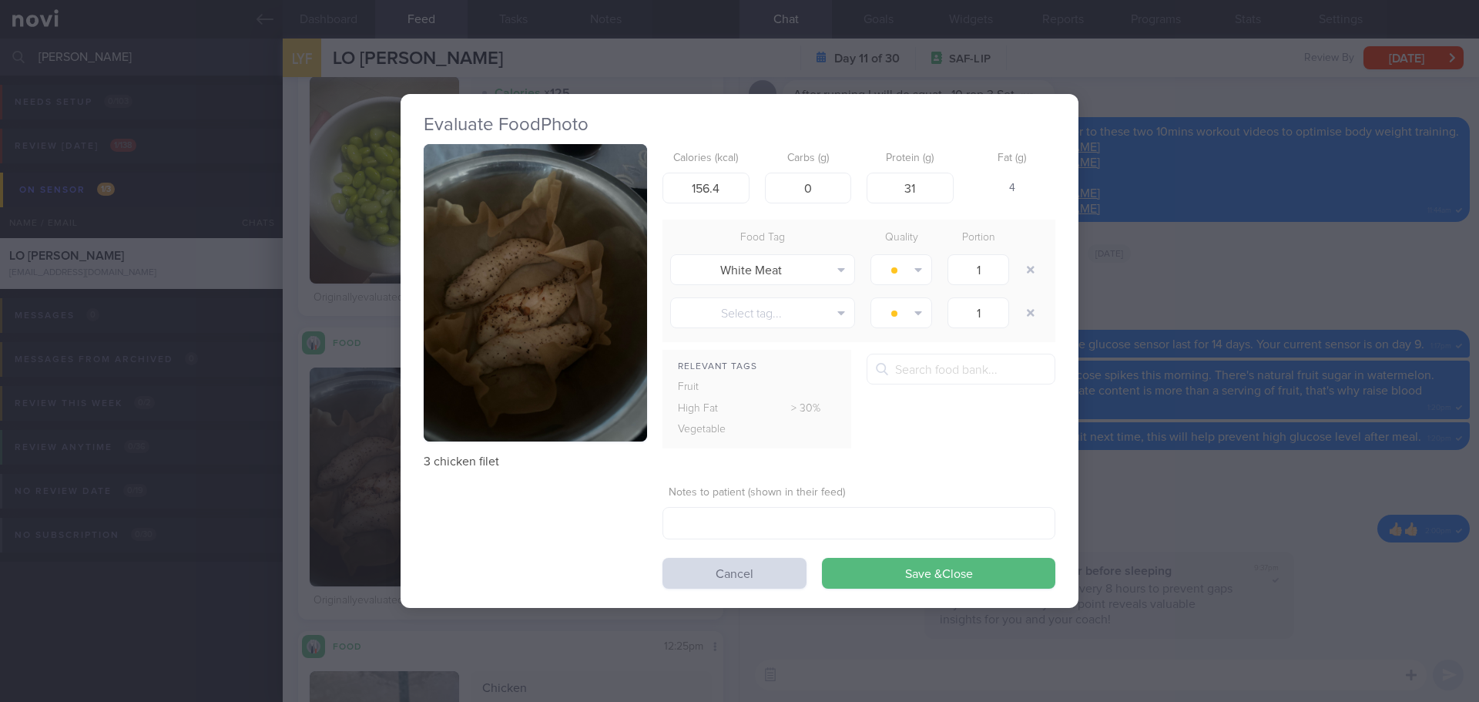
click at [508, 357] on button "button" at bounding box center [535, 293] width 223 height 298
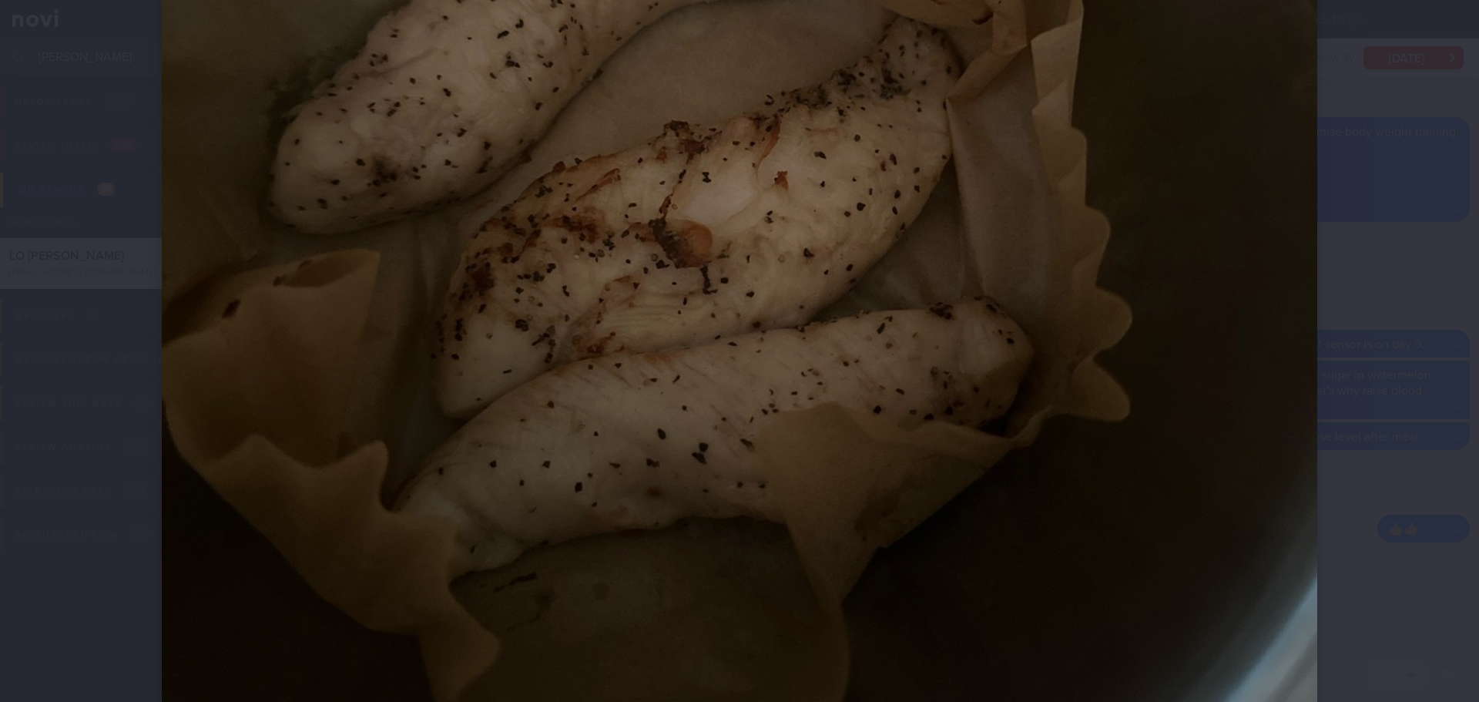
scroll to position [693, 0]
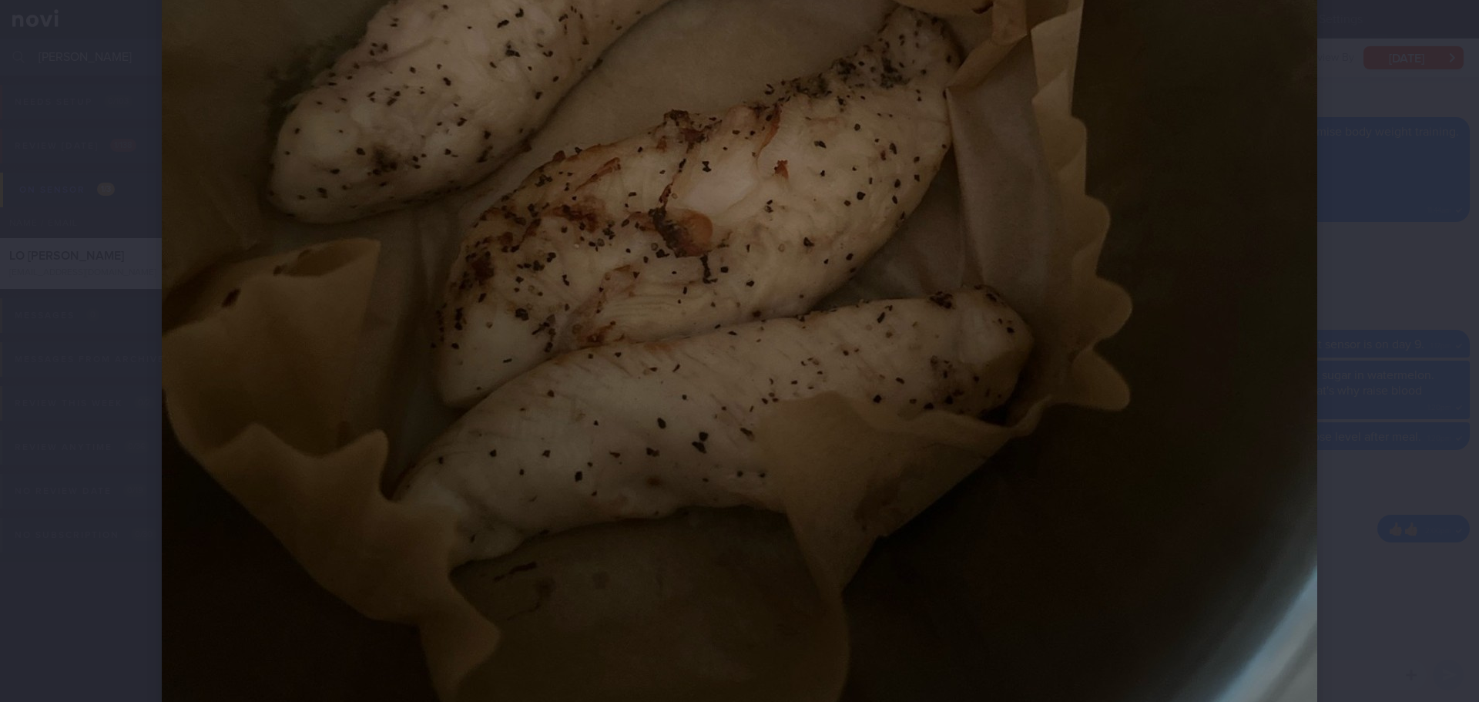
click at [1370, 426] on div at bounding box center [739, 138] width 1278 height 1663
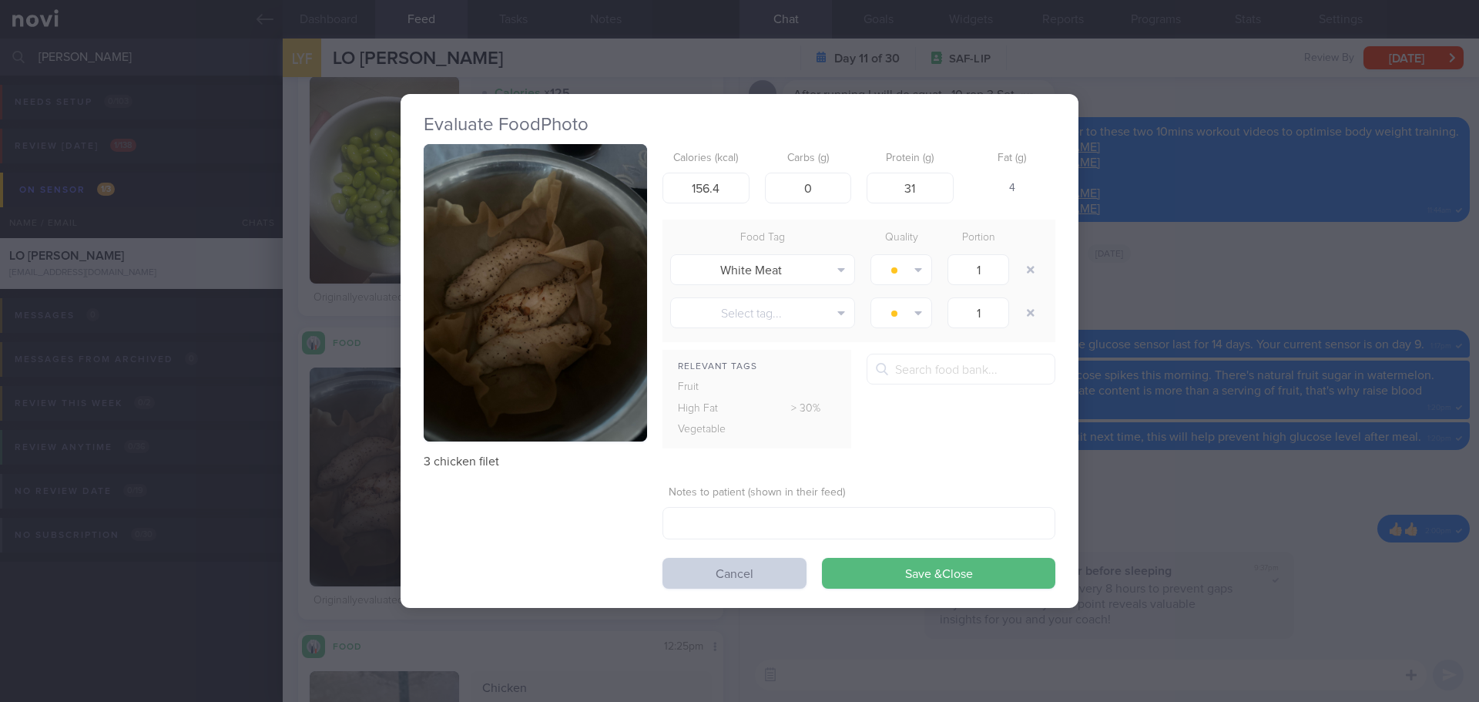
click at [749, 566] on button "Cancel" at bounding box center [734, 573] width 144 height 31
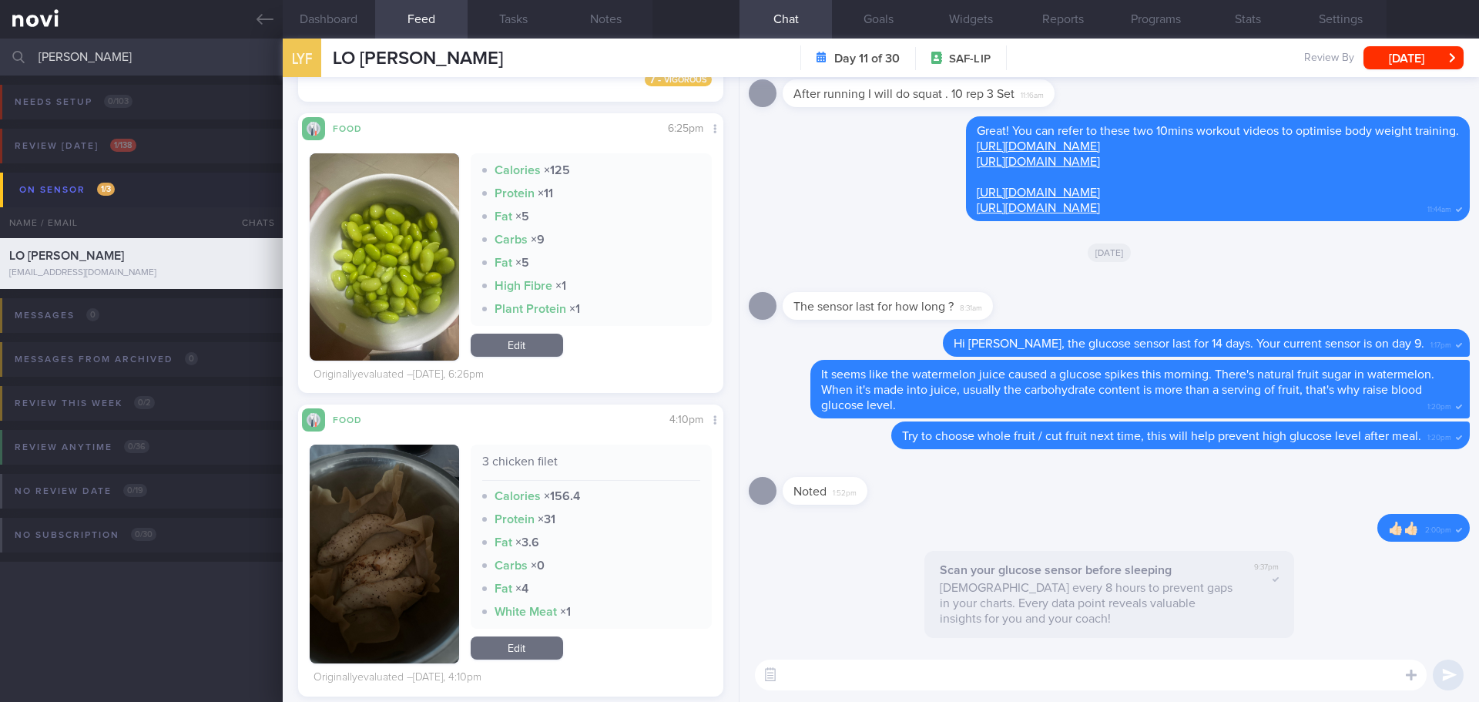
scroll to position [2079, 0]
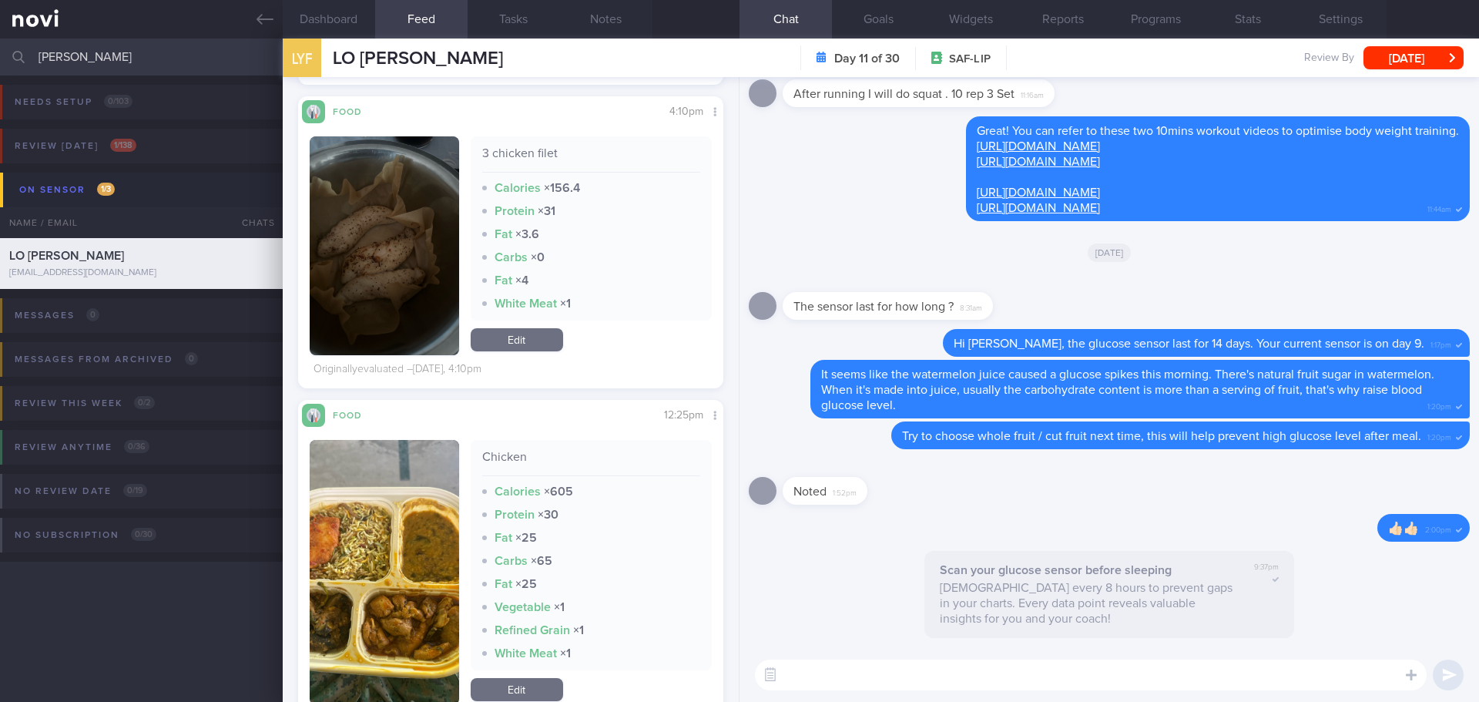
click at [817, 682] on textarea at bounding box center [1091, 674] width 672 height 31
click at [1059, 679] on textarea "Hi Lance, adding grapes and edamame as snacks are good way to fill up stomach w…" at bounding box center [1091, 667] width 672 height 46
click at [1110, 685] on textarea "Hi Lance, adding grapes and edamame as snacks are good way to fill up stomach w…" at bounding box center [1091, 667] width 672 height 46
click at [1157, 686] on textarea "Hi Lance, adding grapes and edamame as snacks are good way to fill up stomach w…" at bounding box center [1091, 667] width 672 height 46
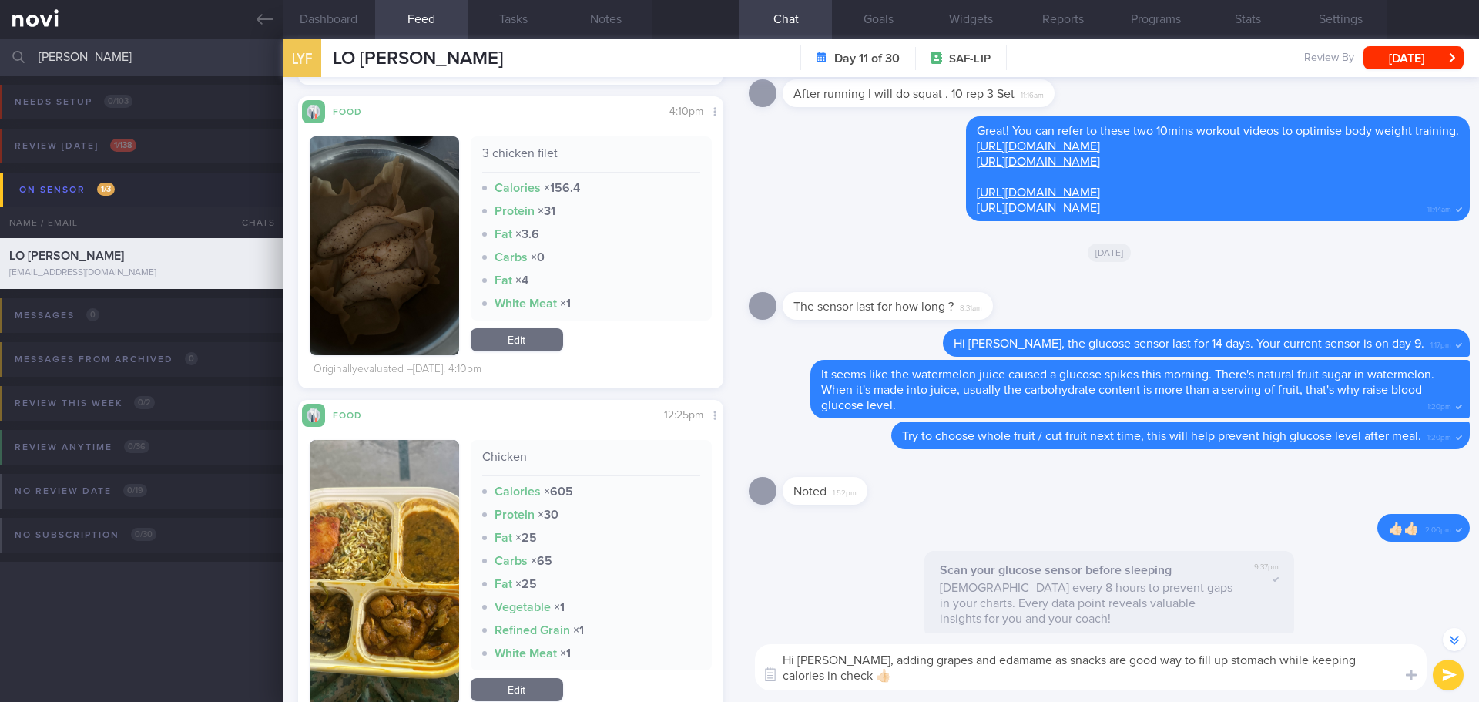
click at [1164, 683] on textarea "Hi Lance, adding grapes and edamame as snacks are good way to fill up stomach w…" at bounding box center [1091, 667] width 672 height 46
click at [1259, 682] on textarea "Hi Lance, adding grapes and edamame as snacks are good way to fill up stomach w…" at bounding box center [1091, 667] width 672 height 46
type textarea "Hi Lance, adding grapes and edamame as snacks are good way to fill up stomach w…"
drag, startPoint x: 1450, startPoint y: 678, endPoint x: 747, endPoint y: 531, distance: 718.3
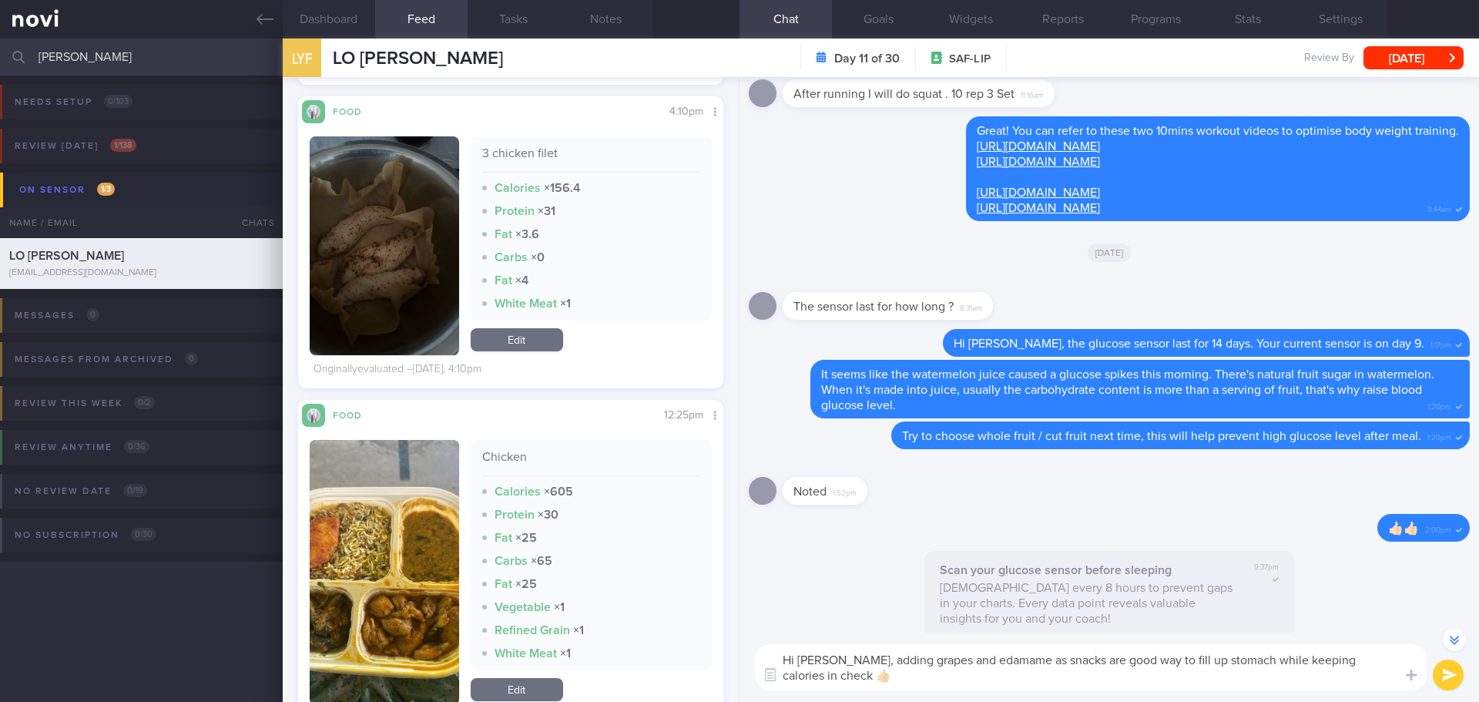
click at [1450, 677] on button "submit" at bounding box center [1447, 674] width 31 height 31
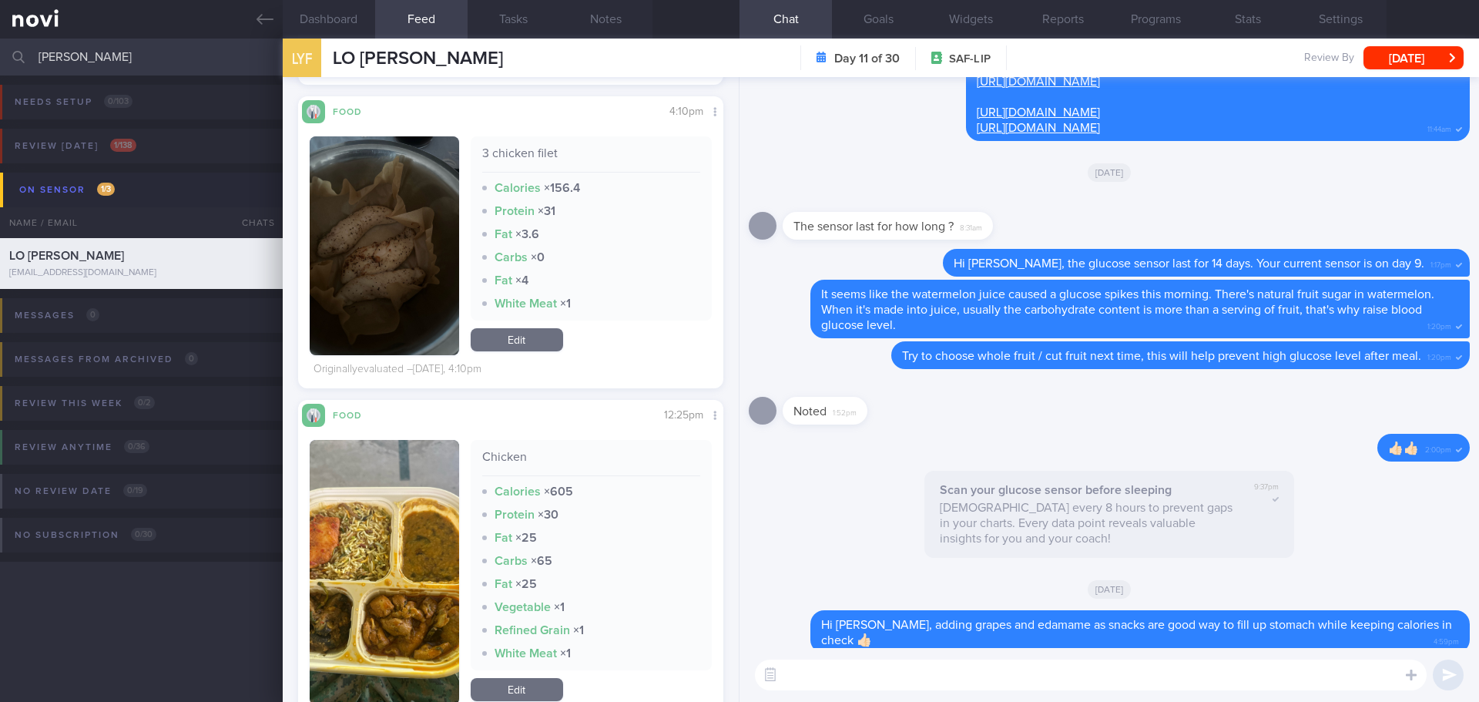
scroll to position [0, 0]
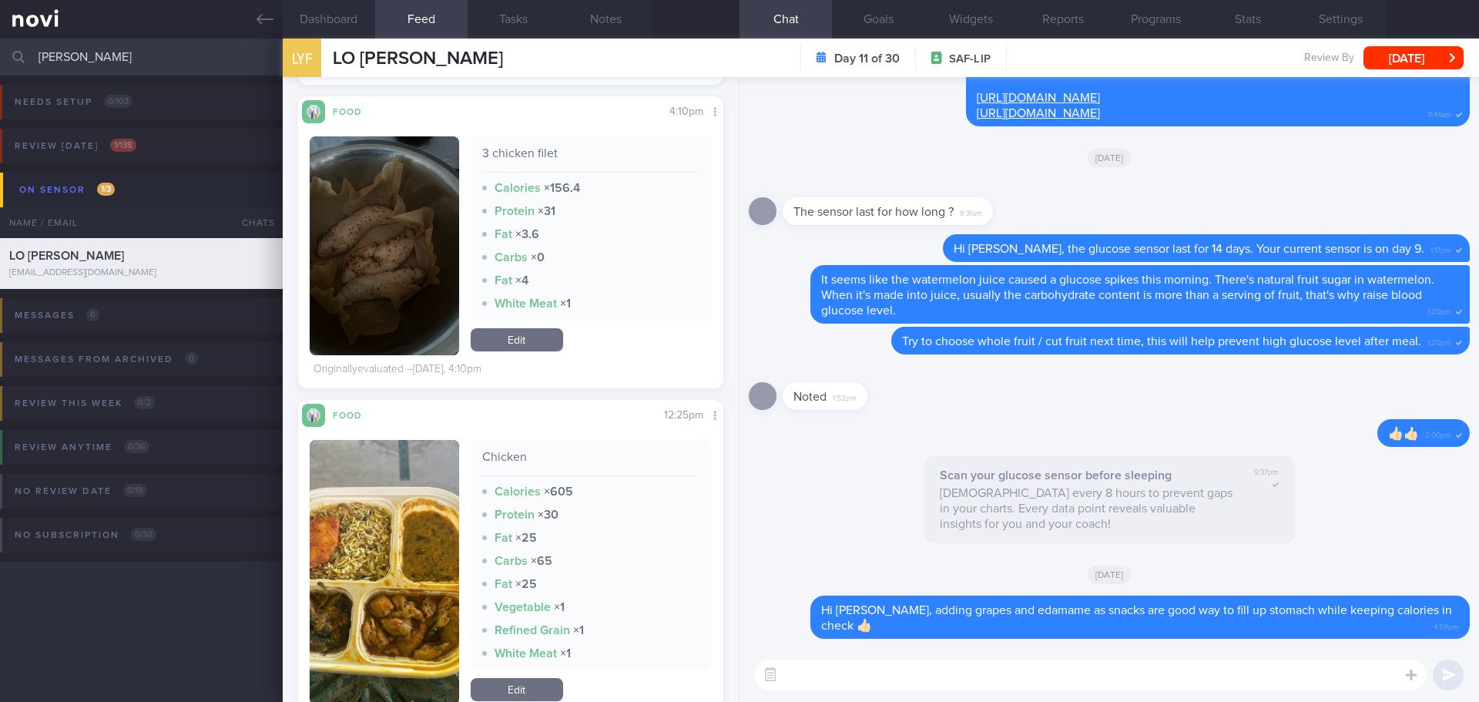
drag, startPoint x: 111, startPoint y: 65, endPoint x: -151, endPoint y: 55, distance: 262.0
click at [0, 55] on html "You are offline! Some functionality will be unavailable Patients New Users Coac…" at bounding box center [739, 351] width 1479 height 702
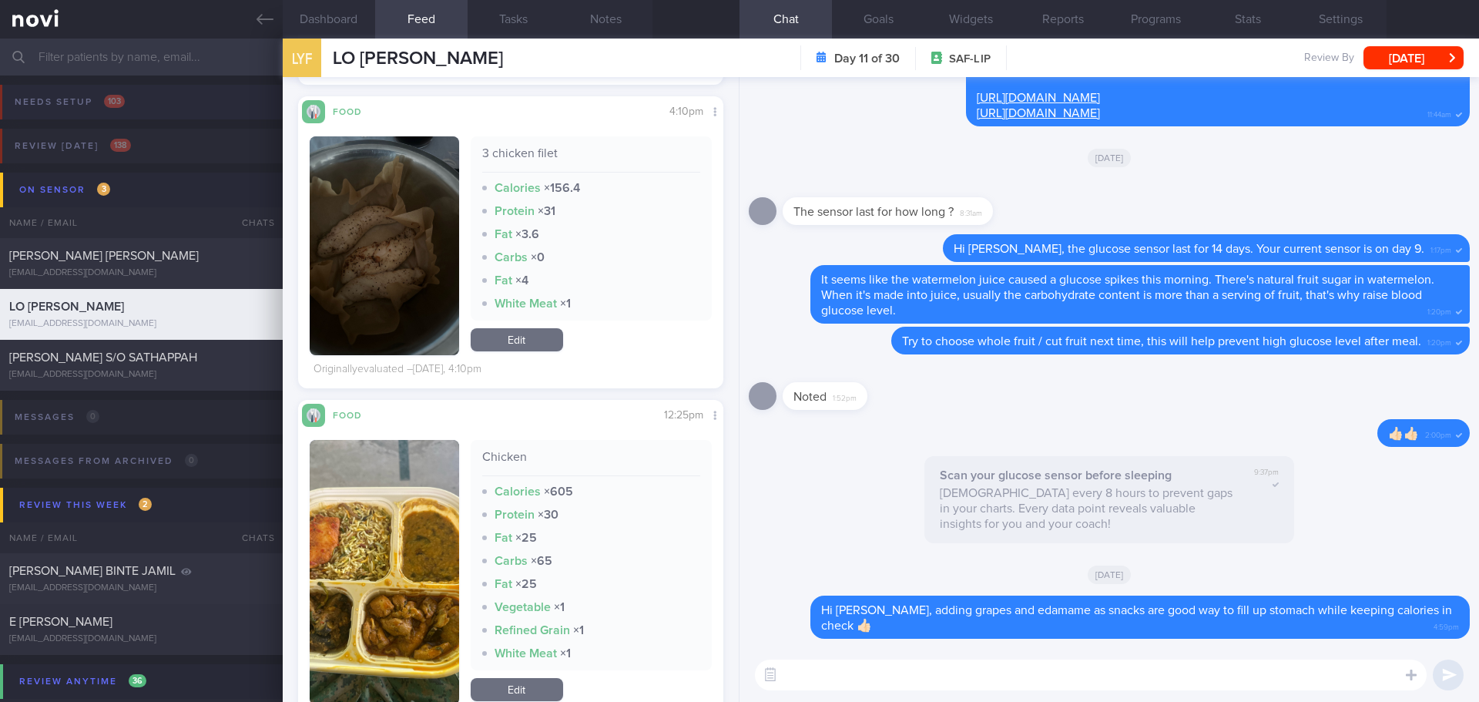
drag, startPoint x: 272, startPoint y: 18, endPoint x: 881, endPoint y: 90, distance: 613.4
click at [270, 18] on icon at bounding box center [264, 19] width 17 height 17
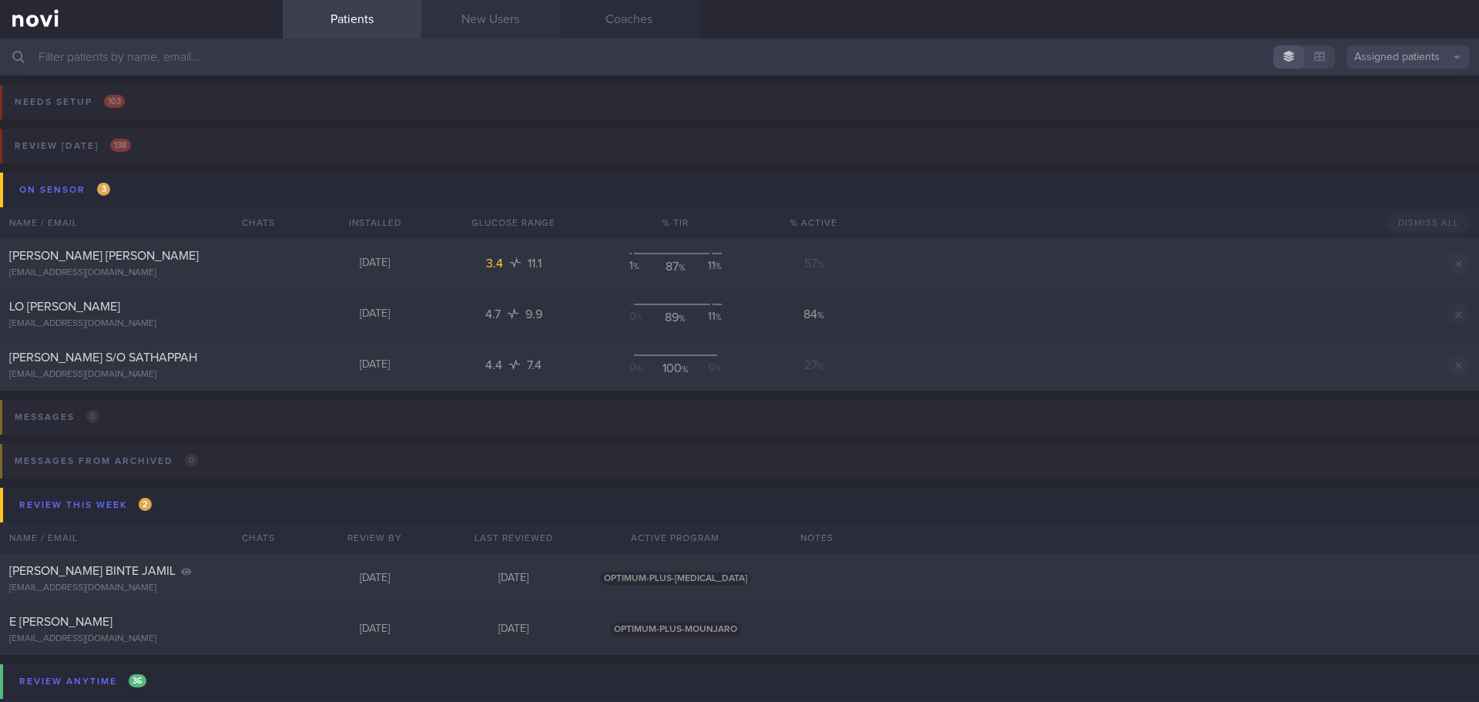
click at [524, 28] on link "New Users" at bounding box center [490, 19] width 139 height 39
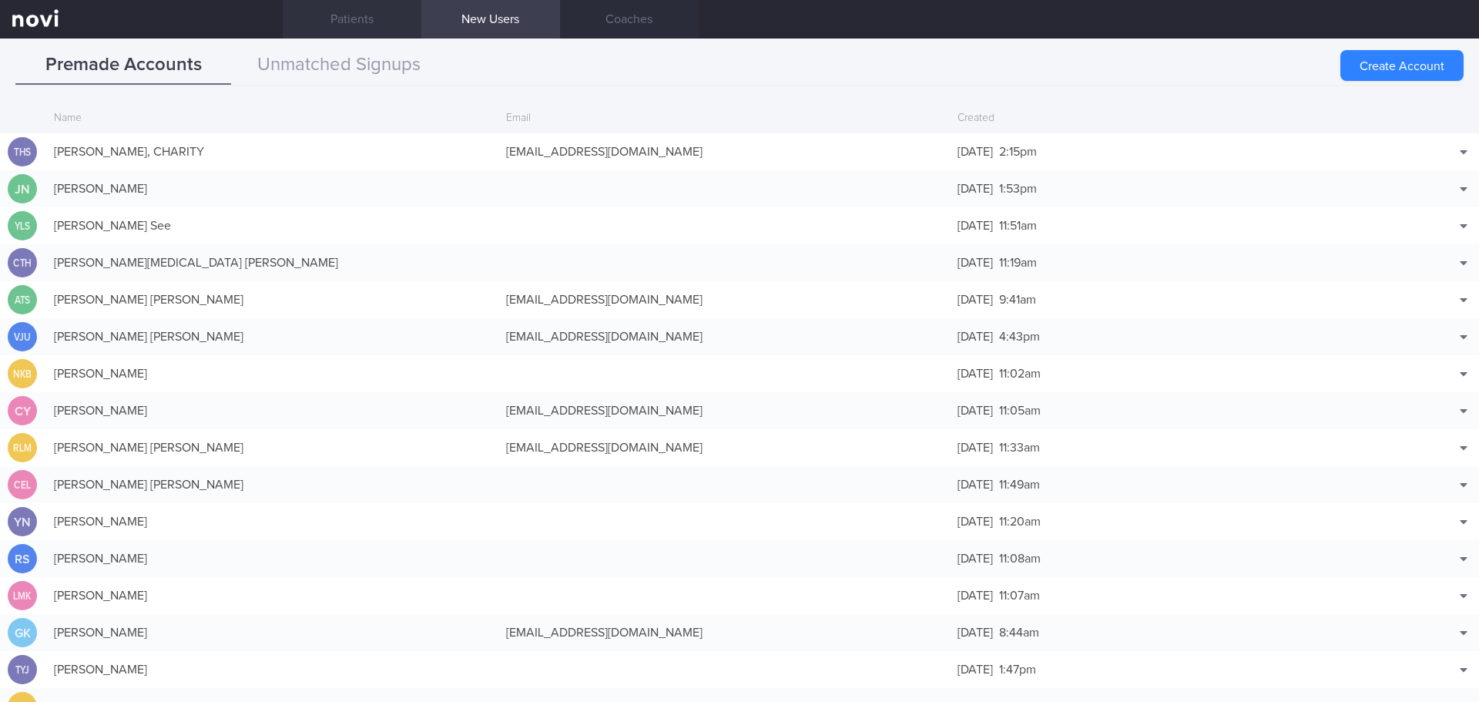
click at [393, 25] on link "Patients" at bounding box center [352, 19] width 139 height 39
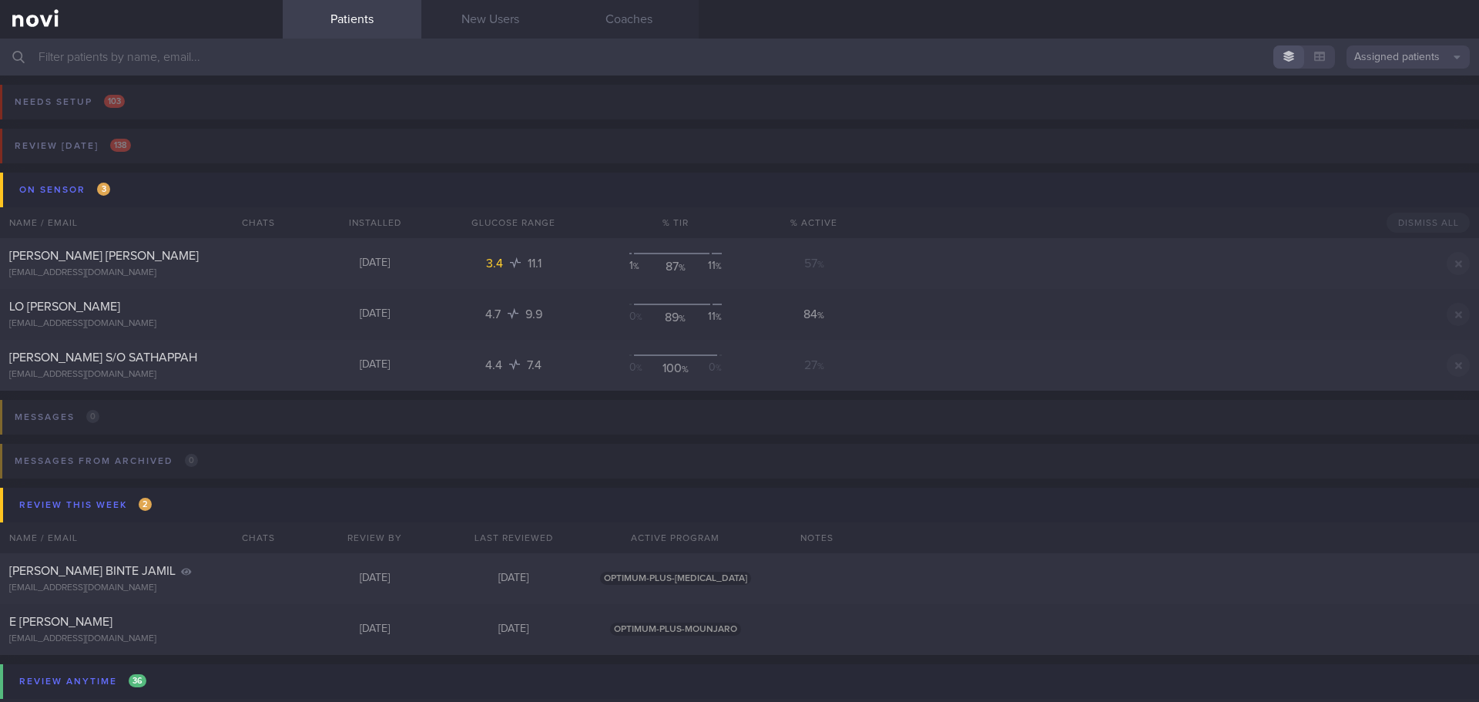
click at [1408, 72] on input "text" at bounding box center [739, 57] width 1479 height 37
click at [1408, 65] on button "Assigned patients" at bounding box center [1407, 56] width 123 height 23
click at [1397, 104] on button "All active patients" at bounding box center [1407, 106] width 123 height 23
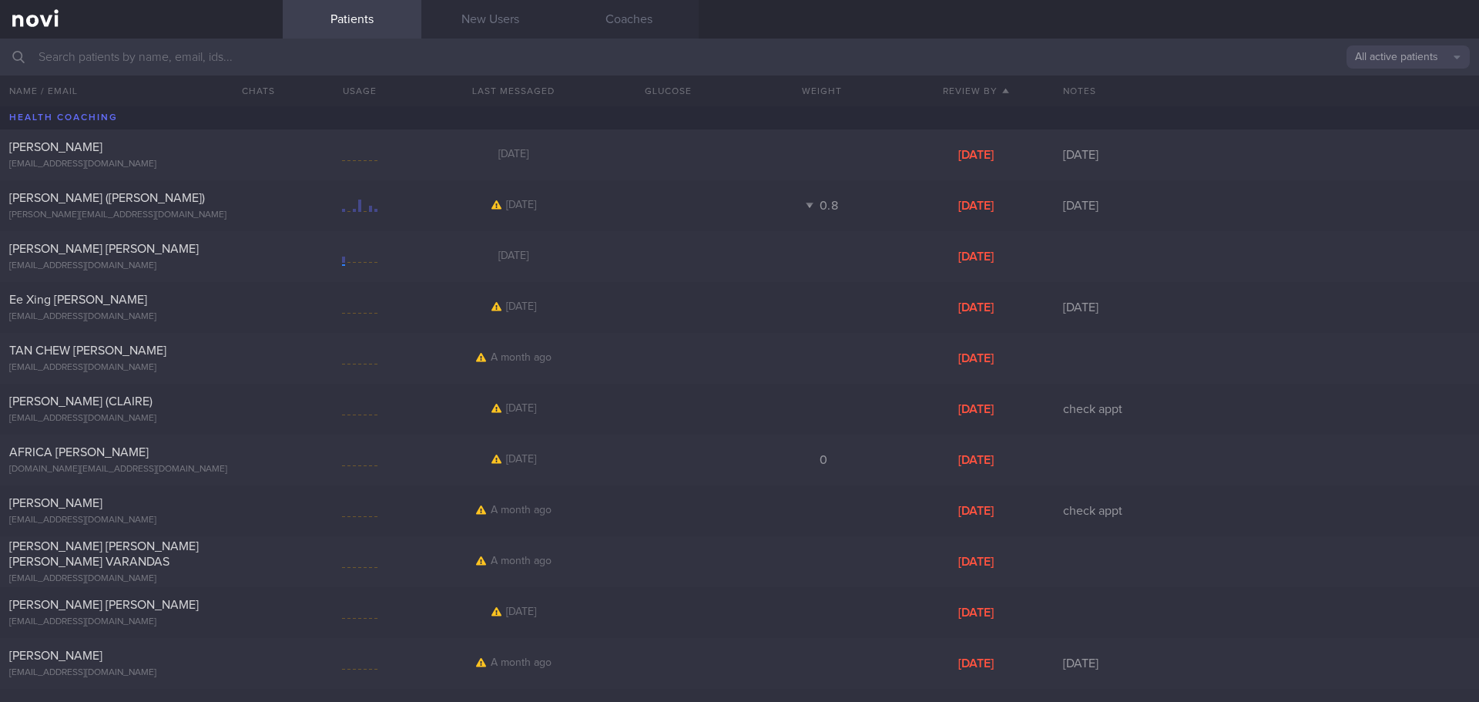
click at [297, 58] on input "text" at bounding box center [739, 57] width 1479 height 37
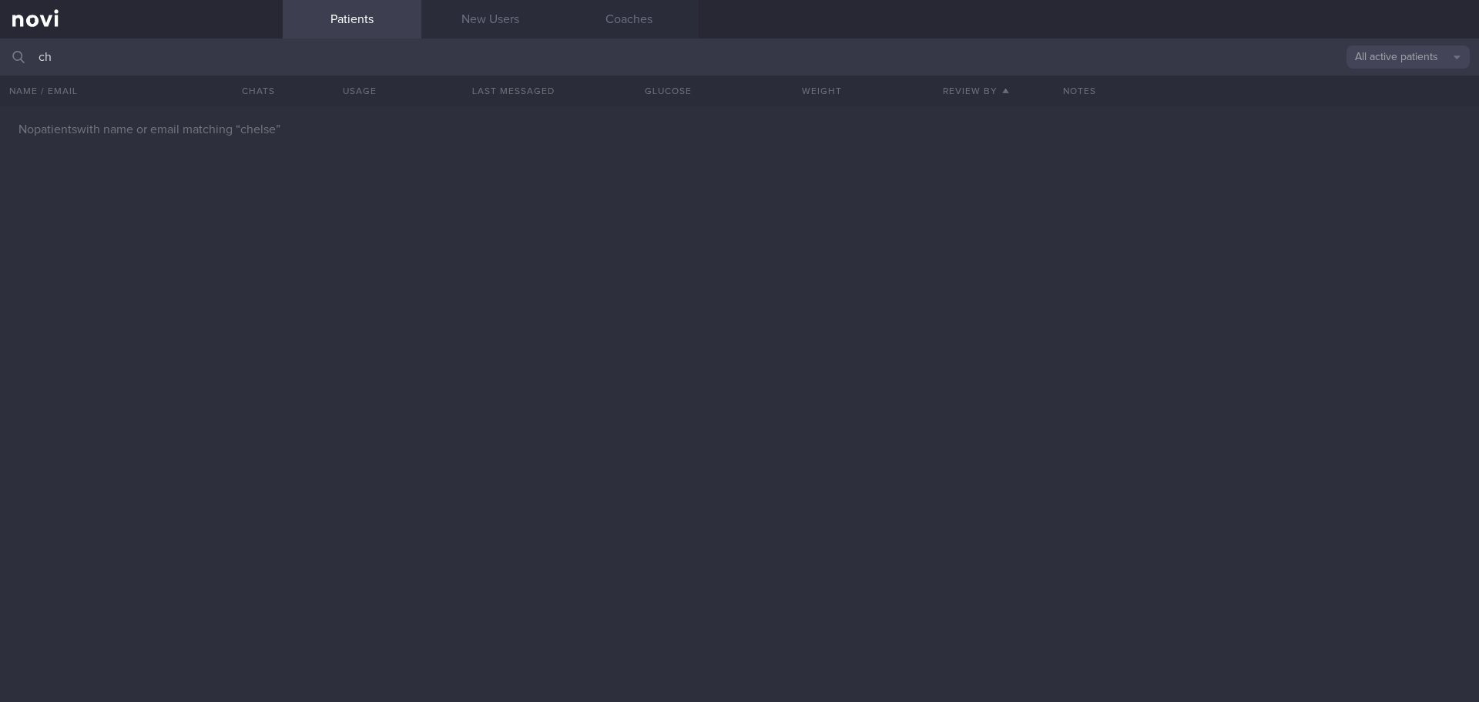
type input "c"
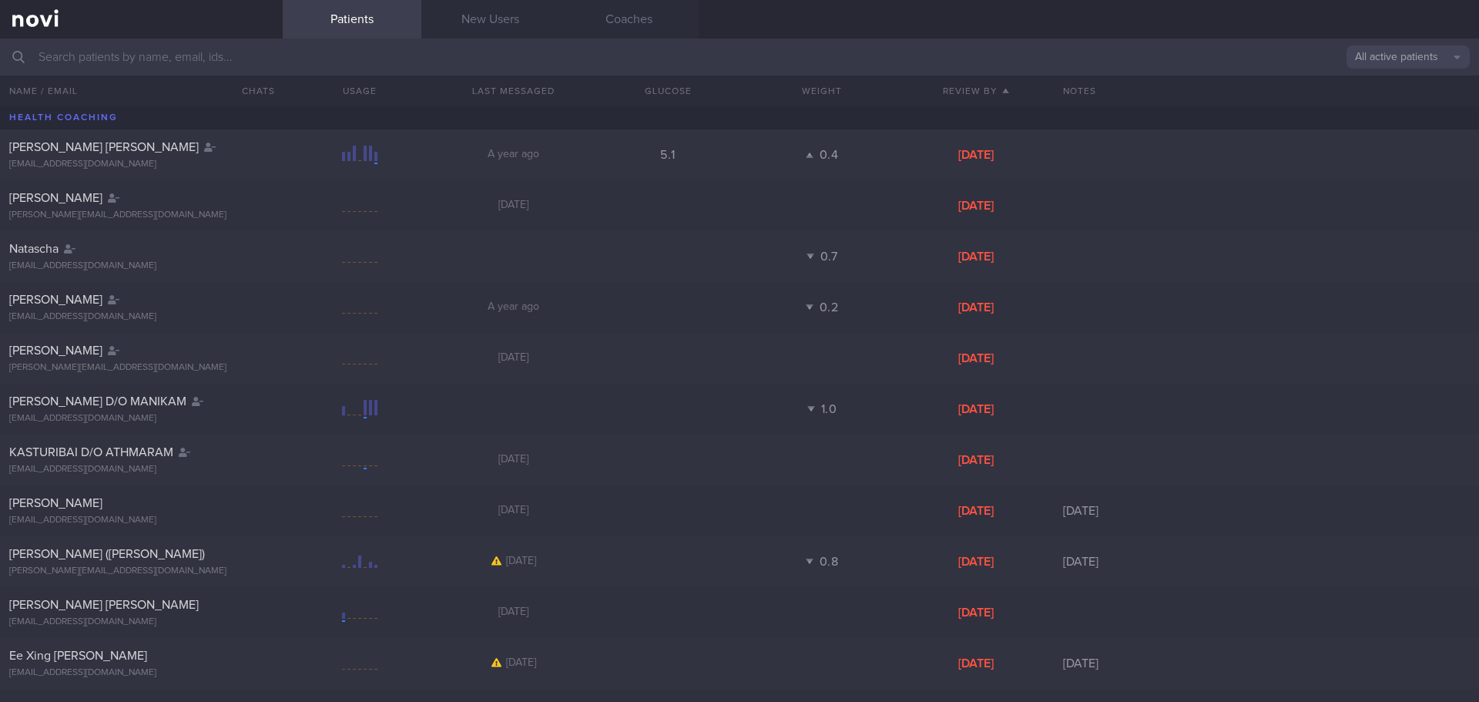
click at [116, 23] on link at bounding box center [141, 19] width 283 height 39
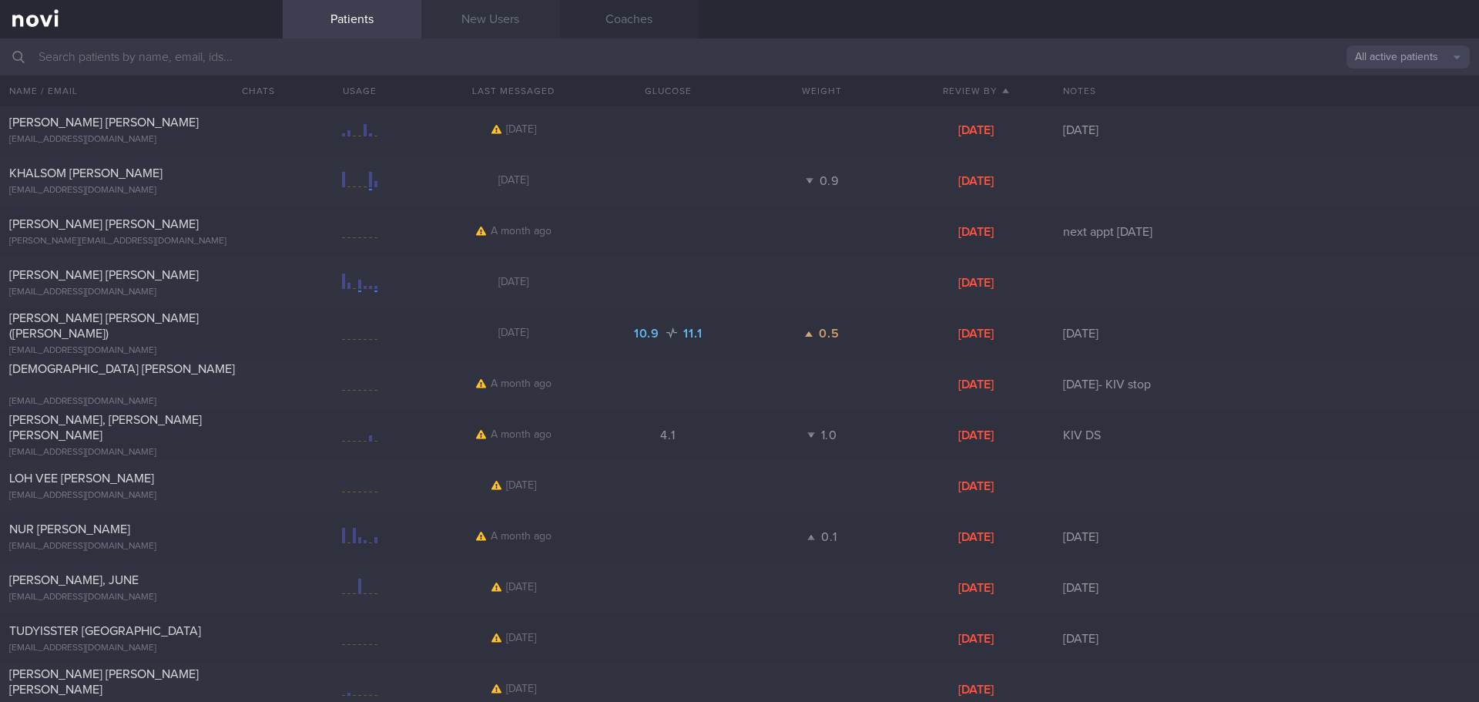
scroll to position [847, 0]
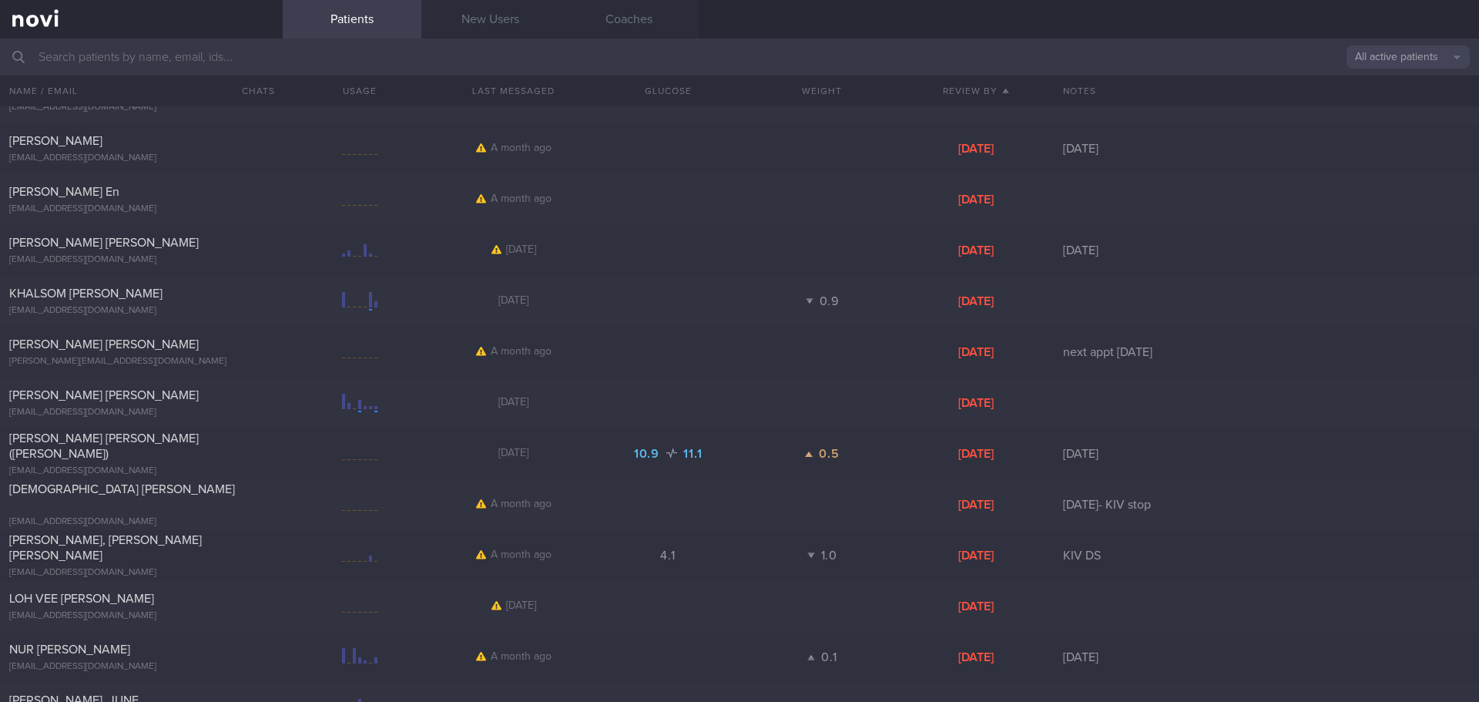
click at [1368, 55] on button "All active patients" at bounding box center [1407, 56] width 123 height 23
click at [1385, 85] on button "Assigned patients" at bounding box center [1407, 83] width 123 height 23
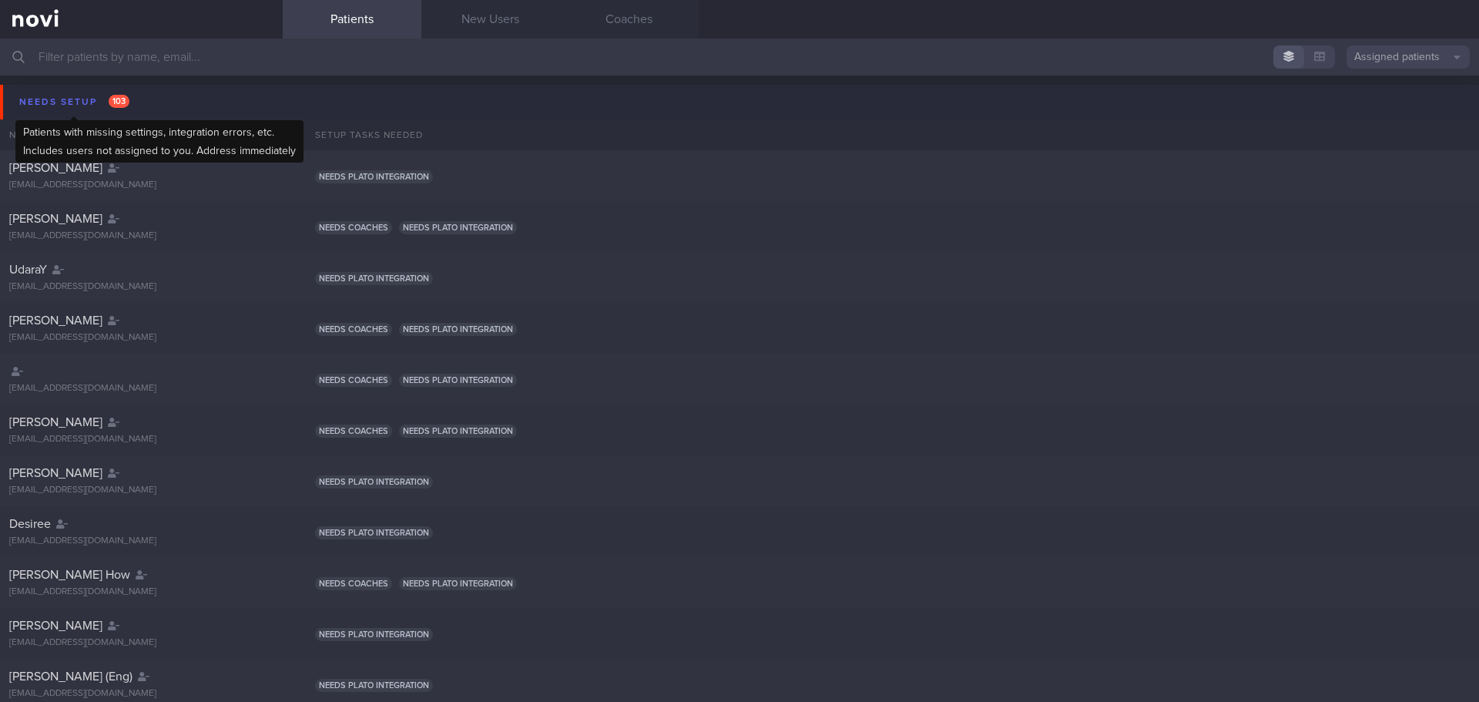
click at [87, 95] on div "Needs setup 103" at bounding box center [74, 102] width 118 height 21
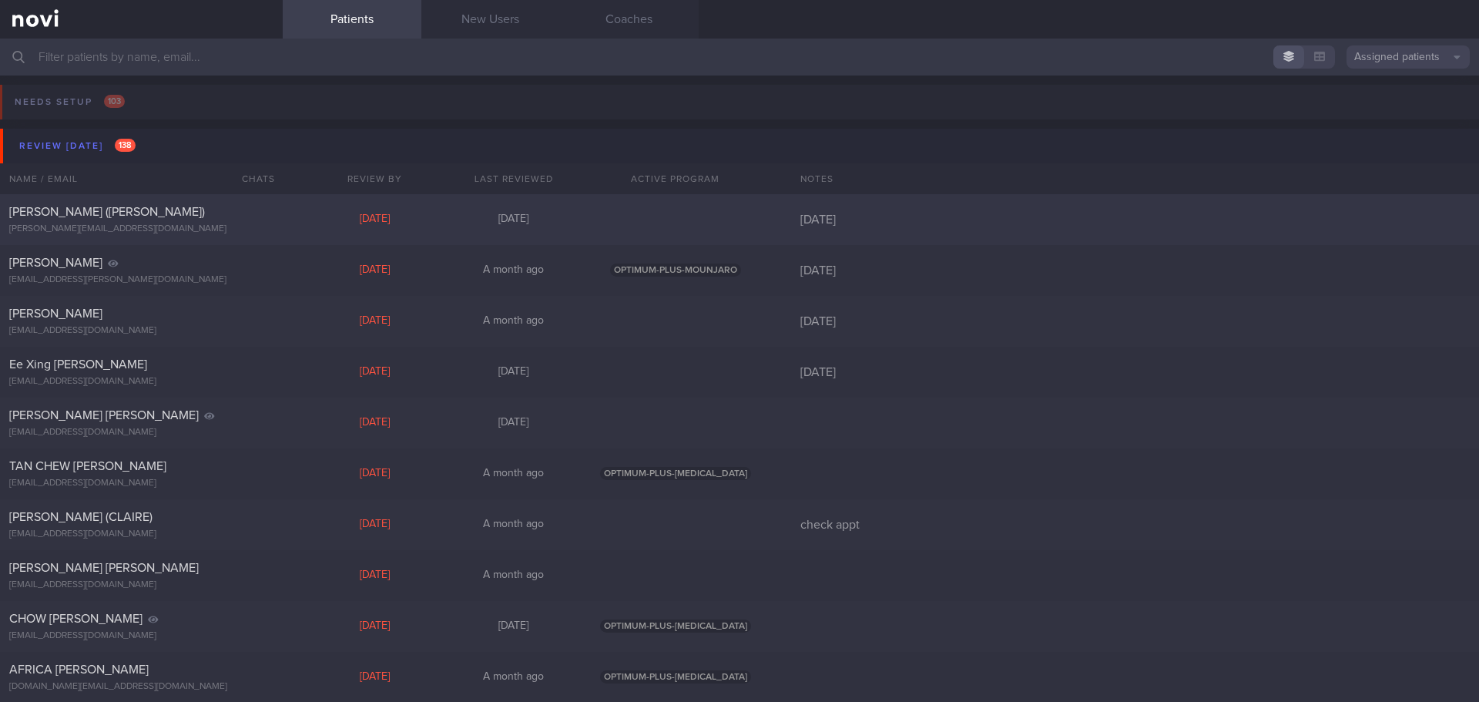
click at [953, 223] on div "[DATE]" at bounding box center [1135, 219] width 688 height 15
select select "8"
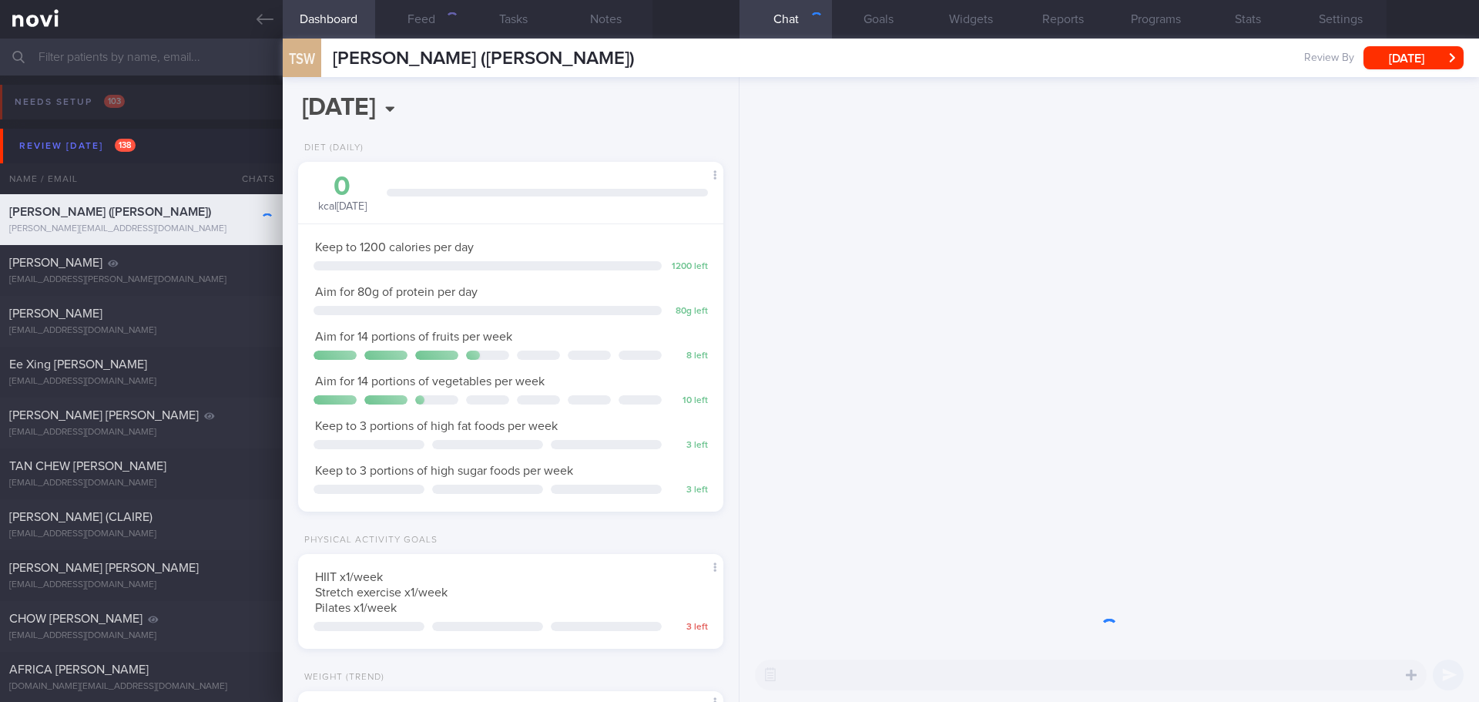
scroll to position [215, 387]
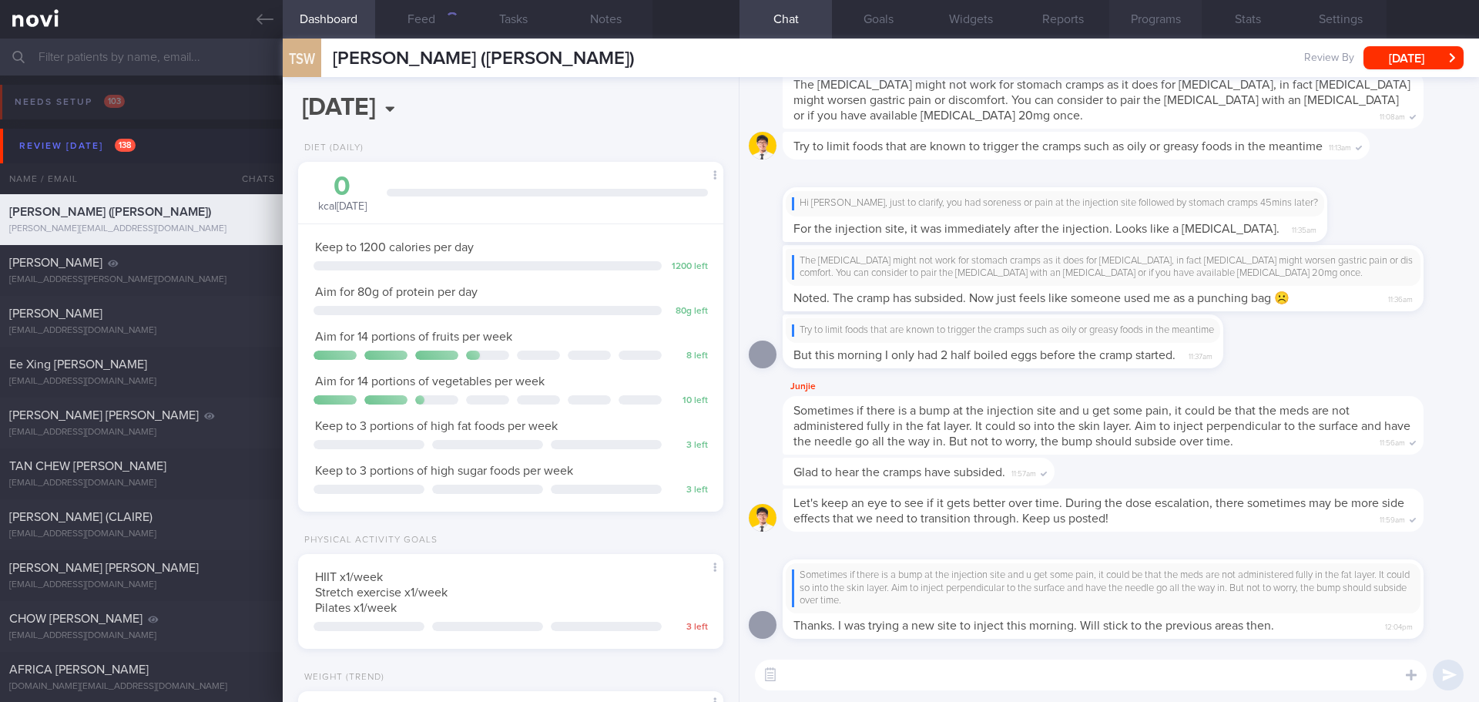
click at [1177, 18] on button "Programs" at bounding box center [1155, 19] width 92 height 39
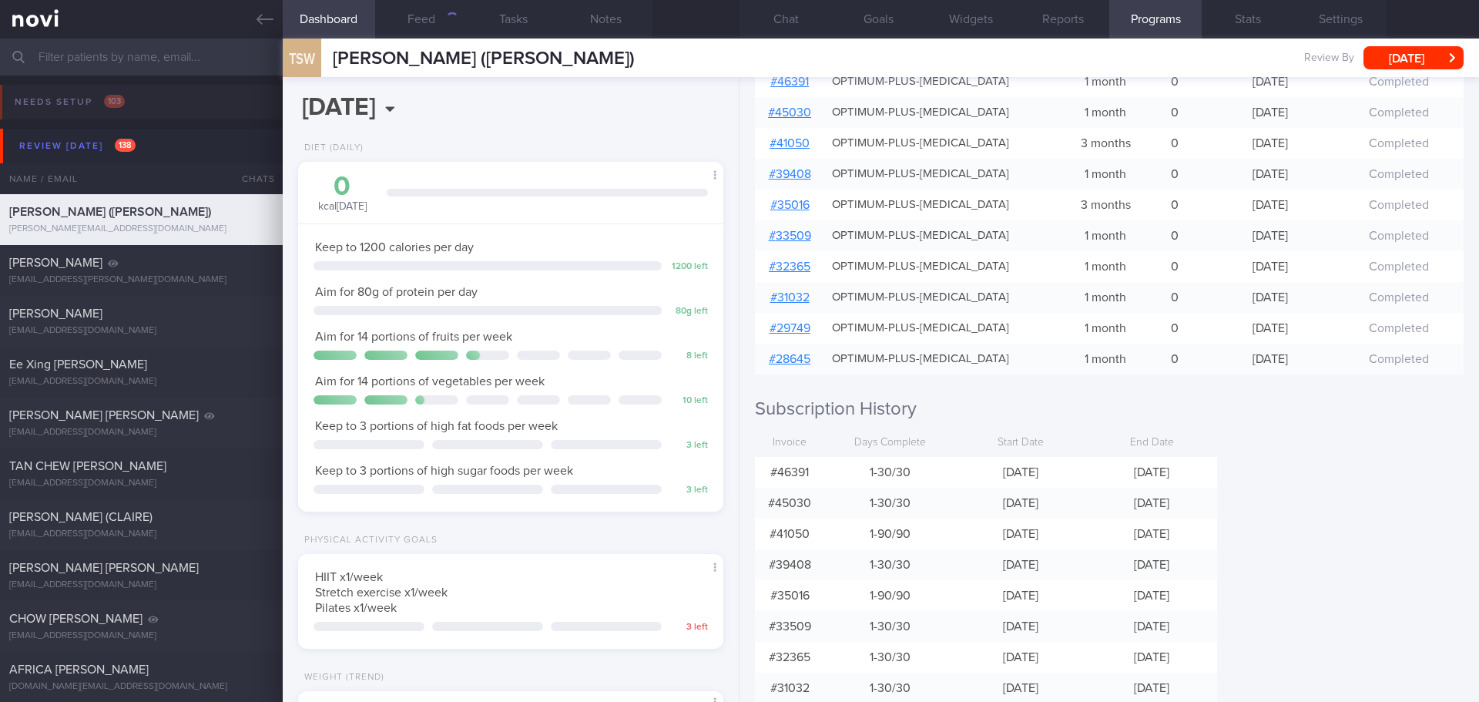
scroll to position [231, 0]
click at [766, 23] on button "Chat" at bounding box center [785, 19] width 92 height 39
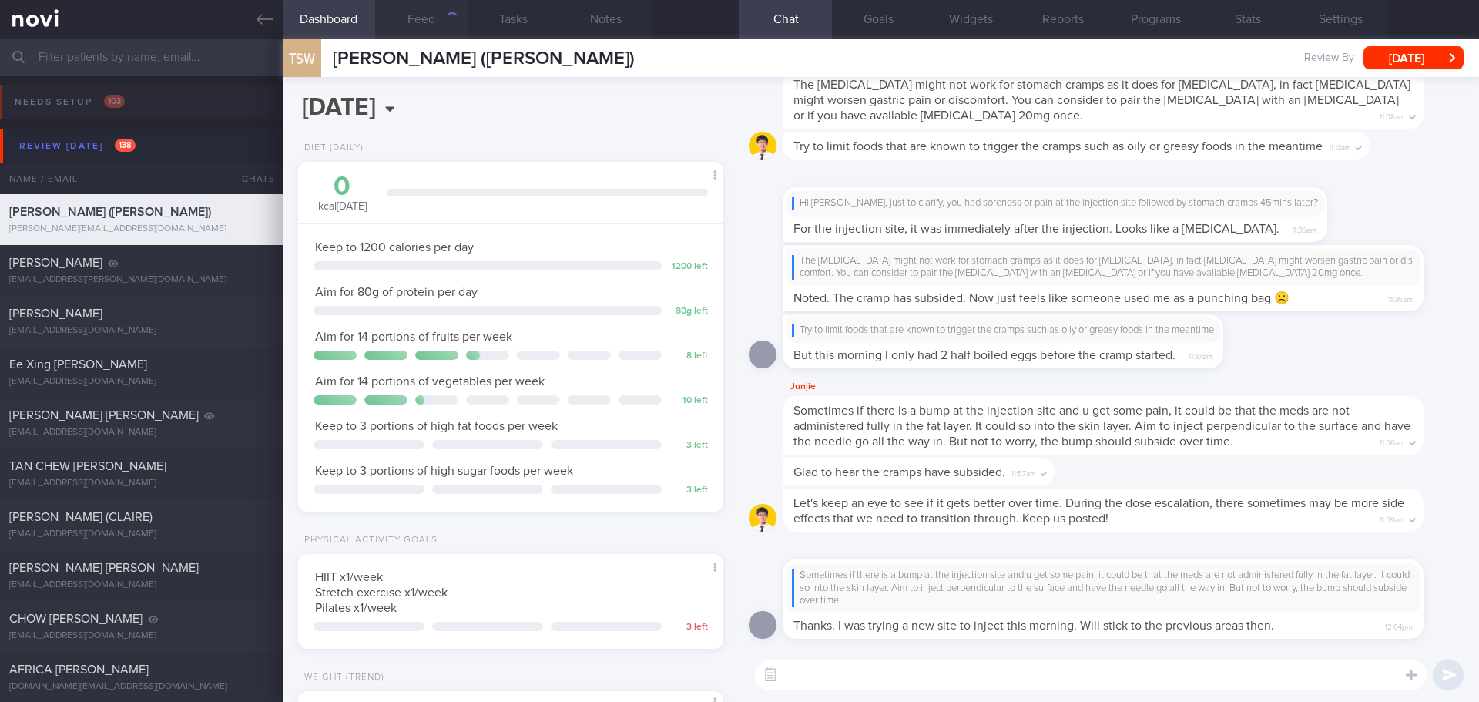
click at [433, 26] on button "Feed" at bounding box center [421, 19] width 92 height 39
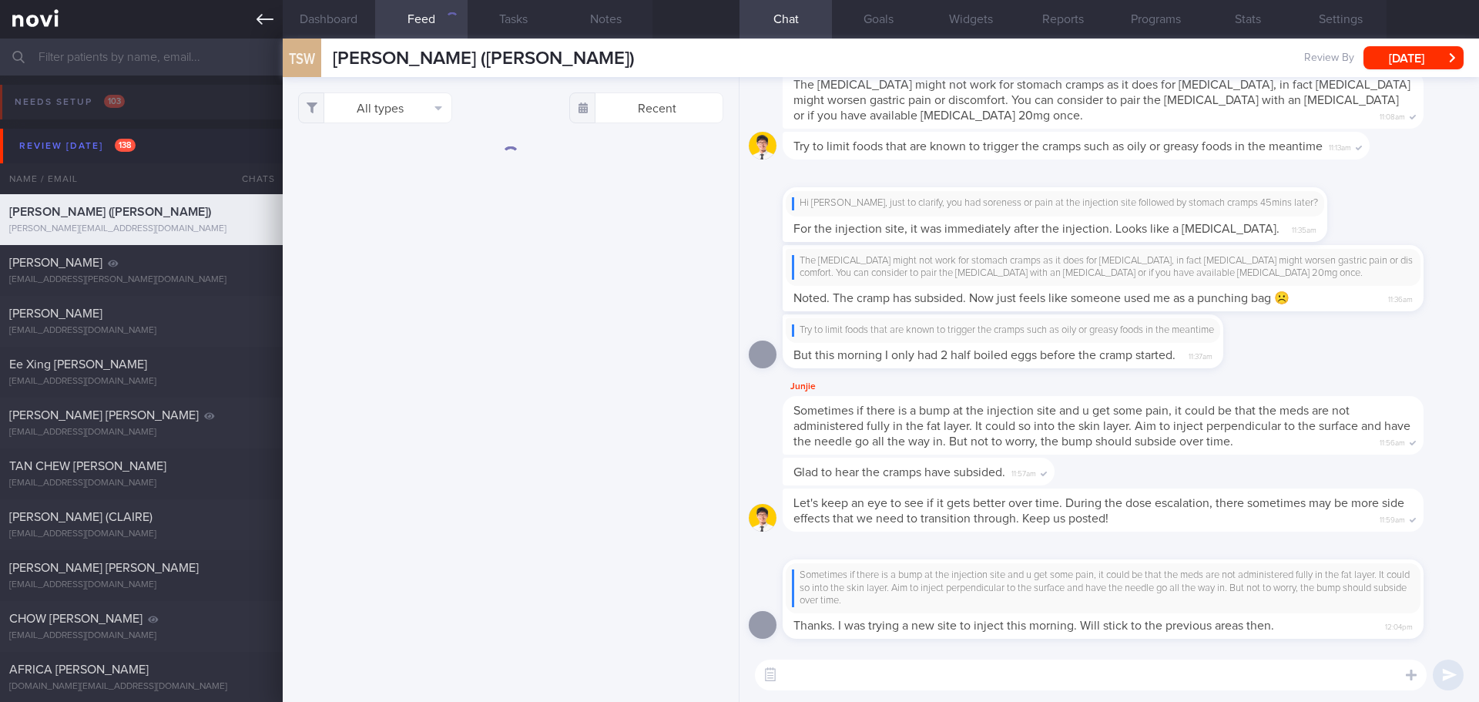
click at [249, 25] on link at bounding box center [141, 19] width 283 height 39
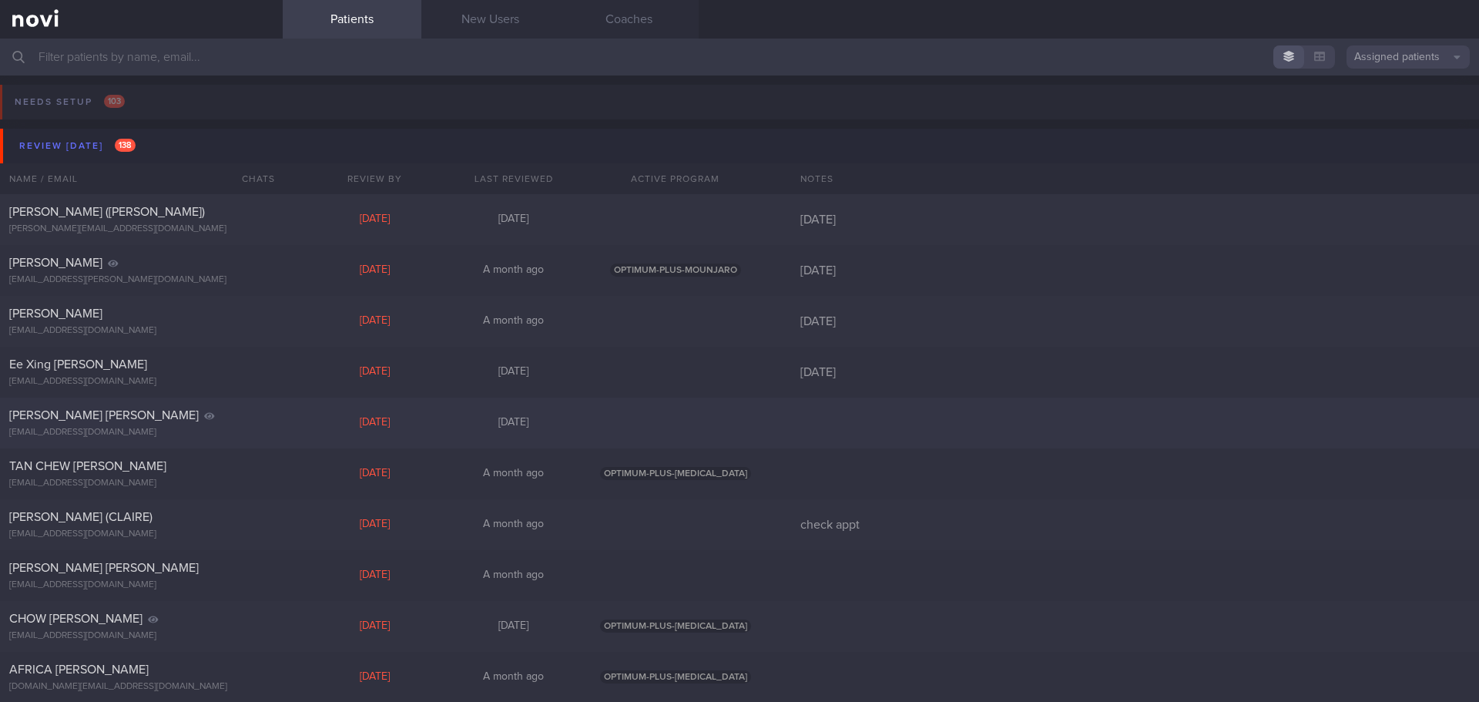
click at [734, 427] on div at bounding box center [675, 423] width 185 height 14
select select "8"
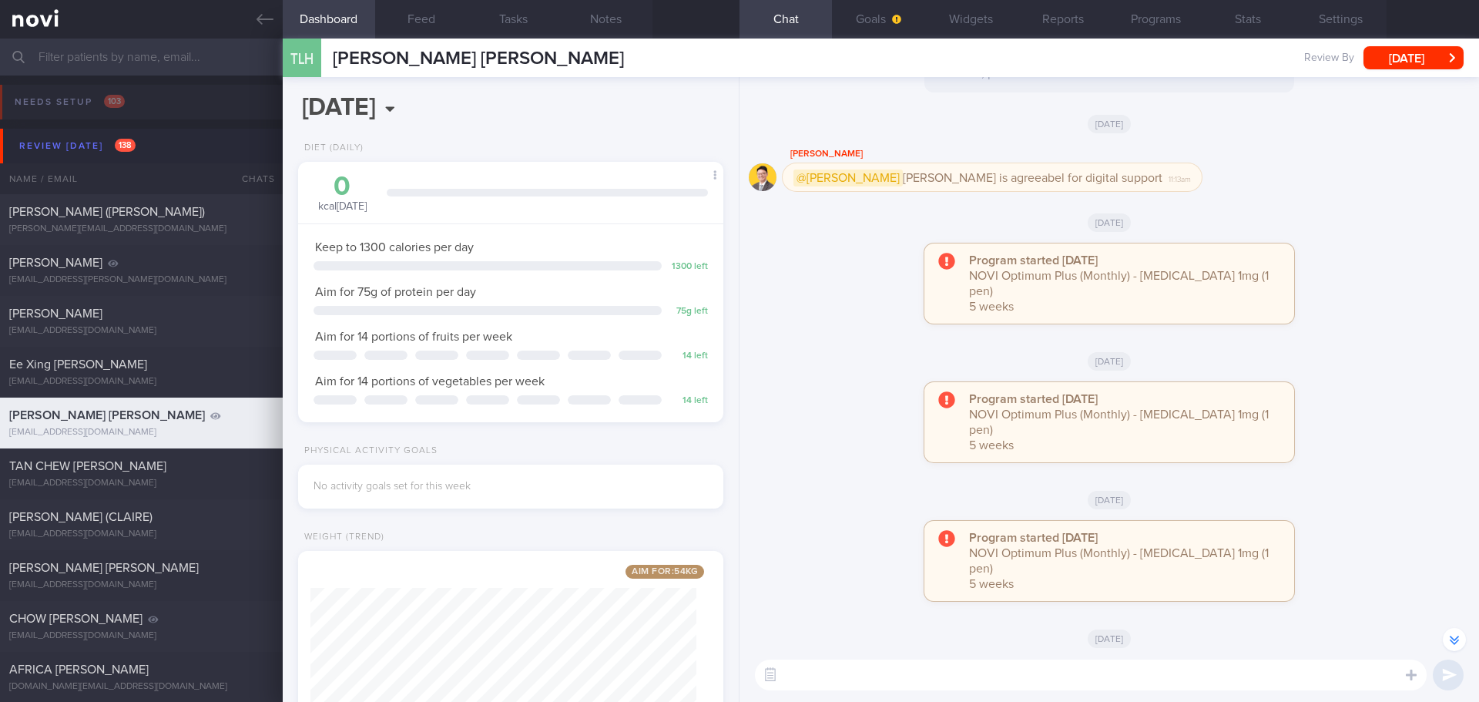
scroll to position [-385, 0]
click at [1144, 17] on button "Programs" at bounding box center [1155, 19] width 92 height 39
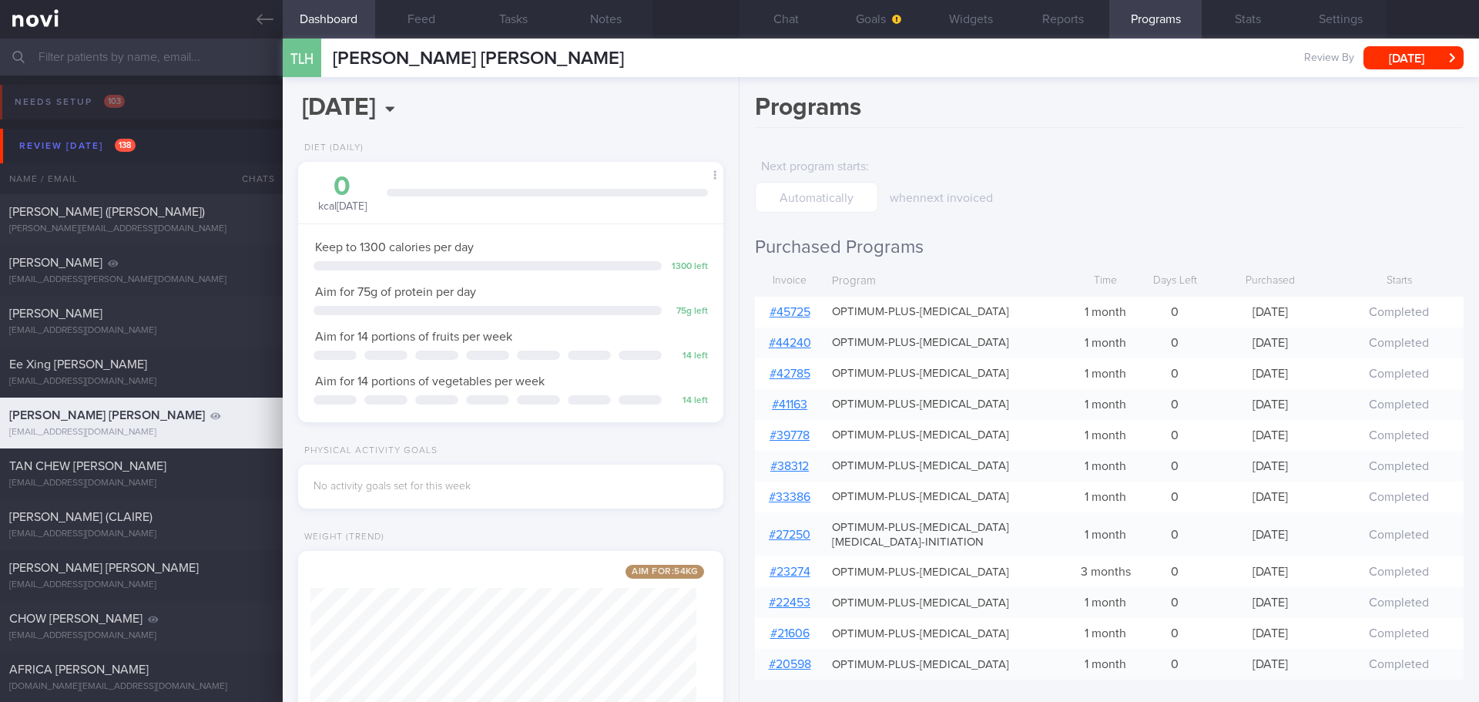
click at [802, 311] on link "# 45725" at bounding box center [789, 312] width 41 height 12
click at [1137, 180] on div "when next invoiced" at bounding box center [1014, 178] width 250 height 55
click at [1167, 159] on form "Next program starts : when next invoiced" at bounding box center [1109, 182] width 708 height 62
click at [792, 310] on link "# 45725" at bounding box center [789, 312] width 41 height 12
click at [259, 25] on icon at bounding box center [264, 19] width 17 height 17
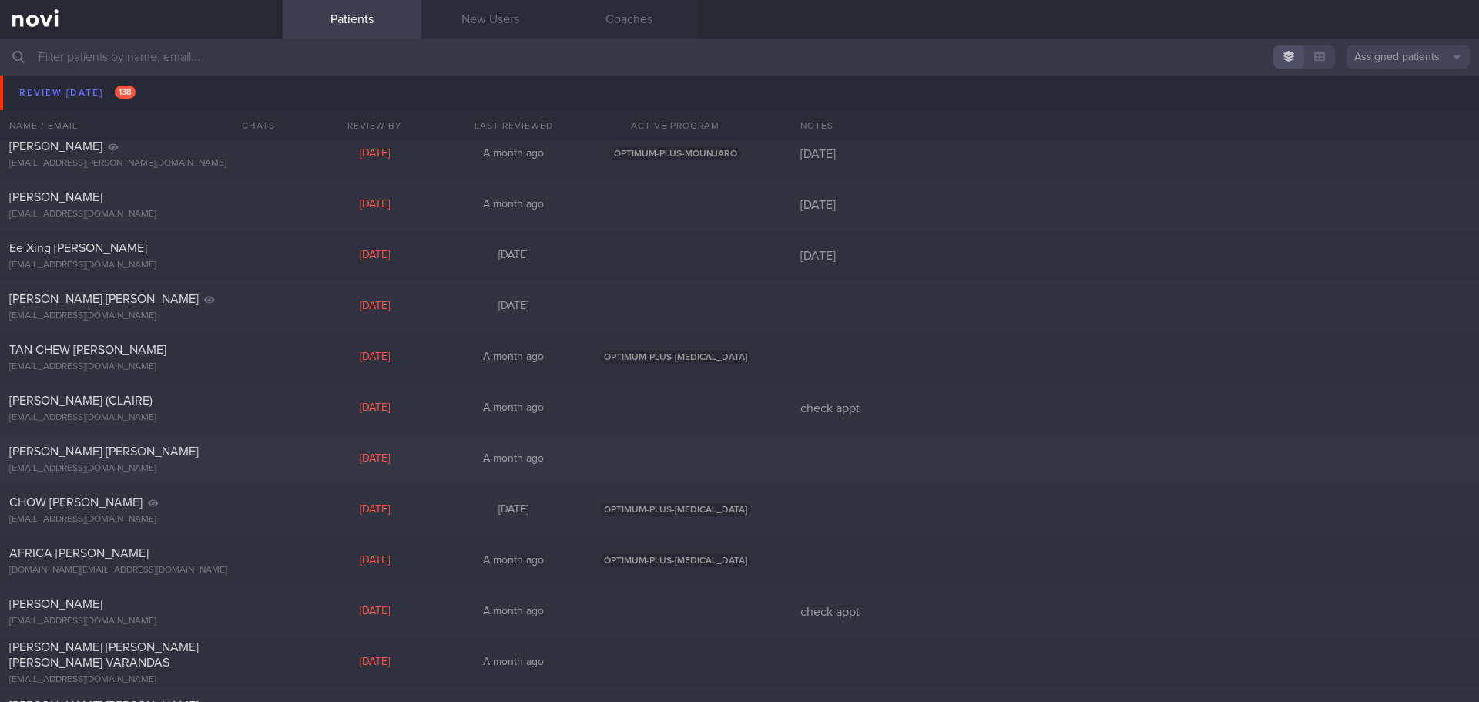
scroll to position [231, 0]
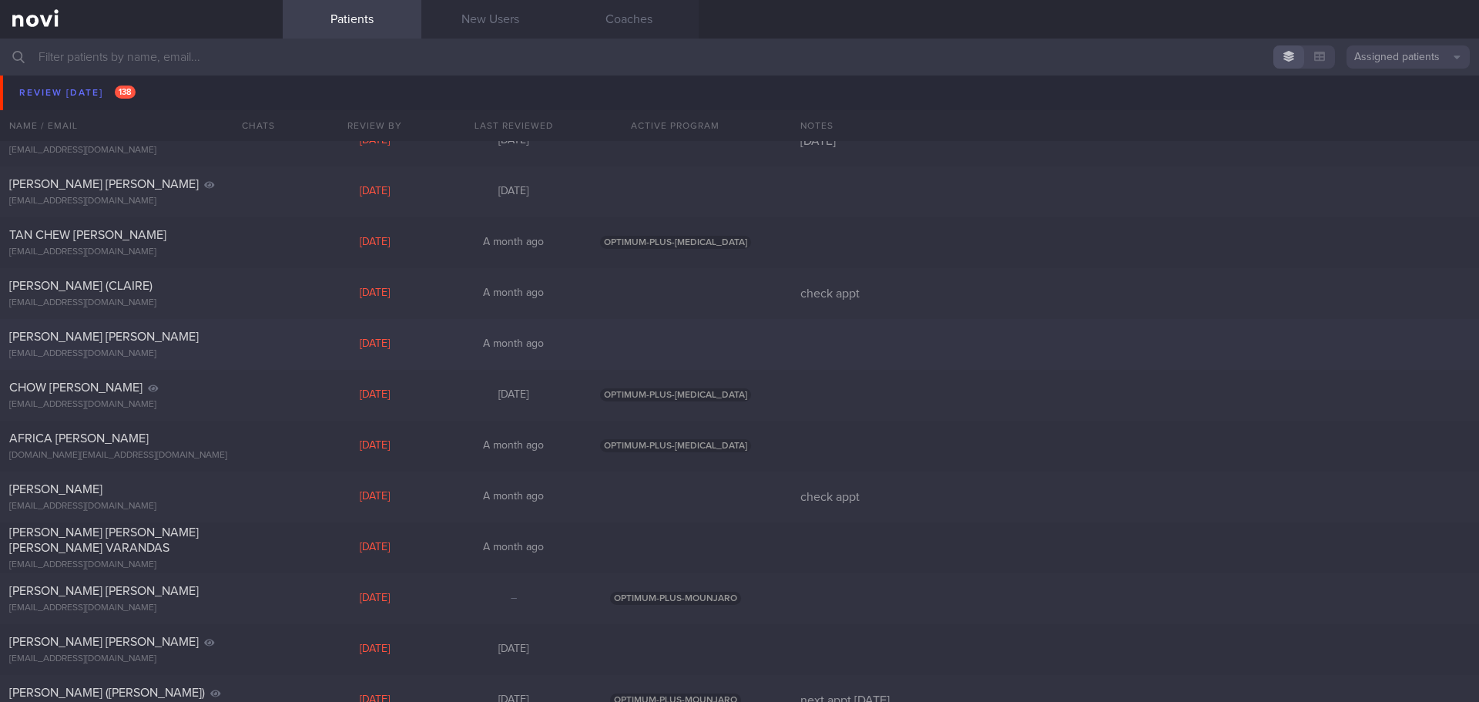
click at [678, 349] on div at bounding box center [675, 344] width 185 height 14
select select "8"
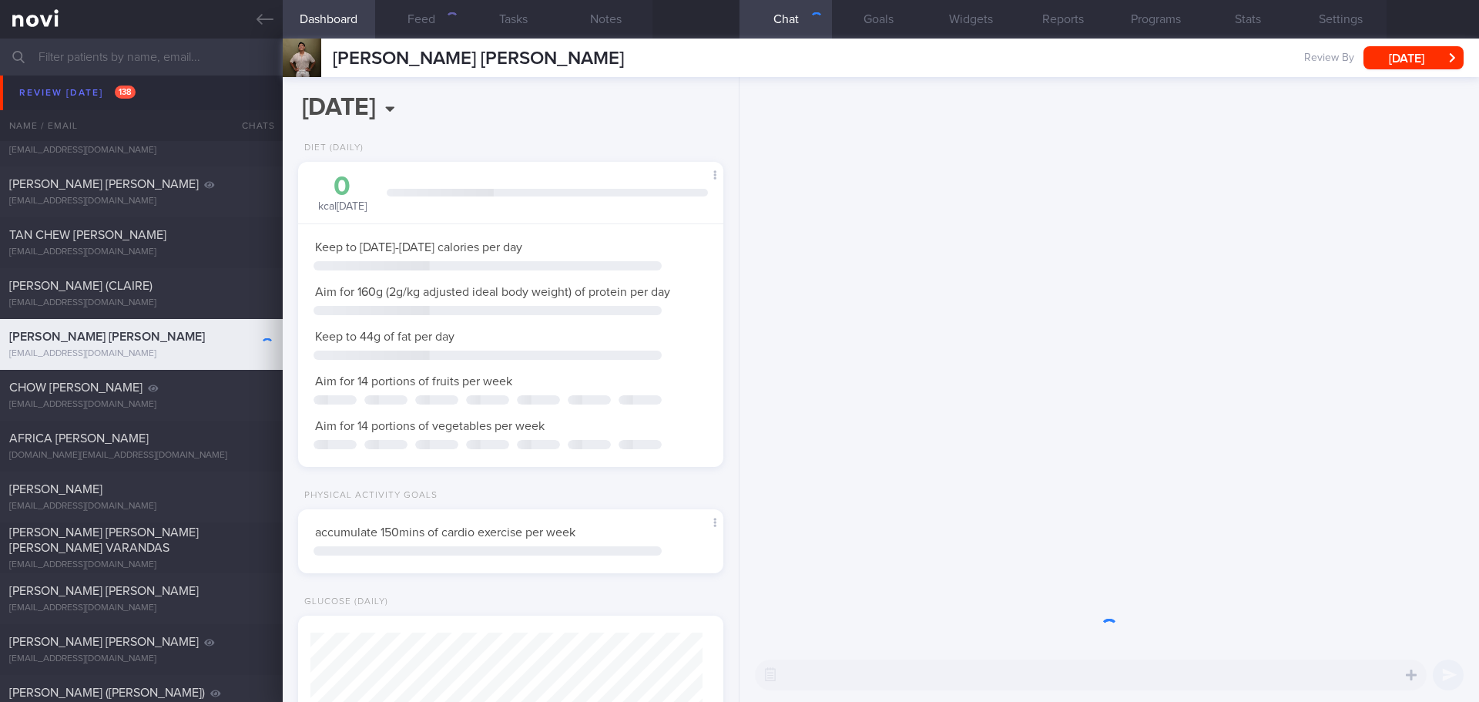
scroll to position [215, 387]
click at [1443, 55] on button "[DATE]" at bounding box center [1413, 57] width 100 height 23
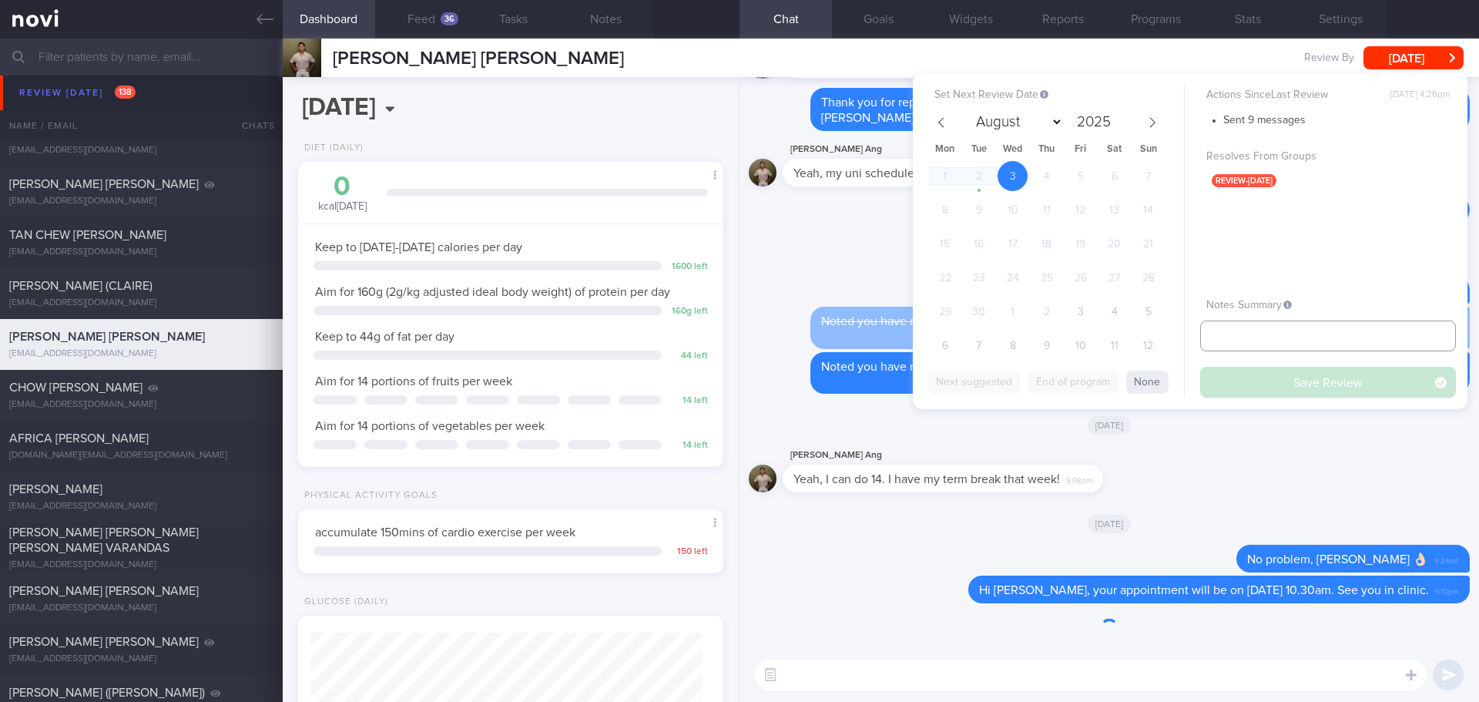
click at [1251, 337] on input "text" at bounding box center [1328, 335] width 256 height 31
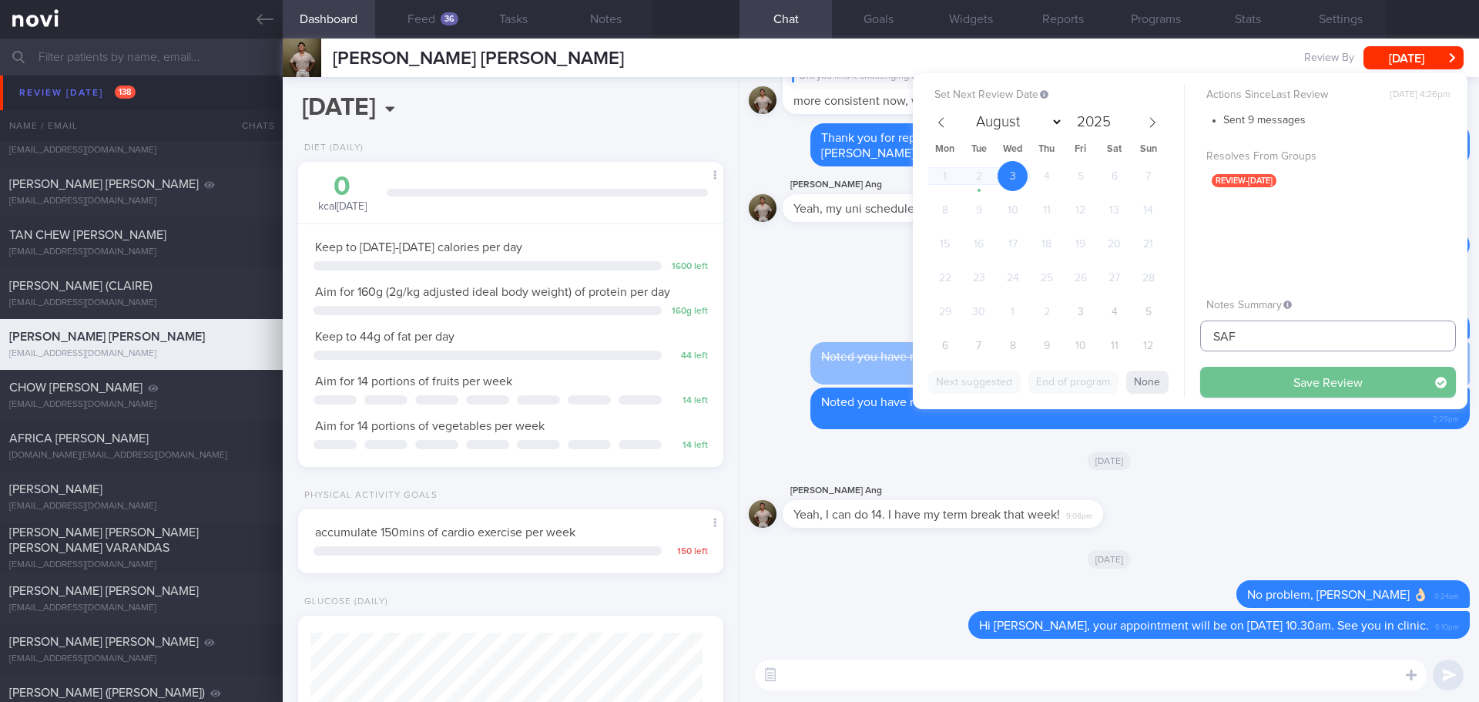
type input "SAF"
click at [1264, 382] on button "Save Review" at bounding box center [1328, 382] width 256 height 31
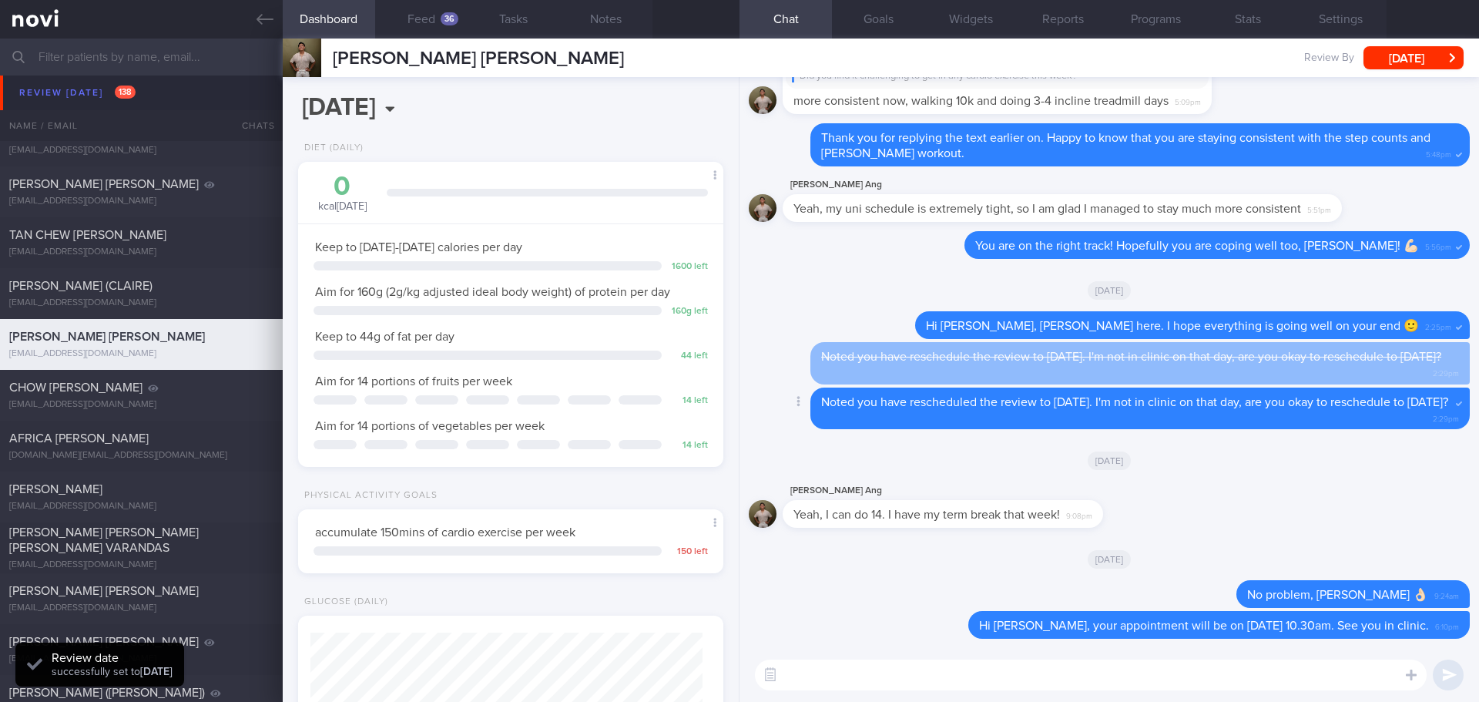
scroll to position [196, 393]
click at [257, 22] on icon at bounding box center [264, 19] width 17 height 17
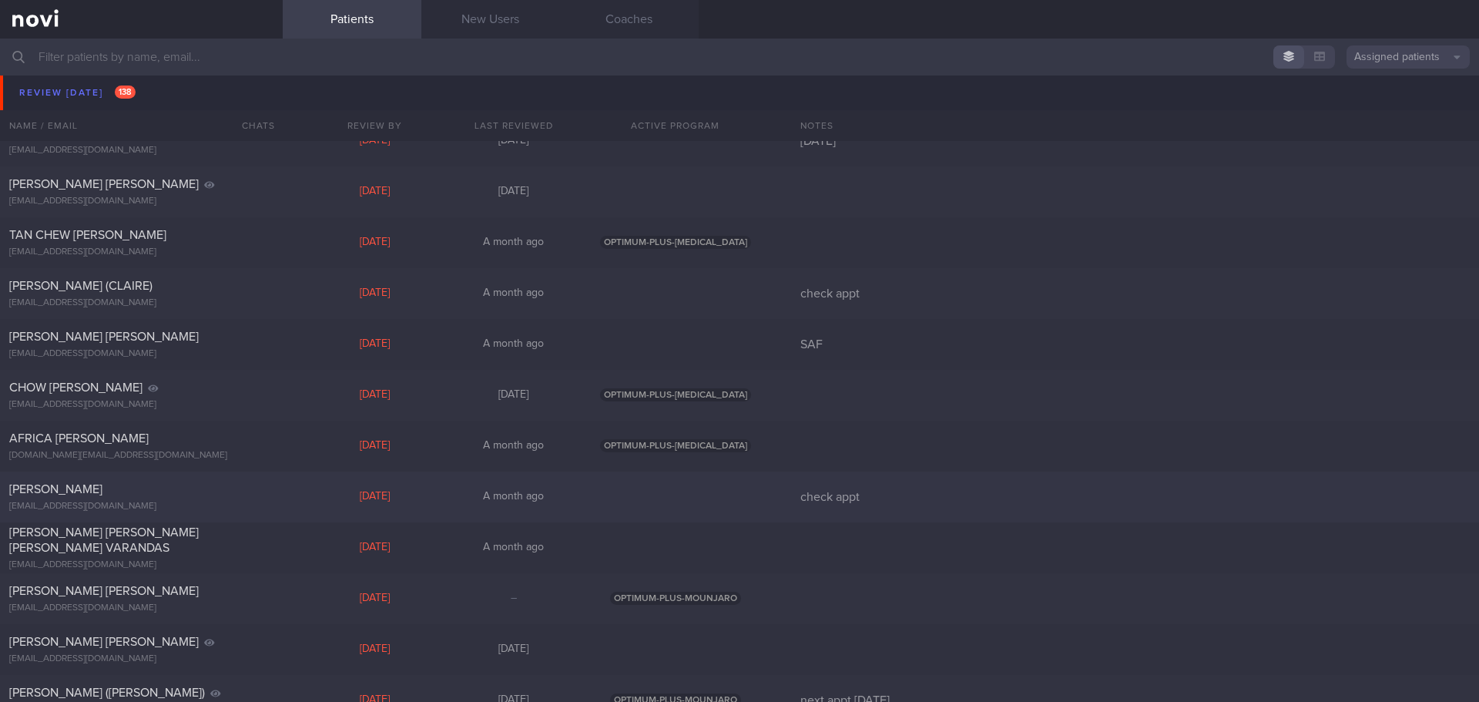
click at [633, 491] on div at bounding box center [675, 497] width 185 height 14
select select "8"
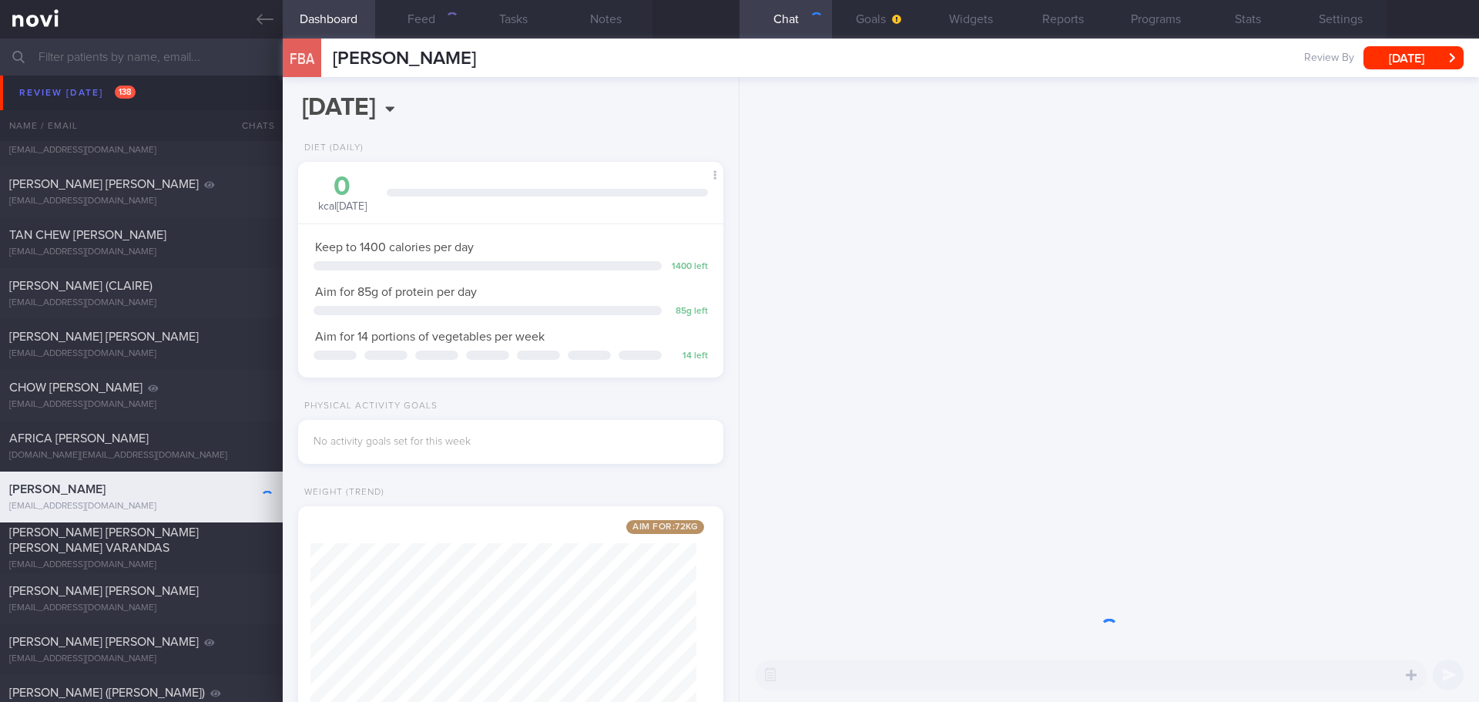
scroll to position [193, 387]
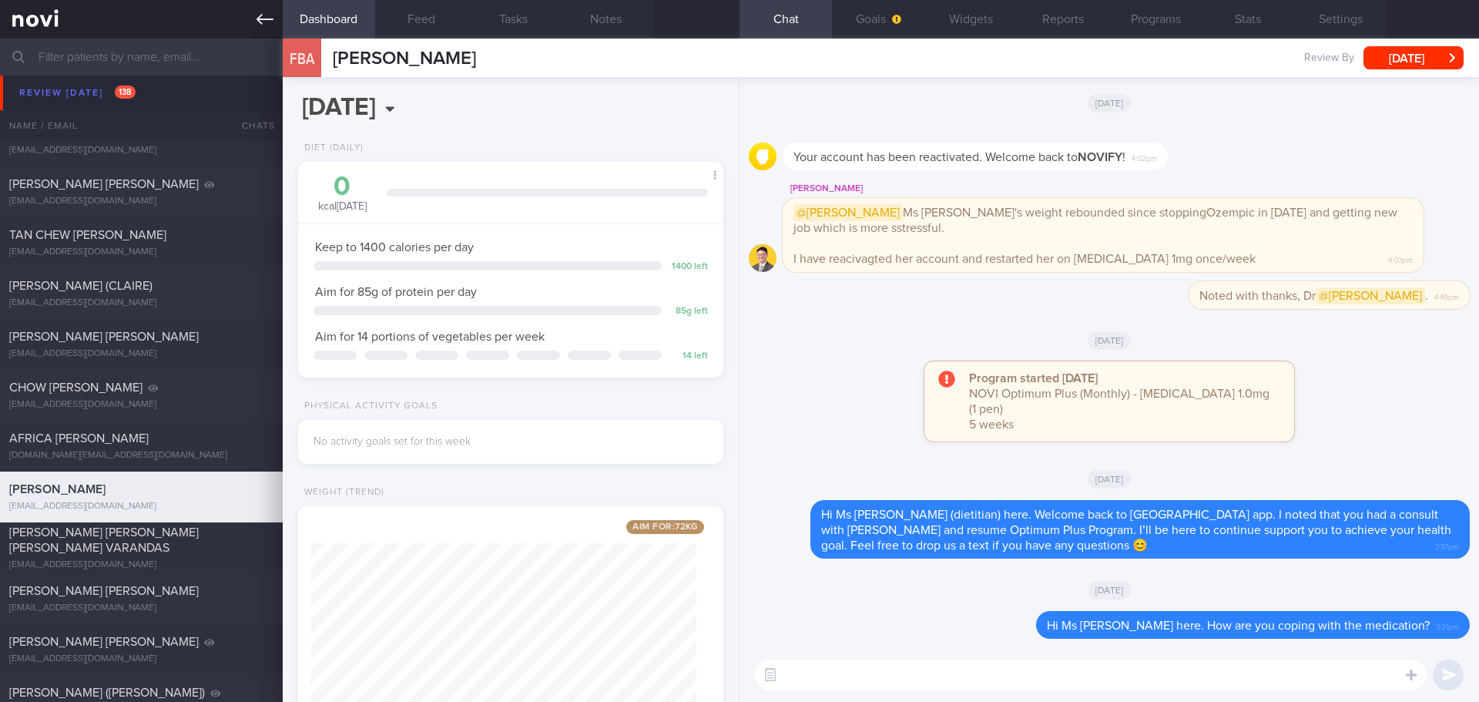
click at [256, 12] on icon at bounding box center [264, 19] width 17 height 17
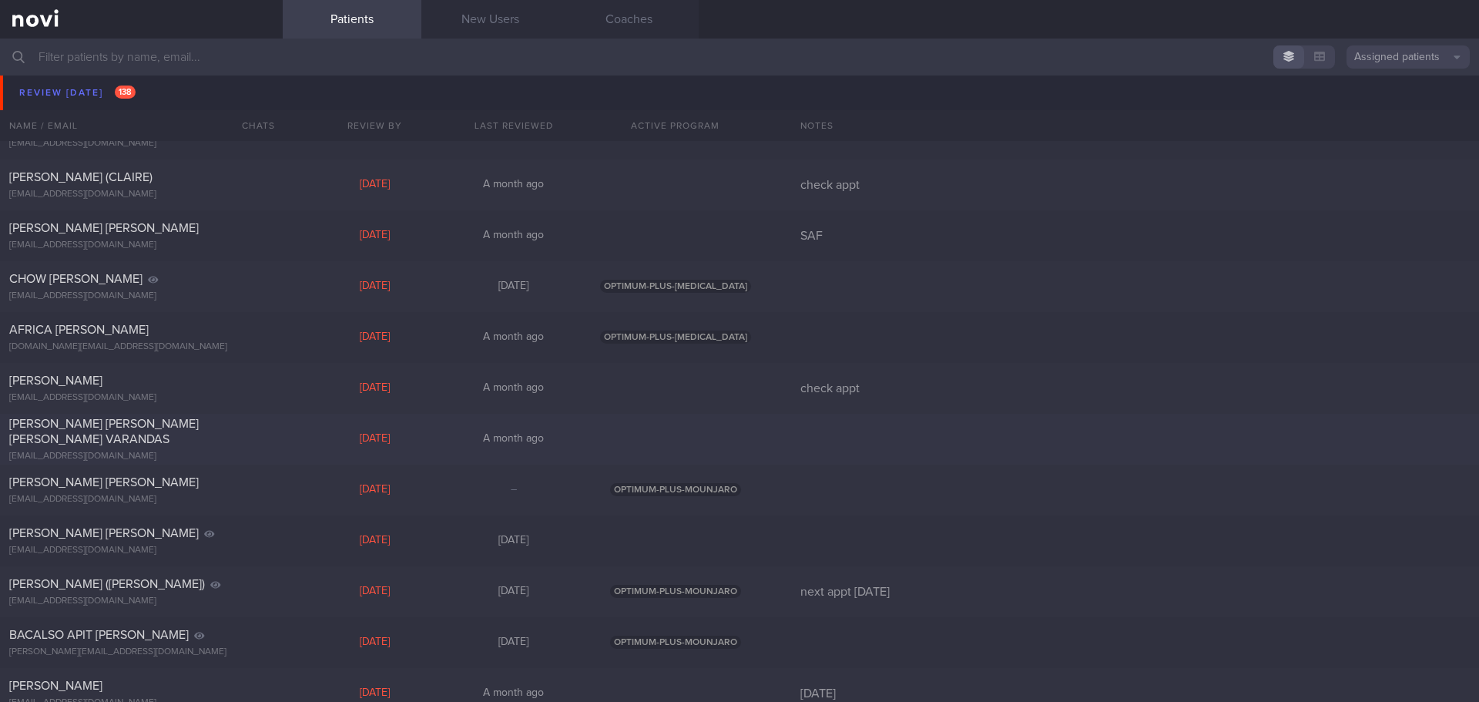
scroll to position [385, 0]
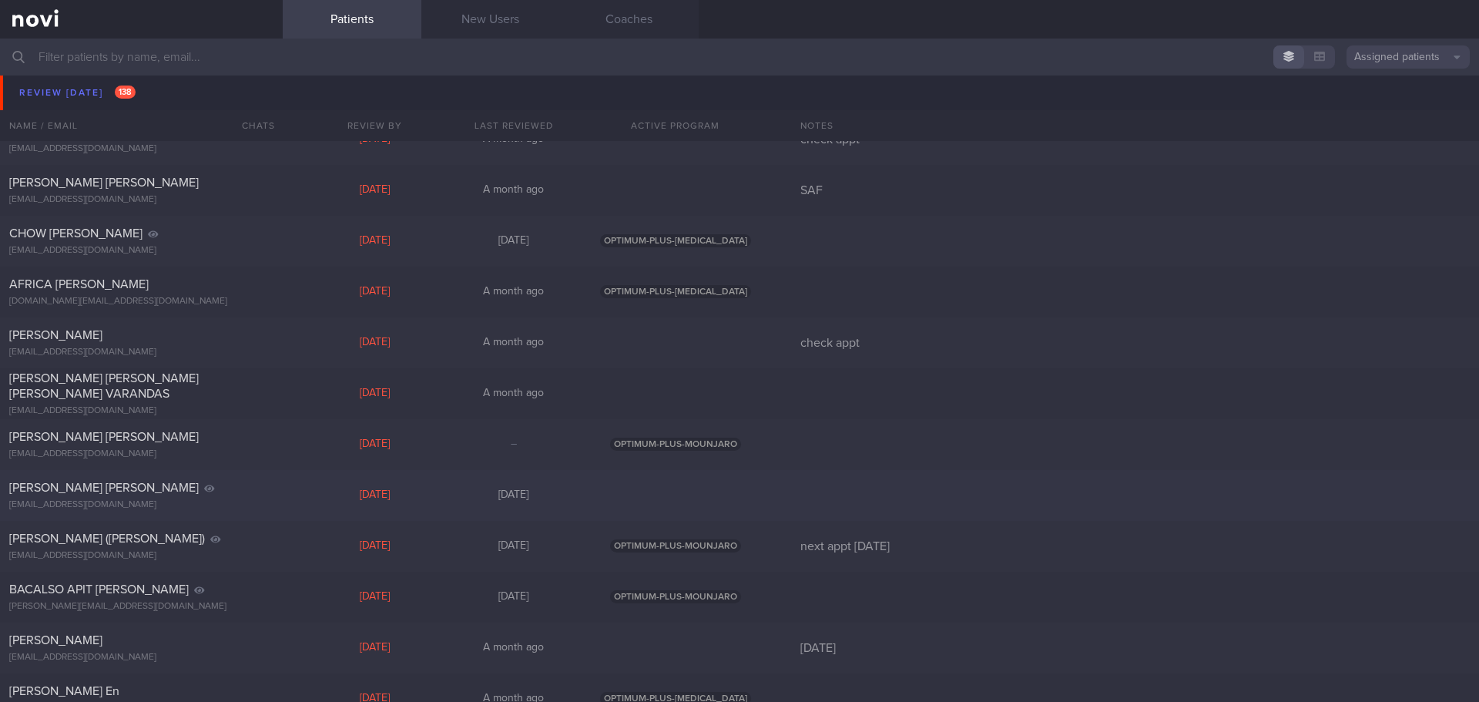
click at [696, 501] on div at bounding box center [675, 495] width 185 height 14
select select "8"
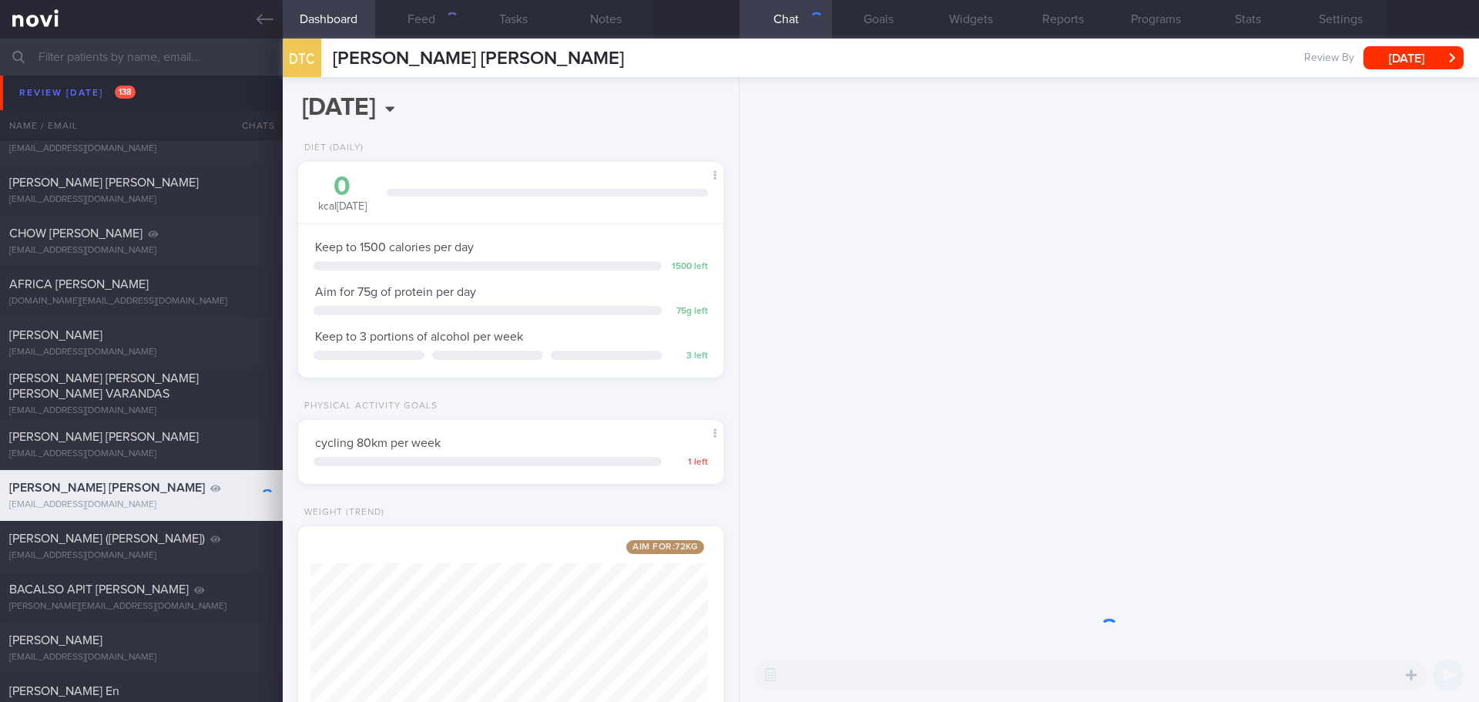
scroll to position [215, 387]
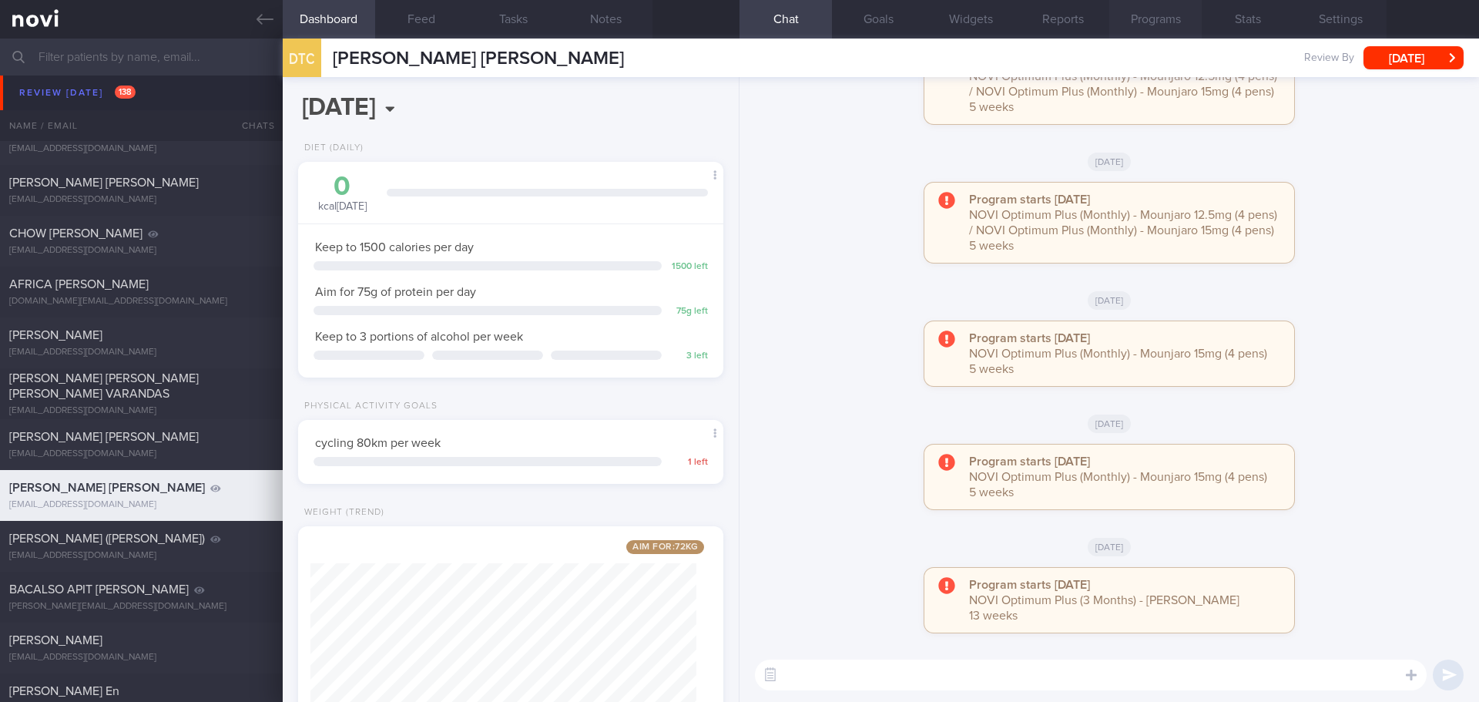
click at [1161, 19] on button "Programs" at bounding box center [1155, 19] width 92 height 39
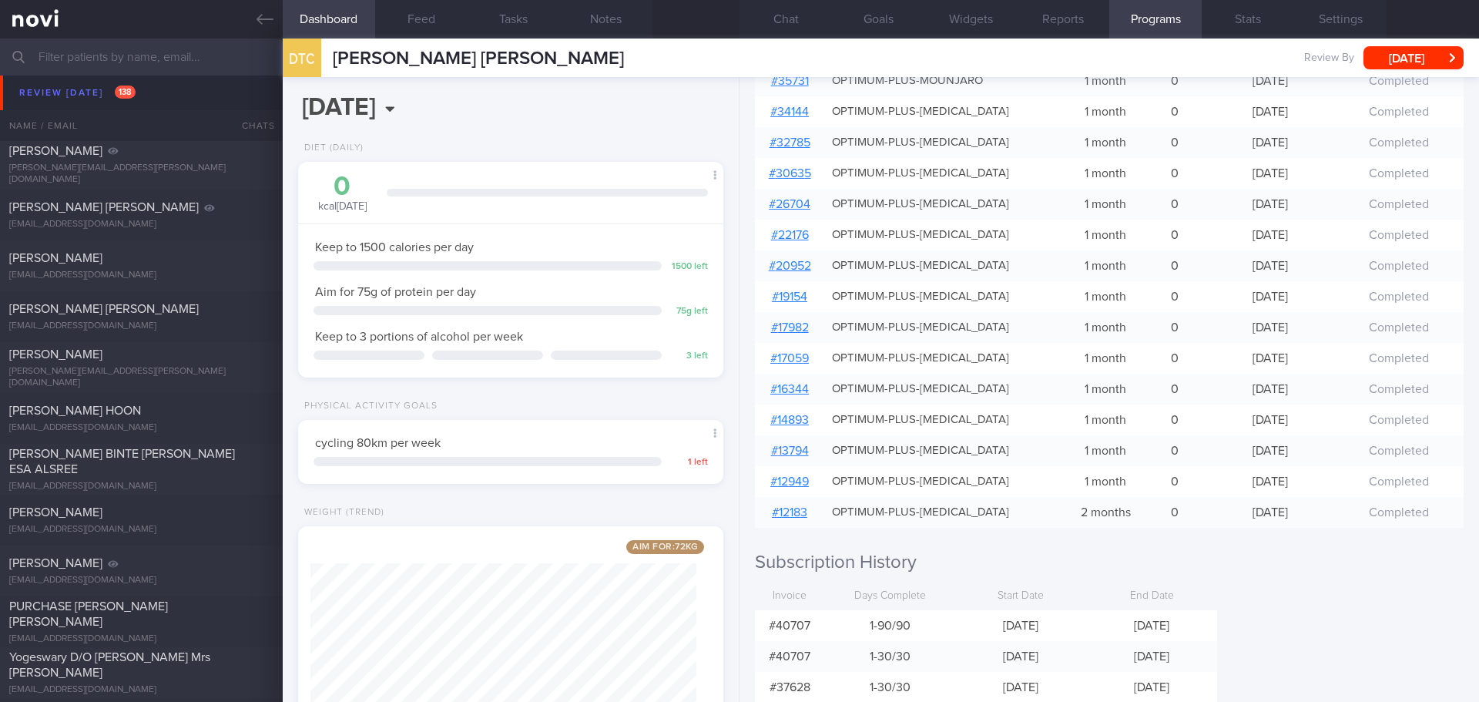
scroll to position [3311, 0]
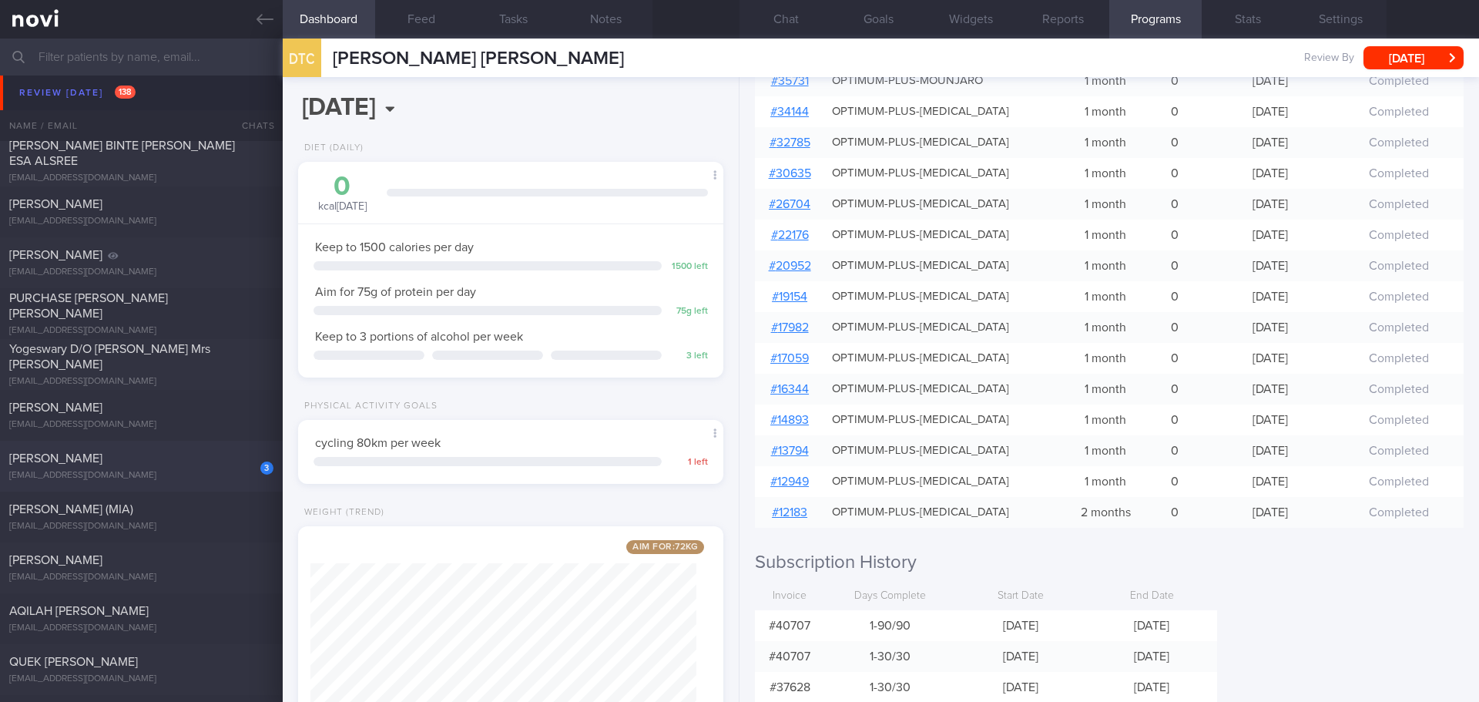
drag, startPoint x: 174, startPoint y: 470, endPoint x: 172, endPoint y: 452, distance: 17.9
click at [174, 470] on div "teehuixian@gmail.com" at bounding box center [141, 476] width 264 height 12
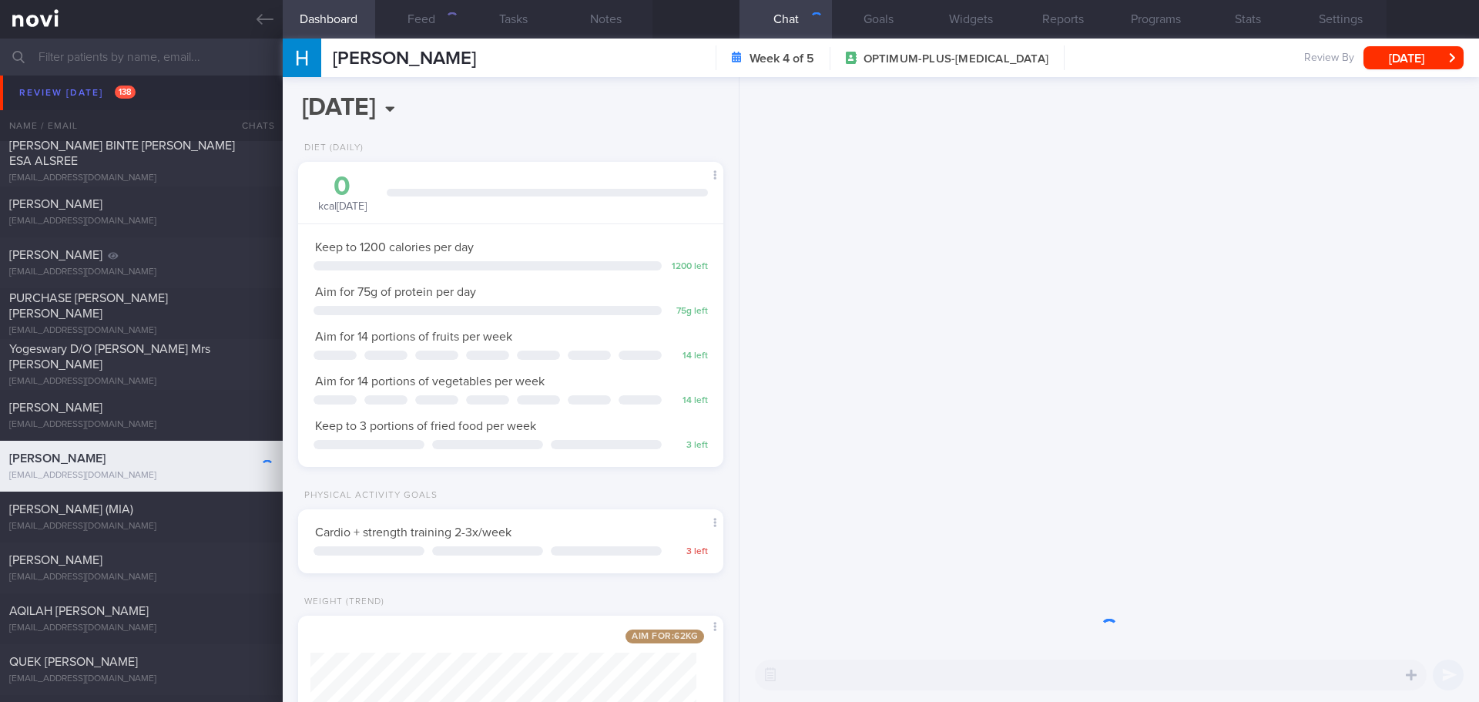
scroll to position [215, 387]
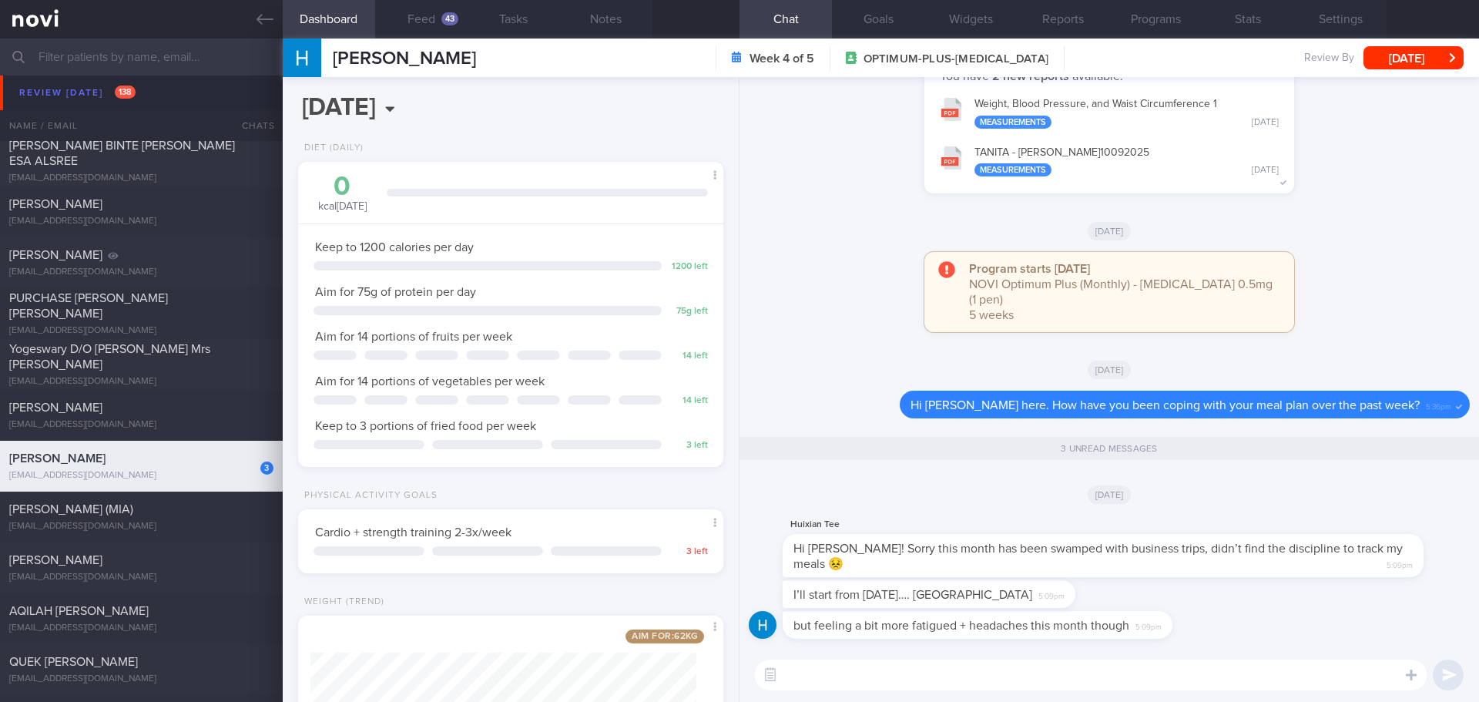
click at [1057, 672] on textarea at bounding box center [1091, 674] width 672 height 31
type textarea "H"
type textarea "h"
type textarea "Hello Hui Xian, nice hearing from you! Sure, let's get back on the meal trackin…"
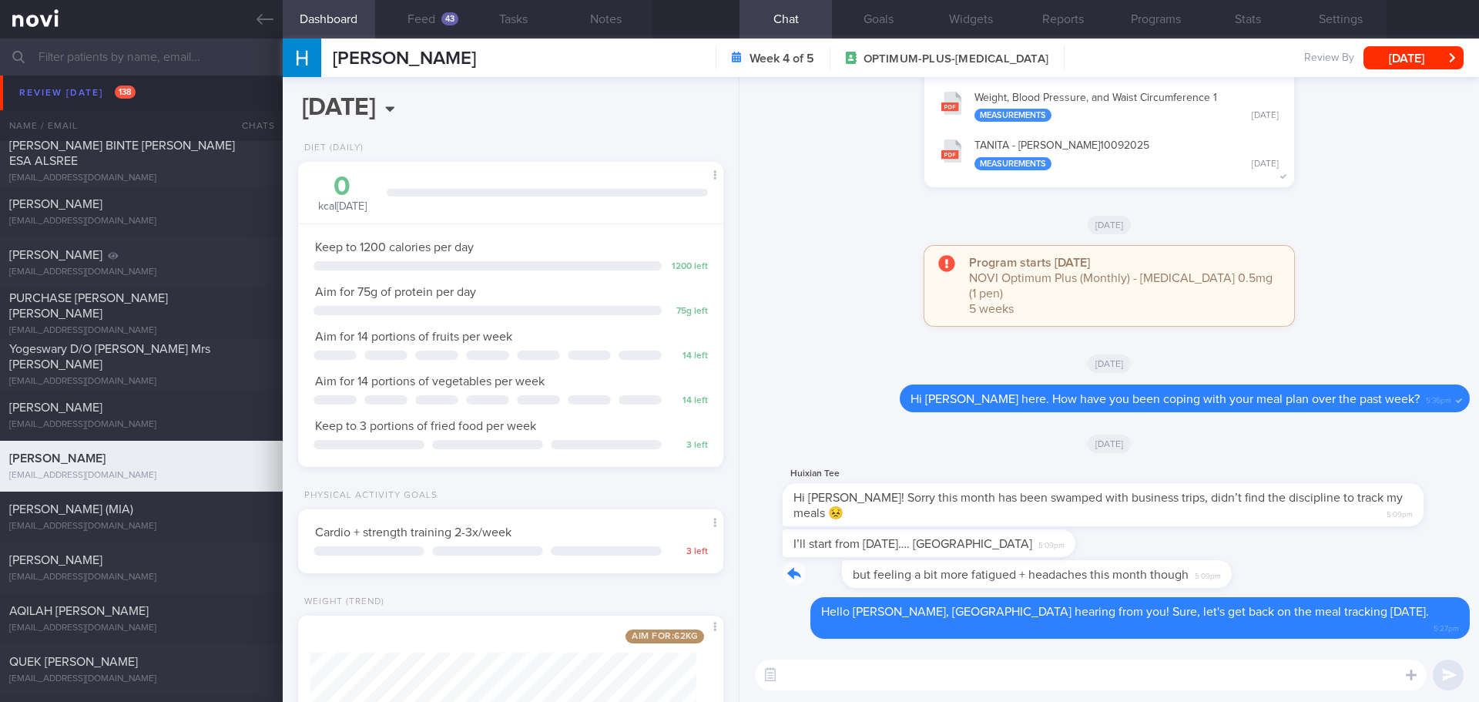
drag, startPoint x: 1163, startPoint y: 598, endPoint x: 1333, endPoint y: 588, distance: 170.5
click at [1333, 588] on div "but feeling a bit more fatigued + headaches this month though 5:09pm" at bounding box center [1109, 578] width 721 height 37
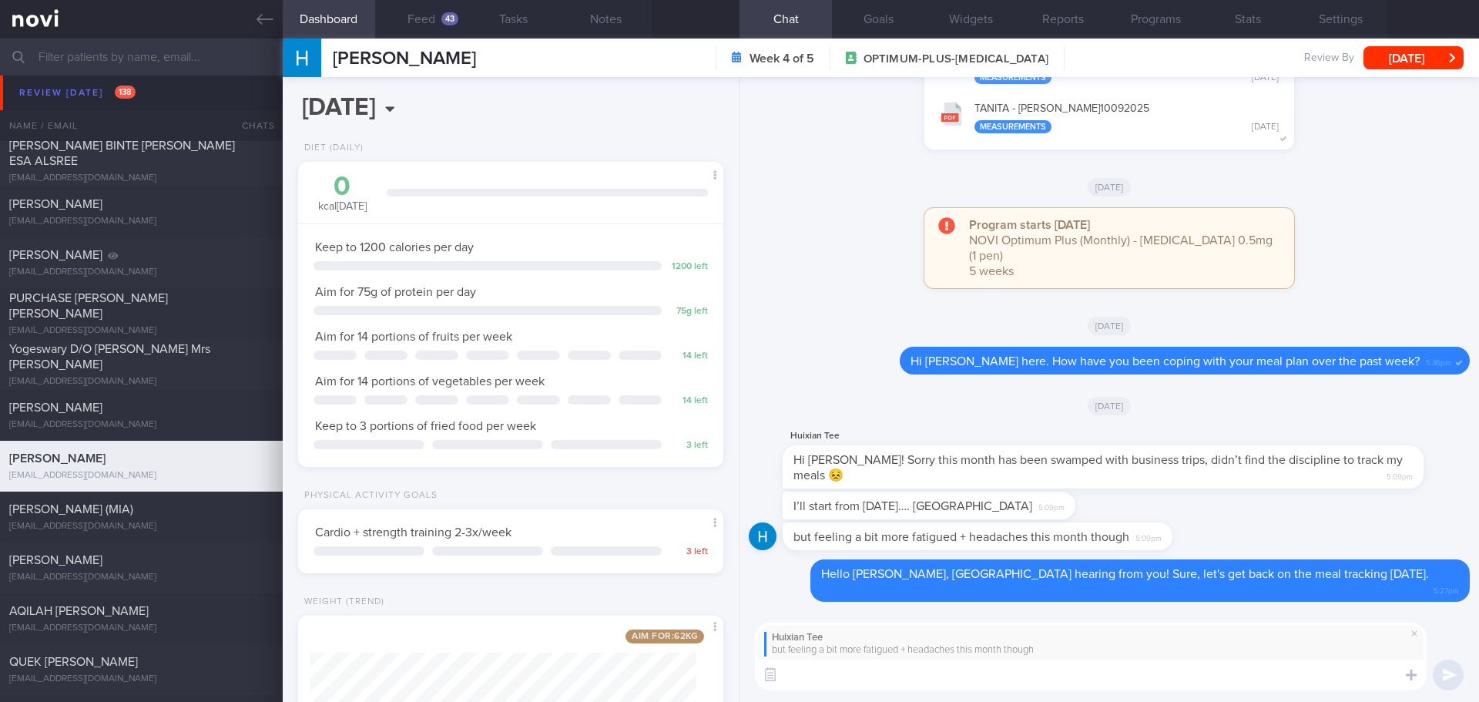
click at [1218, 685] on textarea at bounding box center [1091, 674] width 672 height 31
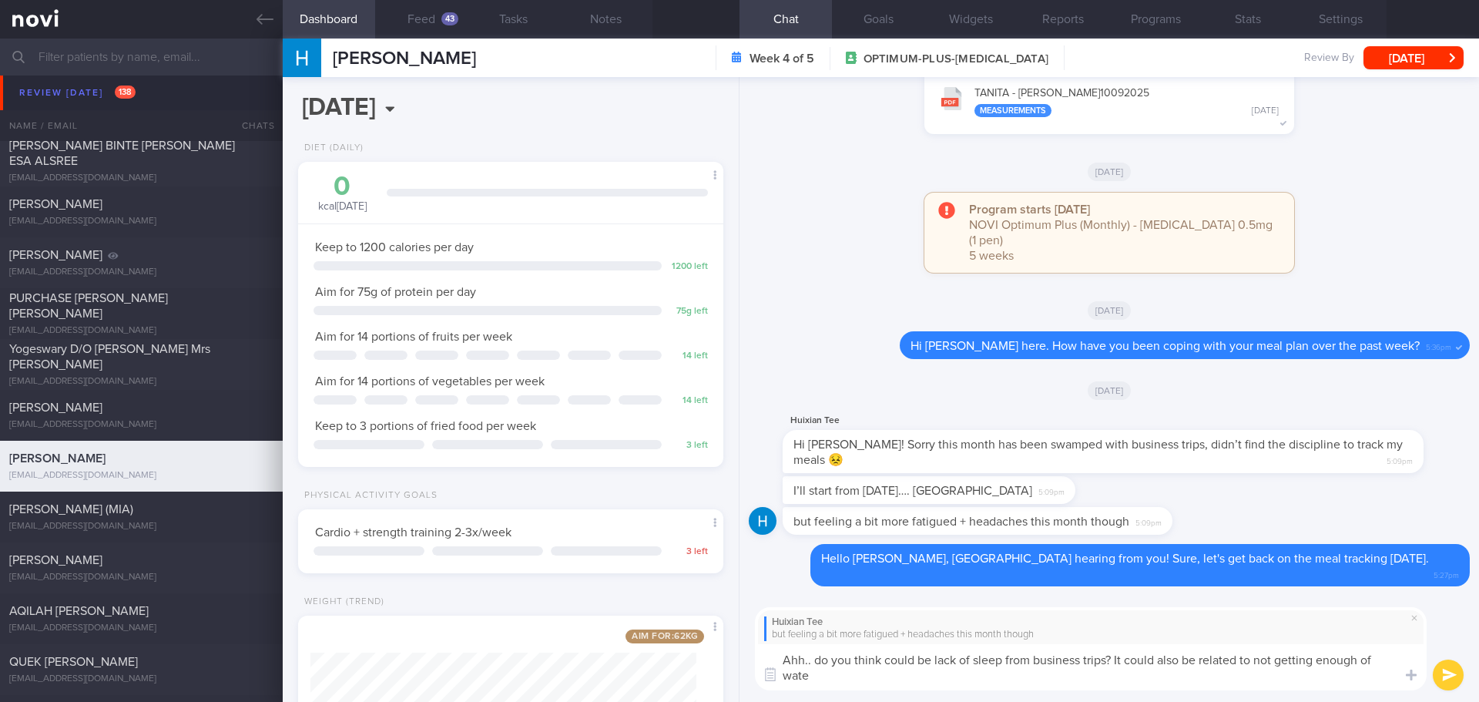
scroll to position [0, 0]
drag, startPoint x: 1157, startPoint y: 660, endPoint x: 1365, endPoint y: 690, distance: 210.1
click at [1365, 690] on div "Huixian Tee but feeling a bit more fatigued + headaches this month though Ahh..…" at bounding box center [1108, 648] width 739 height 107
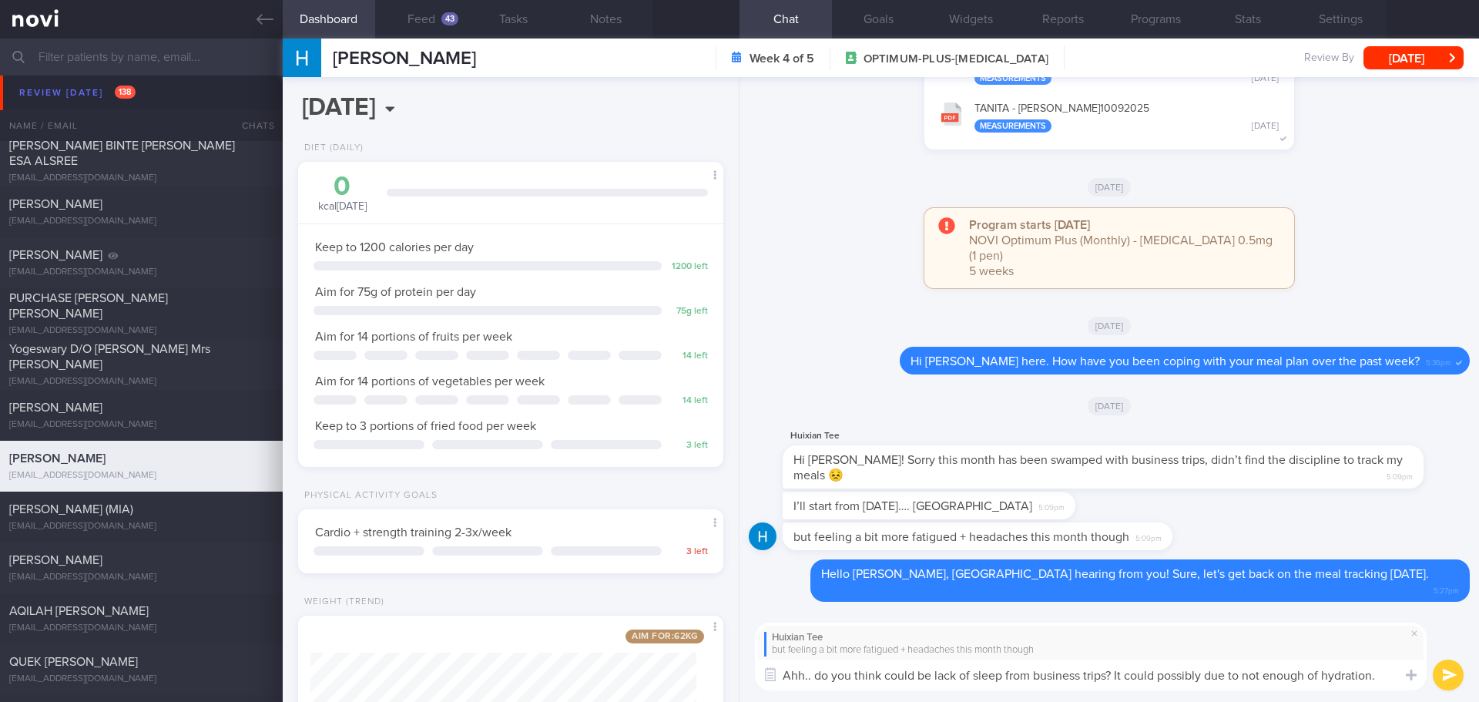
type textarea "Ahh.. do you think could be lack of sleep from business trips? It could possibl…"
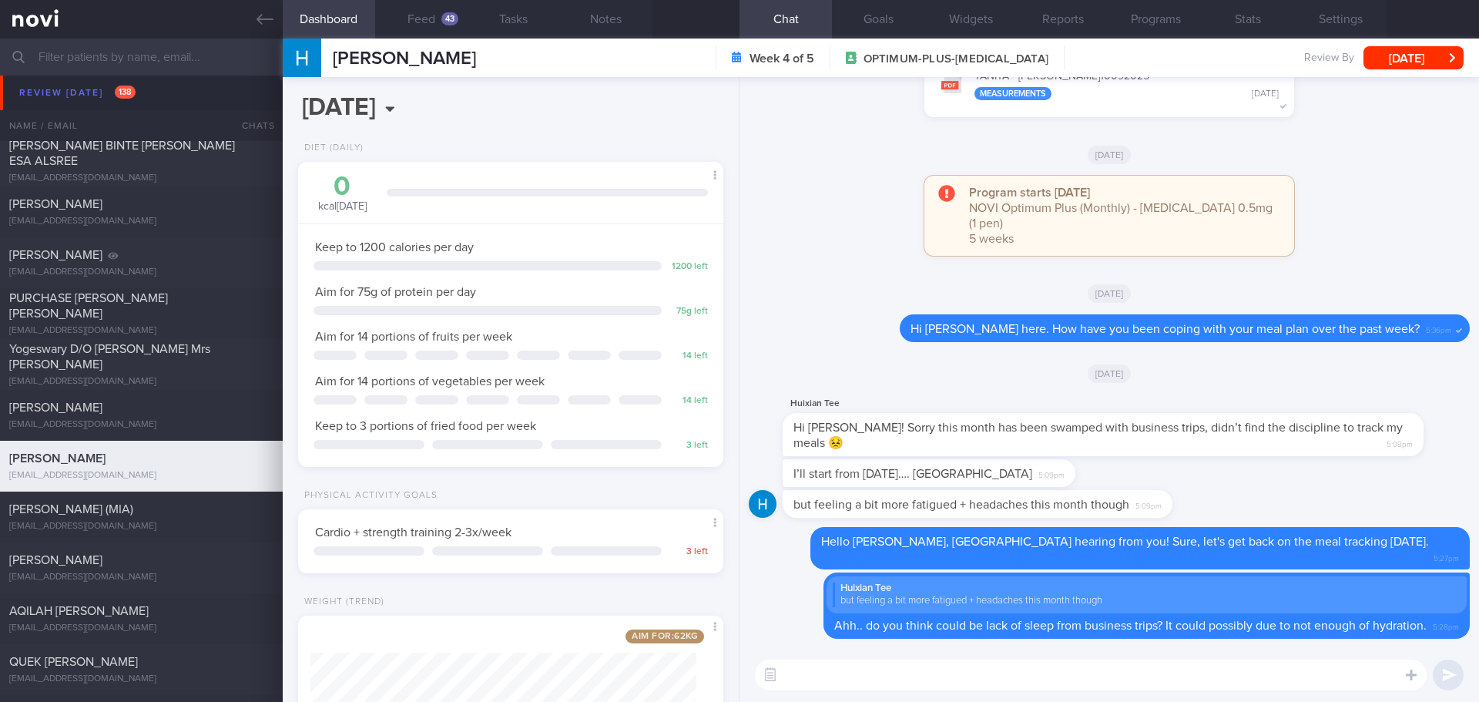
drag, startPoint x: 272, startPoint y: 22, endPoint x: 857, endPoint y: 89, distance: 589.0
click at [272, 22] on icon at bounding box center [264, 19] width 17 height 17
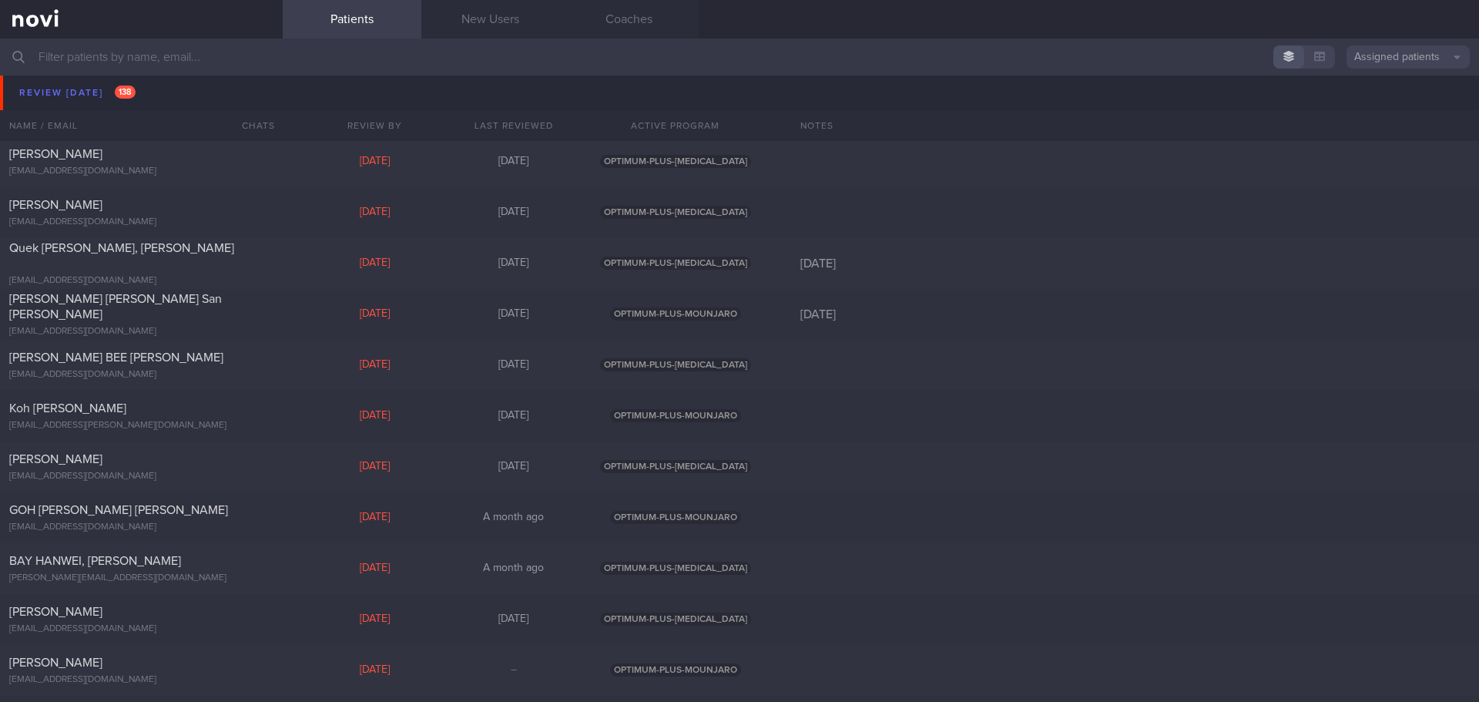
scroll to position [5391, 0]
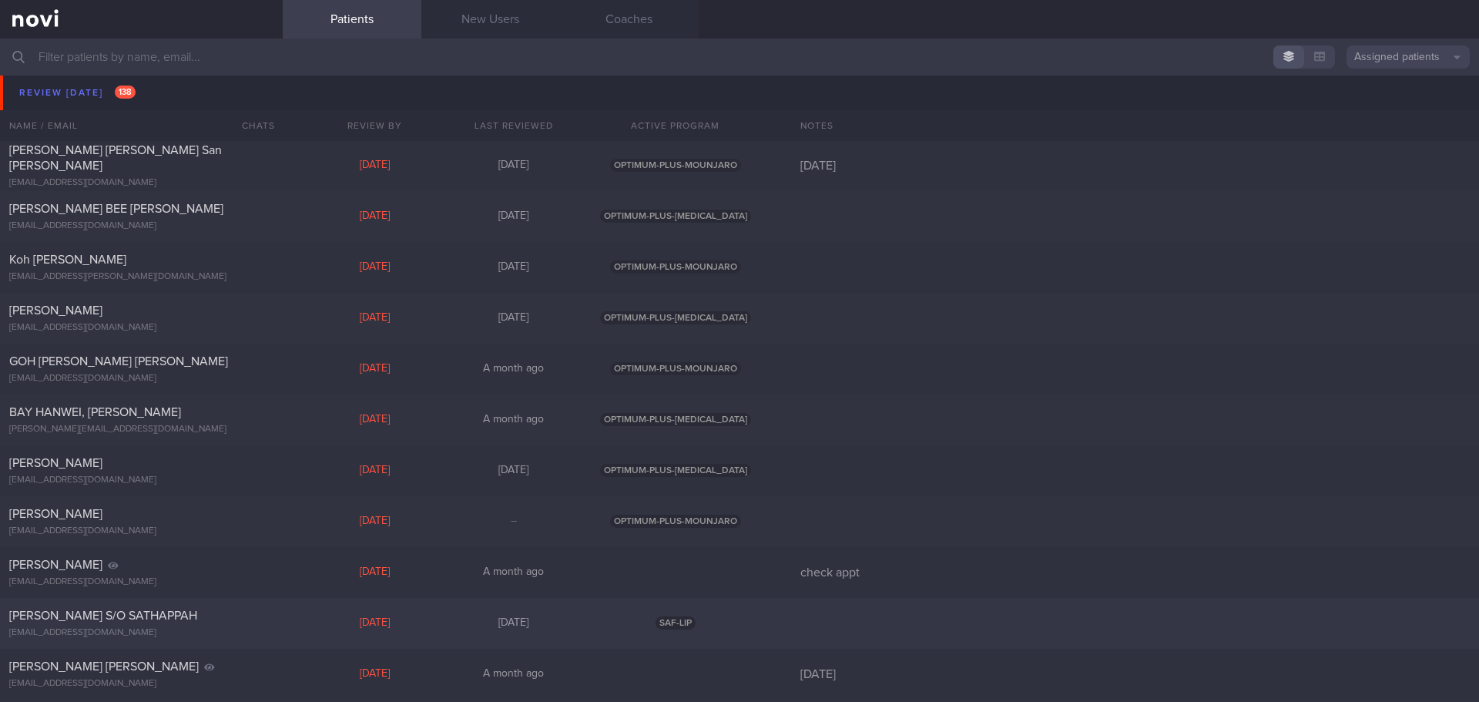
click at [686, 622] on span "SAF-LIP" at bounding box center [675, 622] width 40 height 13
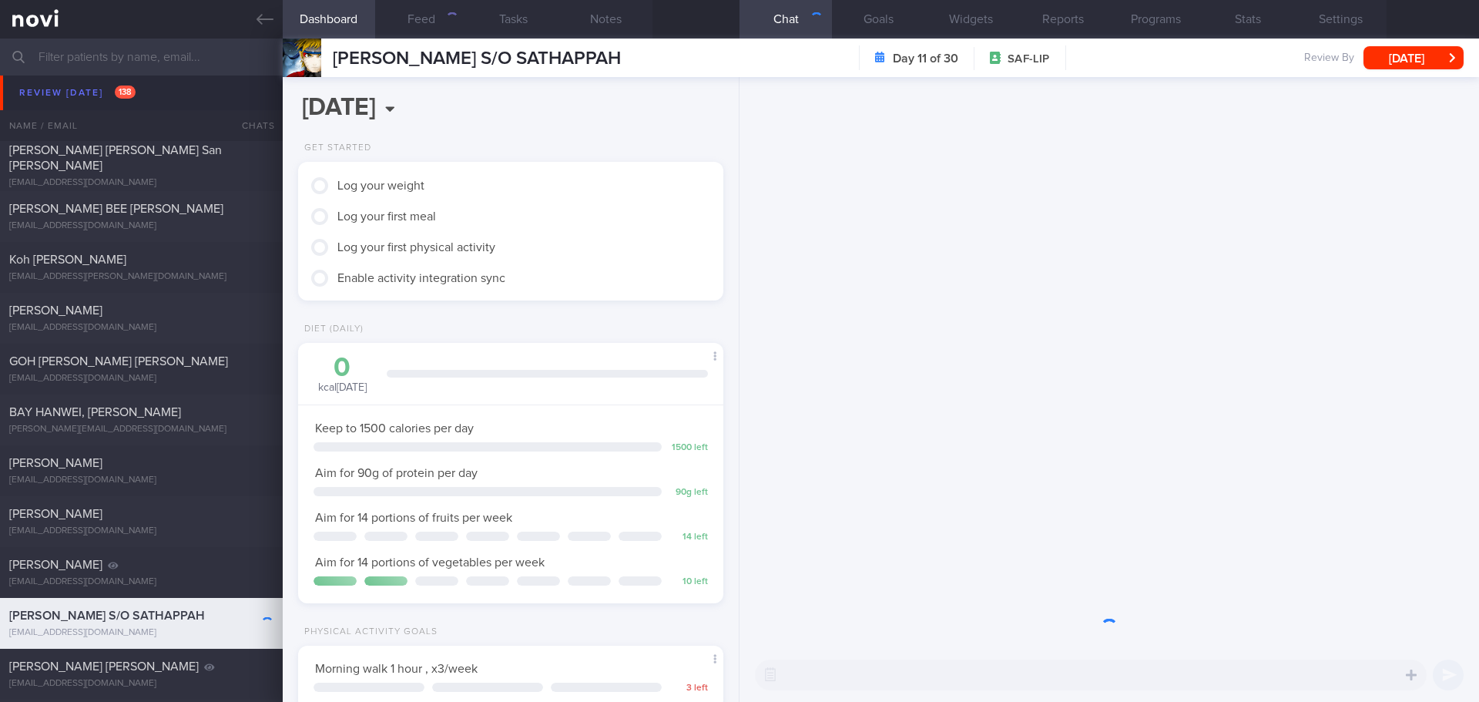
scroll to position [196, 393]
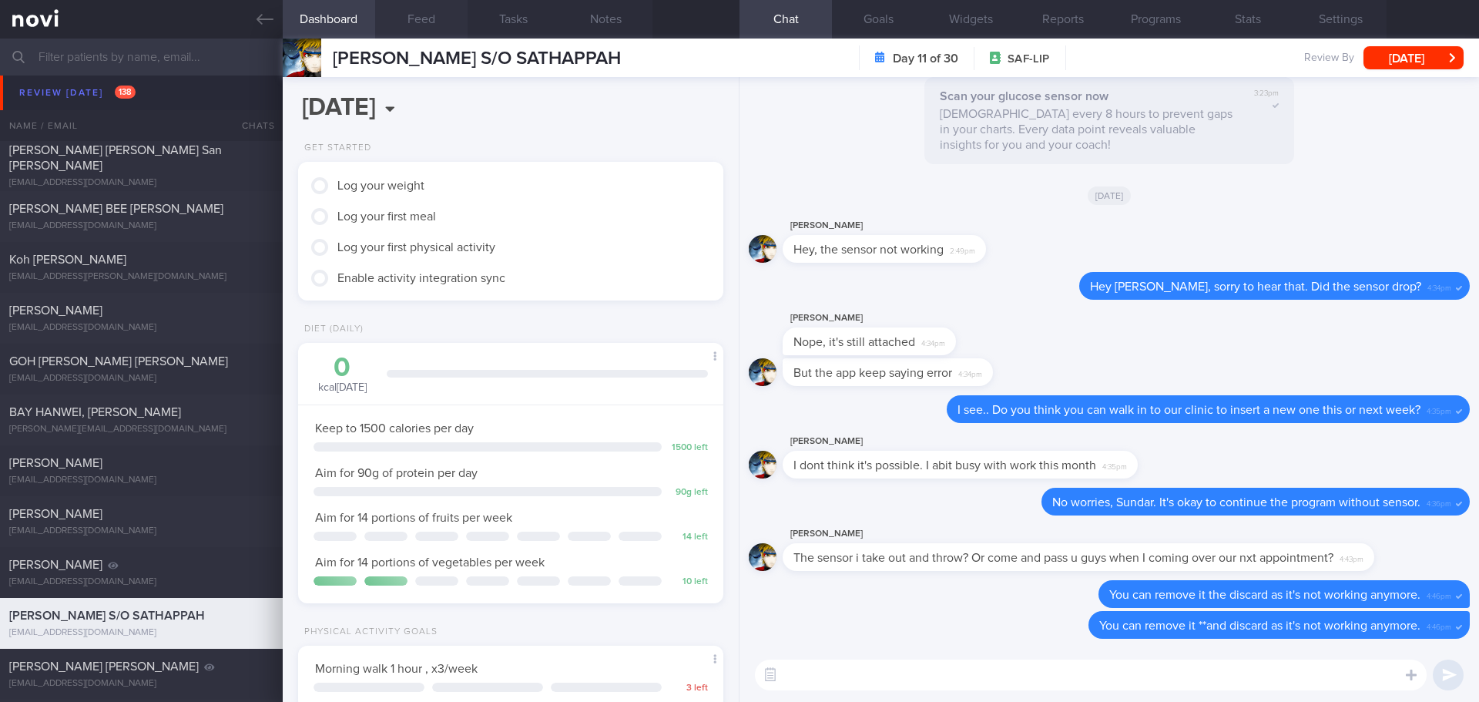
click at [397, 16] on button "Feed" at bounding box center [421, 19] width 92 height 39
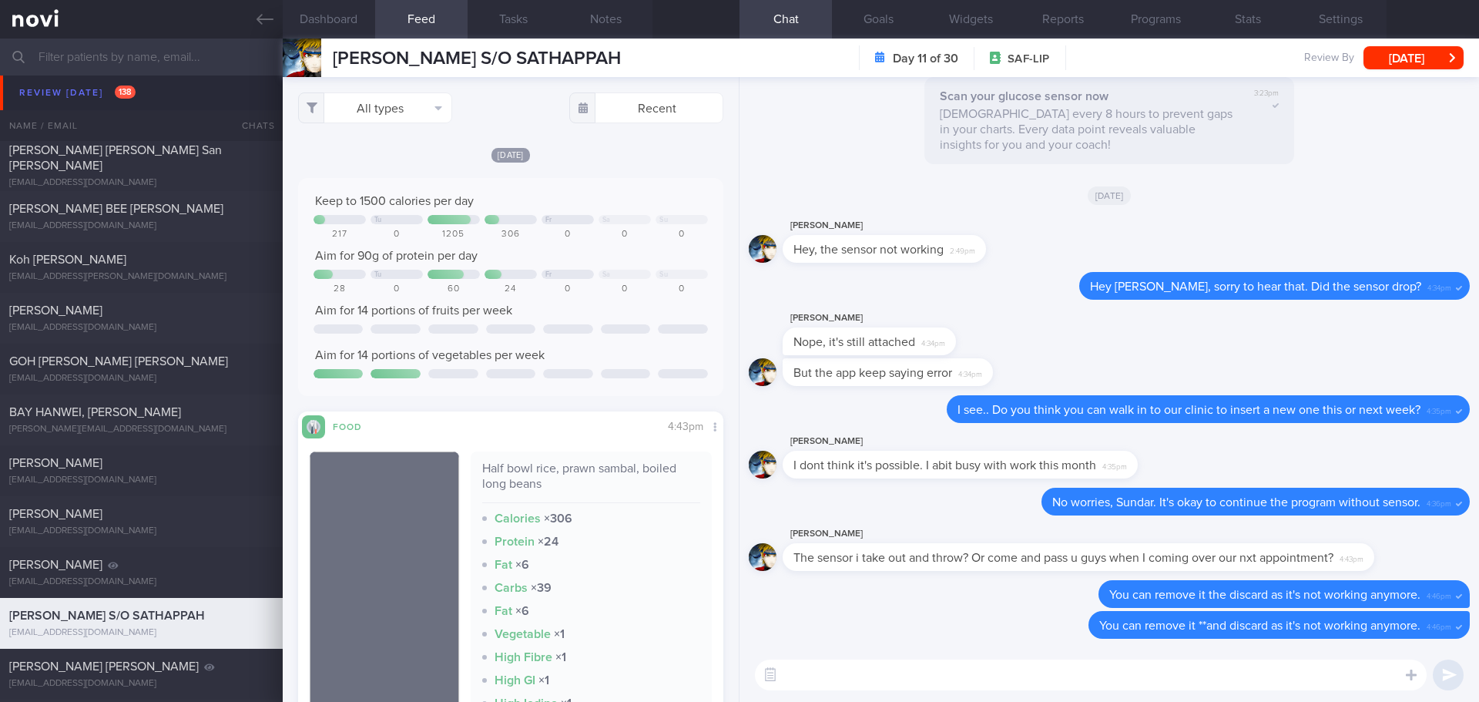
scroll to position [252, 400]
click at [263, 12] on icon at bounding box center [264, 19] width 17 height 17
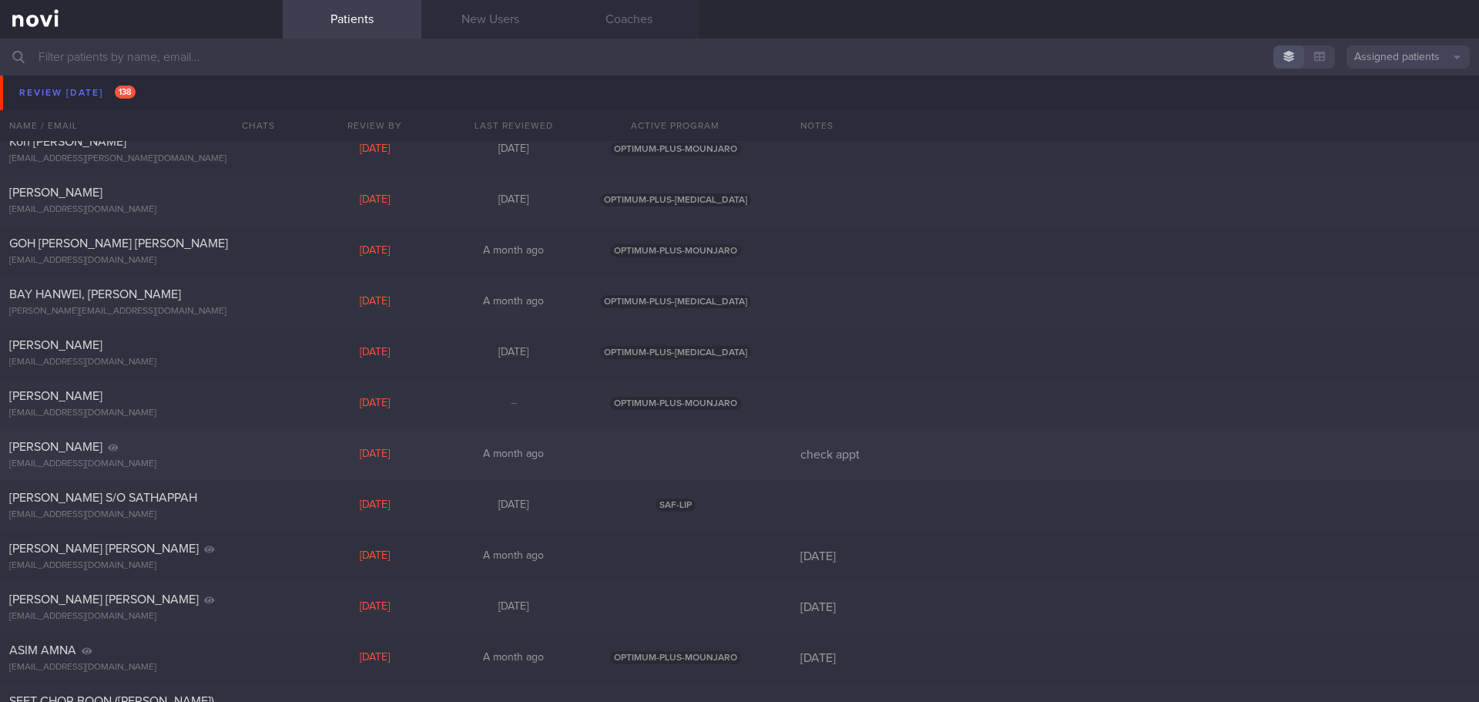
scroll to position [5545, 0]
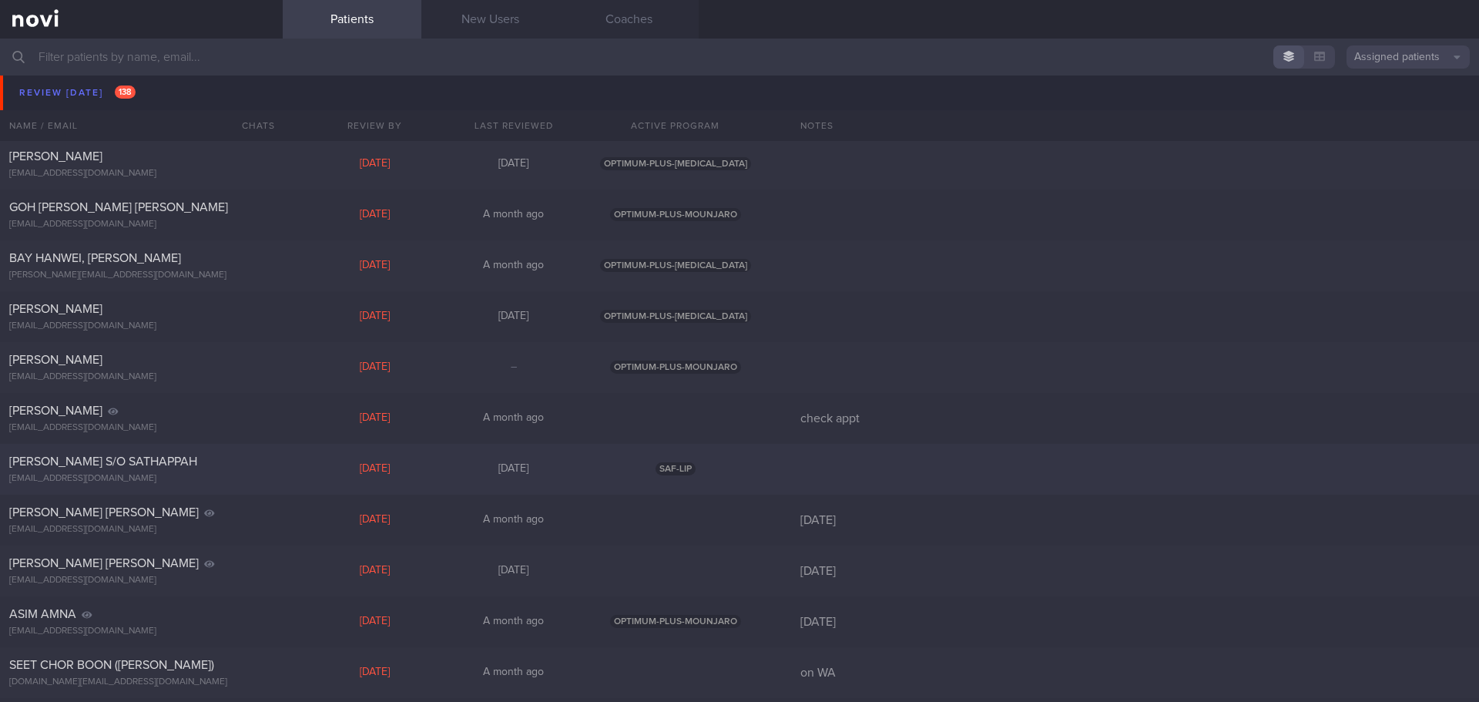
click at [741, 471] on div "SAF-LIP" at bounding box center [675, 469] width 185 height 14
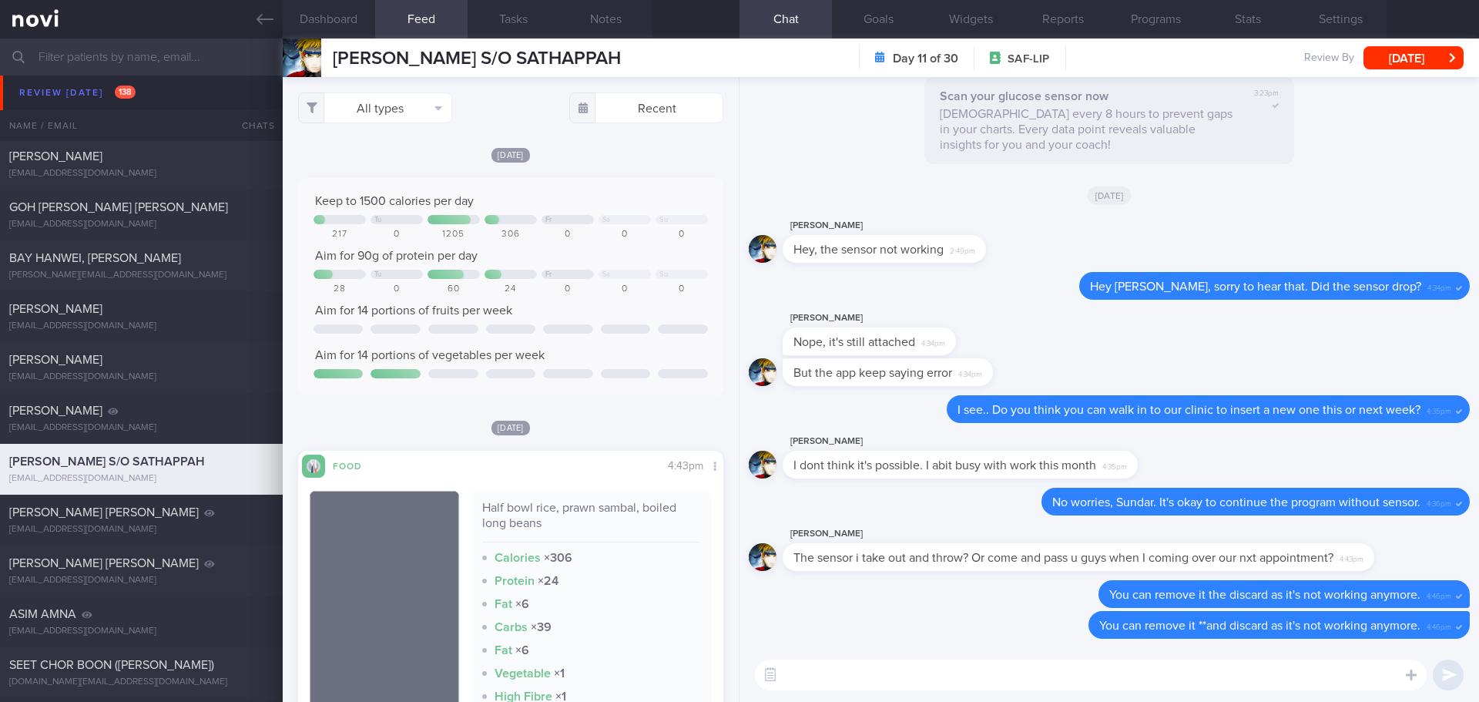
click at [1045, 675] on textarea at bounding box center [1091, 674] width 672 height 31
type textarea "Hi Sundar, do let me know if you have any questions with your meal plan 😃"
click at [1456, 676] on button "submit" at bounding box center [1447, 674] width 31 height 31
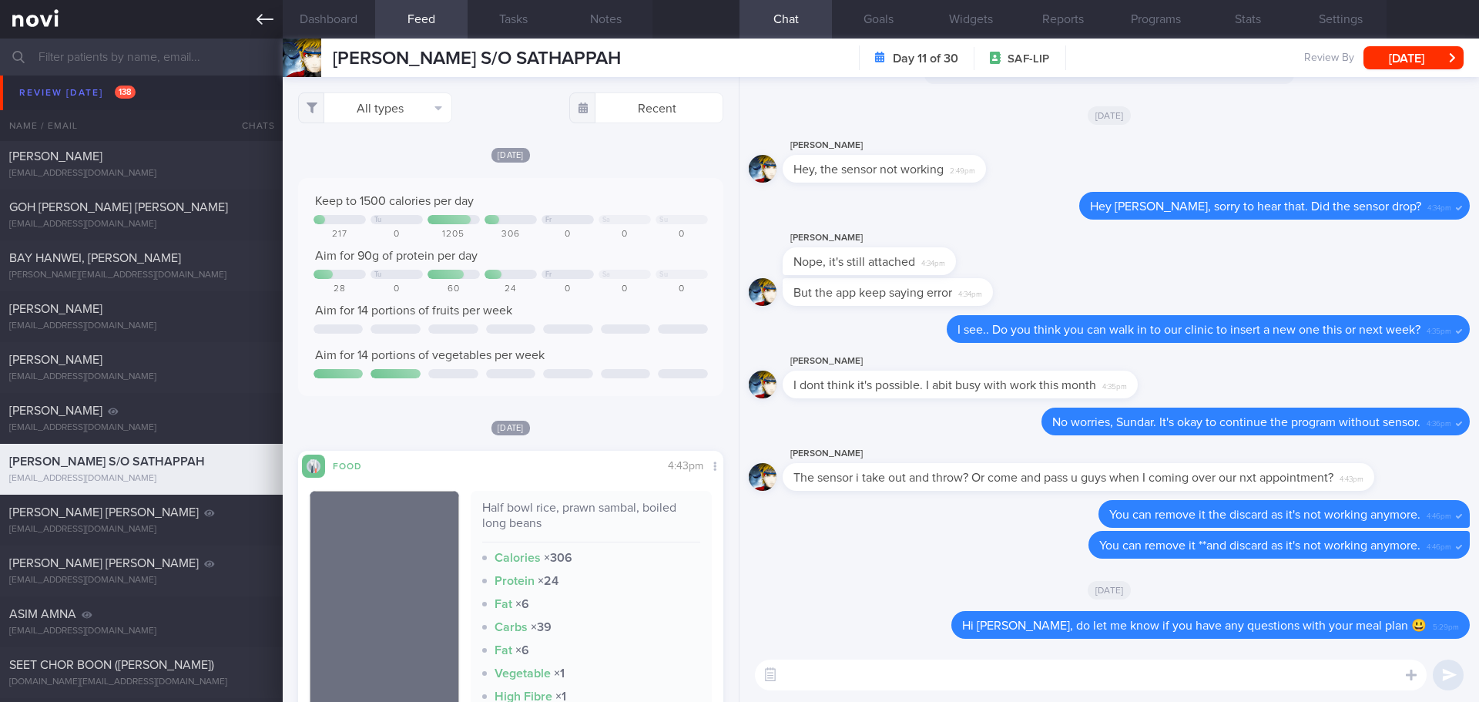
click at [261, 16] on icon at bounding box center [264, 19] width 17 height 11
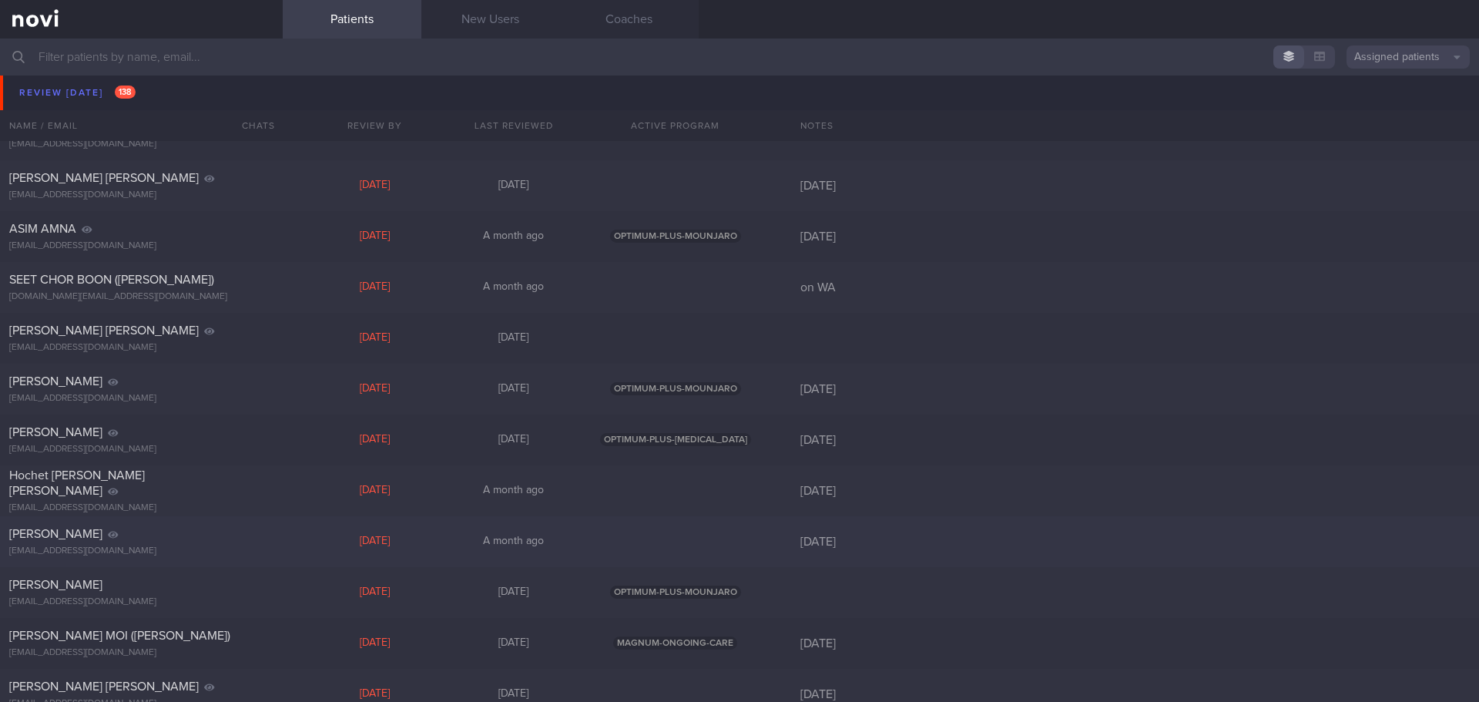
scroll to position [6084, 0]
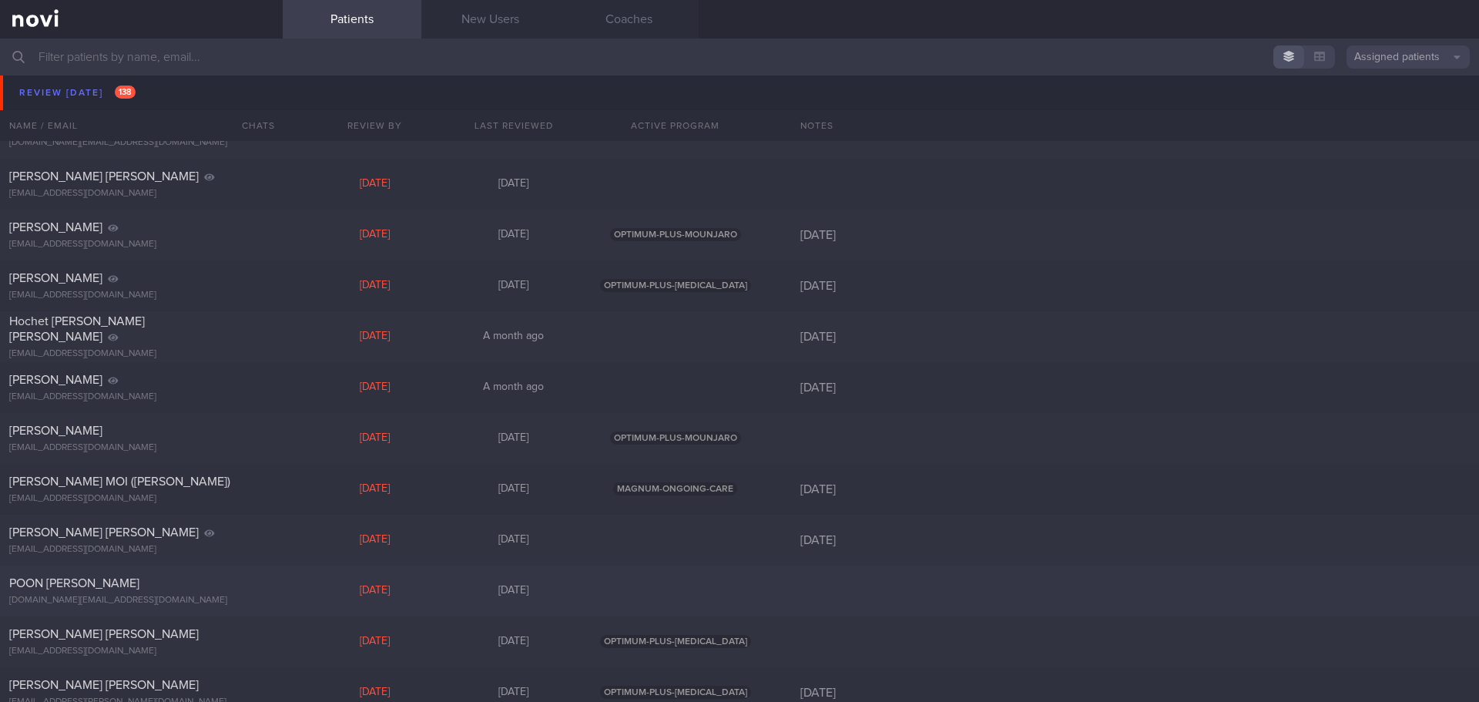
click at [836, 570] on div "POON TECK CHET jackpoon.sg@gmail.com Wed, 1 Oct 18 days ago" at bounding box center [739, 590] width 1479 height 51
select select "9"
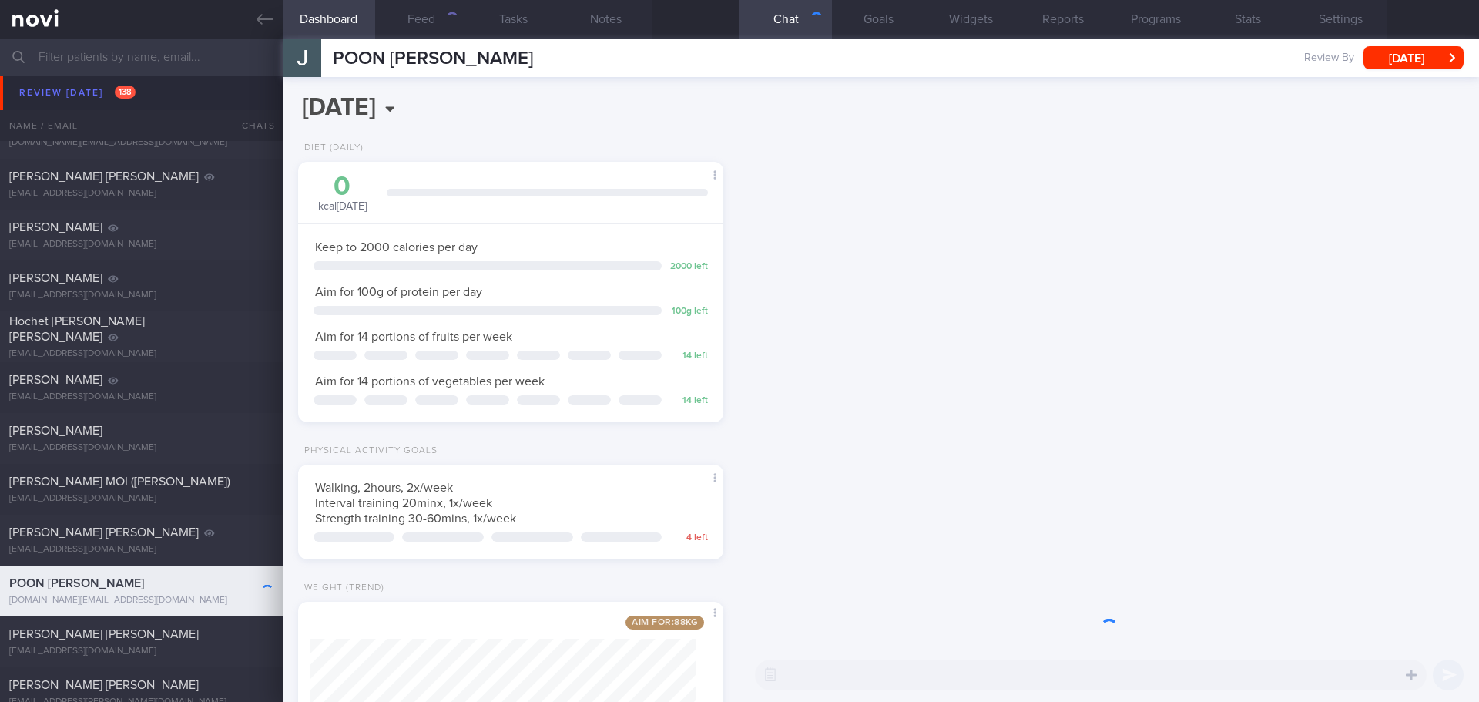
scroll to position [215, 387]
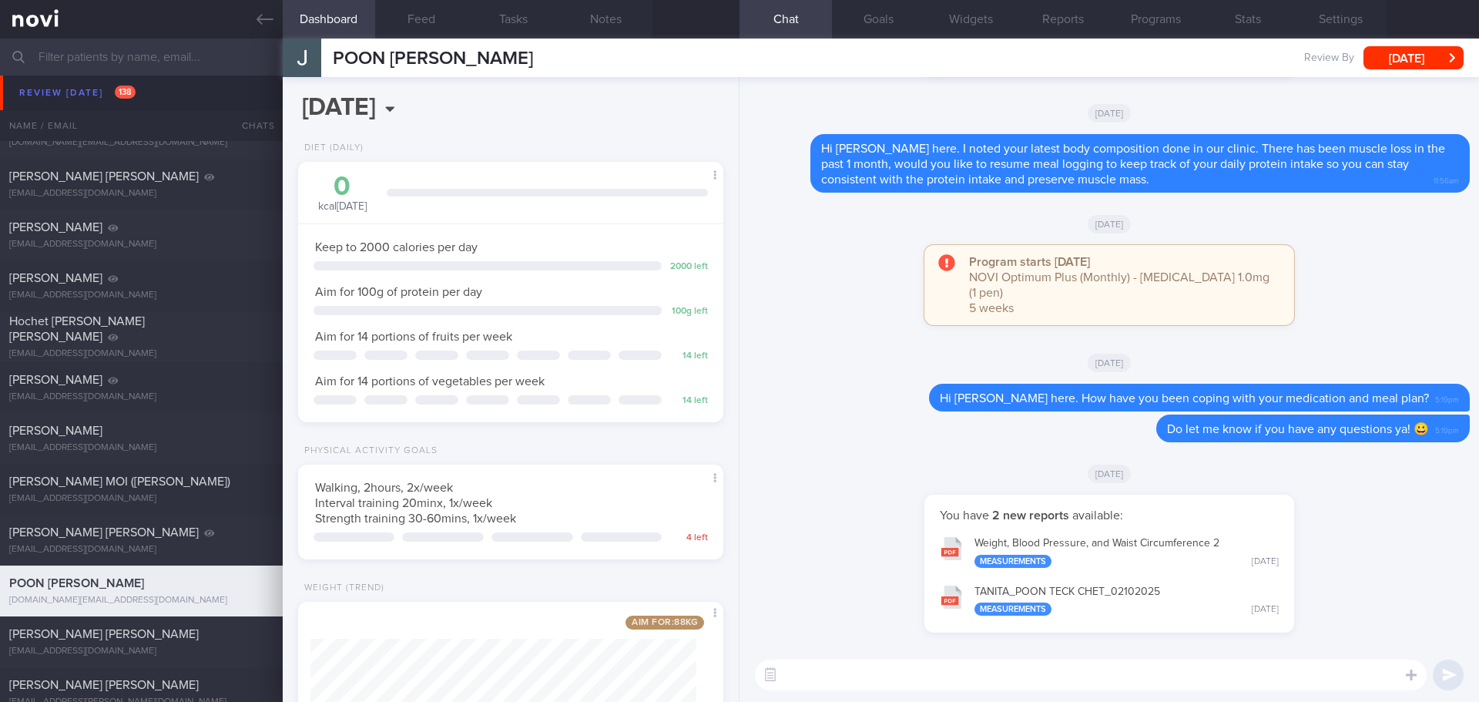
click at [1165, 602] on button "TANITA_ POON TECK CHET_ 02102025 Measurements Yesterday" at bounding box center [1109, 599] width 354 height 49
click at [1143, 21] on button "Programs" at bounding box center [1155, 19] width 92 height 39
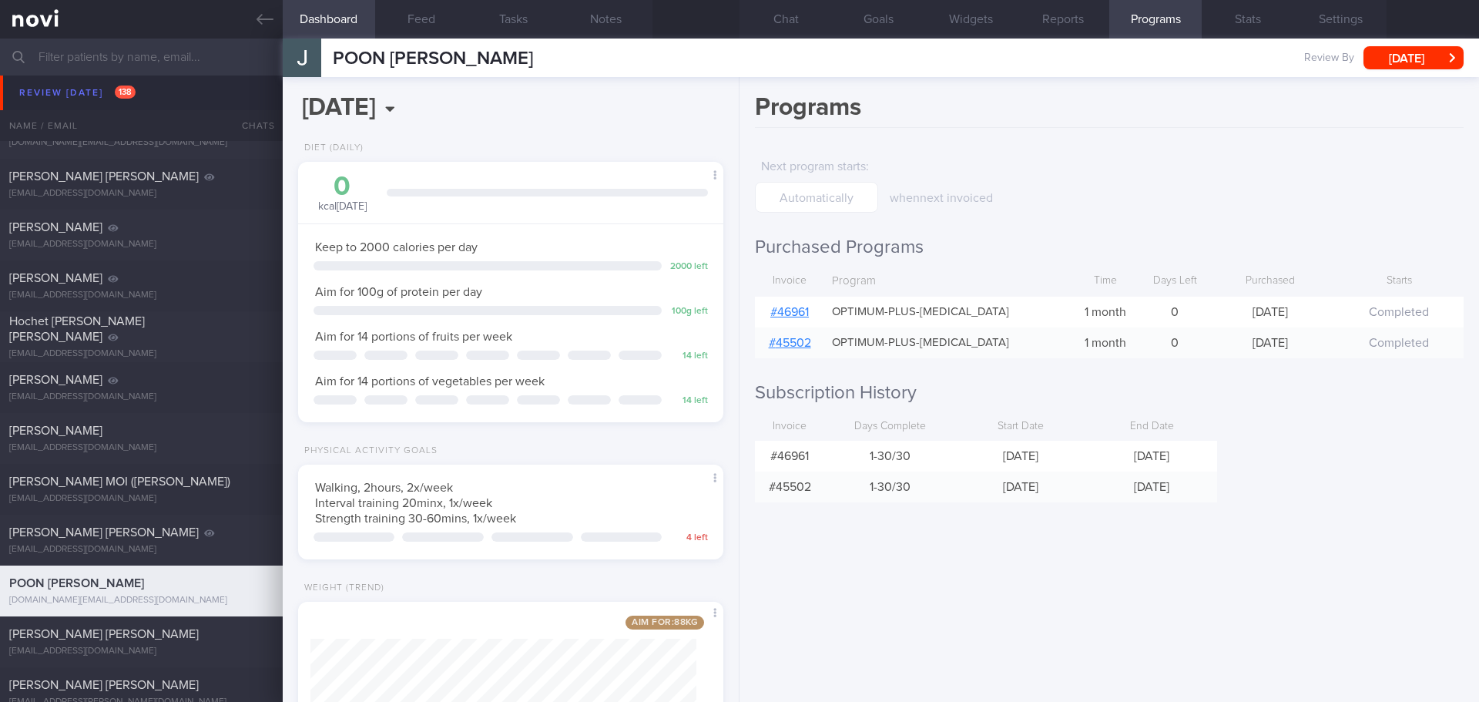
click at [801, 313] on link "# 46961" at bounding box center [789, 312] width 39 height 12
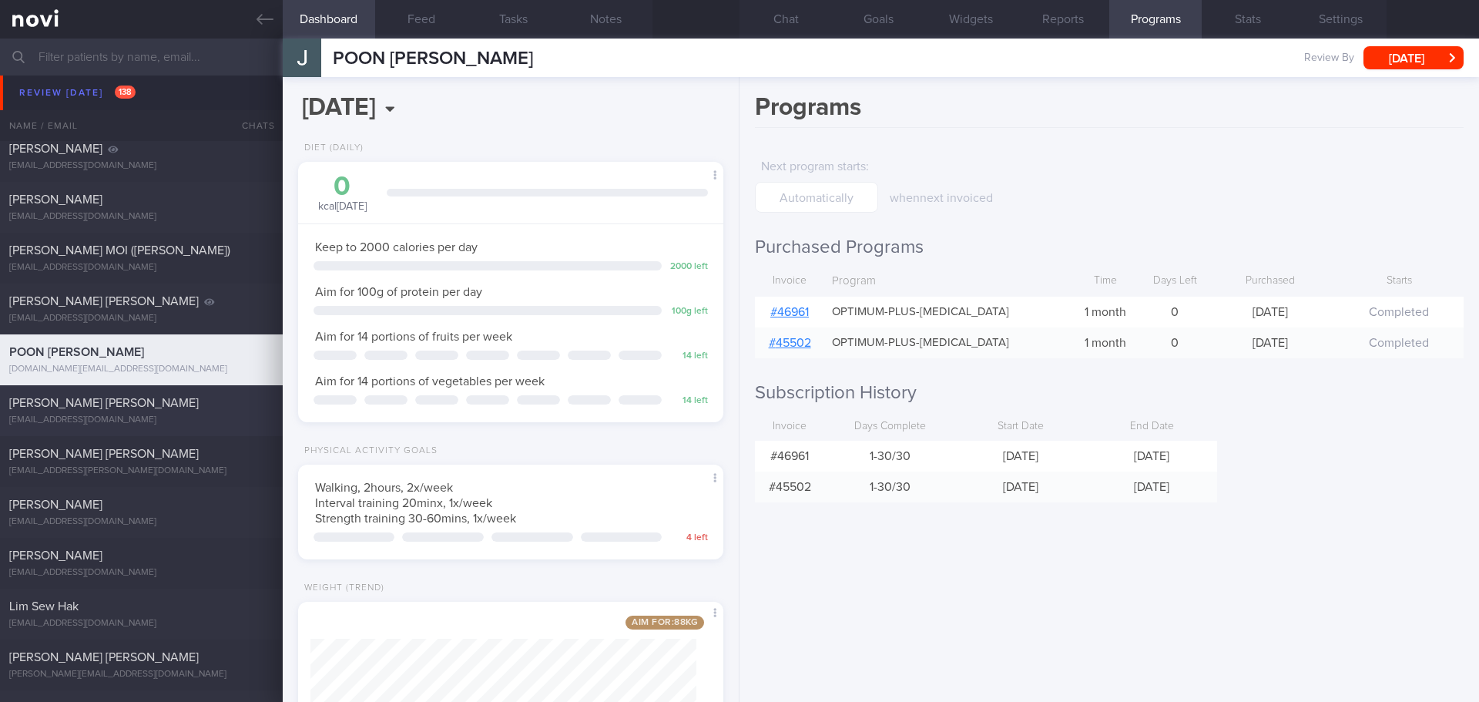
scroll to position [6623, 0]
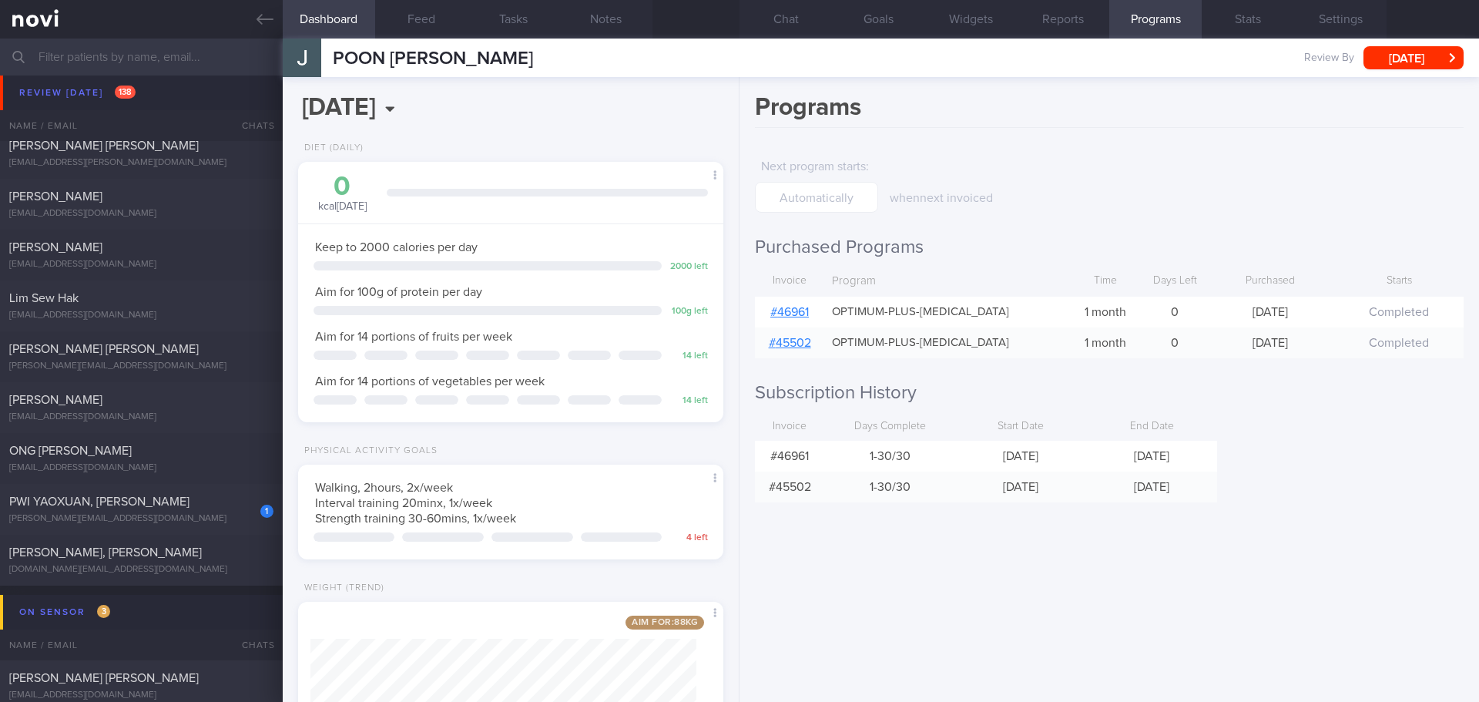
drag, startPoint x: 146, startPoint y: 521, endPoint x: 828, endPoint y: 293, distance: 718.6
click at [146, 521] on div "ernest.pwi@gmail.com" at bounding box center [141, 519] width 264 height 12
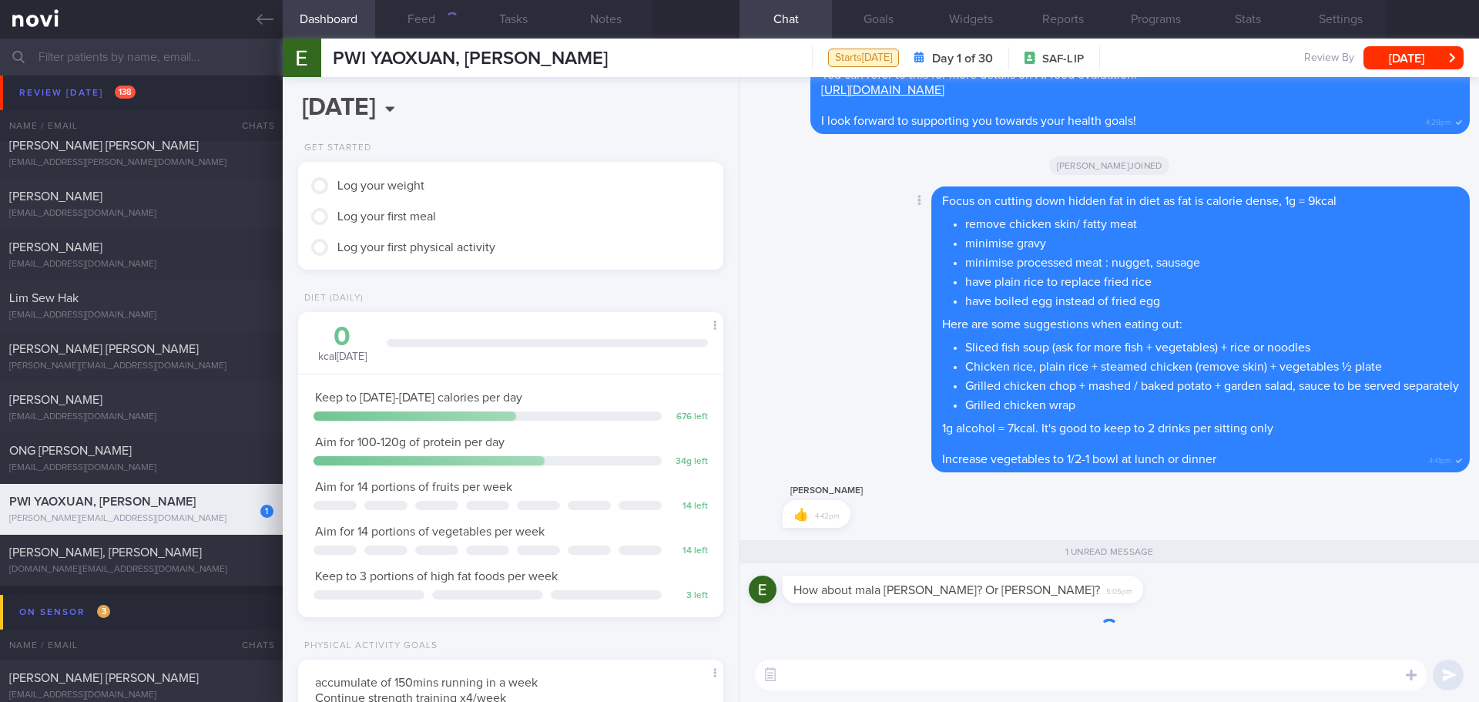
scroll to position [196, 393]
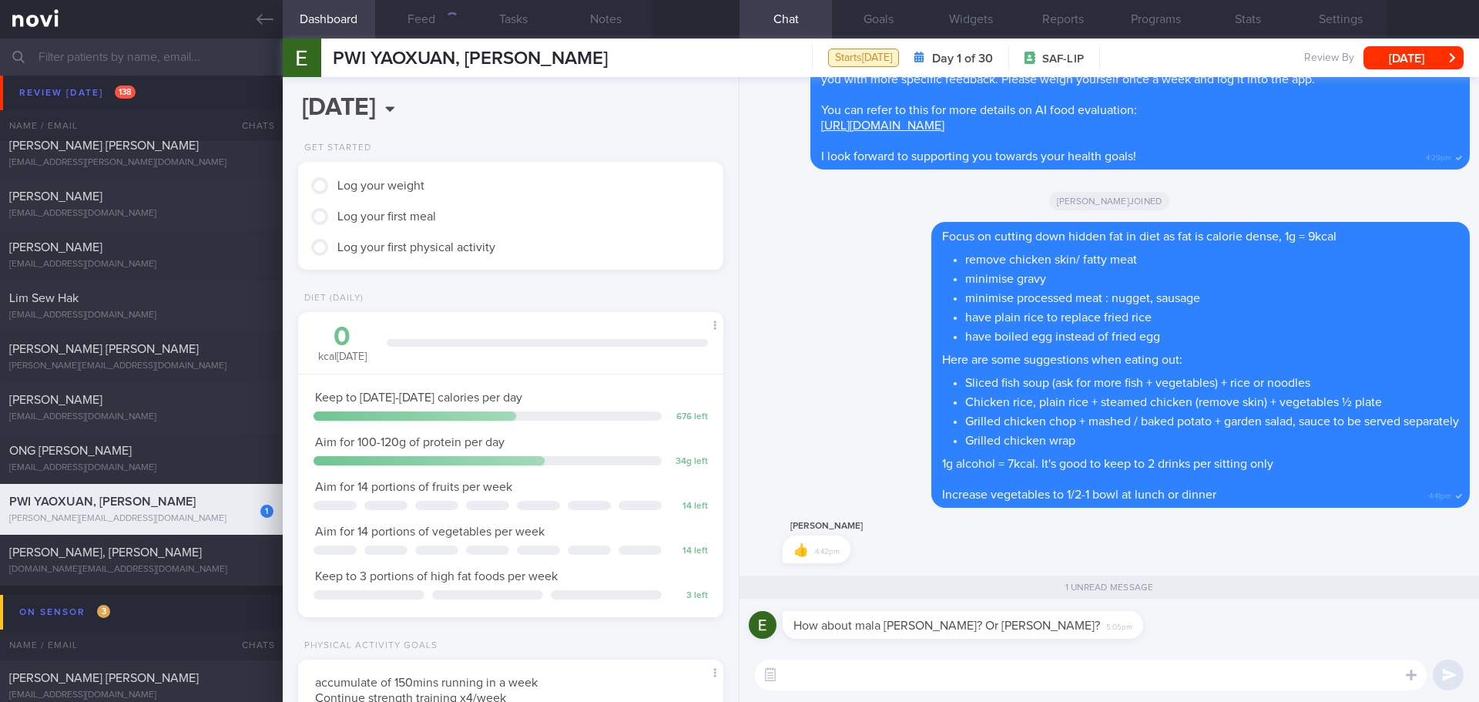
click at [940, 675] on textarea at bounding box center [1091, 674] width 672 height 31
type textarea "Mala xiang guo"
drag, startPoint x: 924, startPoint y: 679, endPoint x: 683, endPoint y: 685, distance: 241.1
click at [683, 685] on div "Dashboard Feed 120 Tasks Notes Chat 1 Goals Widgets Reports Programs Stats Sett…" at bounding box center [881, 370] width 1196 height 663
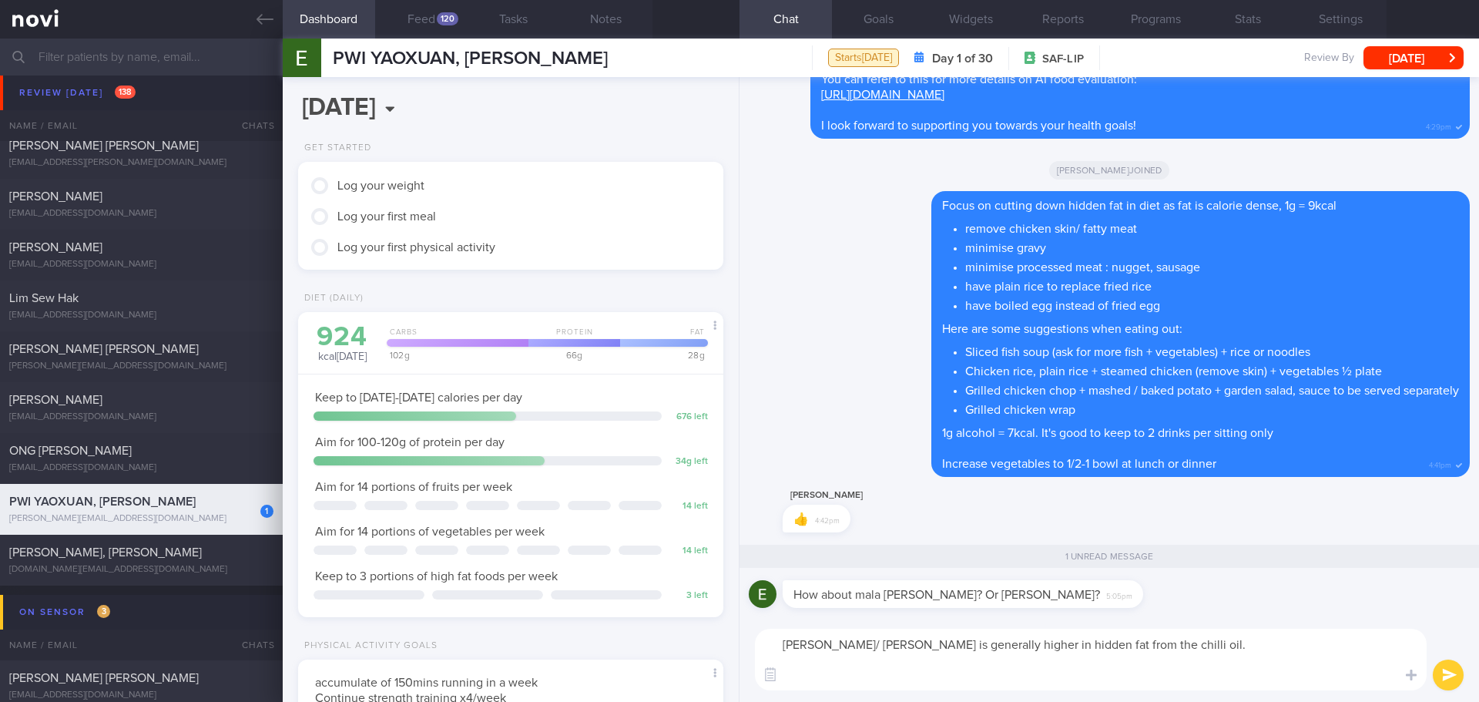
paste textarea "1. Choose high-quality protein sources such as lean meat, chicken, fish, prawn,…"
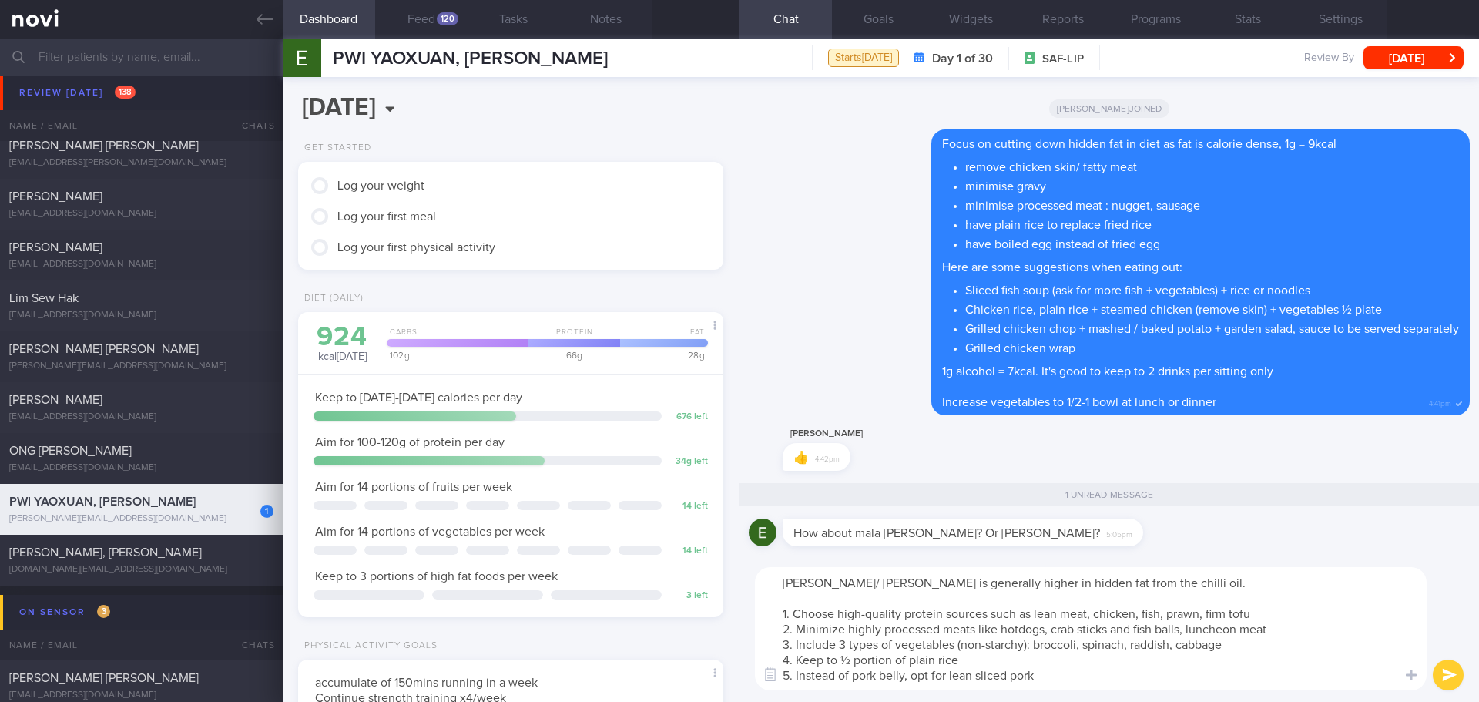
scroll to position [0, 0]
click at [897, 595] on textarea "Mala Xiang Guo/ Mala Tang is generally higher in hidden fat from the chilli oil…" at bounding box center [1091, 628] width 672 height 123
click at [1235, 587] on textarea "Mala Xiang Guo/ Mala Tang is generally higher in hidden fat from the chilli oil…" at bounding box center [1091, 628] width 672 height 123
click at [1070, 675] on textarea "Mala Xiang Guo/ Mala Tang is generally higher in hidden fat from the chilli oil…" at bounding box center [1091, 628] width 672 height 123
drag, startPoint x: 1070, startPoint y: 675, endPoint x: 975, endPoint y: 675, distance: 94.7
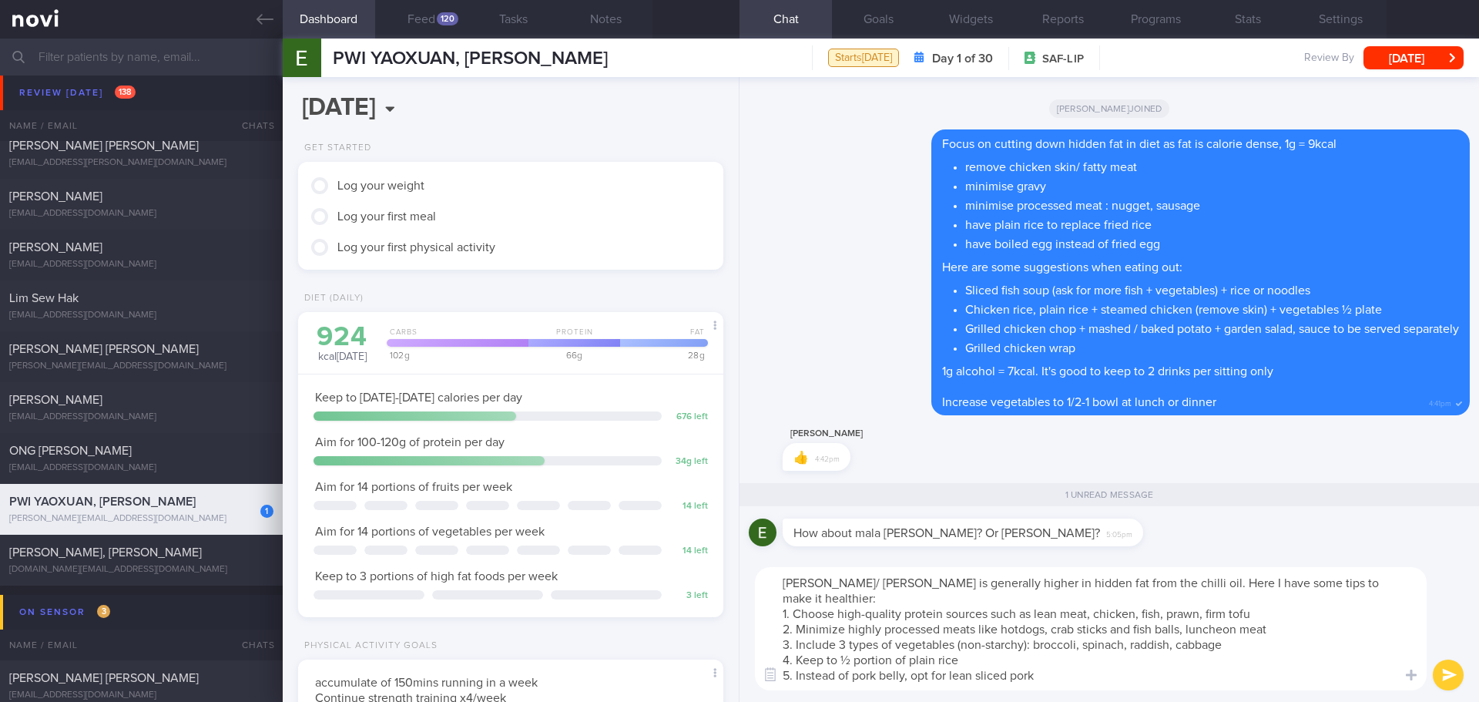
click at [975, 675] on textarea "Mala Xiang Guo/ Mala Tang is generally higher in hidden fat from the chilli oil…" at bounding box center [1091, 628] width 672 height 123
click at [1010, 658] on textarea "Mala Xiang Guo/ Mala Tang is generally higher in hidden fat from the chilli oil…" at bounding box center [1091, 628] width 672 height 123
click at [1072, 655] on textarea "Mala Xiang Guo/ Mala Tang is generally higher in hidden fat from the chilli oil…" at bounding box center [1091, 628] width 672 height 123
click at [1142, 649] on textarea "Mala Xiang Guo/ Mala Tang is generally higher in hidden fat from the chilli oil…" at bounding box center [1091, 628] width 672 height 123
click at [1241, 646] on textarea "Mala Xiang Guo/ Mala Tang is generally higher in hidden fat from the chilli oil…" at bounding box center [1091, 628] width 672 height 123
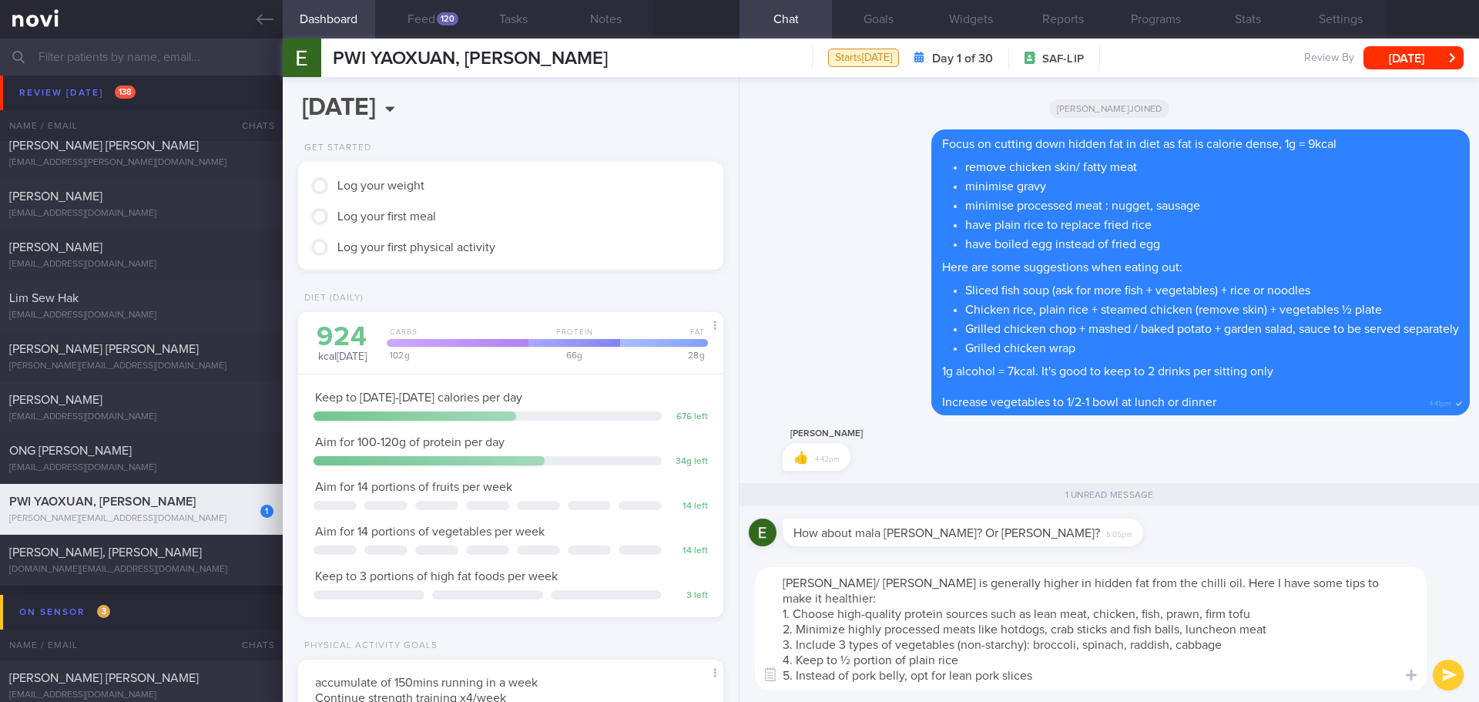
click at [1134, 678] on textarea "Mala Xiang Guo/ Mala Tang is generally higher in hidden fat from the chilli oil…" at bounding box center [1091, 628] width 672 height 123
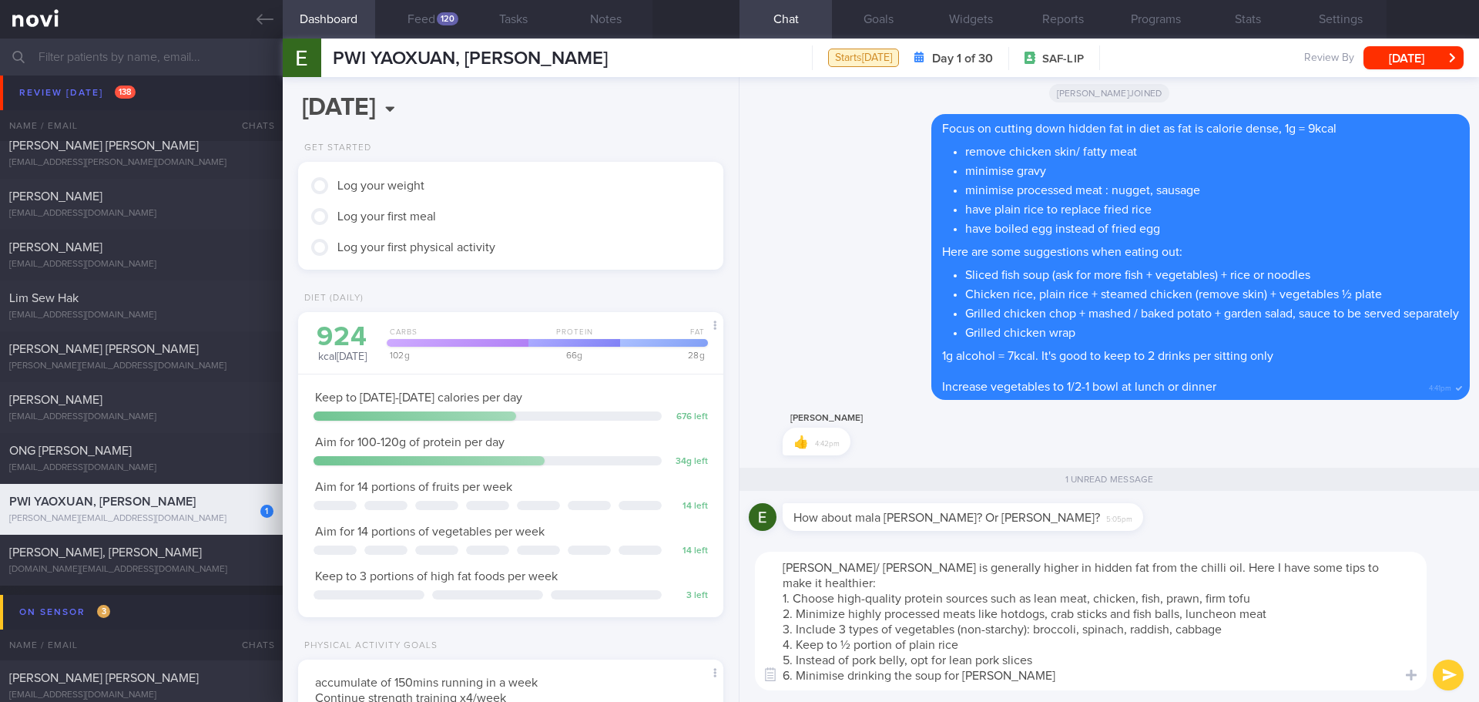
click at [1090, 578] on textarea "Mala Xiang Guo/ Mala Tang is generally higher in hidden fat from the chilli oil…" at bounding box center [1091, 620] width 672 height 139
type textarea "Mala Xiang Guo/ Mala Tang is generally higher in hidden fat from the chilli oil…"
click at [1455, 667] on button "submit" at bounding box center [1447, 674] width 31 height 31
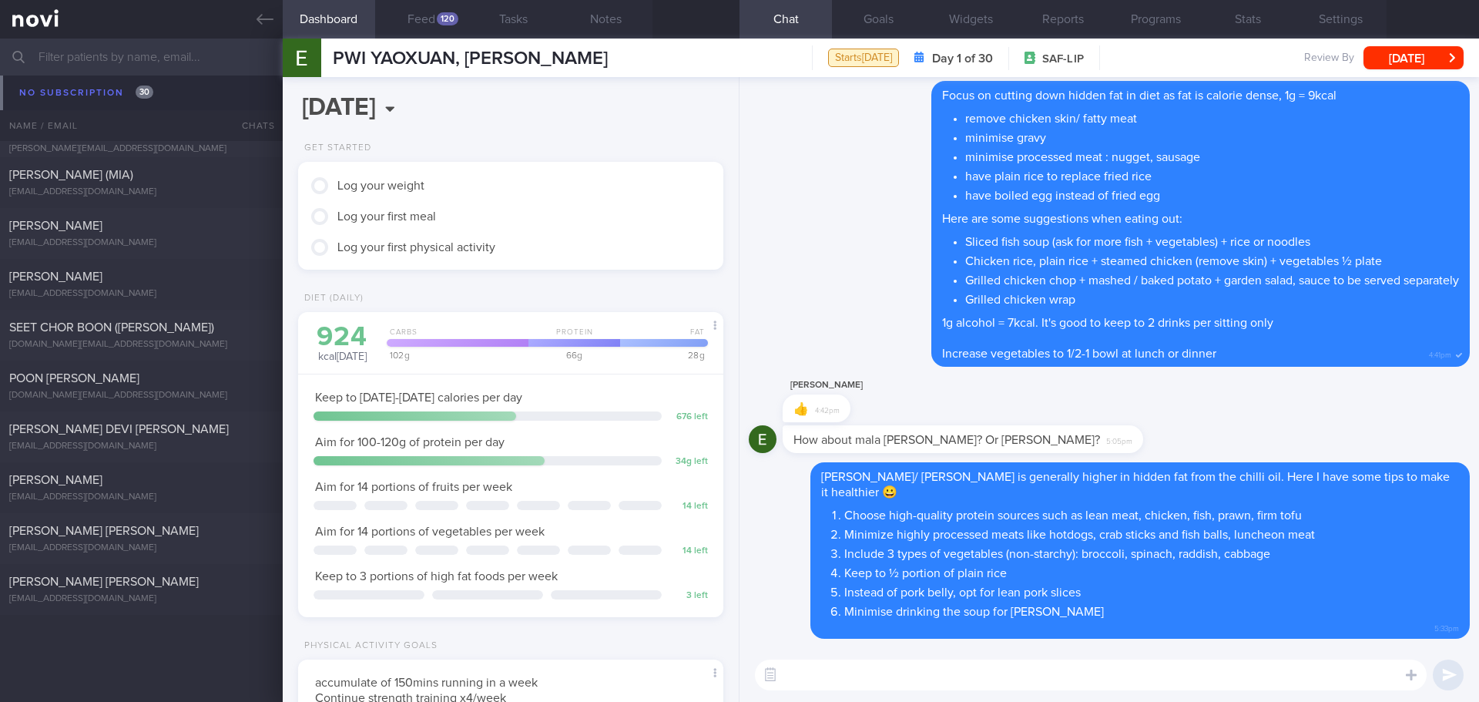
scroll to position [10904, 0]
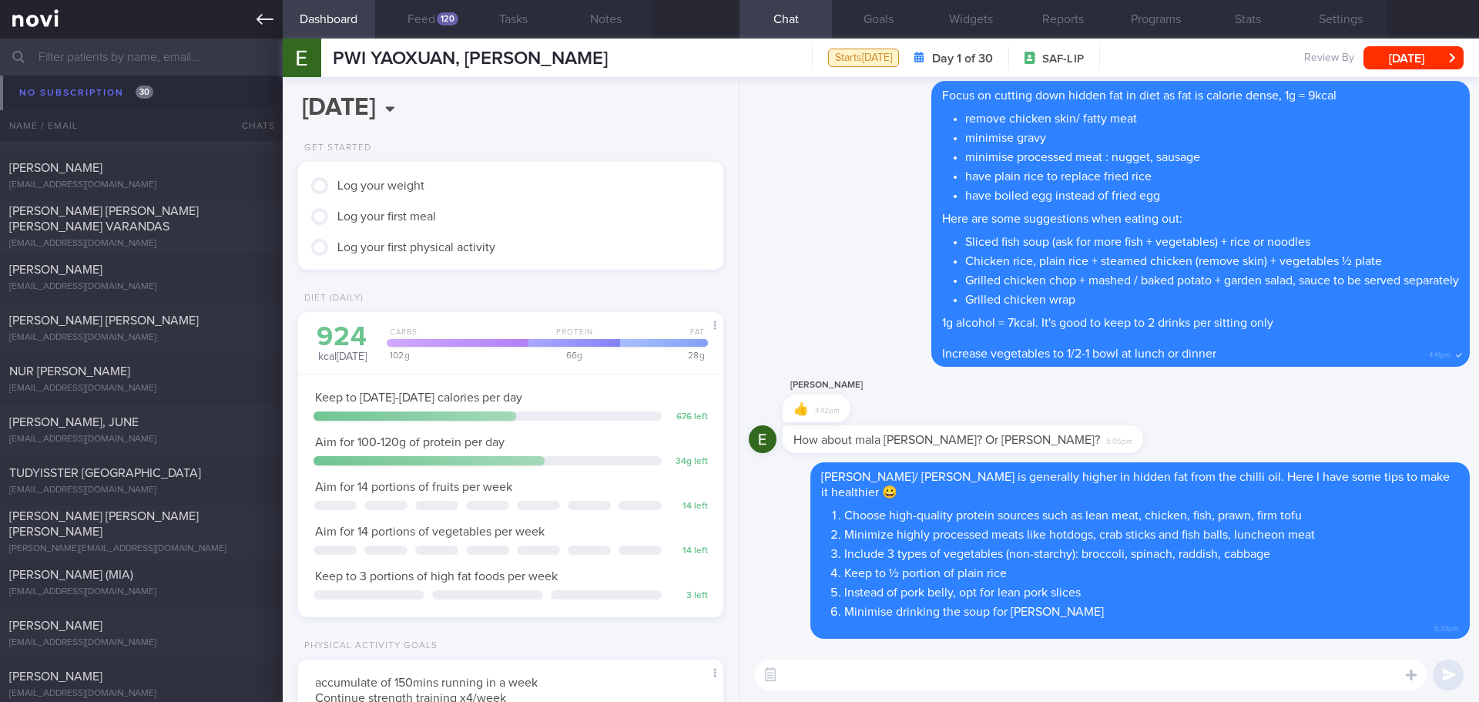
click at [263, 22] on icon at bounding box center [264, 19] width 17 height 17
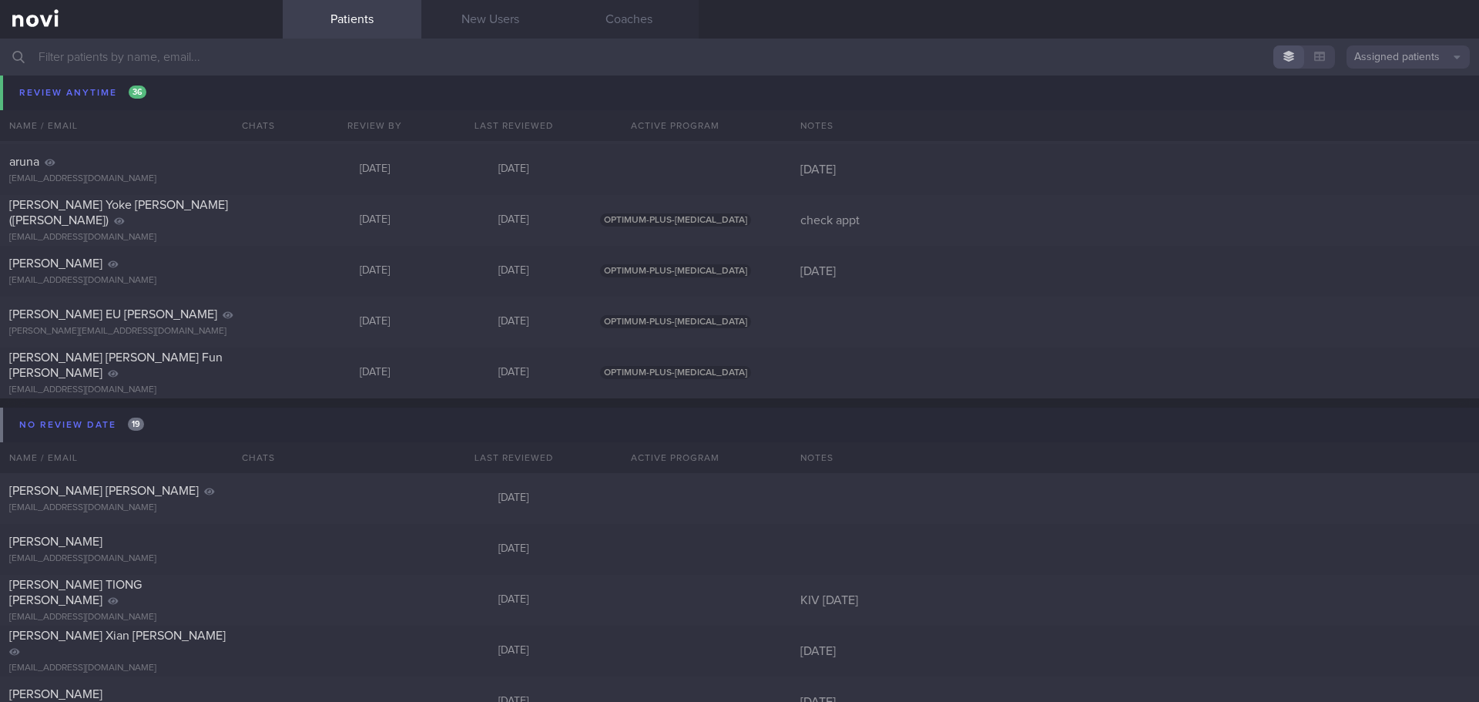
scroll to position [8979, 0]
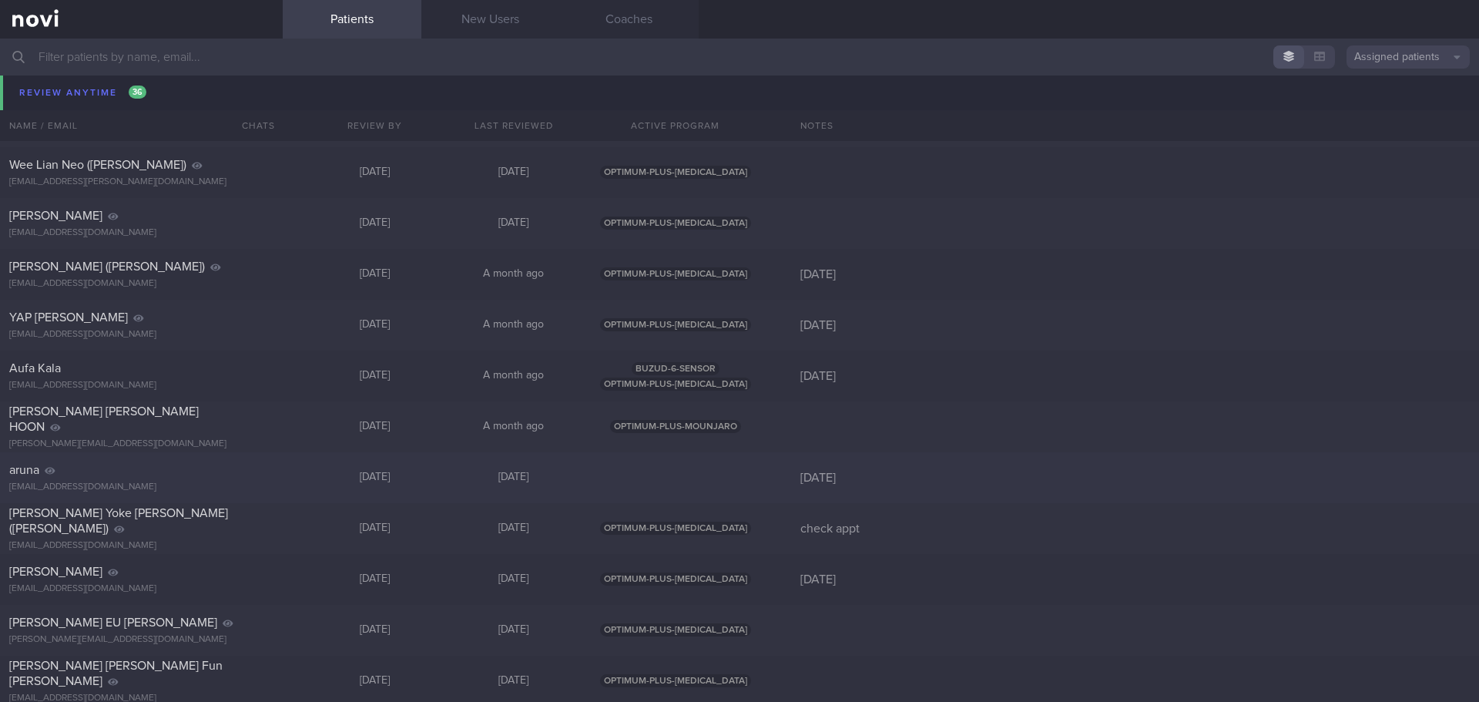
click at [809, 483] on div "14/11/25" at bounding box center [1135, 477] width 688 height 15
select select "10"
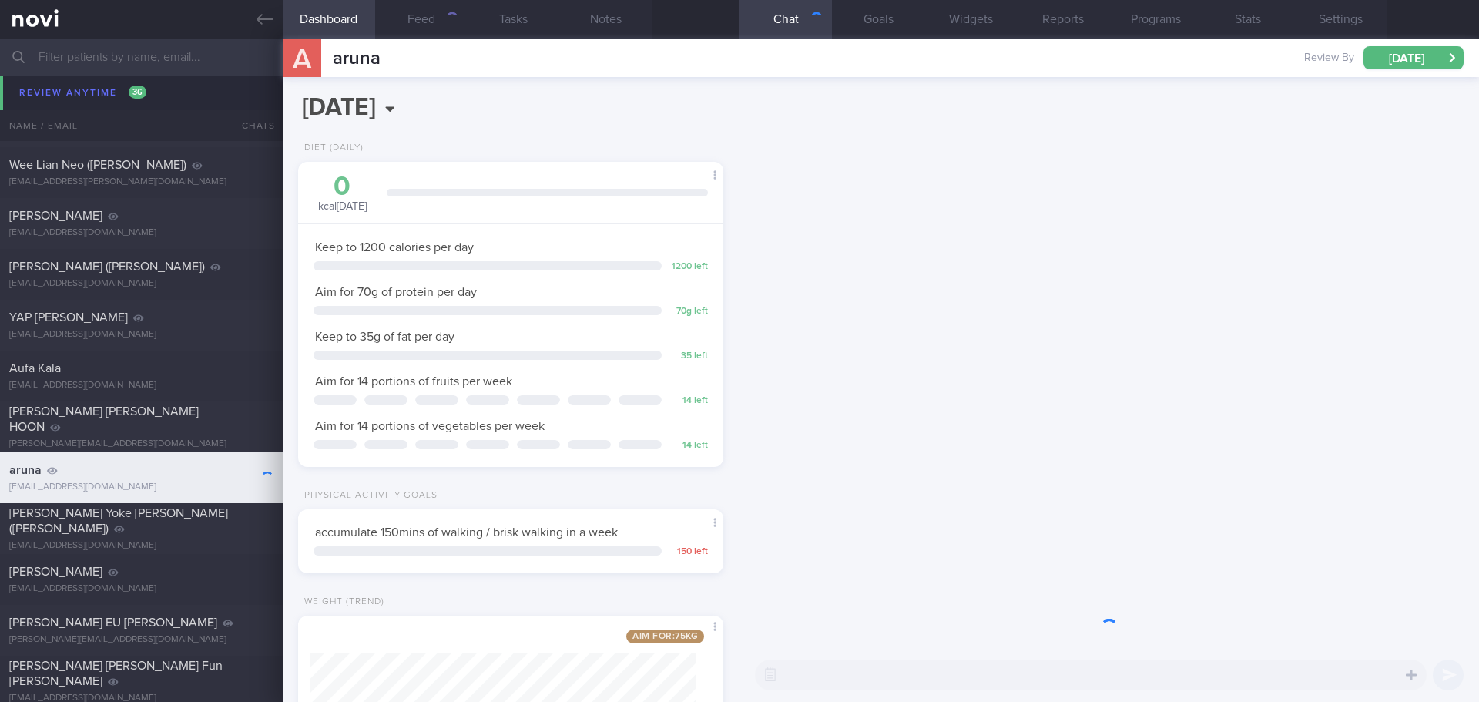
scroll to position [215, 387]
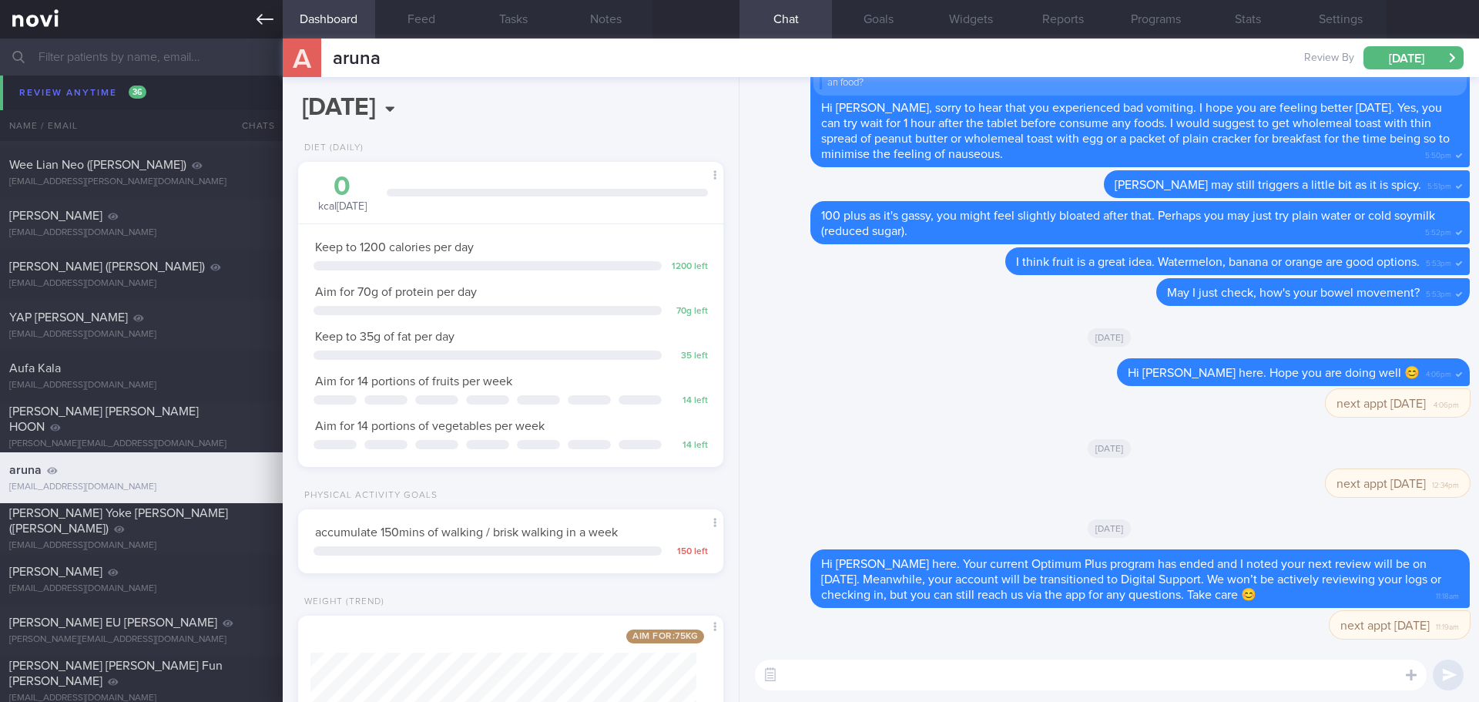
click at [260, 16] on icon at bounding box center [264, 19] width 17 height 11
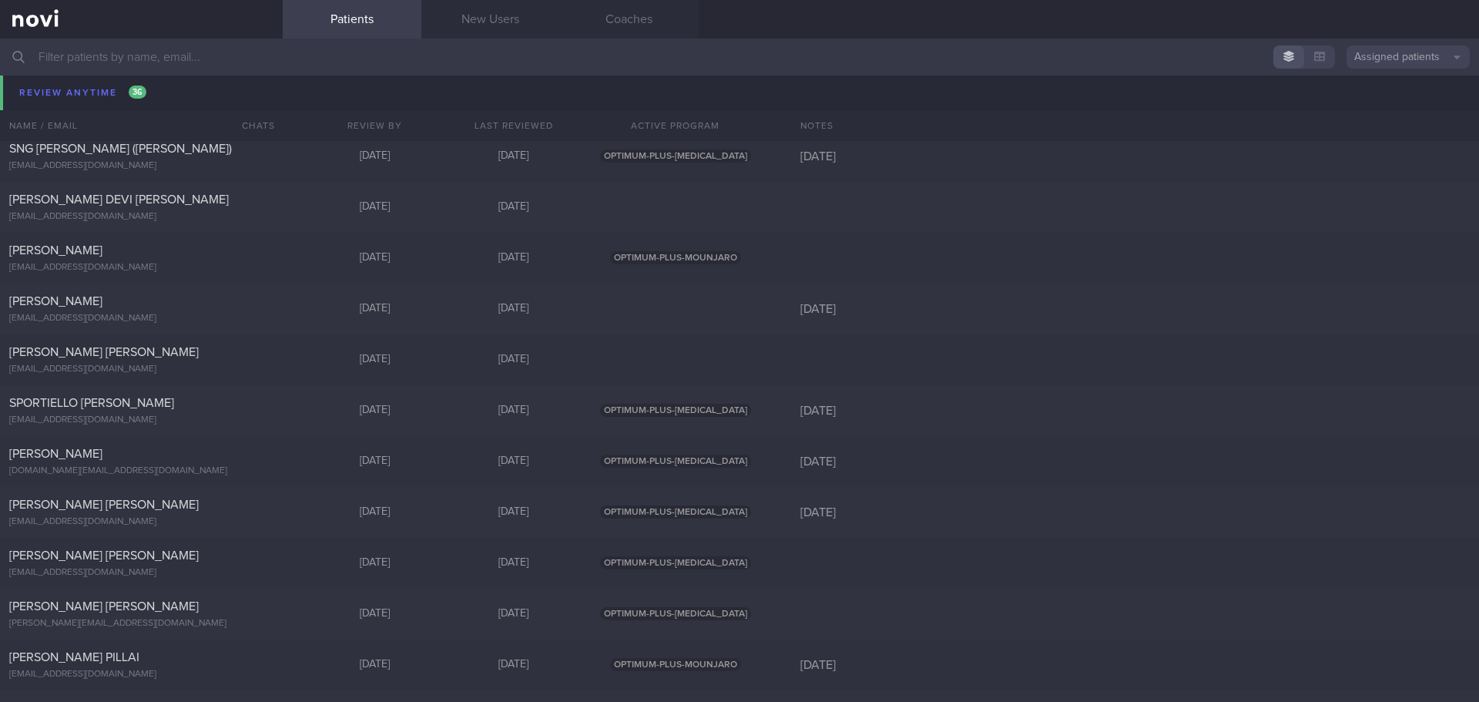
scroll to position [7824, 0]
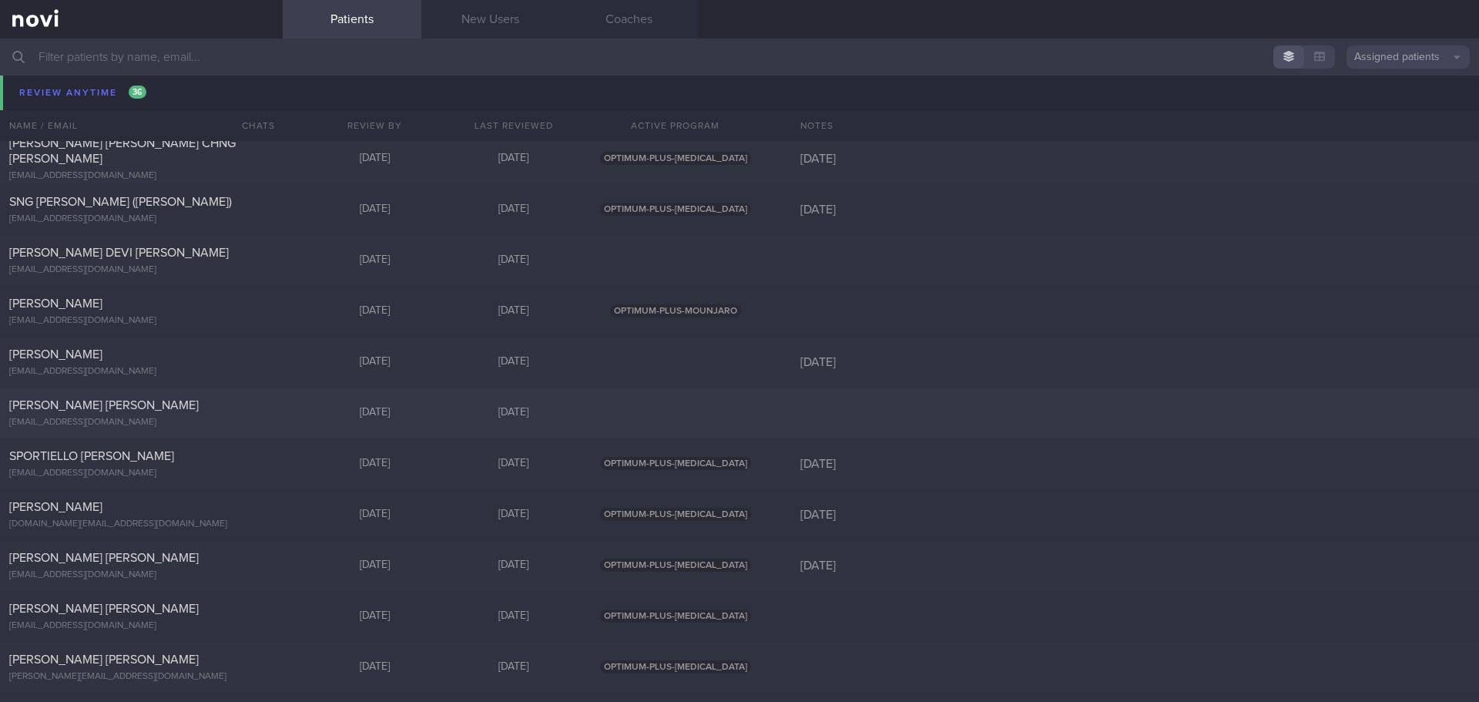
click at [969, 425] on div "TRAYNOR CHANDRA SINGH thetraynors2011@gmail.com Thu, 9 Oct 4 days ago" at bounding box center [739, 412] width 1479 height 51
select select "9"
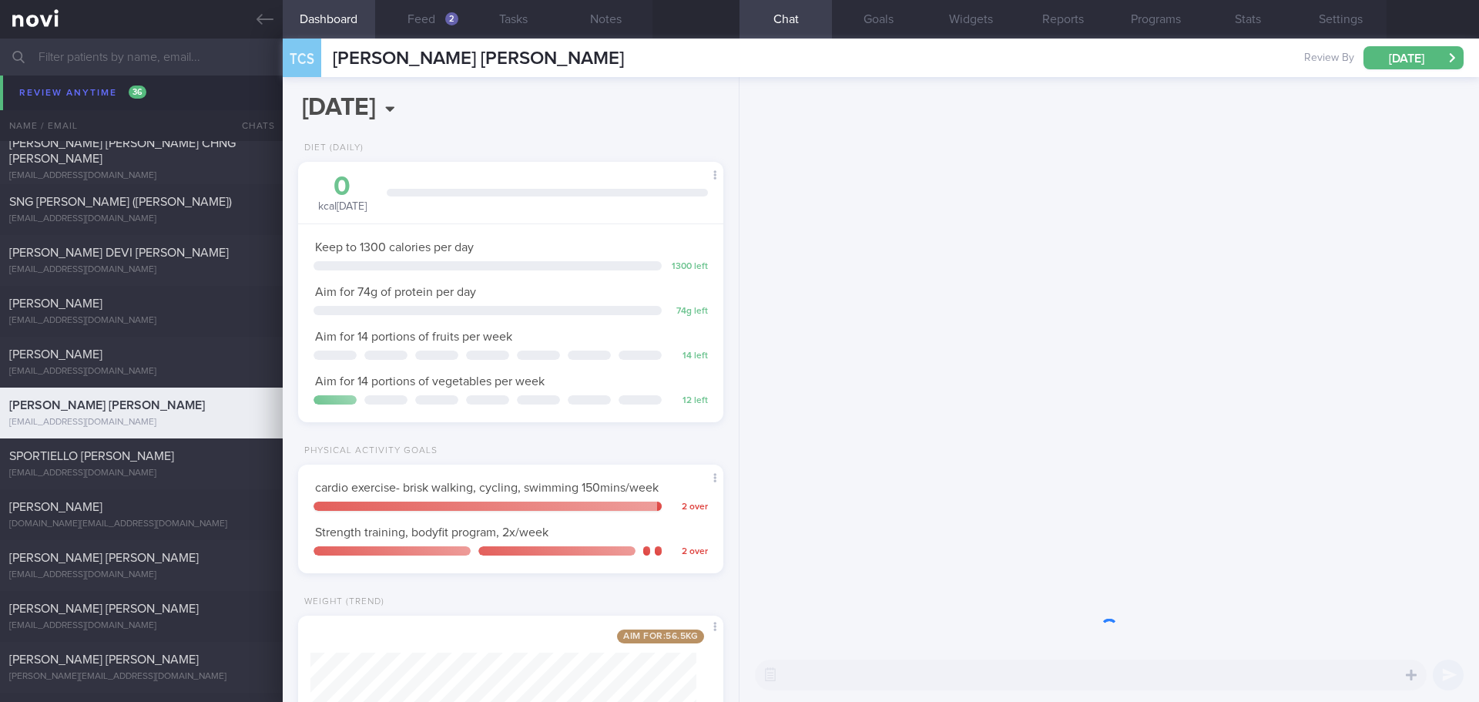
scroll to position [215, 387]
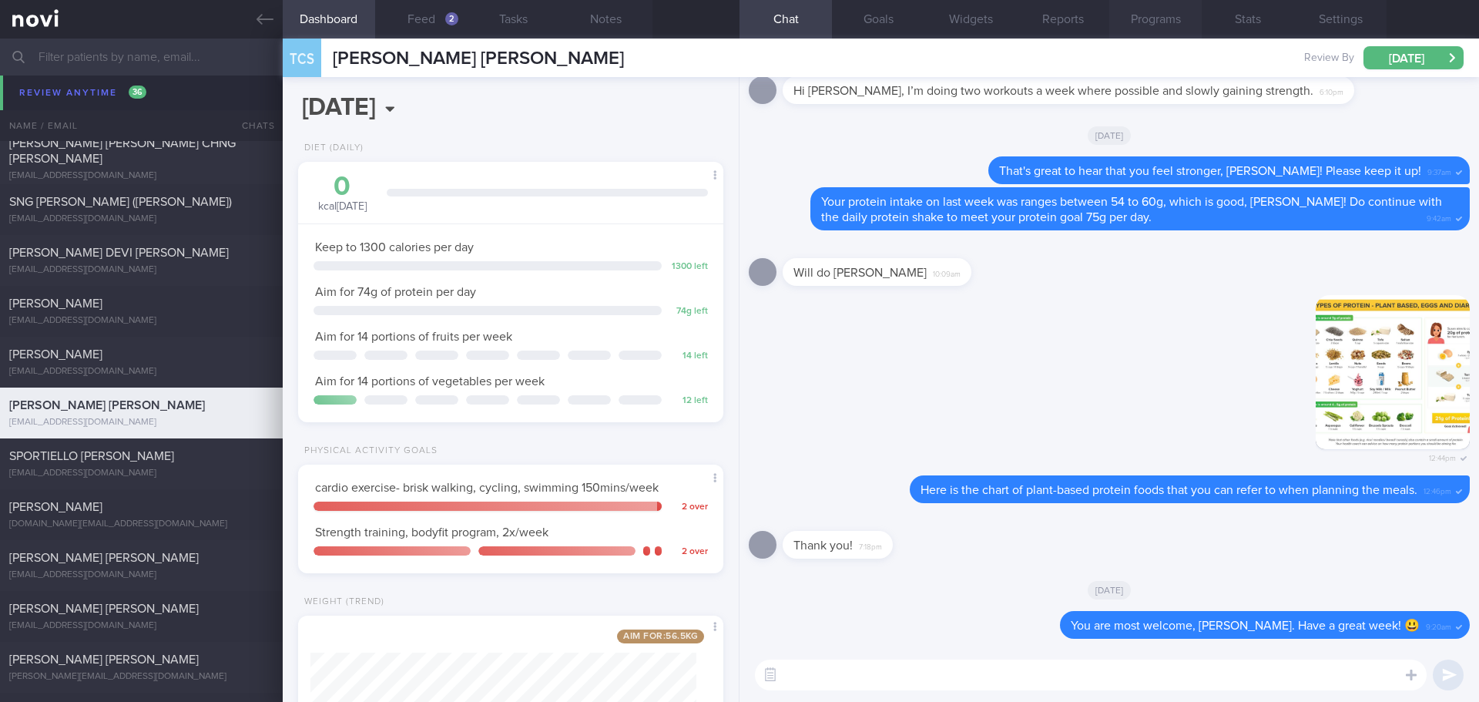
click at [1192, 22] on button "Programs" at bounding box center [1155, 19] width 92 height 39
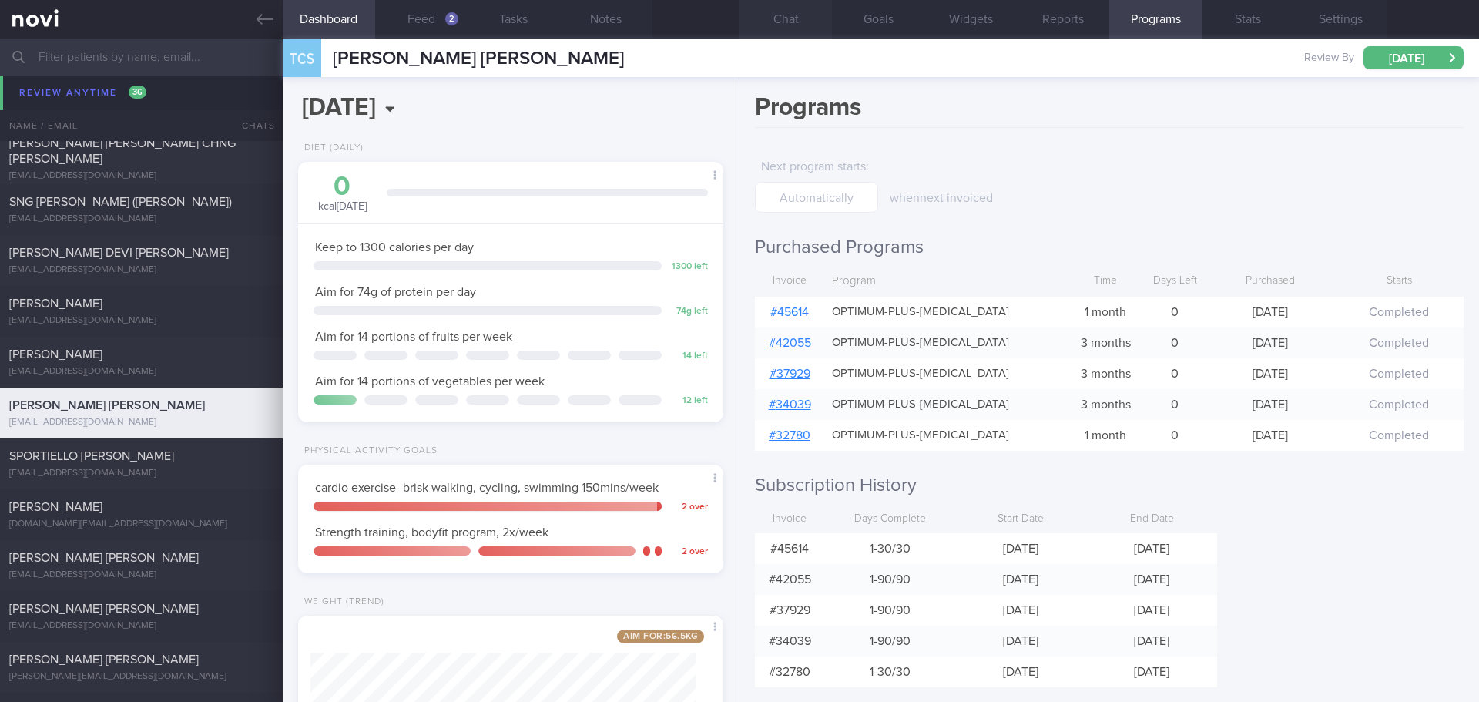
click at [782, 21] on button "Chat" at bounding box center [785, 19] width 92 height 39
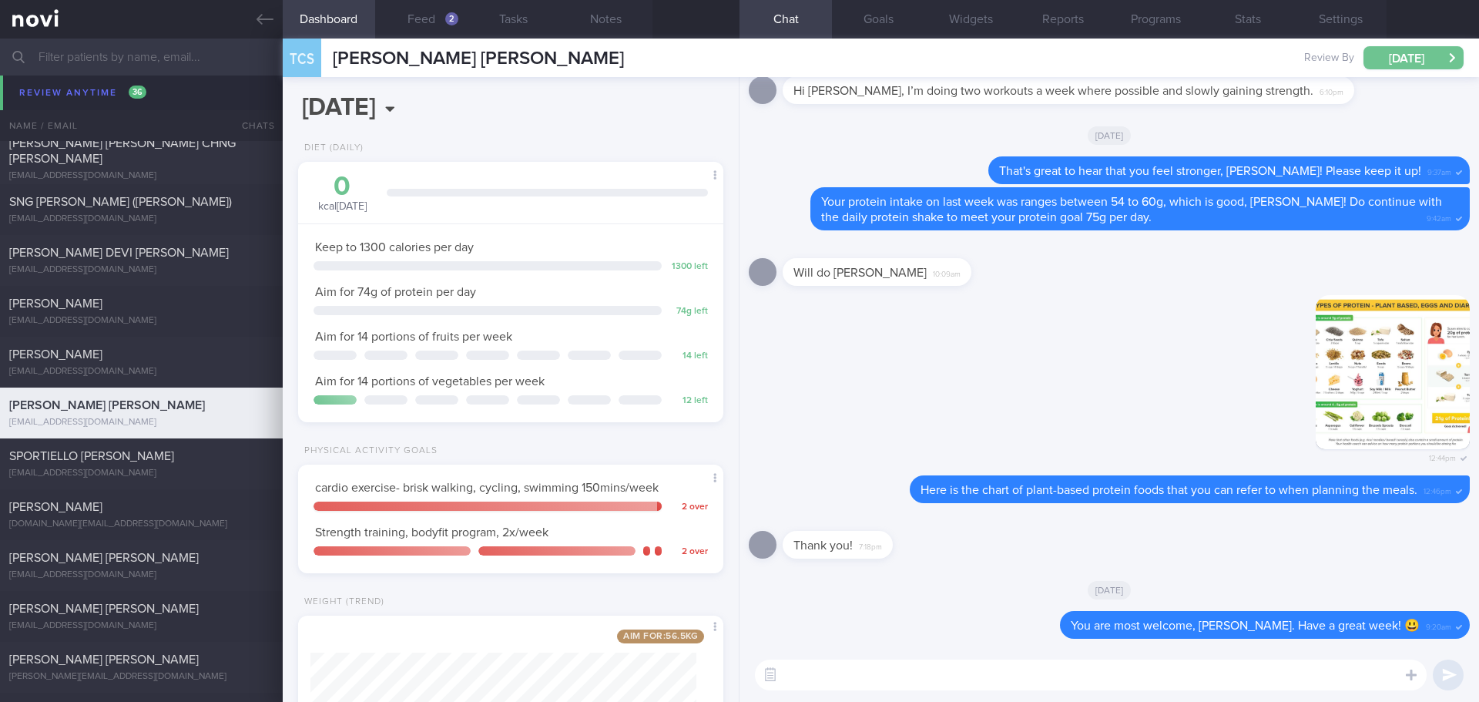
click at [1388, 54] on button "[DATE]" at bounding box center [1413, 57] width 100 height 23
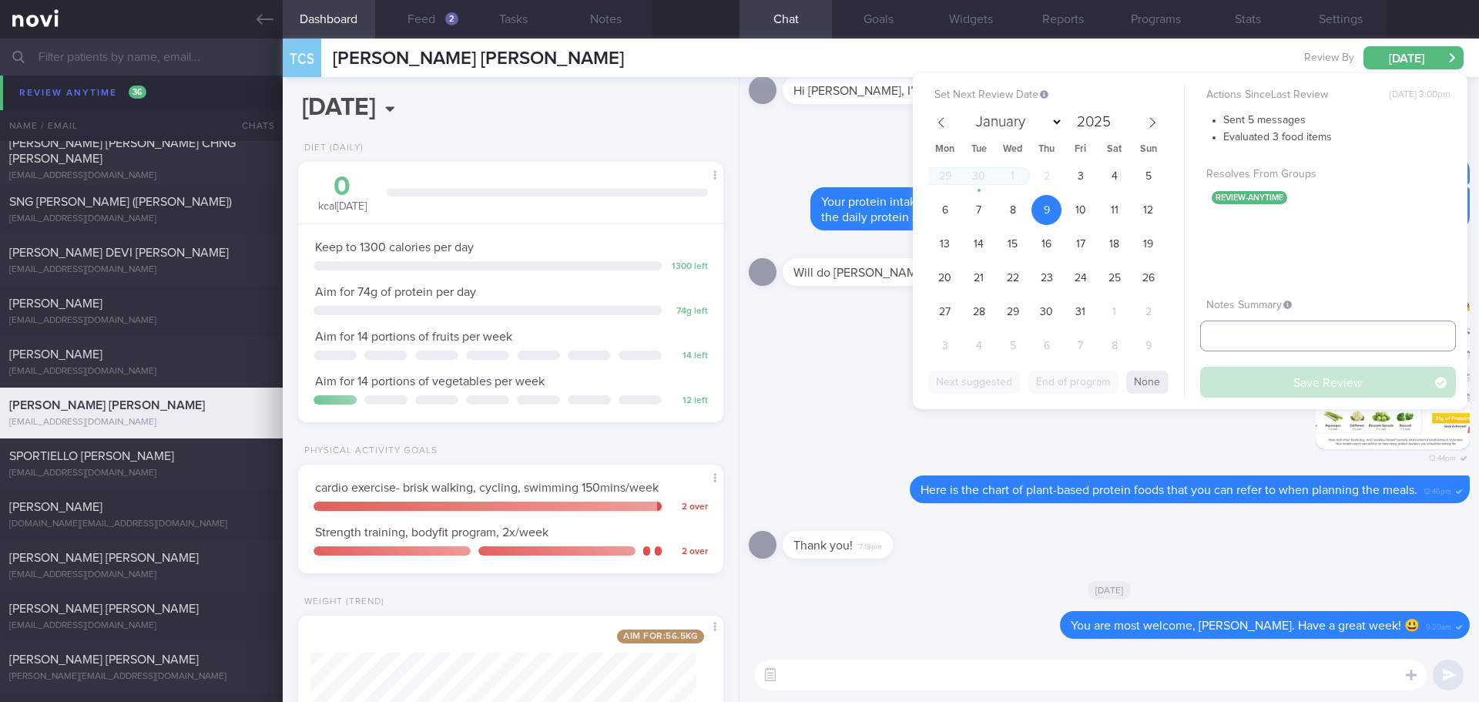
click at [1254, 334] on input "text" at bounding box center [1328, 335] width 256 height 31
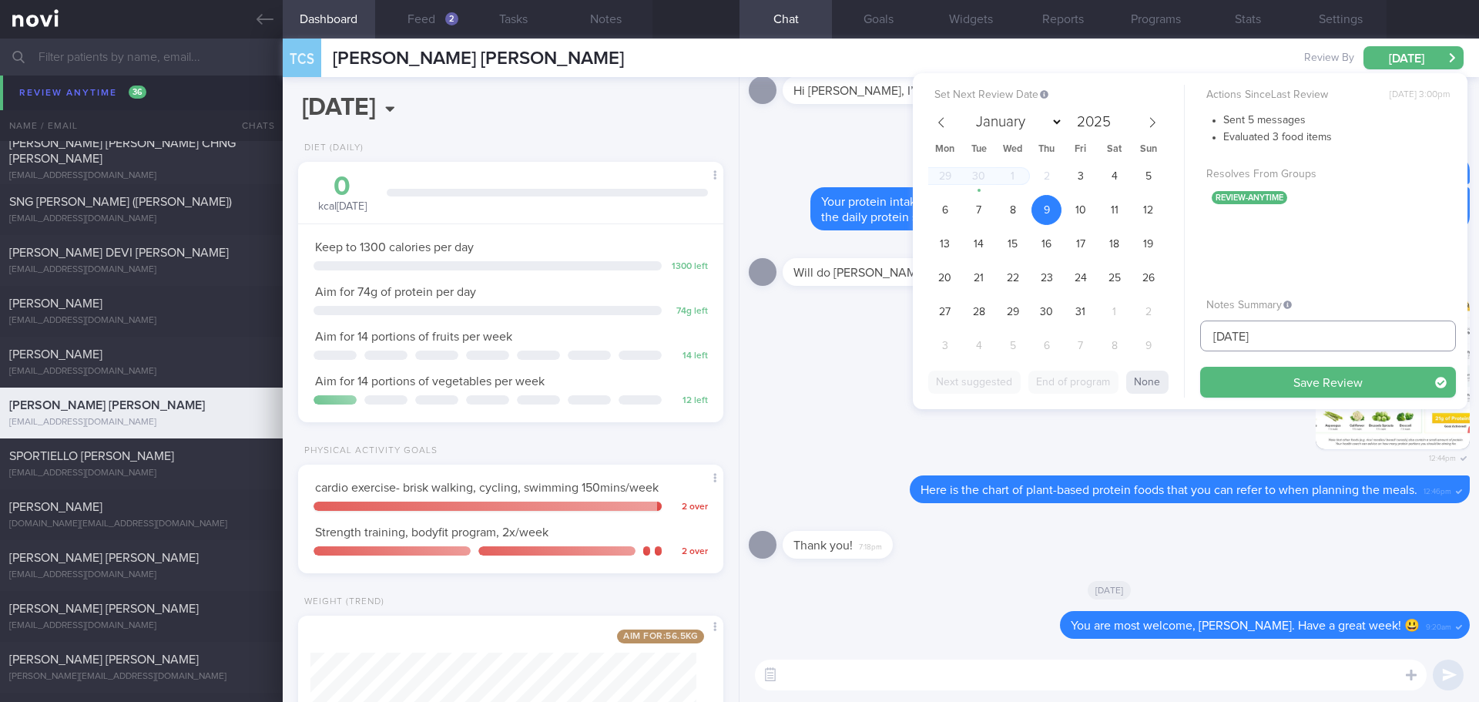
type input "[DATE]"
click at [1200, 367] on button "Save Review" at bounding box center [1328, 382] width 256 height 31
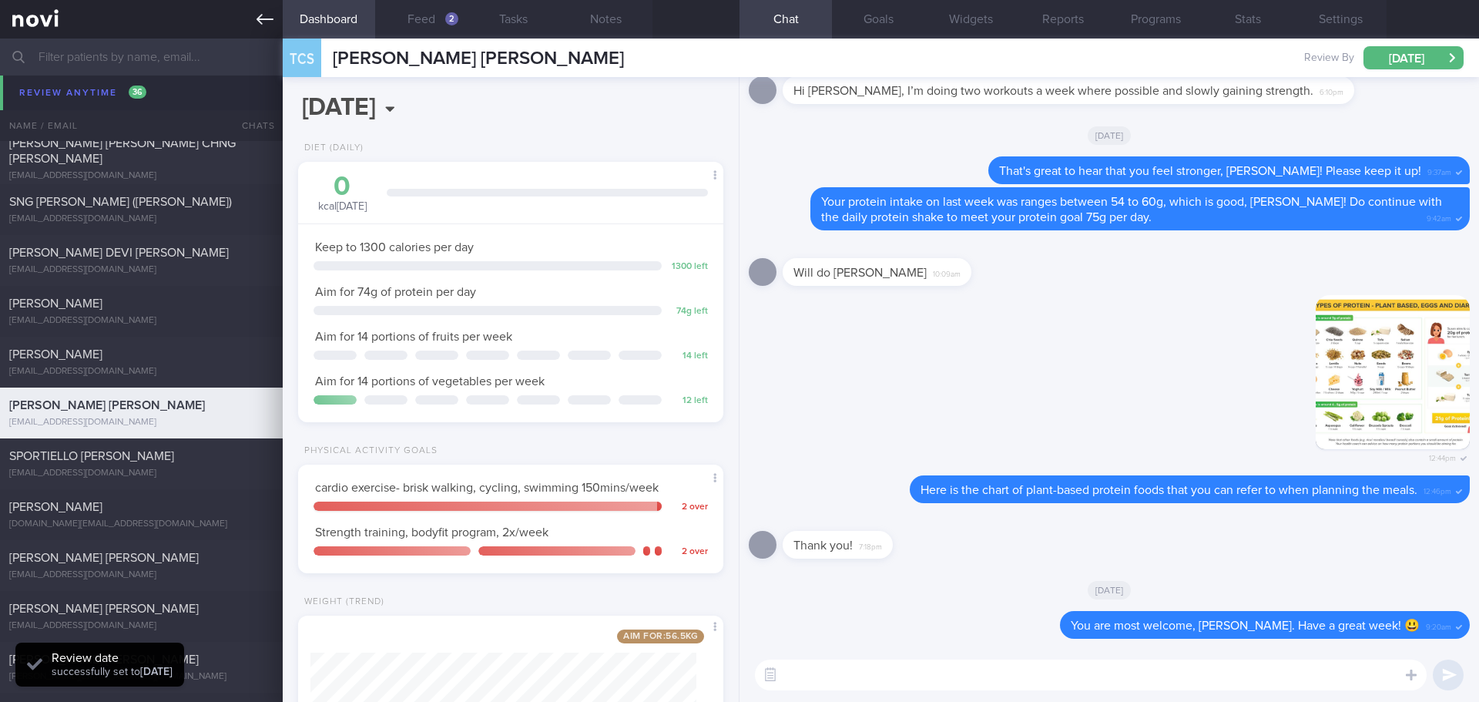
click at [257, 10] on link at bounding box center [141, 19] width 283 height 39
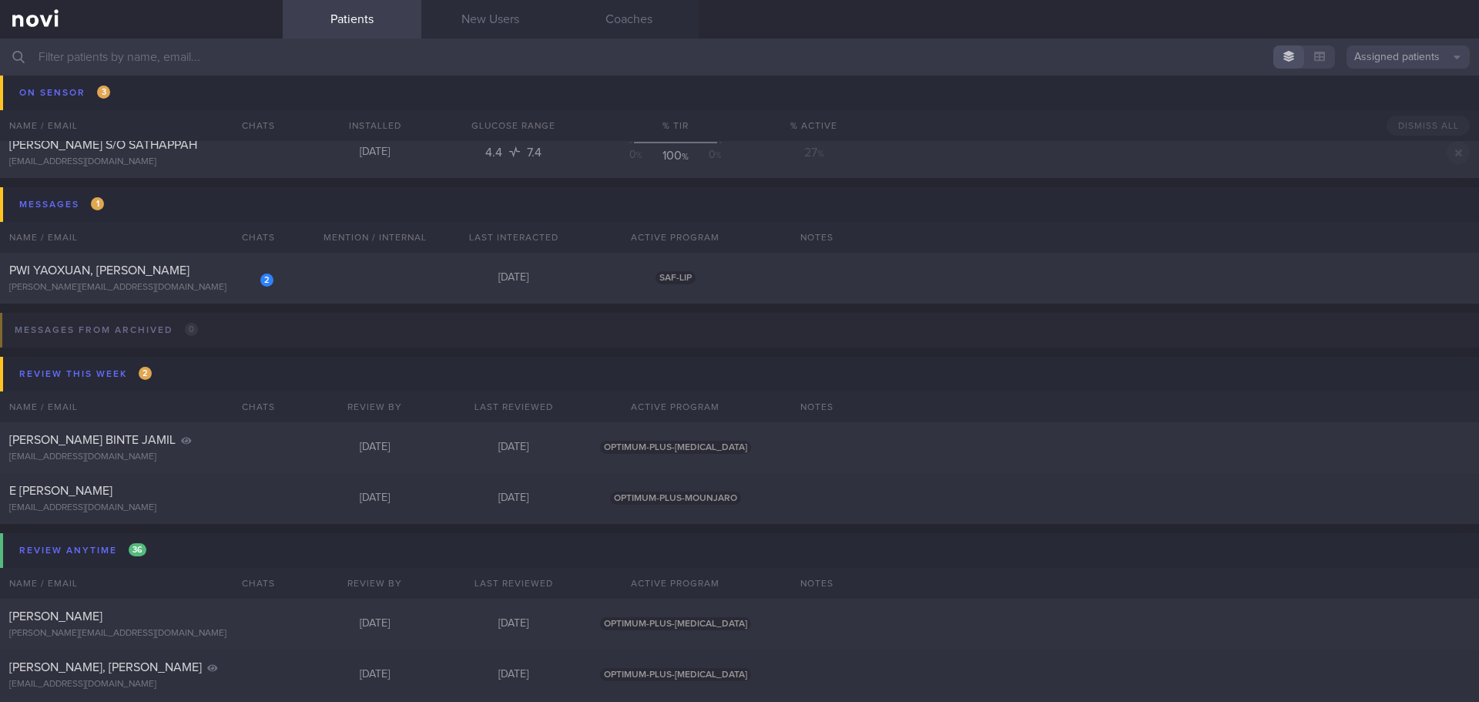
scroll to position [7131, 0]
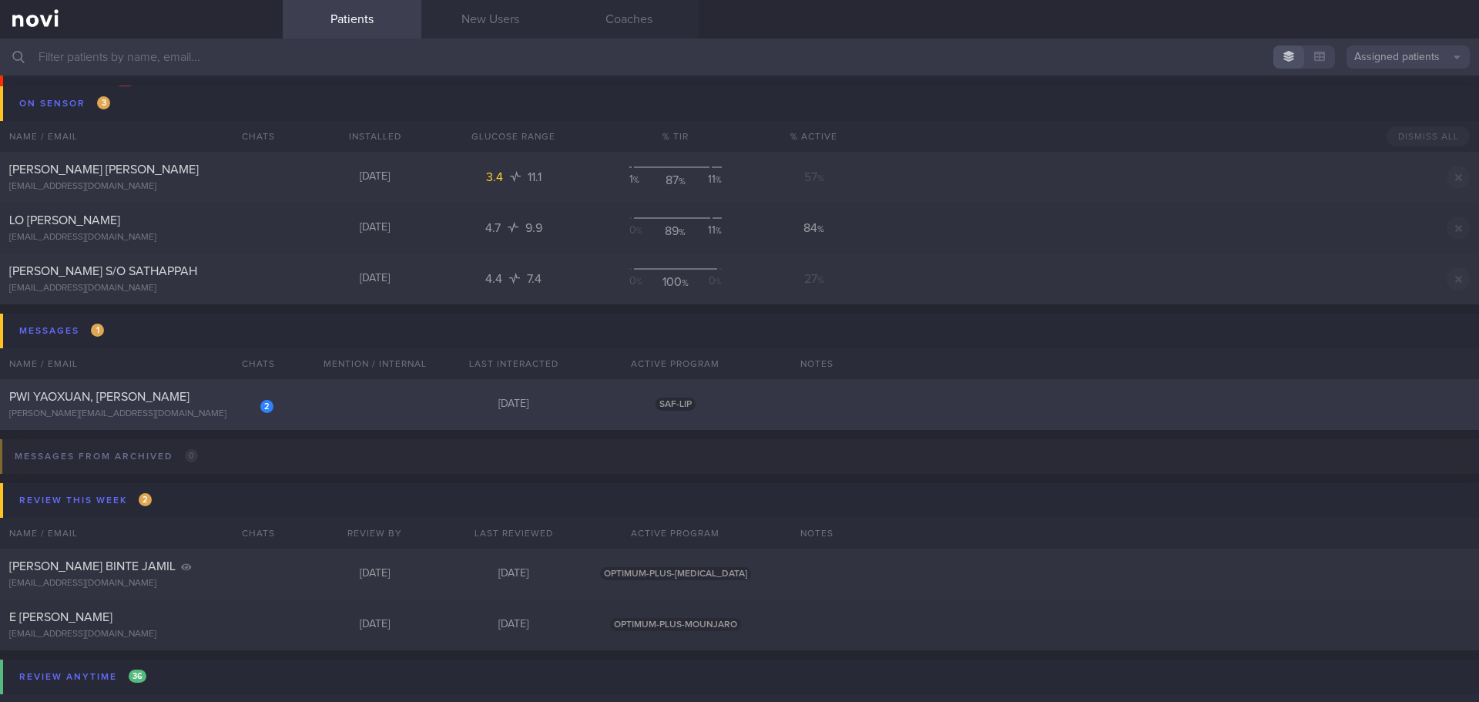
click at [854, 390] on div "2 PWI YAOXUAN, ERNEST ernest.pwi@gmail.com Today SAF-LIP" at bounding box center [739, 404] width 1479 height 51
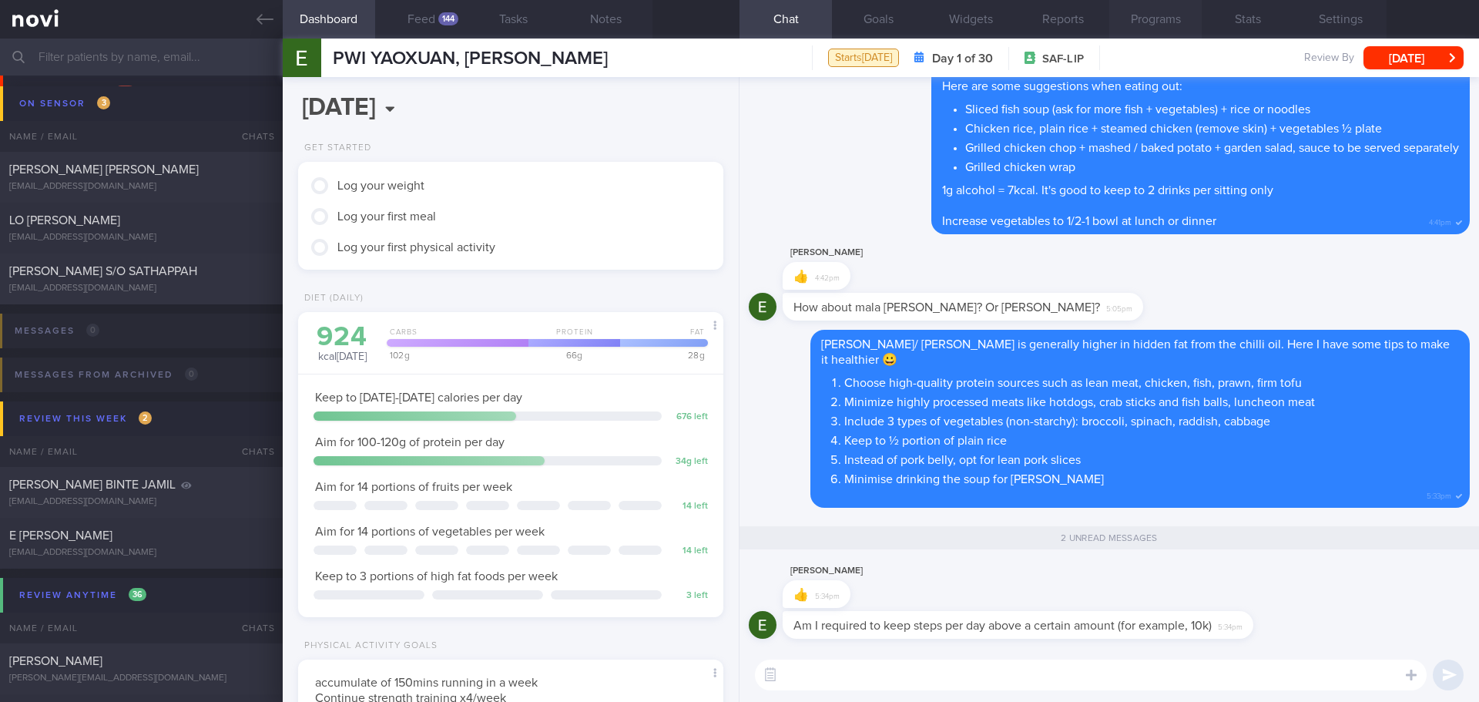
scroll to position [196, 393]
click at [866, 674] on textarea at bounding box center [1091, 674] width 672 height 31
type textarea "Y"
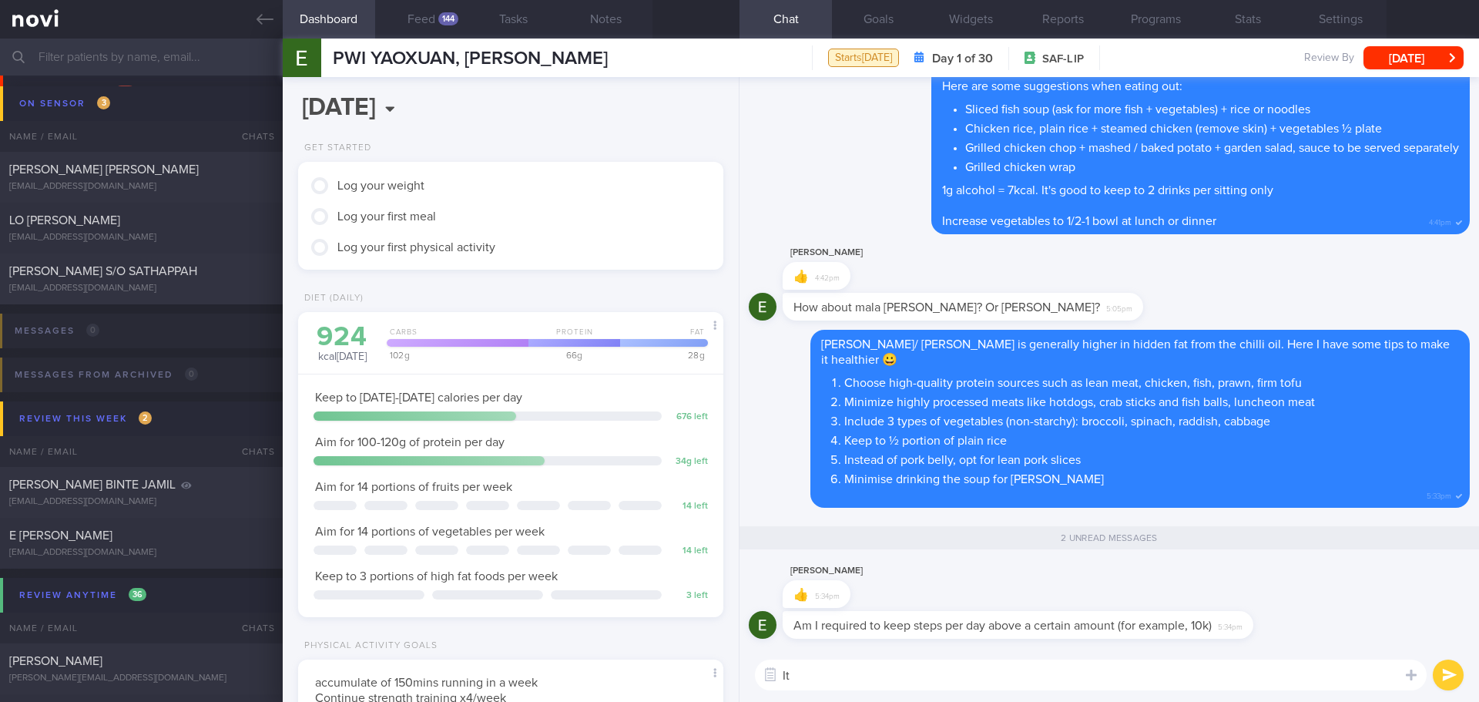
type textarea "I"
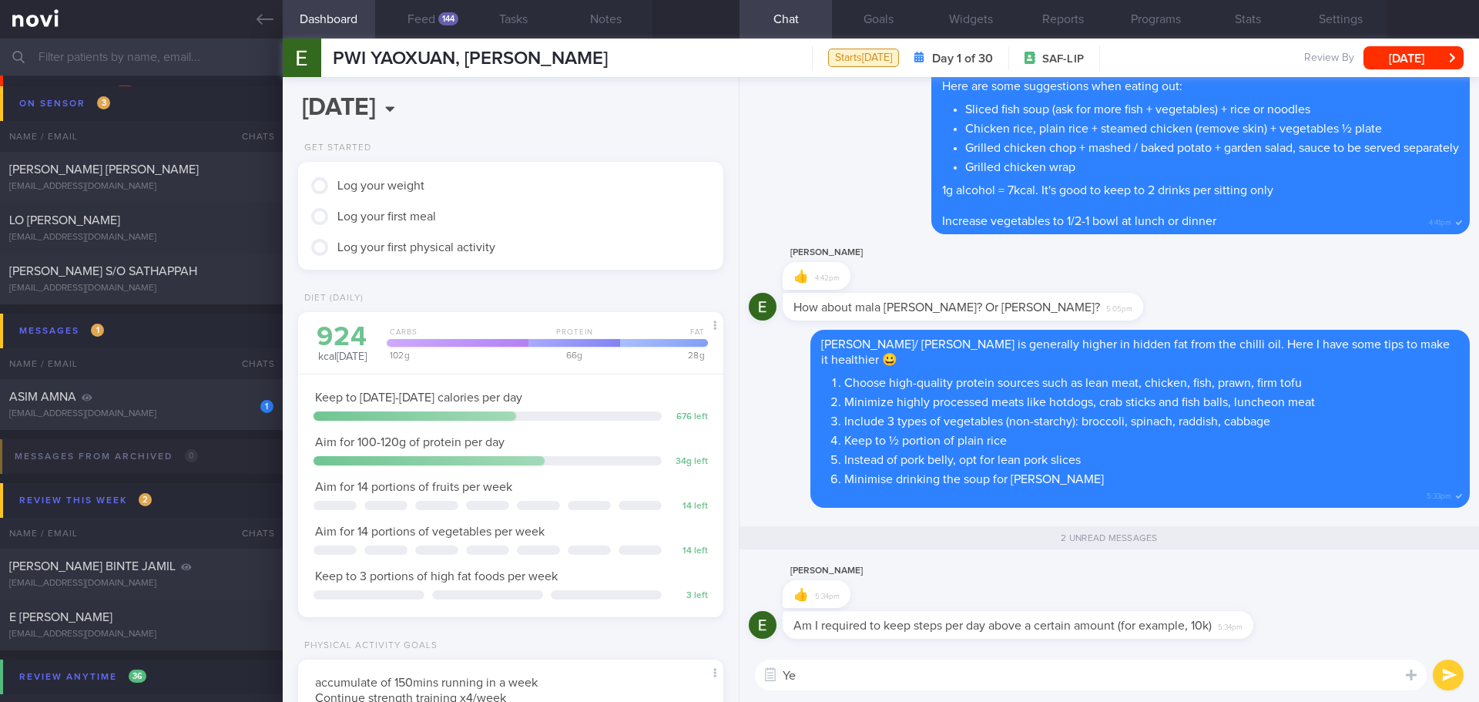
type textarea "Y"
click at [818, 686] on textarea at bounding box center [1091, 674] width 672 height 31
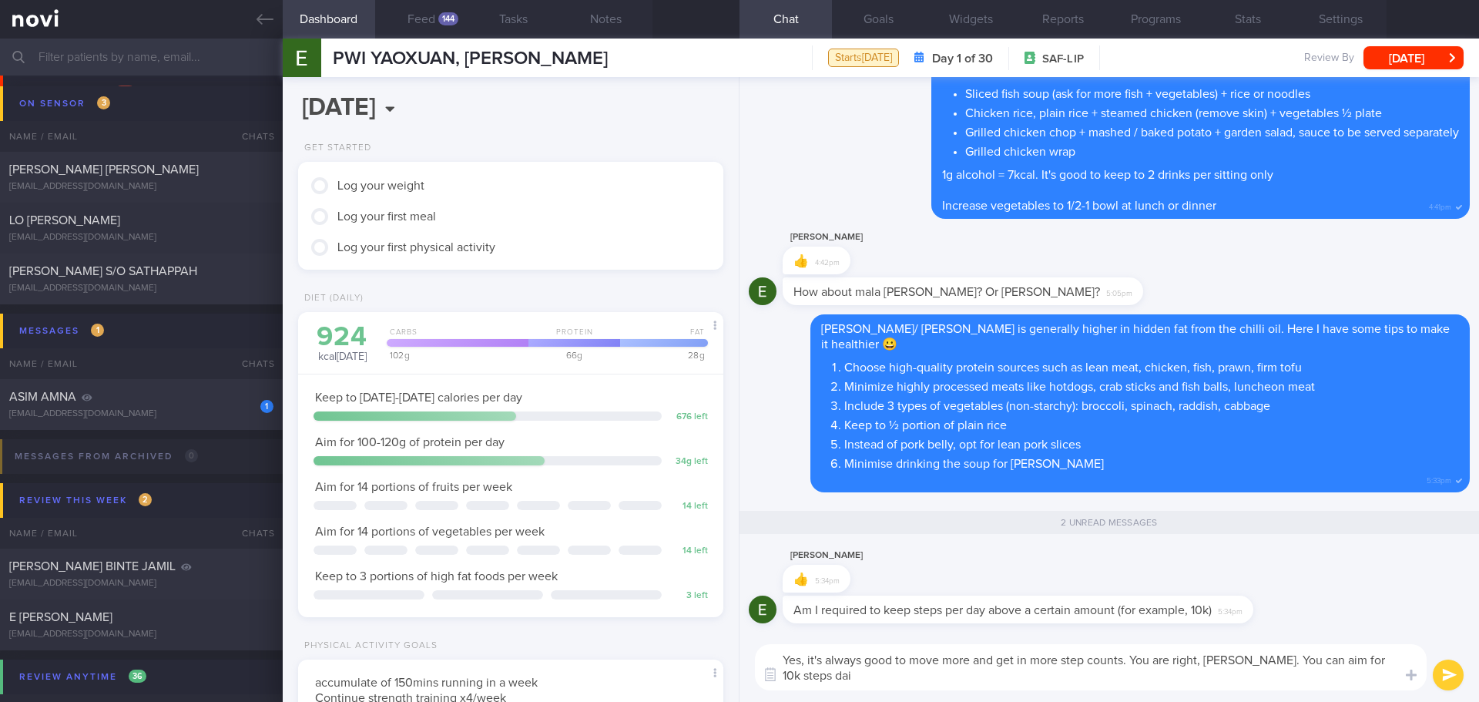
scroll to position [0, 0]
type textarea "Yes, it's always good to move more and get in more step counts. You are right, …"
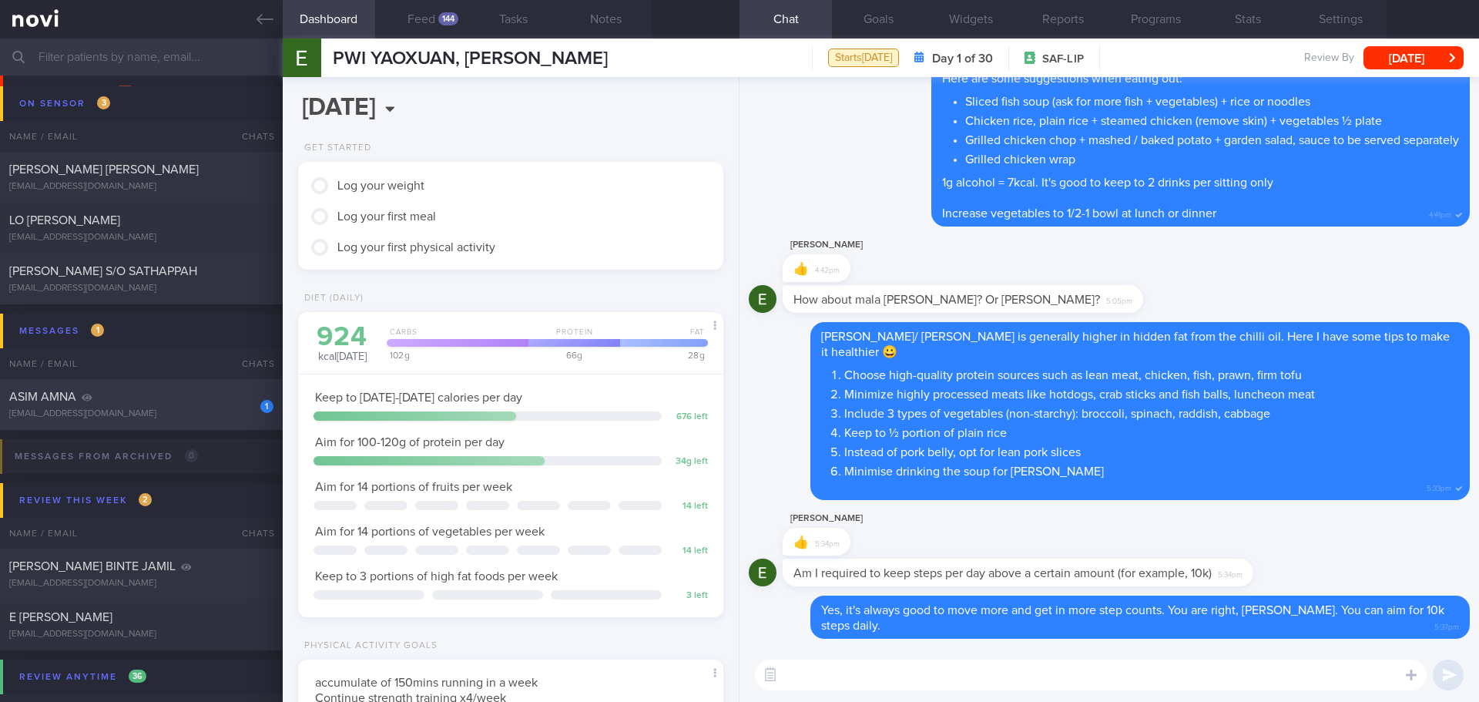
click at [107, 405] on div "1 ASIM AMNA amnasim90@gmail.com" at bounding box center [141, 404] width 283 height 31
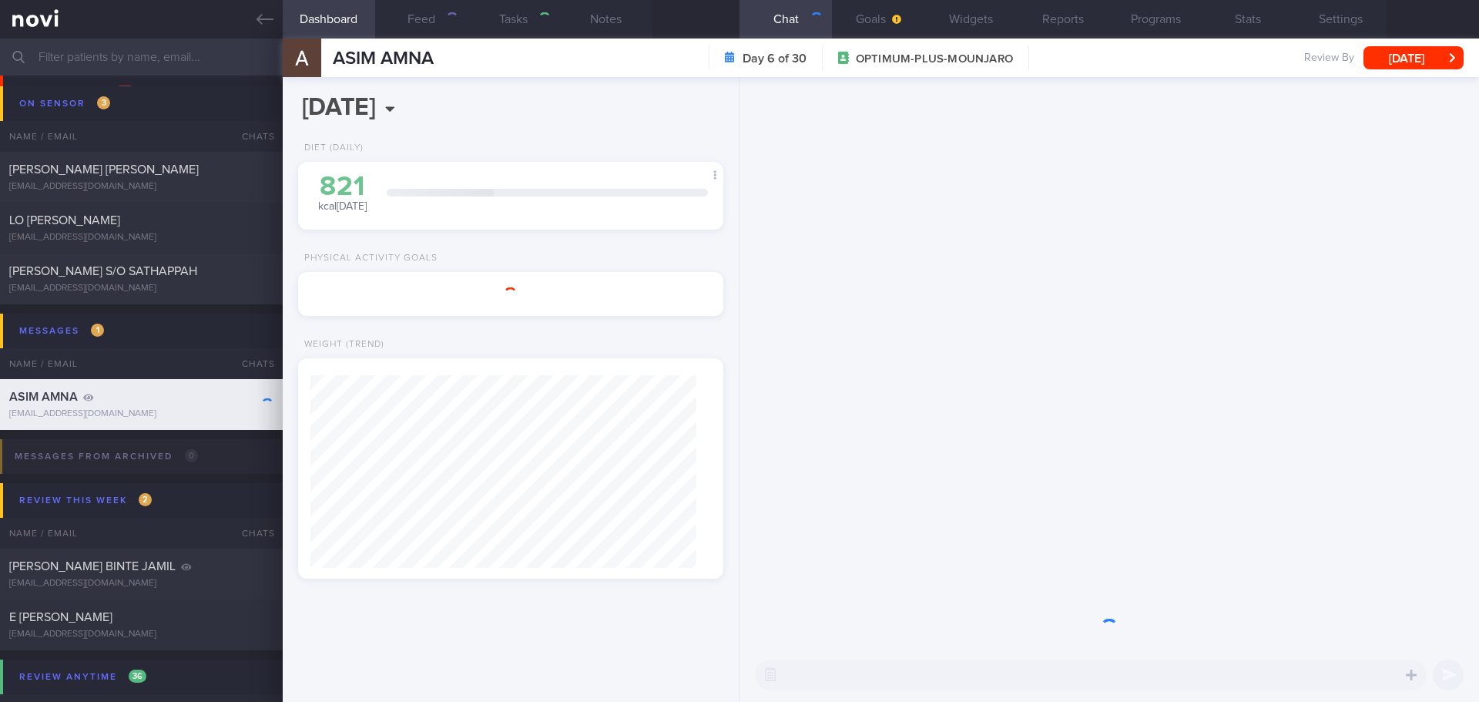
select select "8"
type input "[DATE]"
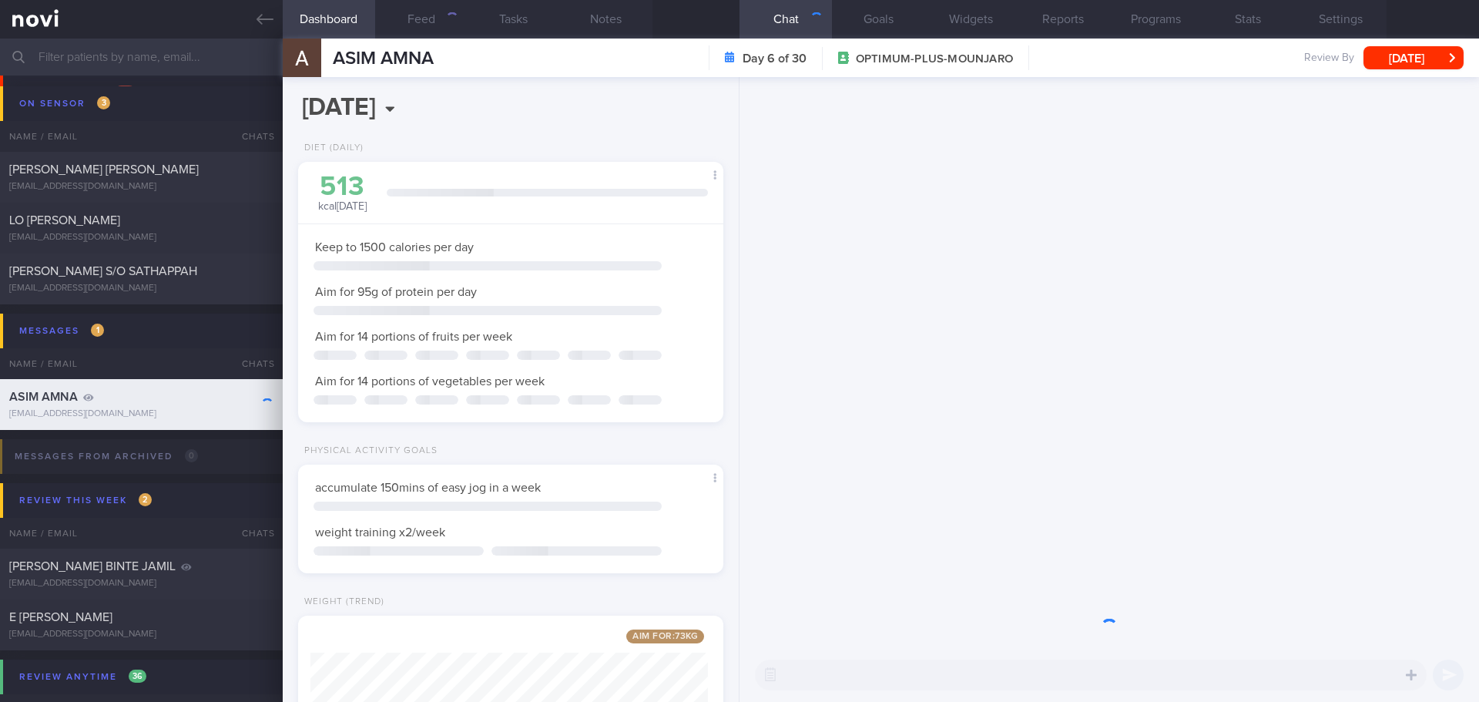
scroll to position [769872, 769701]
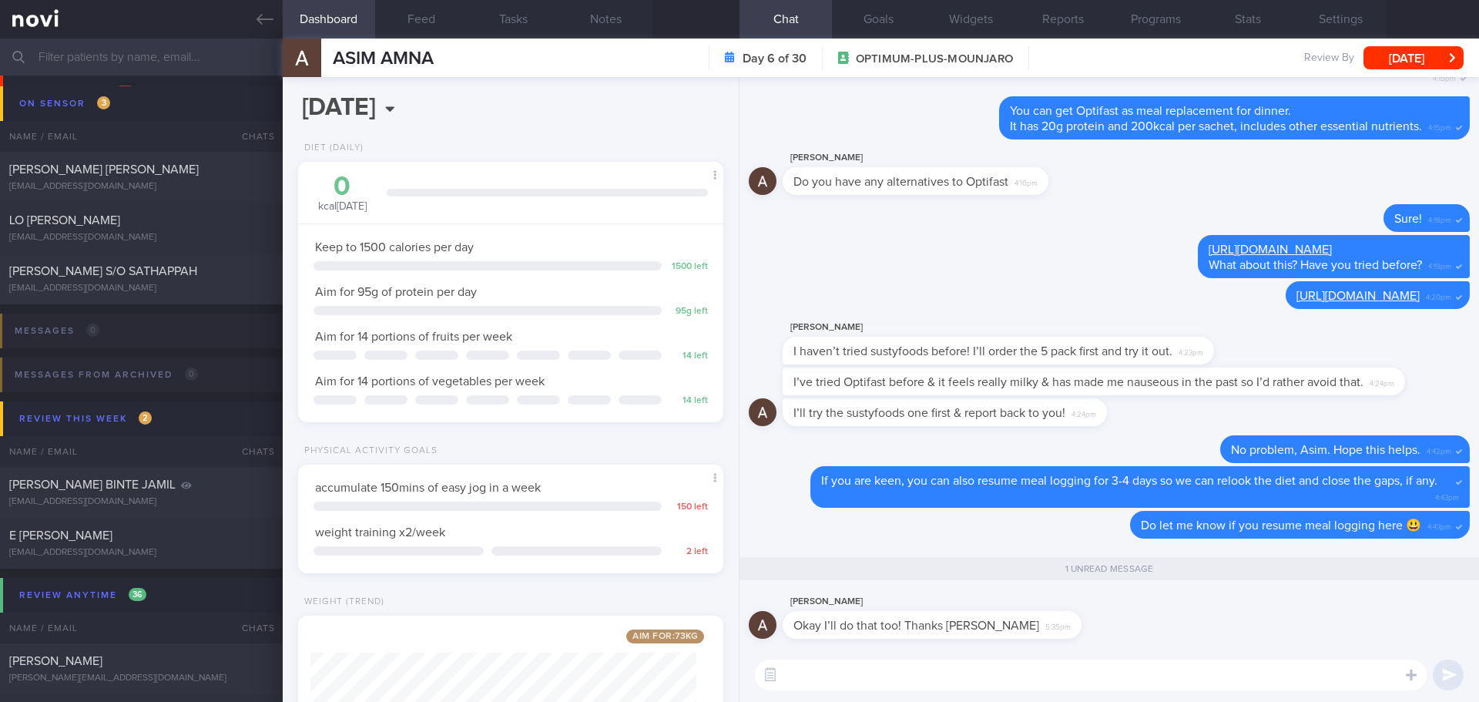
click at [1049, 674] on textarea at bounding box center [1091, 674] width 672 height 31
type textarea "N"
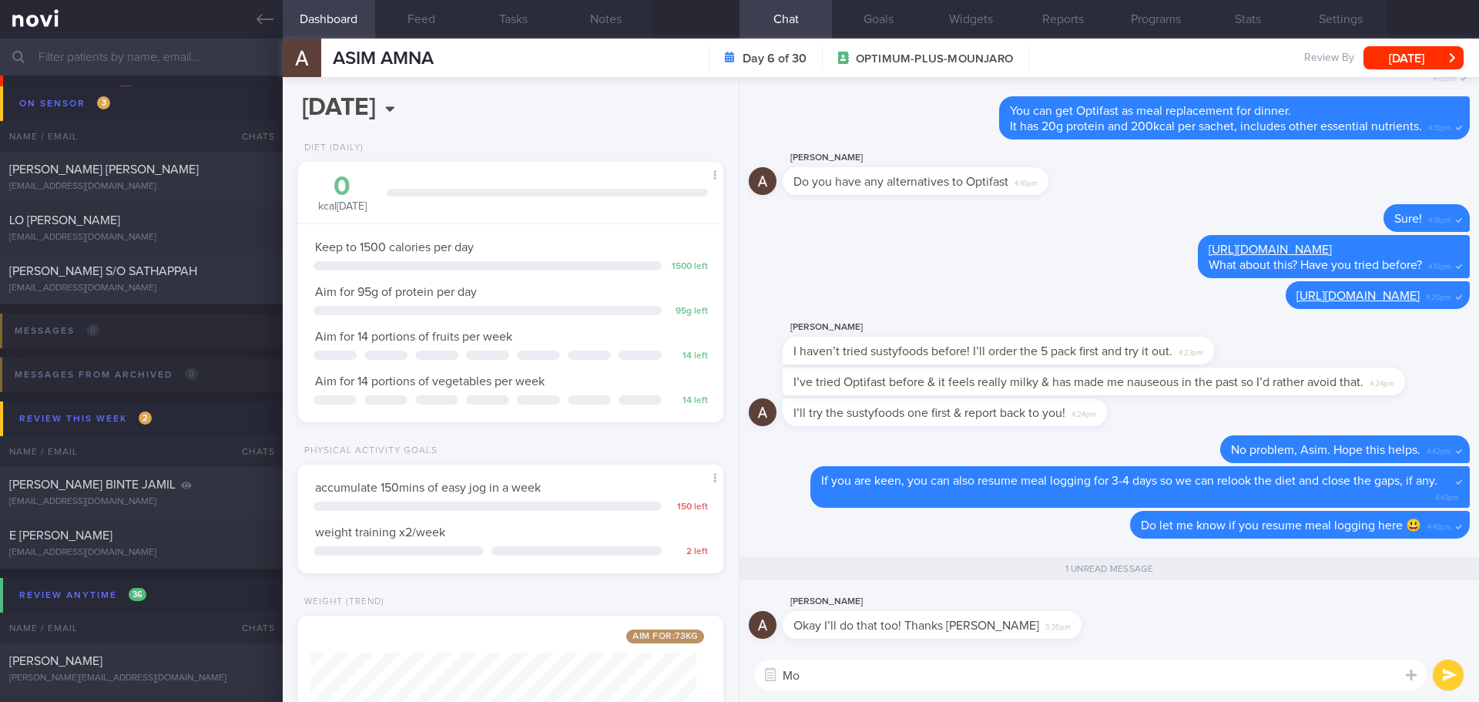
type textarea "M"
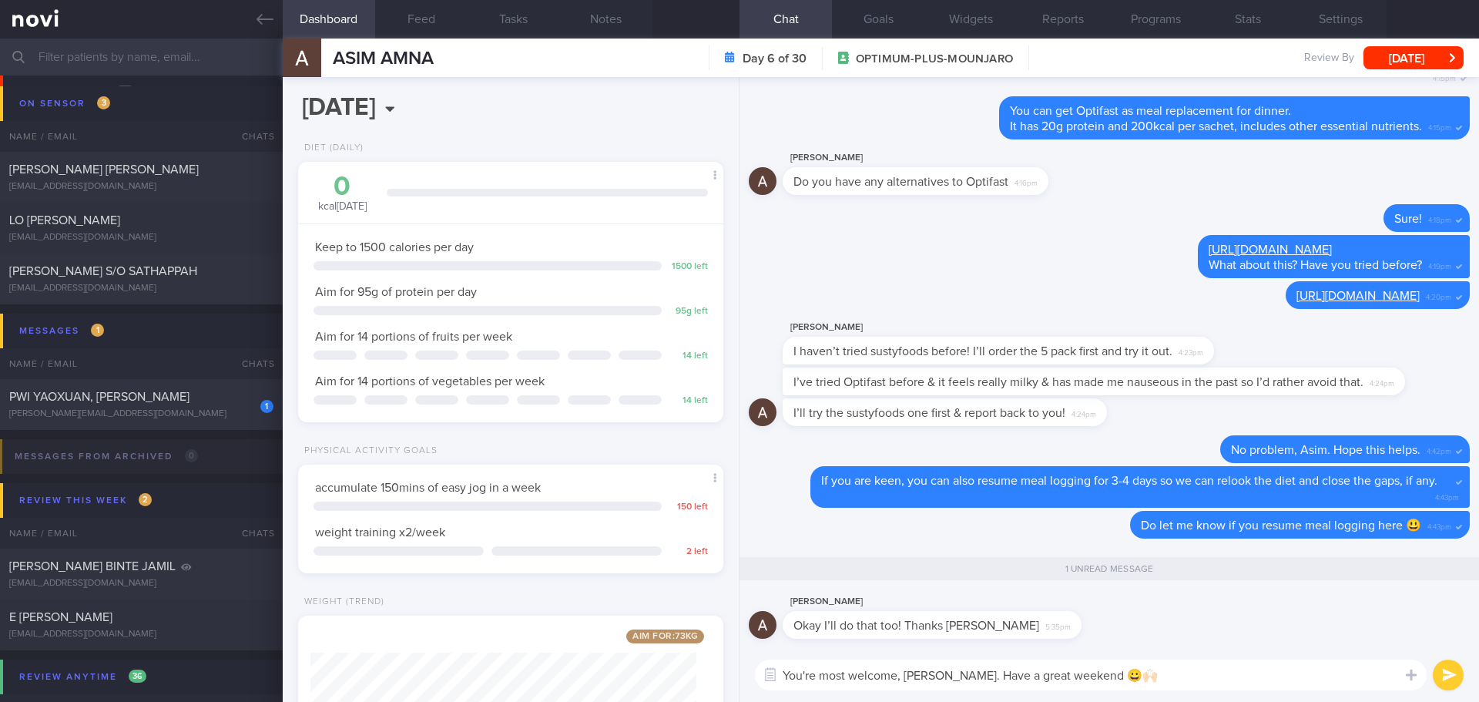
type textarea "You're most welcome, Asim. Have a great weekend 😀🙌🏻"
click at [1440, 668] on button "submit" at bounding box center [1447, 674] width 31 height 31
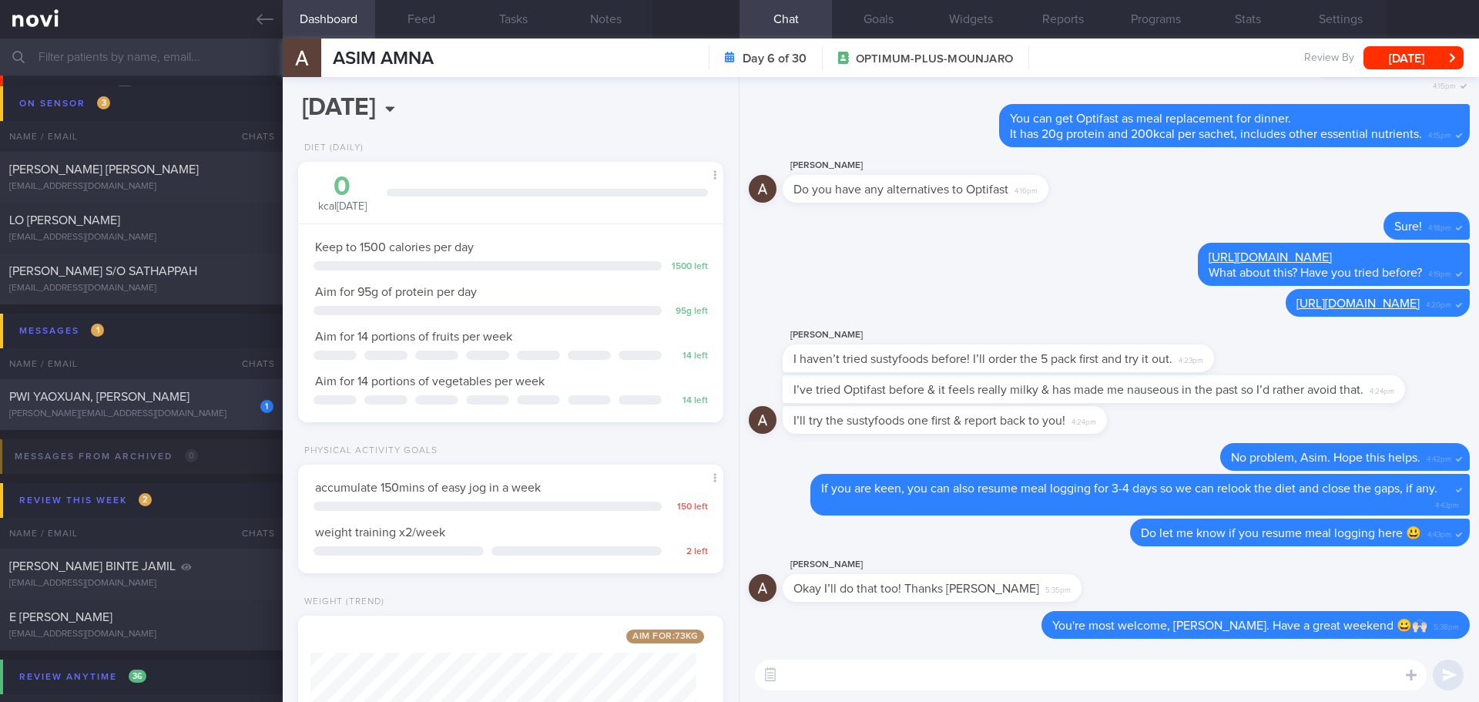
click at [199, 411] on div "ernest.pwi@gmail.com" at bounding box center [141, 414] width 264 height 12
select select "9"
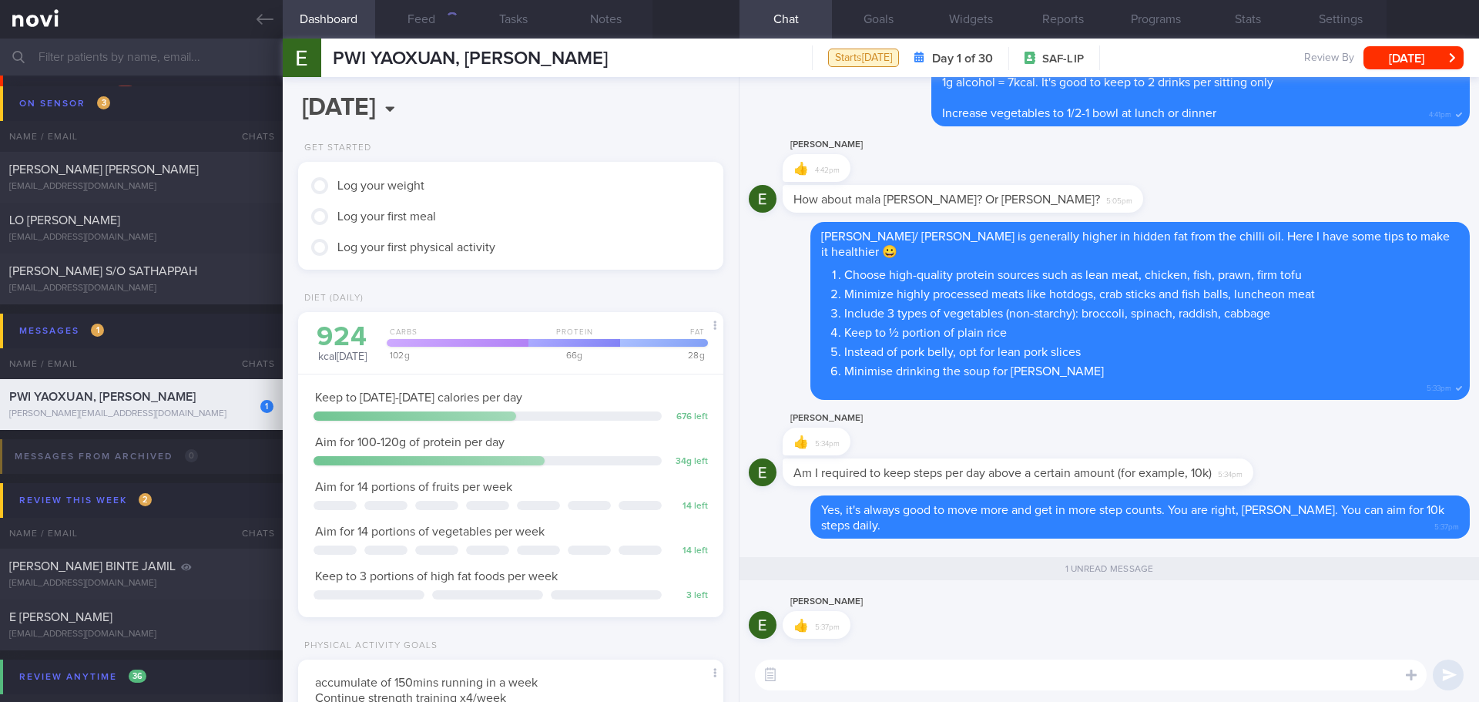
scroll to position [196, 393]
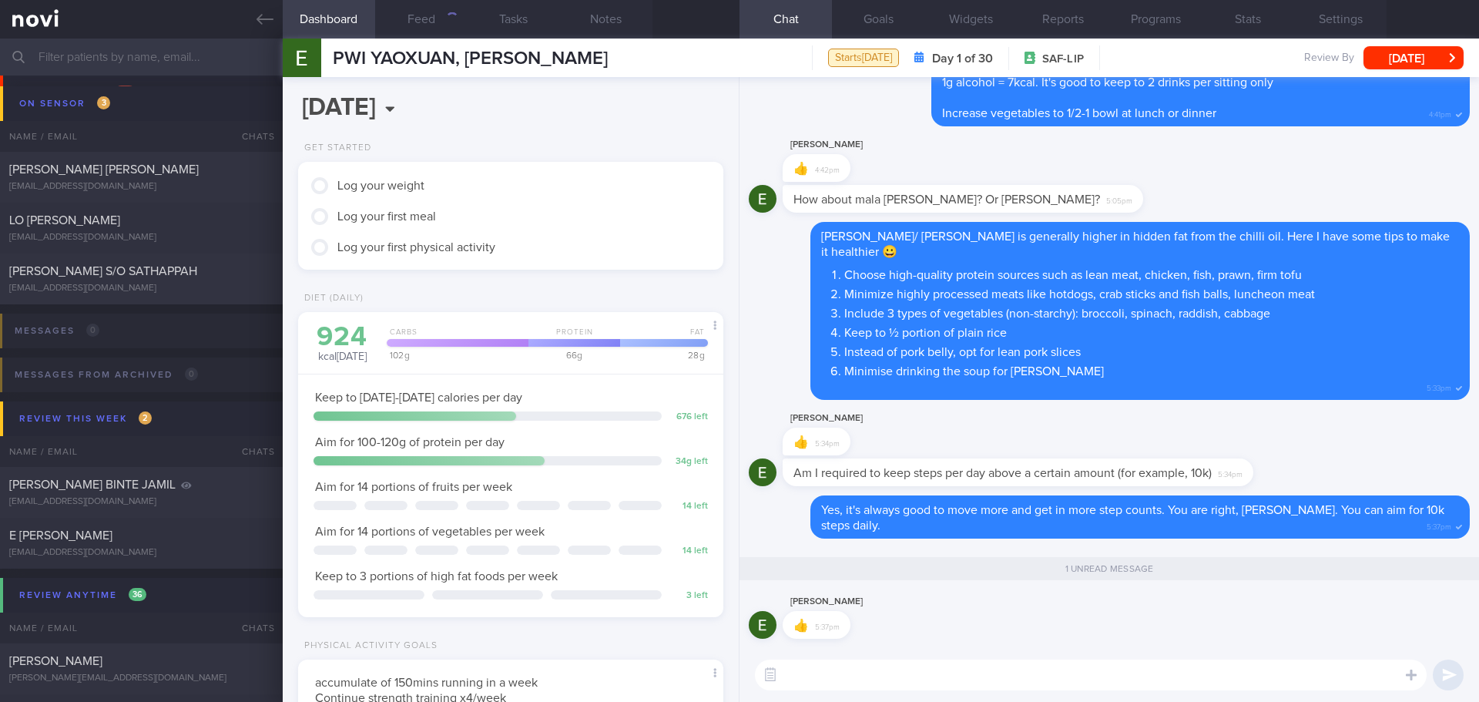
click at [932, 672] on textarea at bounding box center [1091, 674] width 672 height 31
type textarea "Have a great weekend! I will check in with you again next week, Ernest 🙌🏻😀"
click at [1448, 682] on button "submit" at bounding box center [1447, 674] width 31 height 31
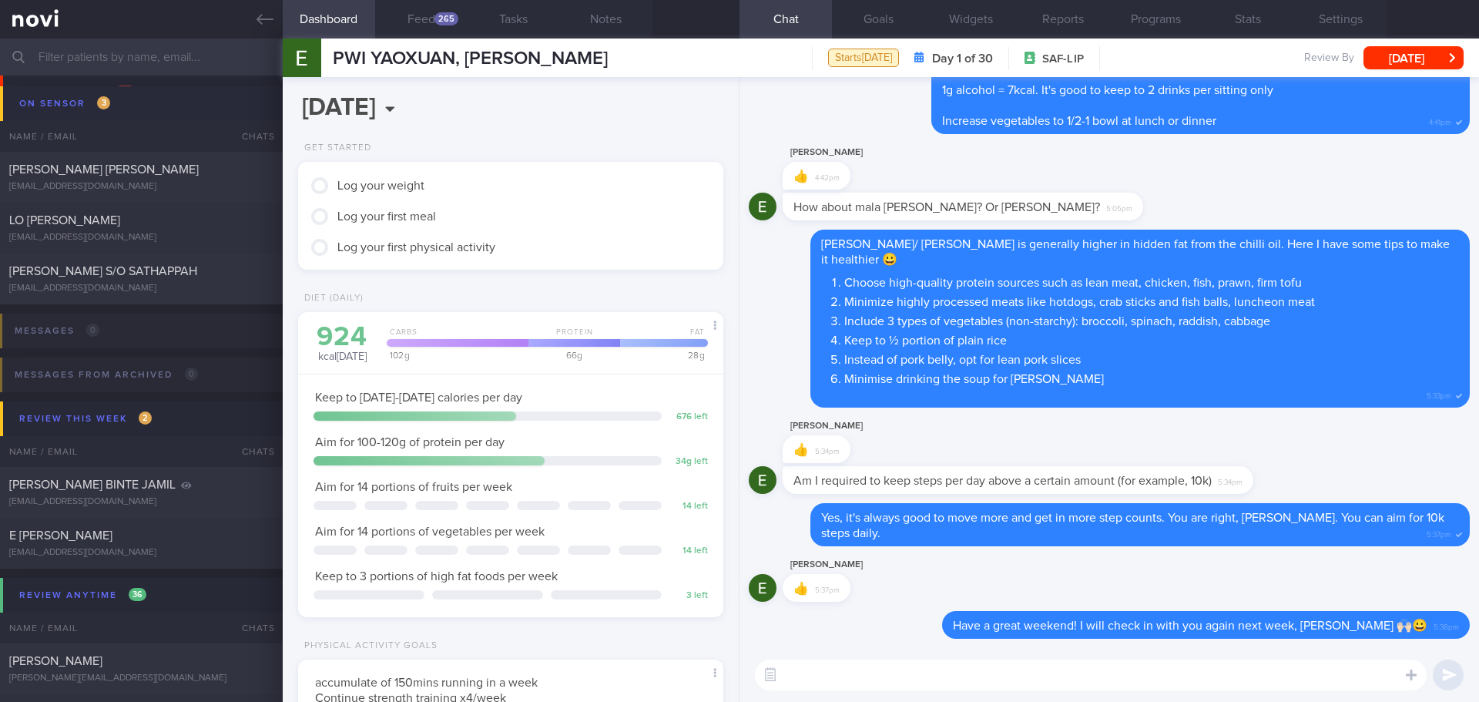
drag, startPoint x: 263, startPoint y: 19, endPoint x: 874, endPoint y: 95, distance: 616.2
click at [263, 19] on icon at bounding box center [264, 19] width 17 height 11
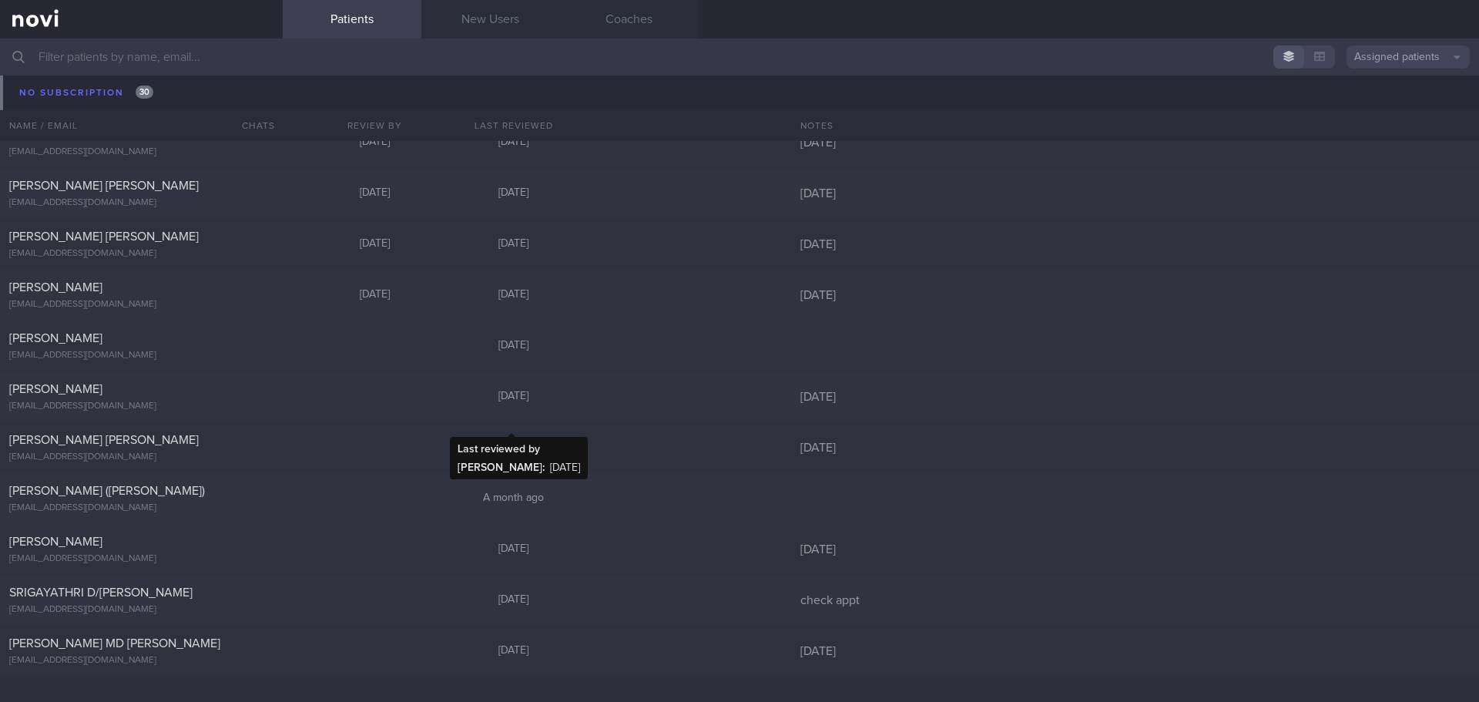
scroll to position [11675, 0]
